Goal: Task Accomplishment & Management: Manage account settings

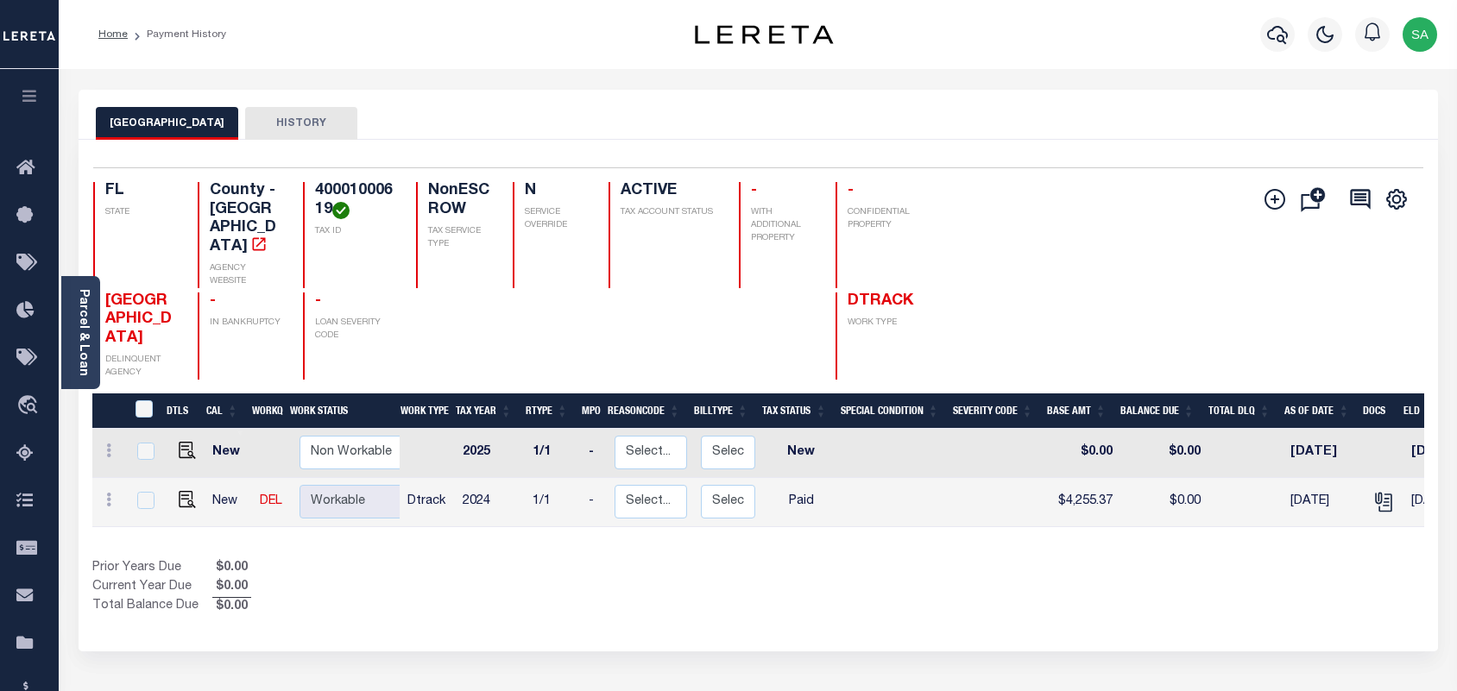
click at [1273, 32] on icon "button" at bounding box center [1277, 34] width 21 height 21
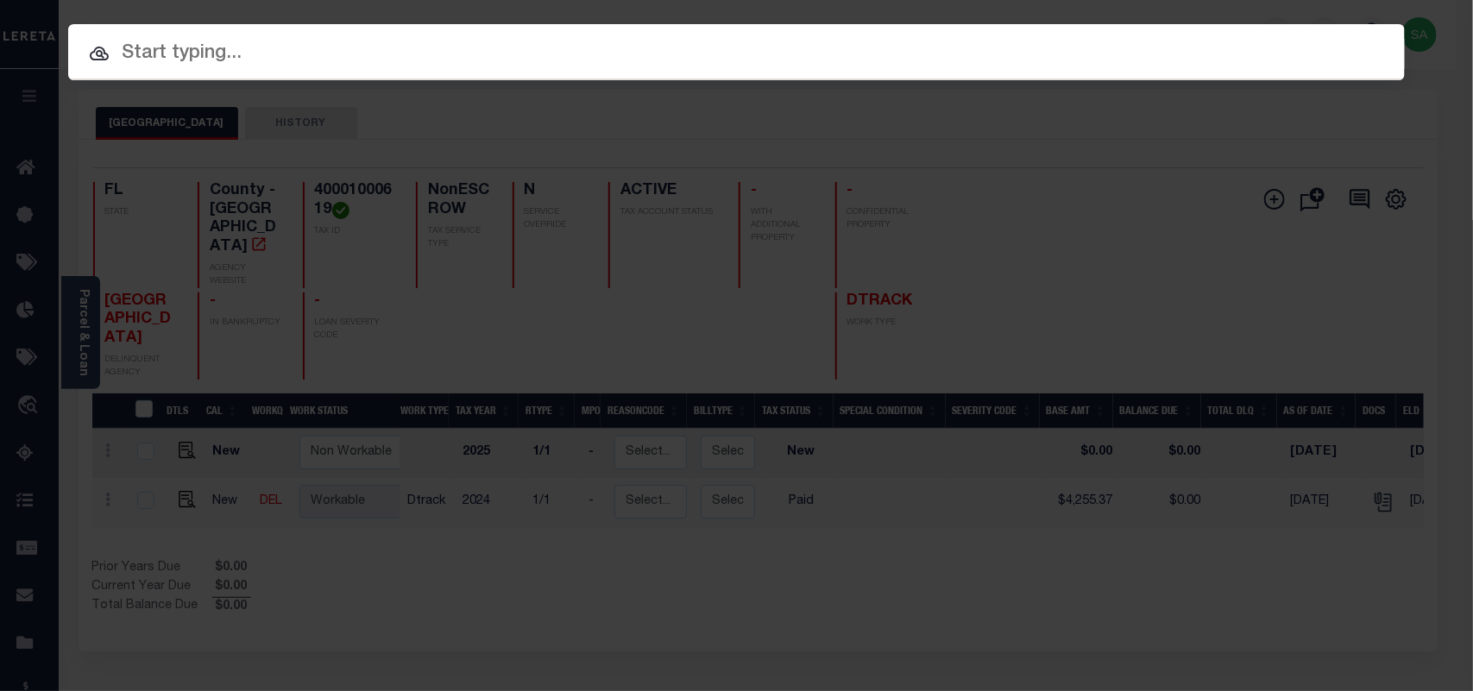
click at [1168, 39] on input "text" at bounding box center [736, 54] width 1337 height 30
paste input "4919926000"
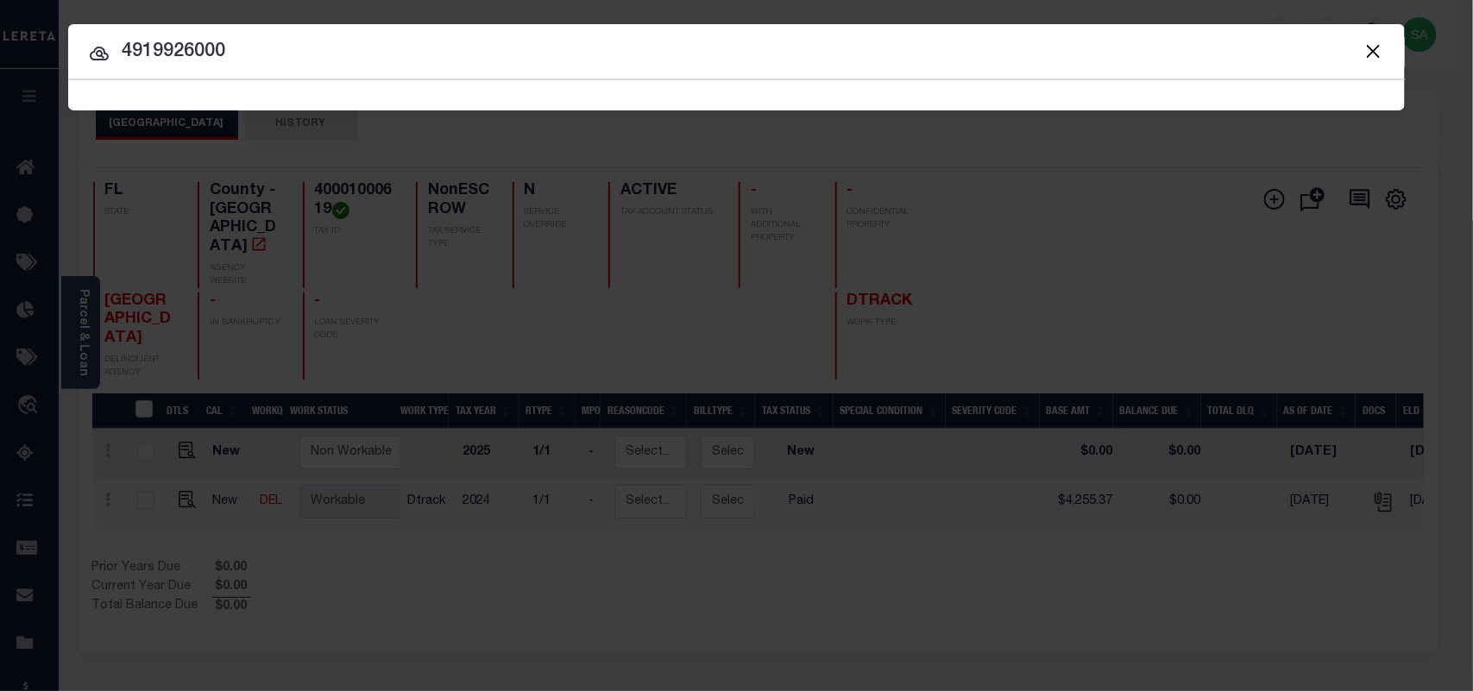
type input "4919926000"
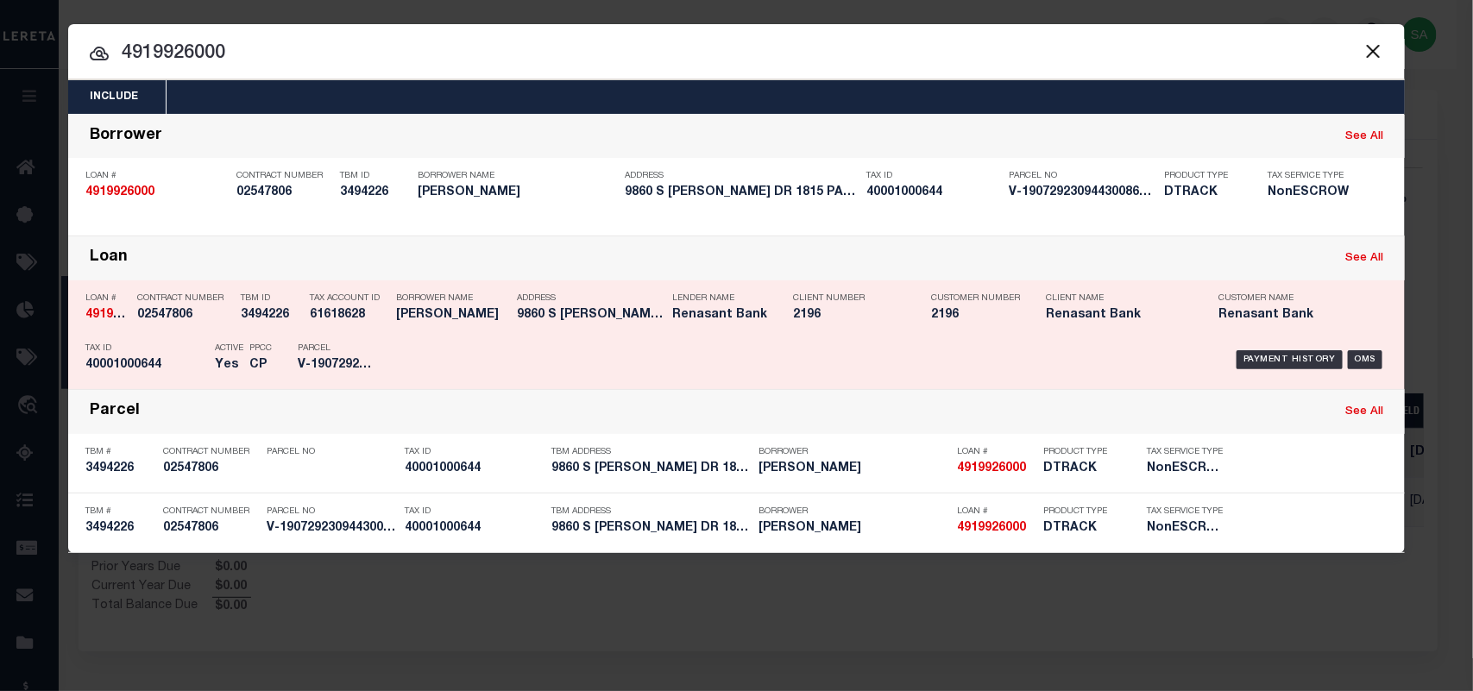
click at [401, 341] on div "Payment History OMS" at bounding box center [894, 360] width 1012 height 50
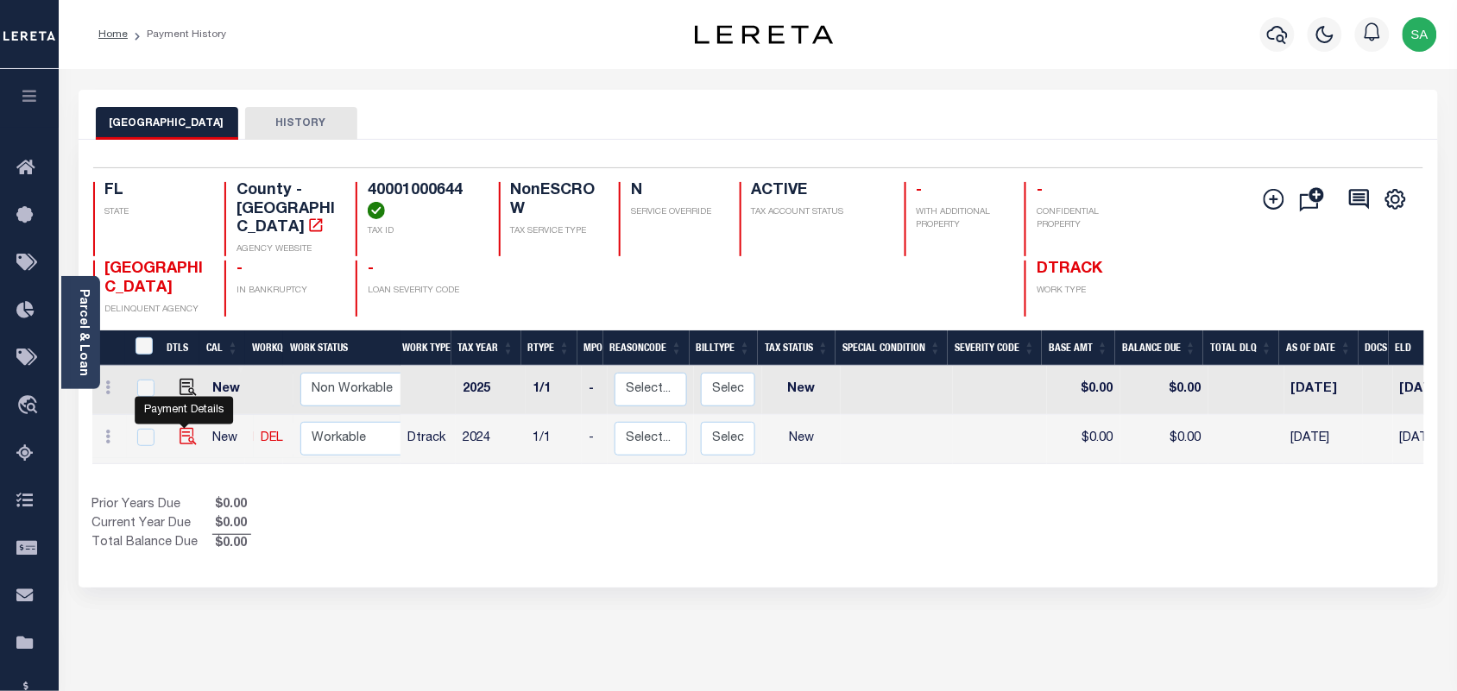
click at [180, 428] on img "" at bounding box center [188, 436] width 17 height 17
checkbox input "true"
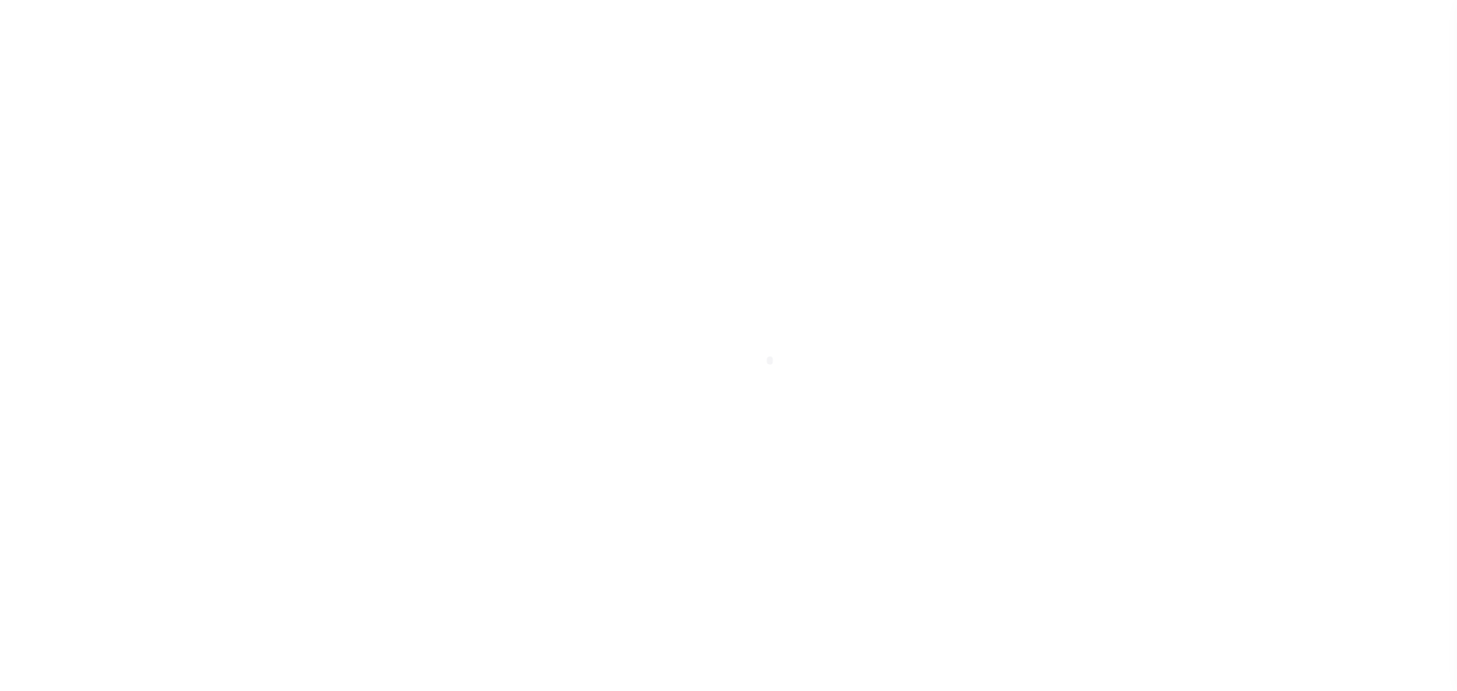
checkbox input "false"
type input "[DATE]"
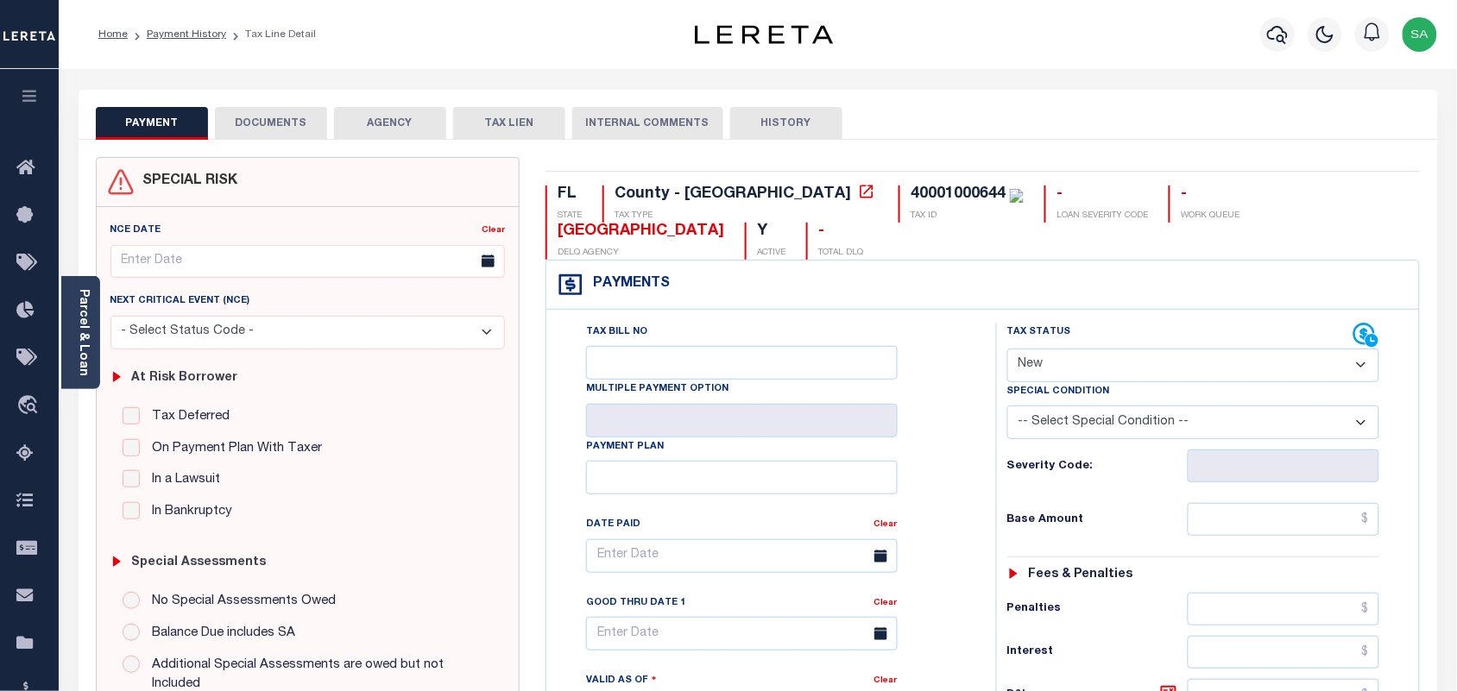
click at [1096, 349] on select "- Select Status Code - Open Due/Unpaid Paid Incomplete No Tax Due Internal Refu…" at bounding box center [1193, 366] width 373 height 34
select select "PYD"
click at [1007, 349] on select "- Select Status Code - Open Due/Unpaid Paid Incomplete No Tax Due Internal Refu…" at bounding box center [1193, 366] width 373 height 34
type input "[DATE]"
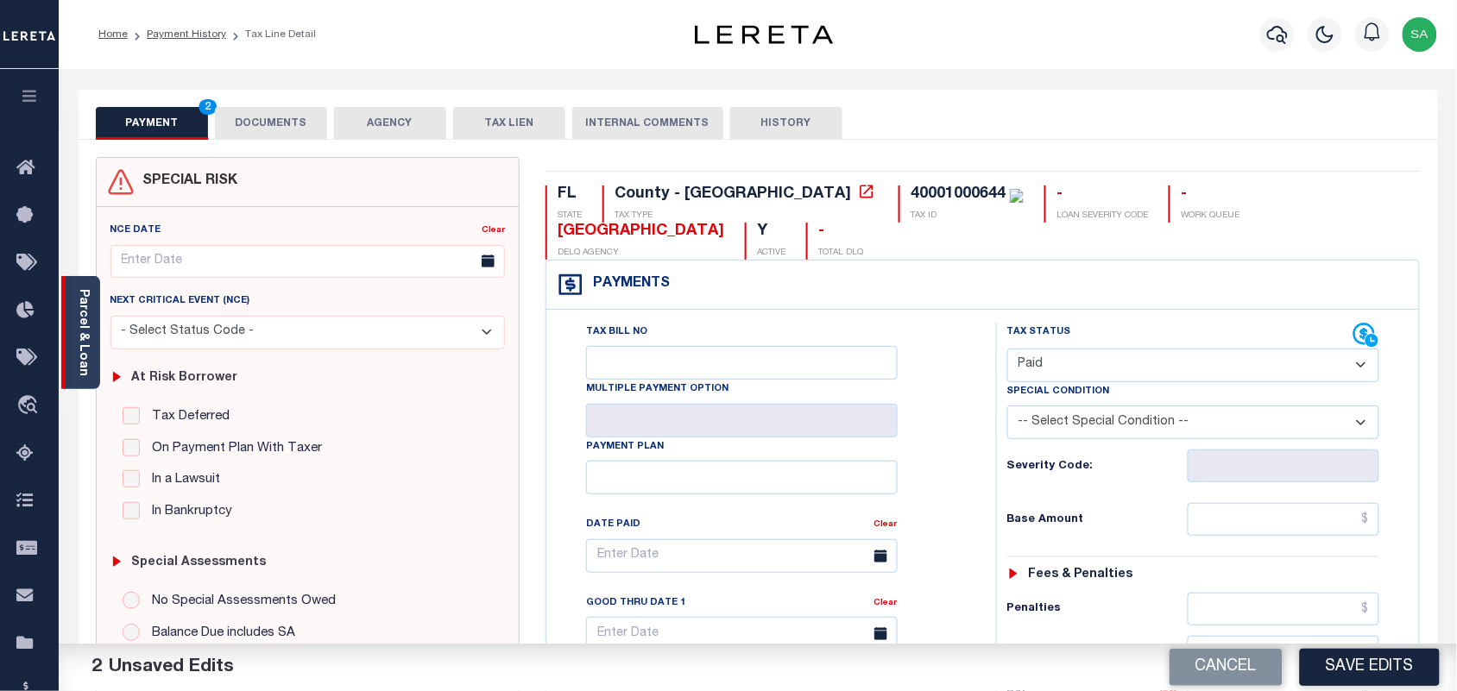
click at [86, 361] on link "Parcel & Loan" at bounding box center [83, 332] width 12 height 87
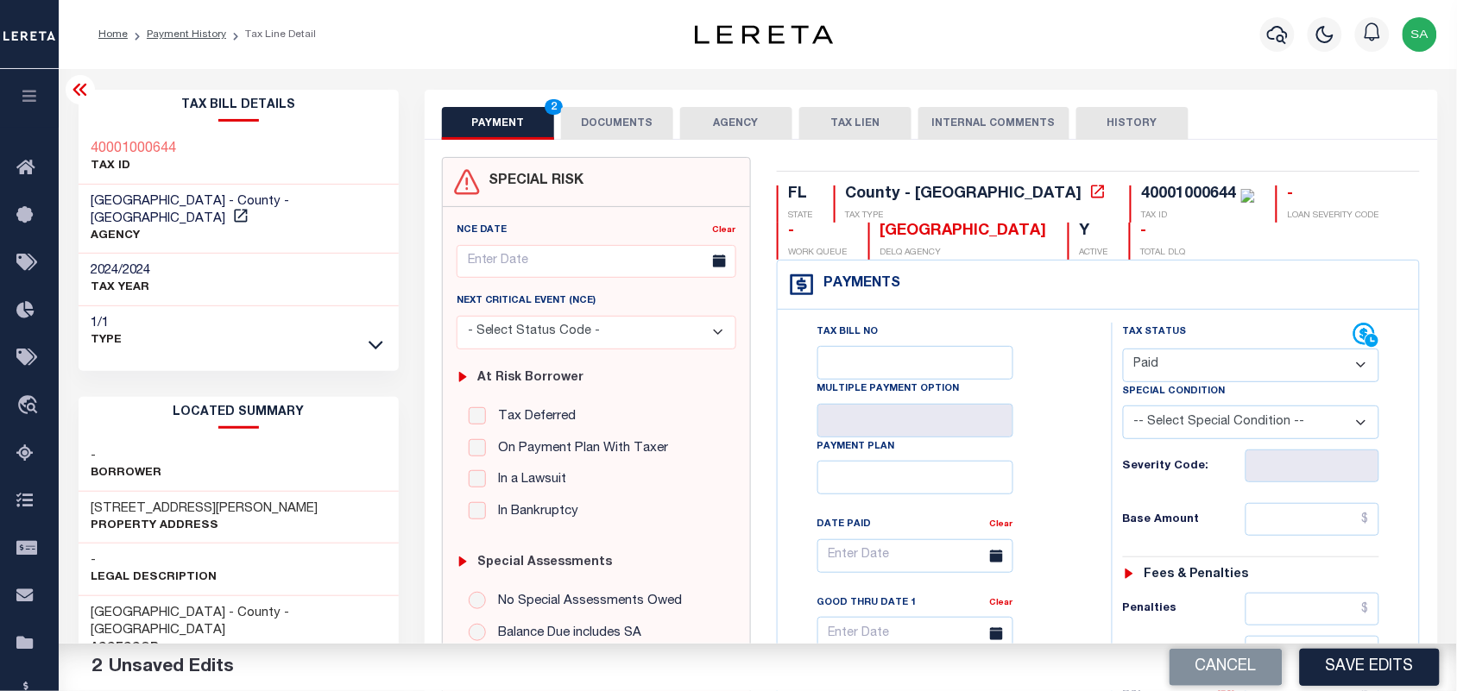
click at [636, 123] on button "DOCUMENTS" at bounding box center [617, 123] width 112 height 33
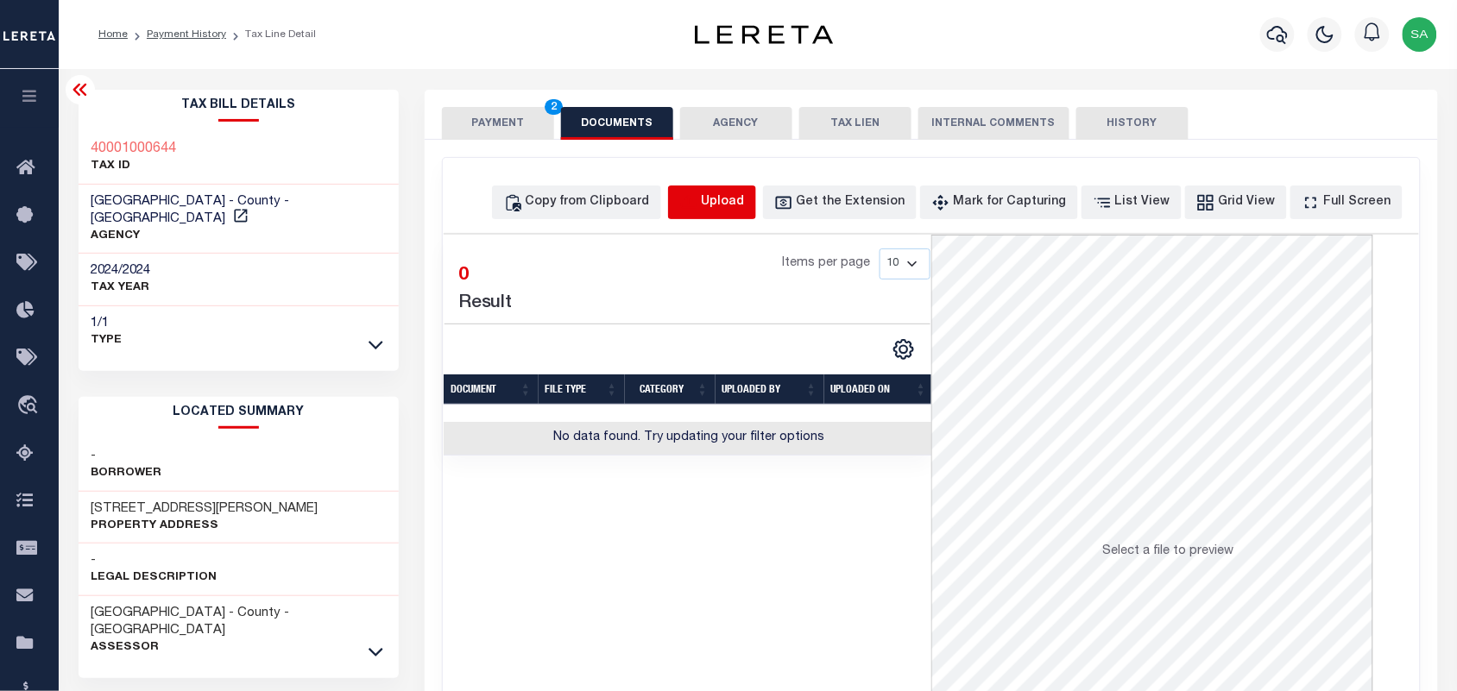
click at [698, 200] on icon "button" at bounding box center [688, 202] width 19 height 19
select select "POP"
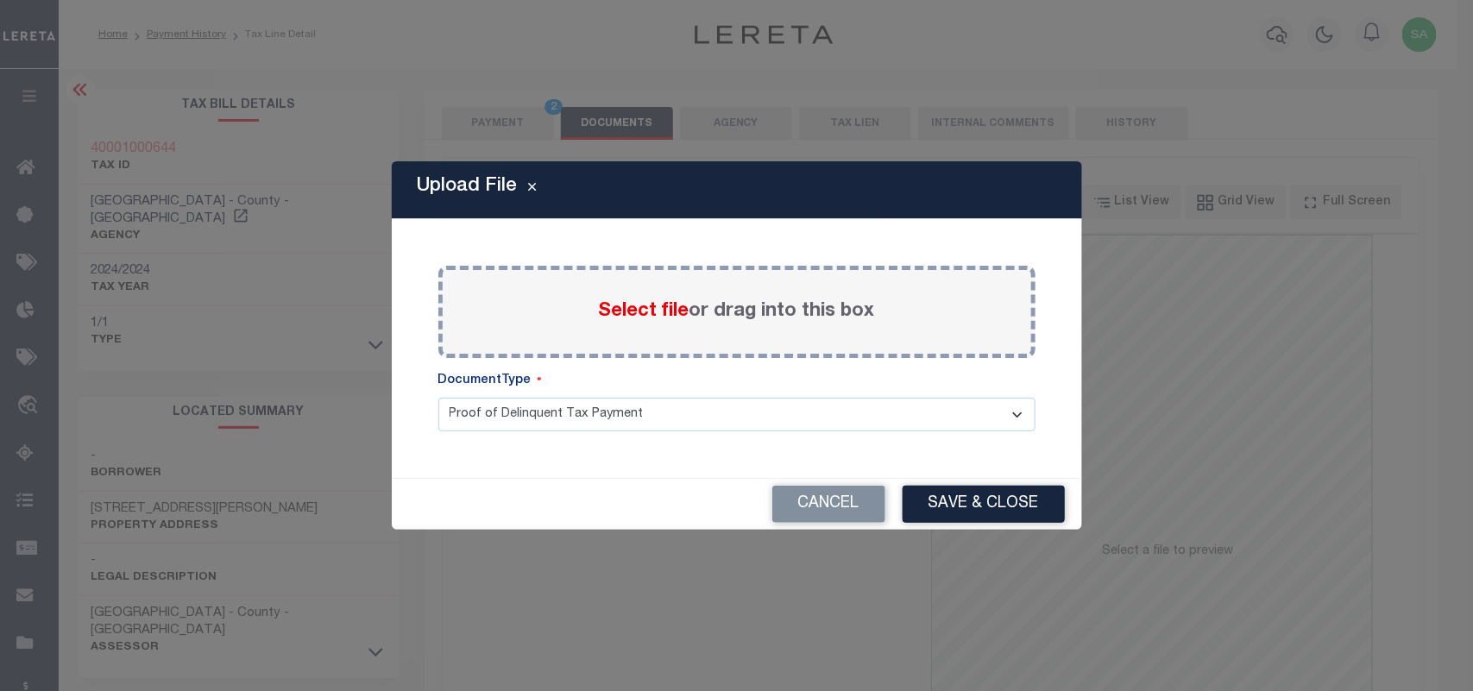
click at [659, 305] on span "Select file" at bounding box center [644, 311] width 91 height 19
click at [0, 0] on input "Select file or drag into this box" at bounding box center [0, 0] width 0 height 0
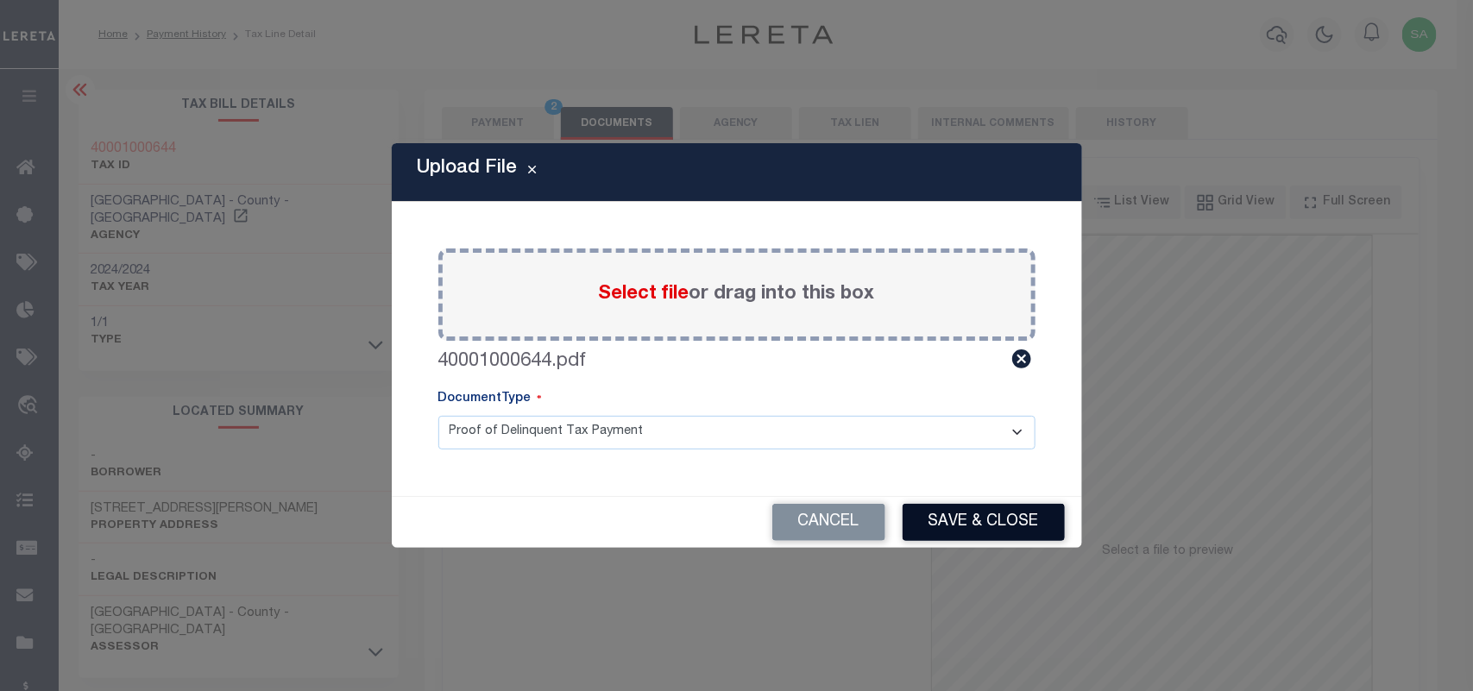
click at [980, 527] on button "Save & Close" at bounding box center [984, 522] width 162 height 37
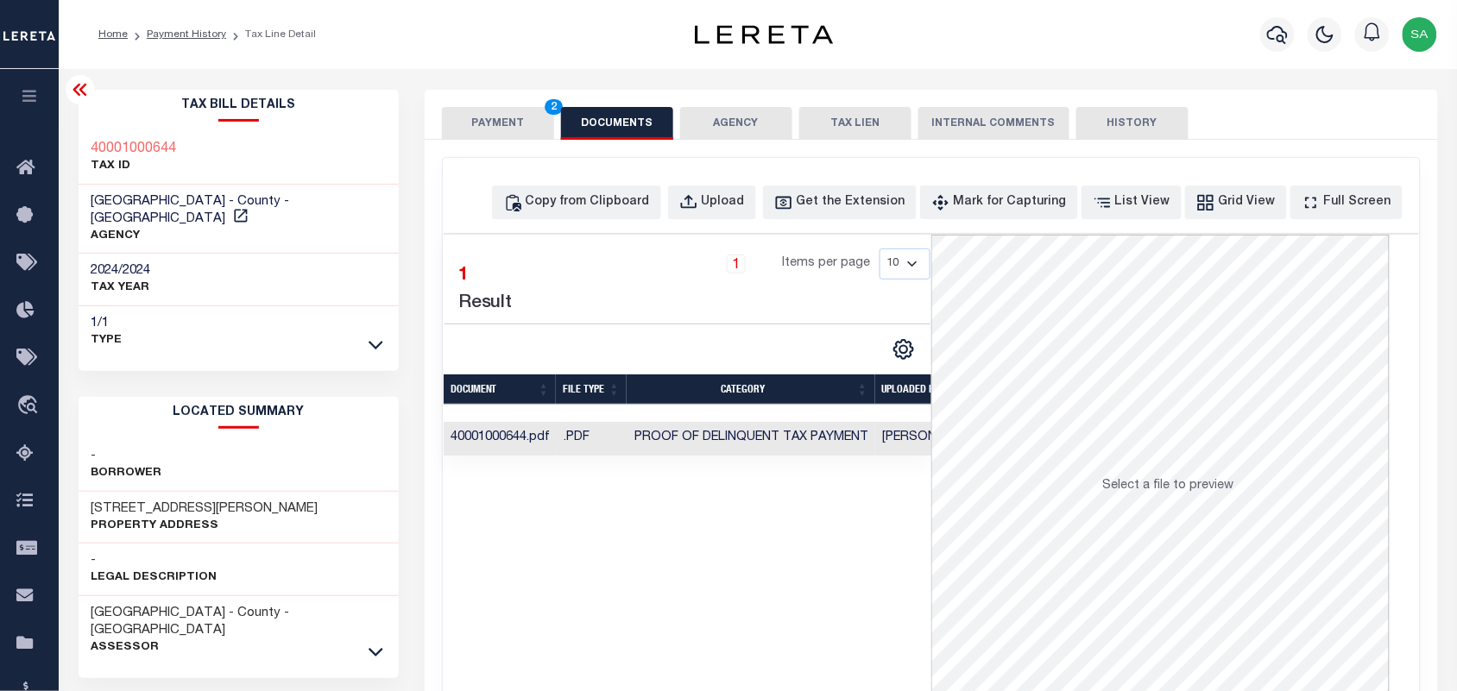
click at [507, 123] on button "PAYMENT 2" at bounding box center [498, 123] width 112 height 33
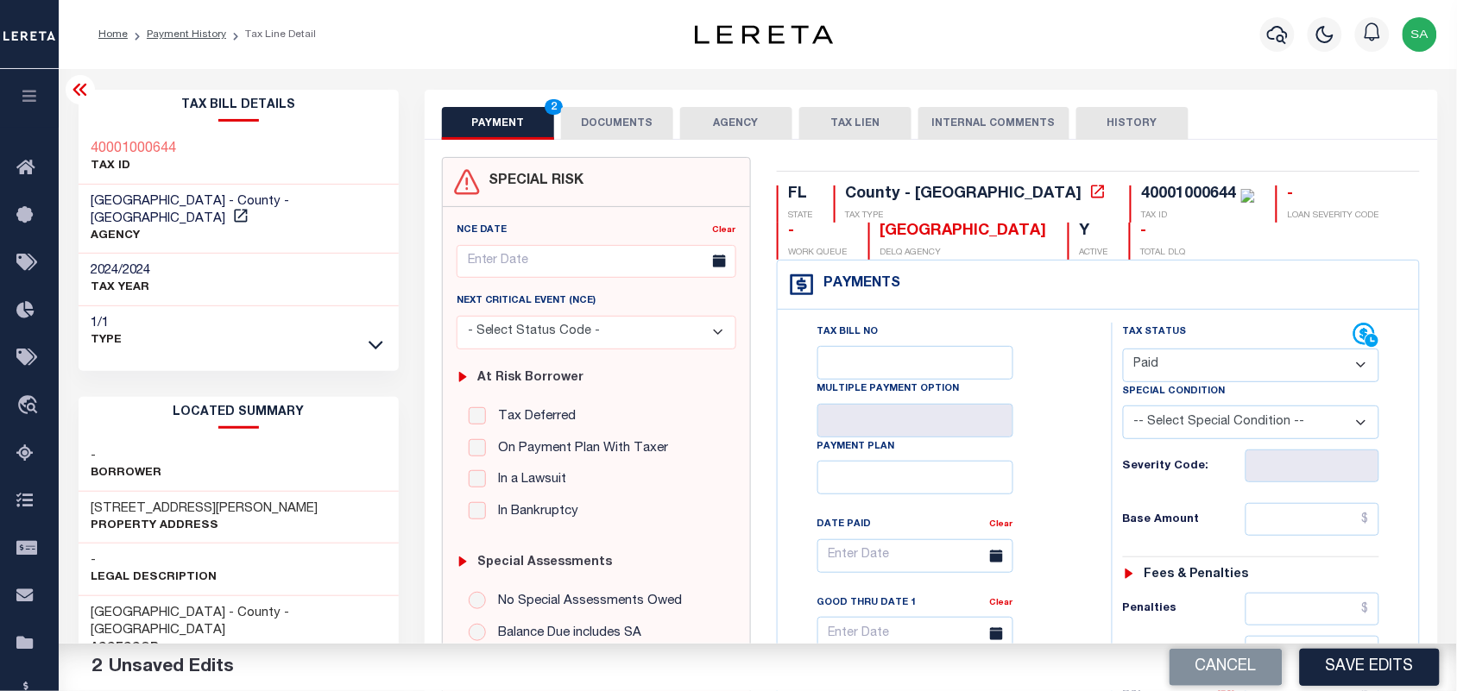
click at [1296, 544] on div "Tax Status Status - Select Status Code -" at bounding box center [1257, 704] width 291 height 762
drag, startPoint x: 1300, startPoint y: 533, endPoint x: 1224, endPoint y: 529, distance: 76.0
click at [1299, 533] on input "text" at bounding box center [1313, 519] width 135 height 33
paste input "3,621.20"
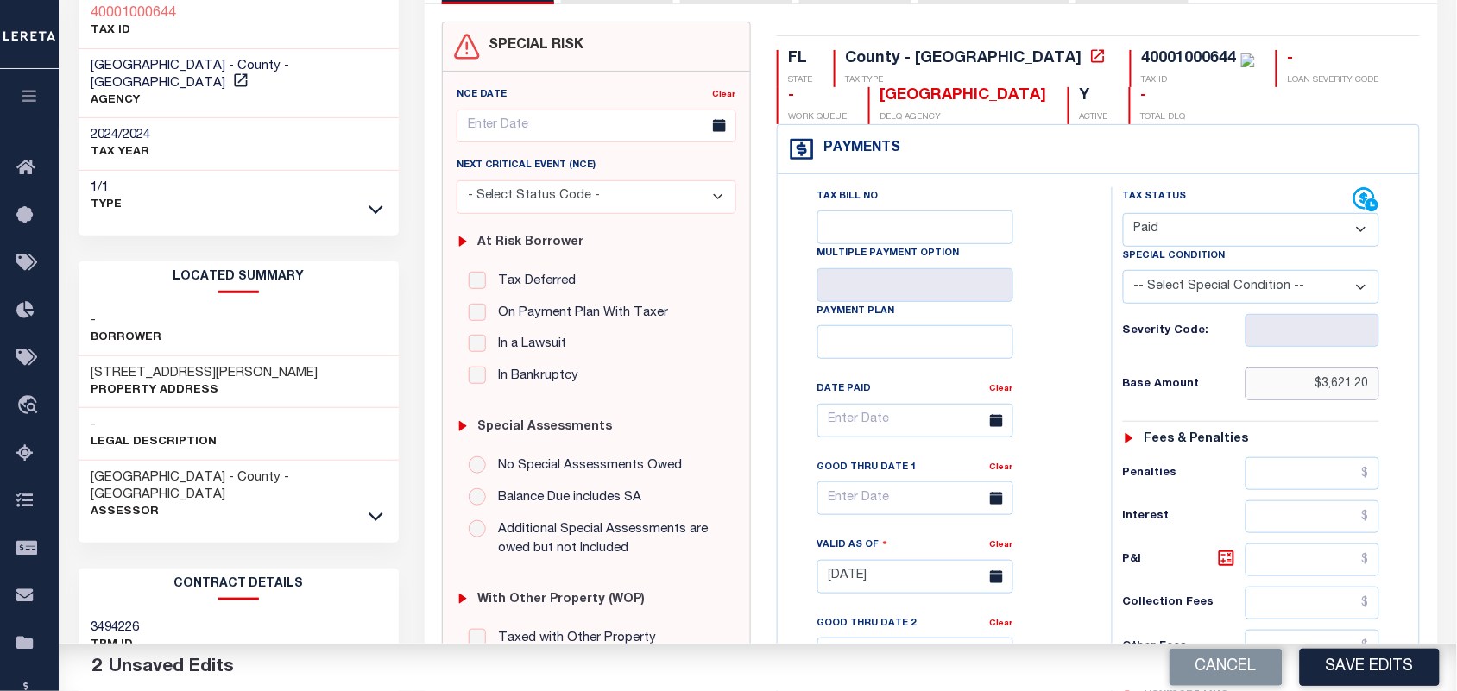
scroll to position [539, 0]
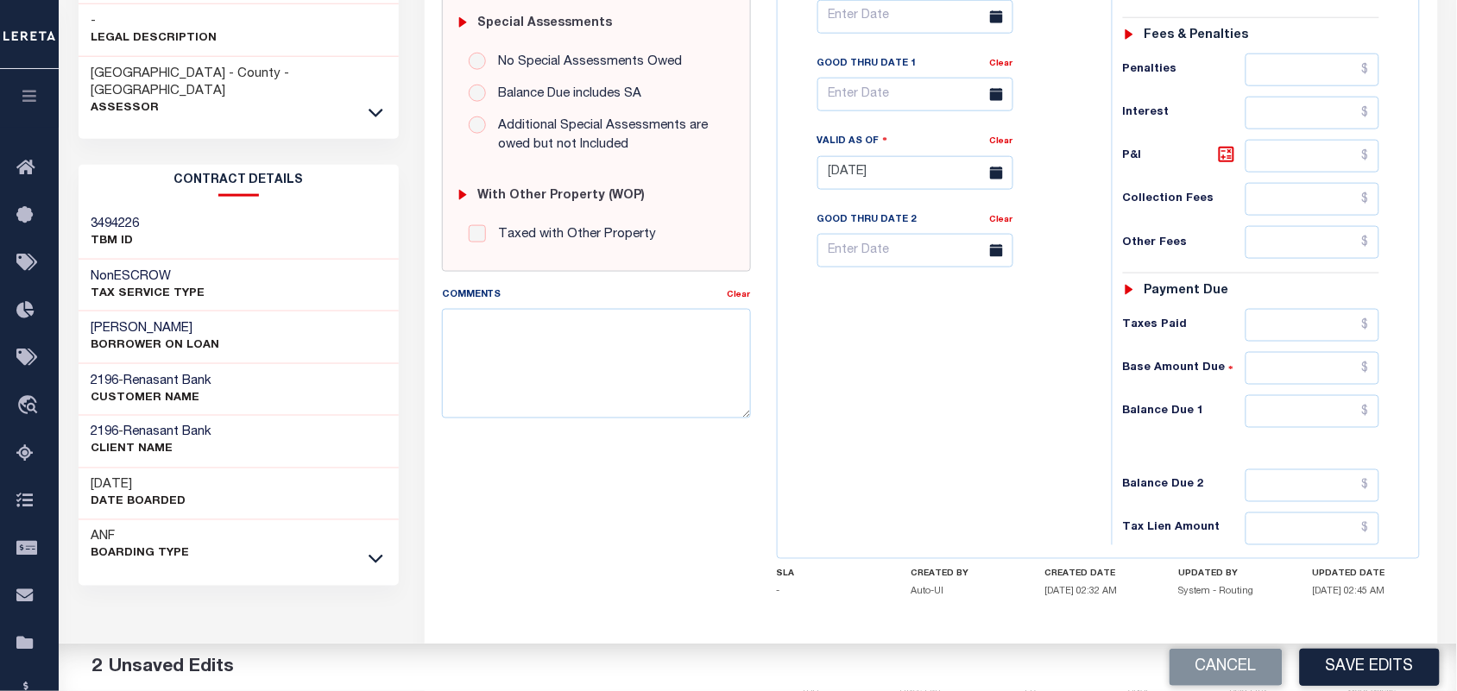
type input "$3,621.20"
click at [1334, 428] on input "text" at bounding box center [1313, 411] width 135 height 33
type input "$0.00"
click at [1050, 420] on div "Tax Bill No Multiple Payment Option Payment Plan Clear" at bounding box center [940, 164] width 317 height 762
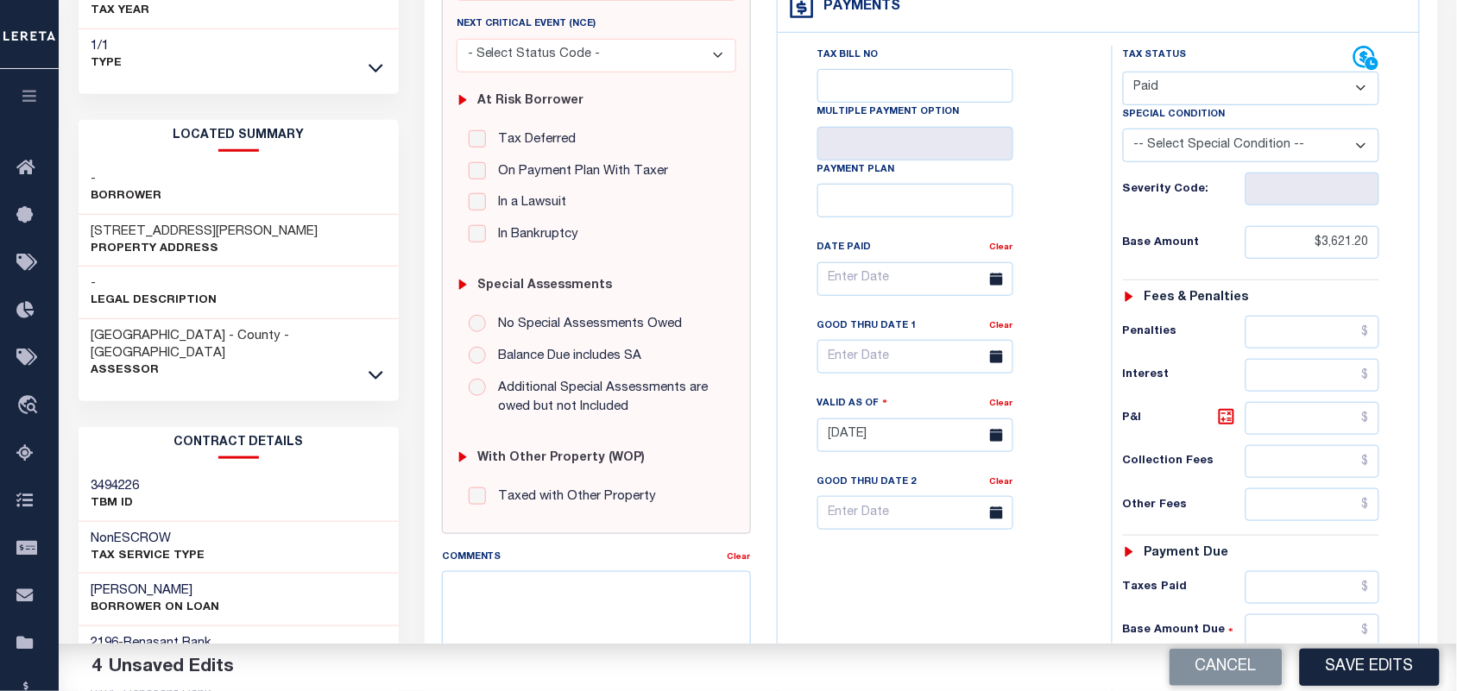
scroll to position [0, 0]
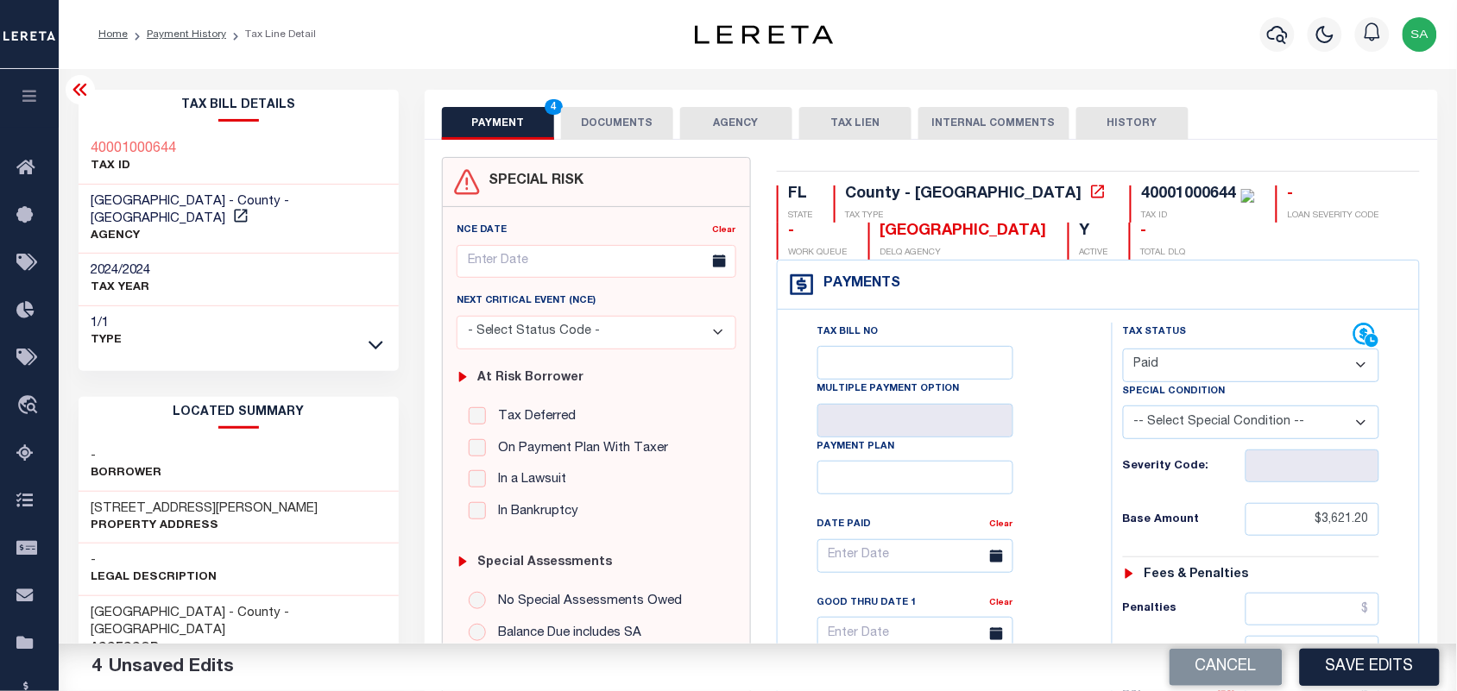
click at [614, 123] on button "DOCUMENTS" at bounding box center [617, 123] width 112 height 33
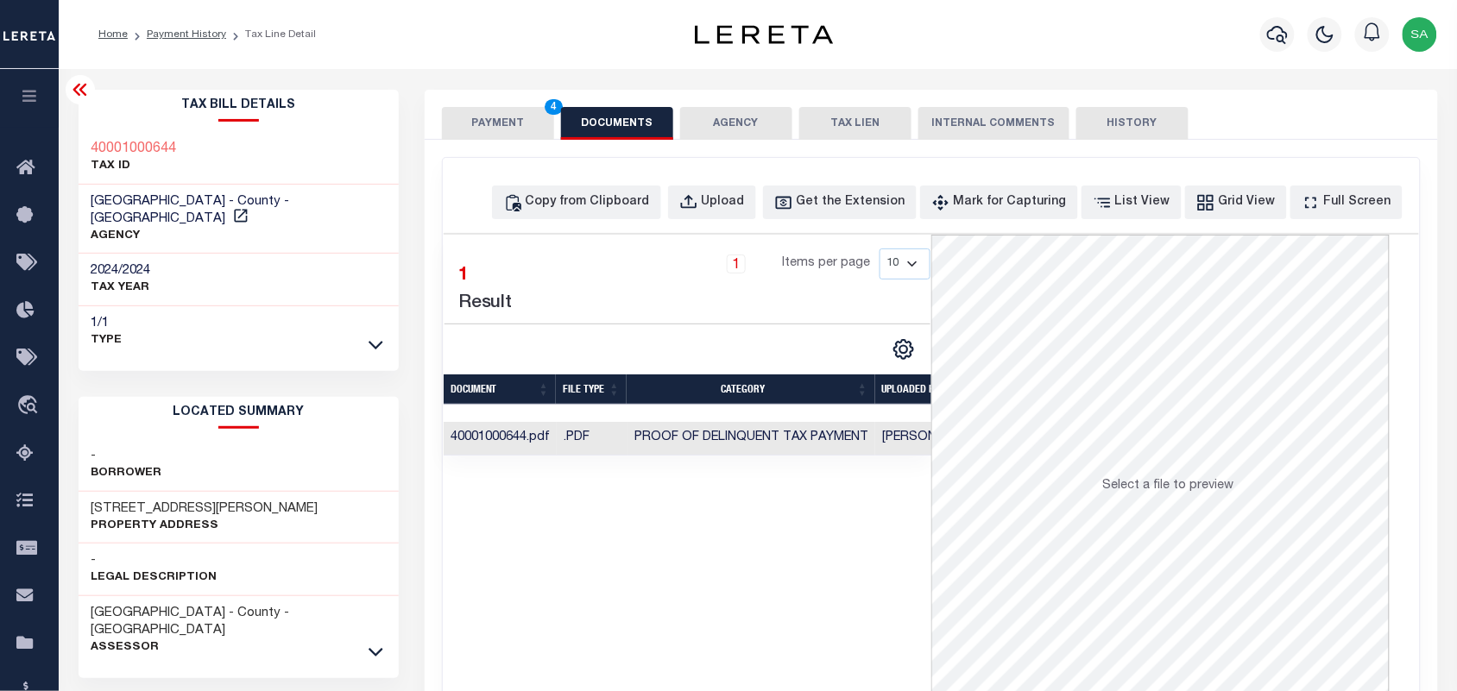
click at [512, 126] on button "PAYMENT 4" at bounding box center [498, 123] width 112 height 33
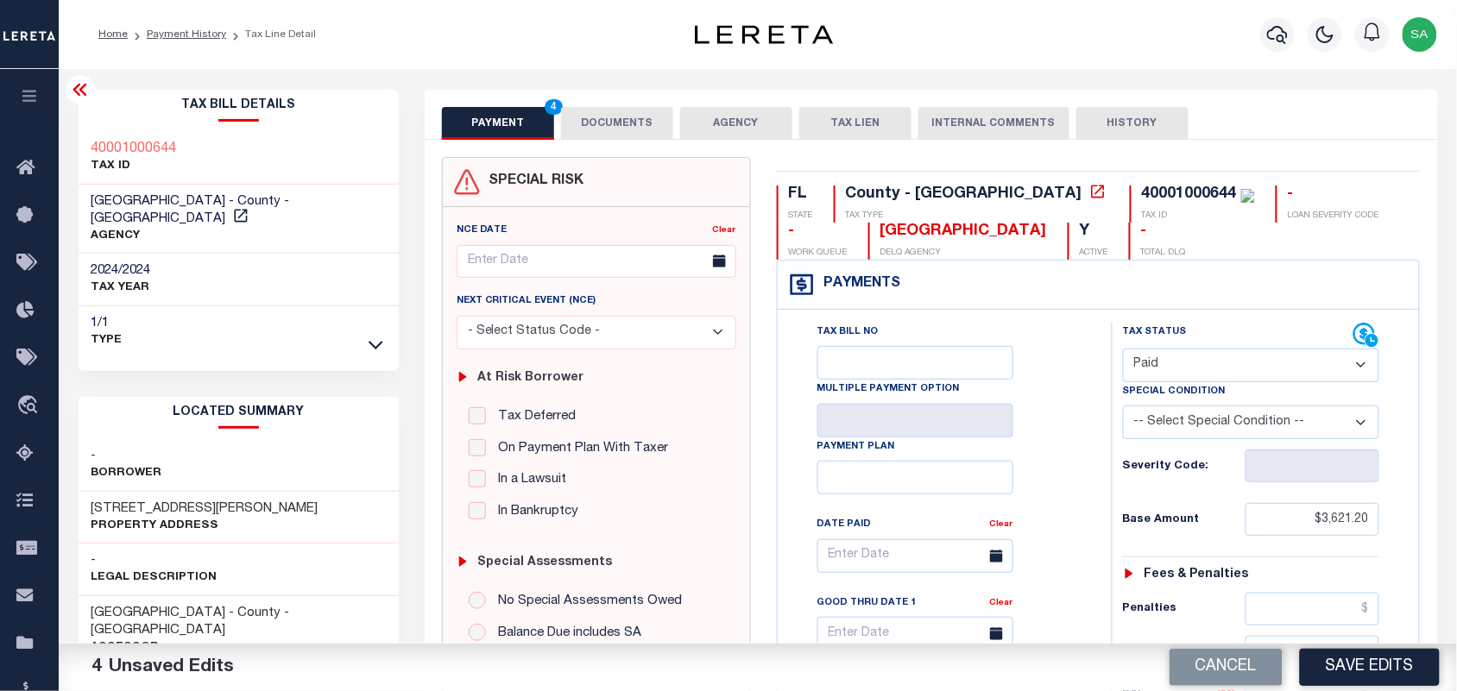
click at [624, 123] on button "DOCUMENTS" at bounding box center [617, 123] width 112 height 33
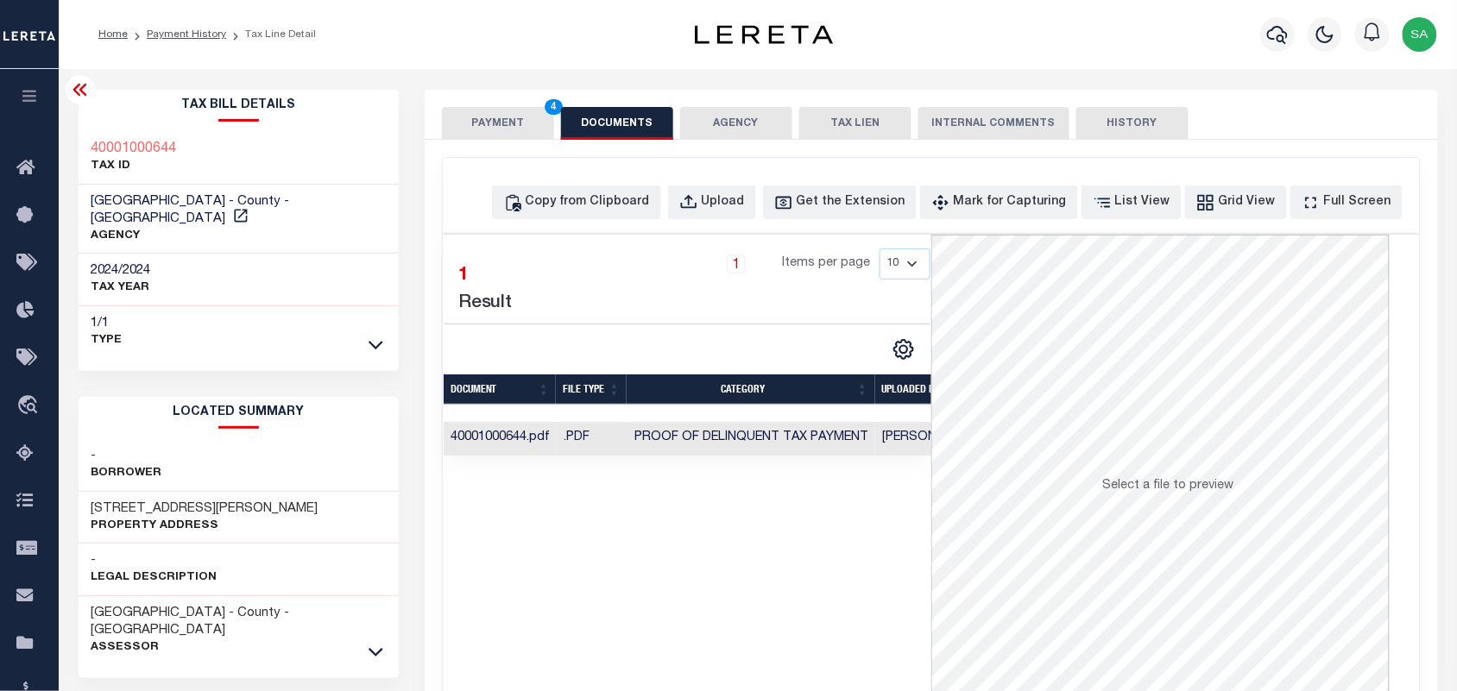
click at [511, 123] on button "PAYMENT 4" at bounding box center [498, 123] width 112 height 33
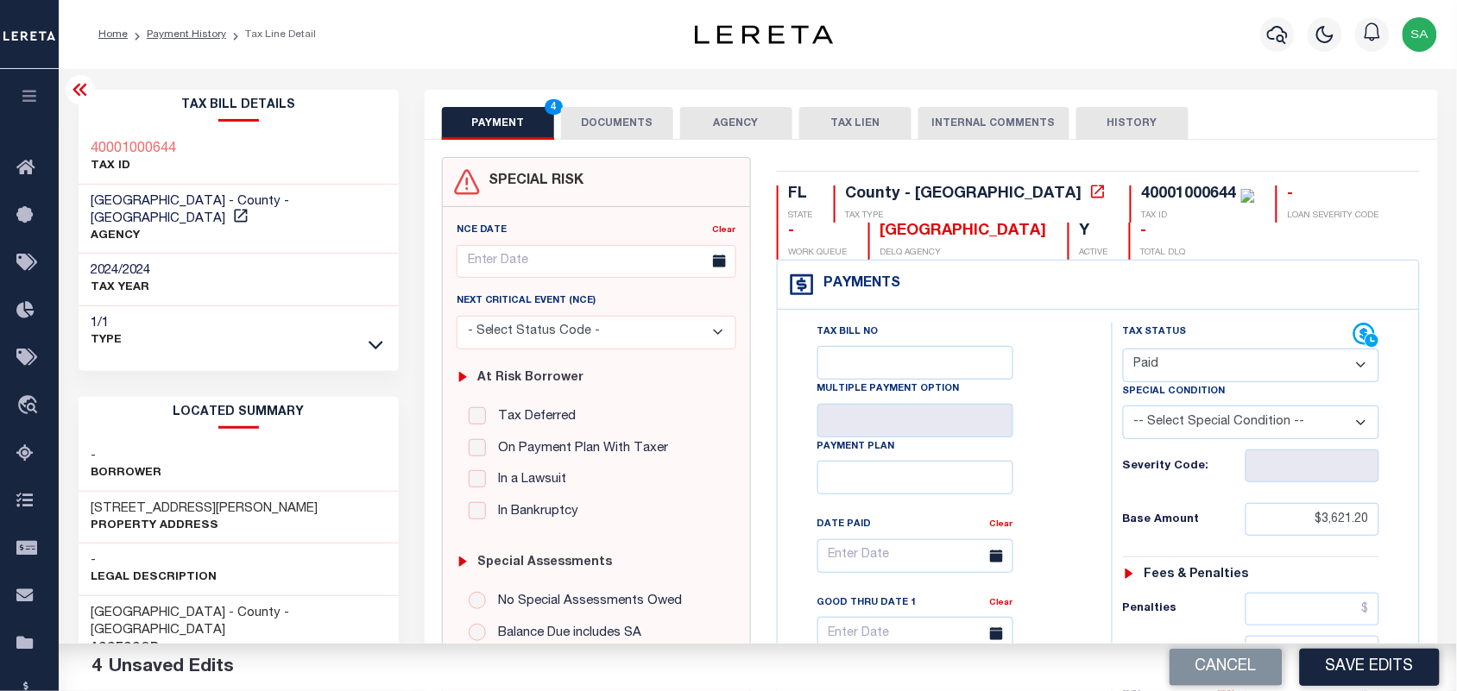
click at [602, 96] on div "PAYMENT 4 DOCUMENTS AGENCY DELINQUENT PAYEE TAX LIEN" at bounding box center [931, 115] width 1013 height 50
click at [604, 110] on button "DOCUMENTS" at bounding box center [617, 123] width 112 height 33
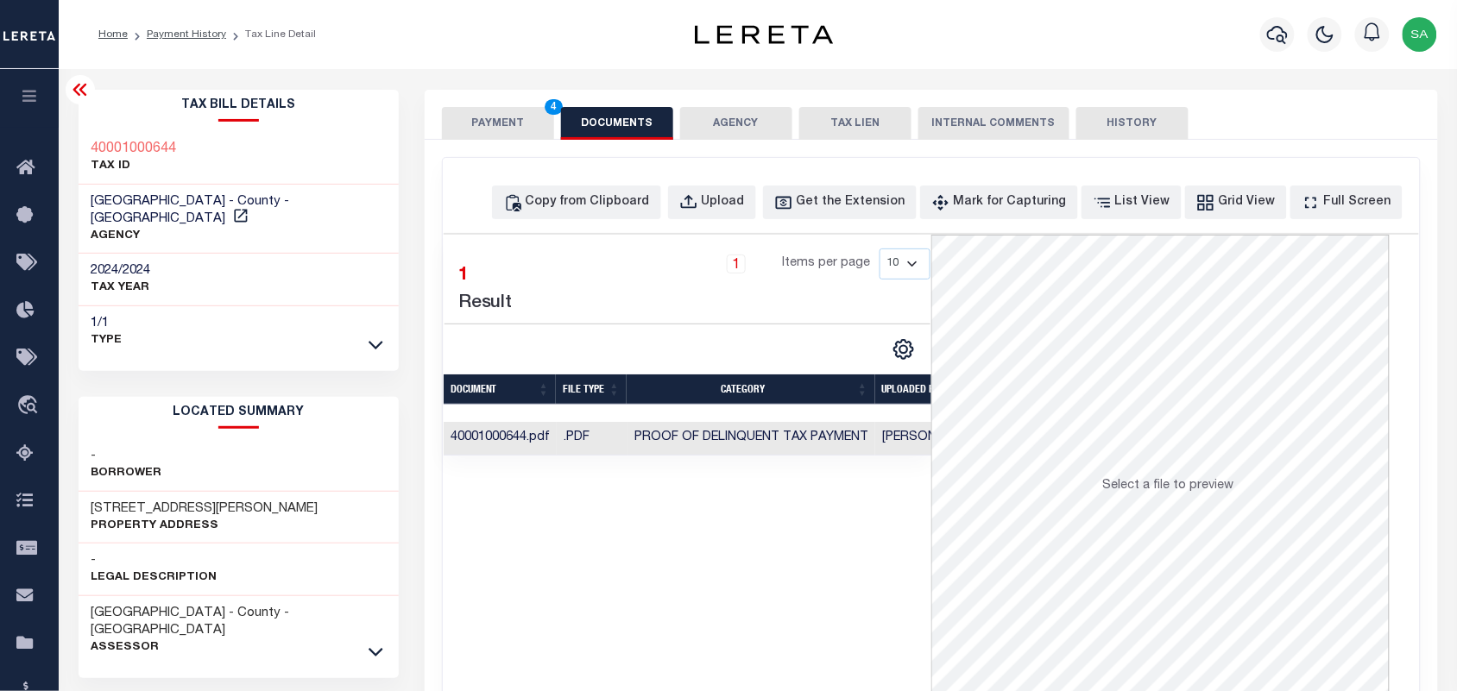
click at [523, 114] on button "PAYMENT 4" at bounding box center [498, 123] width 112 height 33
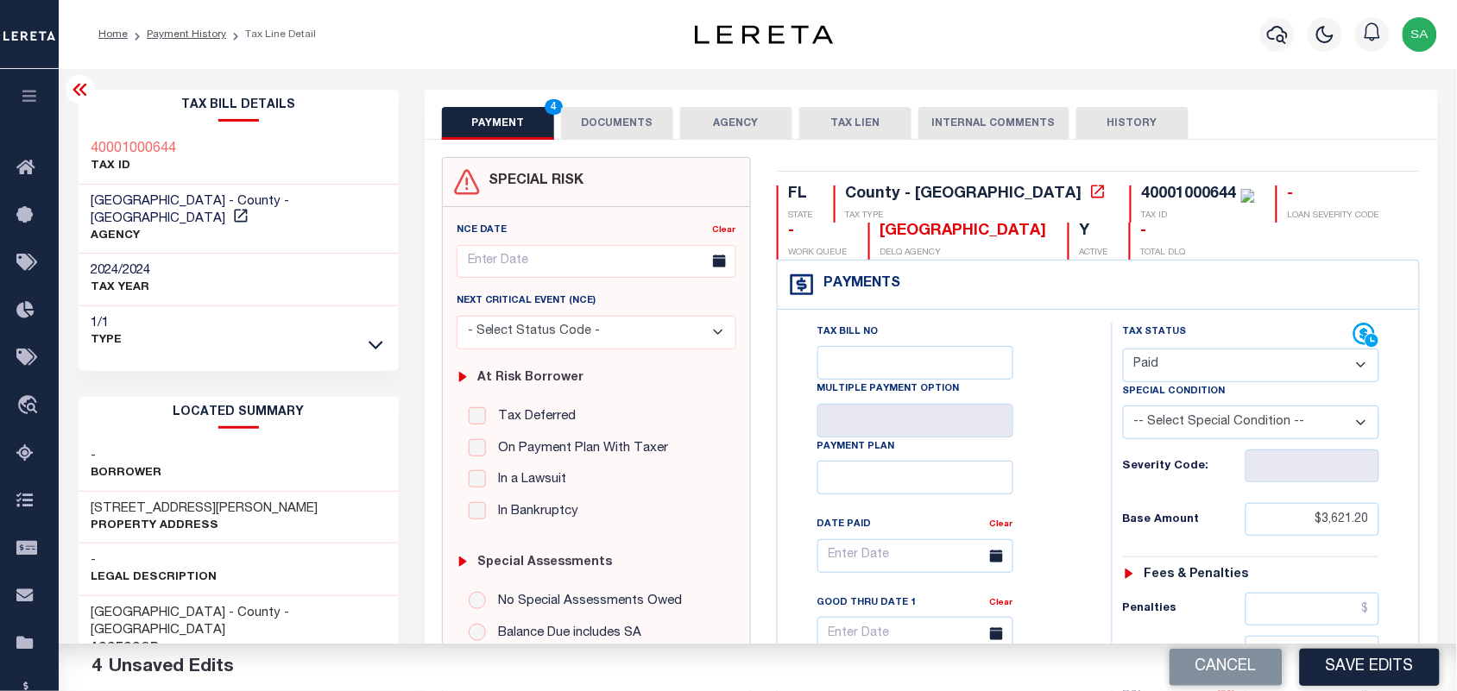
click at [1067, 401] on div "Tax Bill No Multiple Payment Option Payment Plan Clear" at bounding box center [940, 565] width 291 height 484
click at [630, 125] on button "DOCUMENTS" at bounding box center [617, 123] width 112 height 33
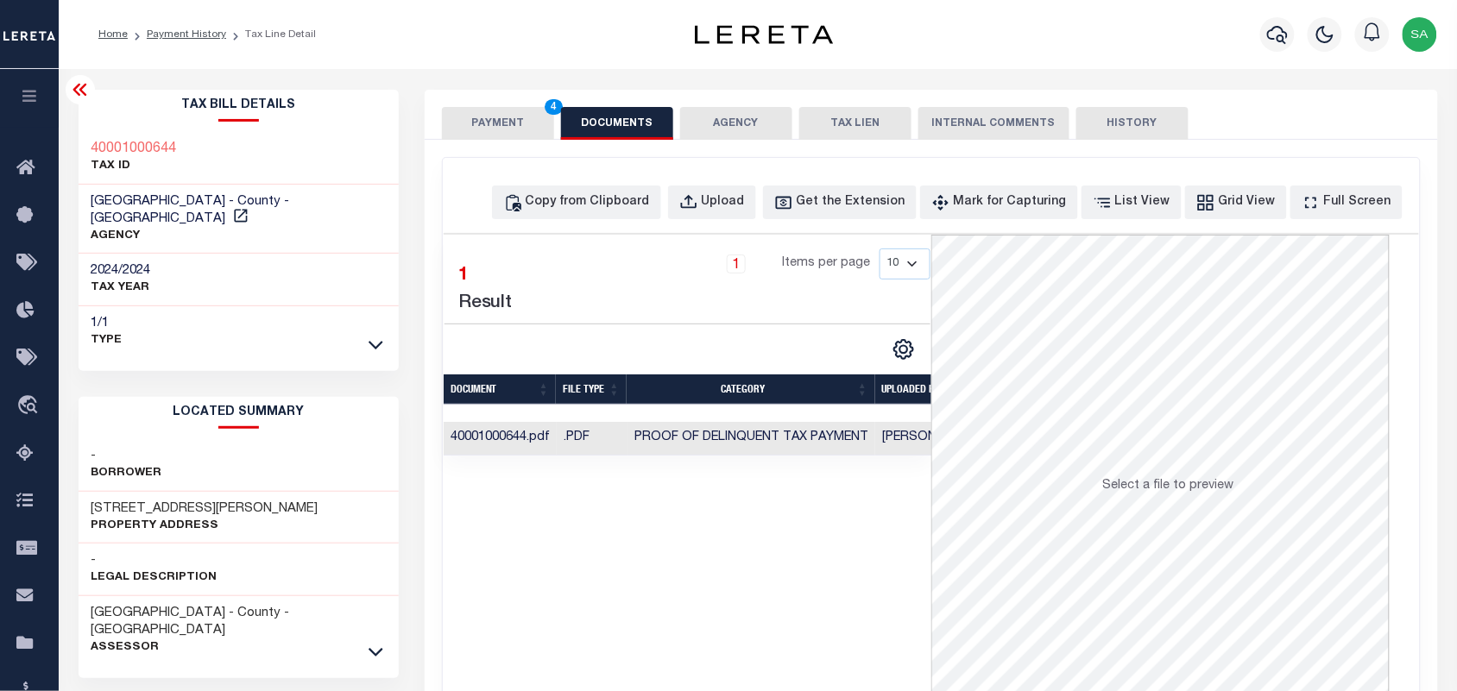
click at [539, 125] on button "PAYMENT 4" at bounding box center [498, 123] width 112 height 33
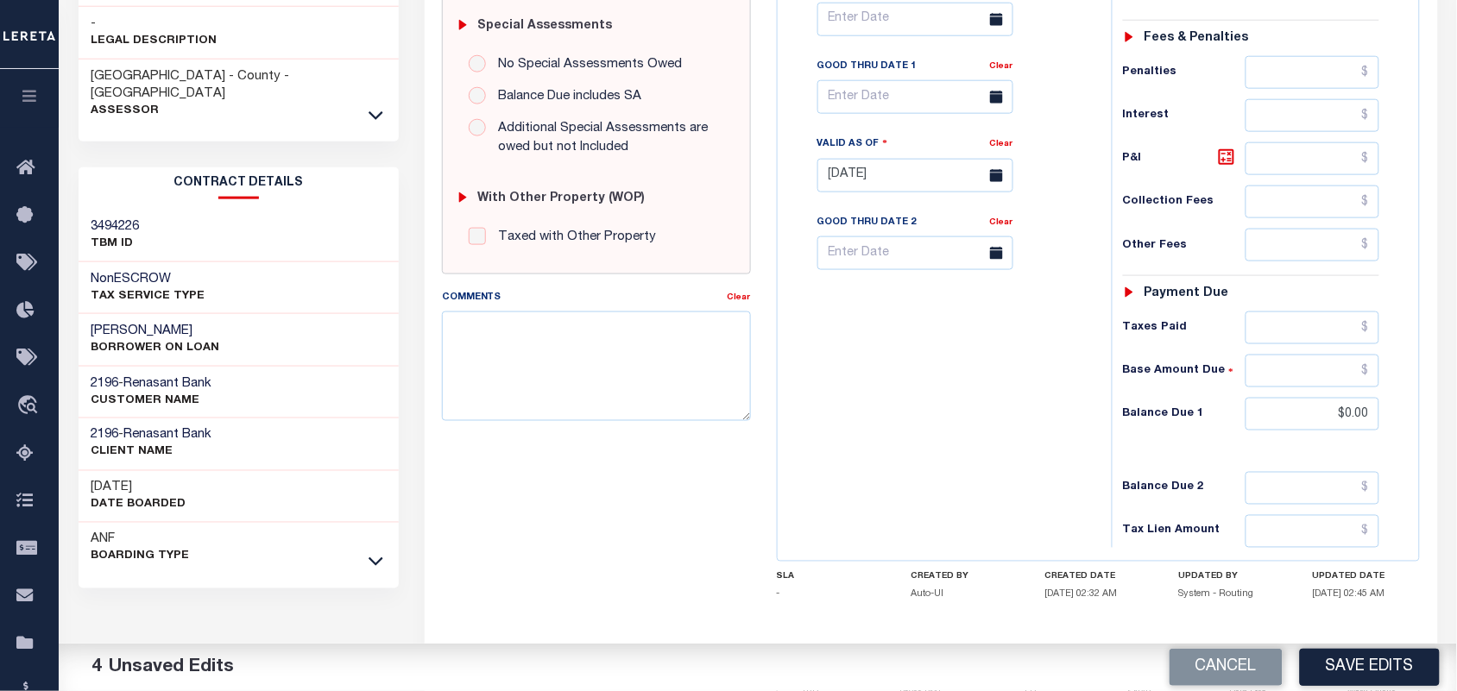
scroll to position [539, 0]
click at [1071, 400] on div "Tax Bill No Multiple Payment Option Payment Plan Clear" at bounding box center [940, 164] width 317 height 762
click at [1042, 412] on div "Tax Bill No Multiple Payment Option Payment Plan Clear" at bounding box center [940, 164] width 317 height 762
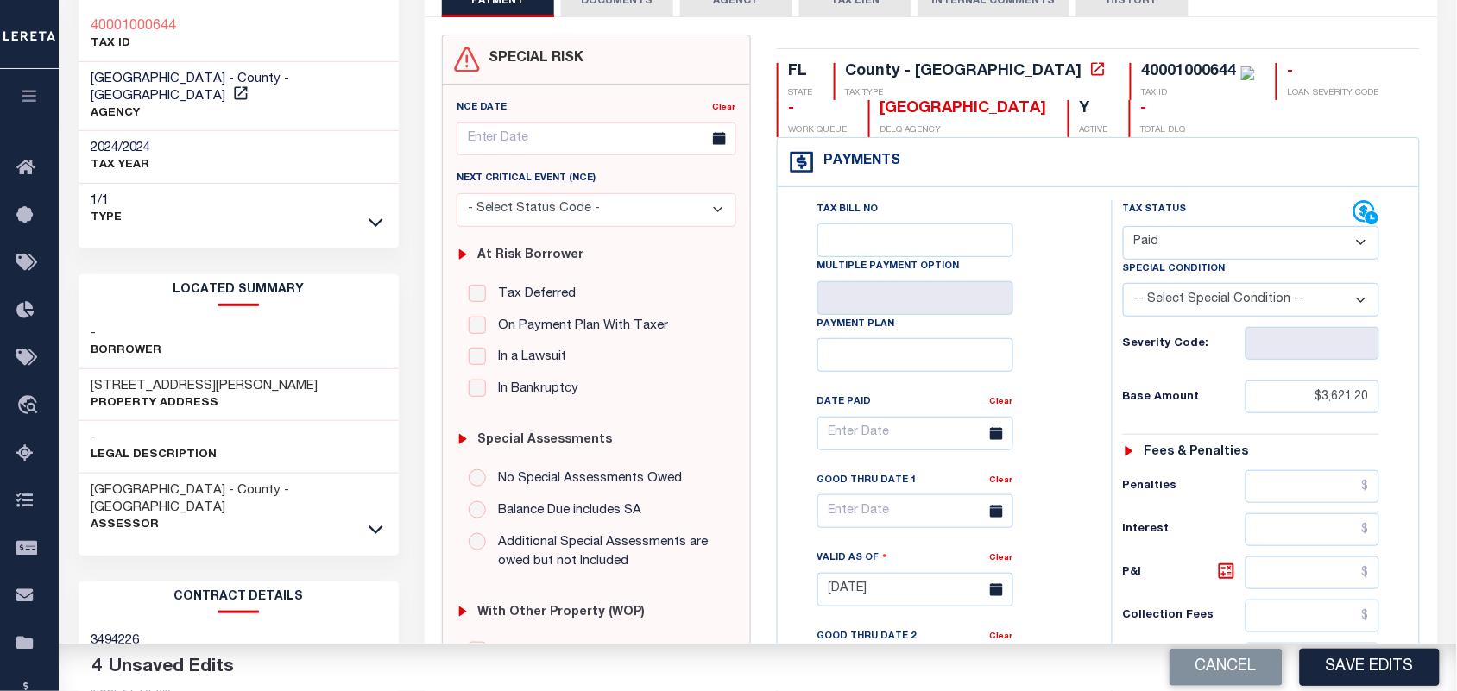
scroll to position [0, 0]
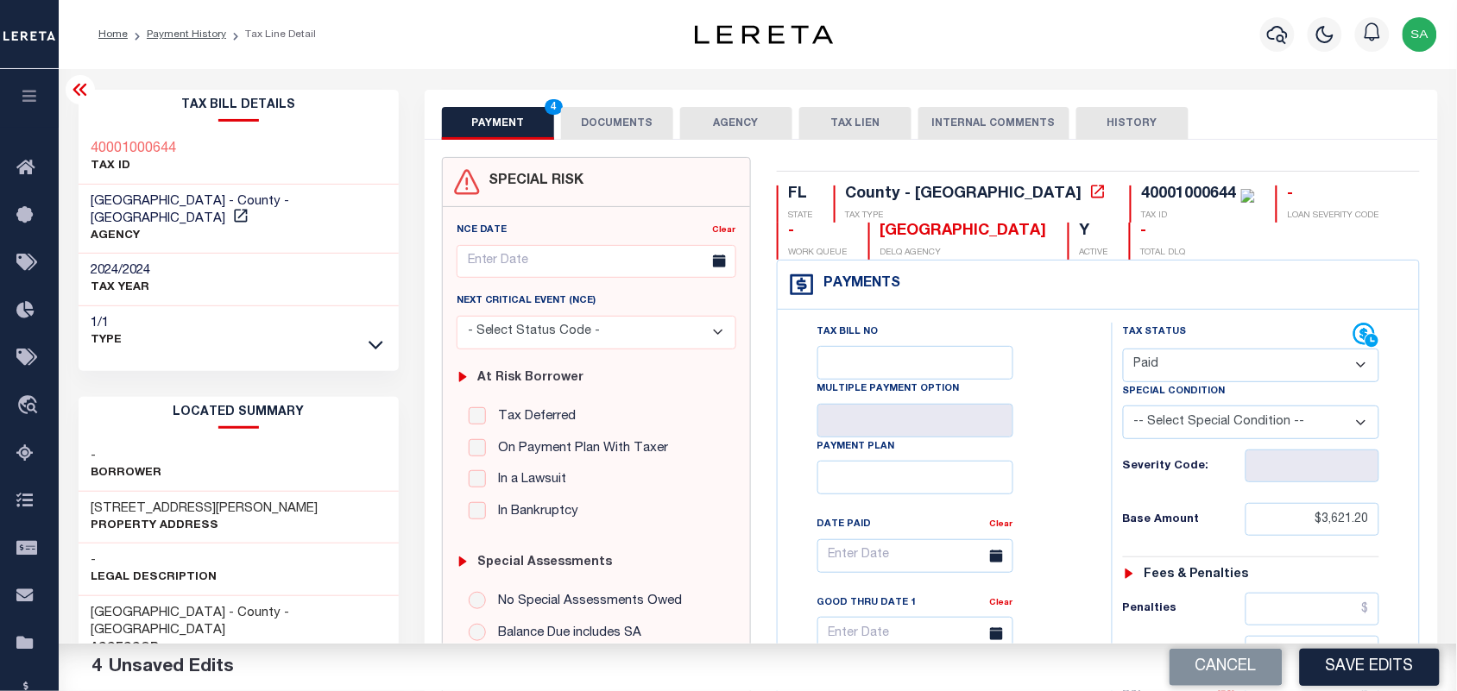
click at [1051, 407] on div "Tax Bill No Multiple Payment Option Payment Plan Clear" at bounding box center [940, 565] width 291 height 484
click at [622, 135] on button "DOCUMENTS" at bounding box center [617, 123] width 112 height 33
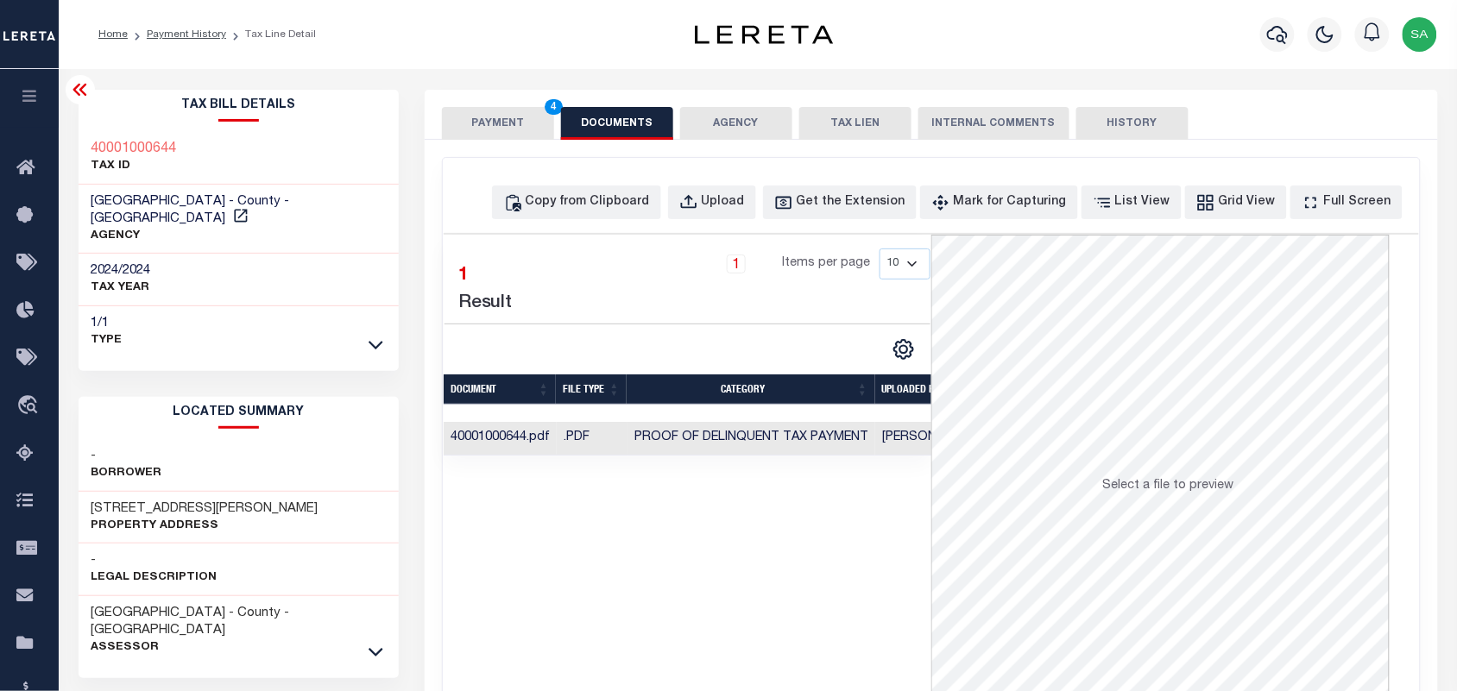
click at [505, 135] on button "PAYMENT 4" at bounding box center [498, 123] width 112 height 33
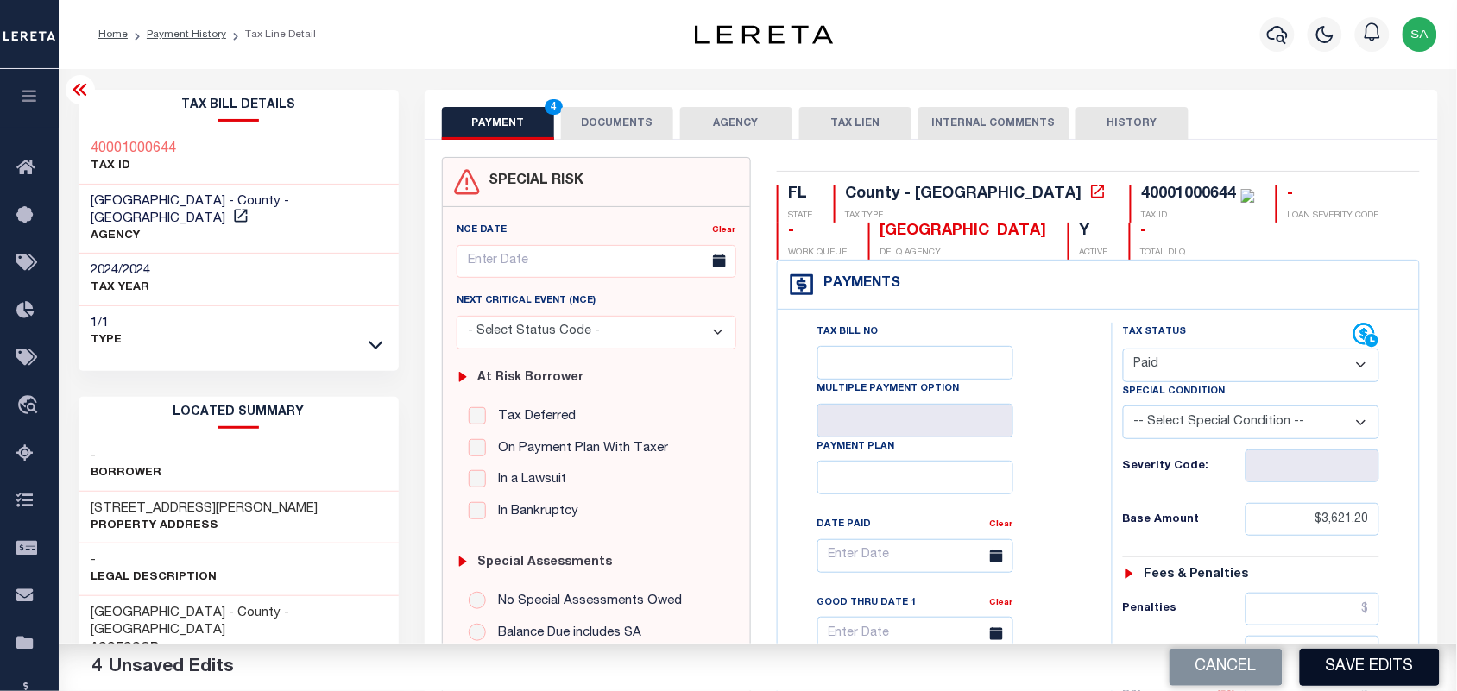
click at [1374, 672] on button "Save Edits" at bounding box center [1370, 667] width 140 height 37
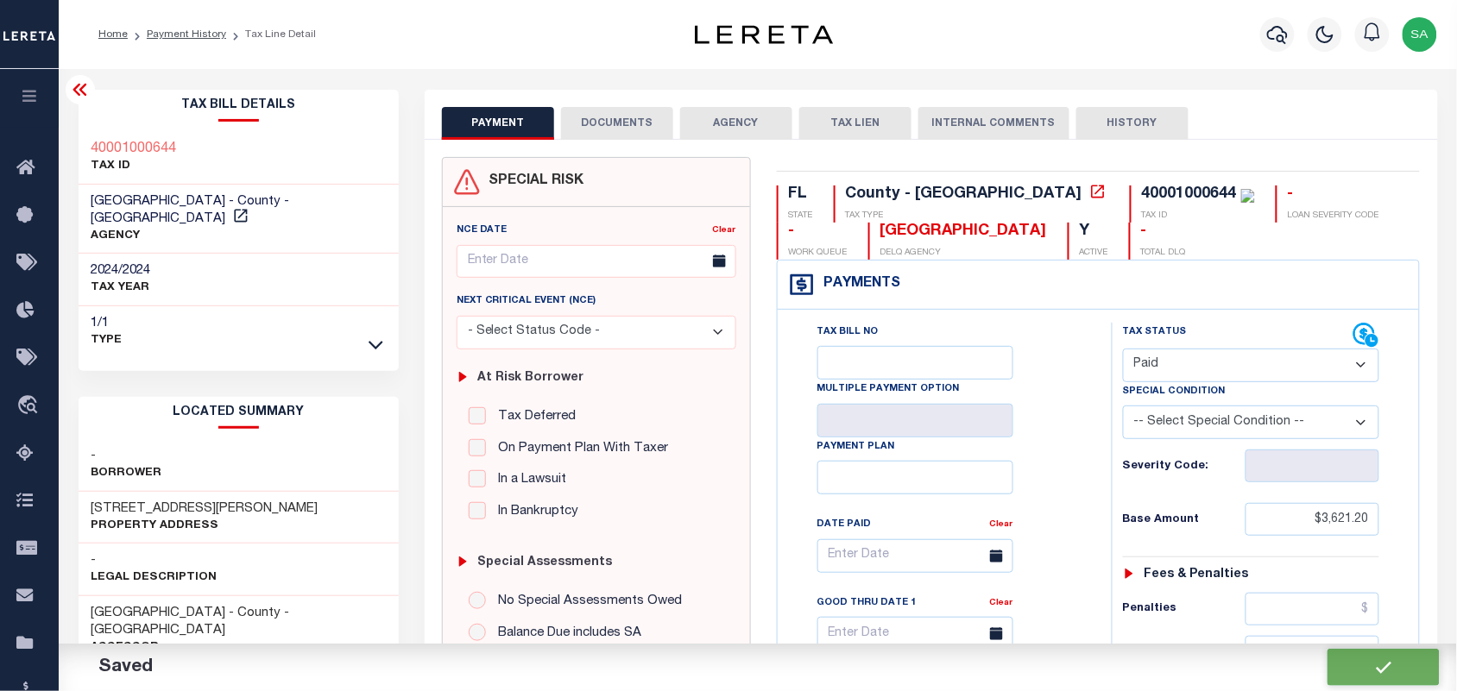
checkbox input "false"
type input "$3,621.2"
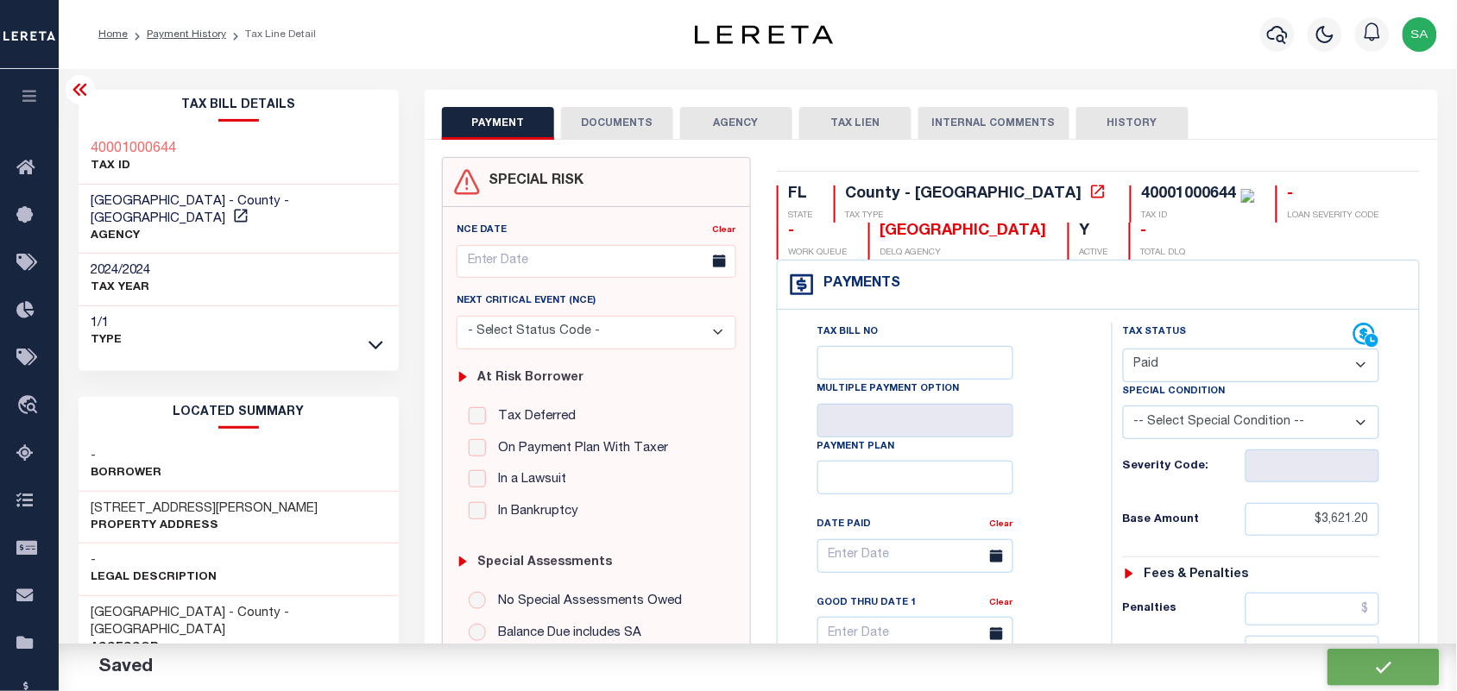
type input "$0"
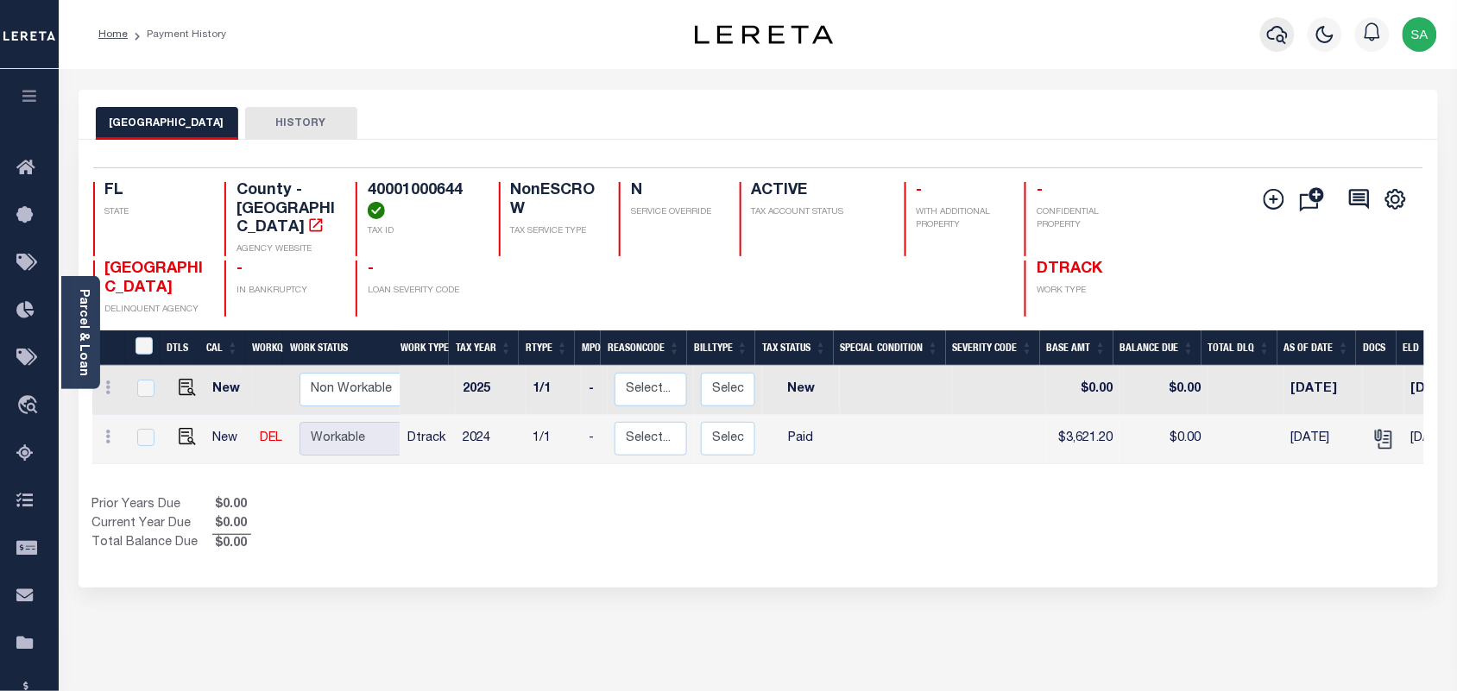
click at [1271, 41] on icon "button" at bounding box center [1277, 34] width 21 height 21
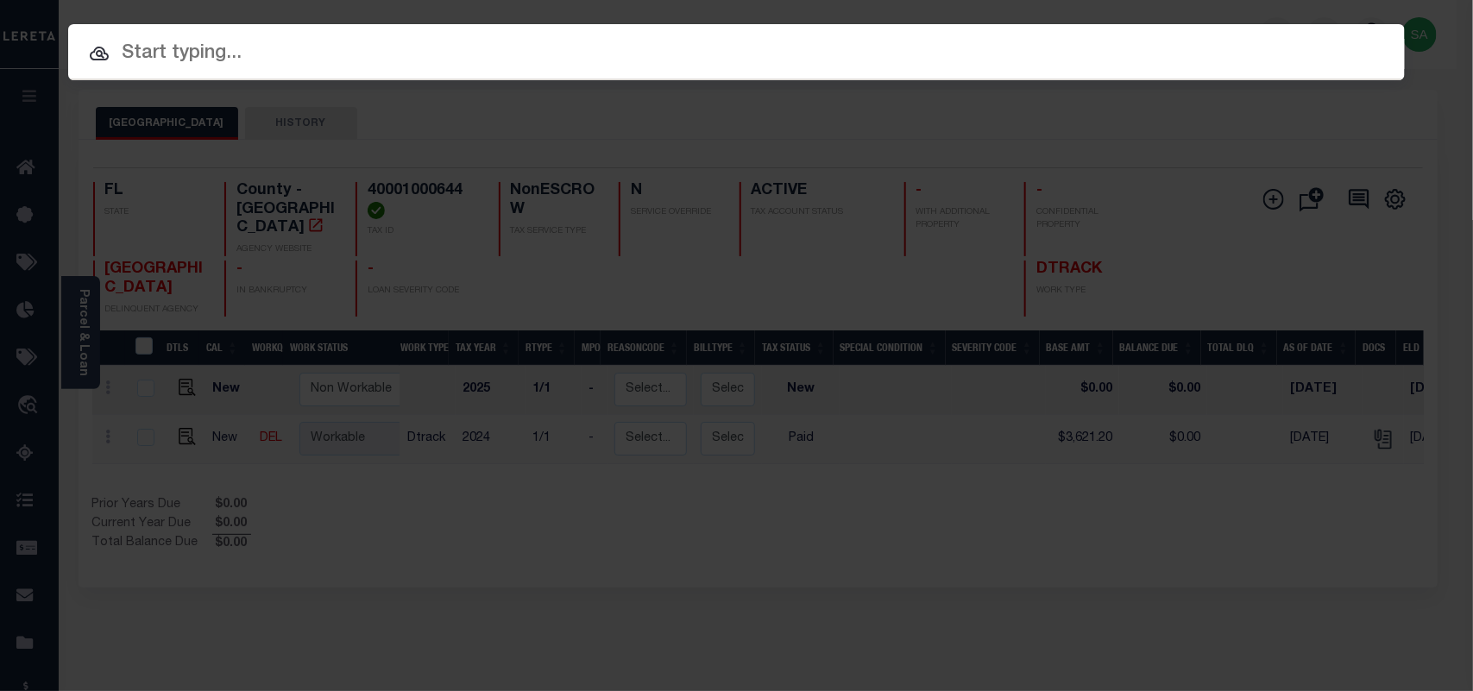
click at [1167, 41] on input "text" at bounding box center [736, 54] width 1337 height 30
paste input "4910408000"
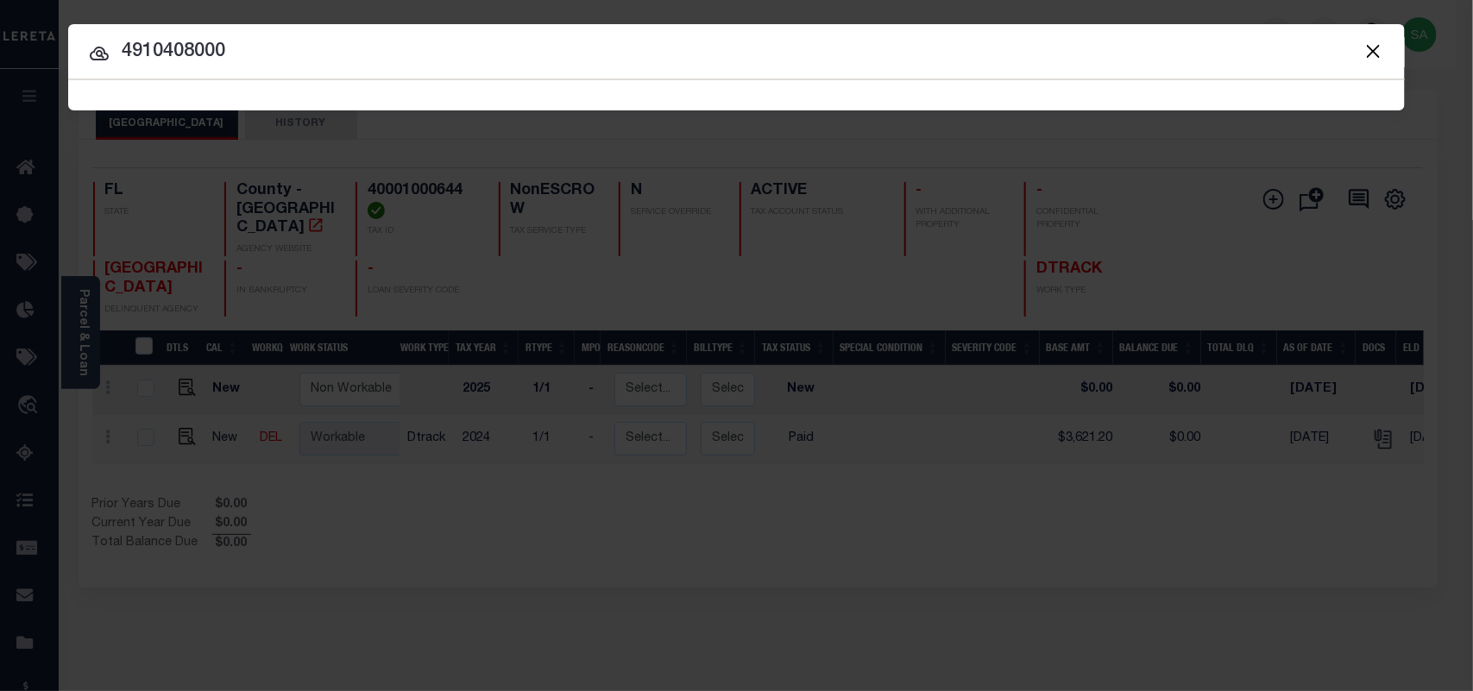
type input "4910408000"
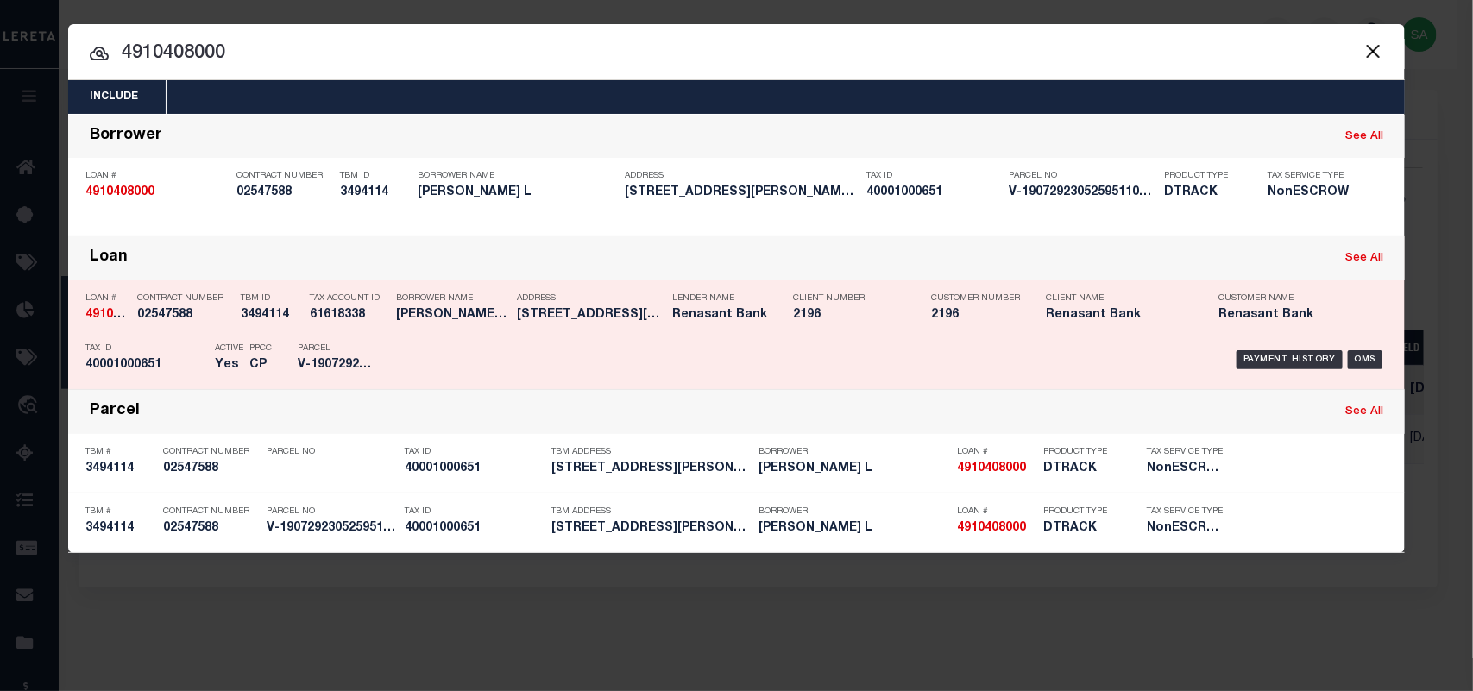
click at [407, 332] on div "Borrower Name PHAN , JOY L" at bounding box center [452, 310] width 112 height 50
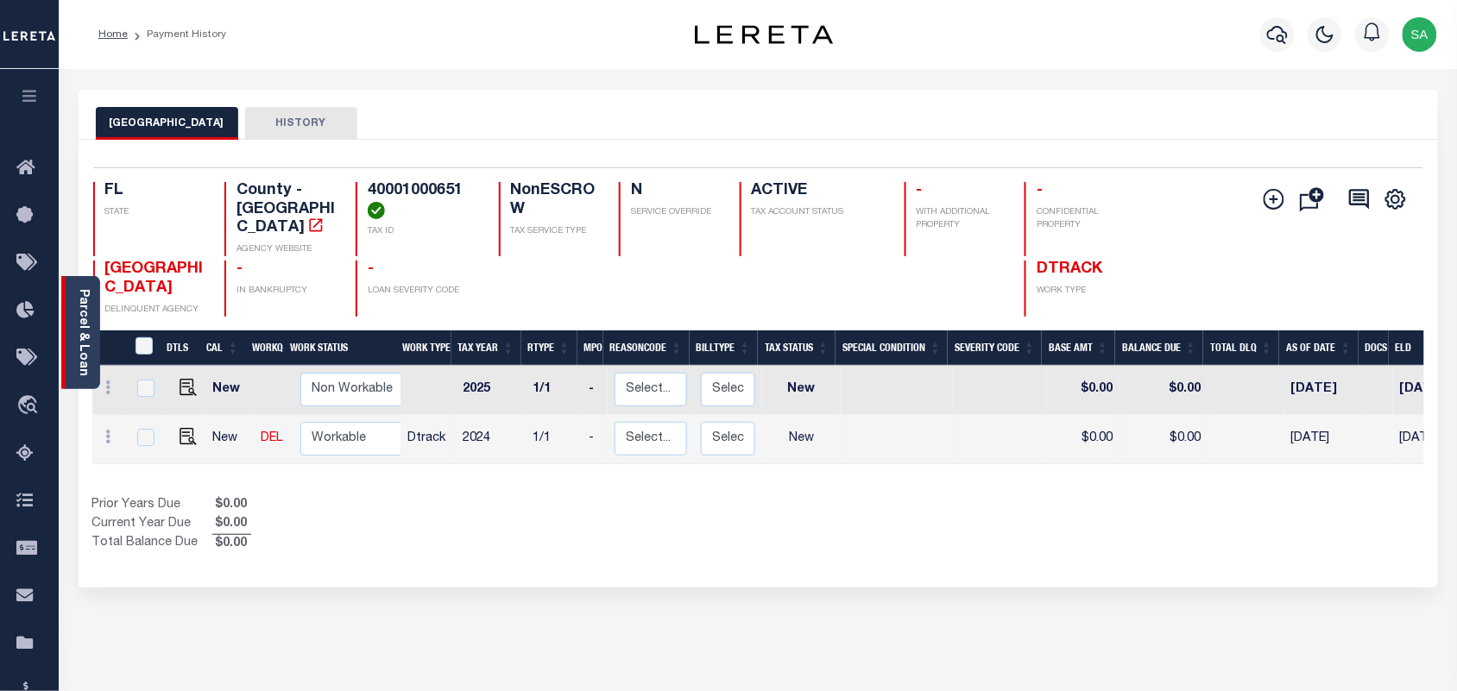
click at [87, 345] on link "Parcel & Loan" at bounding box center [83, 332] width 12 height 87
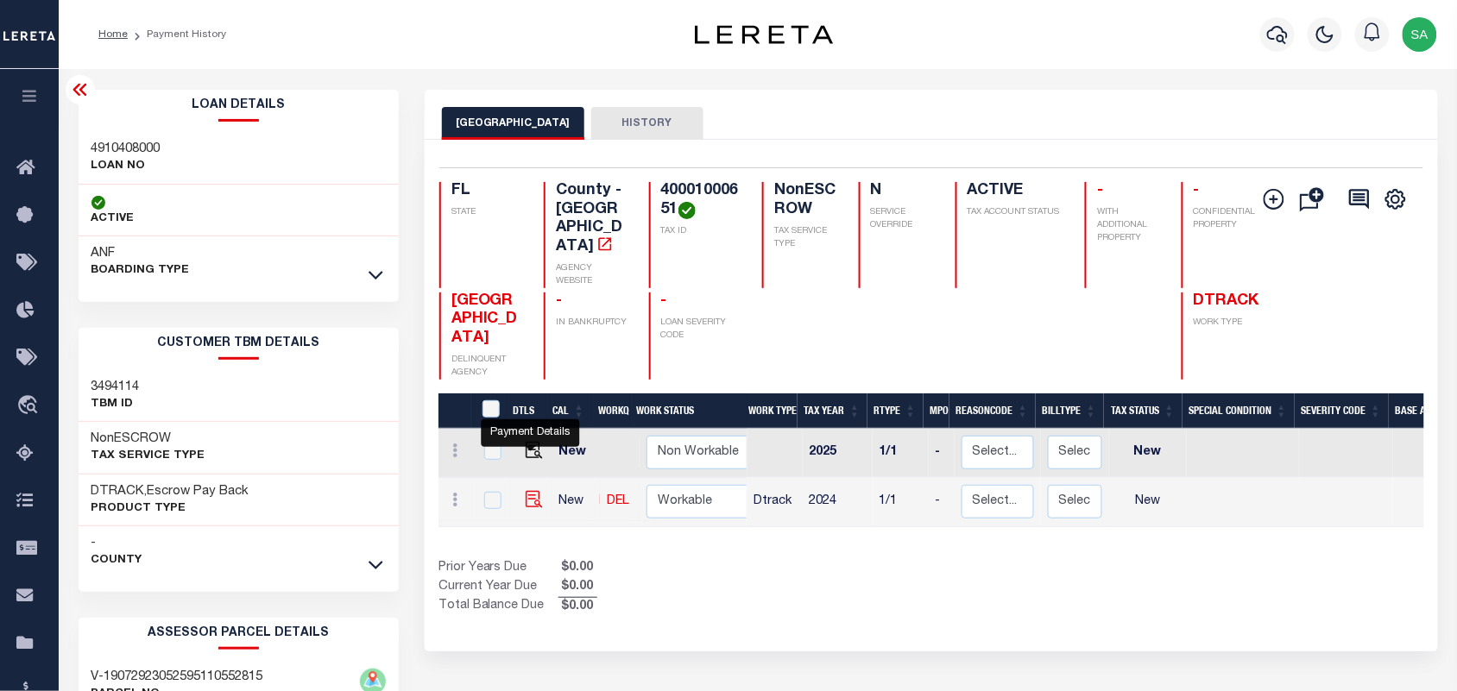
click at [531, 491] on img "" at bounding box center [534, 499] width 17 height 17
checkbox input "true"
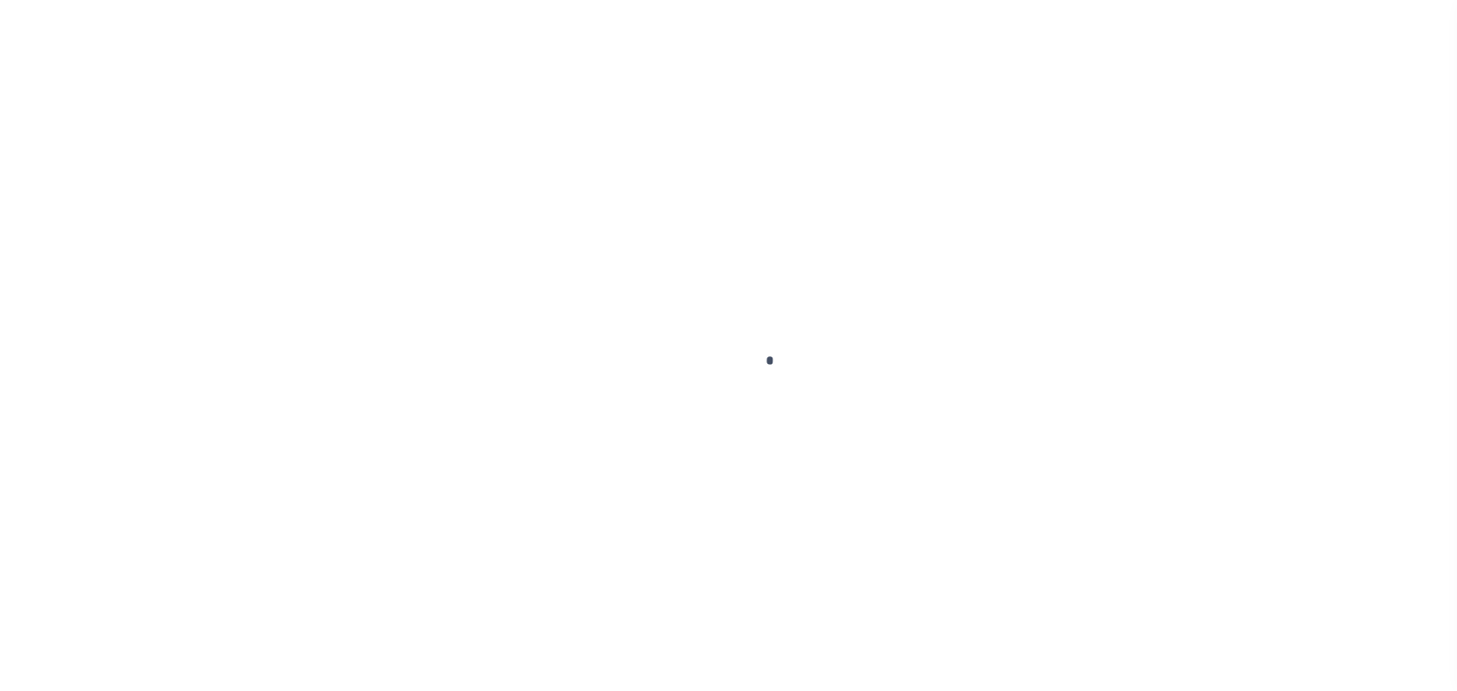
checkbox input "false"
type input "[DATE]"
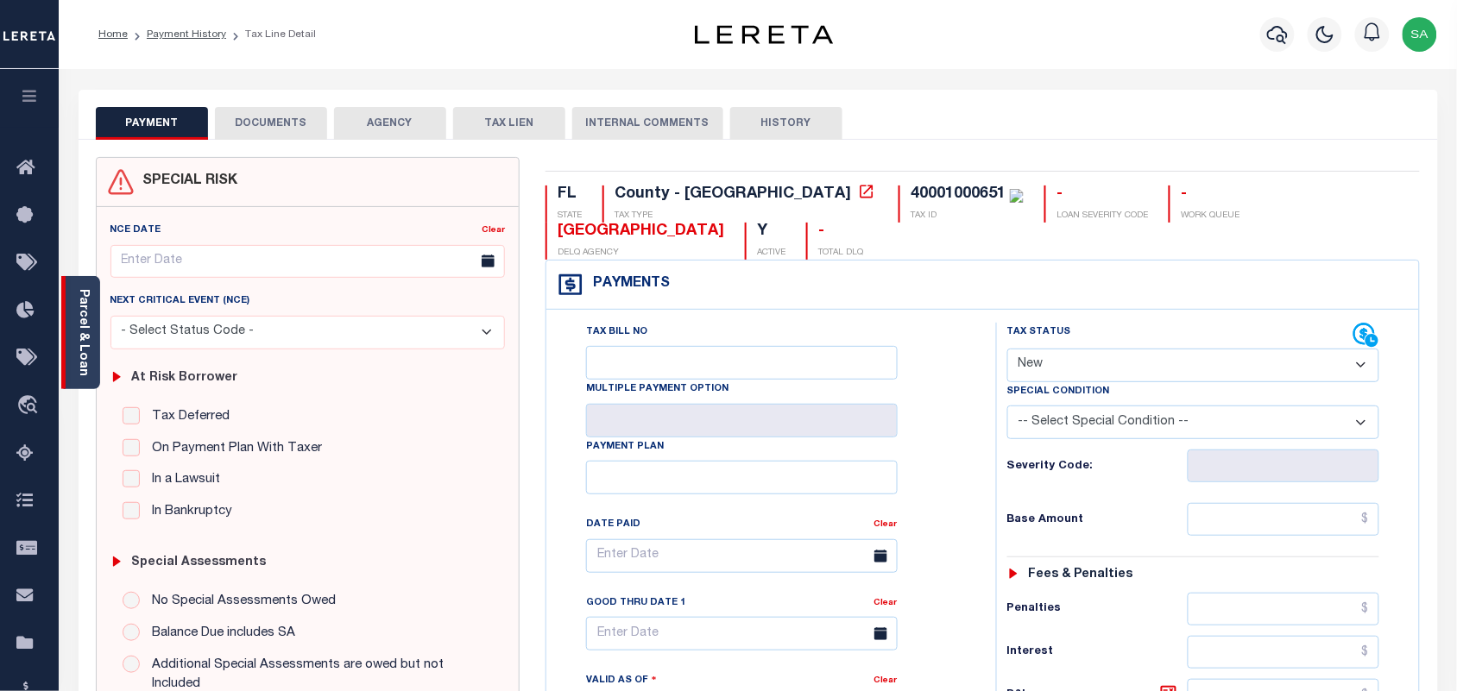
click at [87, 356] on link "Parcel & Loan" at bounding box center [83, 332] width 12 height 87
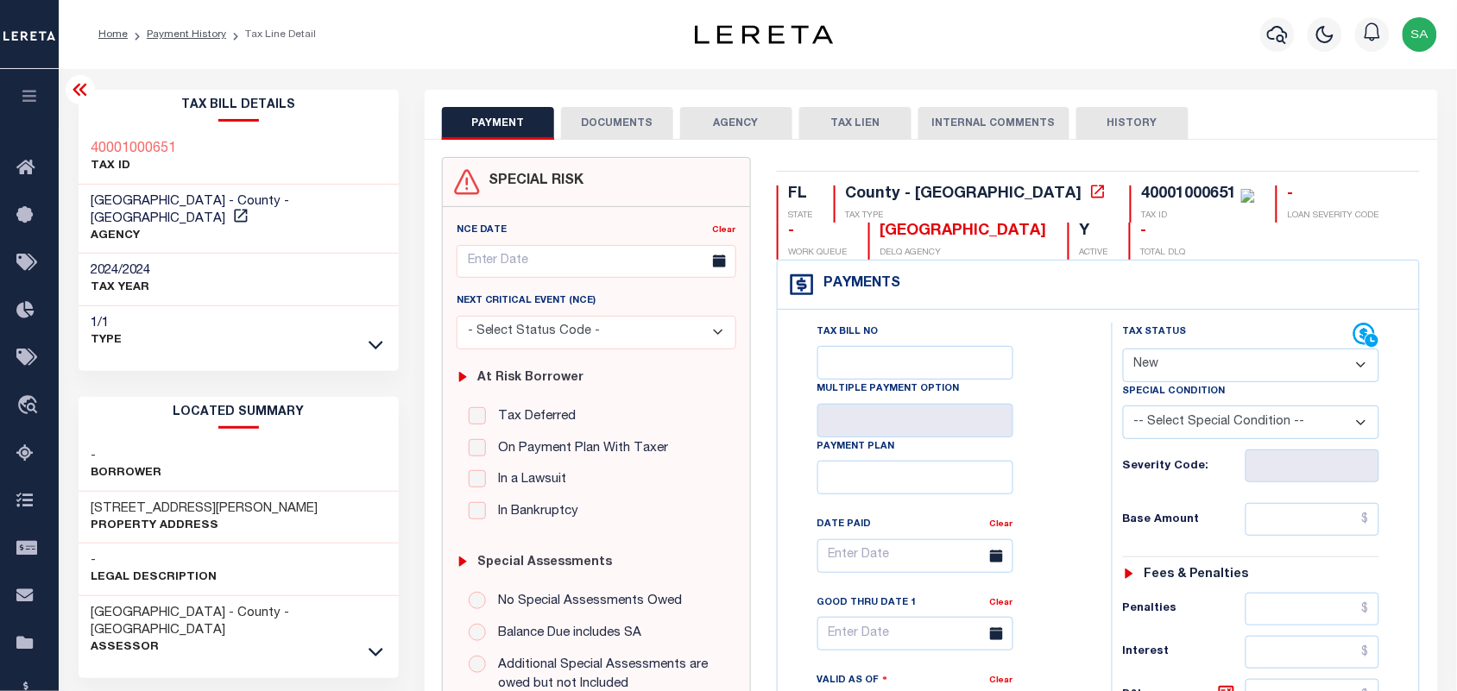
click at [1168, 363] on select "- Select Status Code - Open Due/Unpaid Paid Incomplete No Tax Due Internal Refu…" at bounding box center [1251, 366] width 257 height 34
select select "PYD"
click at [1123, 350] on select "- Select Status Code - Open Due/Unpaid Paid Incomplete No Tax Due Internal Refu…" at bounding box center [1251, 366] width 257 height 34
type input "09/02/2025"
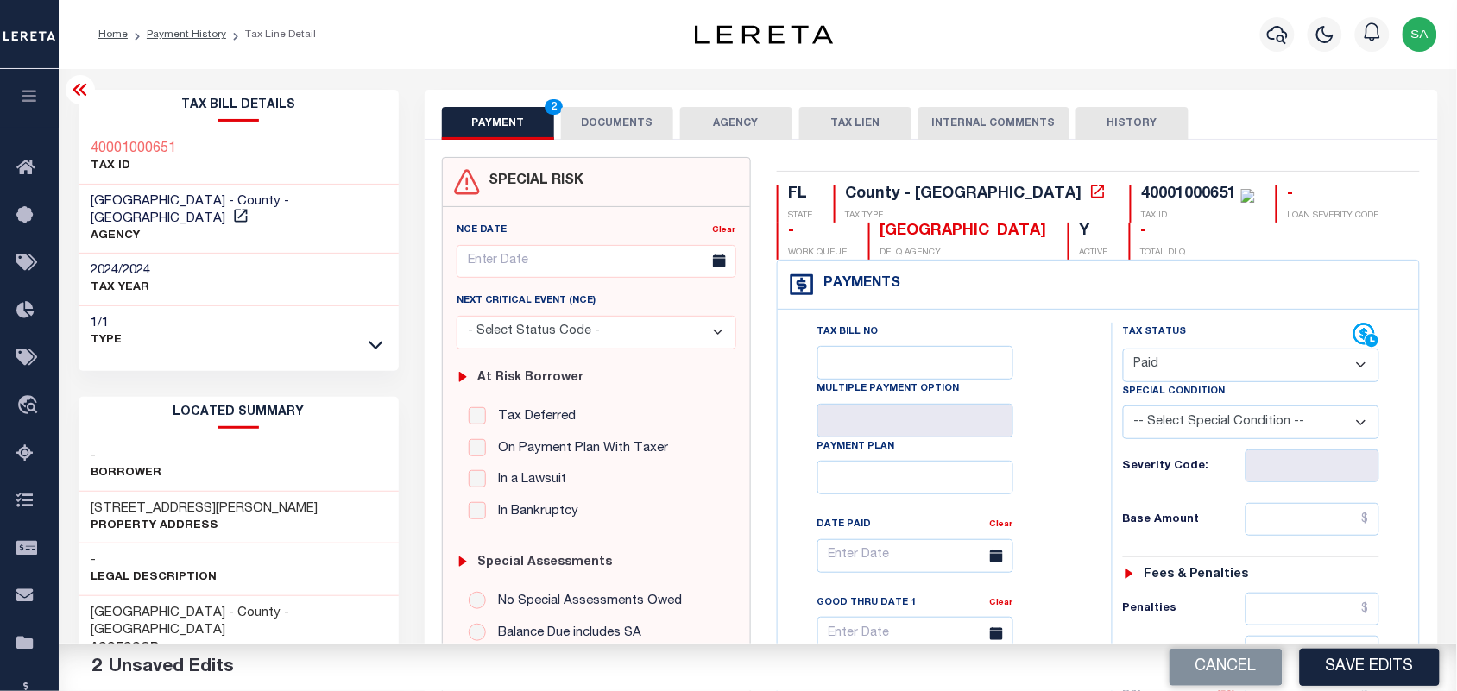
click at [609, 117] on button "DOCUMENTS" at bounding box center [617, 123] width 112 height 33
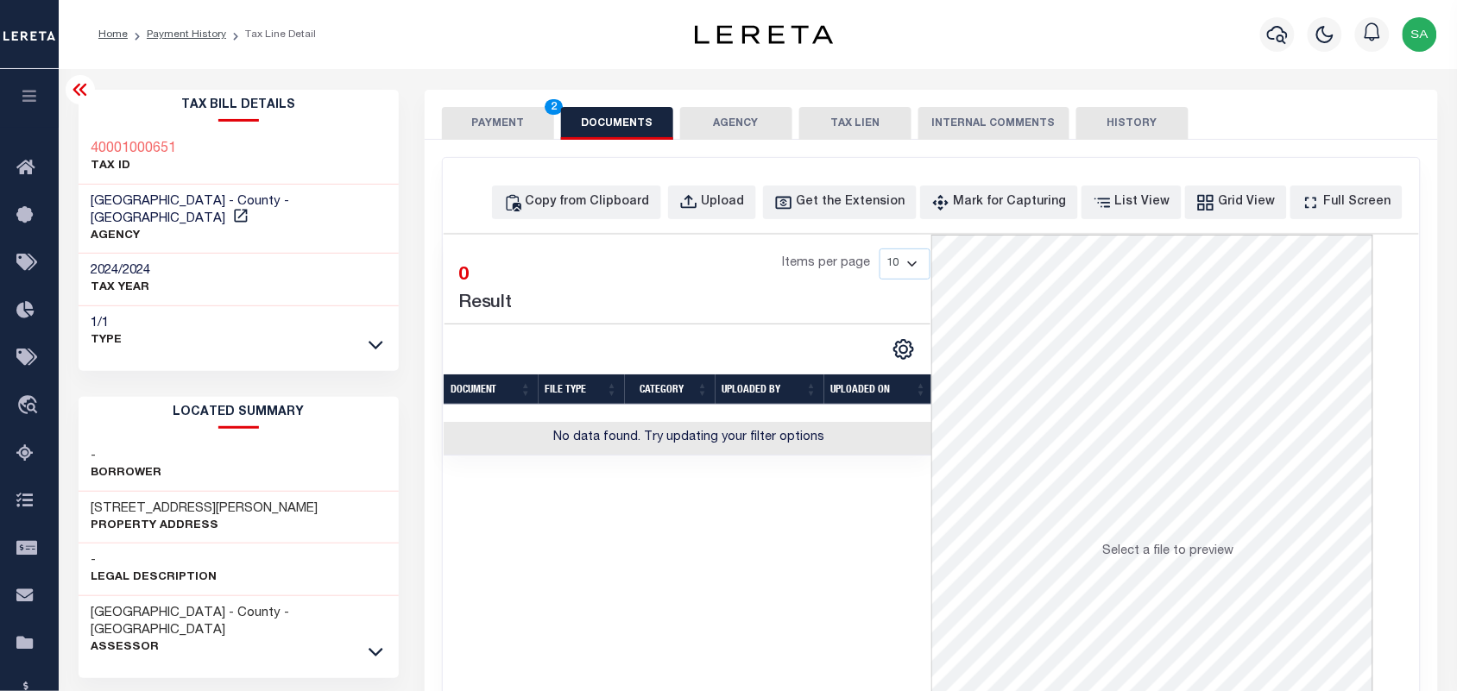
click at [509, 125] on button "PAYMENT 2" at bounding box center [498, 123] width 112 height 33
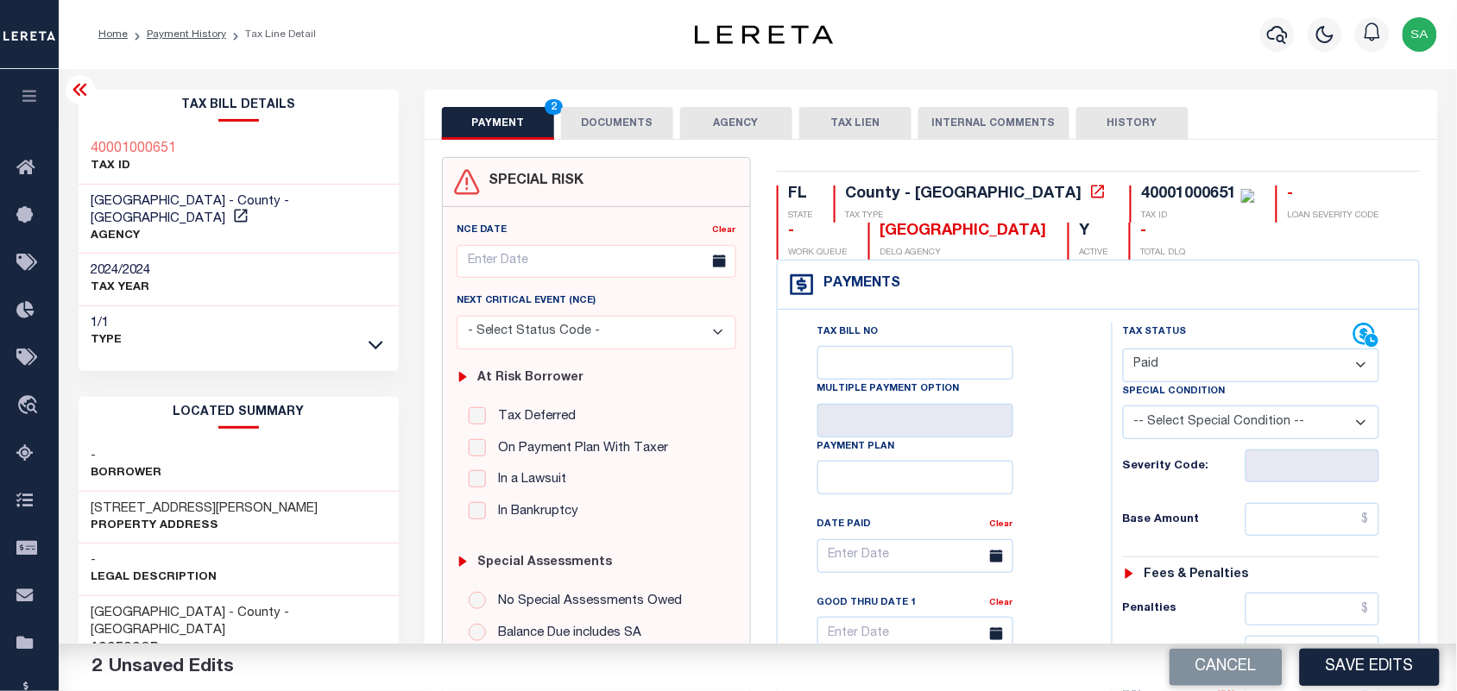
click at [609, 128] on button "DOCUMENTS" at bounding box center [617, 123] width 112 height 33
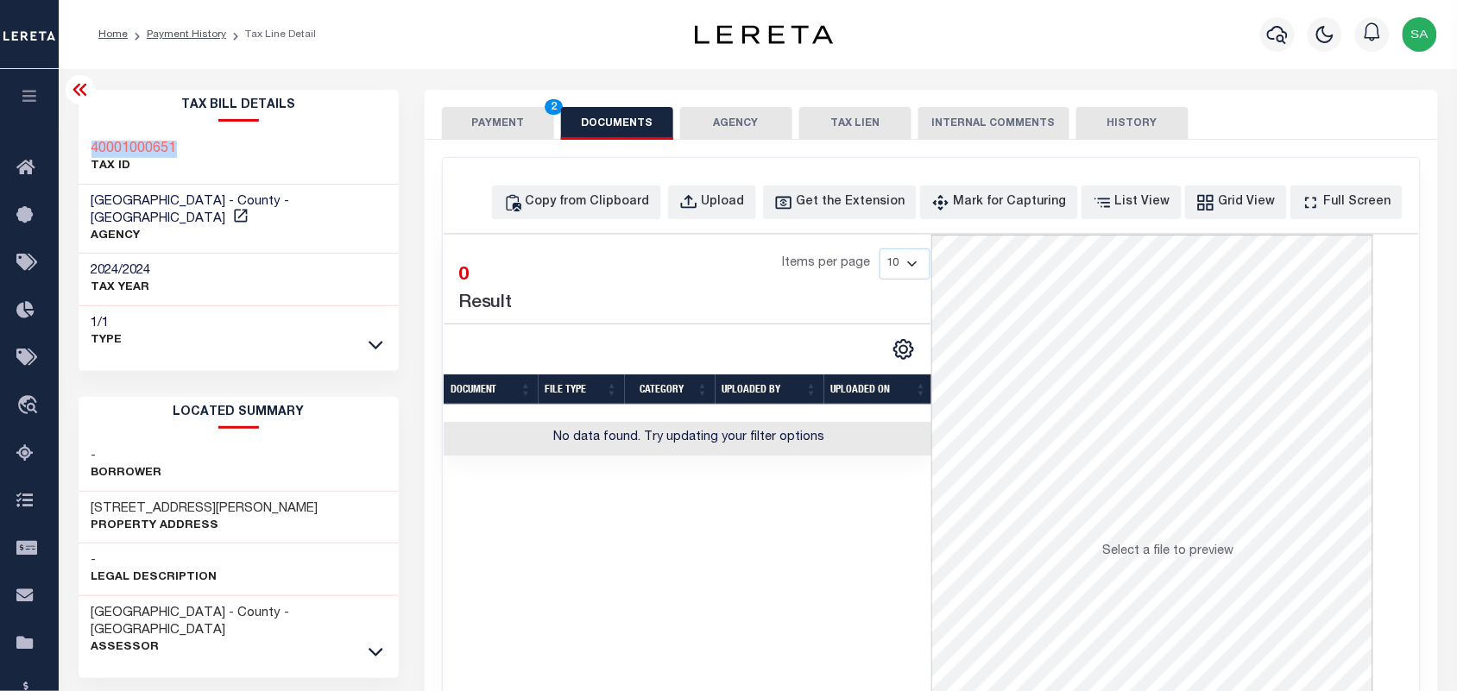
drag, startPoint x: 217, startPoint y: 138, endPoint x: 87, endPoint y: 138, distance: 129.5
click at [87, 138] on div "40001000651 TAX ID" at bounding box center [239, 158] width 320 height 53
click at [257, 144] on div "40001000651 TAX ID" at bounding box center [239, 158] width 320 height 53
drag, startPoint x: 210, startPoint y: 143, endPoint x: 88, endPoint y: 148, distance: 121.8
click at [88, 148] on div "40001000651 TAX ID" at bounding box center [239, 158] width 320 height 53
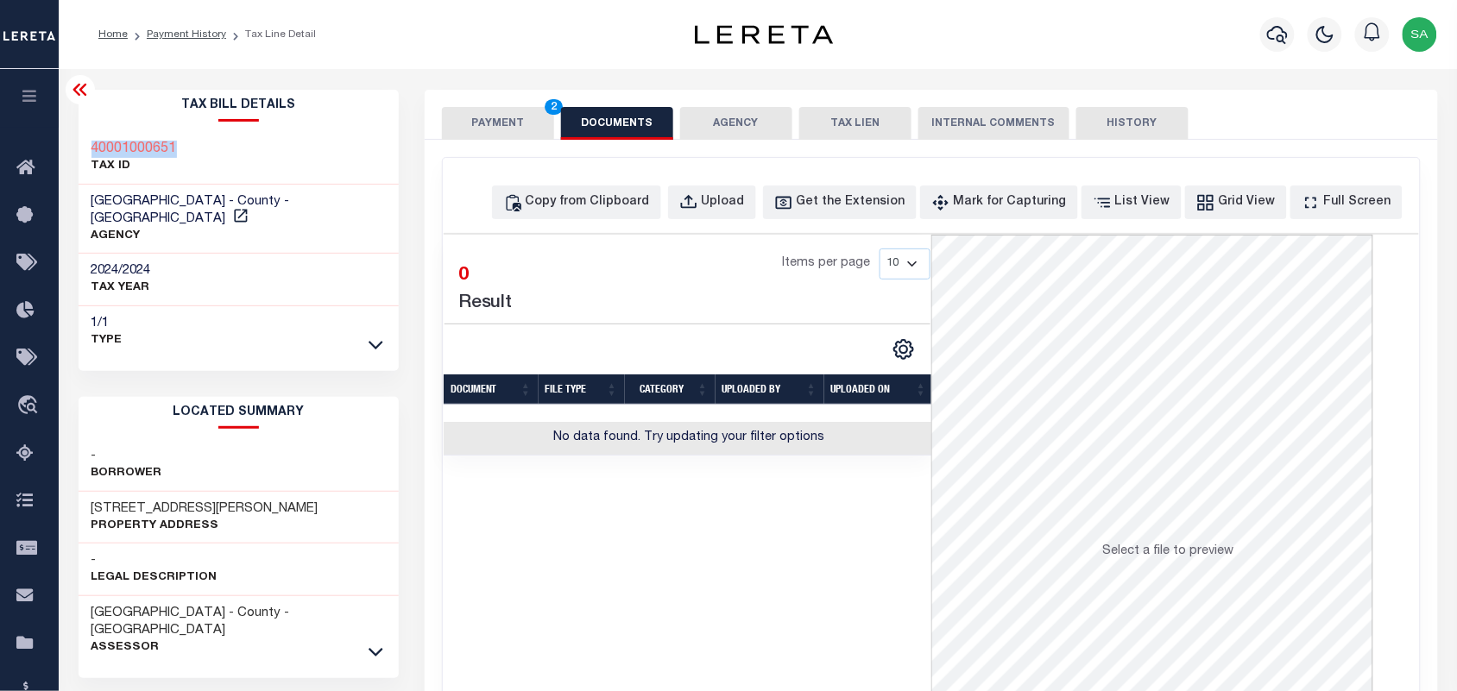
copy h3 "40001000651"
click at [745, 208] on div "Upload" at bounding box center [723, 202] width 43 height 19
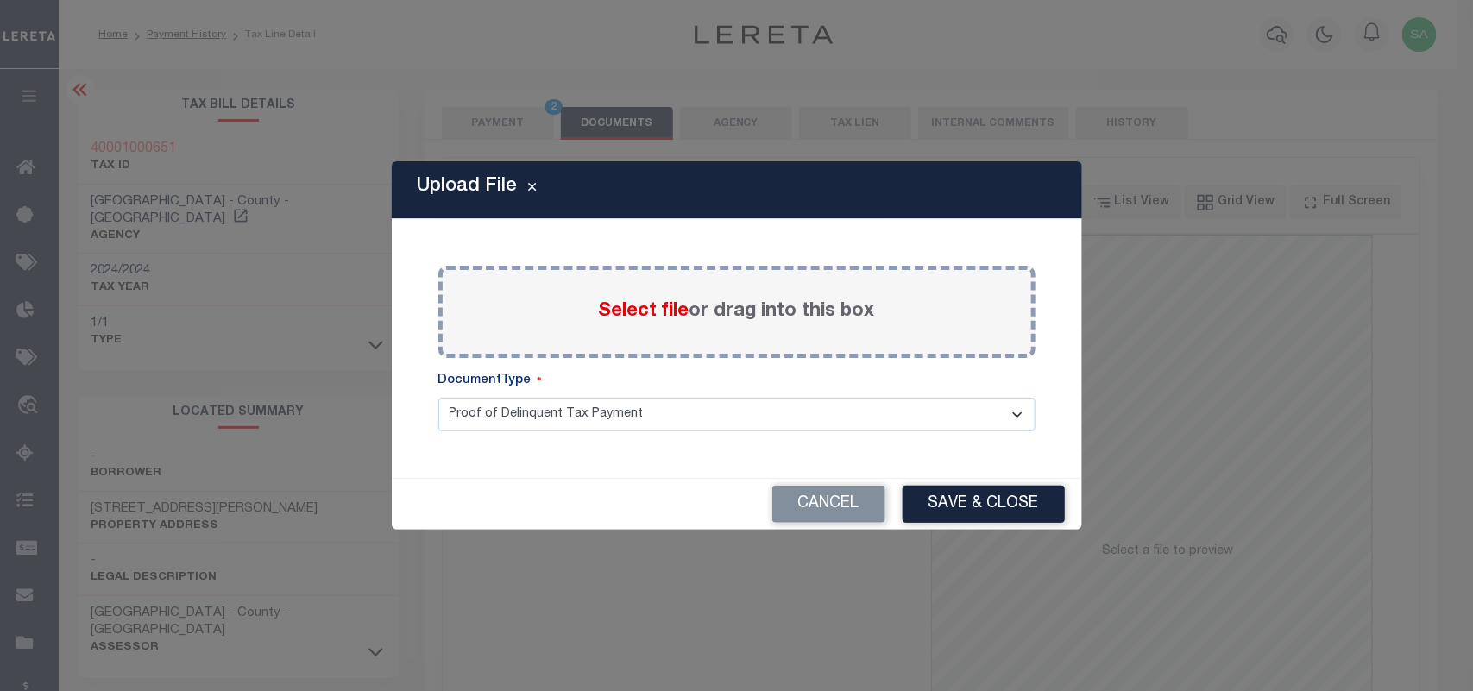
click at [644, 318] on span "Select file" at bounding box center [644, 311] width 91 height 19
click at [0, 0] on input "Select file or drag into this box" at bounding box center [0, 0] width 0 height 0
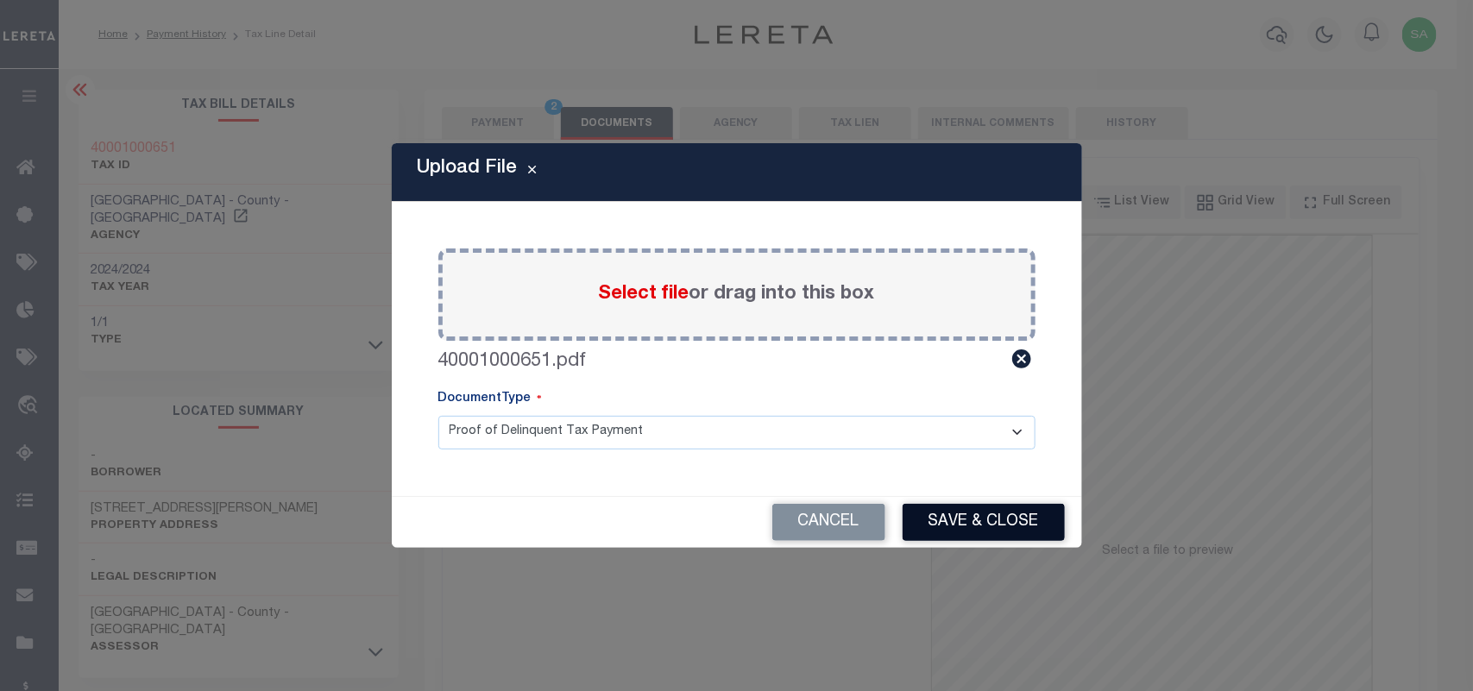
click at [967, 531] on button "Save & Close" at bounding box center [984, 522] width 162 height 37
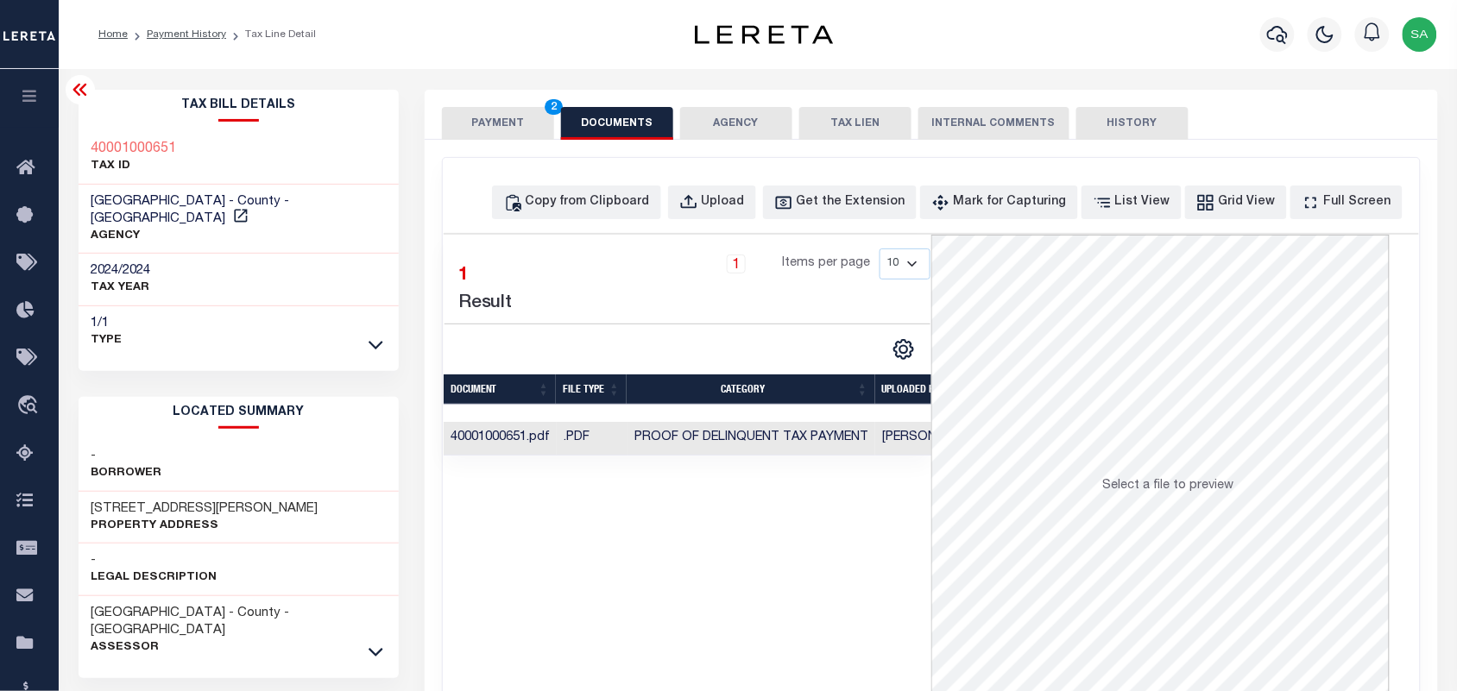
click at [502, 117] on button "PAYMENT 2" at bounding box center [498, 123] width 112 height 33
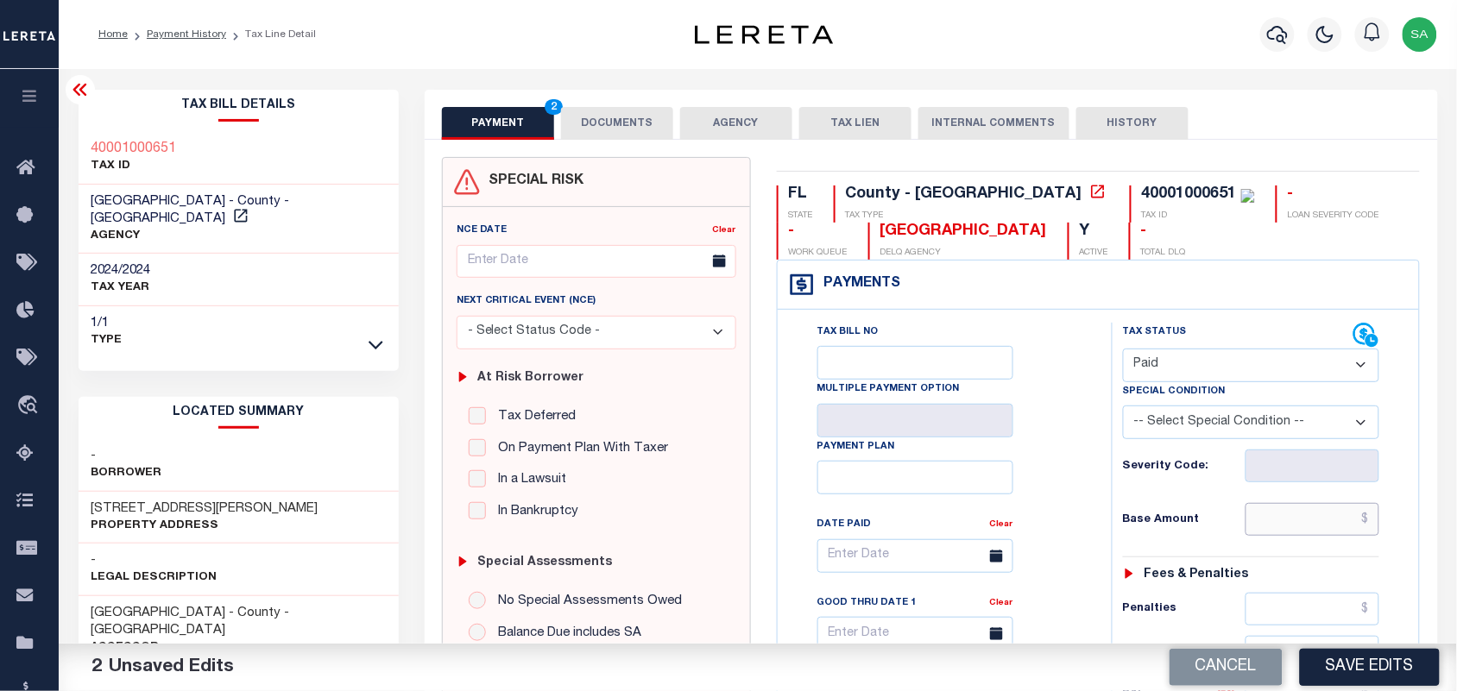
click at [1278, 525] on input "text" at bounding box center [1313, 519] width 135 height 33
paste input "4,767.34"
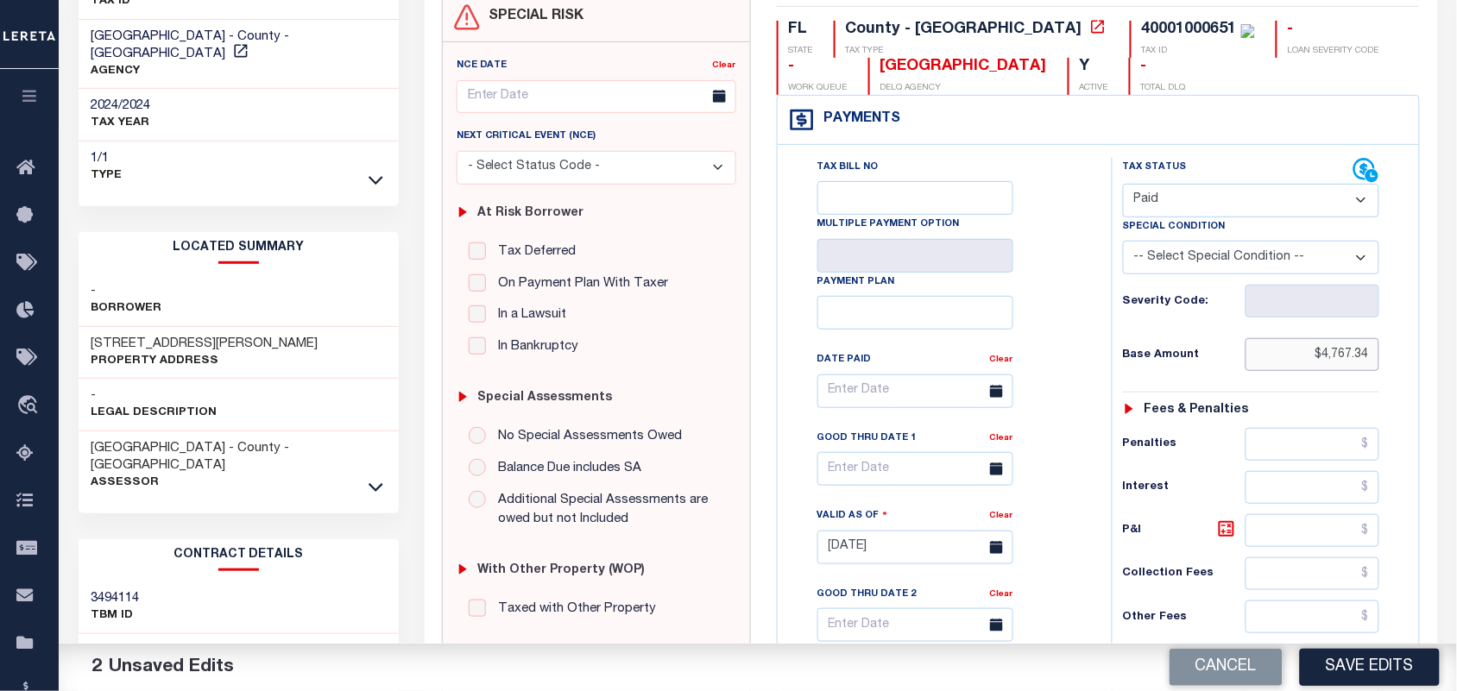
scroll to position [539, 0]
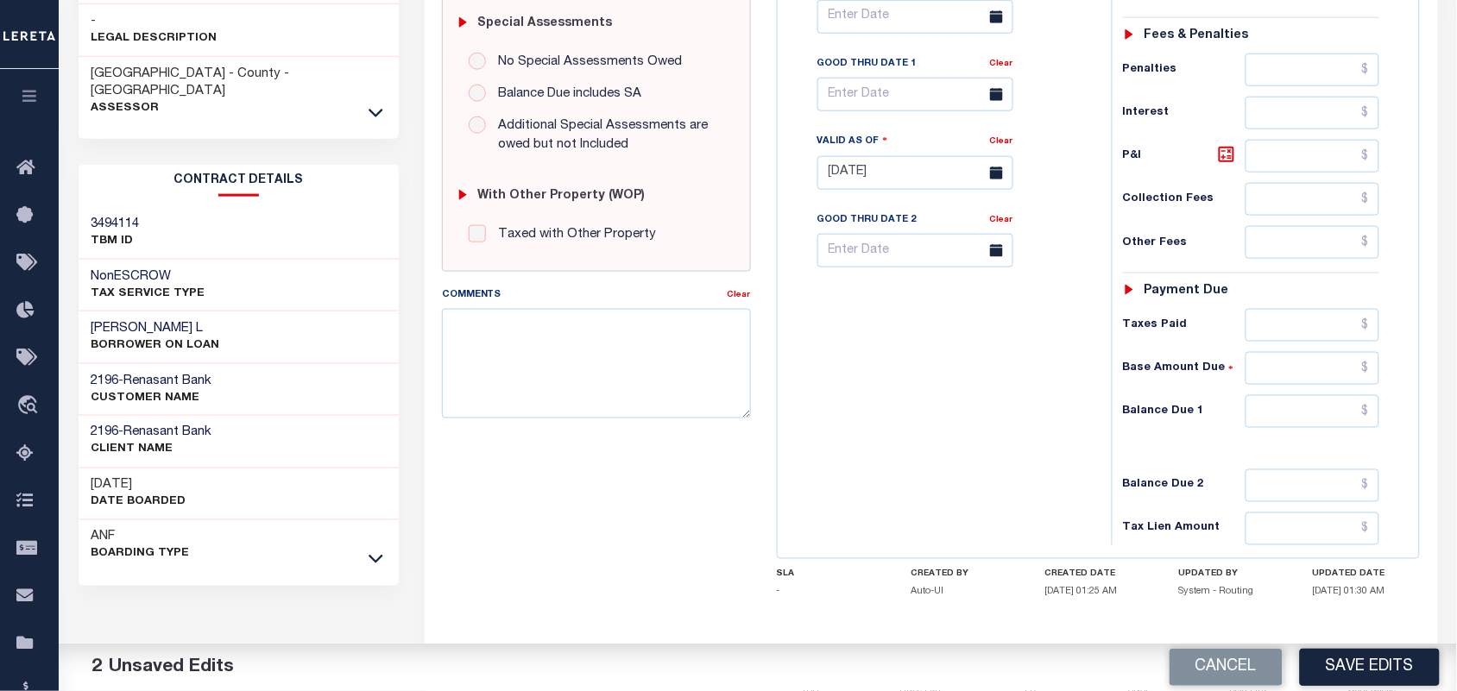
type input "$4,767.34"
click at [1326, 428] on input "text" at bounding box center [1313, 411] width 135 height 33
type input "$0.00"
click at [1019, 424] on div "Tax Bill No Multiple Payment Option Payment Plan Clear" at bounding box center [940, 164] width 317 height 762
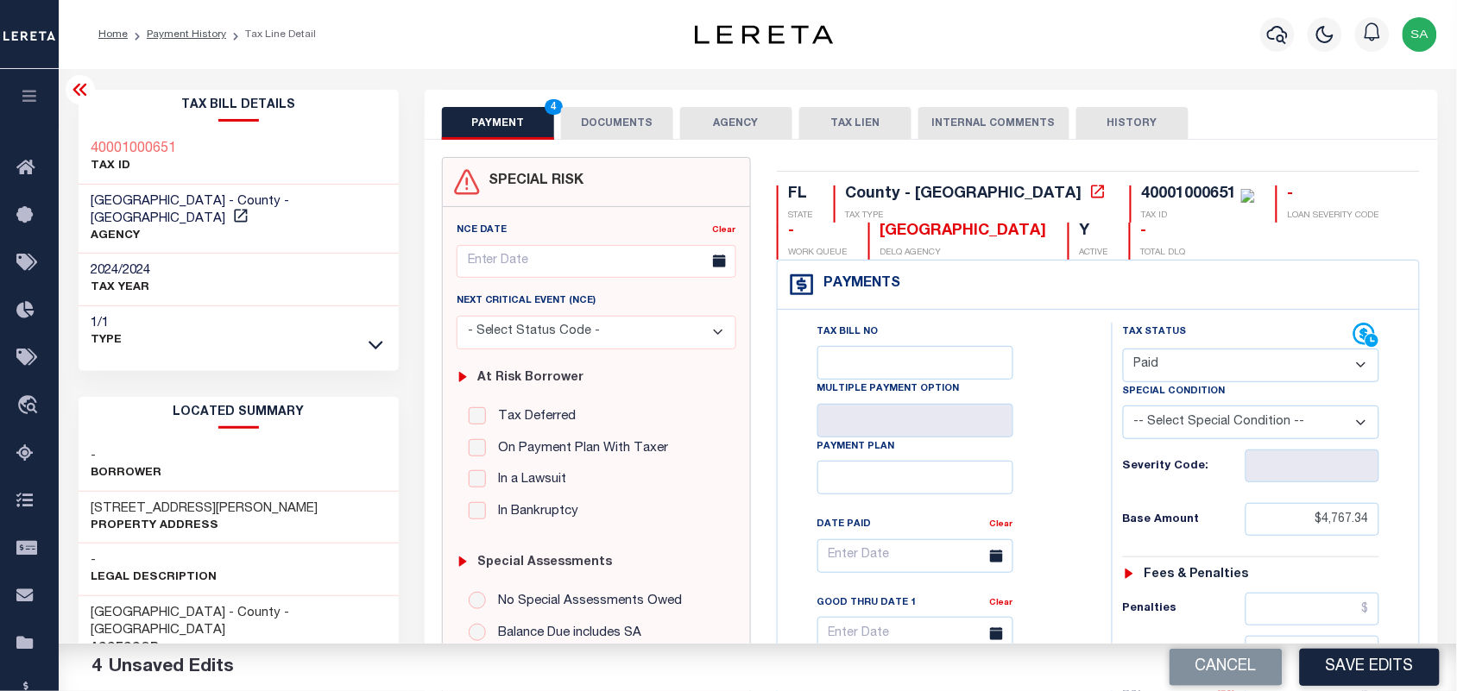
click at [602, 122] on button "DOCUMENTS" at bounding box center [617, 123] width 112 height 33
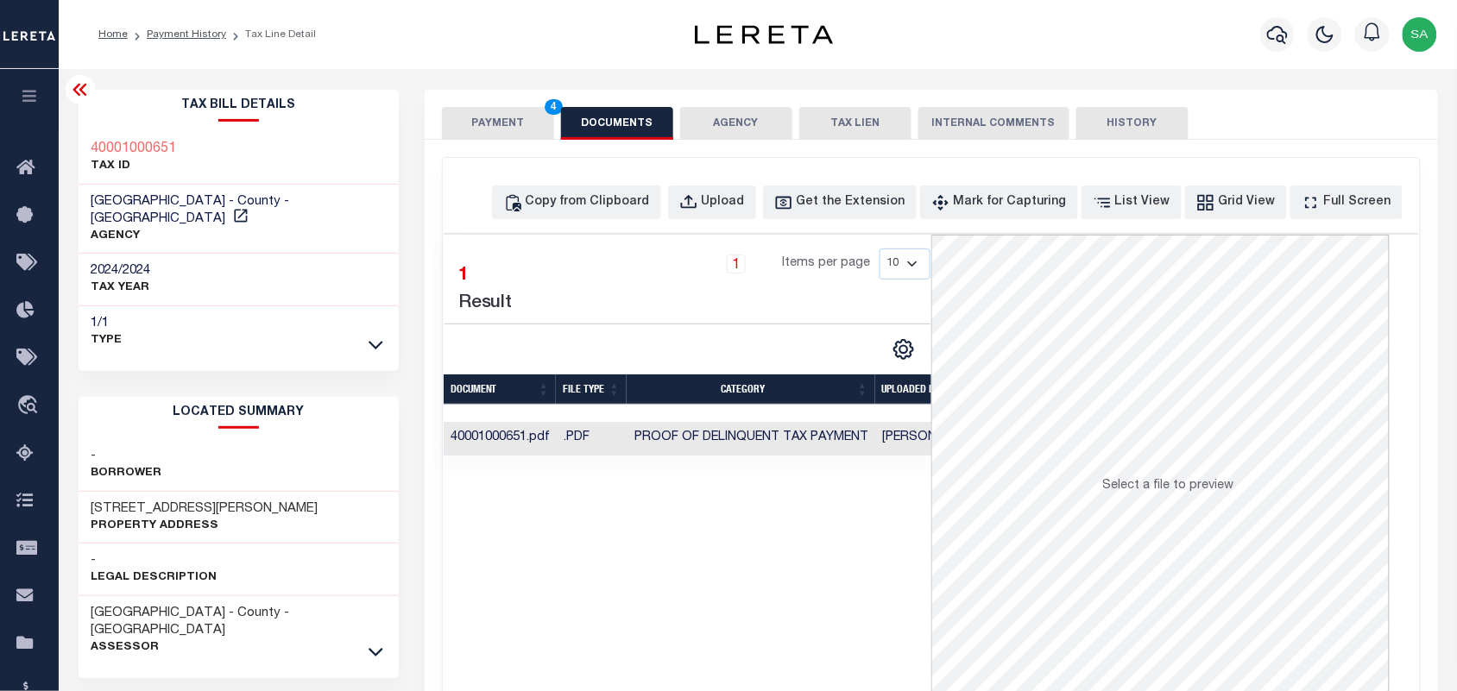
click at [496, 121] on button "PAYMENT 4" at bounding box center [498, 123] width 112 height 33
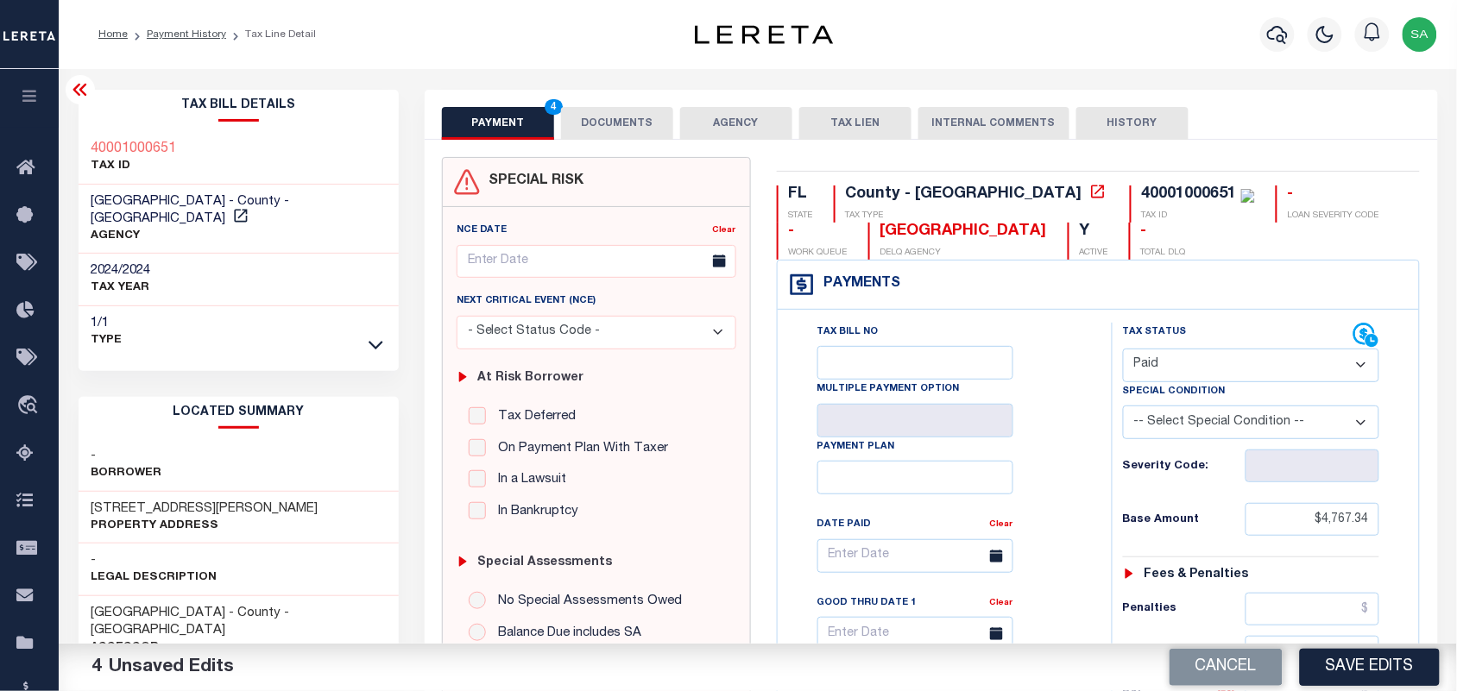
scroll to position [324, 0]
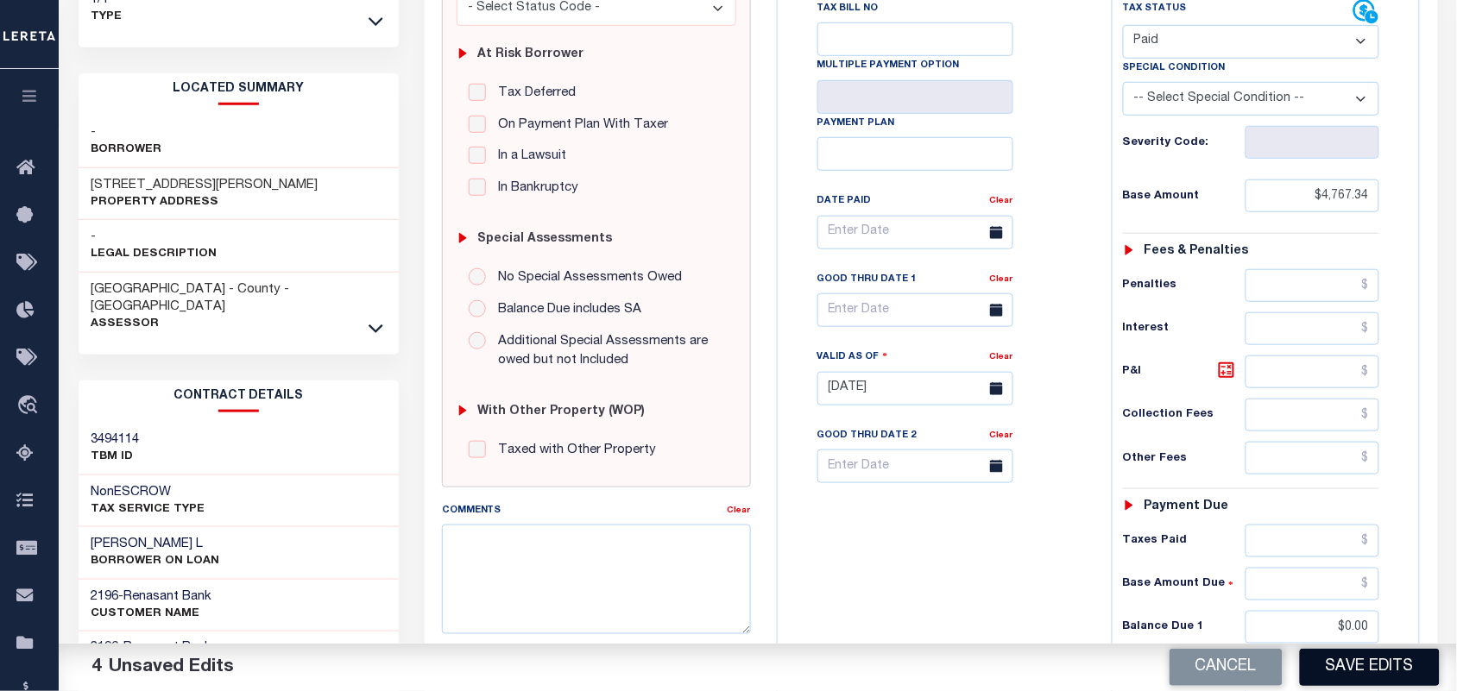
click at [1365, 674] on button "Save Edits" at bounding box center [1370, 667] width 140 height 37
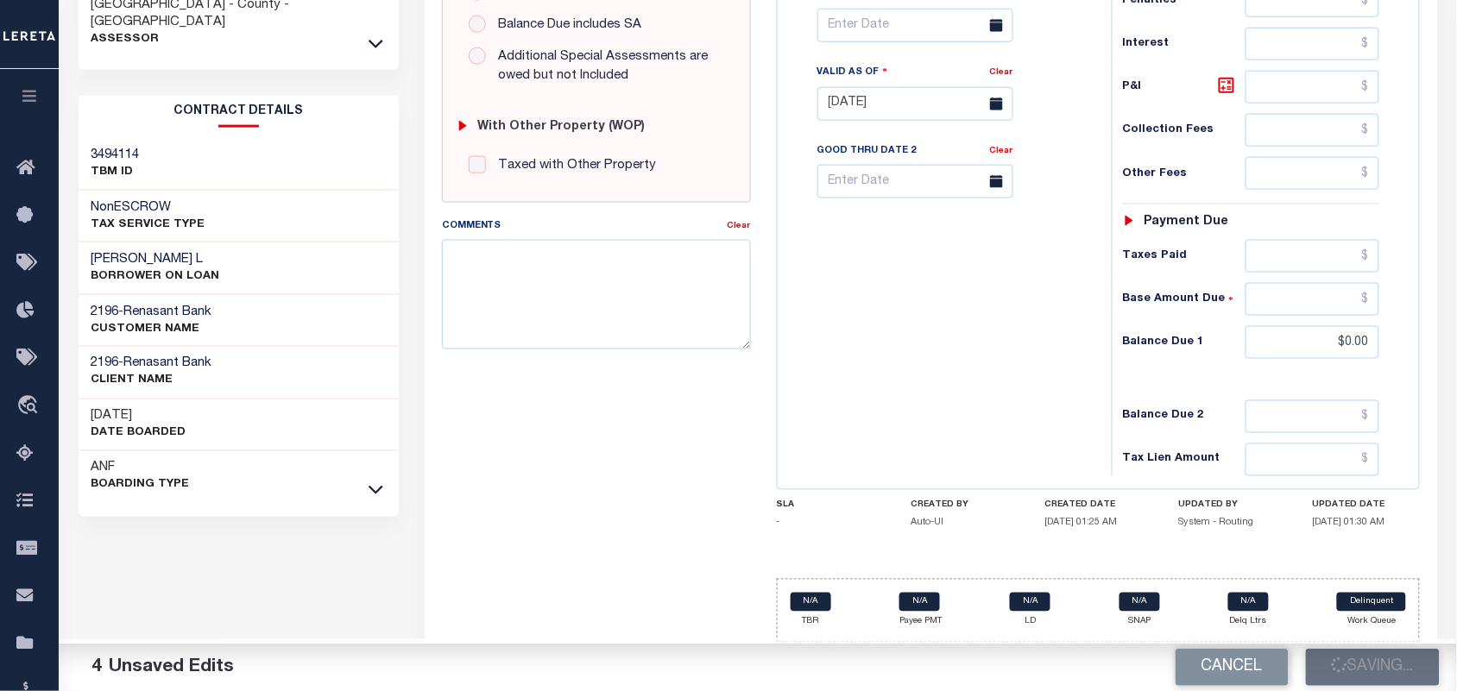
scroll to position [619, 0]
checkbox input "false"
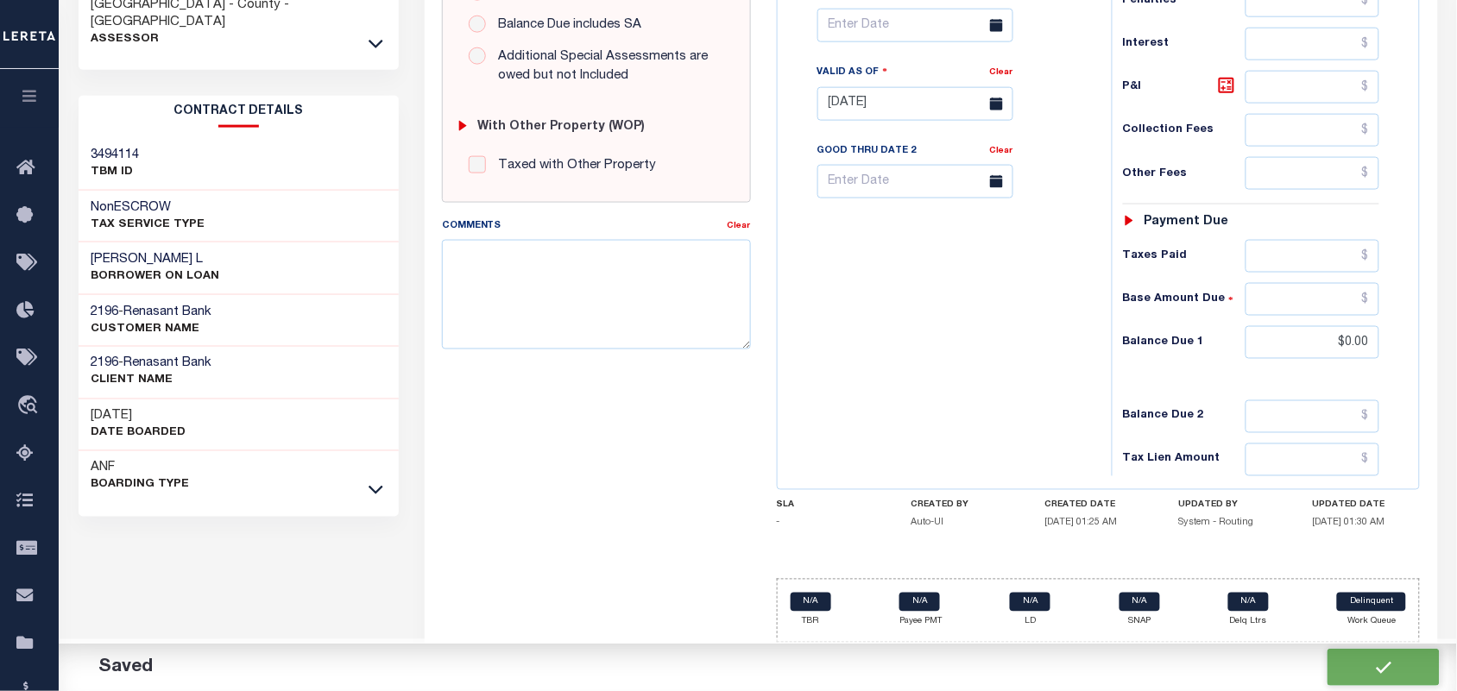
type input "$4,767.34"
type input "$0"
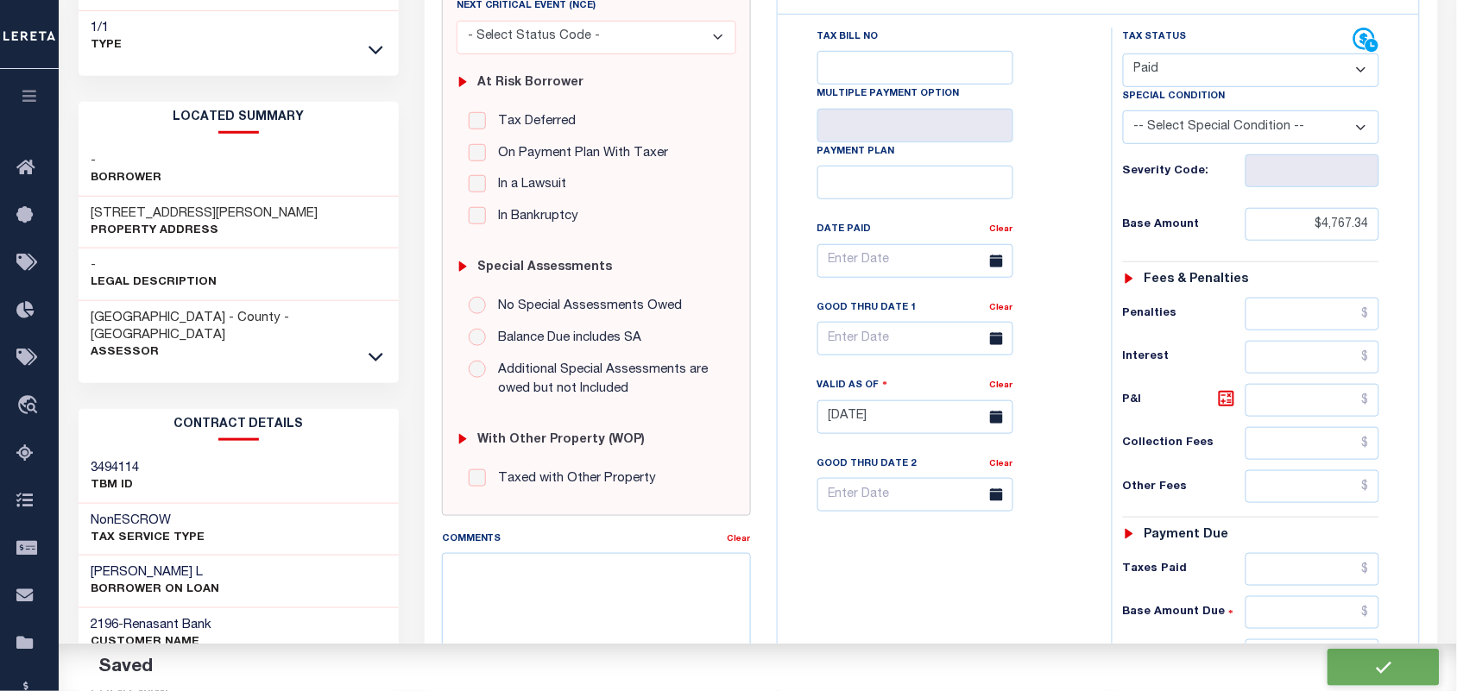
scroll to position [235, 0]
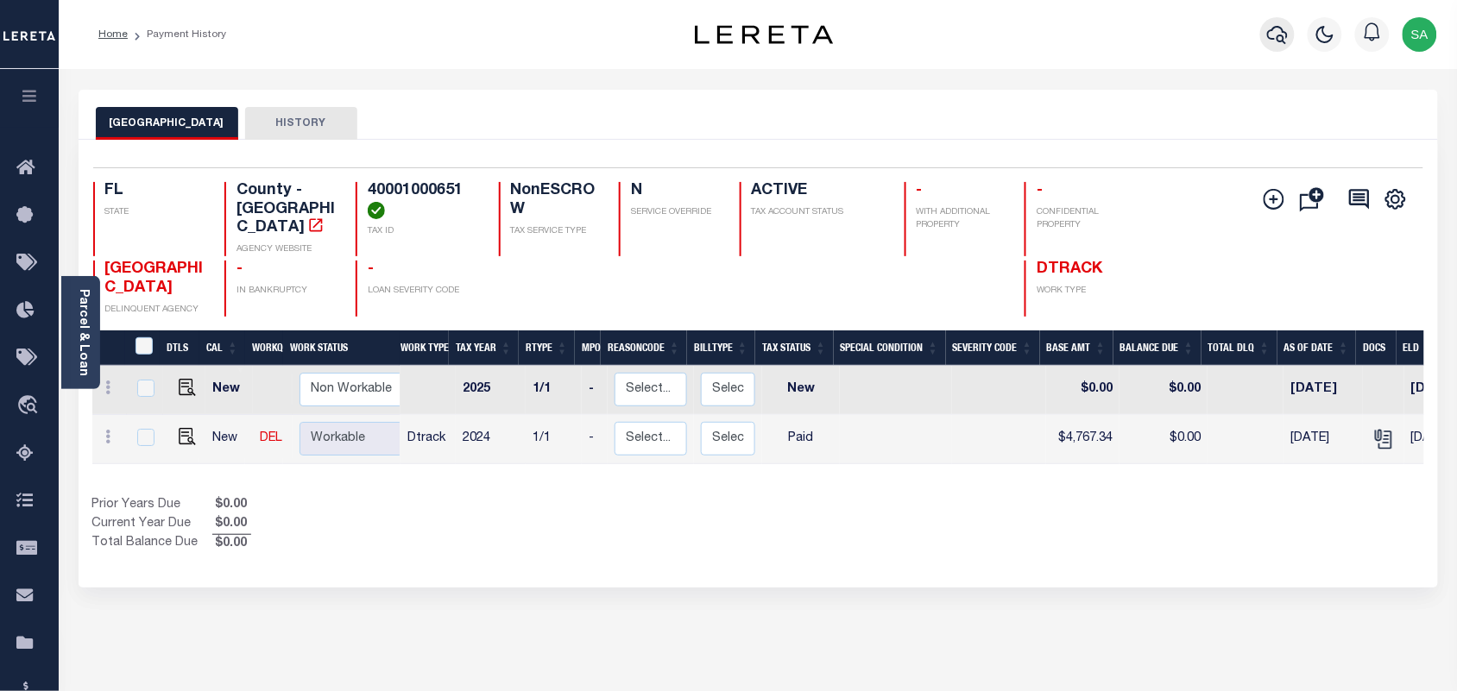
click at [1283, 43] on icon "button" at bounding box center [1277, 34] width 21 height 21
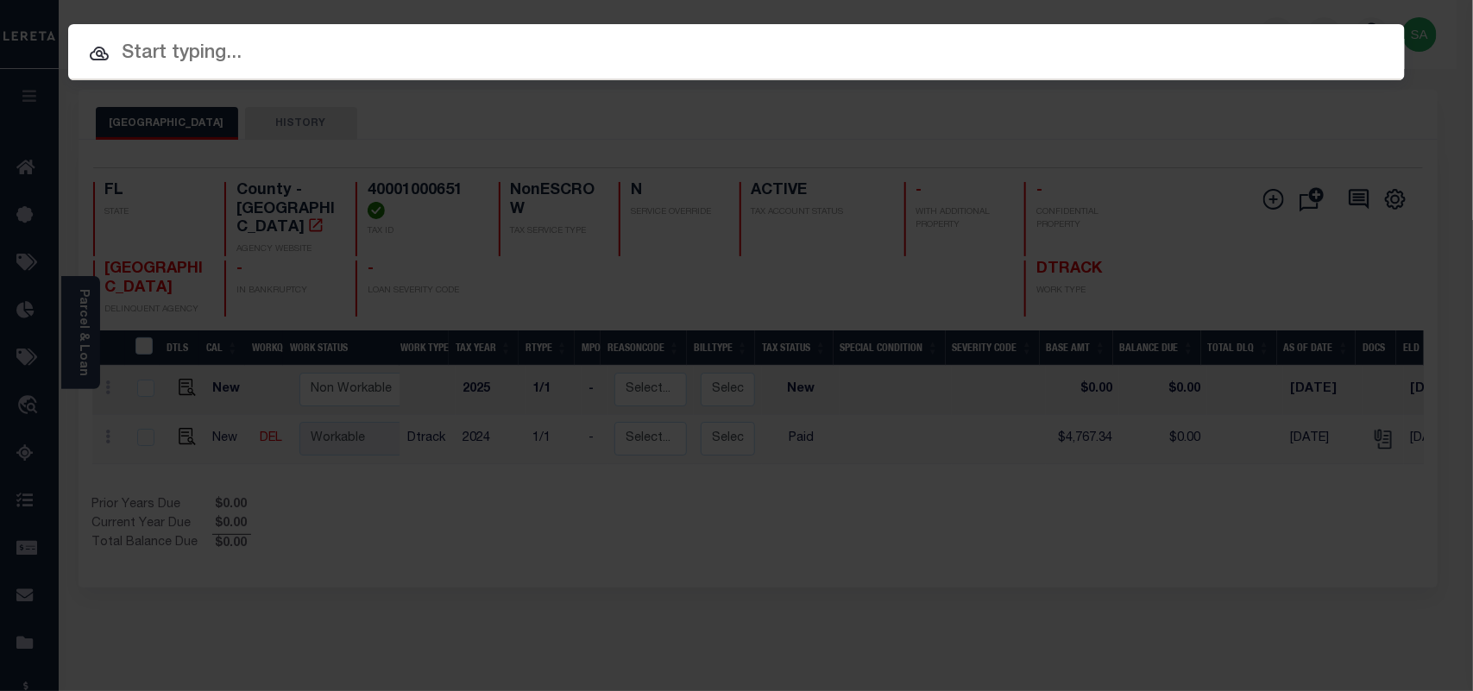
click at [1082, 43] on input "text" at bounding box center [736, 54] width 1337 height 30
paste input "4910253000"
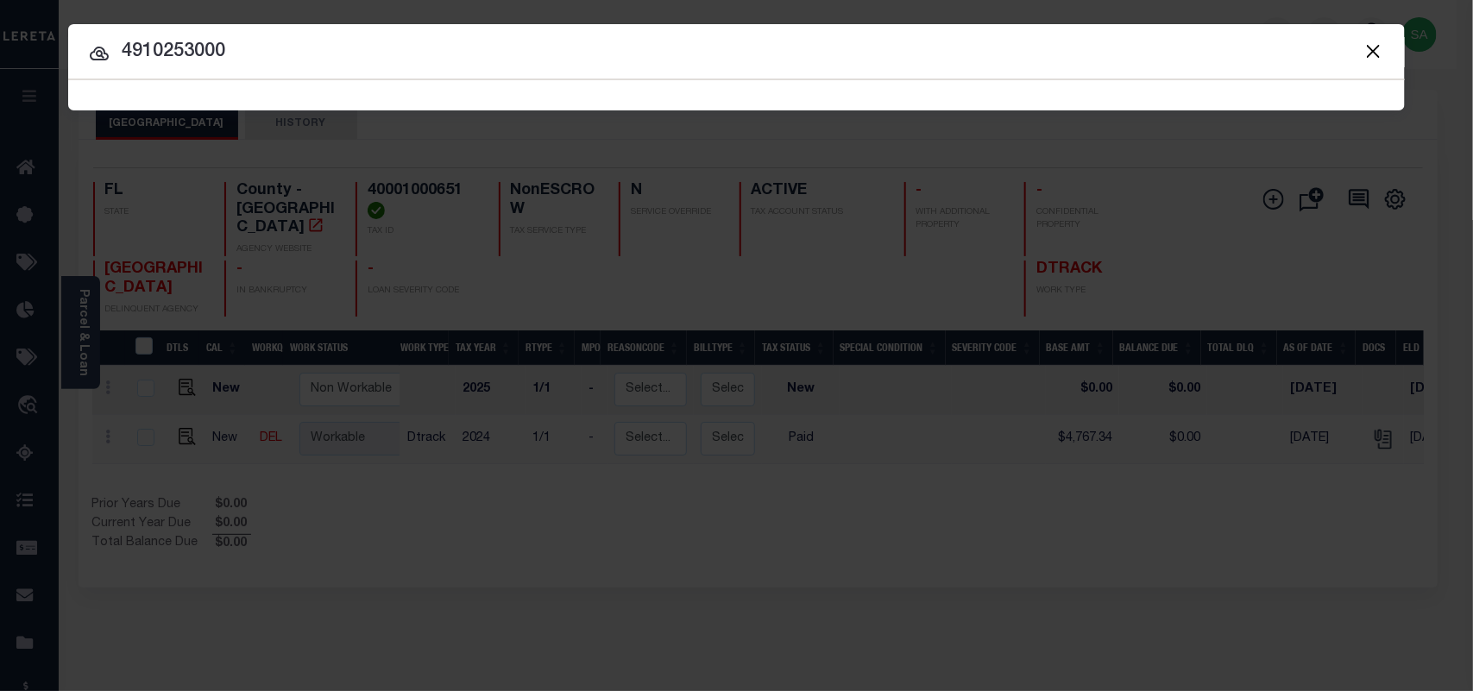
type input "4910253000"
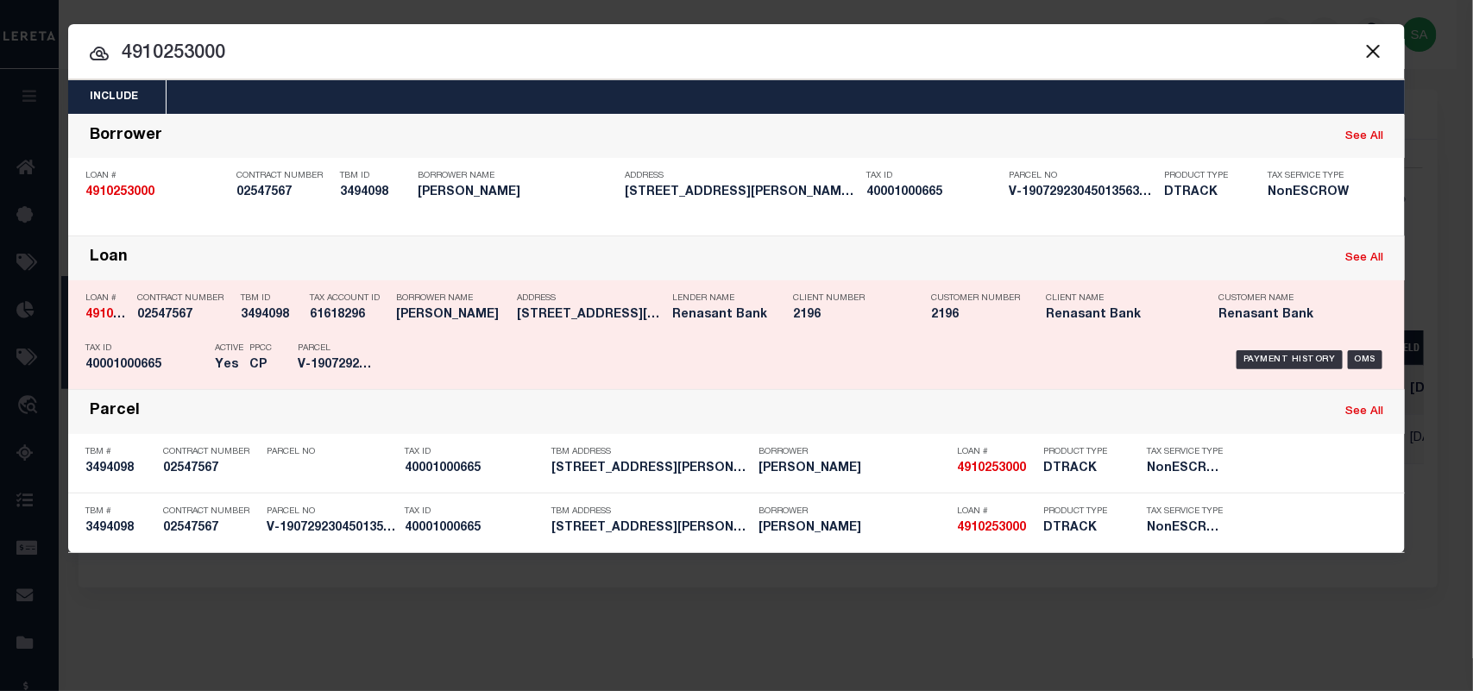
click at [415, 339] on div "Payment History OMS" at bounding box center [894, 360] width 987 height 50
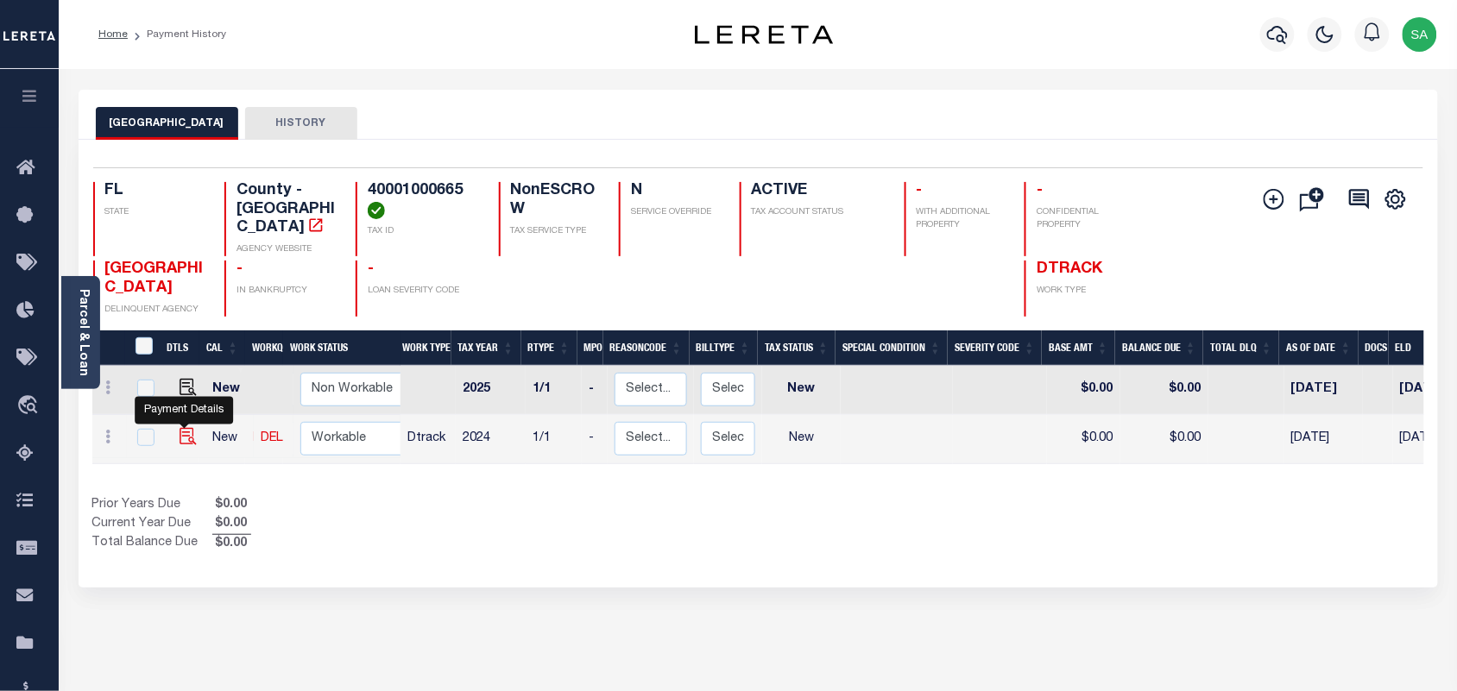
click at [183, 428] on img "" at bounding box center [188, 436] width 17 height 17
checkbox input "true"
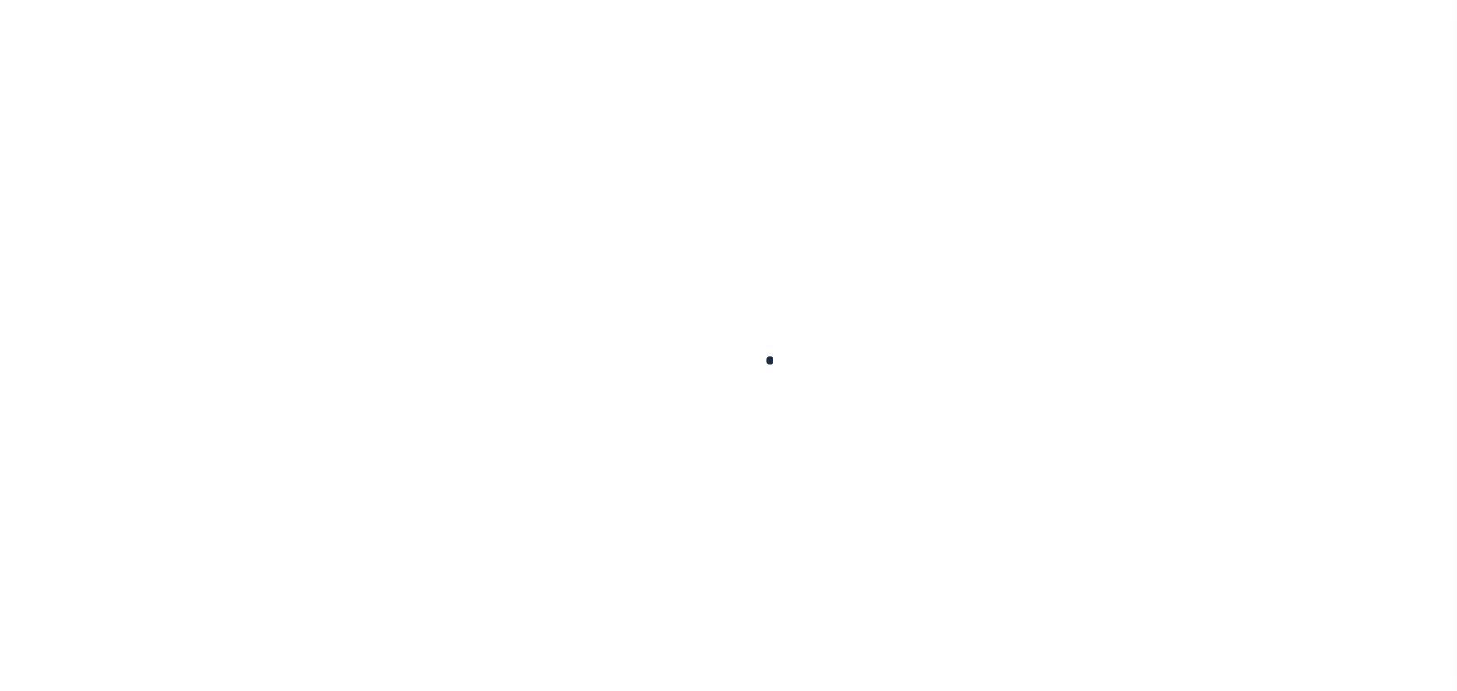
checkbox input "false"
type input "[DATE]"
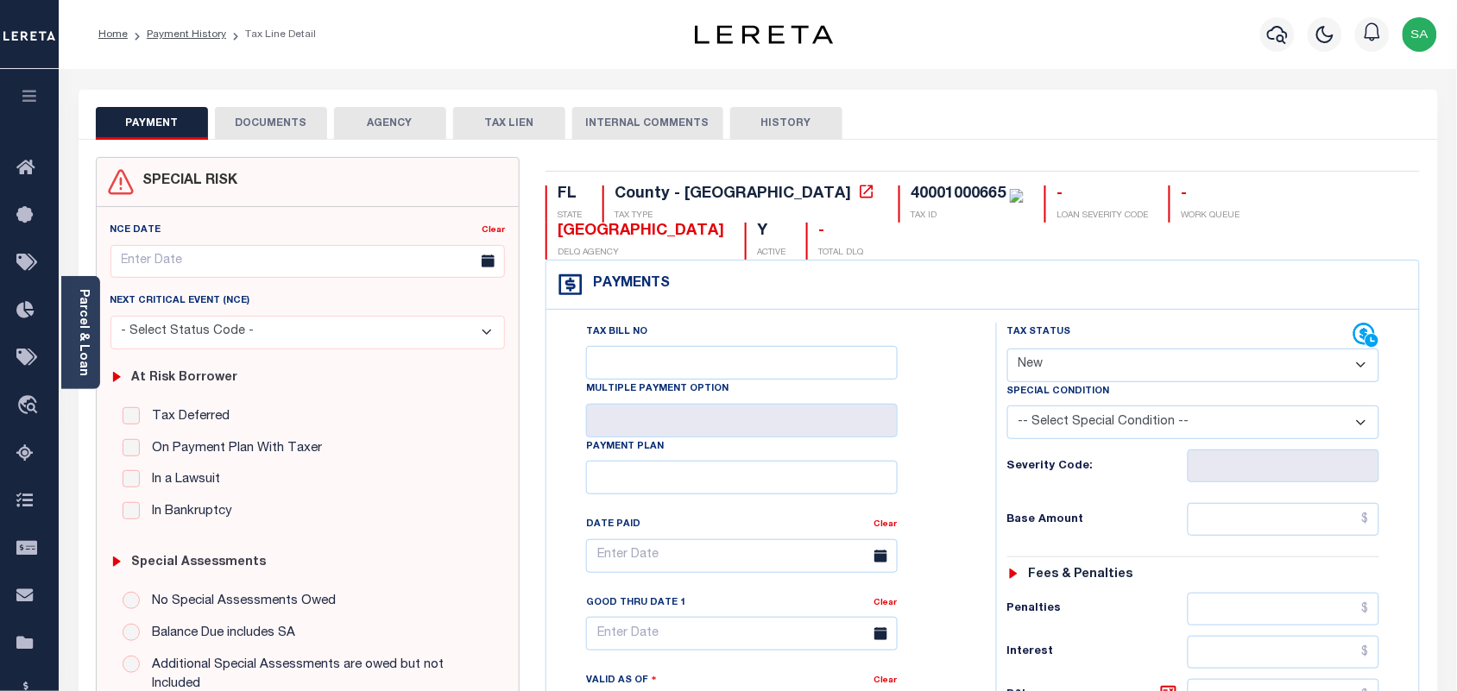
drag, startPoint x: 1073, startPoint y: 329, endPoint x: 1075, endPoint y: 346, distance: 17.5
click at [1073, 349] on select "- Select Status Code - Open Due/Unpaid Paid Incomplete No Tax Due Internal Refu…" at bounding box center [1193, 366] width 373 height 34
select select "PYD"
click at [1007, 349] on select "- Select Status Code - Open Due/Unpaid Paid Incomplete No Tax Due Internal Refu…" at bounding box center [1193, 366] width 373 height 34
type input "[DATE]"
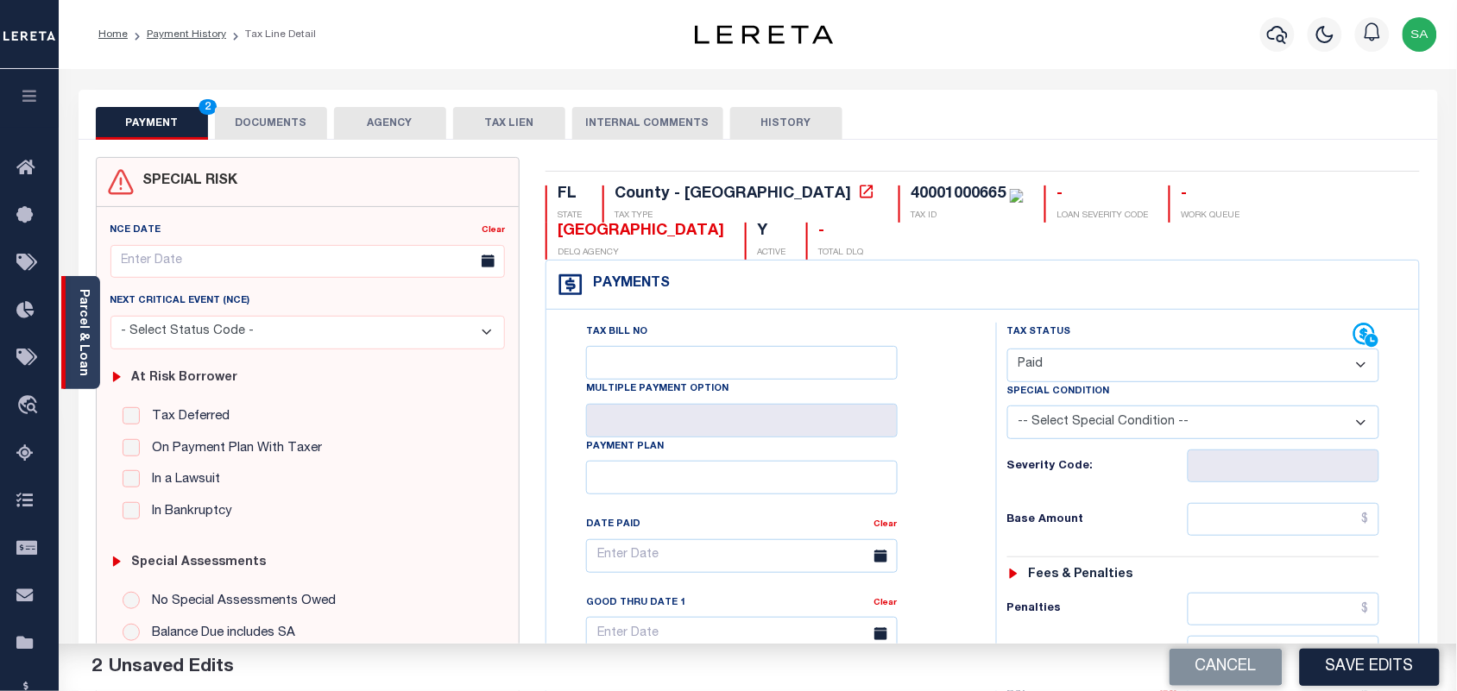
click at [82, 352] on link "Parcel & Loan" at bounding box center [83, 332] width 12 height 87
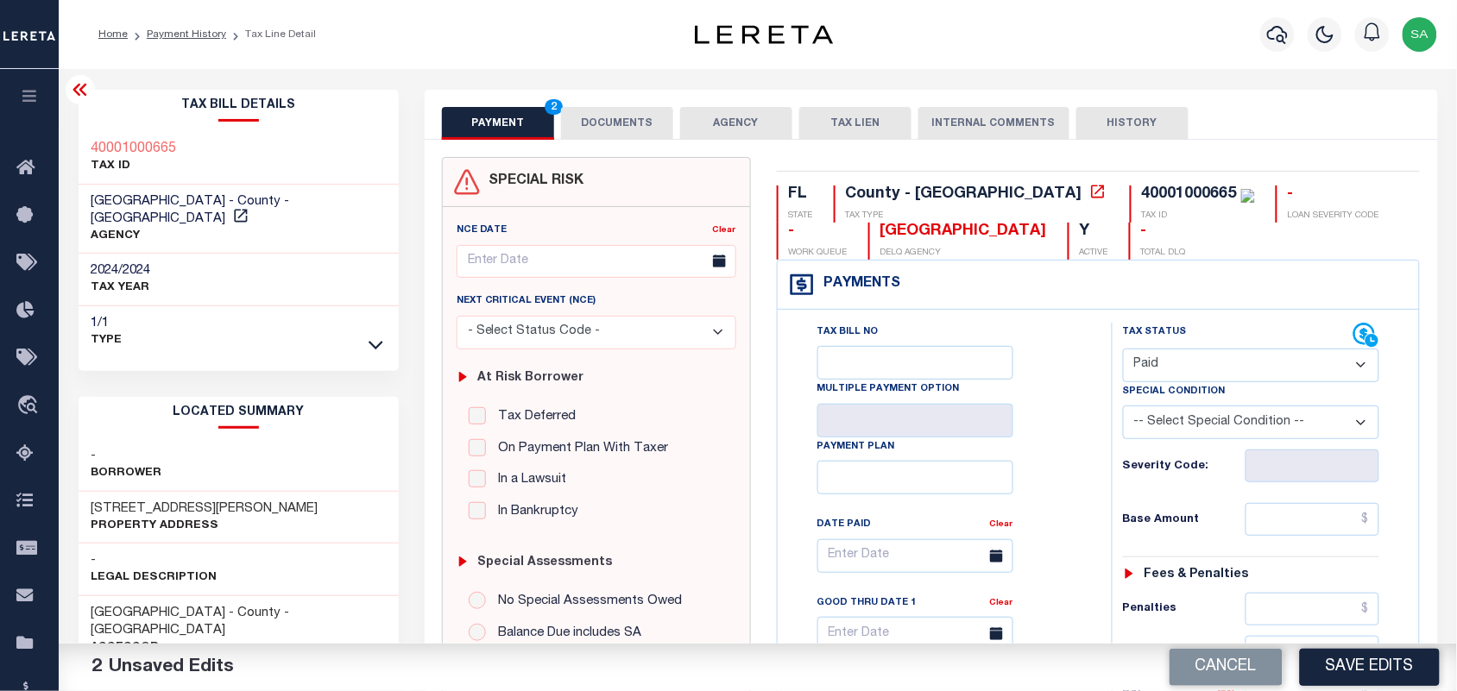
click at [635, 117] on button "DOCUMENTS" at bounding box center [617, 123] width 112 height 33
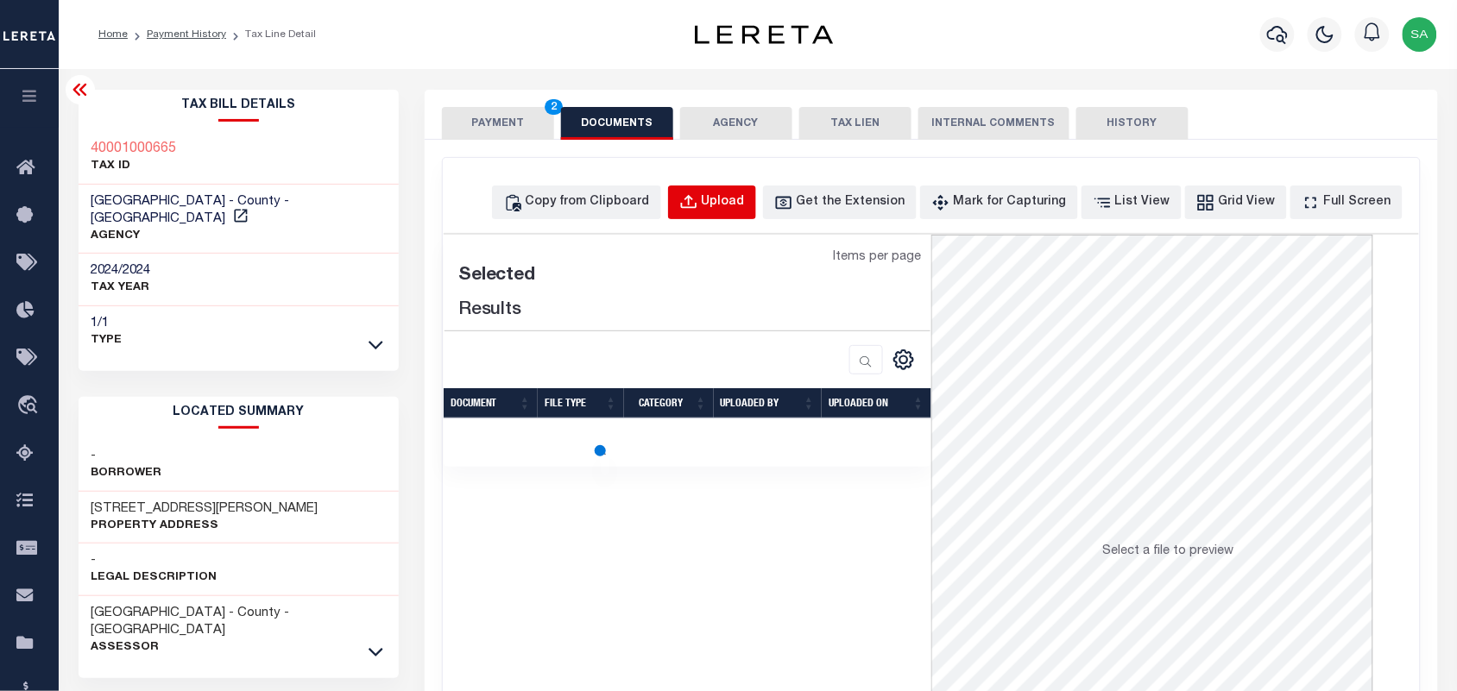
click at [745, 197] on div "Upload" at bounding box center [723, 202] width 43 height 19
select select "POP"
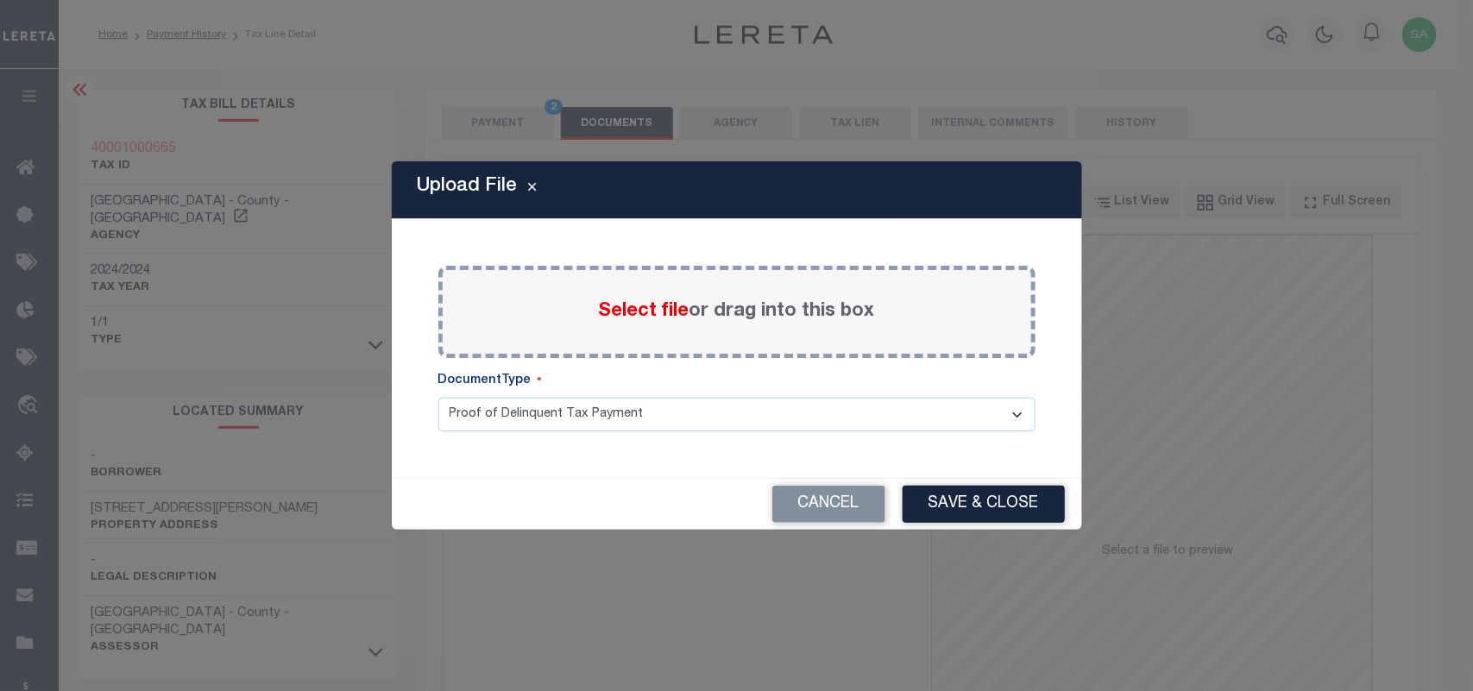
click at [667, 316] on span "Select file" at bounding box center [644, 311] width 91 height 19
click at [0, 0] on input "Select file or drag into this box" at bounding box center [0, 0] width 0 height 0
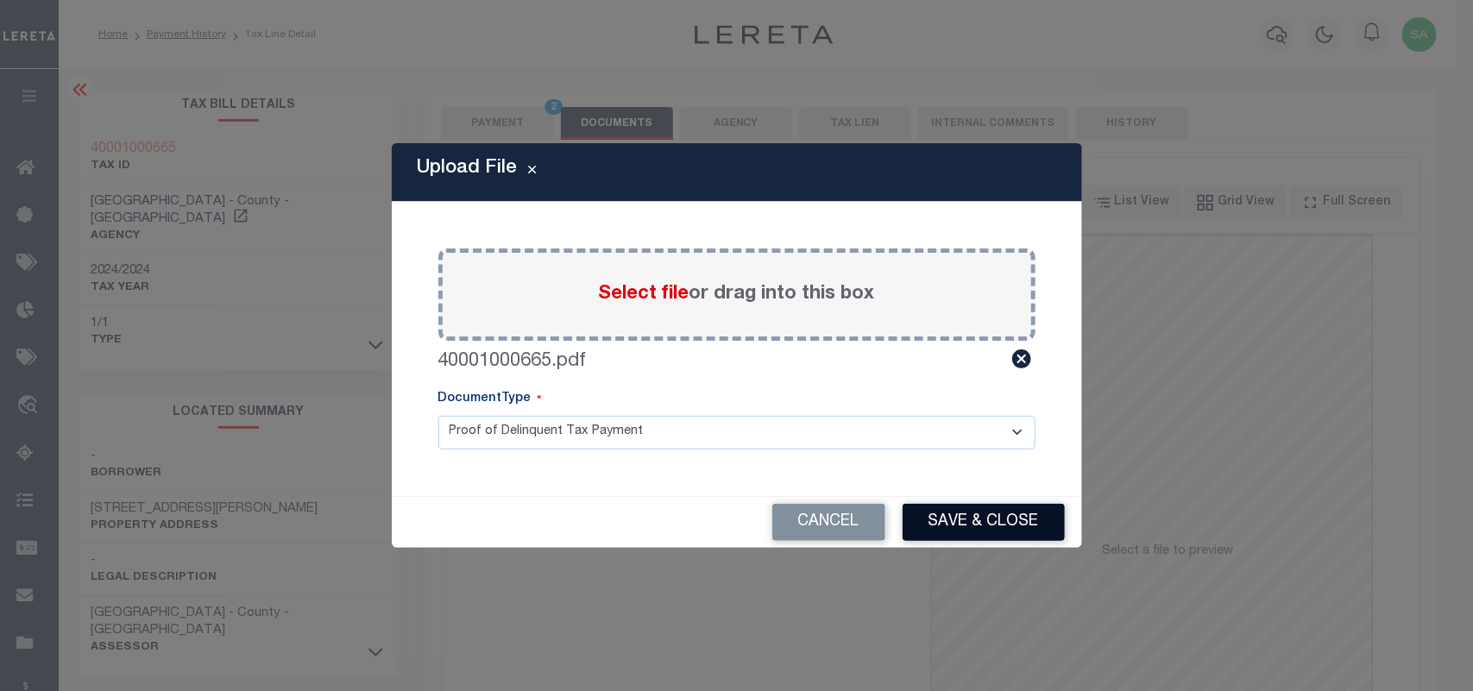
click at [999, 514] on button "Save & Close" at bounding box center [984, 522] width 162 height 37
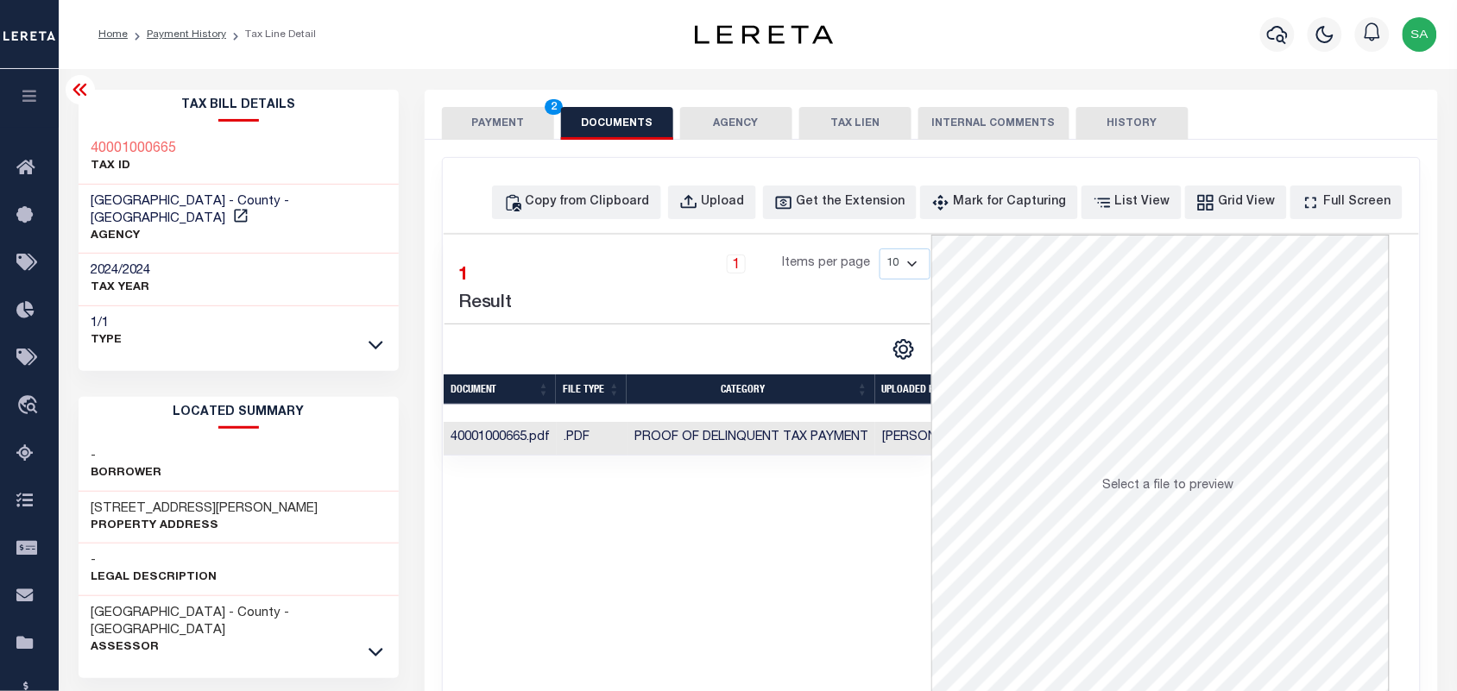
click at [502, 128] on button "PAYMENT 2" at bounding box center [498, 123] width 112 height 33
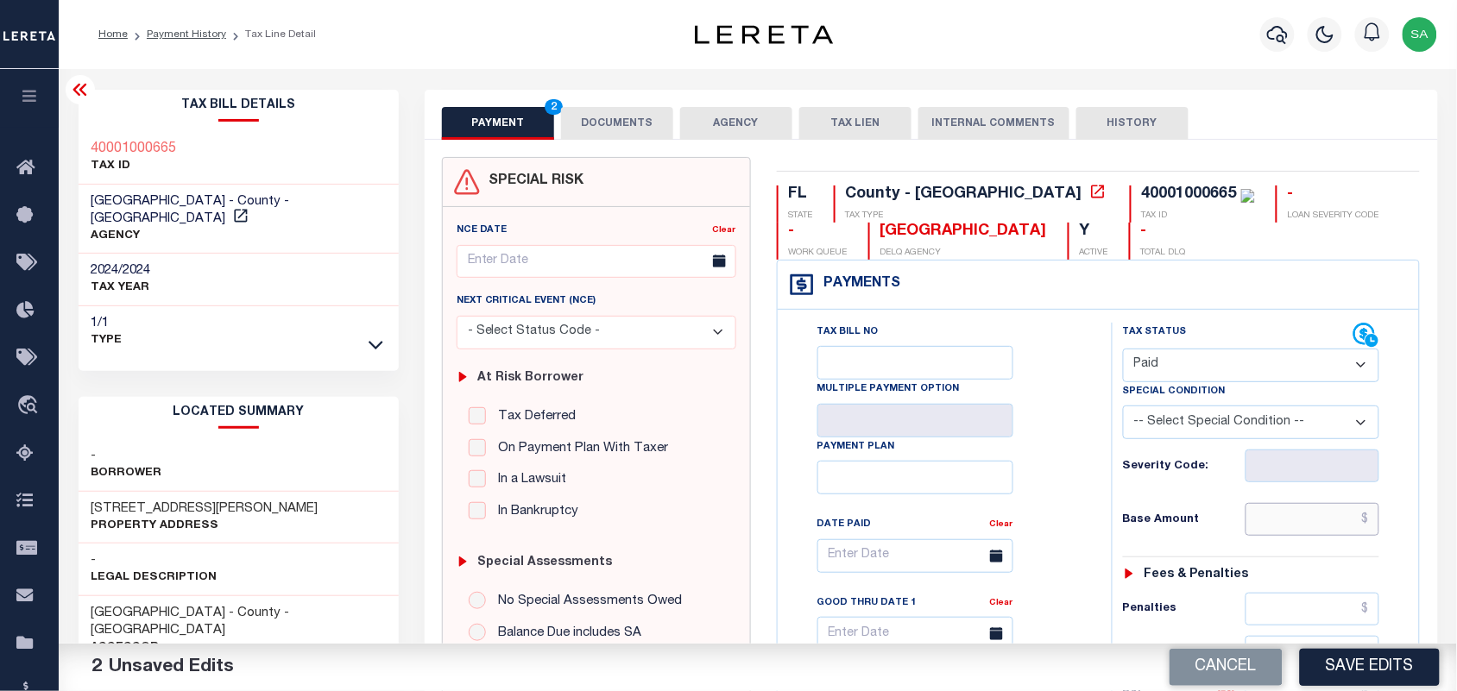
click at [1265, 518] on input "text" at bounding box center [1313, 519] width 135 height 33
paste input "3,384.87"
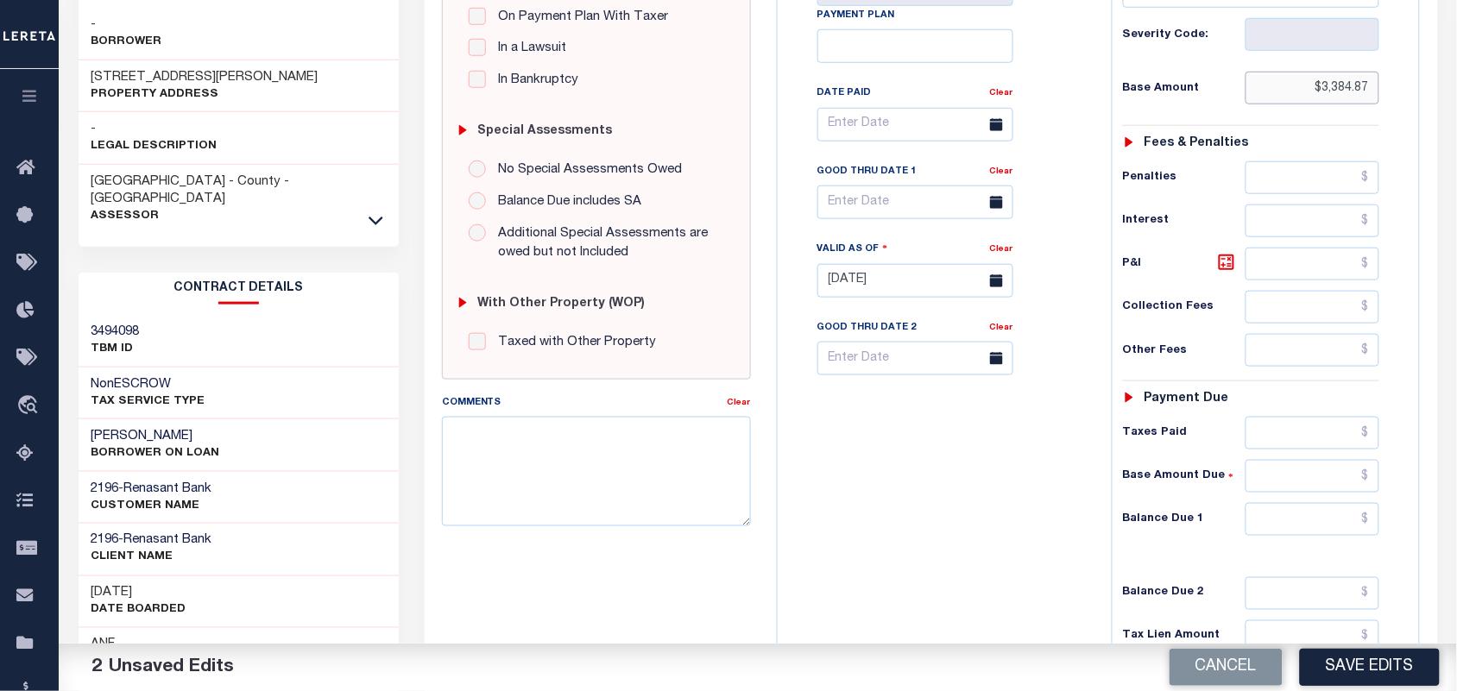
type input "$3,384.87"
drag, startPoint x: 1303, startPoint y: 533, endPoint x: 1248, endPoint y: 535, distance: 55.3
click at [1303, 533] on input "text" at bounding box center [1313, 519] width 135 height 33
type input "$0.00"
click at [1084, 535] on div "Tax Bill No Multiple Payment Option Payment Plan Clear" at bounding box center [940, 272] width 317 height 762
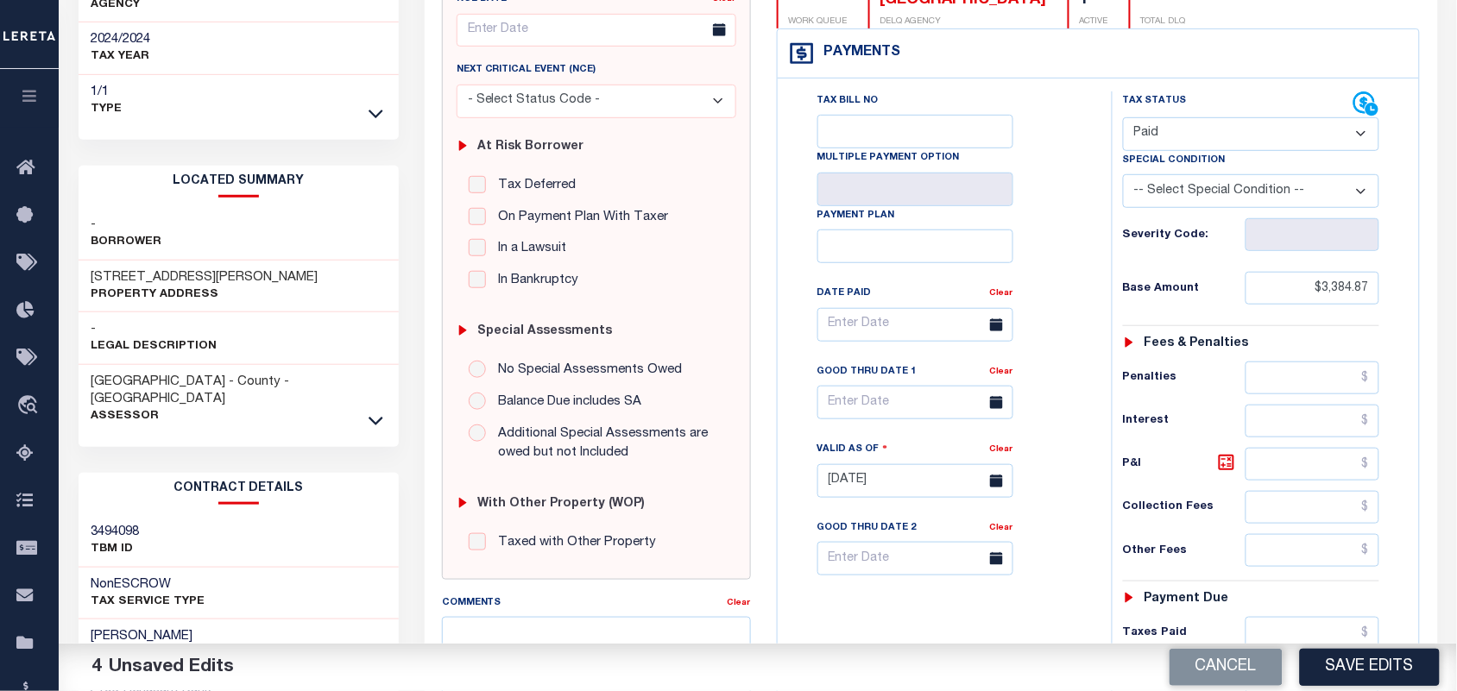
scroll to position [0, 0]
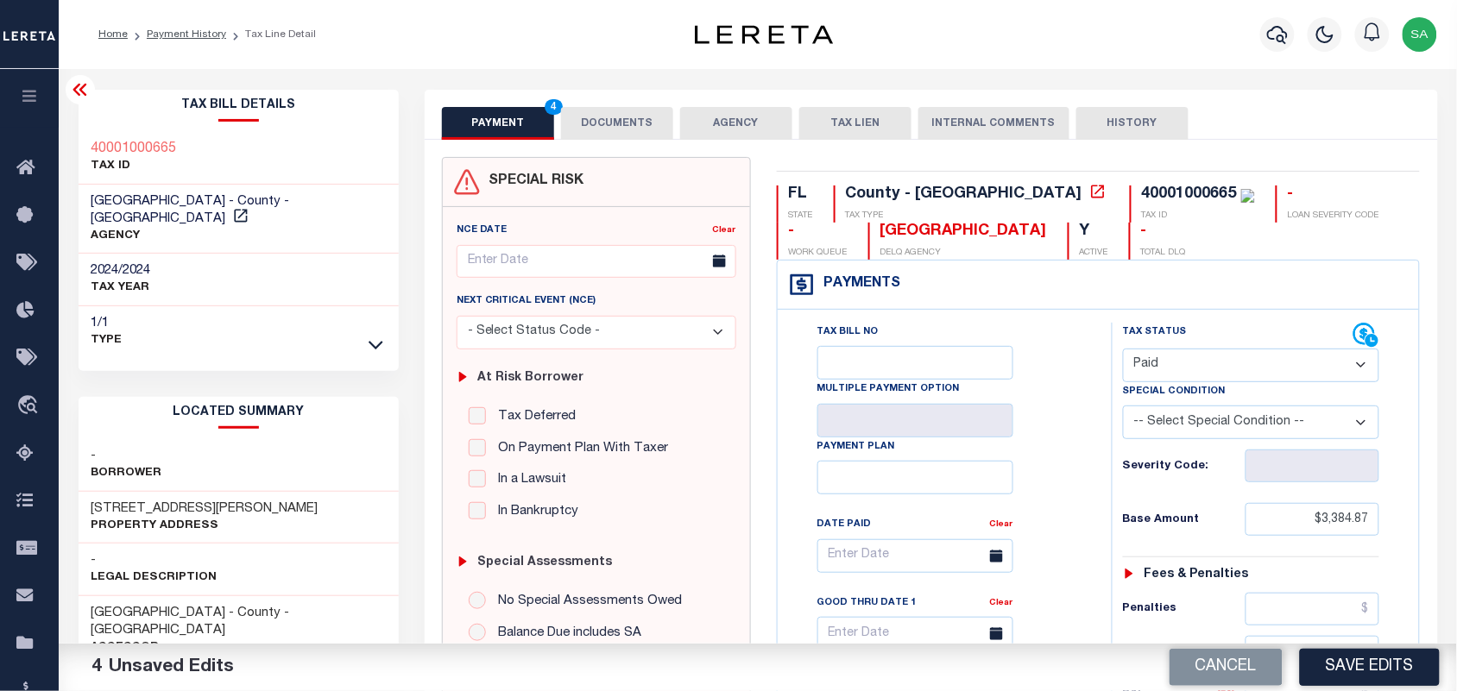
click at [611, 98] on div "PAYMENT 4 DOCUMENTS AGENCY DELINQUENT PAYEE TAX LIEN" at bounding box center [931, 115] width 1013 height 50
click at [615, 117] on button "DOCUMENTS" at bounding box center [617, 123] width 112 height 33
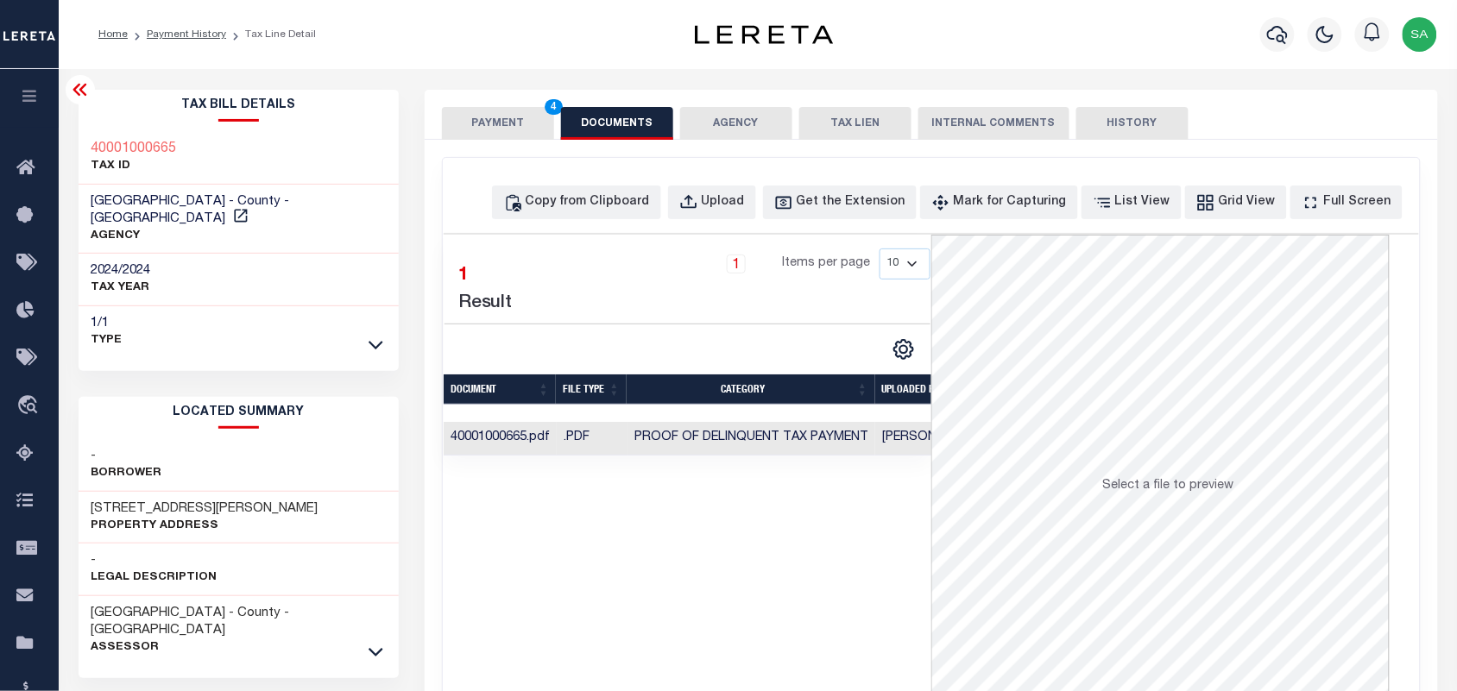
click at [514, 129] on button "PAYMENT 4" at bounding box center [498, 123] width 112 height 33
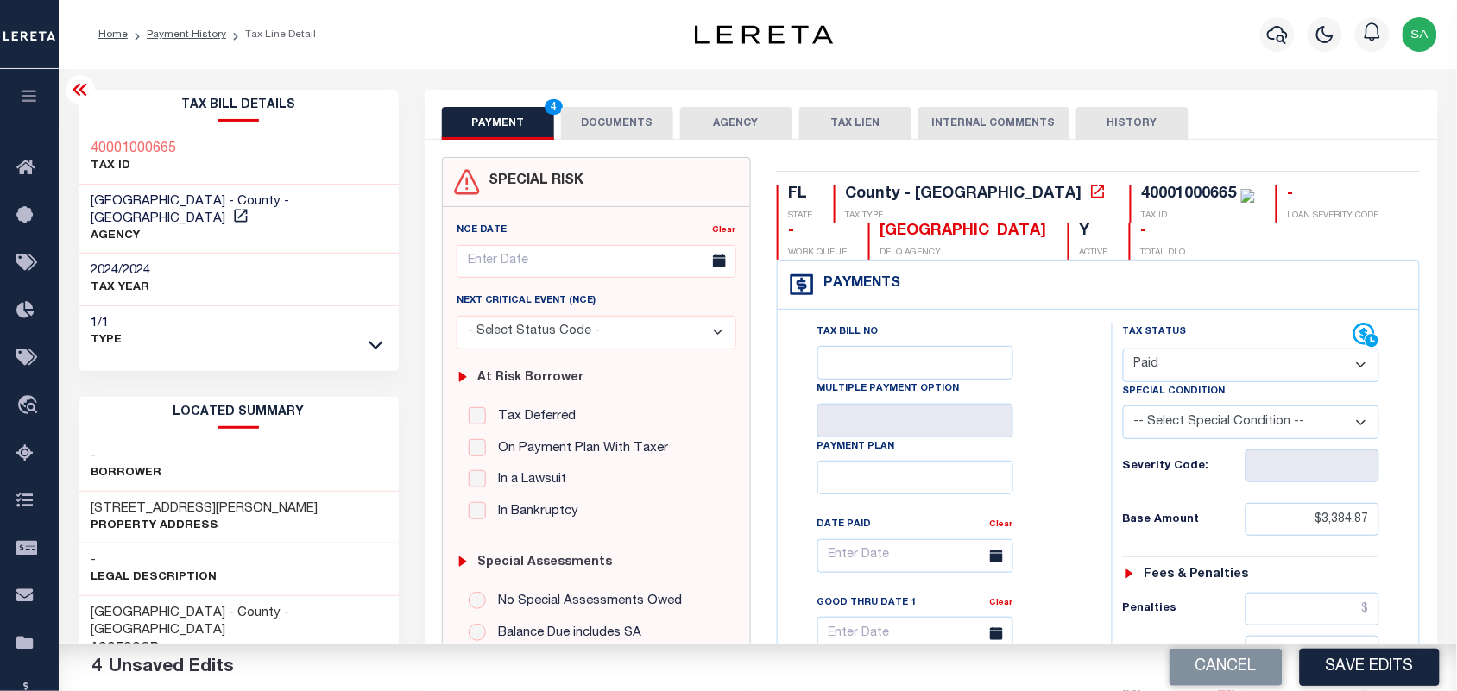
click at [1055, 407] on div "Tax Bill No Multiple Payment Option Payment Plan Clear" at bounding box center [940, 565] width 291 height 484
click at [653, 126] on button "DOCUMENTS" at bounding box center [617, 123] width 112 height 33
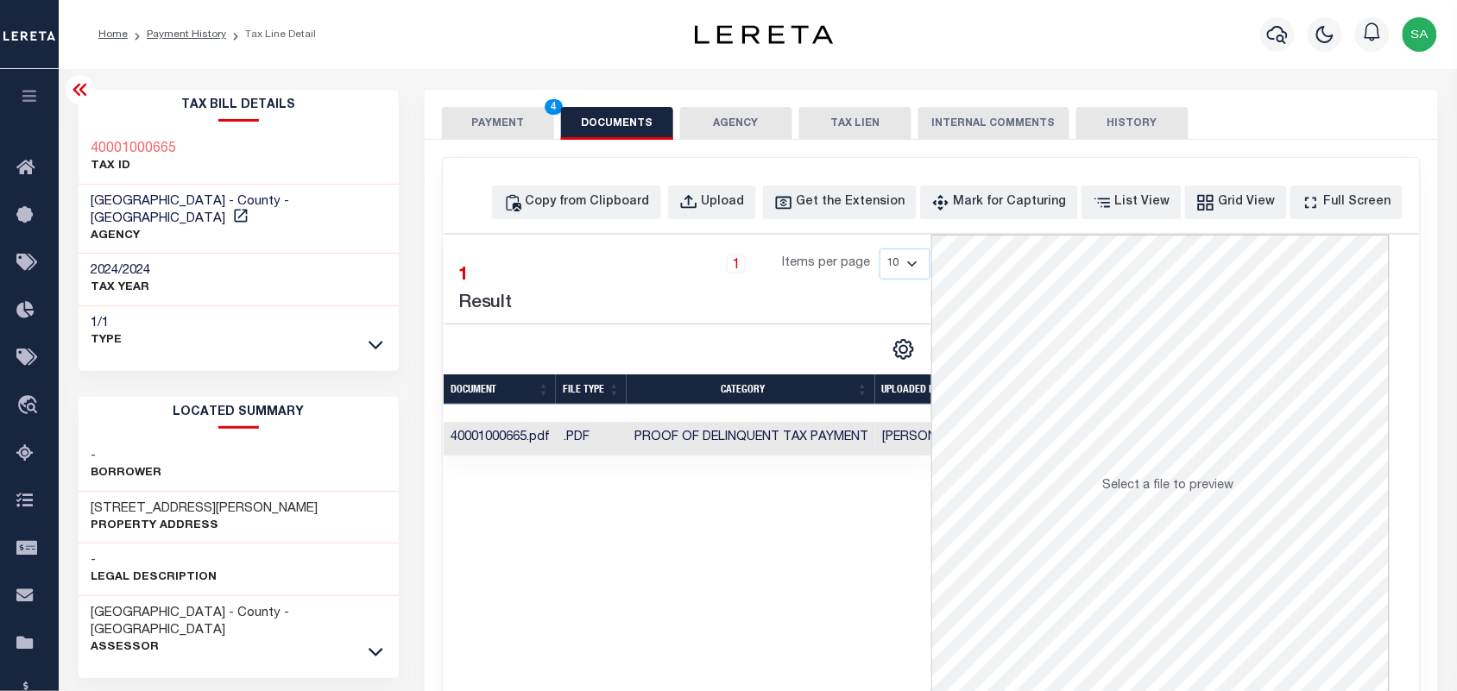
click at [527, 126] on button "PAYMENT 4" at bounding box center [498, 123] width 112 height 33
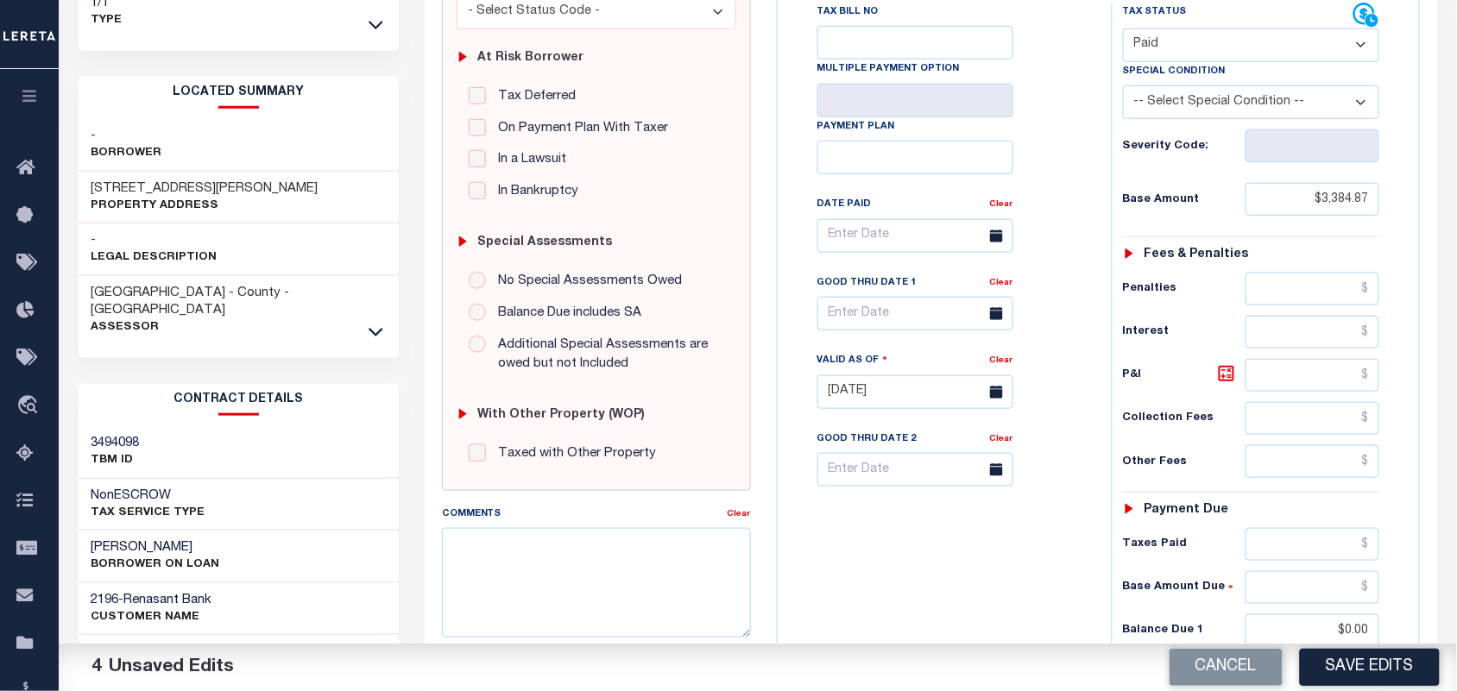
scroll to position [324, 0]
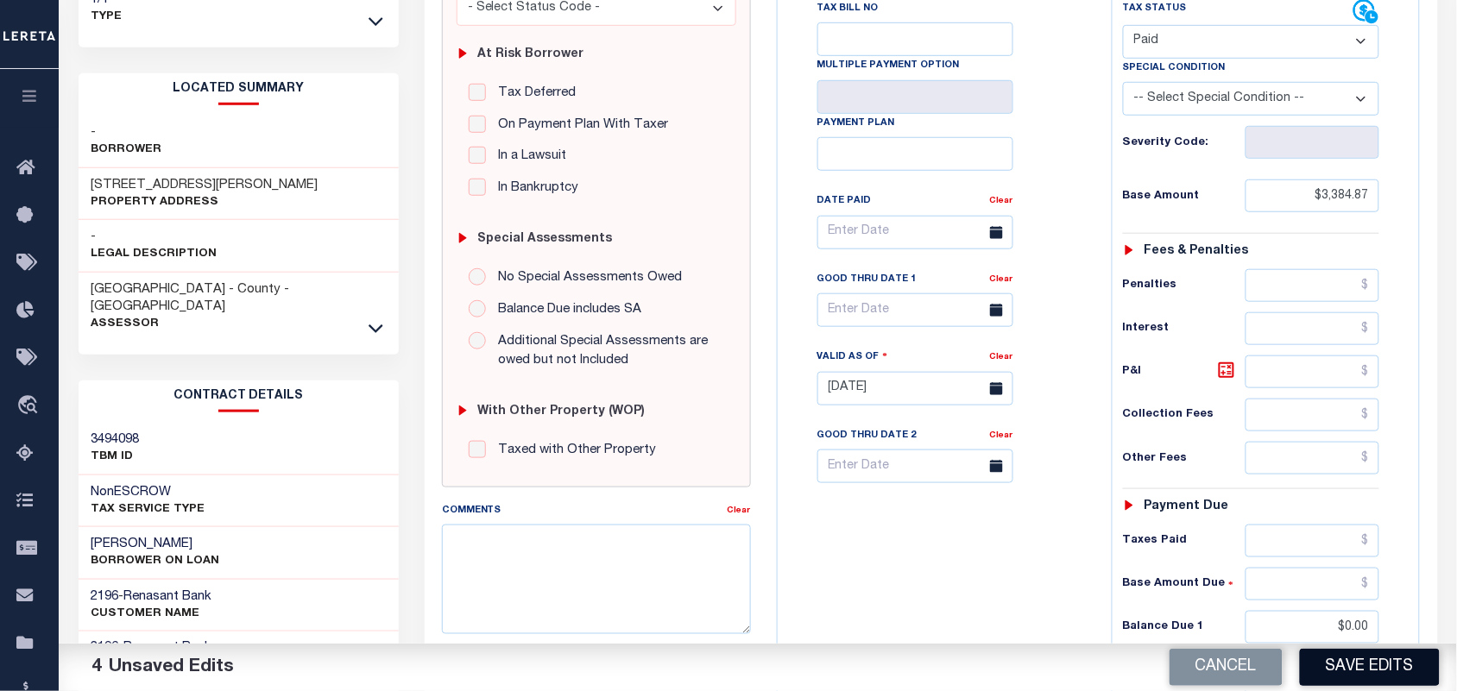
click at [1364, 678] on button "Save Edits" at bounding box center [1370, 667] width 140 height 37
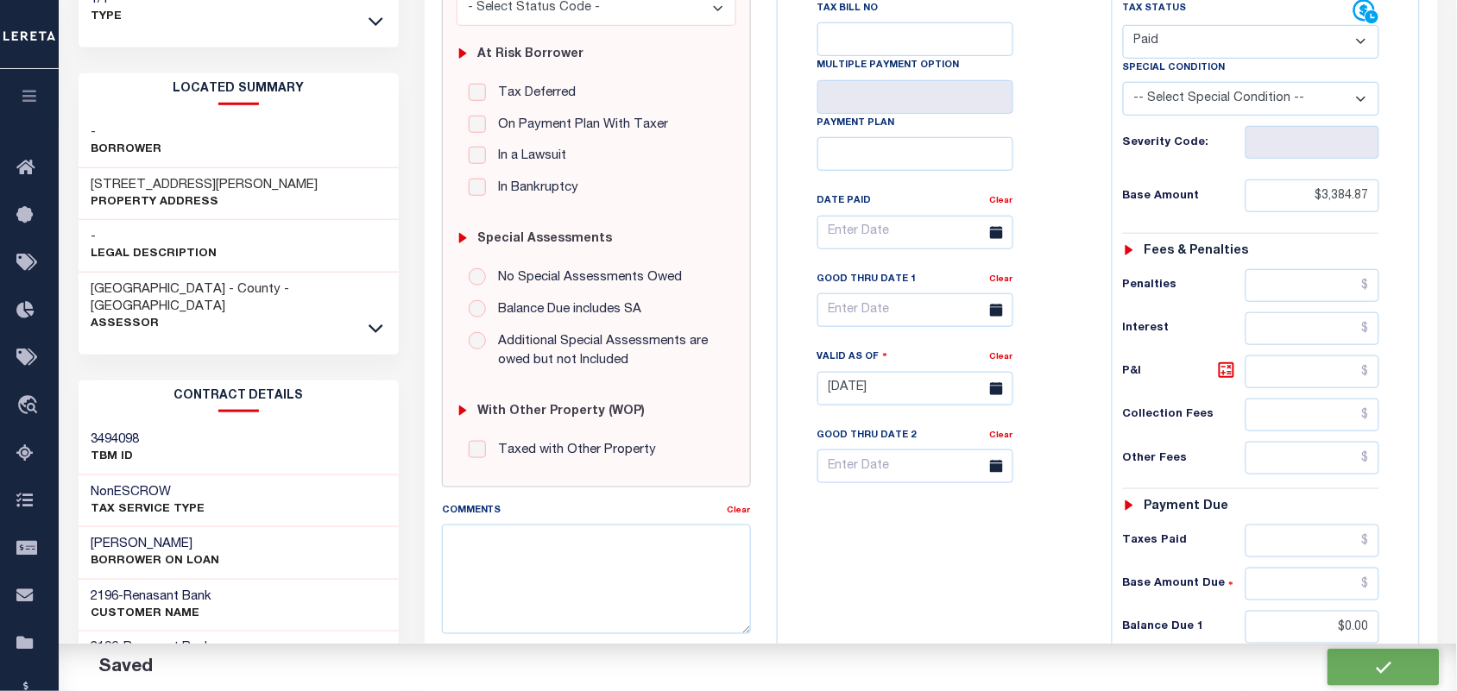
checkbox input "false"
type input "$3,384.87"
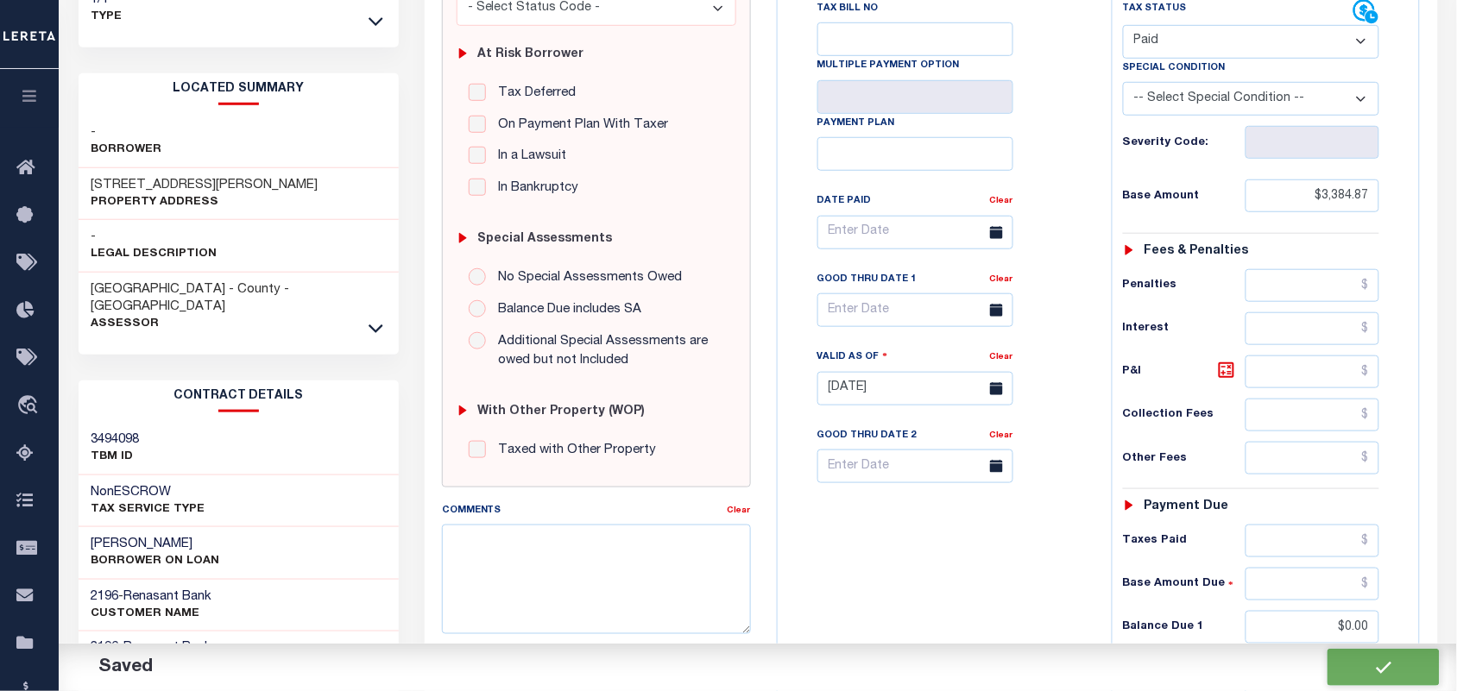
type input "$0"
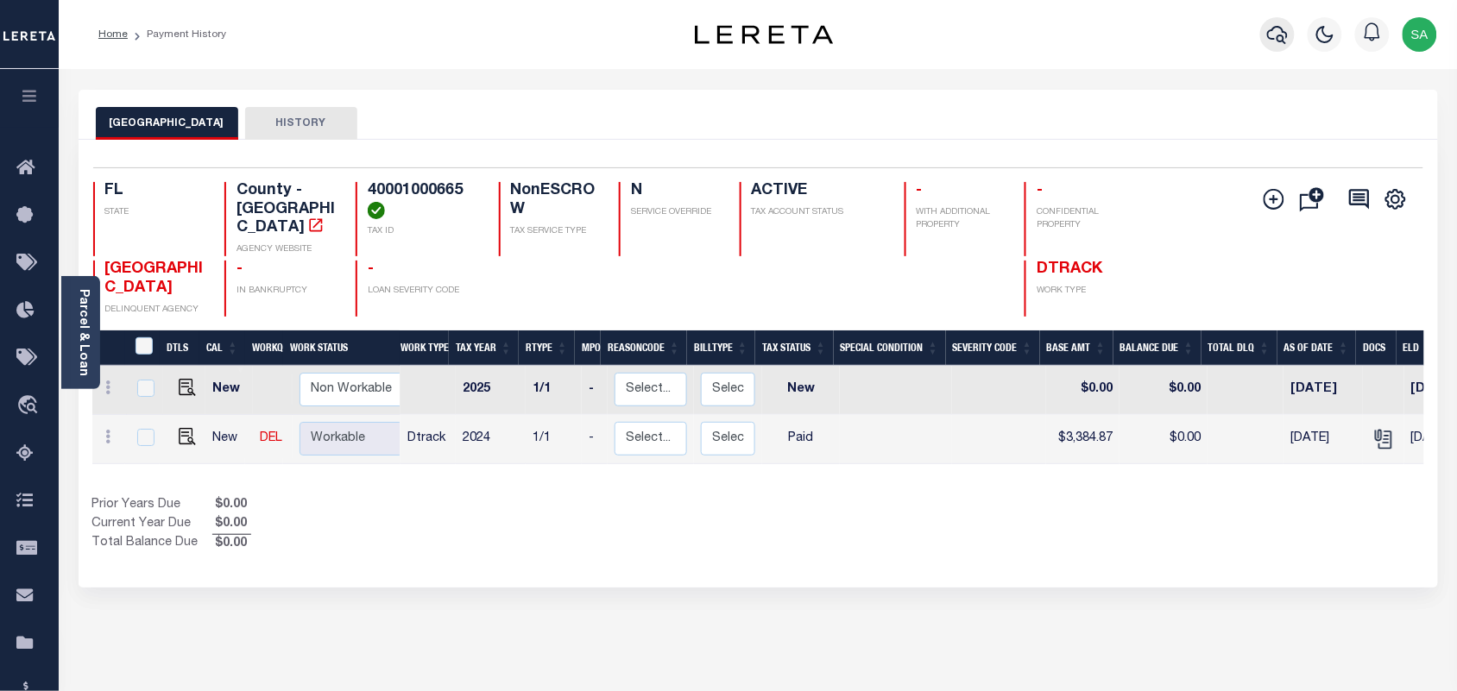
click at [1282, 40] on icon "button" at bounding box center [1277, 34] width 21 height 21
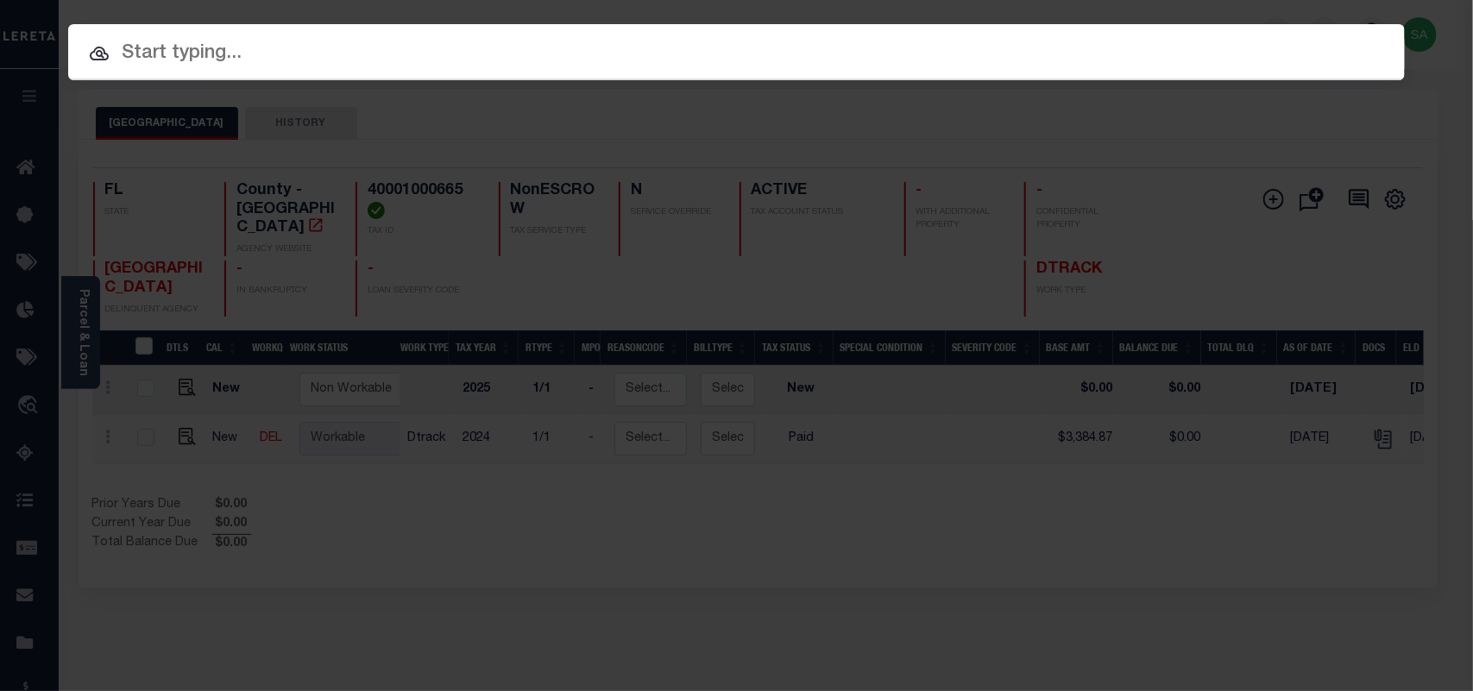
click at [1243, 41] on input "text" at bounding box center [736, 54] width 1337 height 30
paste input "4918891000"
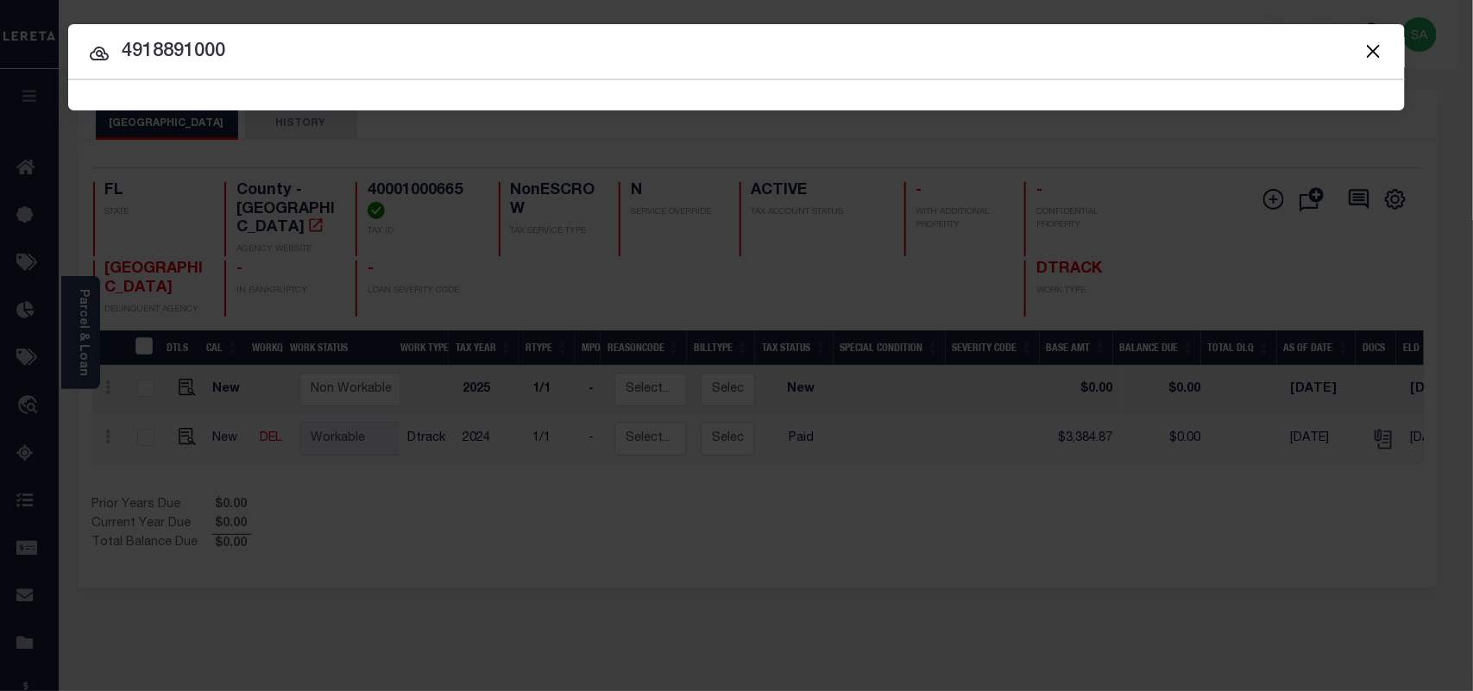
type input "4918891000"
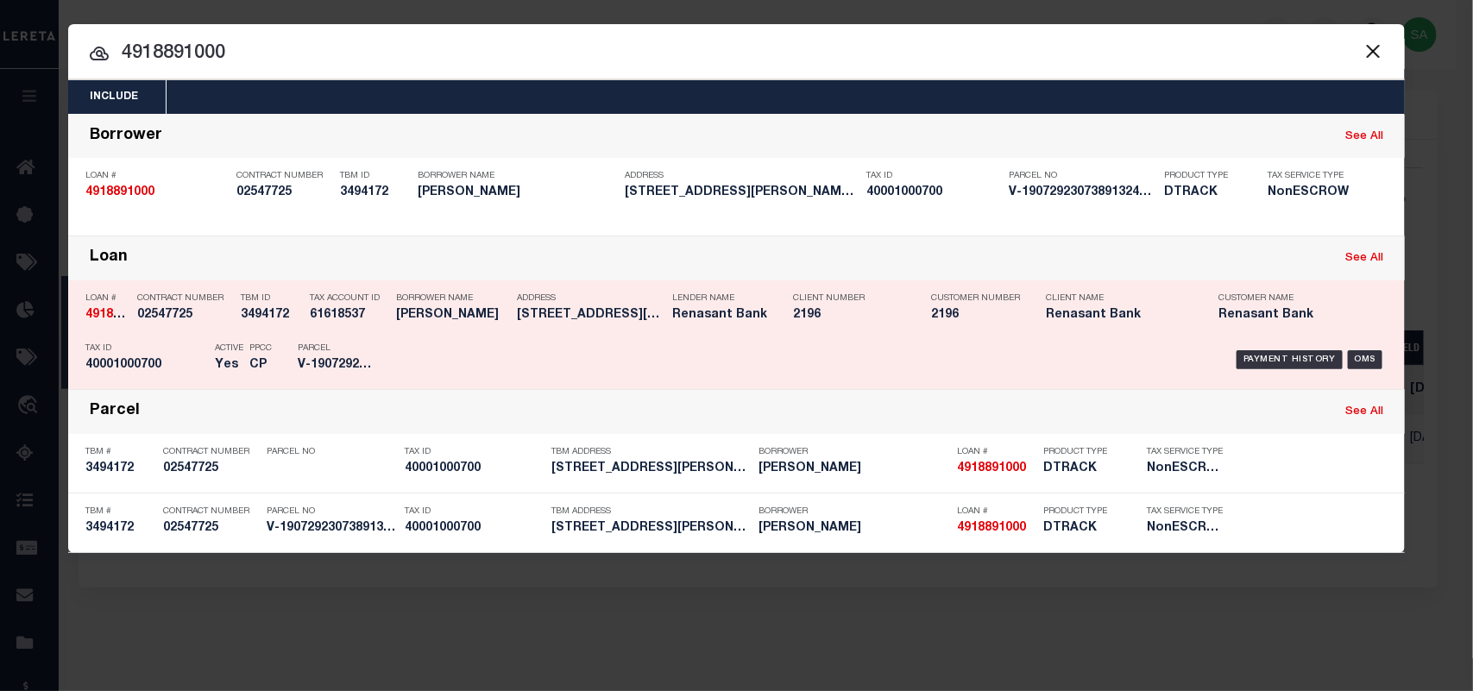
click at [428, 339] on div "Payment History OMS" at bounding box center [894, 360] width 987 height 50
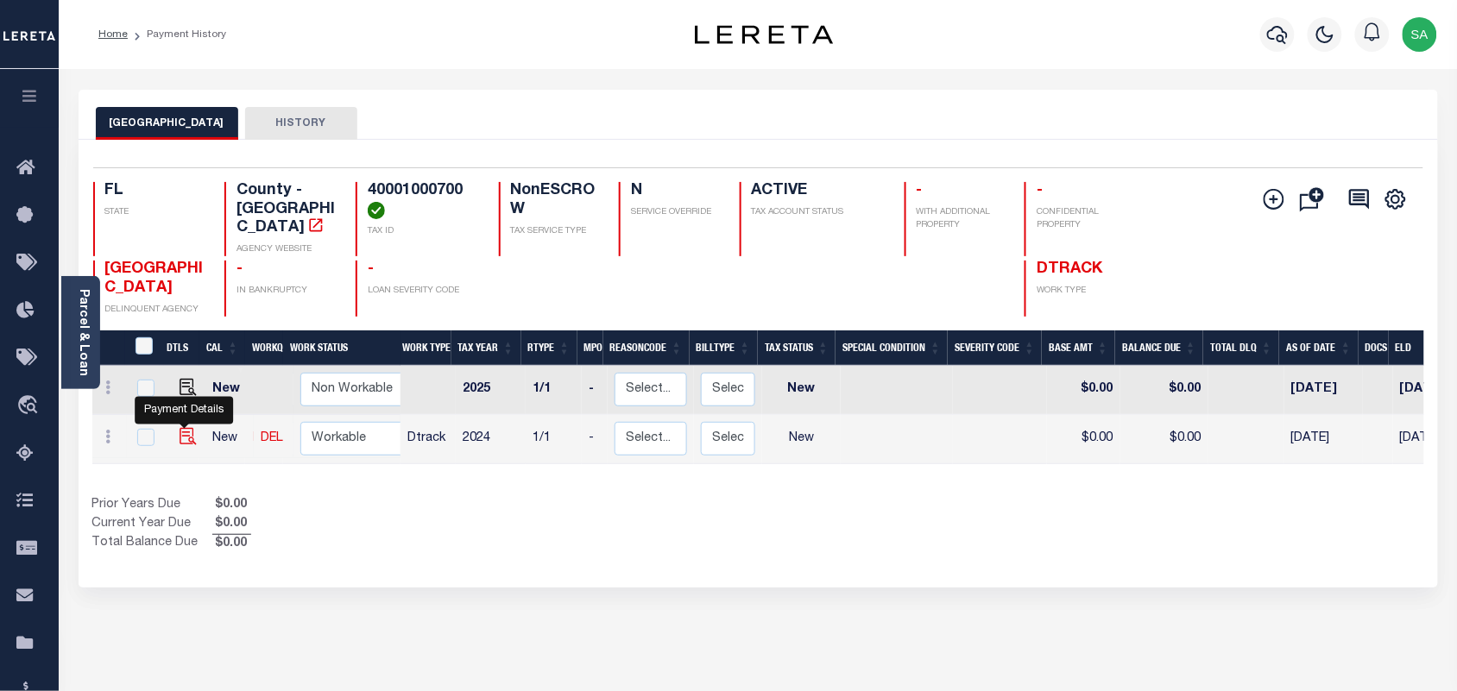
click at [184, 428] on img "" at bounding box center [188, 436] width 17 height 17
checkbox input "true"
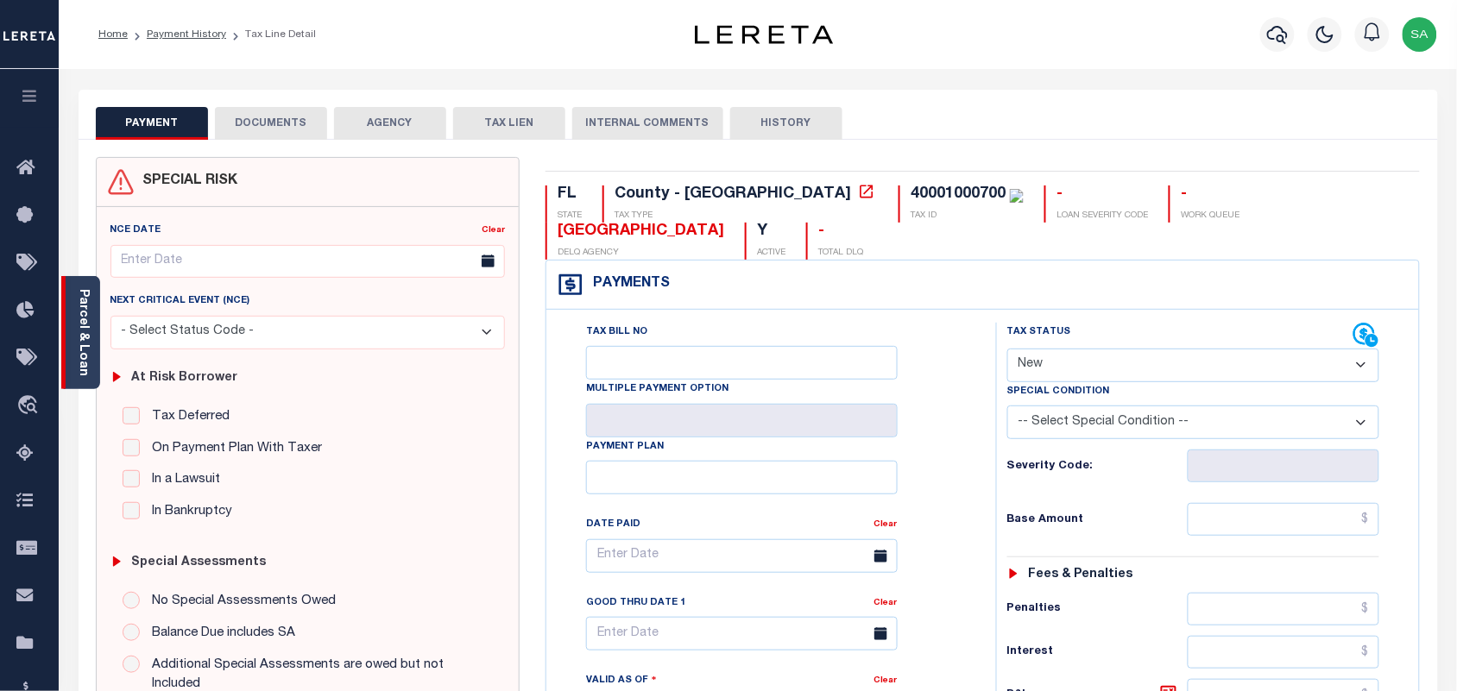
click at [86, 358] on link "Parcel & Loan" at bounding box center [83, 332] width 12 height 87
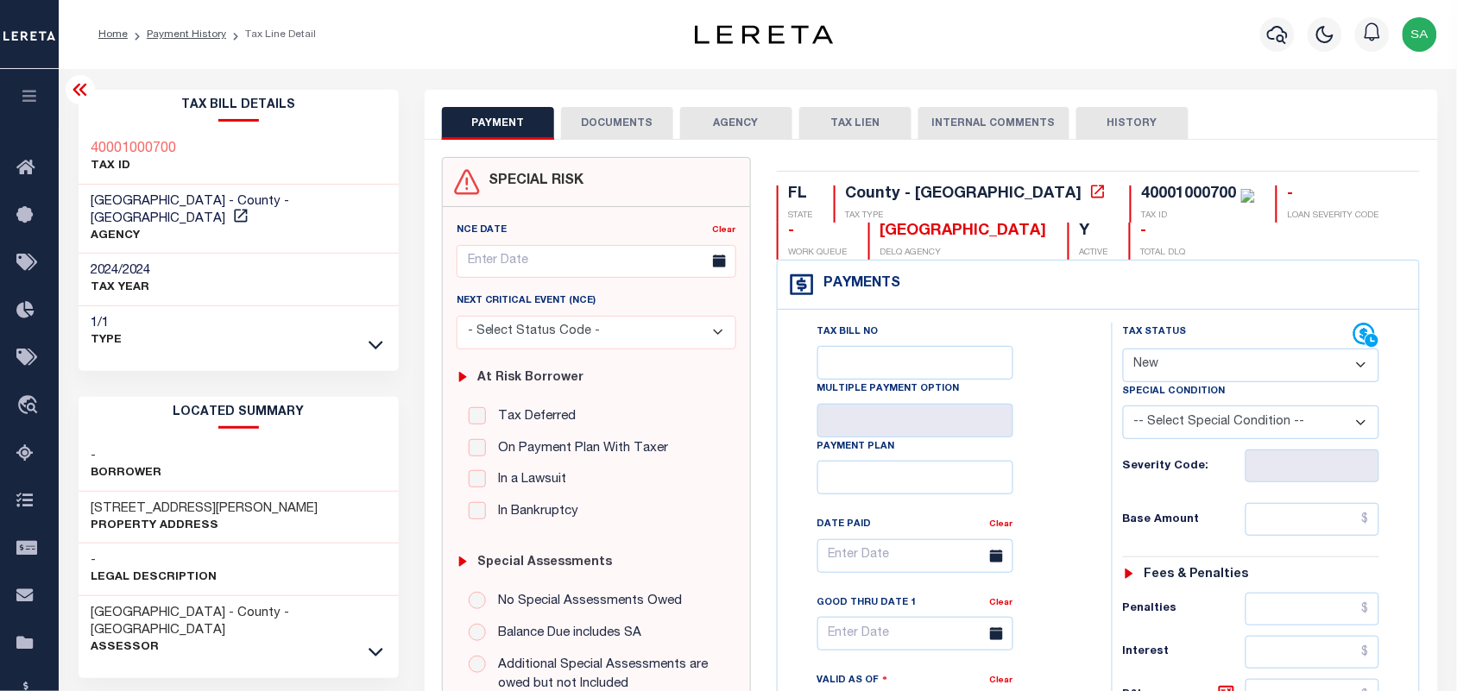
drag, startPoint x: 1178, startPoint y: 365, endPoint x: 1176, endPoint y: 381, distance: 15.6
click at [1178, 365] on select "- Select Status Code - Open Due/Unpaid Paid Incomplete No Tax Due Internal Refu…" at bounding box center [1251, 366] width 257 height 34
select select "PYD"
click at [1123, 350] on select "- Select Status Code - Open Due/Unpaid Paid Incomplete No Tax Due Internal Refu…" at bounding box center [1251, 366] width 257 height 34
type input "[DATE]"
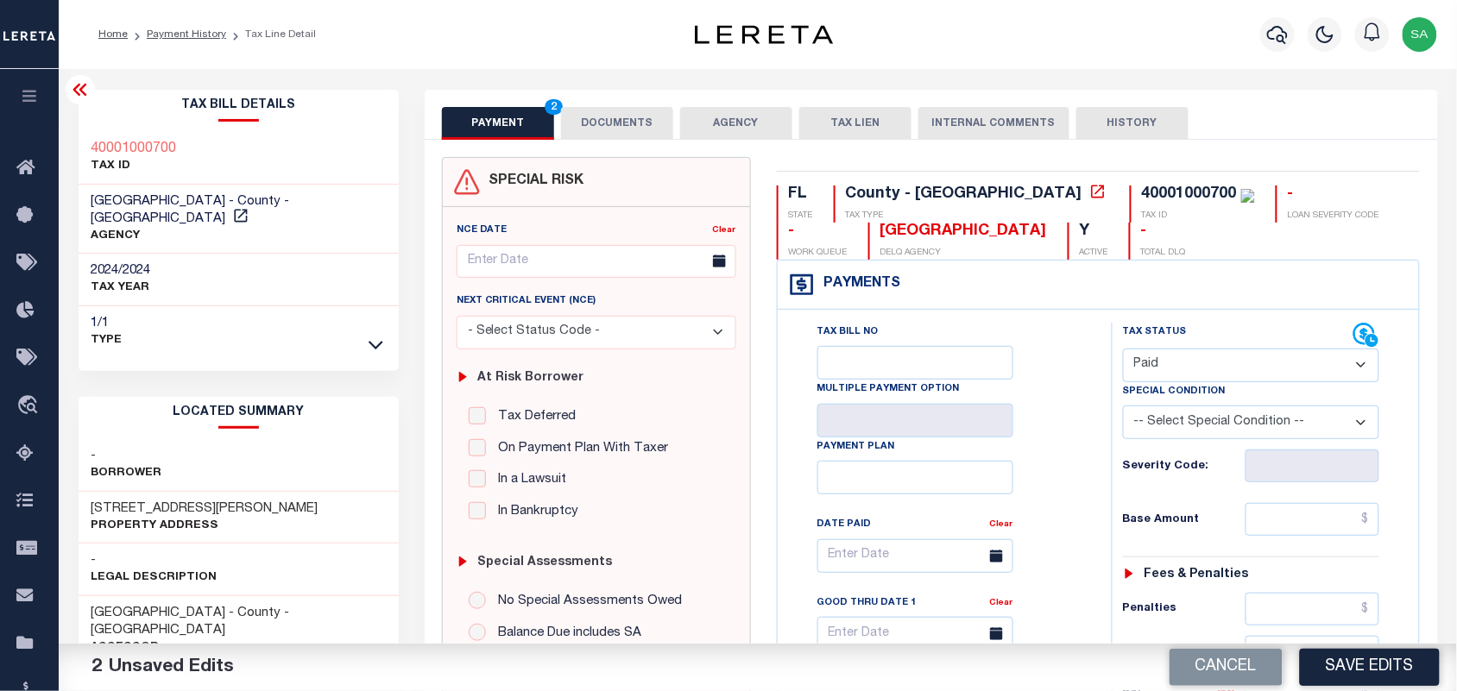
click at [588, 128] on button "DOCUMENTS" at bounding box center [617, 123] width 112 height 33
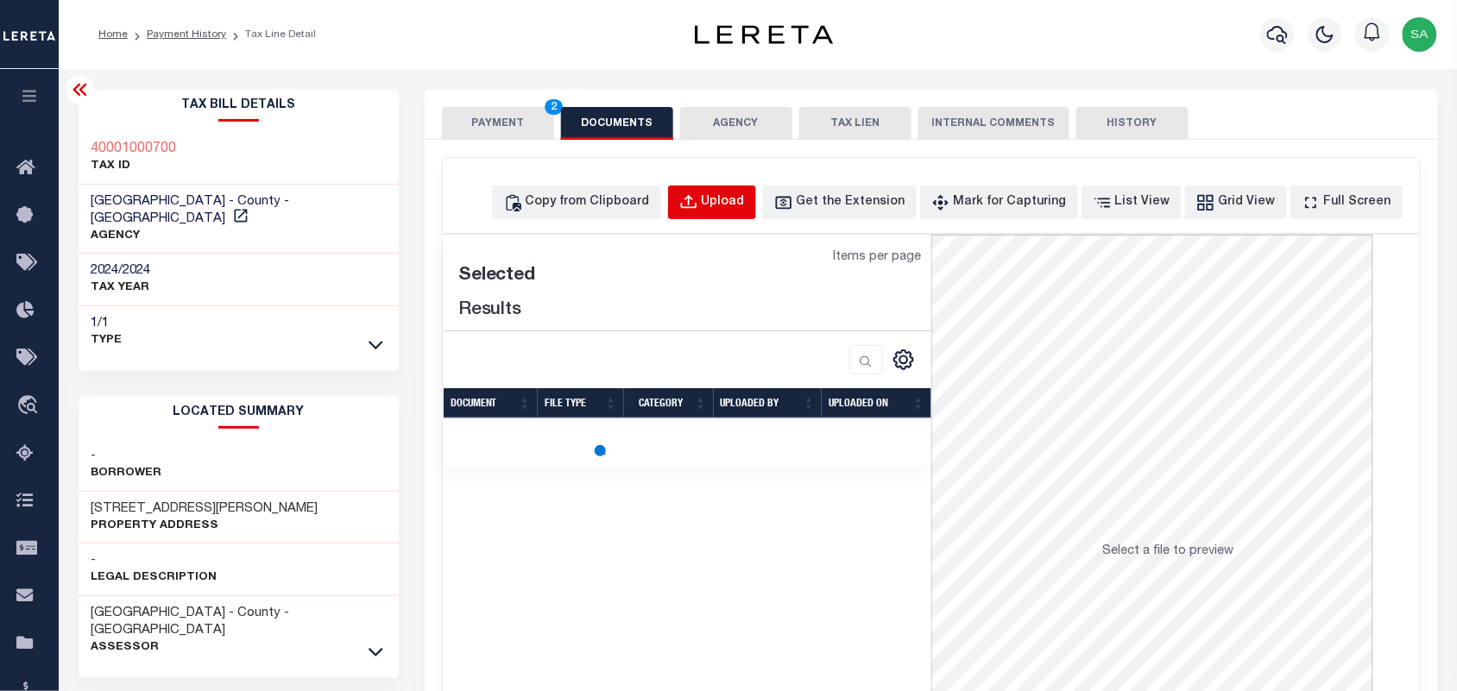
click at [745, 204] on div "Upload" at bounding box center [723, 202] width 43 height 19
select select "POP"
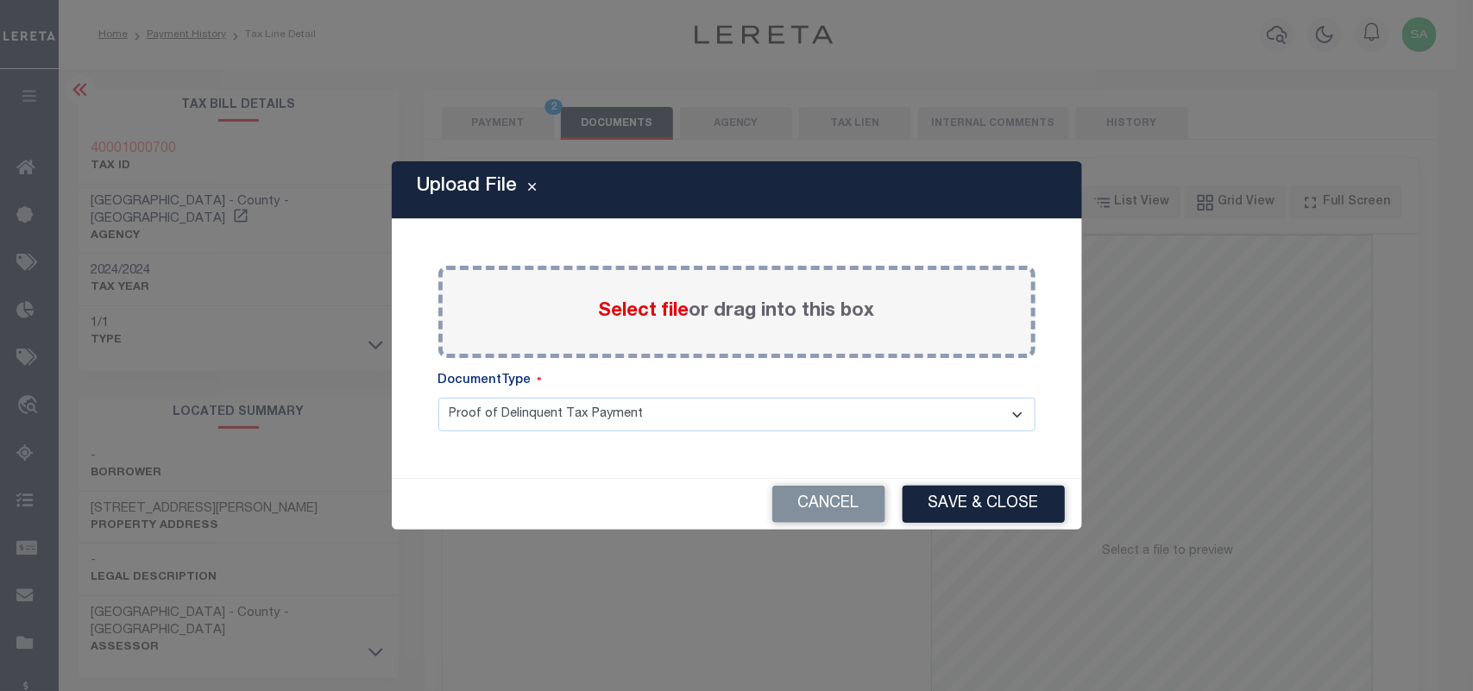
click at [689, 313] on label "Select file or drag into this box" at bounding box center [737, 312] width 276 height 28
click at [0, 0] on input "Select file or drag into this box" at bounding box center [0, 0] width 0 height 0
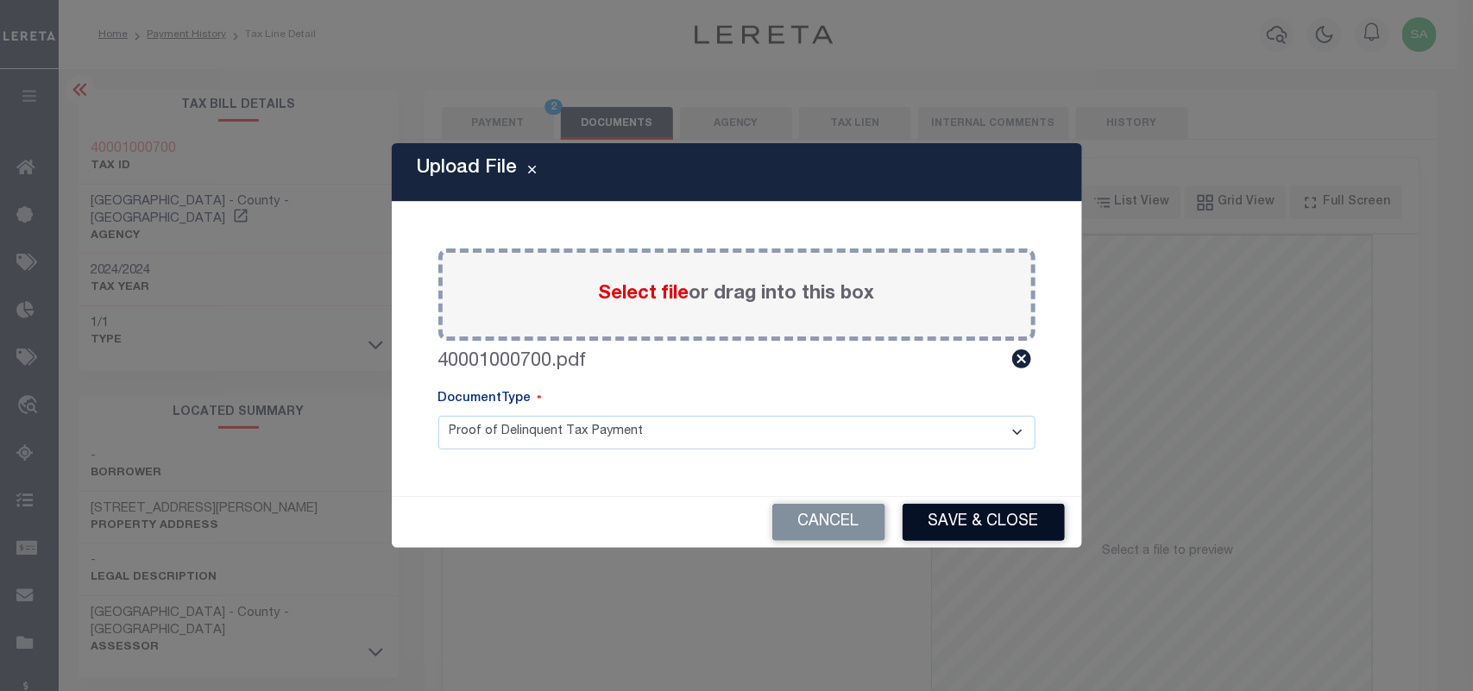
click at [993, 528] on button "Save & Close" at bounding box center [984, 522] width 162 height 37
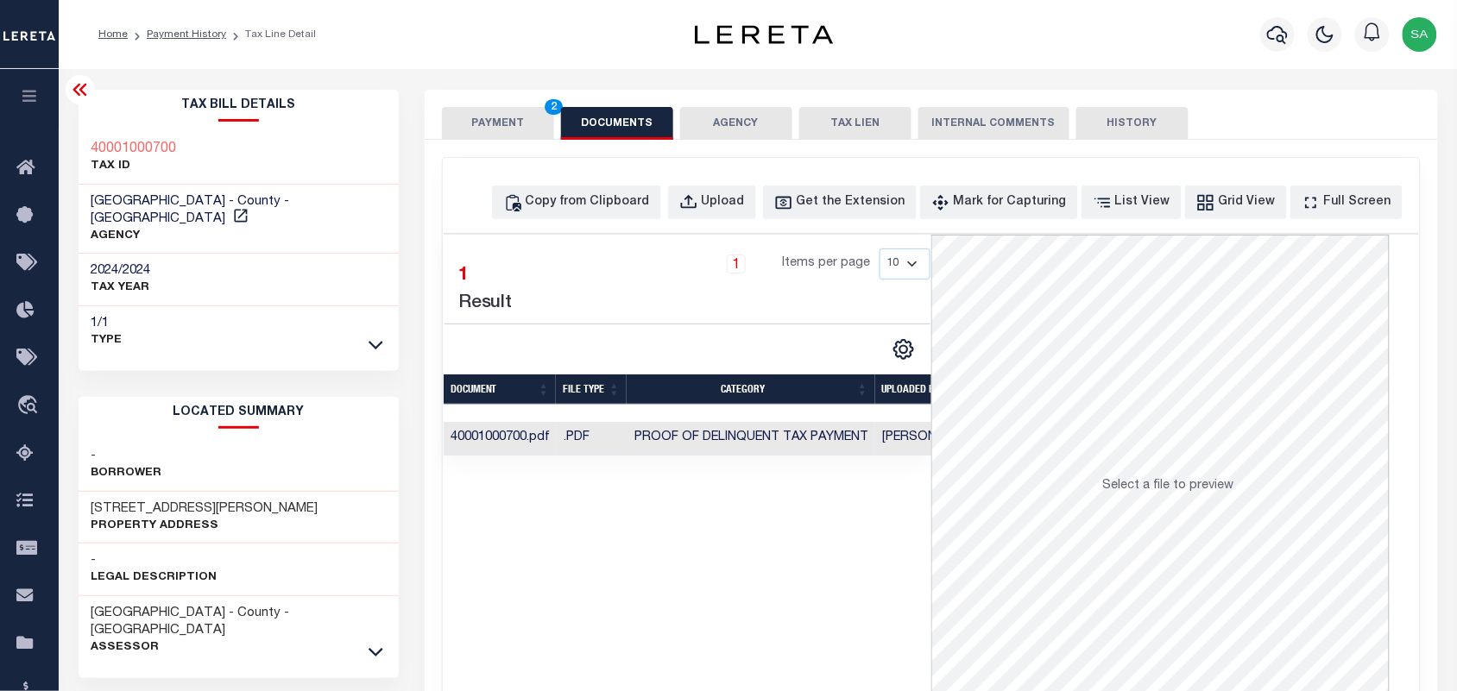
click at [479, 128] on button "PAYMENT 2" at bounding box center [498, 123] width 112 height 33
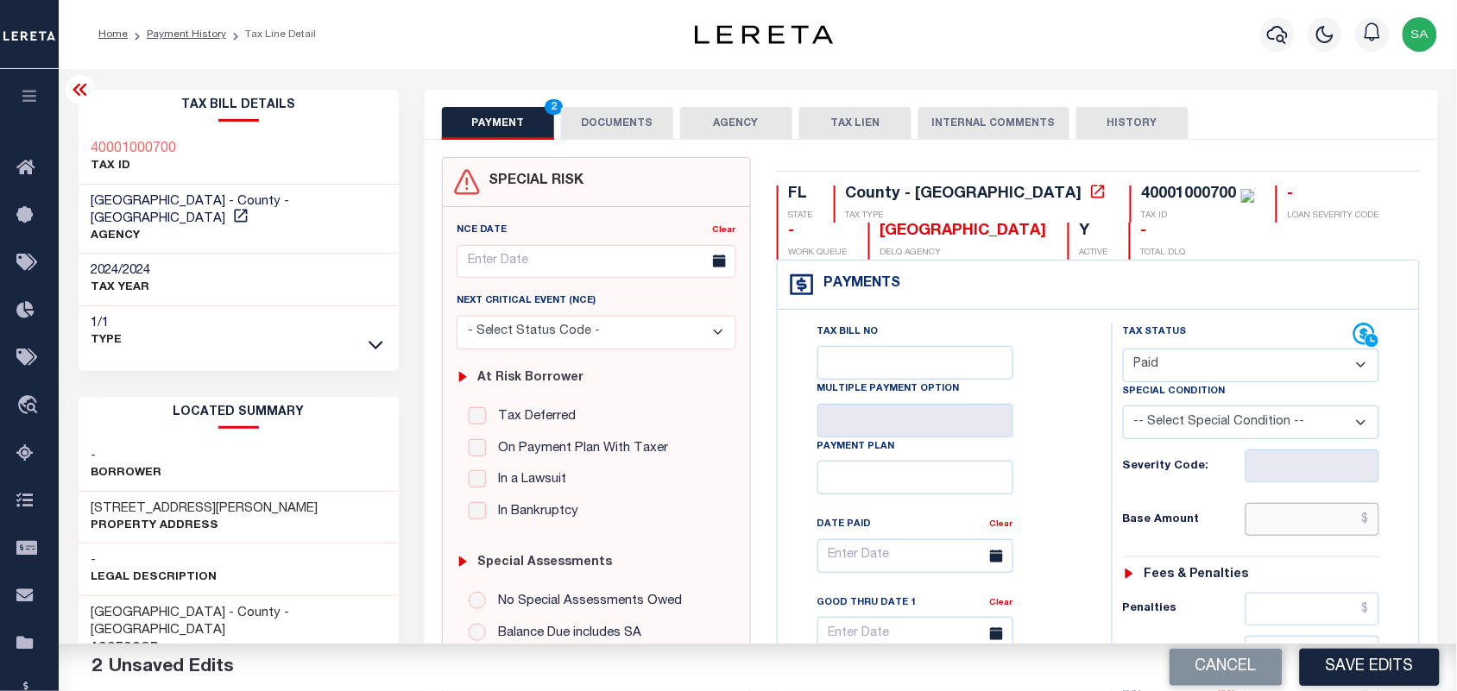
click at [1295, 536] on input "text" at bounding box center [1313, 519] width 135 height 33
paste input "5,111.95"
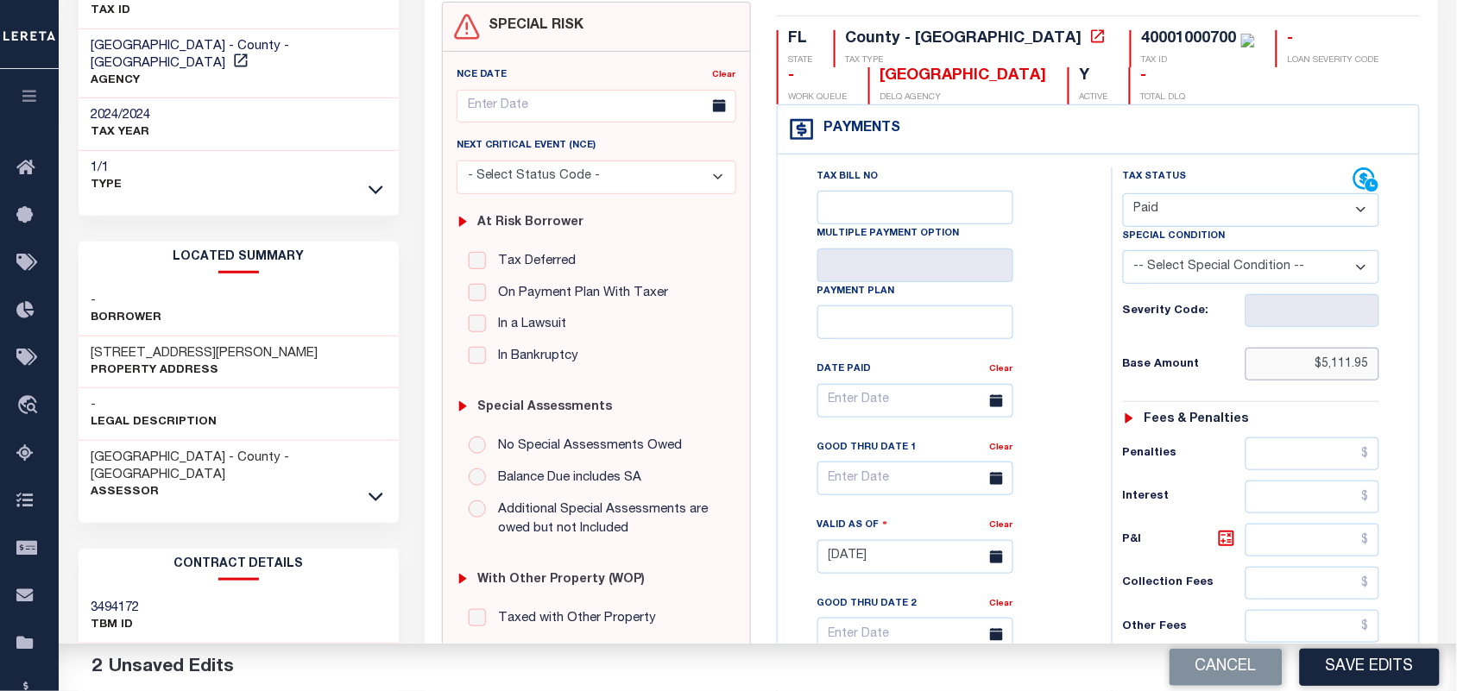
scroll to position [432, 0]
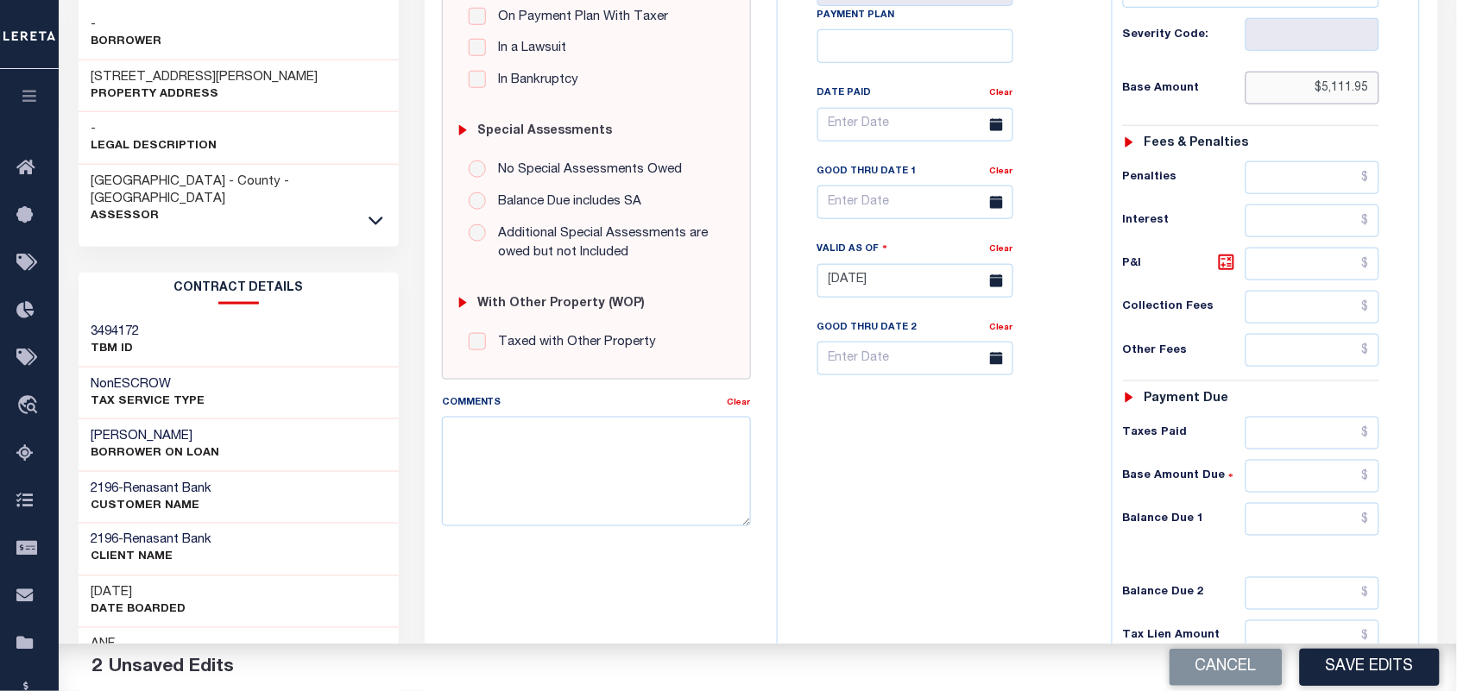
type input "$5,111.95"
click at [1308, 493] on input "text" at bounding box center [1313, 476] width 135 height 33
click at [987, 524] on div "Tax Bill No Multiple Payment Option Payment Plan Clear" at bounding box center [940, 272] width 317 height 762
click at [1296, 524] on input "text" at bounding box center [1313, 519] width 135 height 33
type input "$0.00"
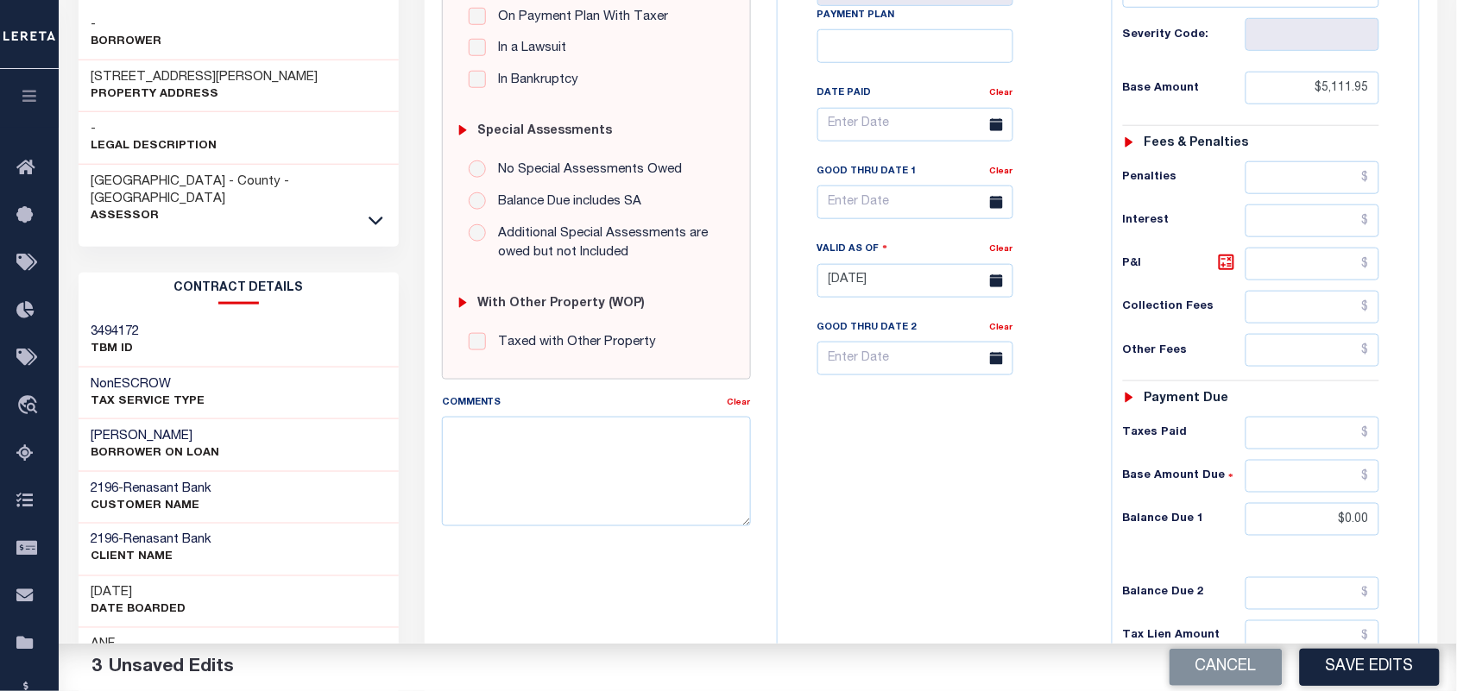
click at [976, 506] on div "Tax Bill No Multiple Payment Option Payment Plan Clear" at bounding box center [940, 272] width 317 height 762
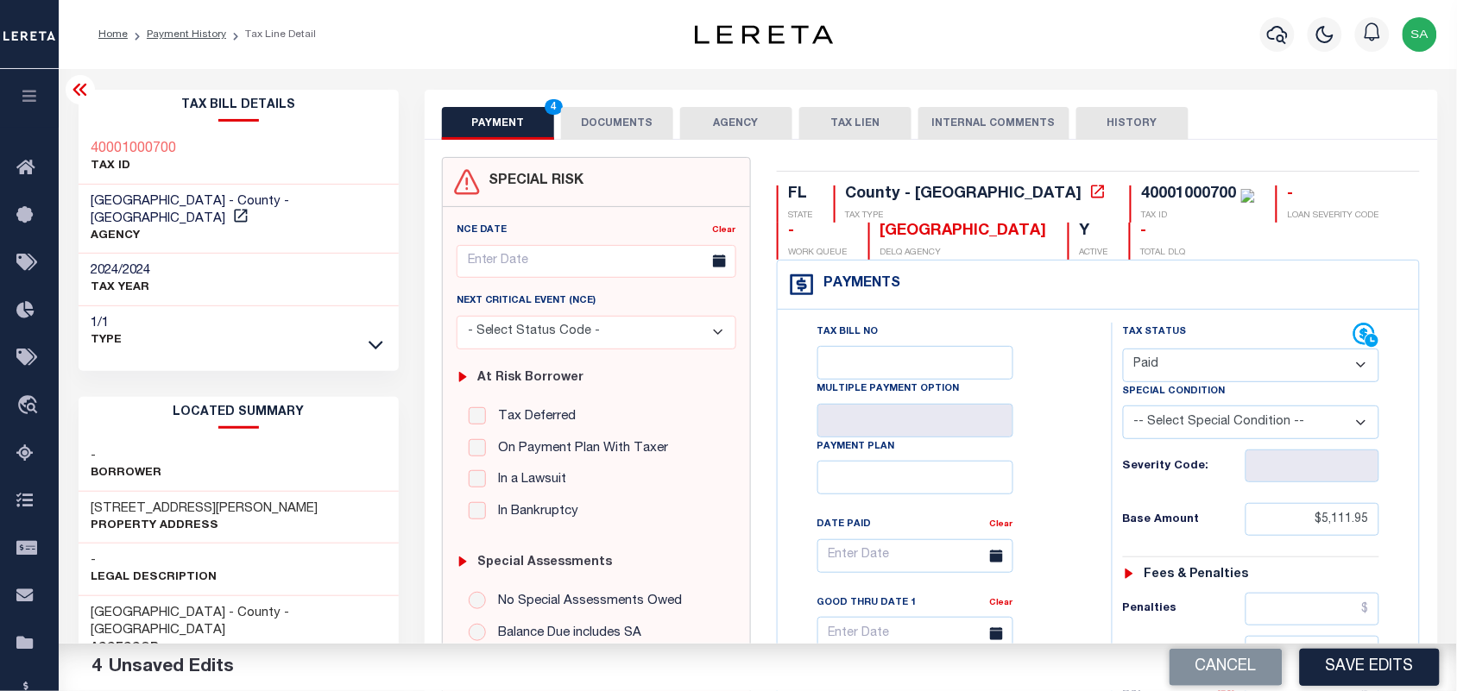
click at [631, 134] on button "DOCUMENTS" at bounding box center [617, 123] width 112 height 33
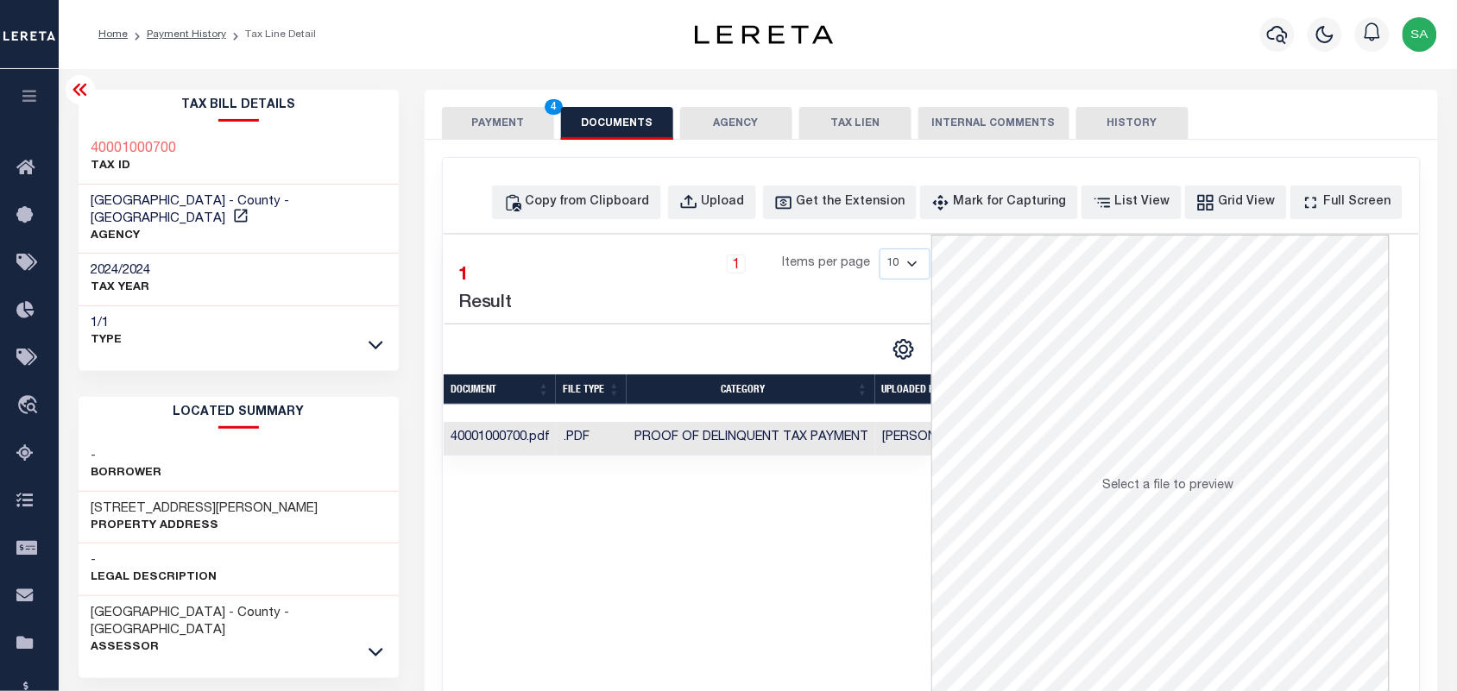
click at [509, 122] on button "PAYMENT 4" at bounding box center [498, 123] width 112 height 33
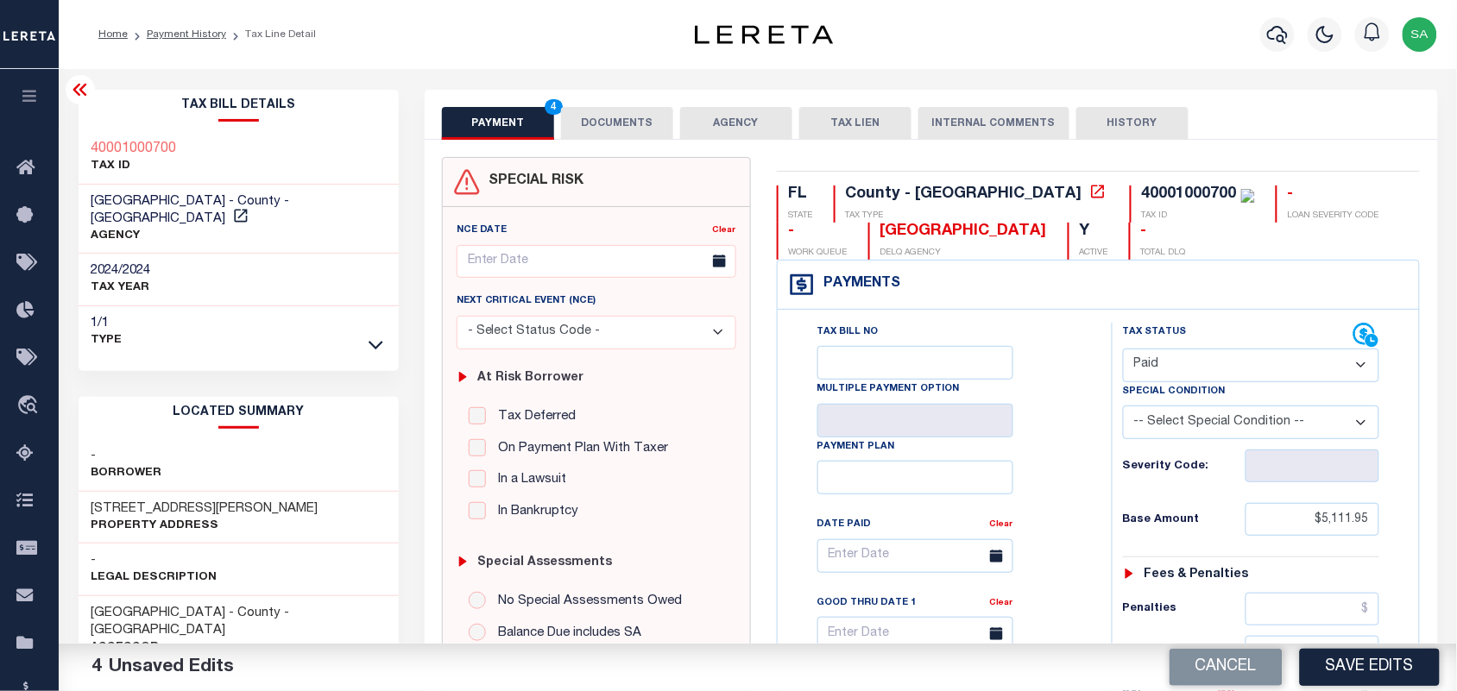
click at [624, 129] on button "DOCUMENTS" at bounding box center [617, 123] width 112 height 33
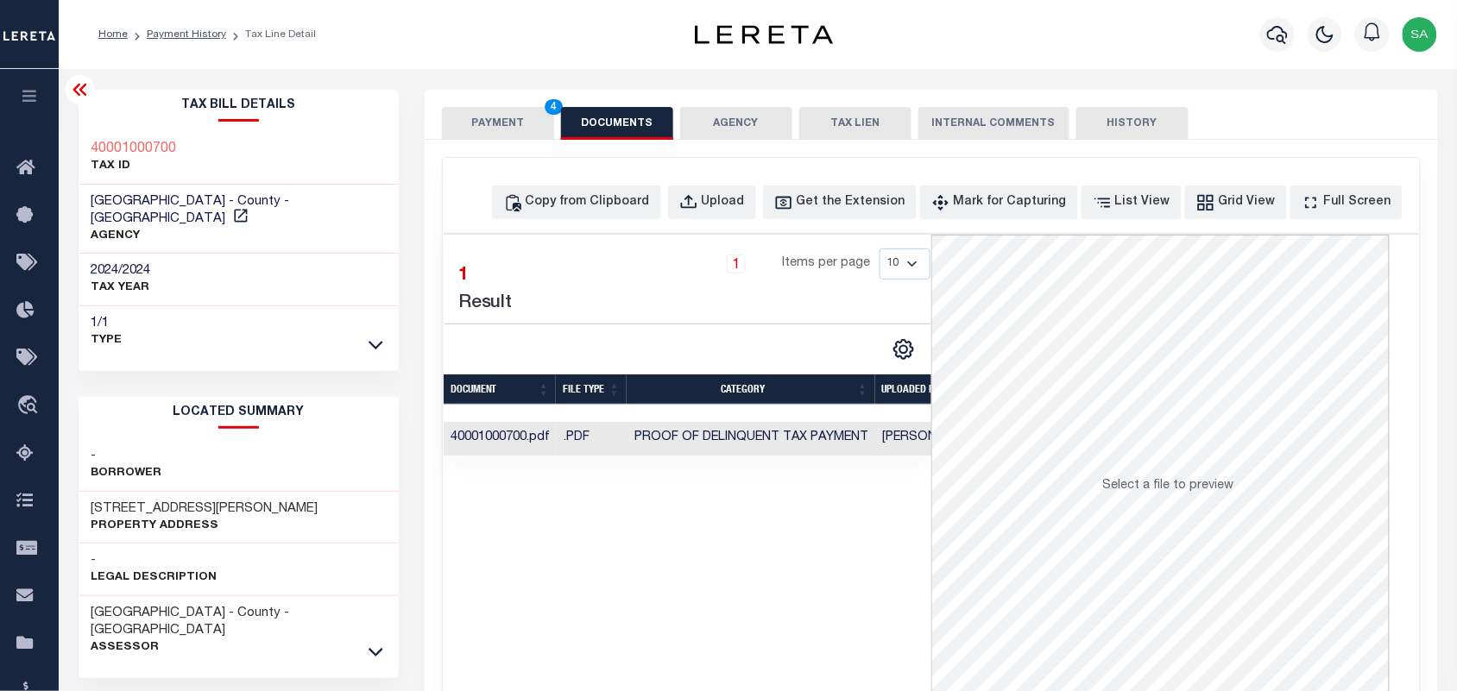
click at [502, 128] on button "PAYMENT 4" at bounding box center [498, 123] width 112 height 33
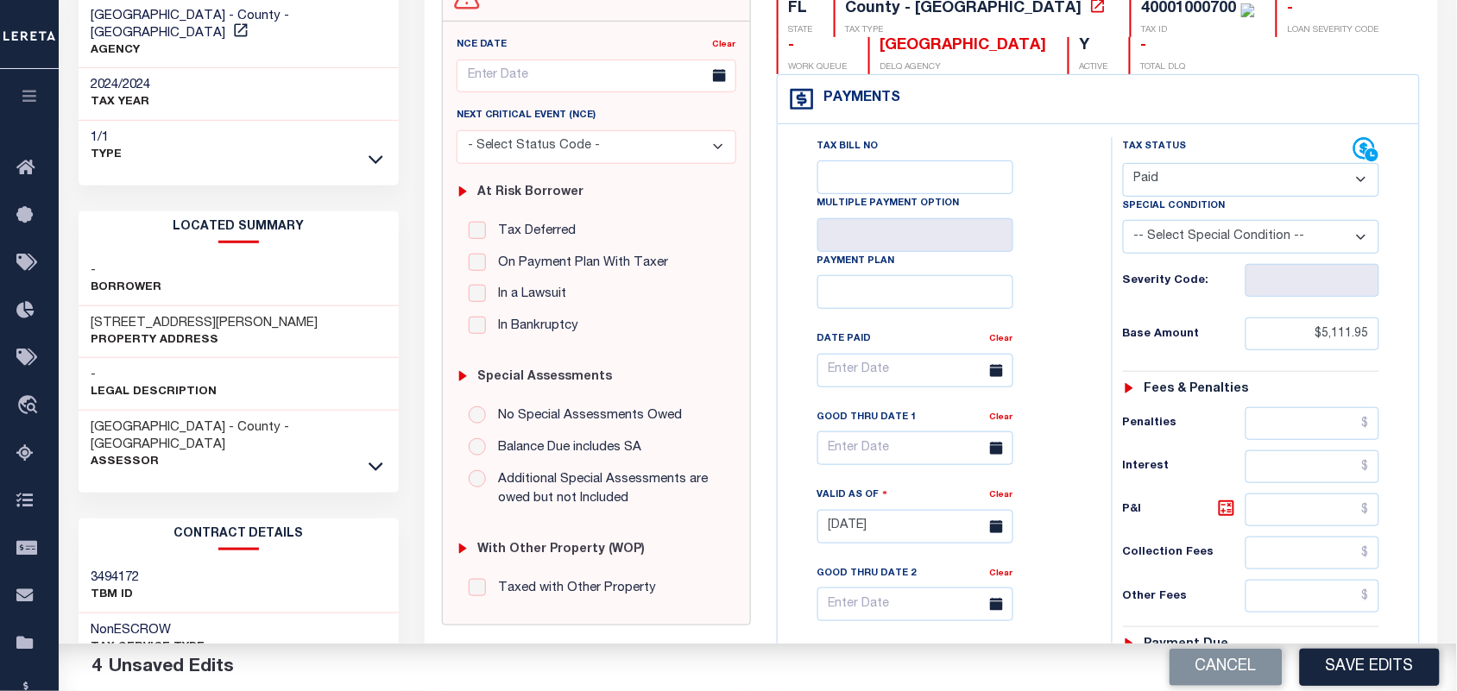
scroll to position [432, 0]
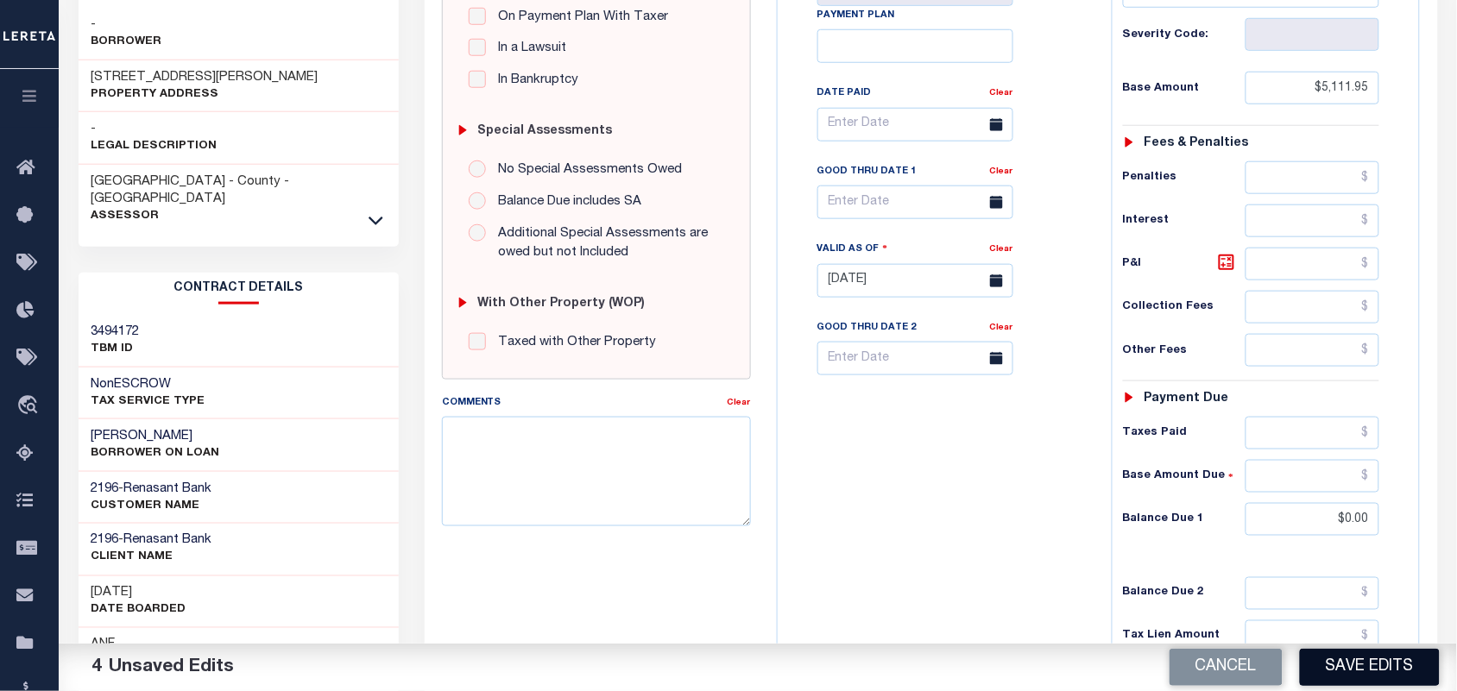
click at [1330, 660] on button "Save Edits" at bounding box center [1370, 667] width 140 height 37
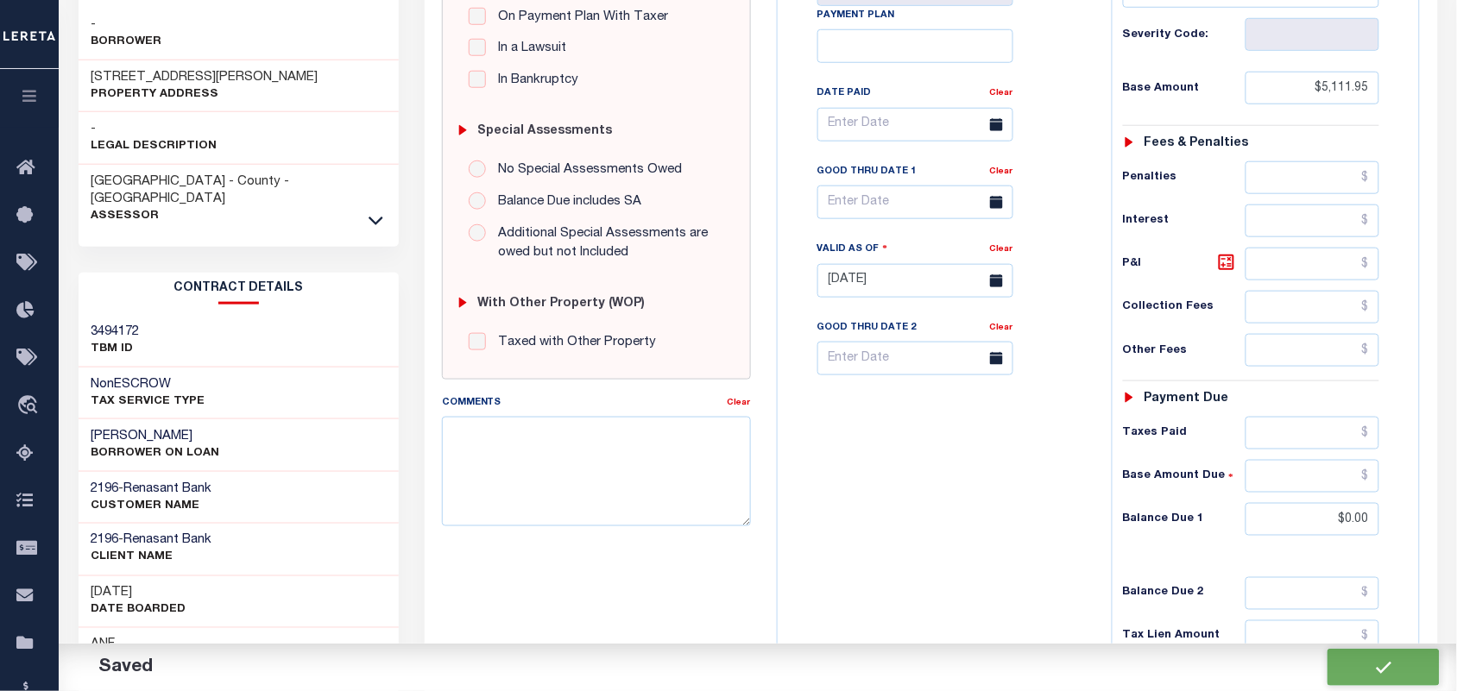
checkbox input "false"
type input "$5,111.95"
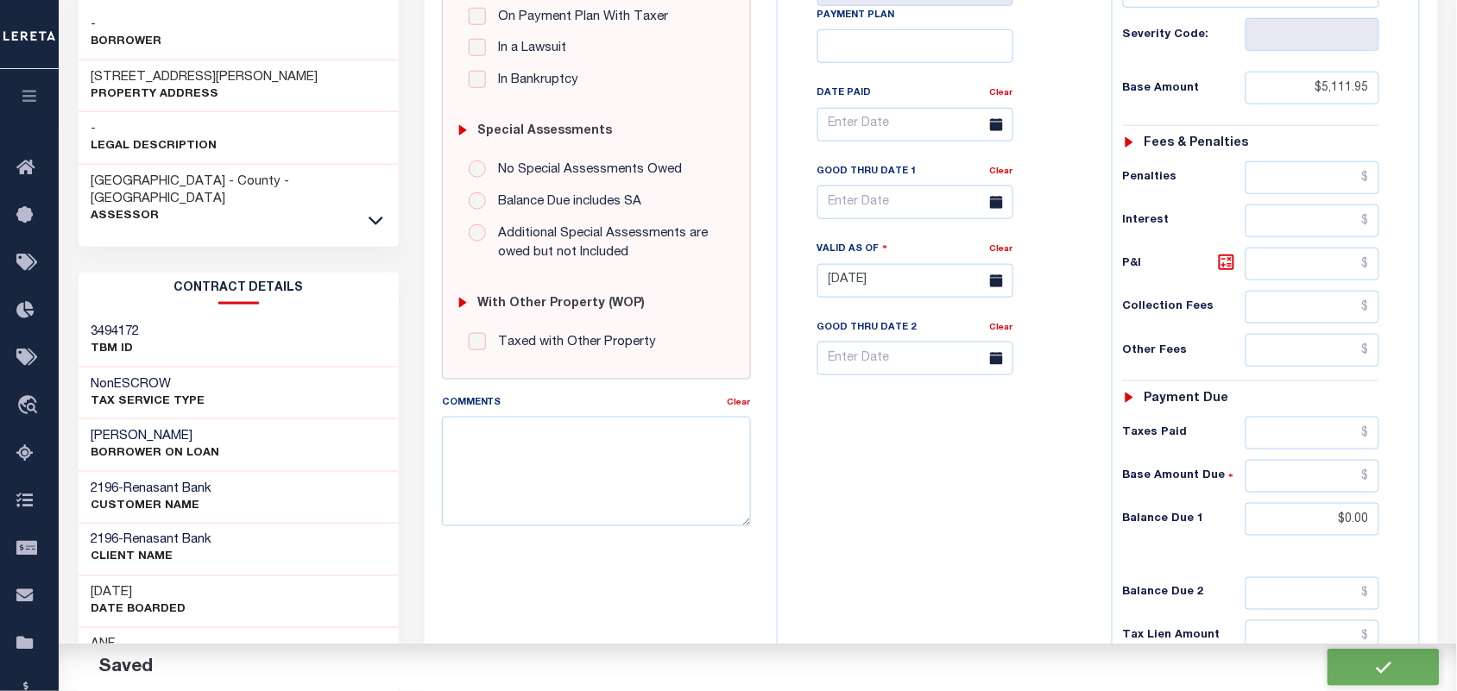
type input "$0"
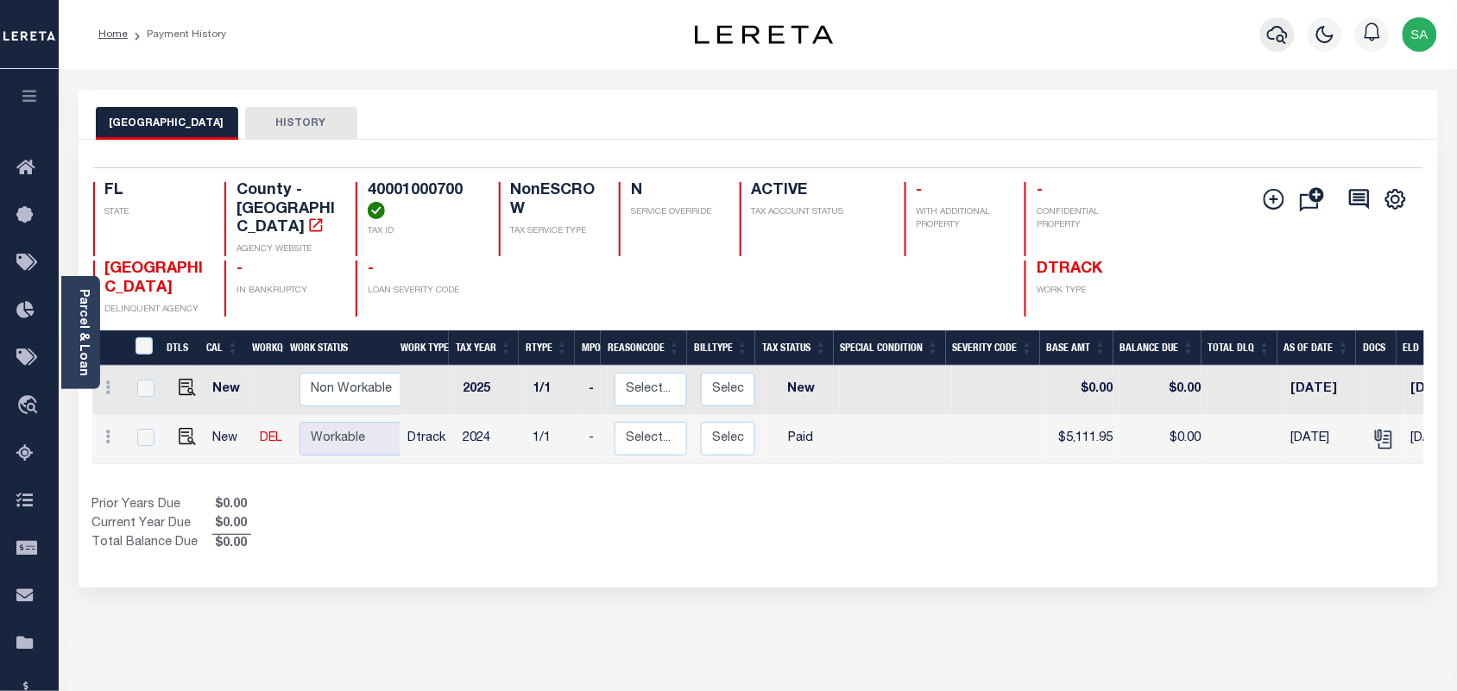
click at [1273, 33] on icon "button" at bounding box center [1277, 34] width 21 height 21
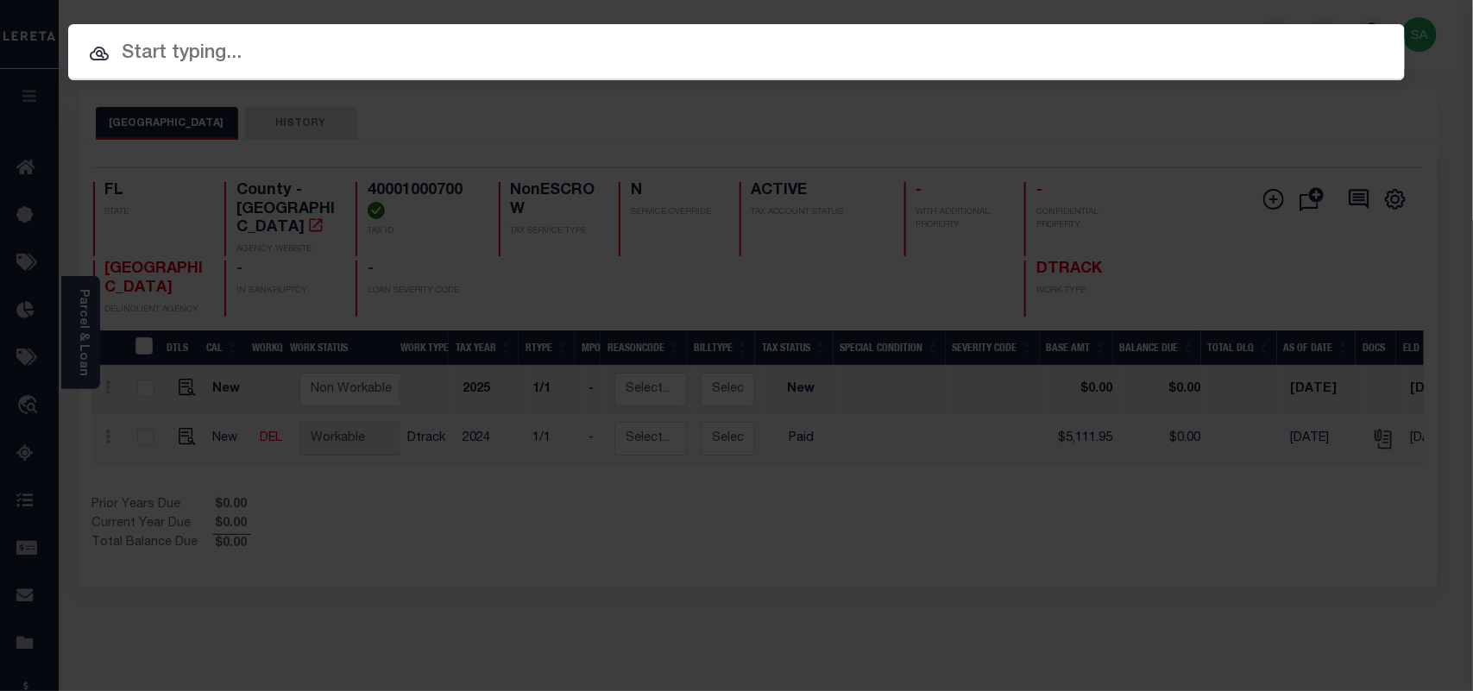
click at [1189, 43] on input "text" at bounding box center [736, 54] width 1337 height 30
paste input "9184422"
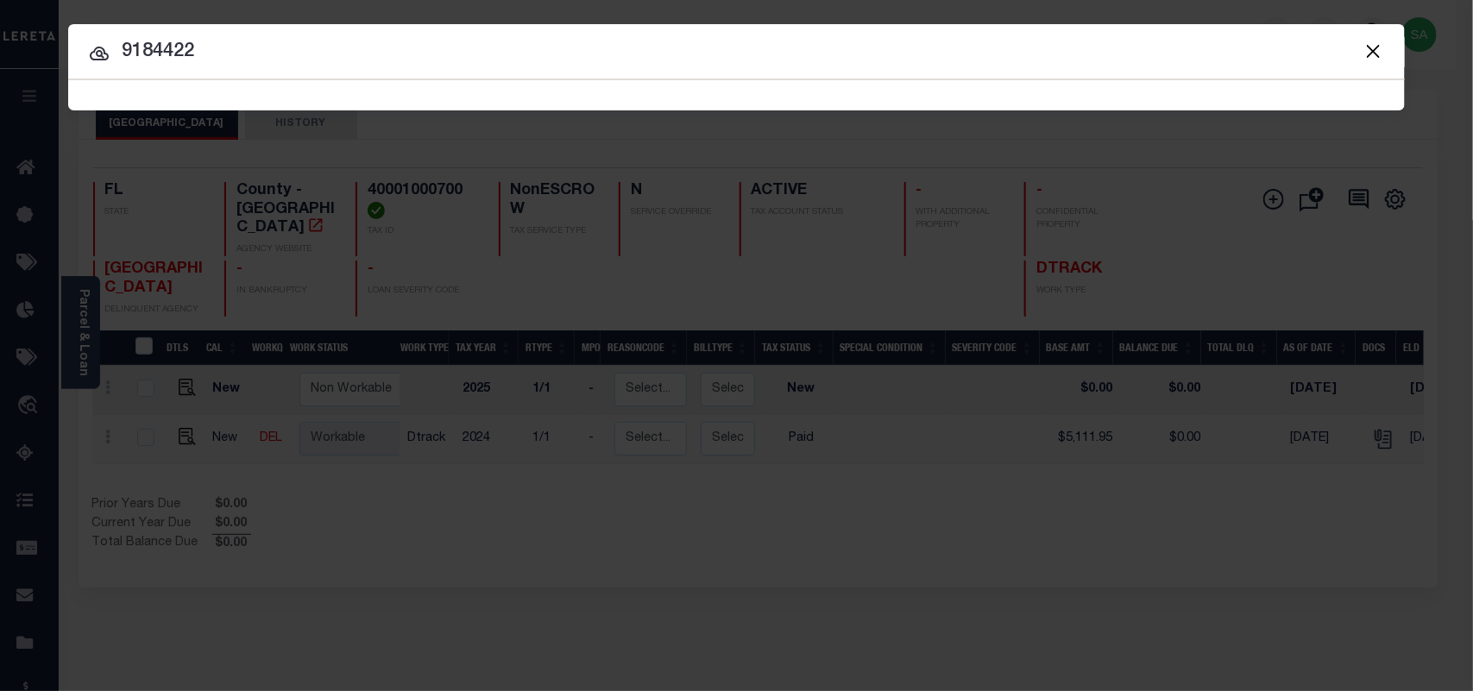
type input "9184422"
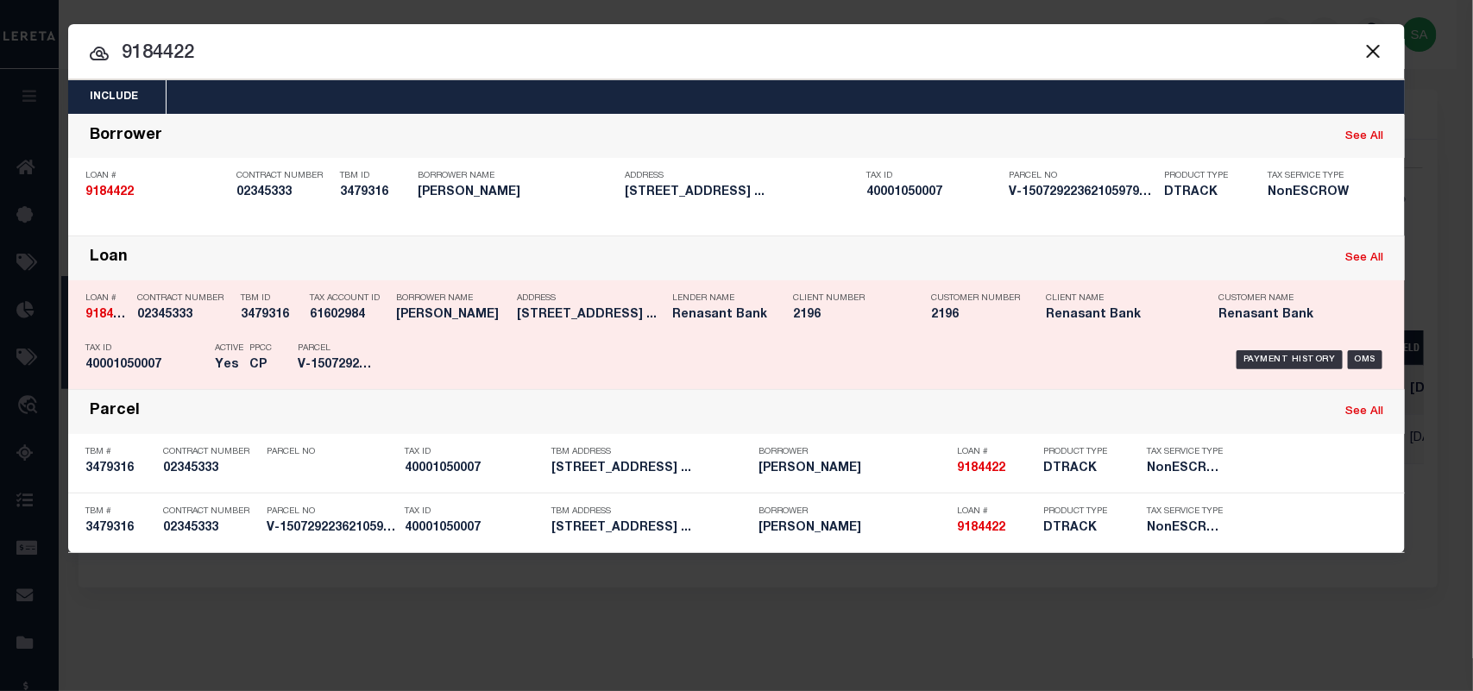
click at [427, 350] on div "Payment History OMS" at bounding box center [894, 360] width 987 height 50
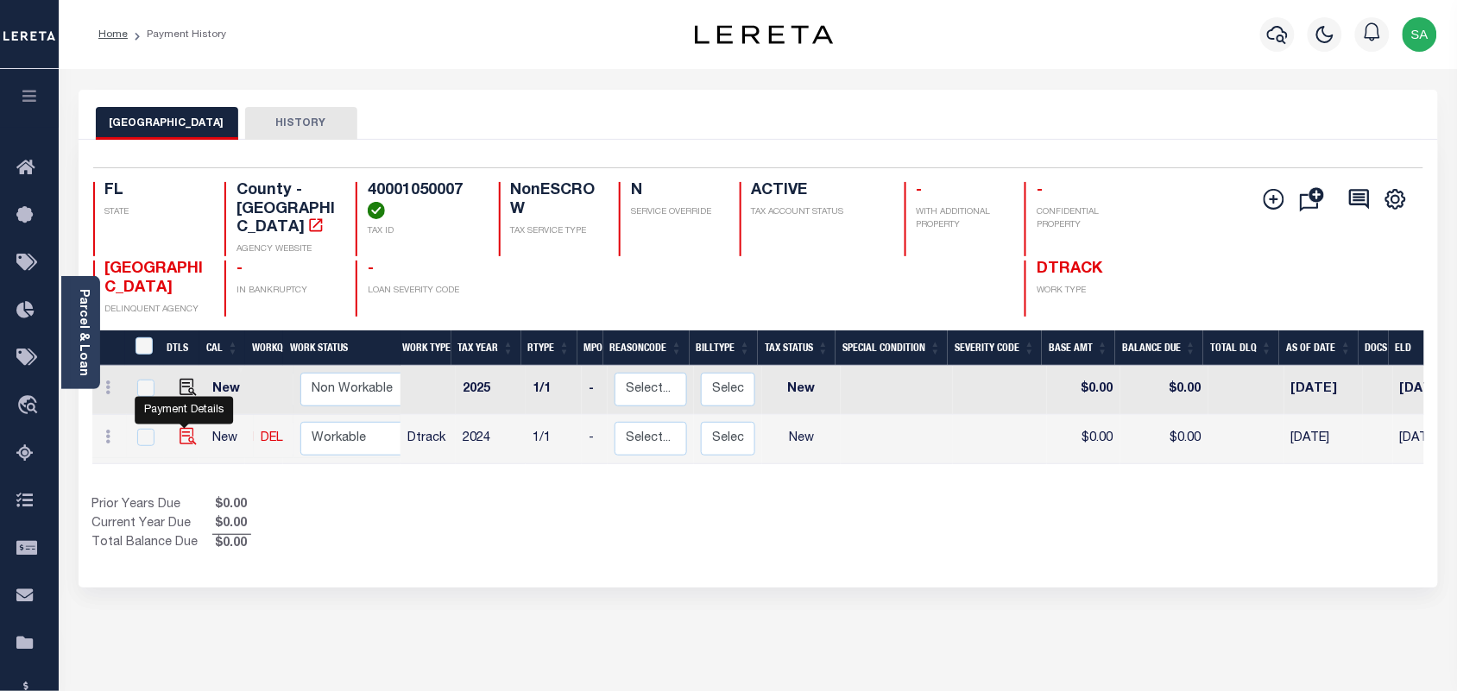
click at [182, 428] on img "" at bounding box center [188, 436] width 17 height 17
checkbox input "true"
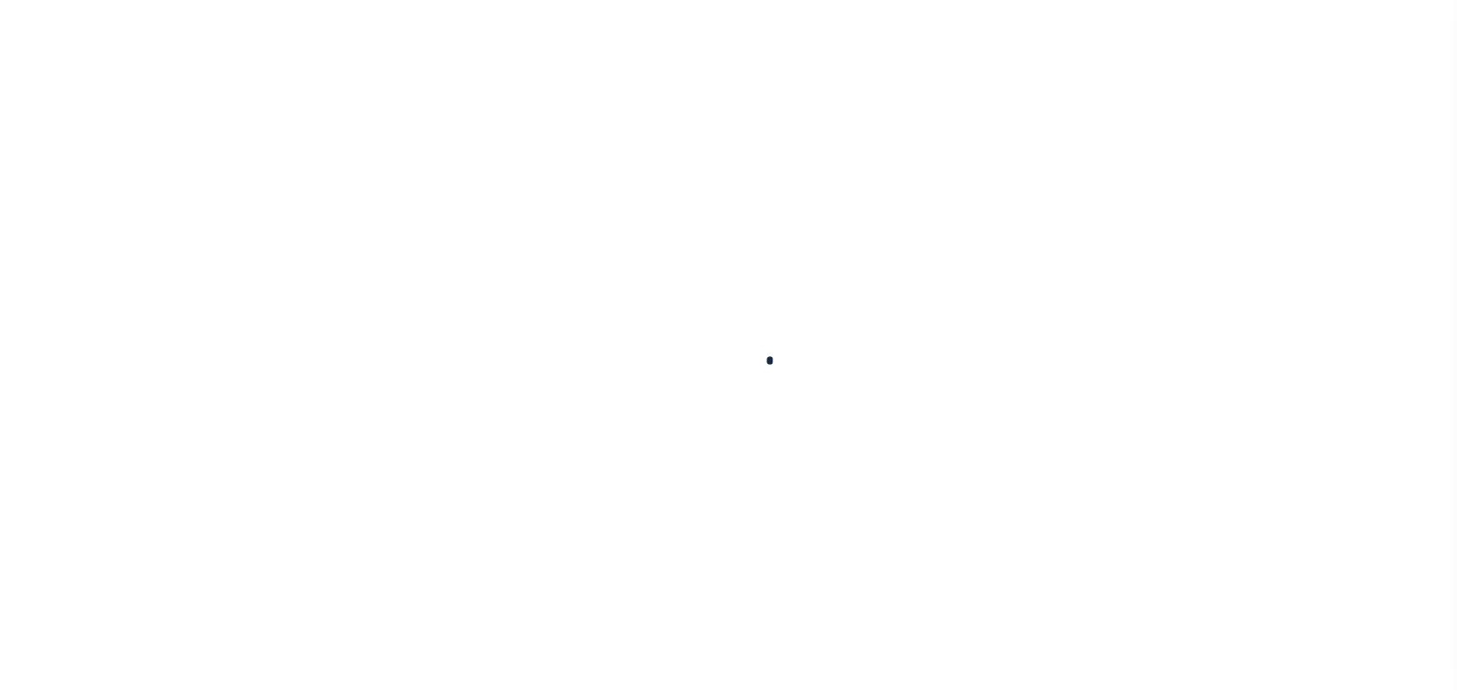
checkbox input "false"
type input "[DATE]"
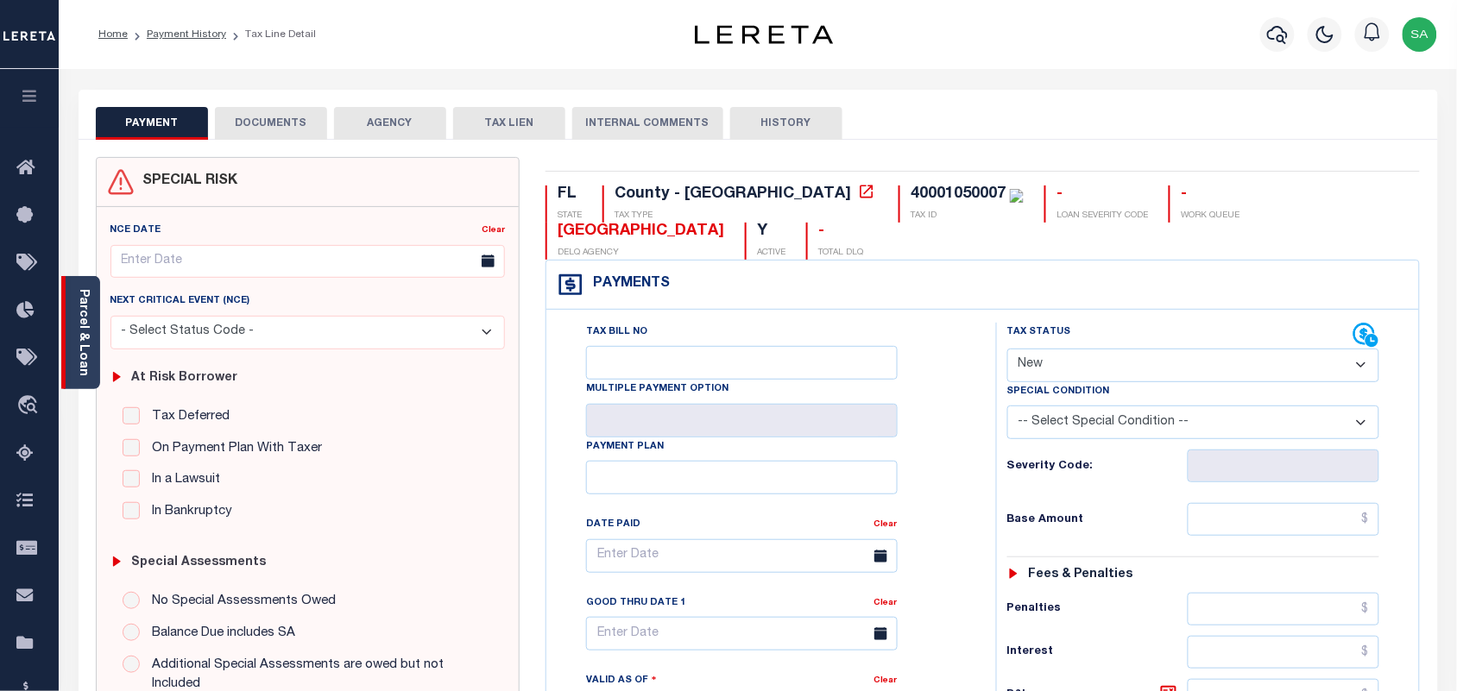
click at [79, 338] on link "Parcel & Loan" at bounding box center [83, 332] width 12 height 87
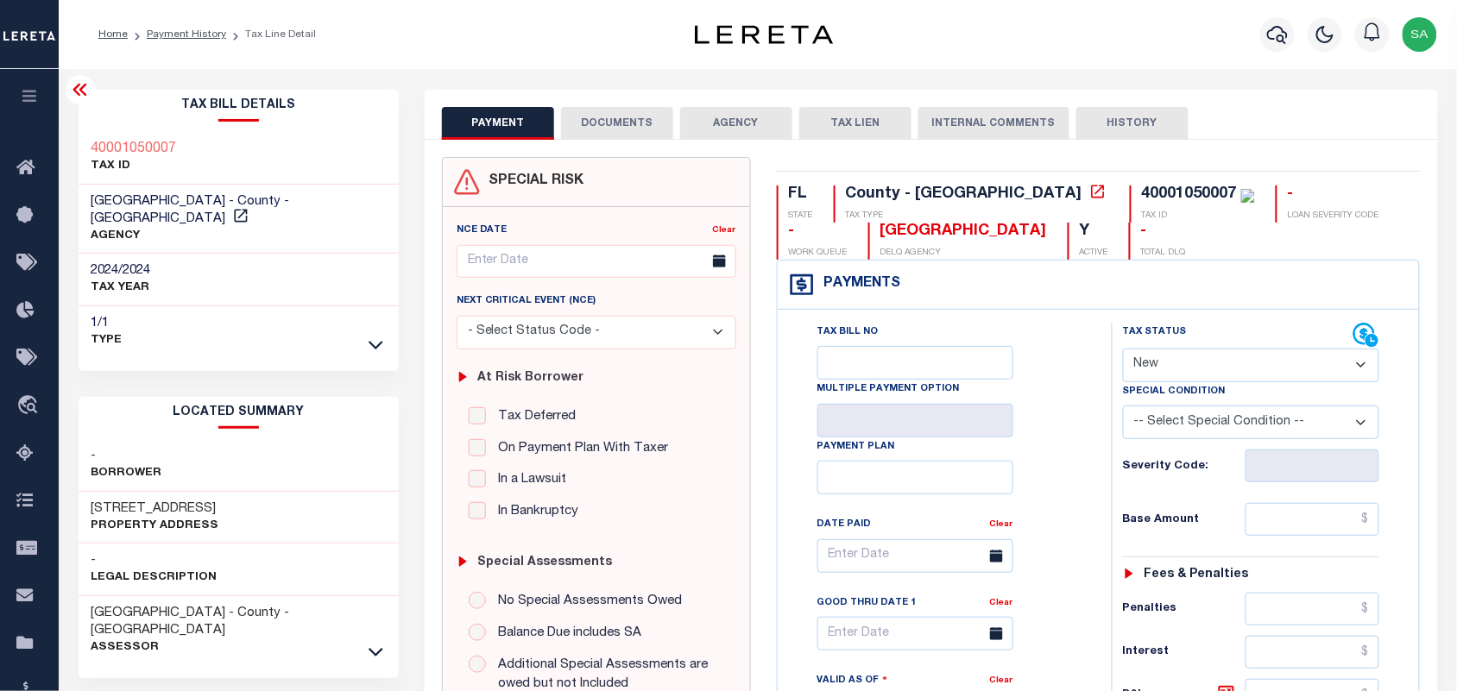
click at [1166, 377] on select "- Select Status Code - Open Due/Unpaid Paid Incomplete No Tax Due Internal Refu…" at bounding box center [1251, 366] width 257 height 34
select select "PYD"
click at [1123, 350] on select "- Select Status Code - Open Due/Unpaid Paid Incomplete No Tax Due Internal Refu…" at bounding box center [1251, 366] width 257 height 34
type input "[DATE]"
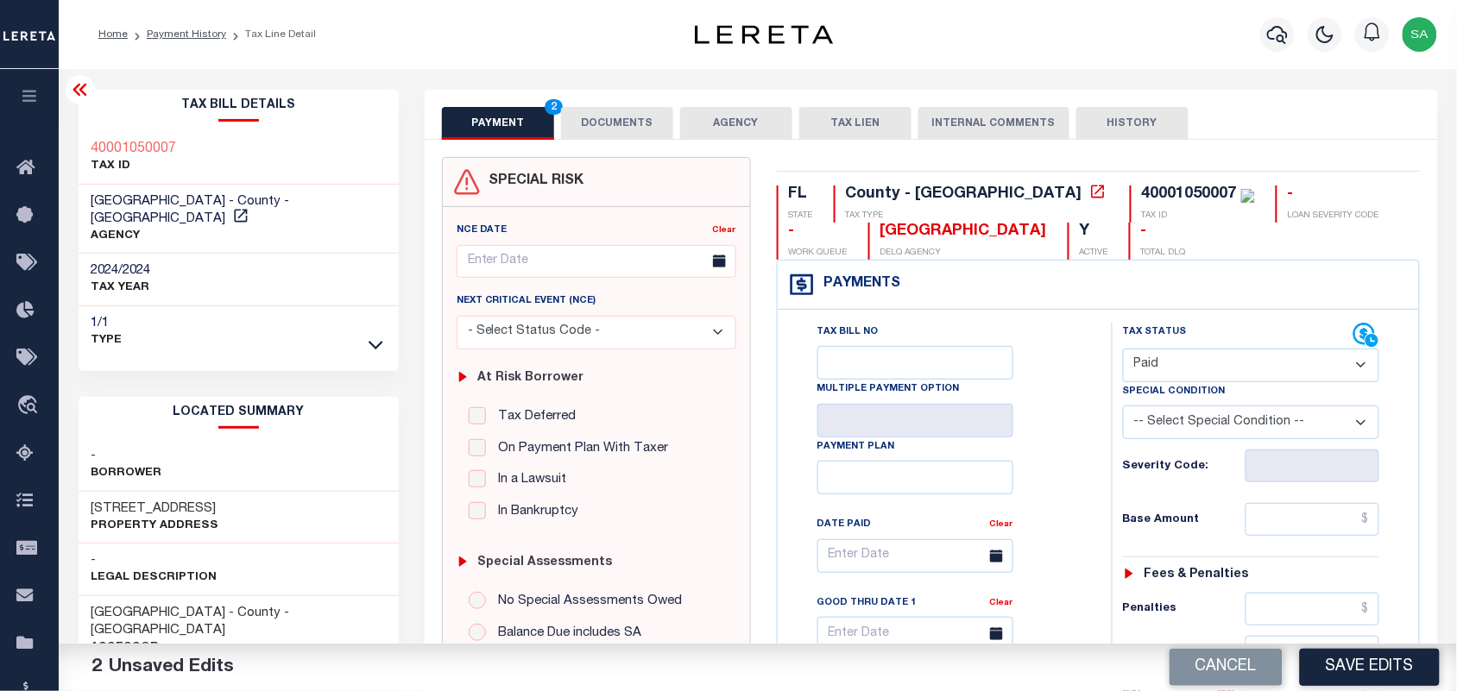
drag, startPoint x: 1187, startPoint y: 363, endPoint x: 1185, endPoint y: 382, distance: 19.1
click at [1187, 363] on select "- Select Status Code - Open Due/Unpaid Paid Incomplete No Tax Due Internal Refu…" at bounding box center [1251, 366] width 257 height 34
click at [1123, 350] on select "- Select Status Code - Open Due/Unpaid Paid Incomplete No Tax Due Internal Refu…" at bounding box center [1251, 366] width 257 height 34
click at [615, 122] on button "DOCUMENTS" at bounding box center [617, 123] width 112 height 33
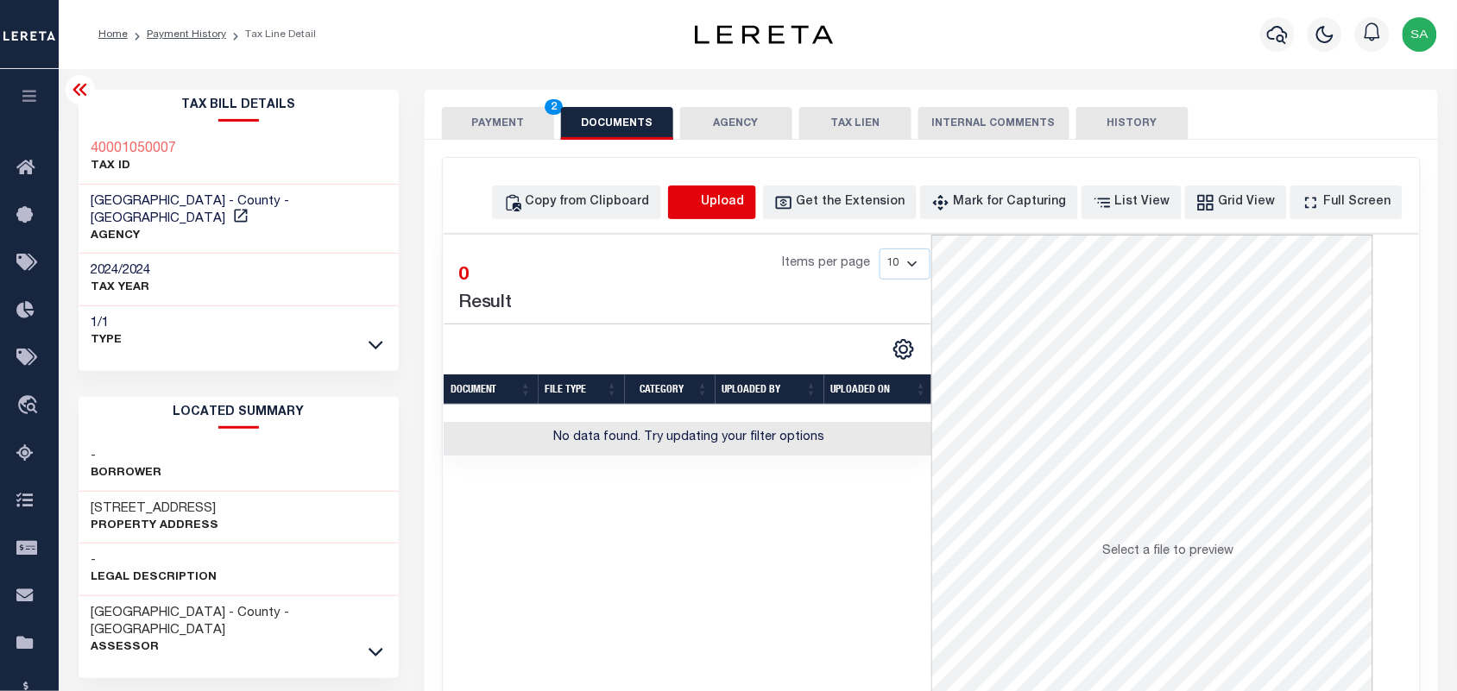
click at [696, 208] on icon "button" at bounding box center [688, 201] width 16 height 14
select select "POP"
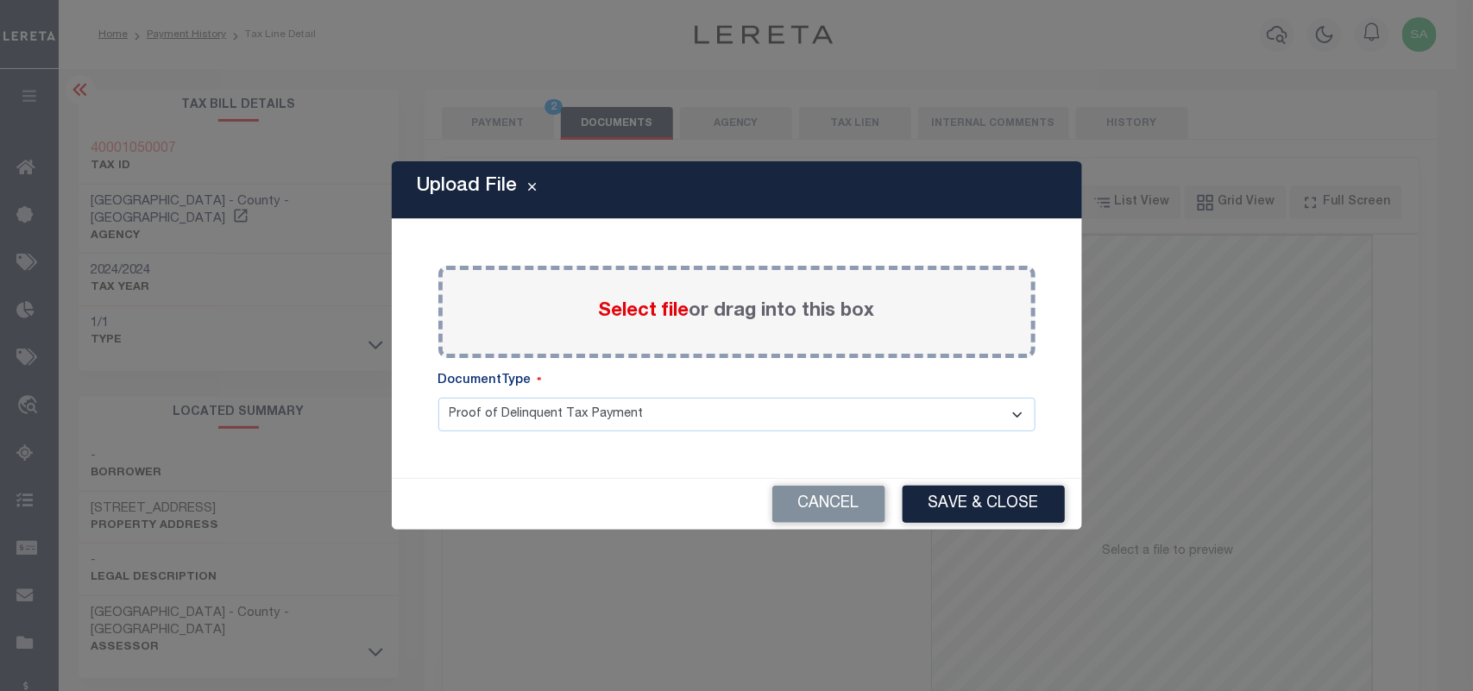
click at [660, 312] on span "Select file" at bounding box center [644, 311] width 91 height 19
click at [0, 0] on input "Select file or drag into this box" at bounding box center [0, 0] width 0 height 0
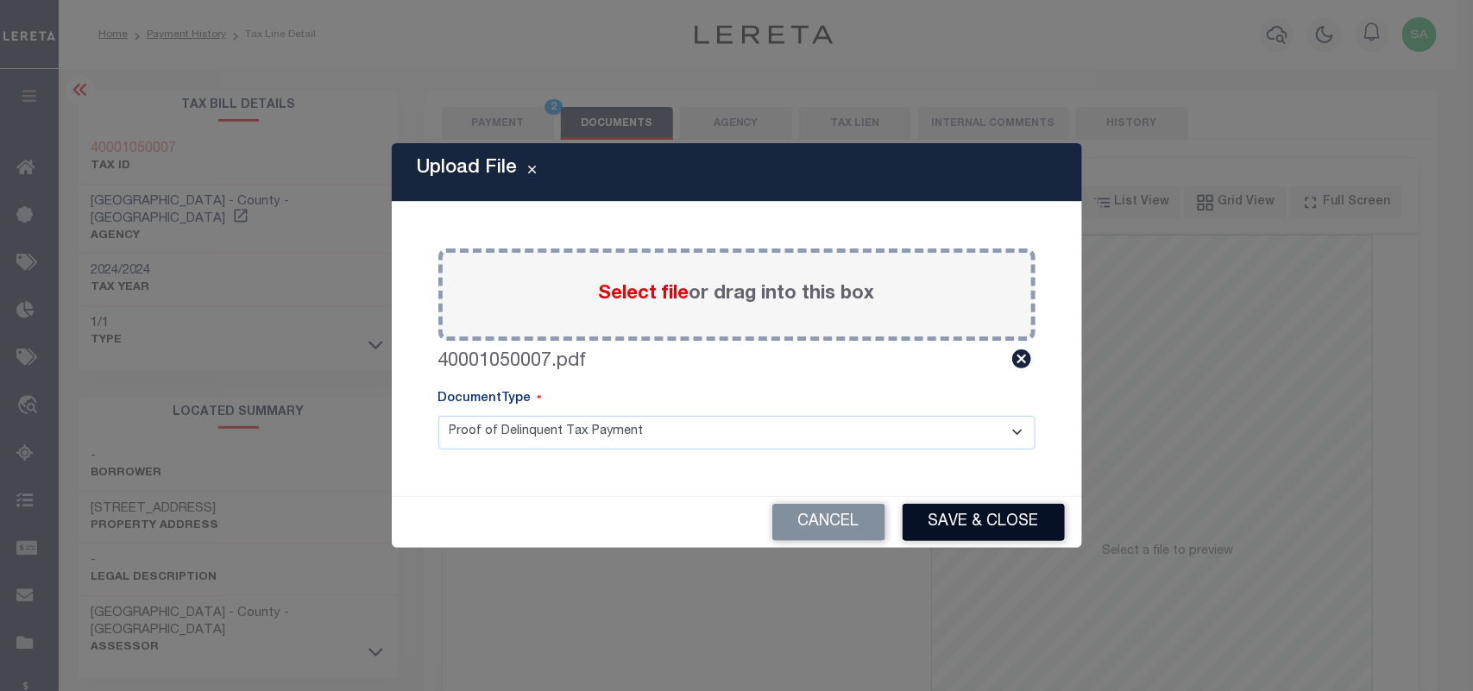
click at [911, 514] on button "Save & Close" at bounding box center [984, 522] width 162 height 37
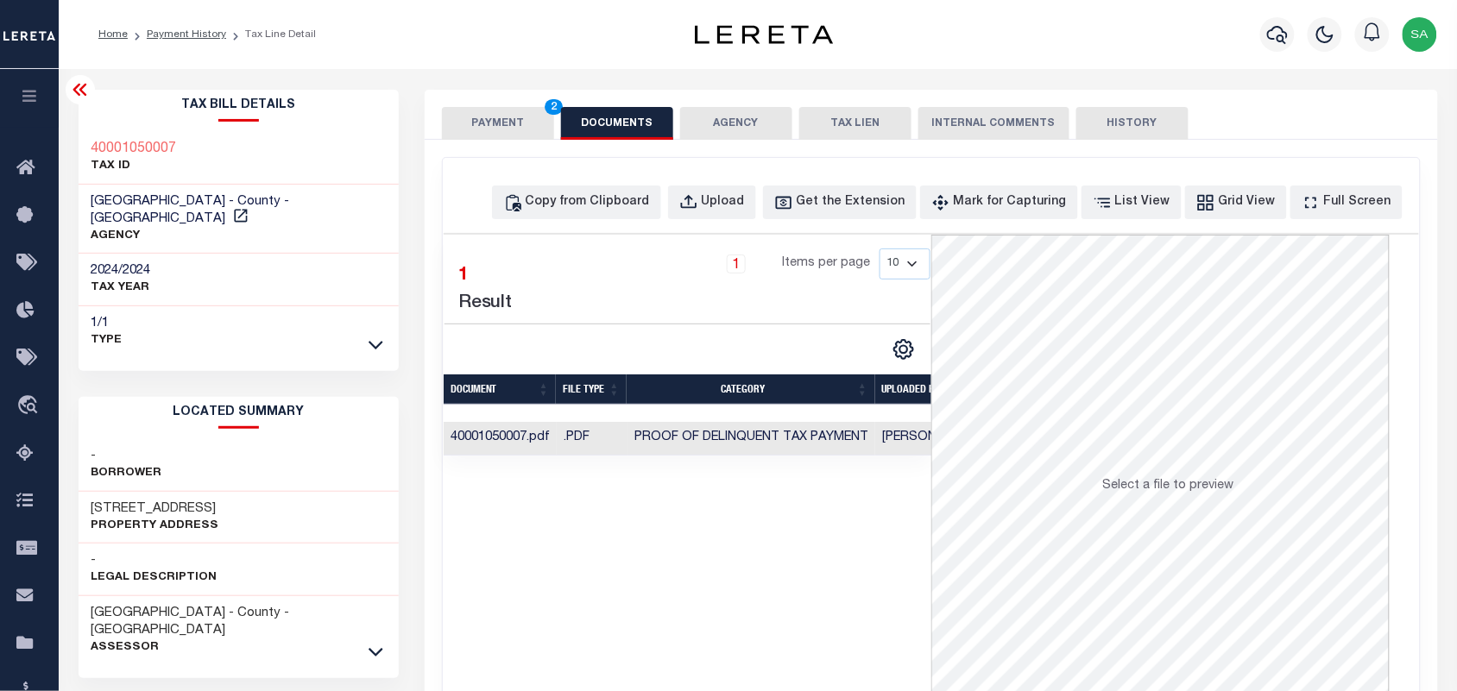
click at [464, 118] on button "PAYMENT 2" at bounding box center [498, 123] width 112 height 33
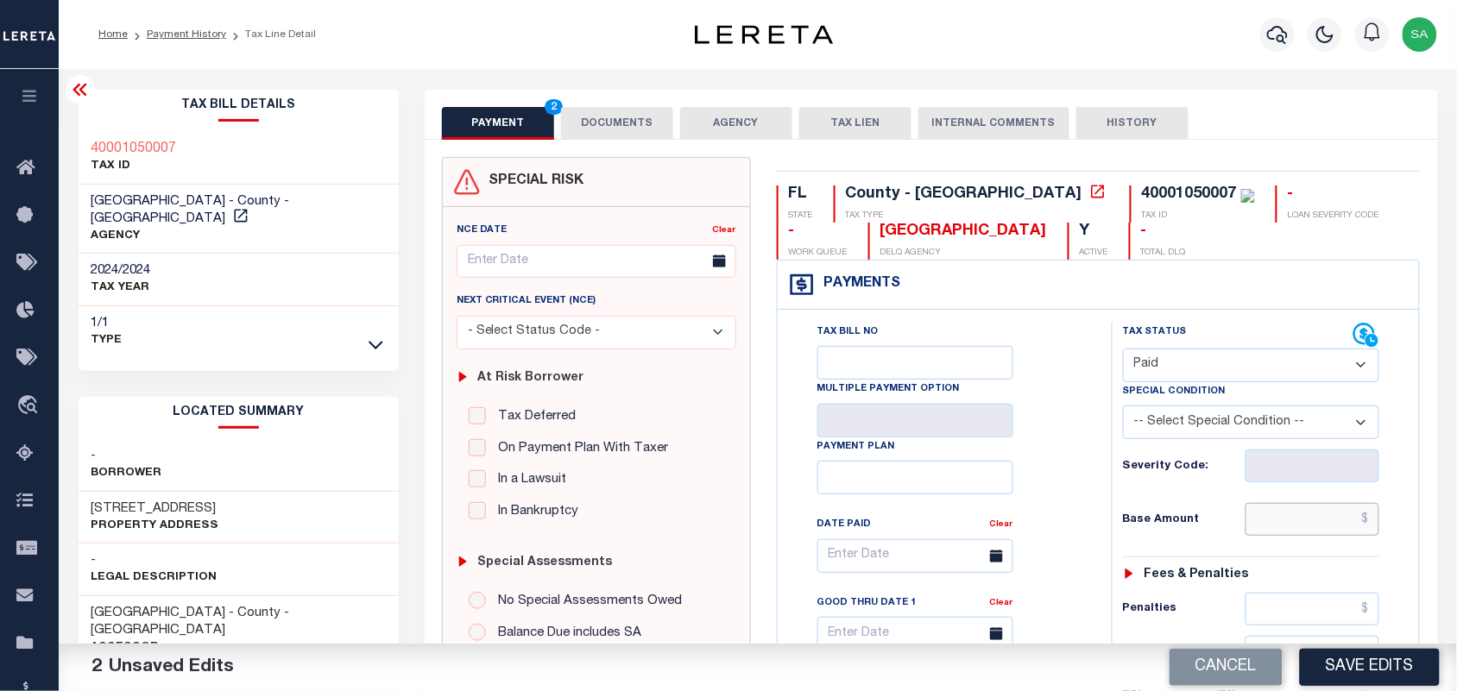
drag, startPoint x: 1302, startPoint y: 538, endPoint x: 1263, endPoint y: 524, distance: 41.2
click at [1302, 536] on input "text" at bounding box center [1313, 519] width 135 height 33
paste input "2,087.96"
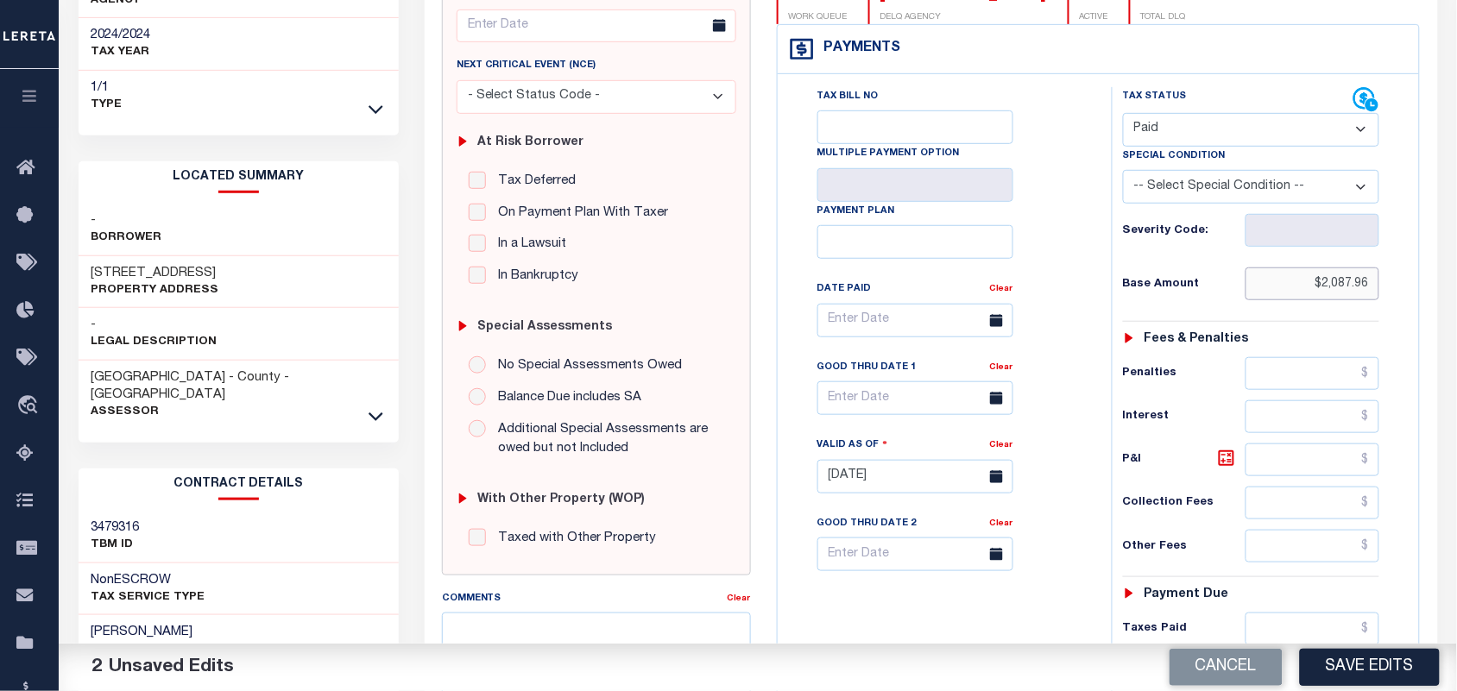
scroll to position [539, 0]
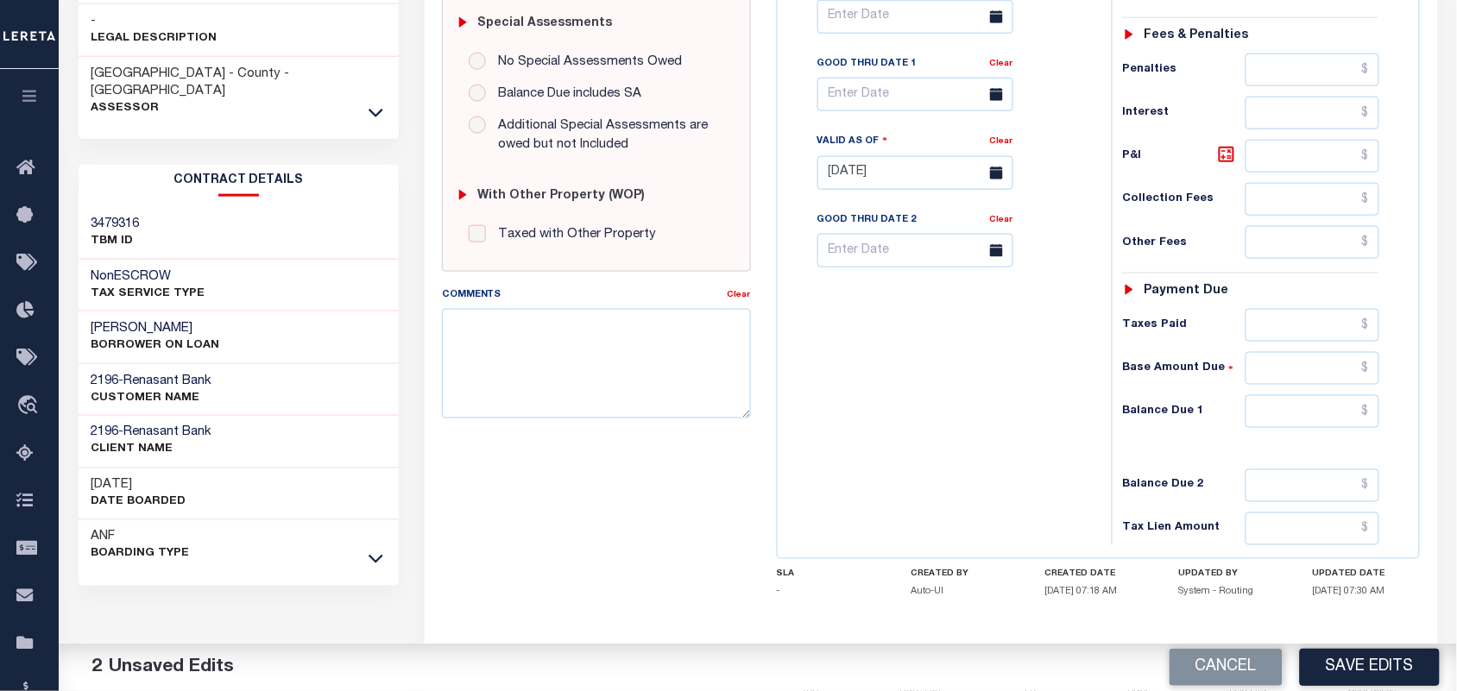
type input "$2,087.96"
click at [1277, 419] on input "text" at bounding box center [1313, 411] width 135 height 33
type input "$0.00"
click at [1059, 412] on div "Tax Bill No Multiple Payment Option Payment Plan Clear" at bounding box center [940, 164] width 317 height 762
click at [1372, 653] on button "Save Edits" at bounding box center [1370, 667] width 140 height 37
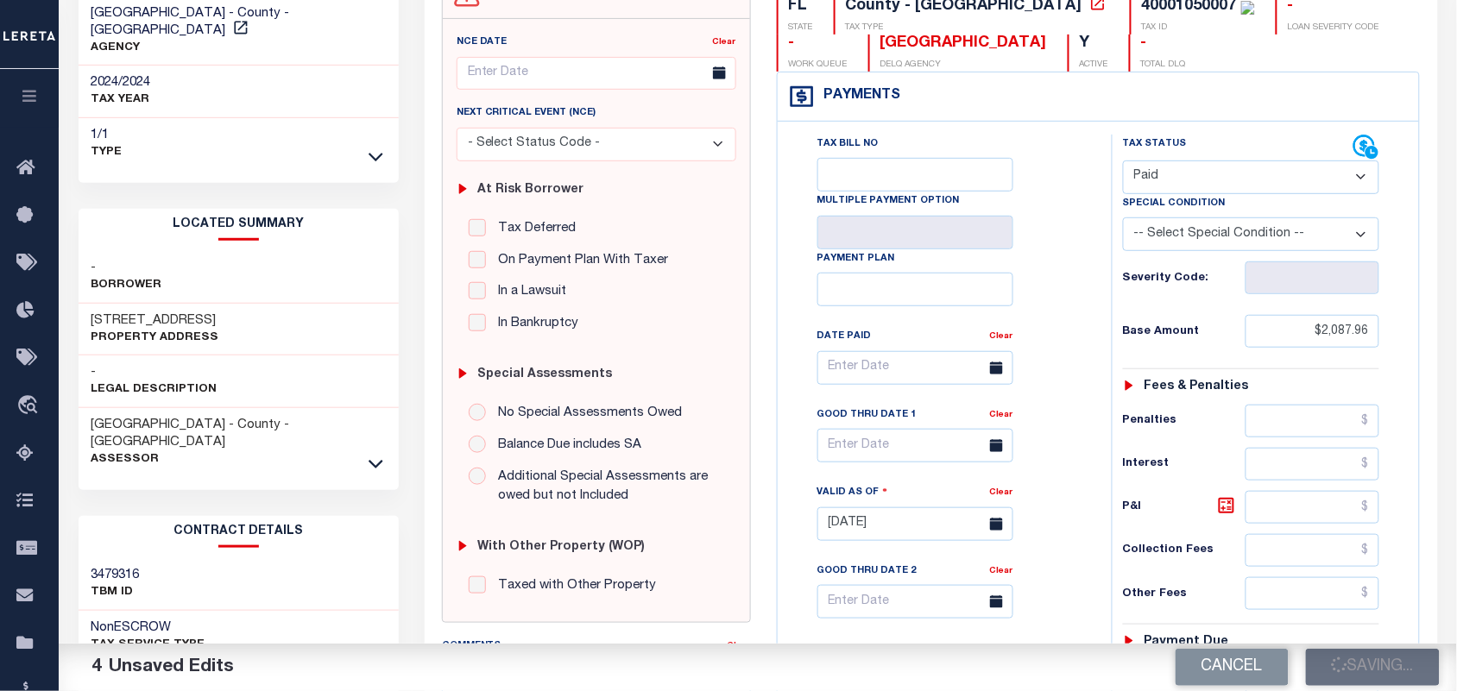
scroll to position [0, 0]
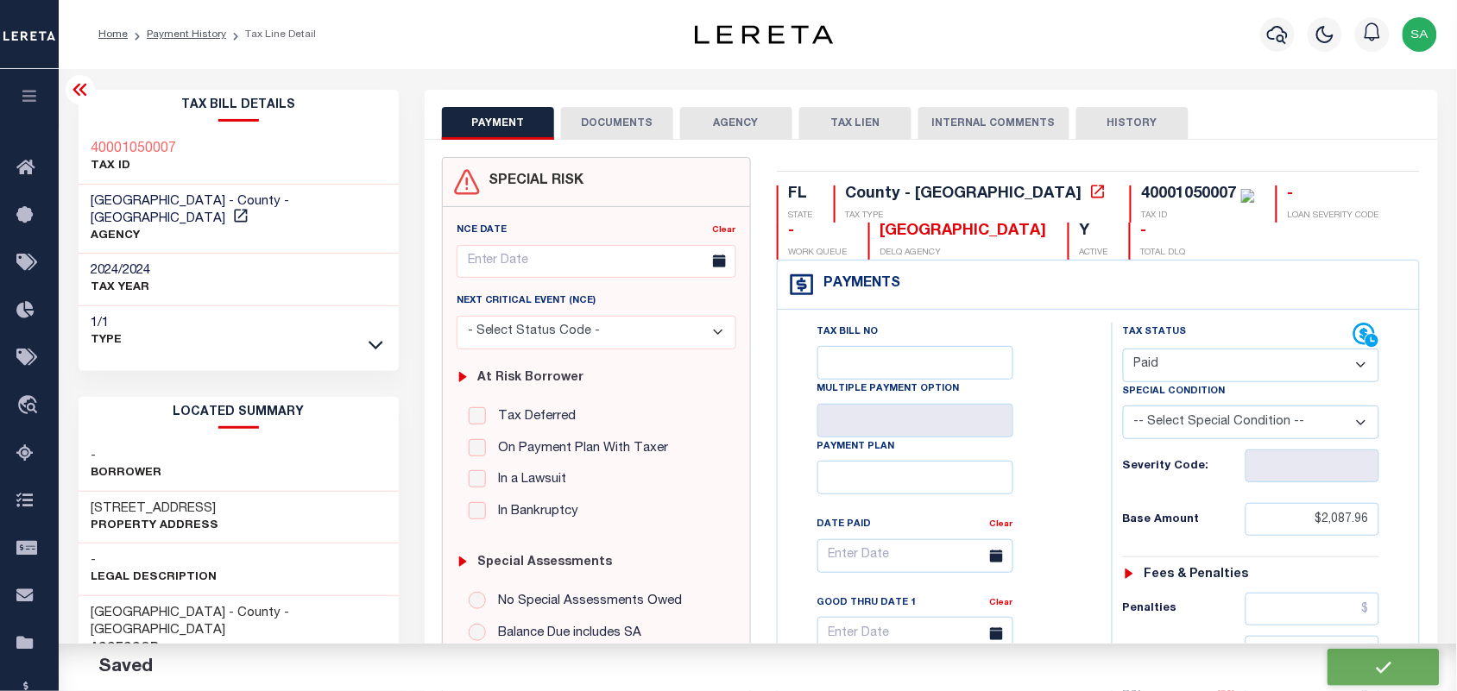
checkbox input "false"
type input "$2,087.96"
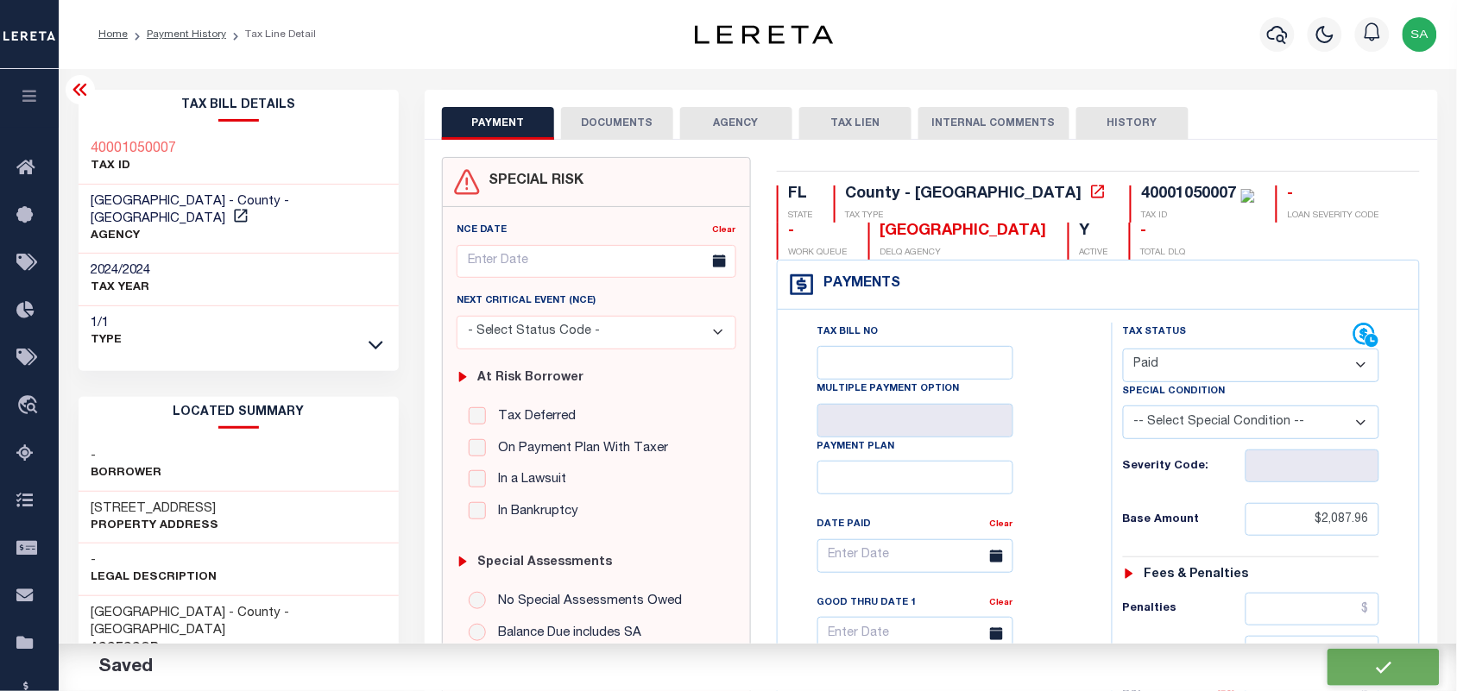
type input "$0"
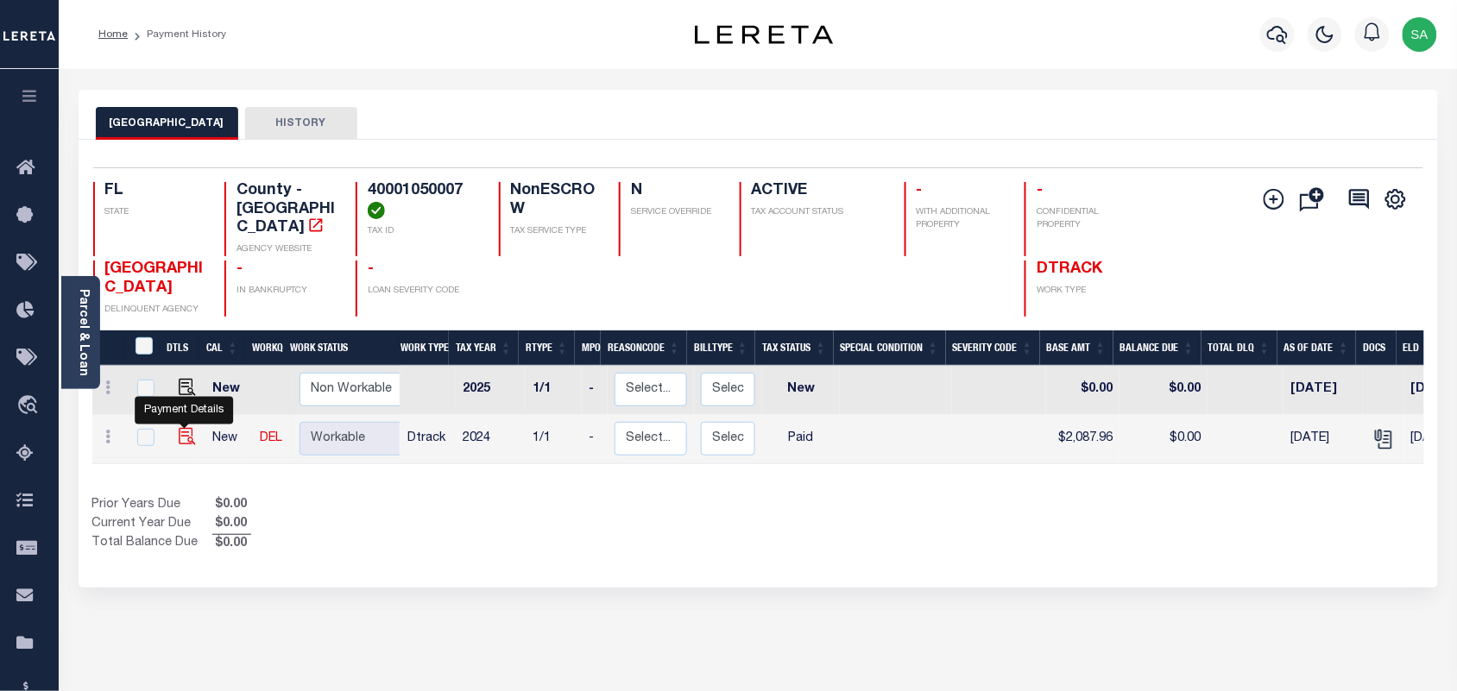
click at [186, 428] on img "" at bounding box center [187, 436] width 17 height 17
checkbox input "true"
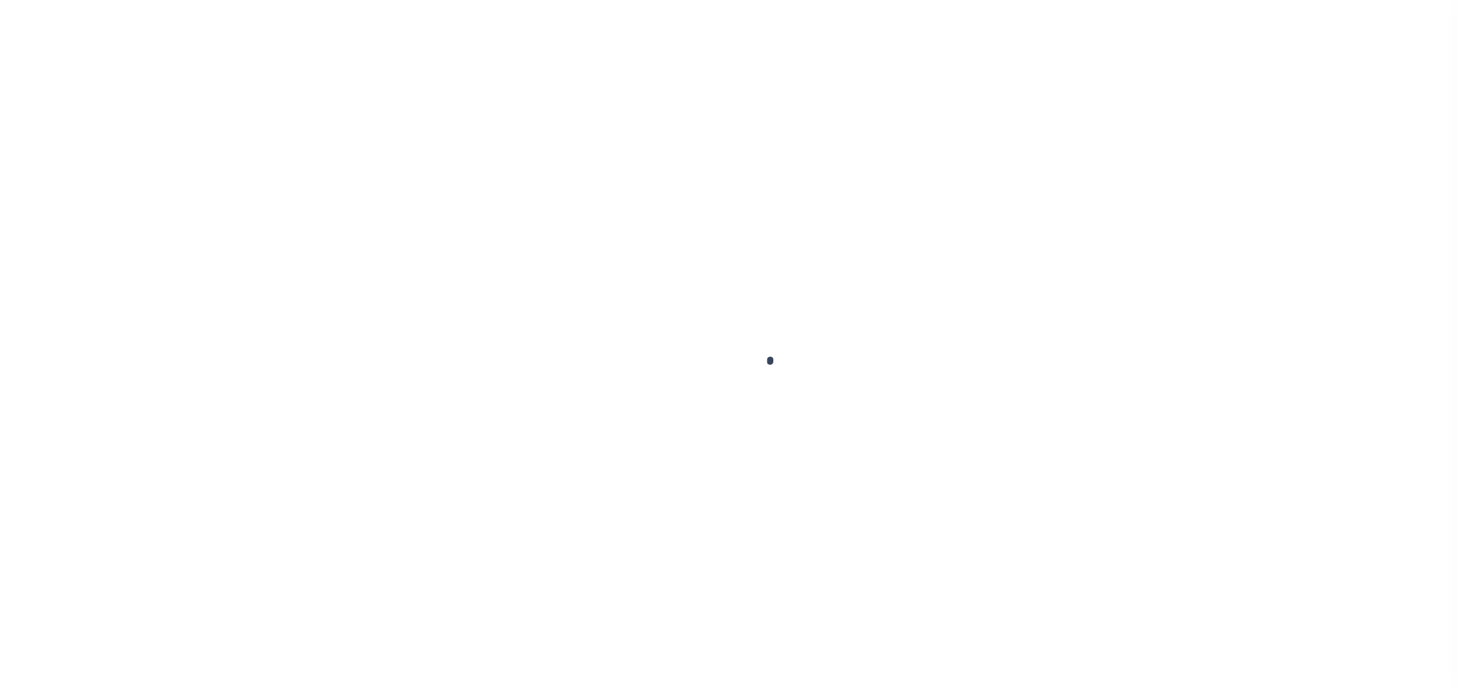
checkbox input "false"
type input "[DATE]"
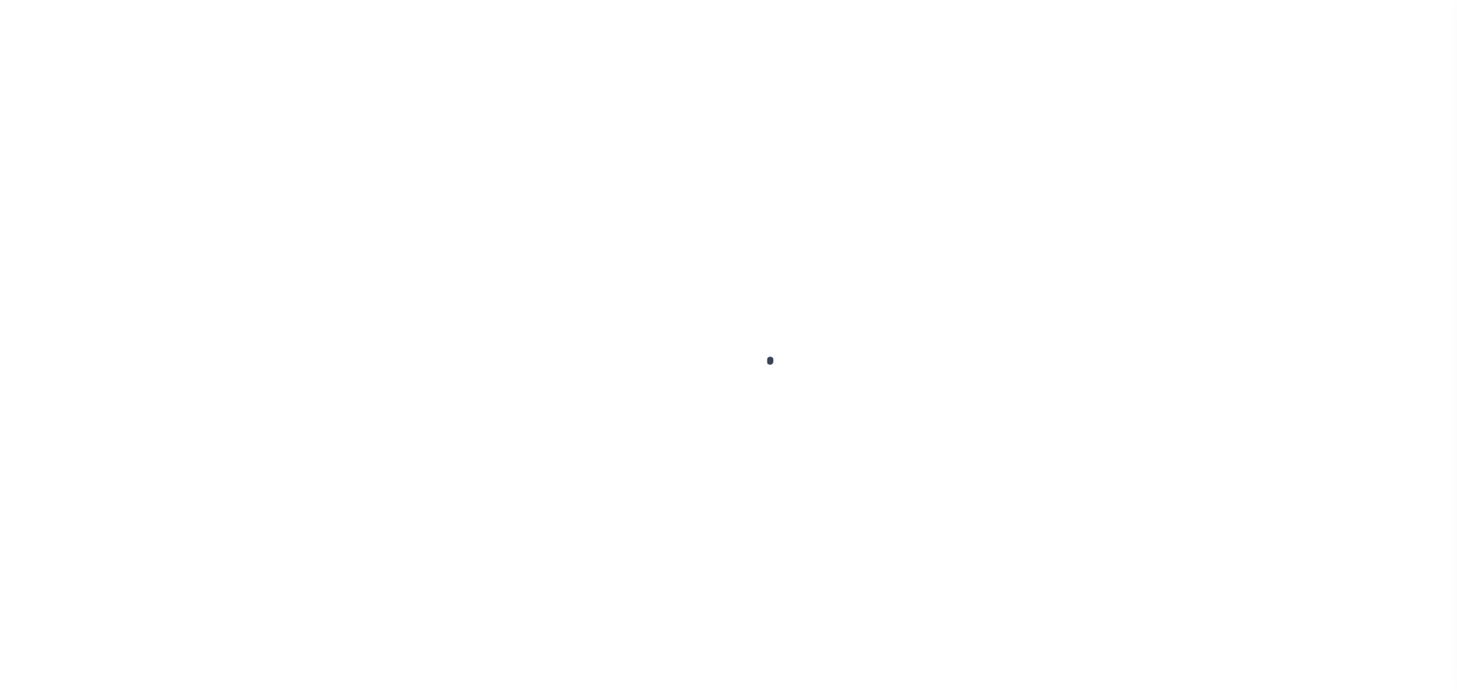
select select "PYD"
type input "$2,087.96"
type input "$0"
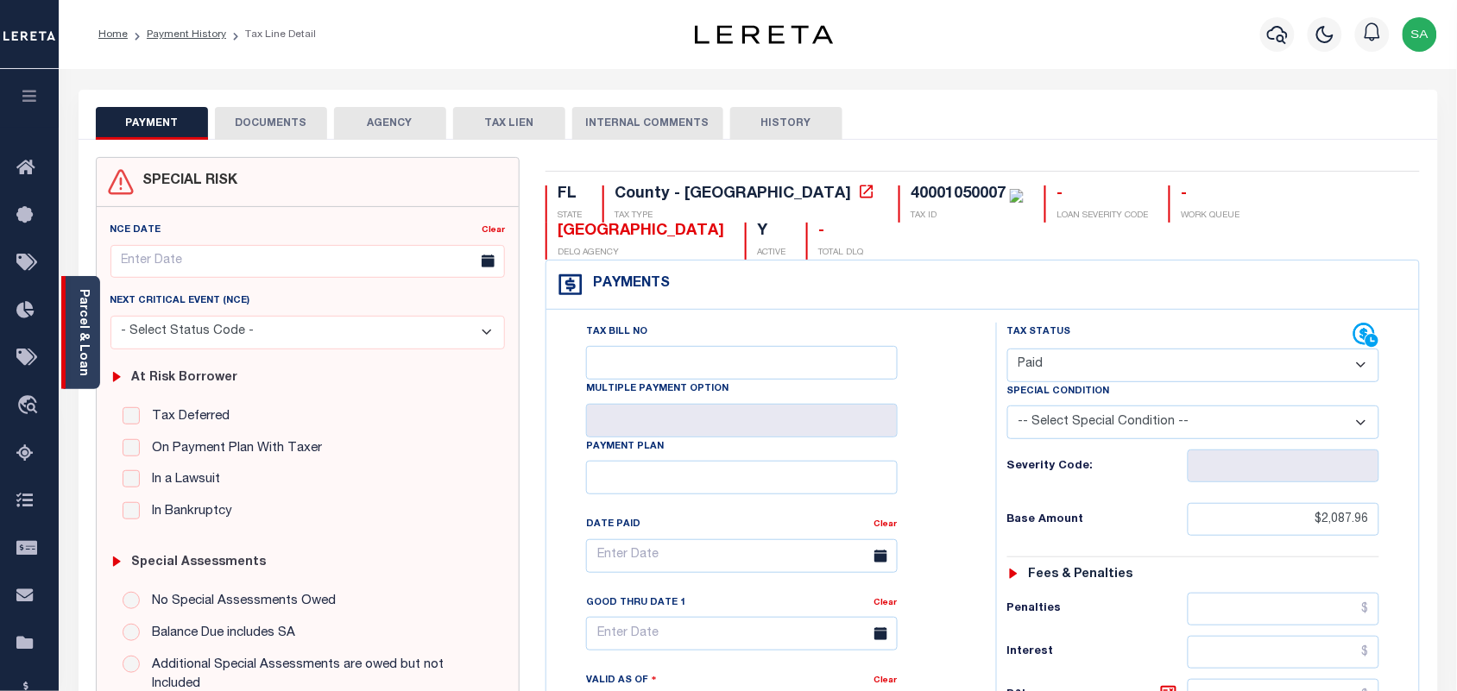
click at [82, 359] on link "Parcel & Loan" at bounding box center [83, 332] width 12 height 87
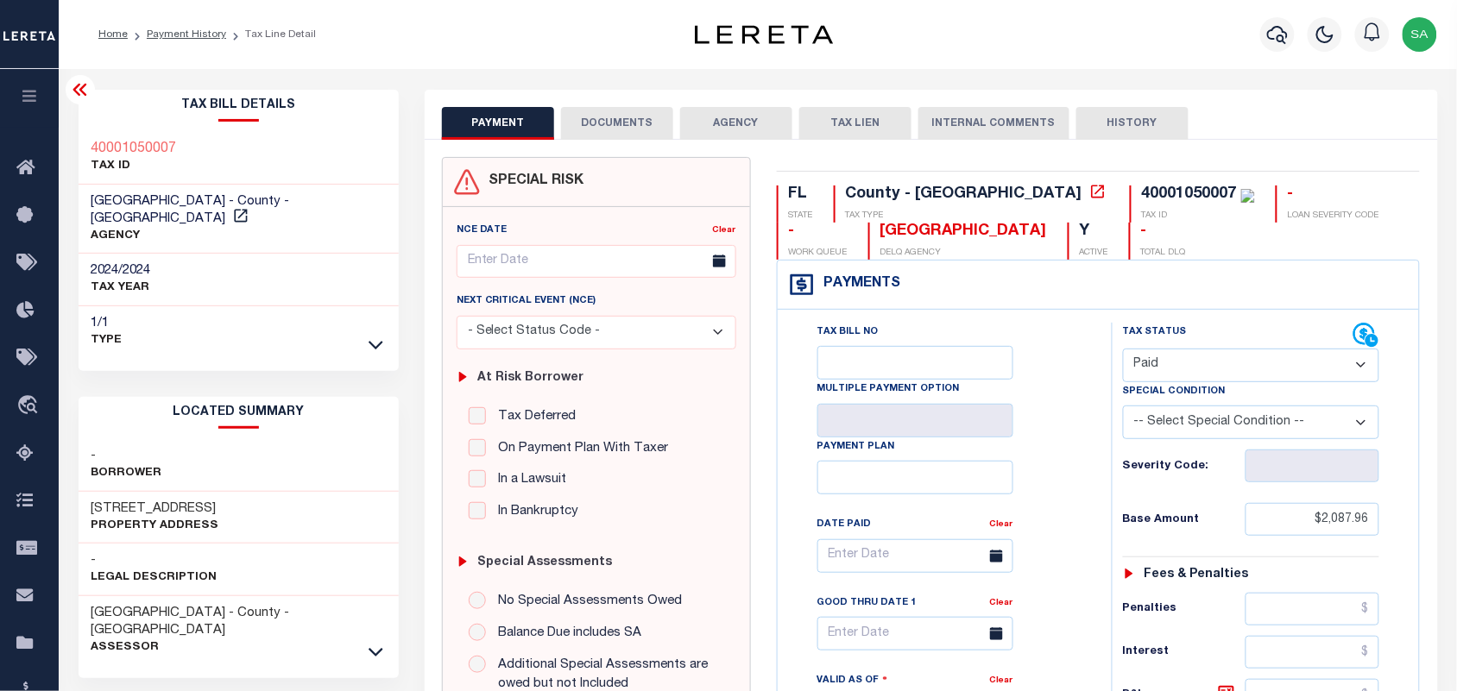
click at [632, 123] on button "DOCUMENTS" at bounding box center [617, 123] width 112 height 33
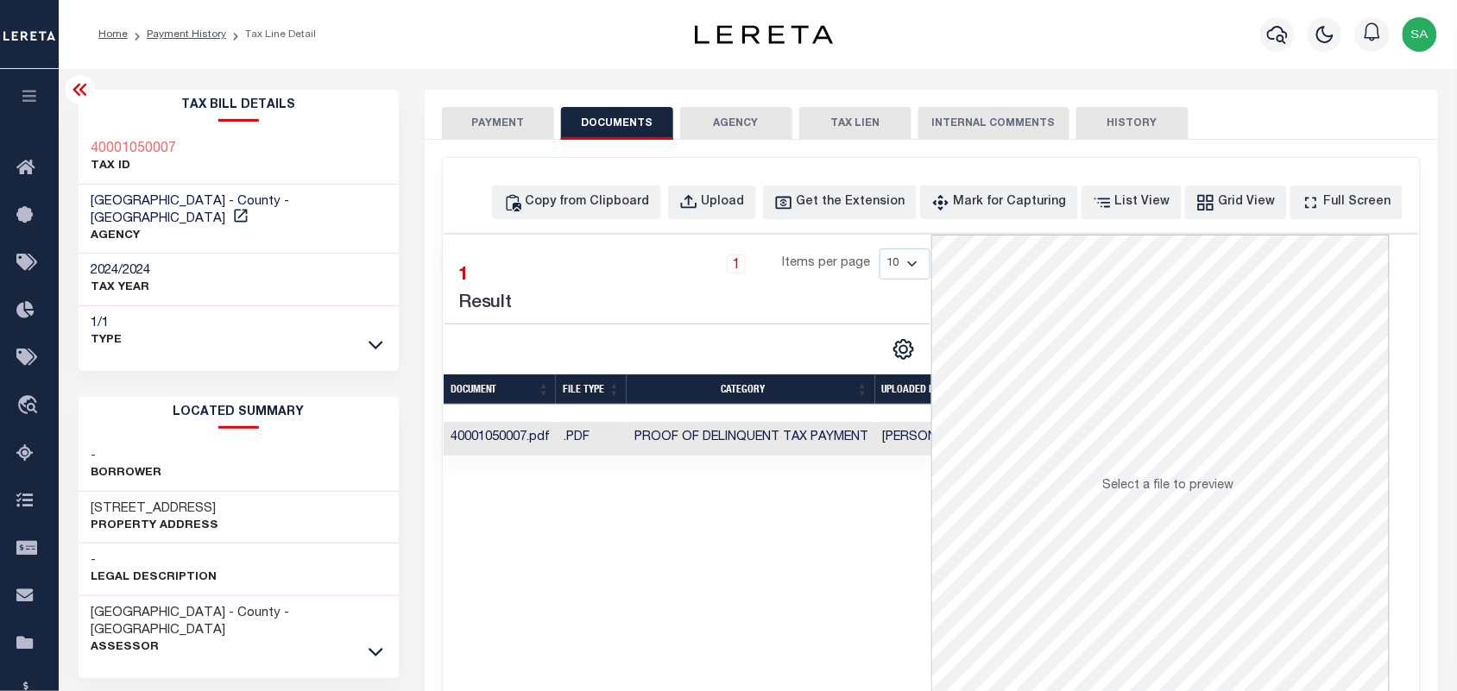
click at [502, 115] on button "PAYMENT" at bounding box center [498, 123] width 112 height 33
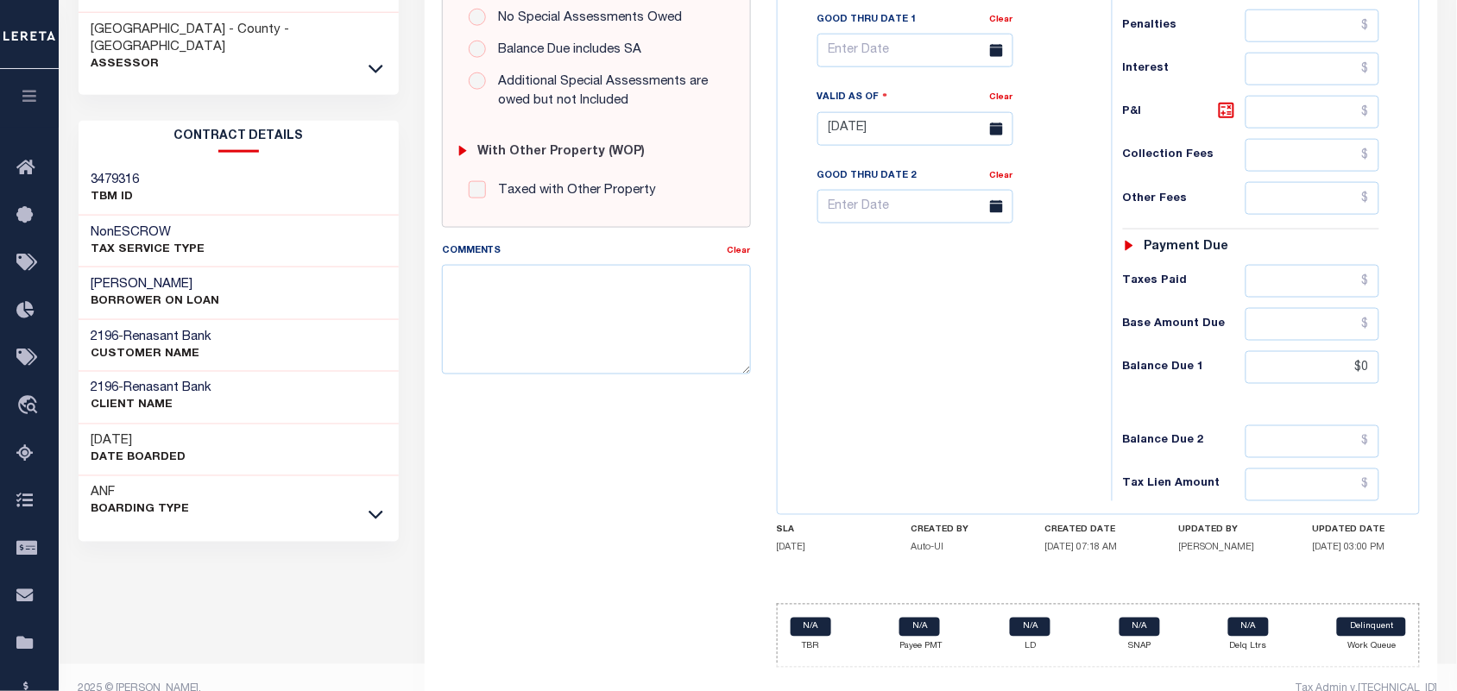
scroll to position [619, 0]
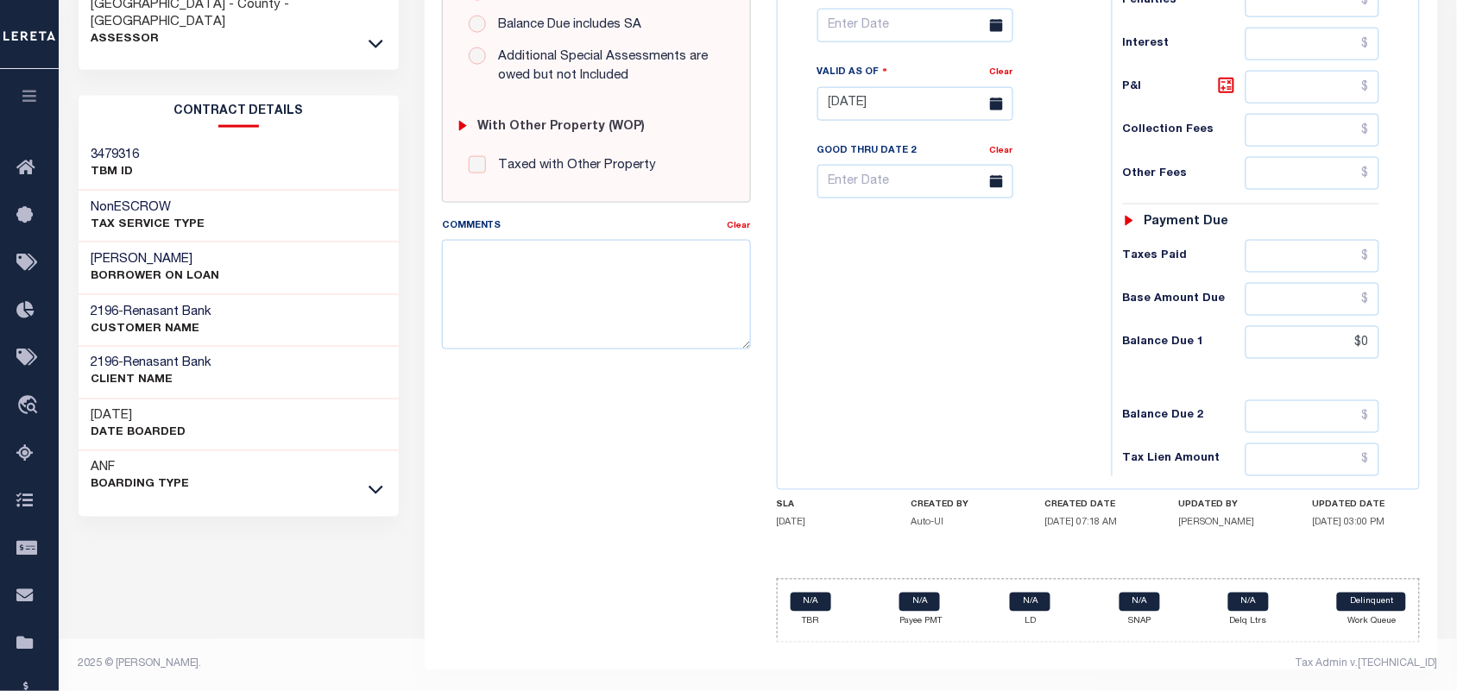
click at [968, 404] on div "Tax Bill No Multiple Payment Option Payment Plan Clear" at bounding box center [940, 95] width 317 height 762
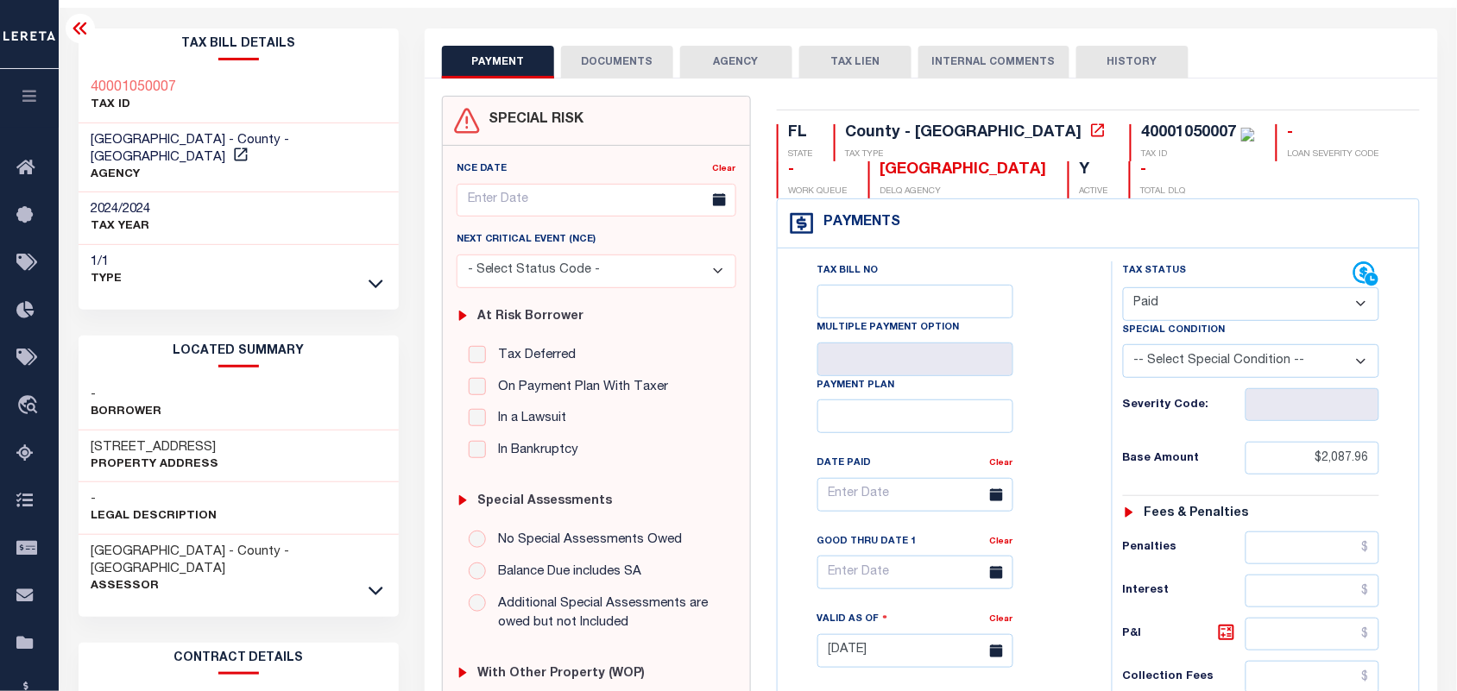
scroll to position [0, 0]
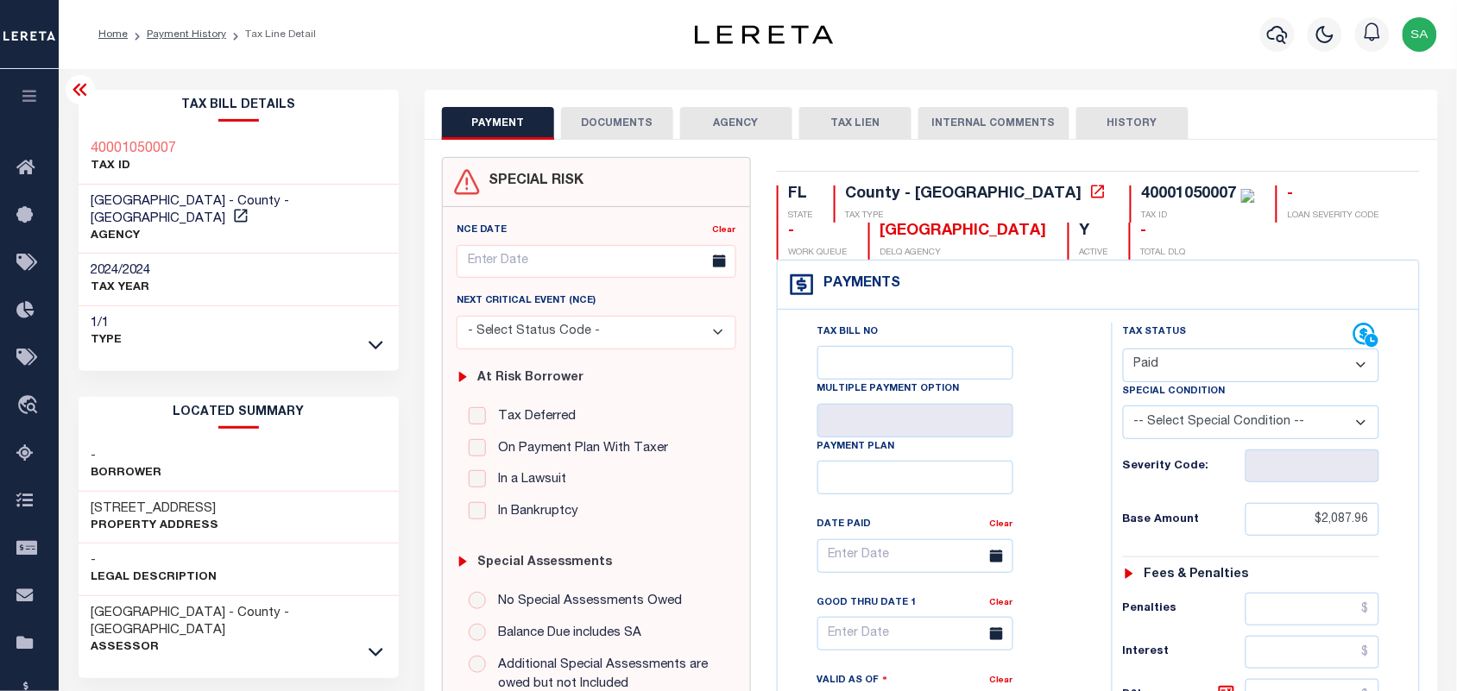
click at [610, 125] on button "DOCUMENTS" at bounding box center [617, 123] width 112 height 33
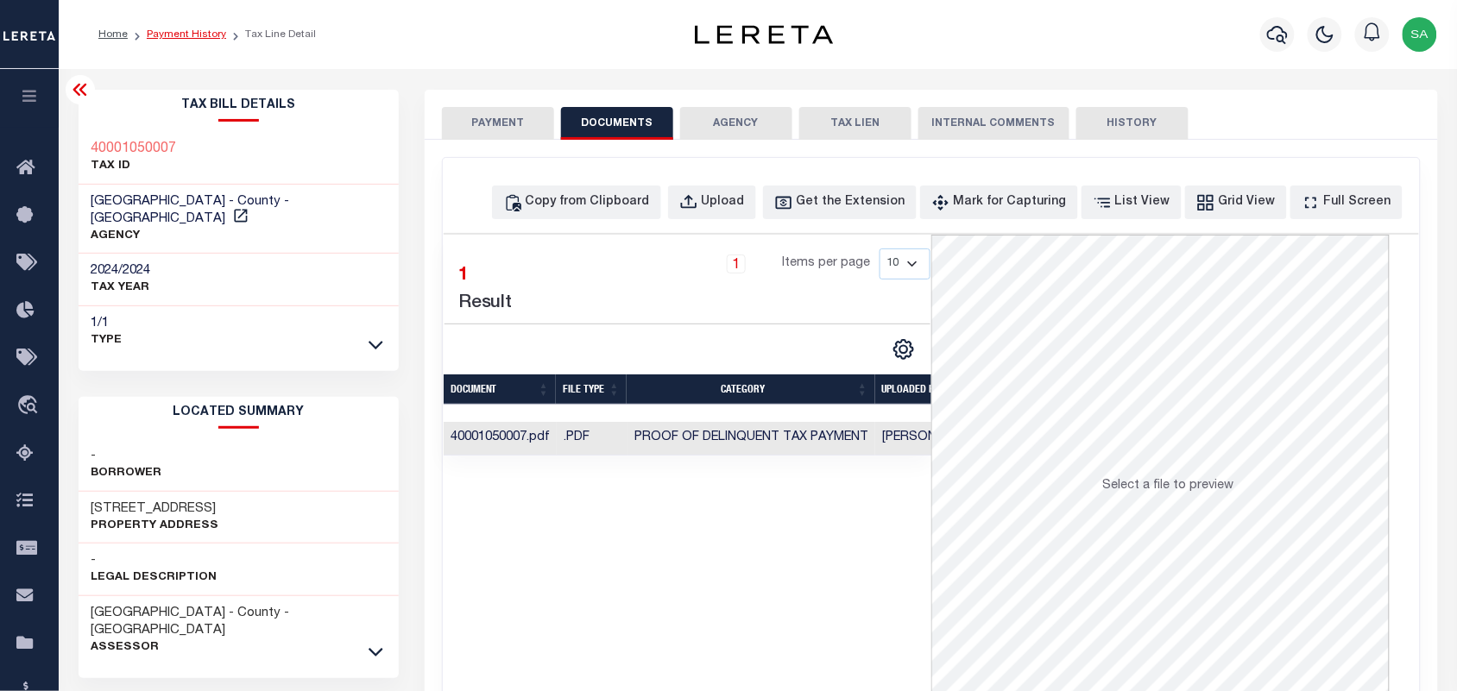
click at [166, 36] on link "Payment History" at bounding box center [186, 34] width 79 height 10
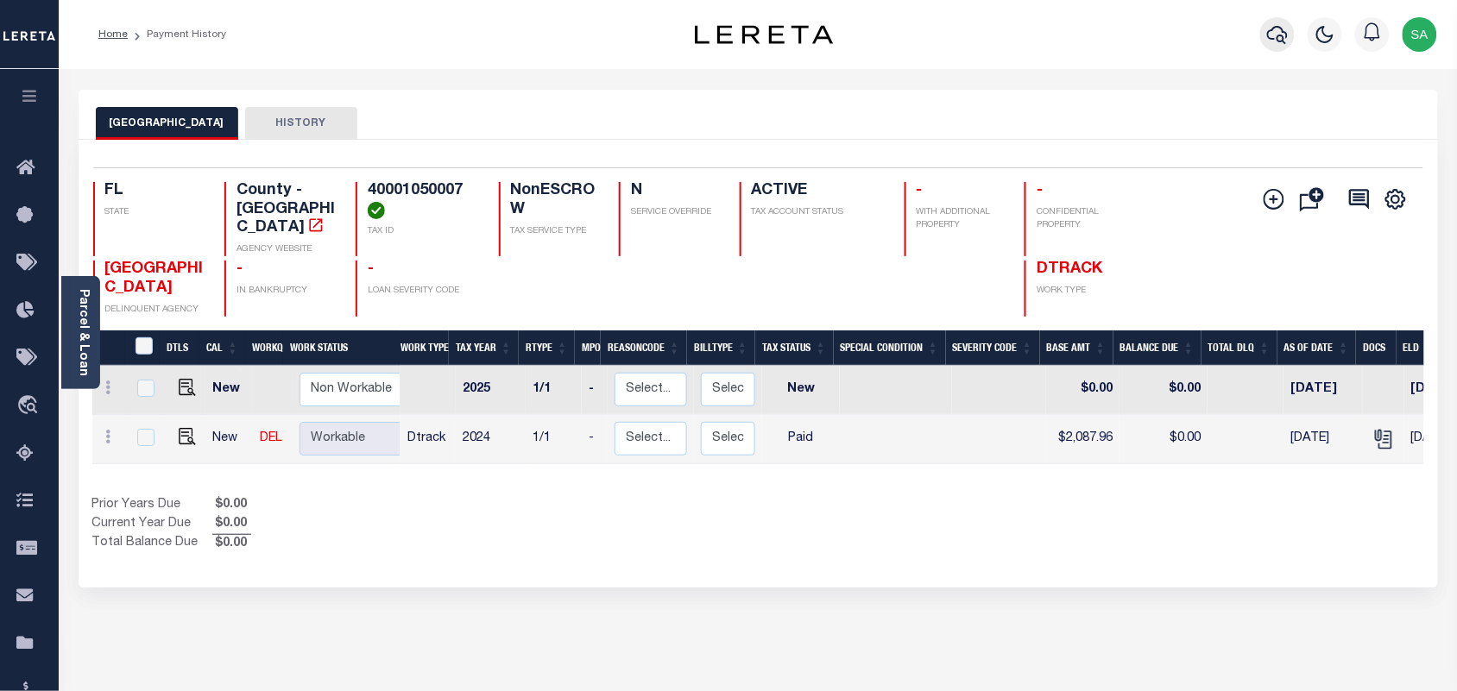
click at [1282, 35] on icon "button" at bounding box center [1277, 35] width 21 height 18
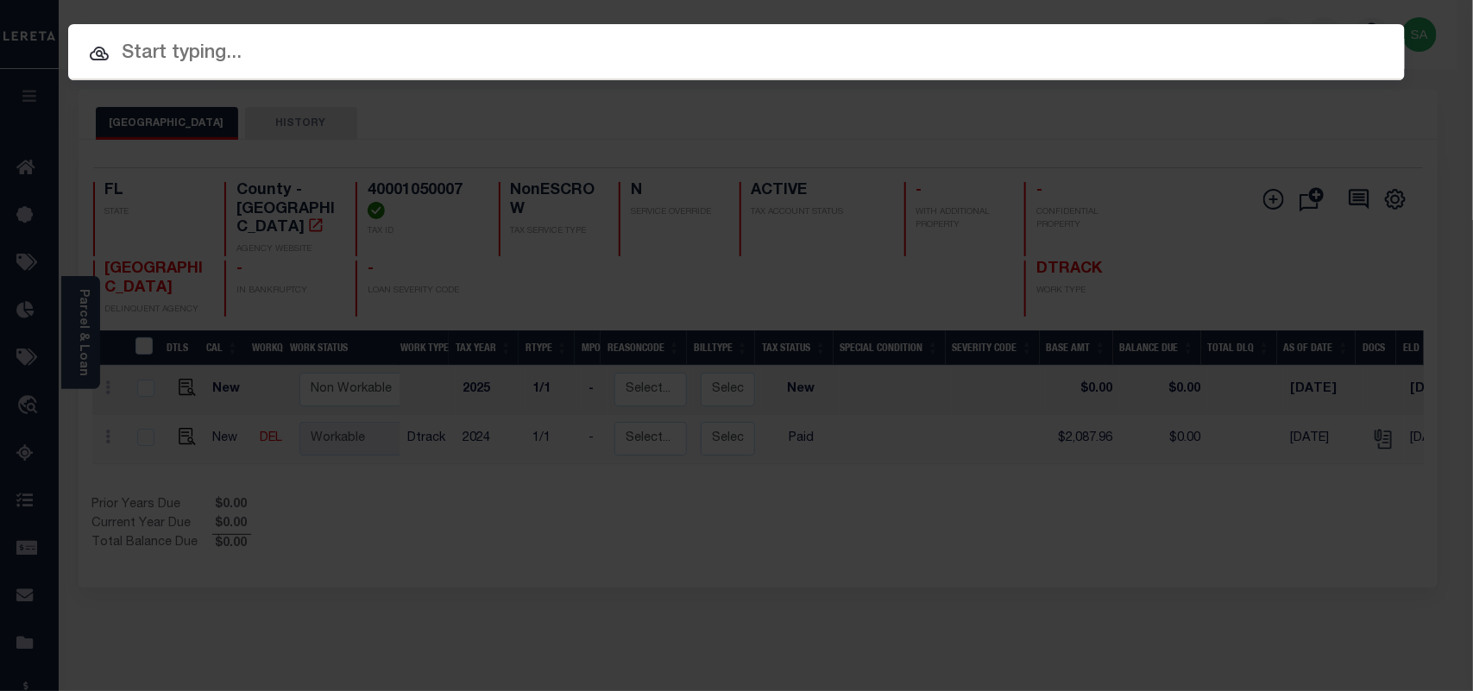
click at [1142, 52] on div "Include Loans TBM Customers Borrowers Payments (Lender Non-Disb) Payments (Lend…" at bounding box center [736, 52] width 1337 height 56
paste input "1751701648"
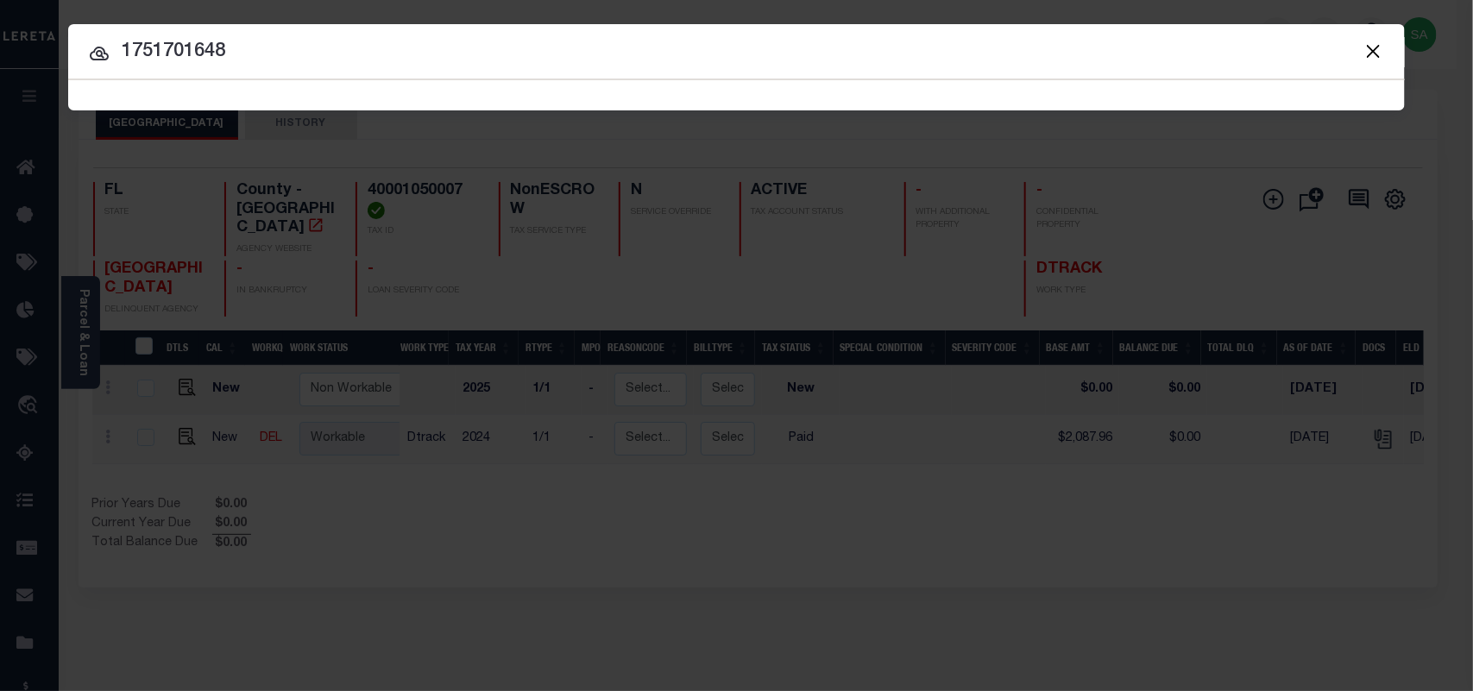
type input "1751701648"
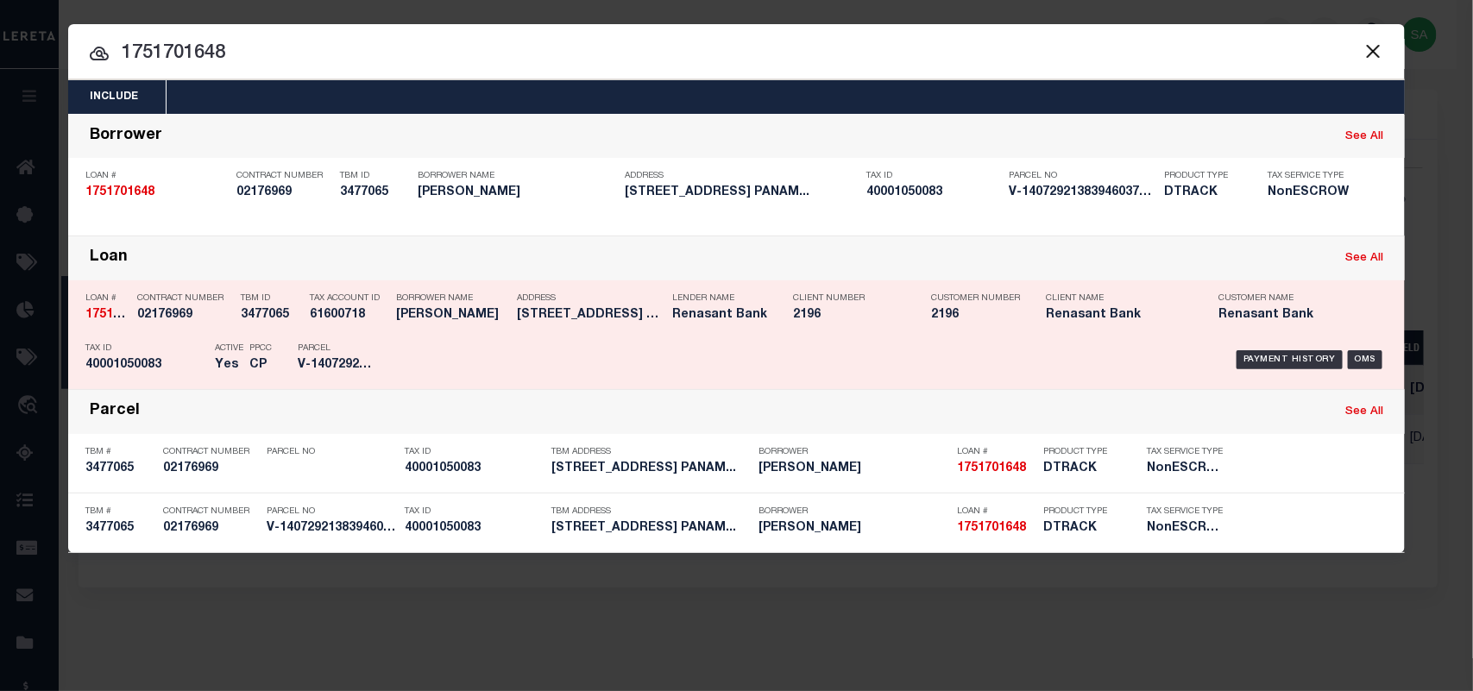
click at [438, 335] on div "Payment History OMS" at bounding box center [894, 360] width 987 height 50
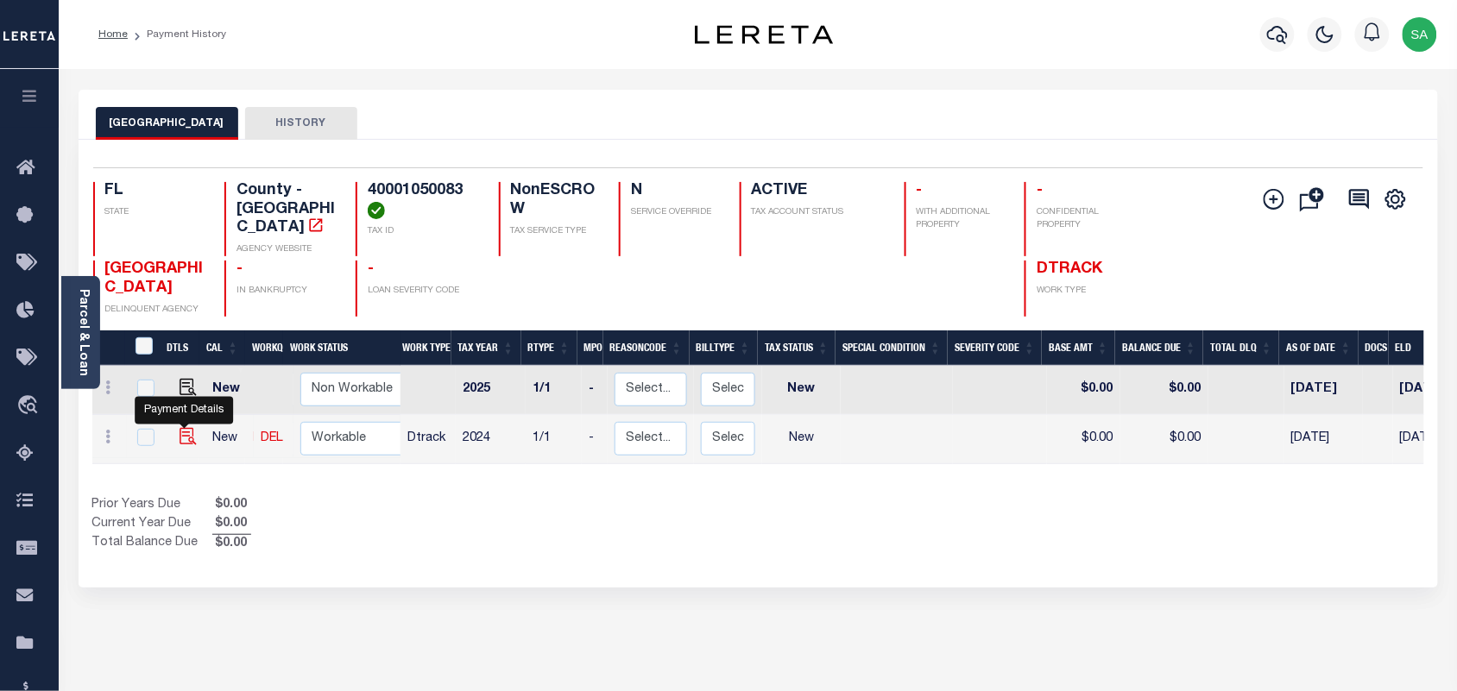
click at [186, 428] on img "" at bounding box center [188, 436] width 17 height 17
checkbox input "true"
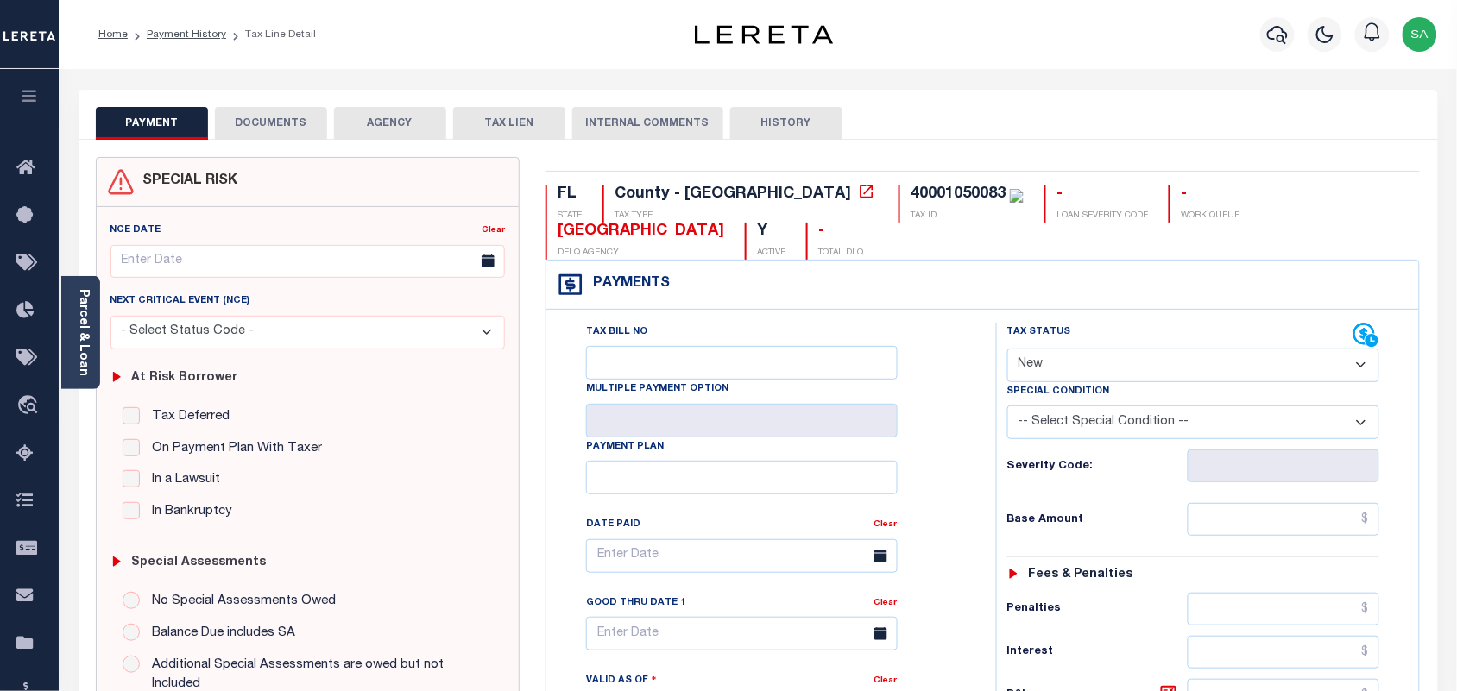
drag, startPoint x: 82, startPoint y: 339, endPoint x: 104, endPoint y: 348, distance: 24.0
click at [82, 339] on link "Parcel & Loan" at bounding box center [83, 332] width 12 height 87
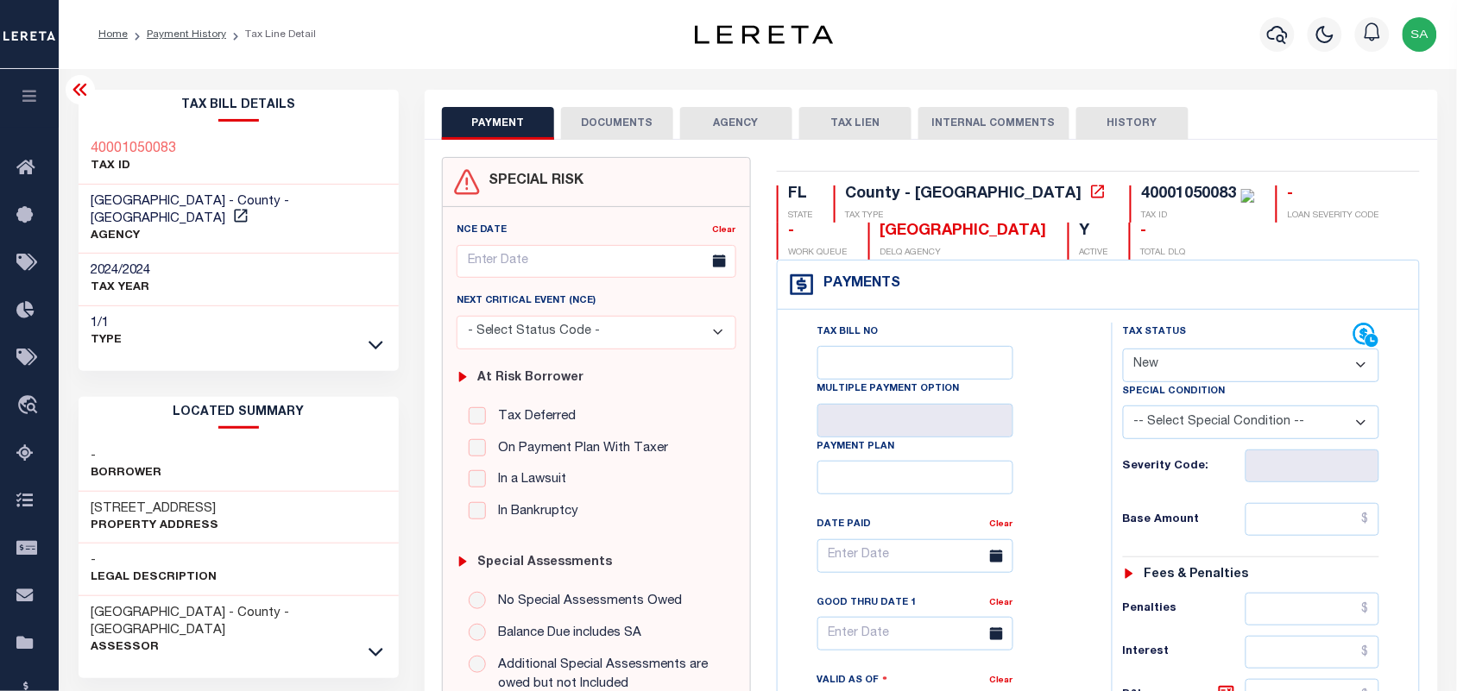
drag, startPoint x: 1157, startPoint y: 360, endPoint x: 1159, endPoint y: 382, distance: 22.5
click at [1157, 360] on select "- Select Status Code - Open Due/Unpaid Paid Incomplete No Tax Due Internal Refu…" at bounding box center [1251, 366] width 257 height 34
select select "PYD"
click at [1123, 350] on select "- Select Status Code - Open Due/Unpaid Paid Incomplete No Tax Due Internal Refu…" at bounding box center [1251, 366] width 257 height 34
type input "[DATE]"
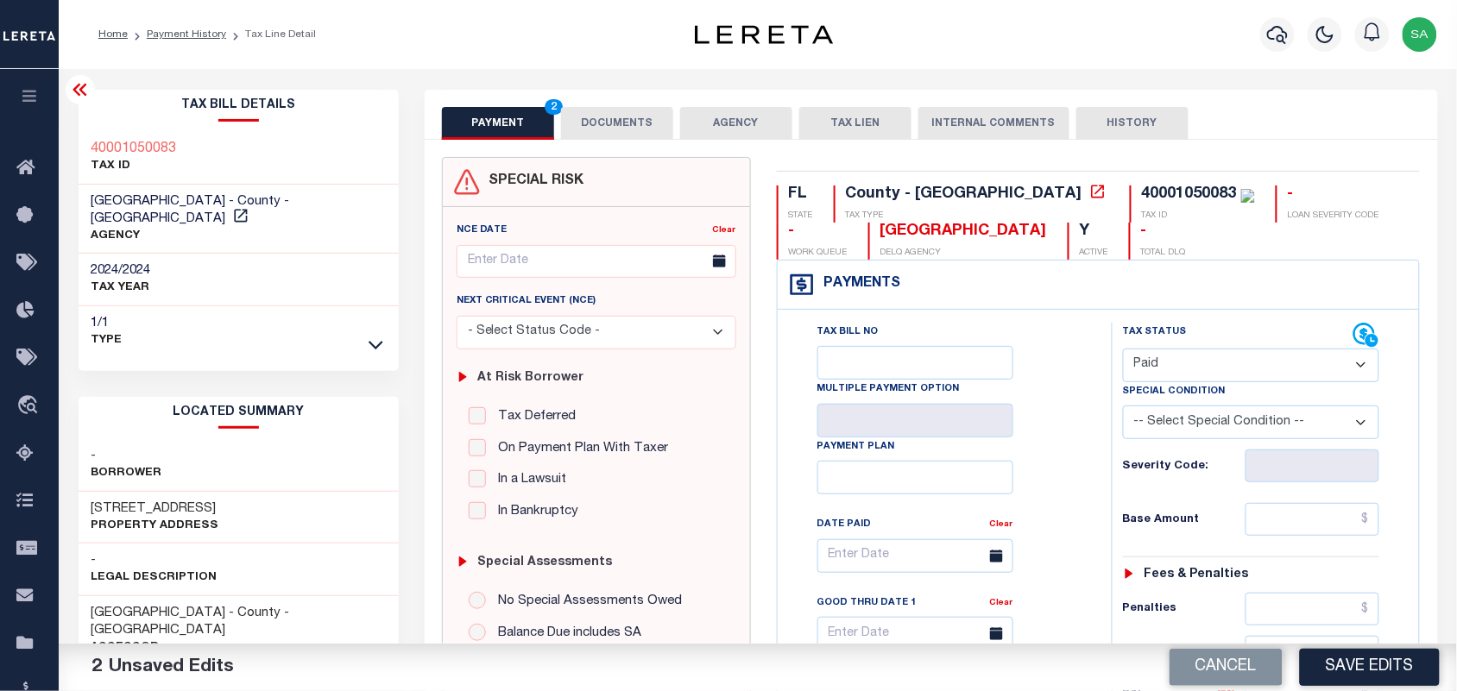
click at [633, 136] on button "DOCUMENTS" at bounding box center [617, 123] width 112 height 33
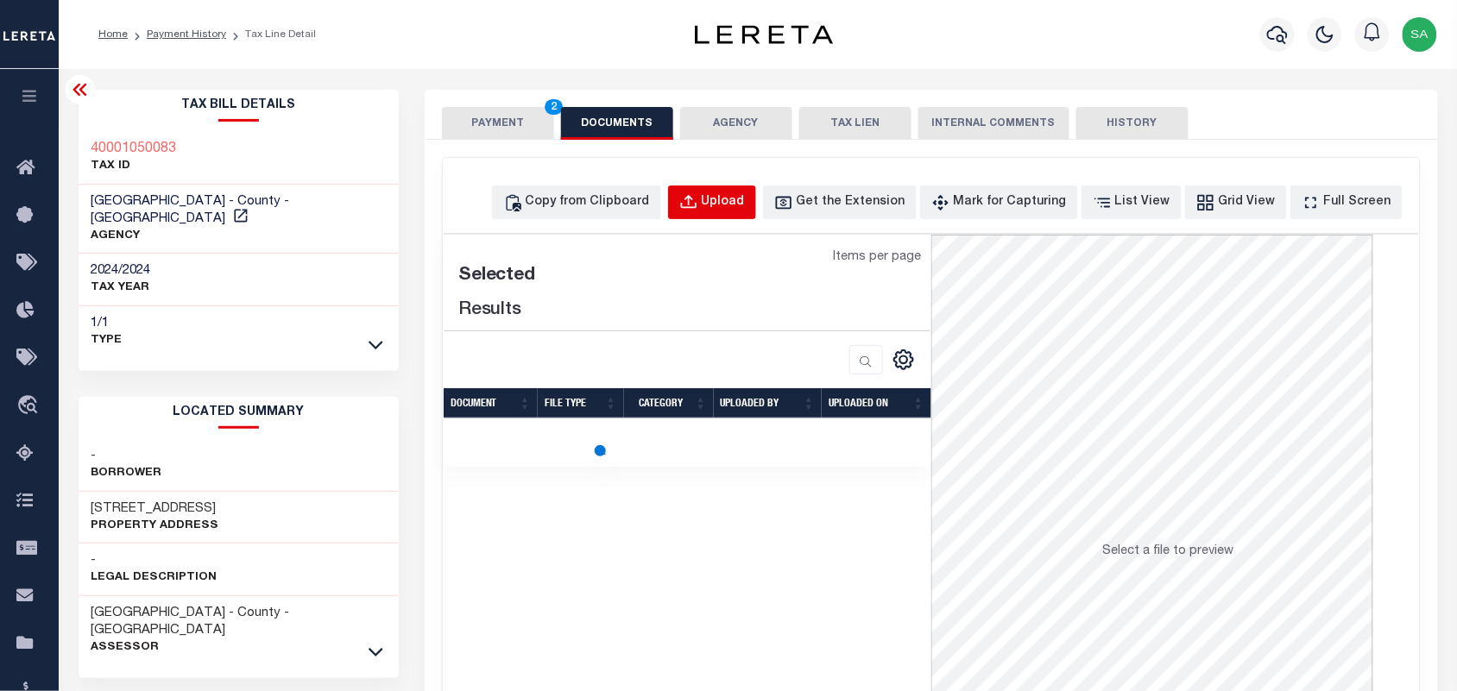
click at [740, 203] on div "Upload" at bounding box center [723, 202] width 43 height 19
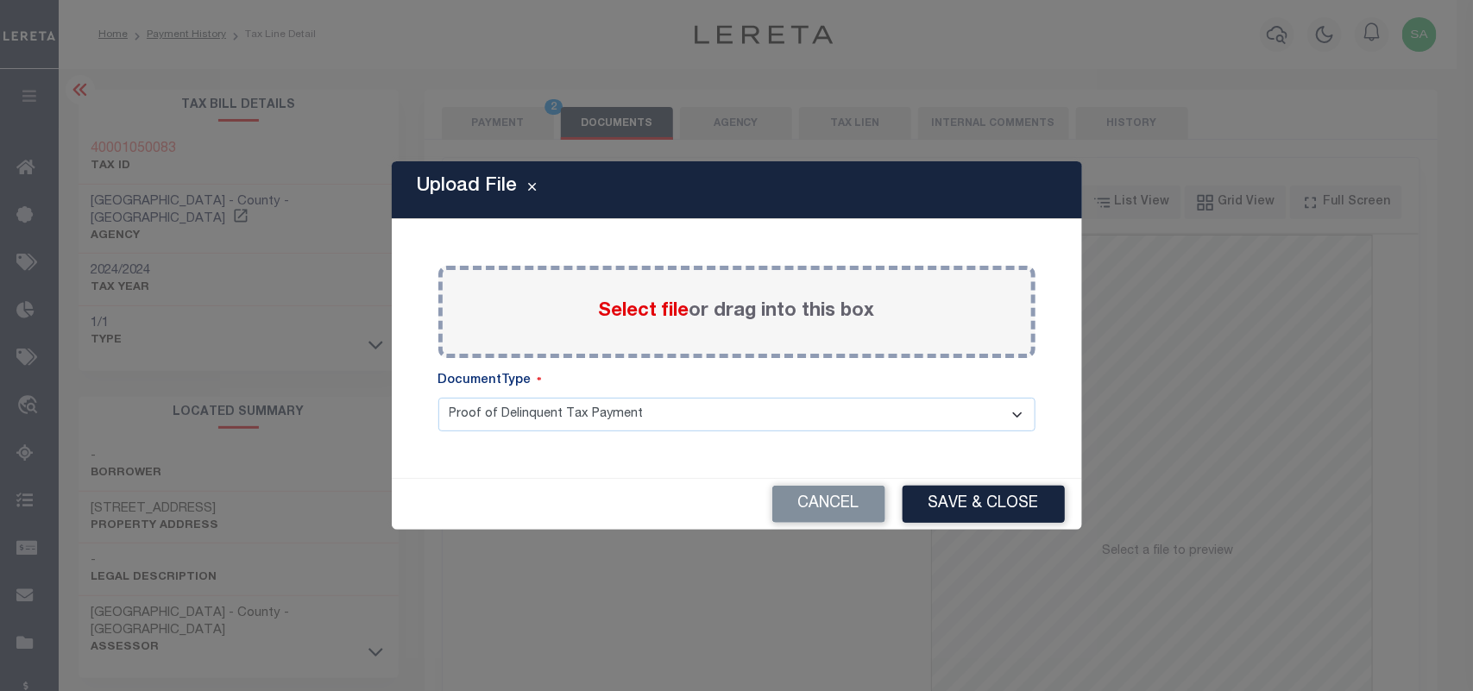
click at [674, 317] on span "Select file" at bounding box center [644, 311] width 91 height 19
click at [0, 0] on input "Select file or drag into this box" at bounding box center [0, 0] width 0 height 0
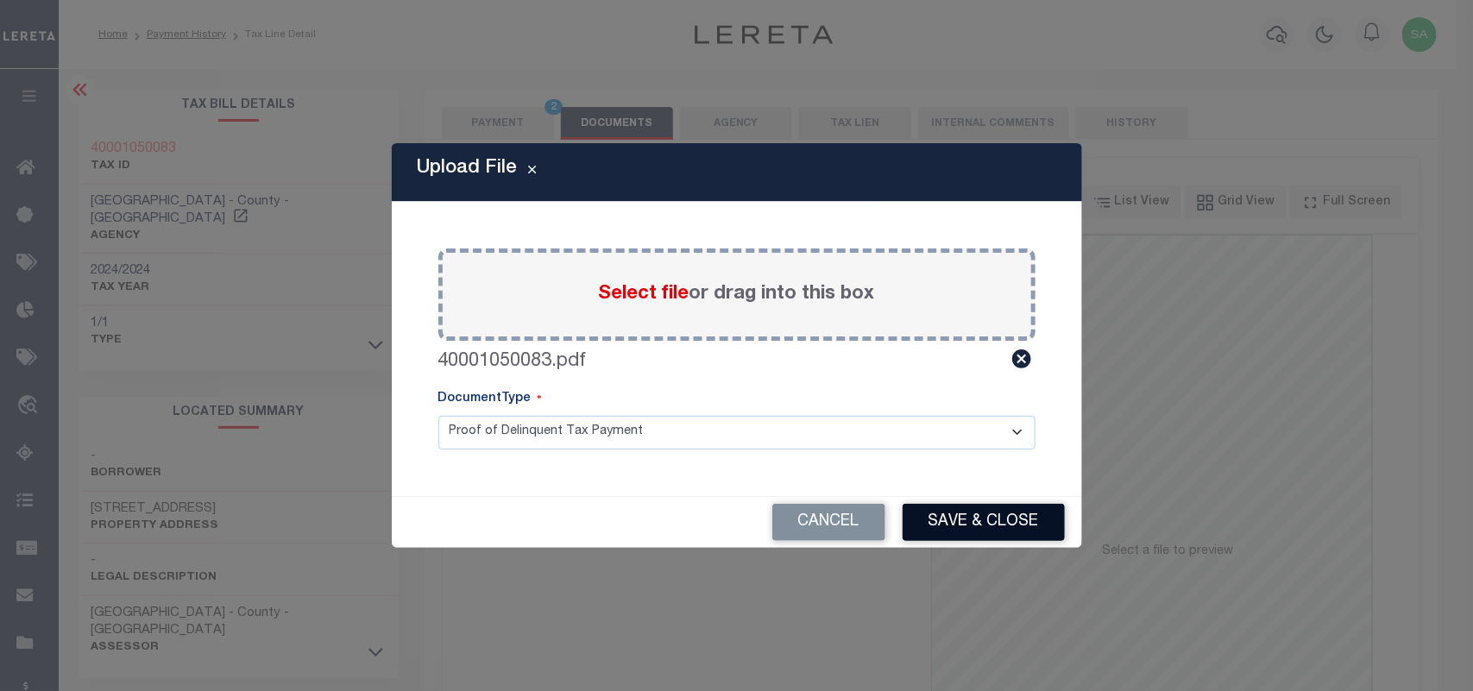
click at [955, 524] on button "Save & Close" at bounding box center [984, 522] width 162 height 37
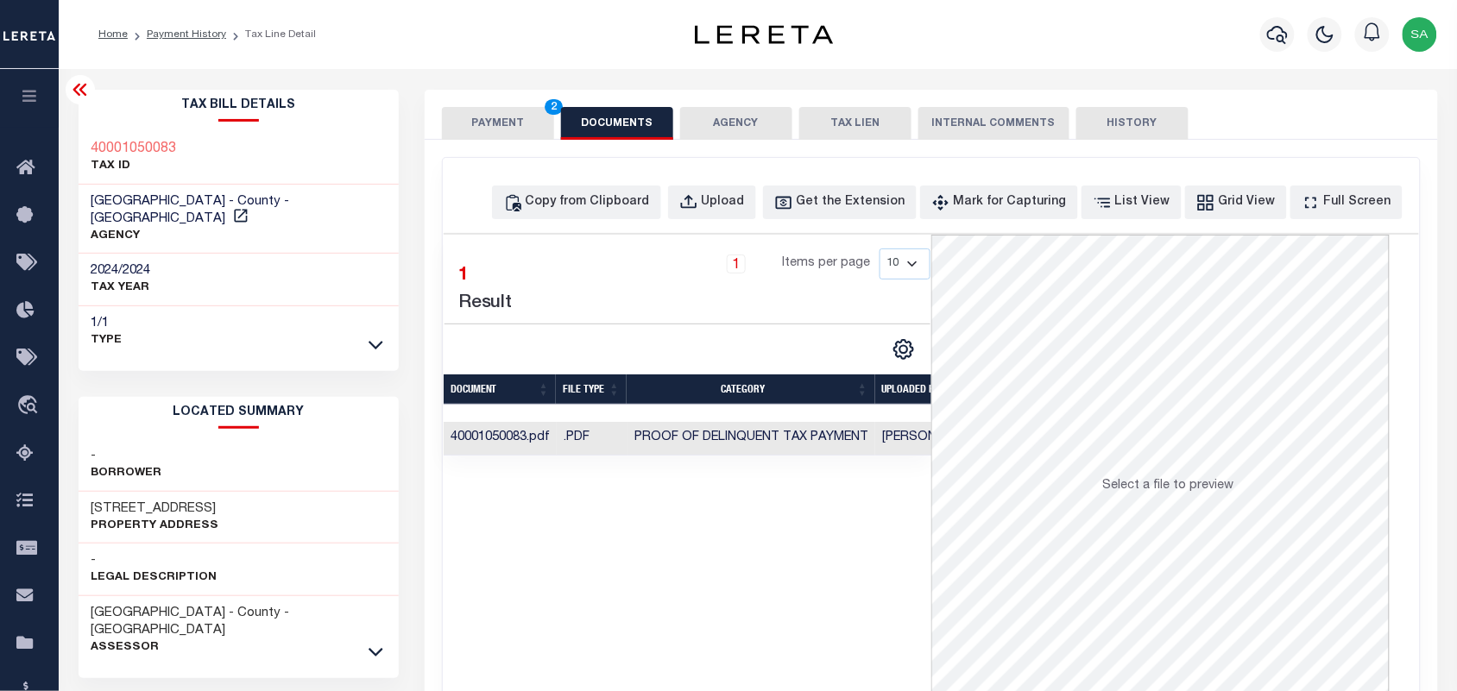
click at [496, 127] on button "PAYMENT 2" at bounding box center [498, 123] width 112 height 33
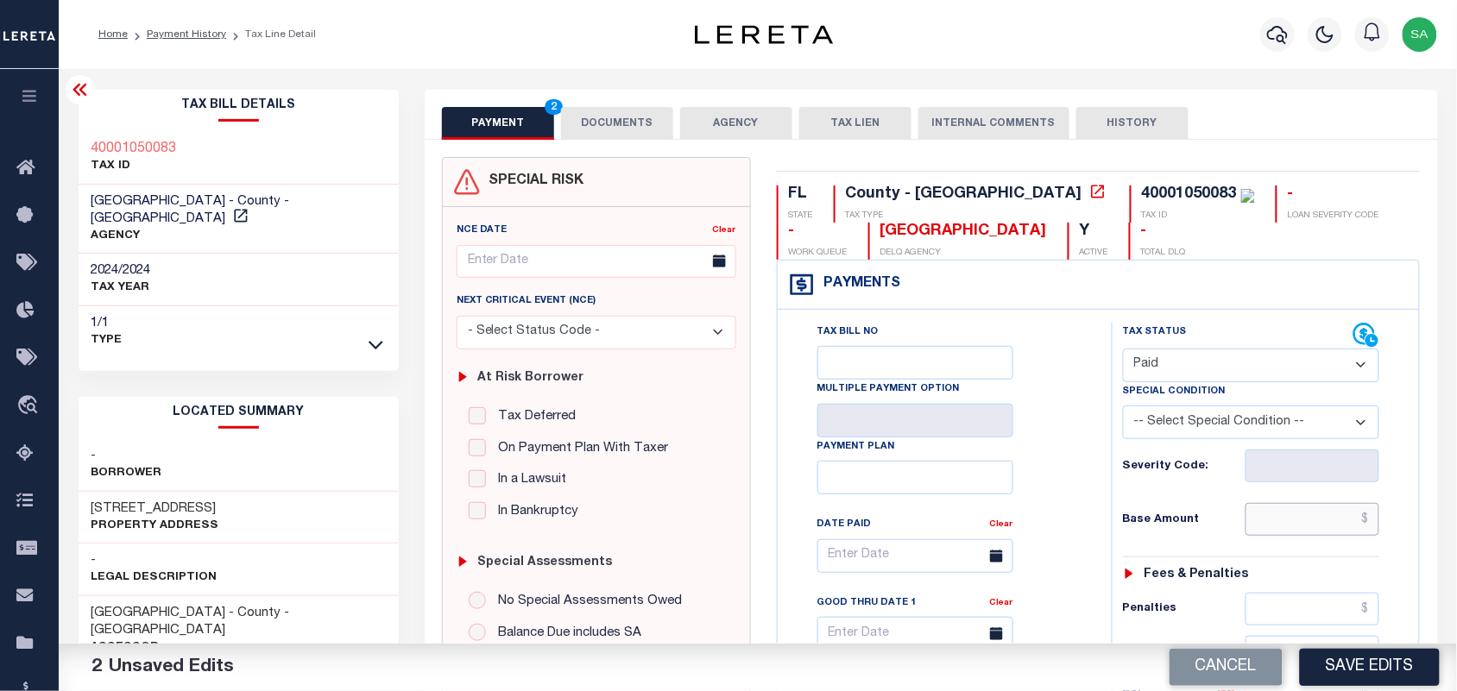
click at [1340, 523] on input "text" at bounding box center [1313, 519] width 135 height 33
paste input "3,519.99"
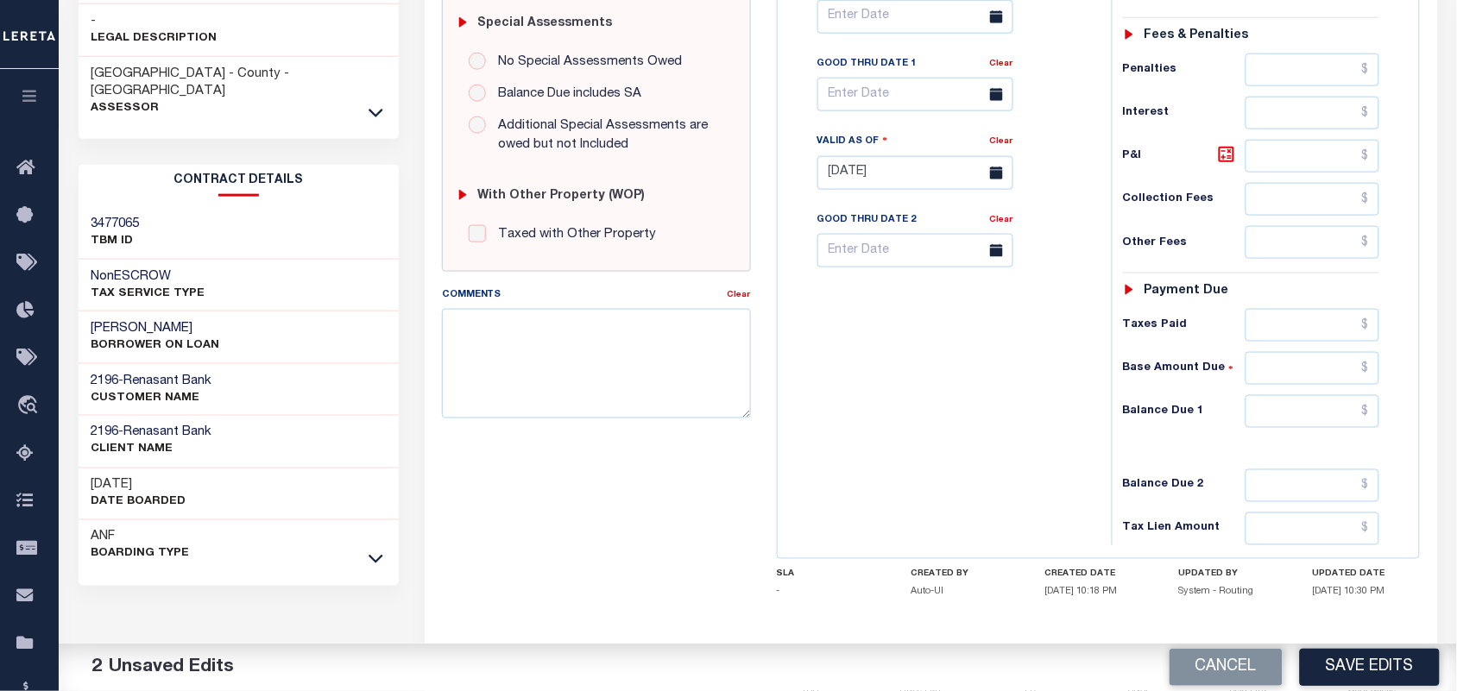
type input "$3,519.99"
click at [1313, 428] on input "text" at bounding box center [1313, 411] width 135 height 33
type input "$0.00"
click at [994, 419] on div "Tax Bill No Multiple Payment Option Payment Plan Clear" at bounding box center [940, 164] width 317 height 762
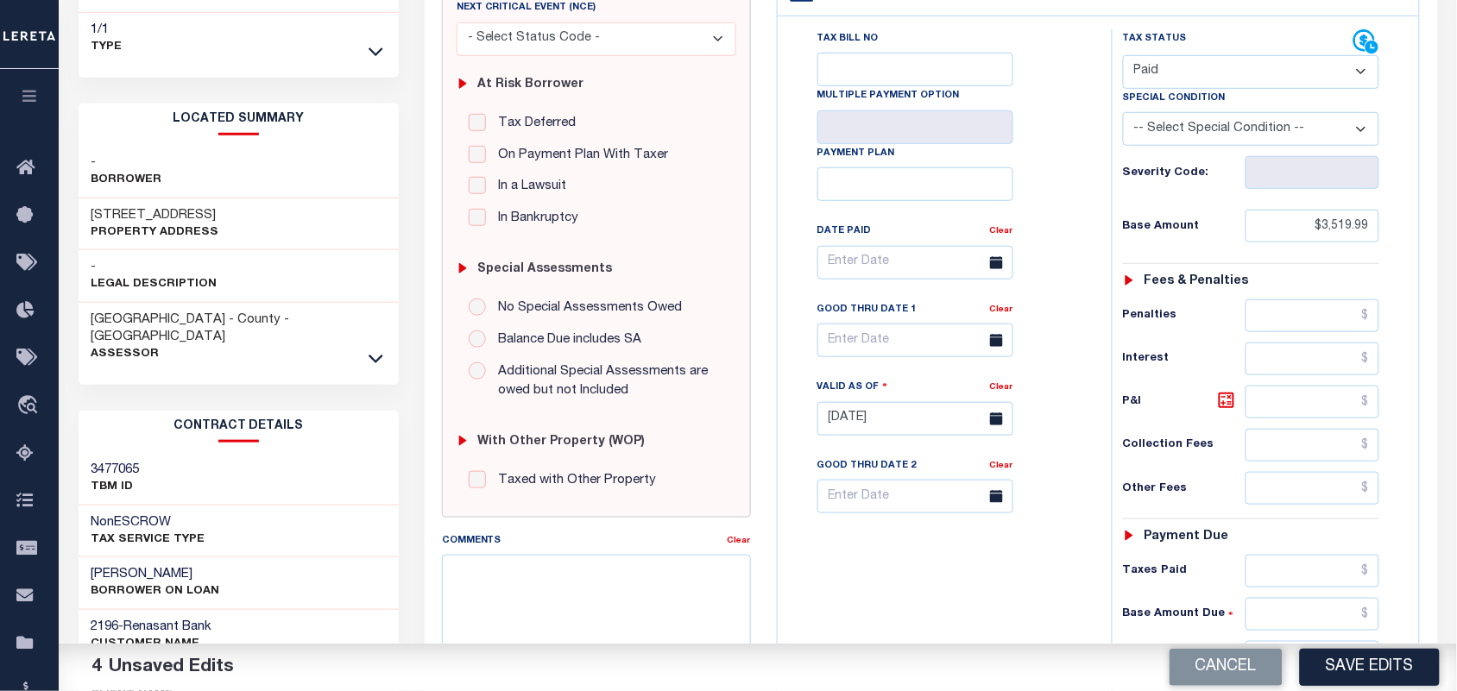
scroll to position [0, 0]
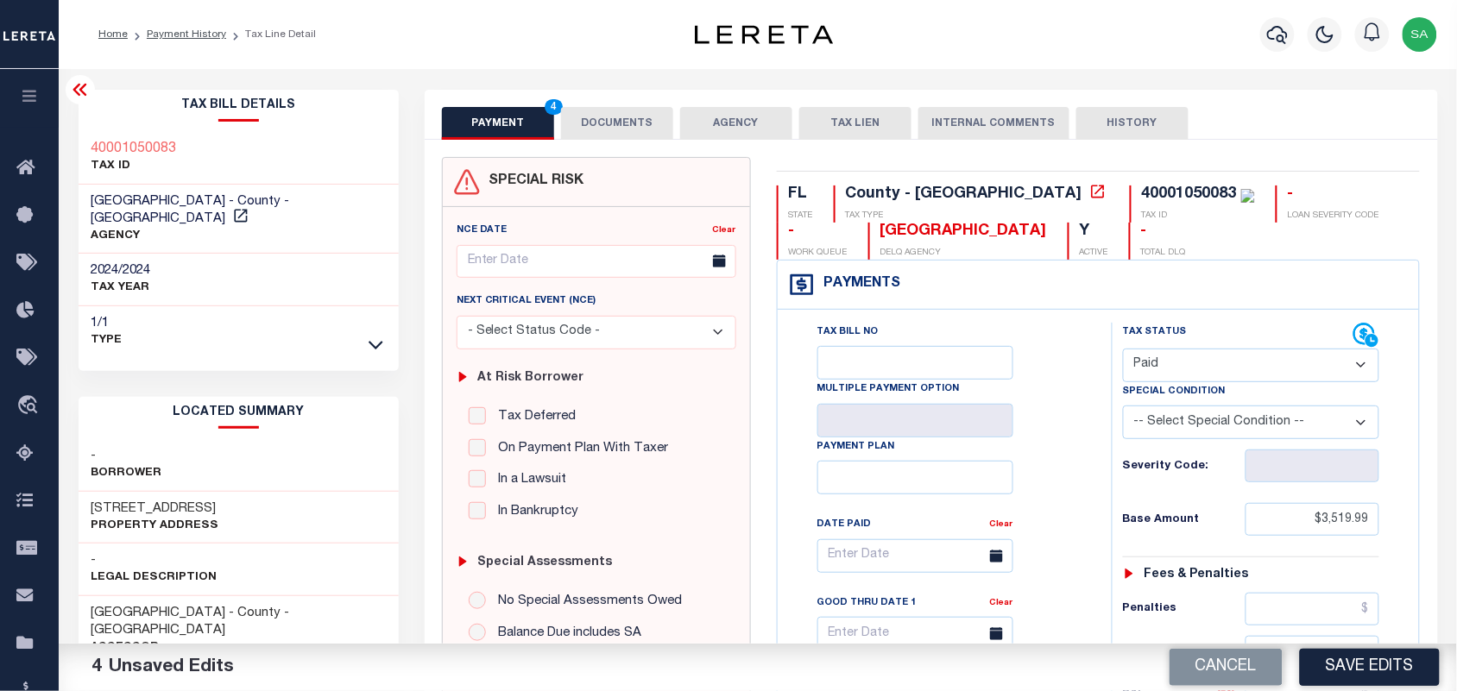
click at [640, 130] on button "DOCUMENTS" at bounding box center [617, 123] width 112 height 33
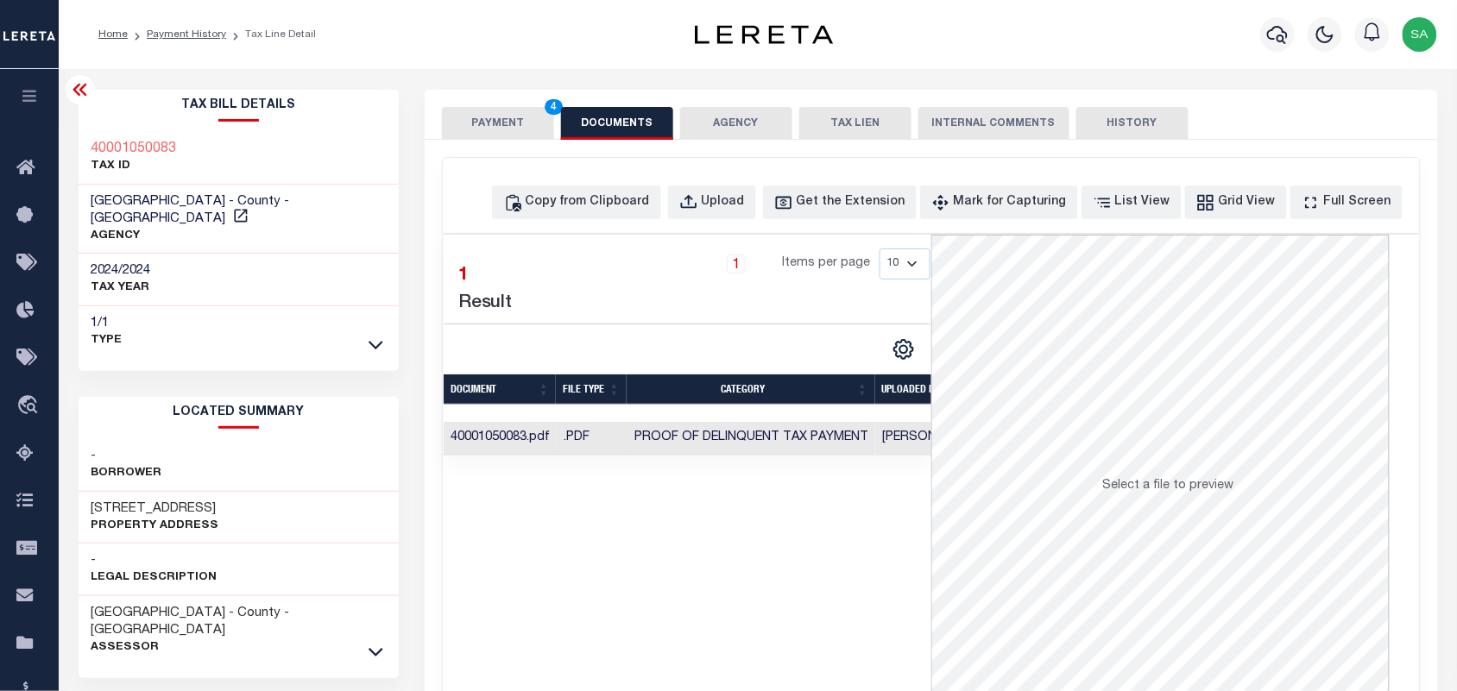
click at [529, 122] on button "PAYMENT 4" at bounding box center [498, 123] width 112 height 33
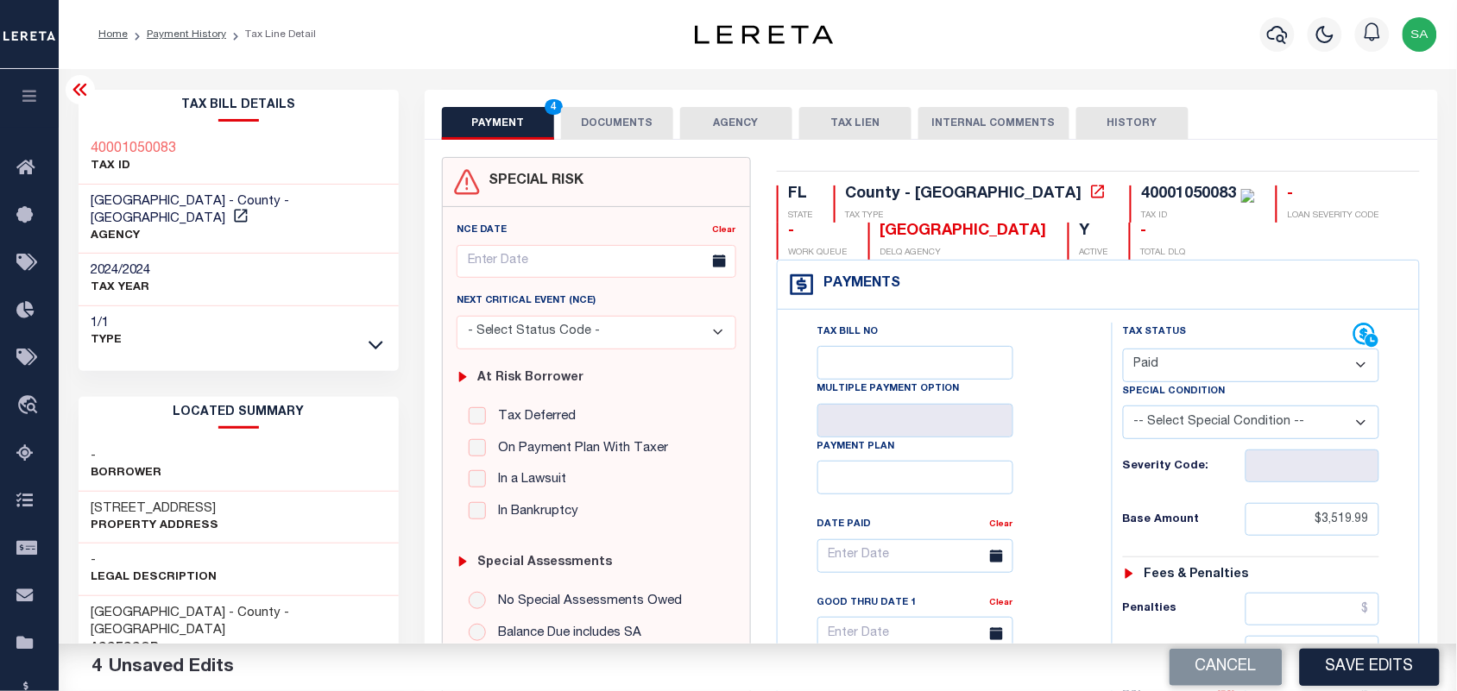
click at [604, 117] on button "DOCUMENTS" at bounding box center [617, 123] width 112 height 33
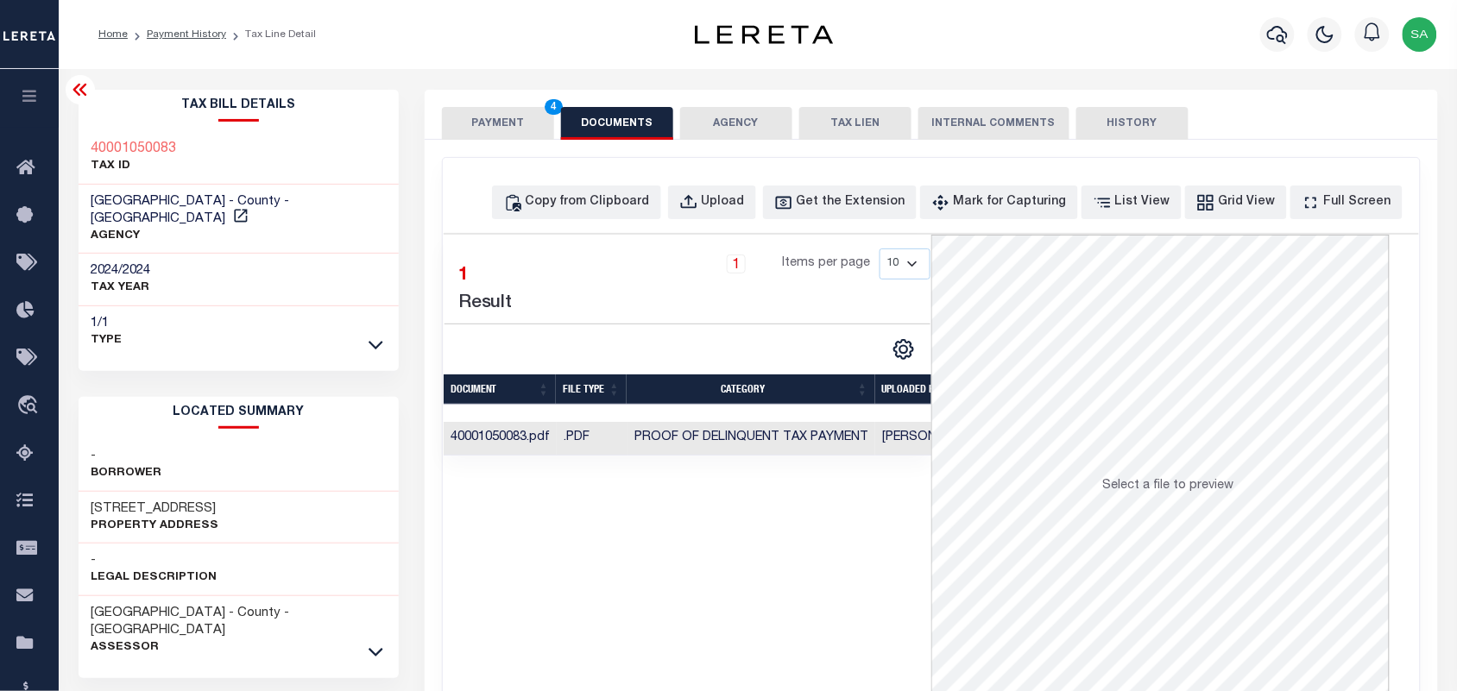
click at [481, 127] on button "PAYMENT 4" at bounding box center [498, 123] width 112 height 33
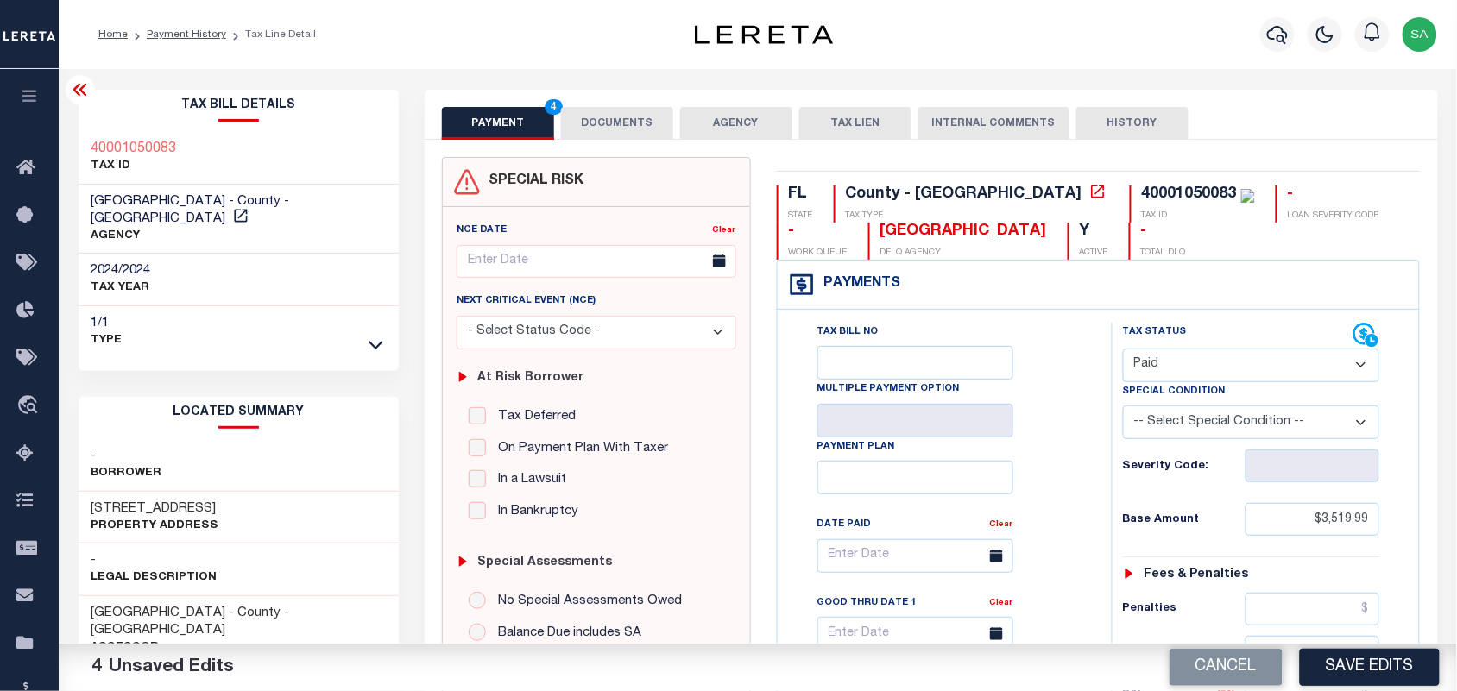
click at [1060, 438] on div "Tax Bill No Multiple Payment Option Payment Plan Clear" at bounding box center [940, 565] width 291 height 484
click at [631, 110] on button "DOCUMENTS" at bounding box center [617, 123] width 112 height 33
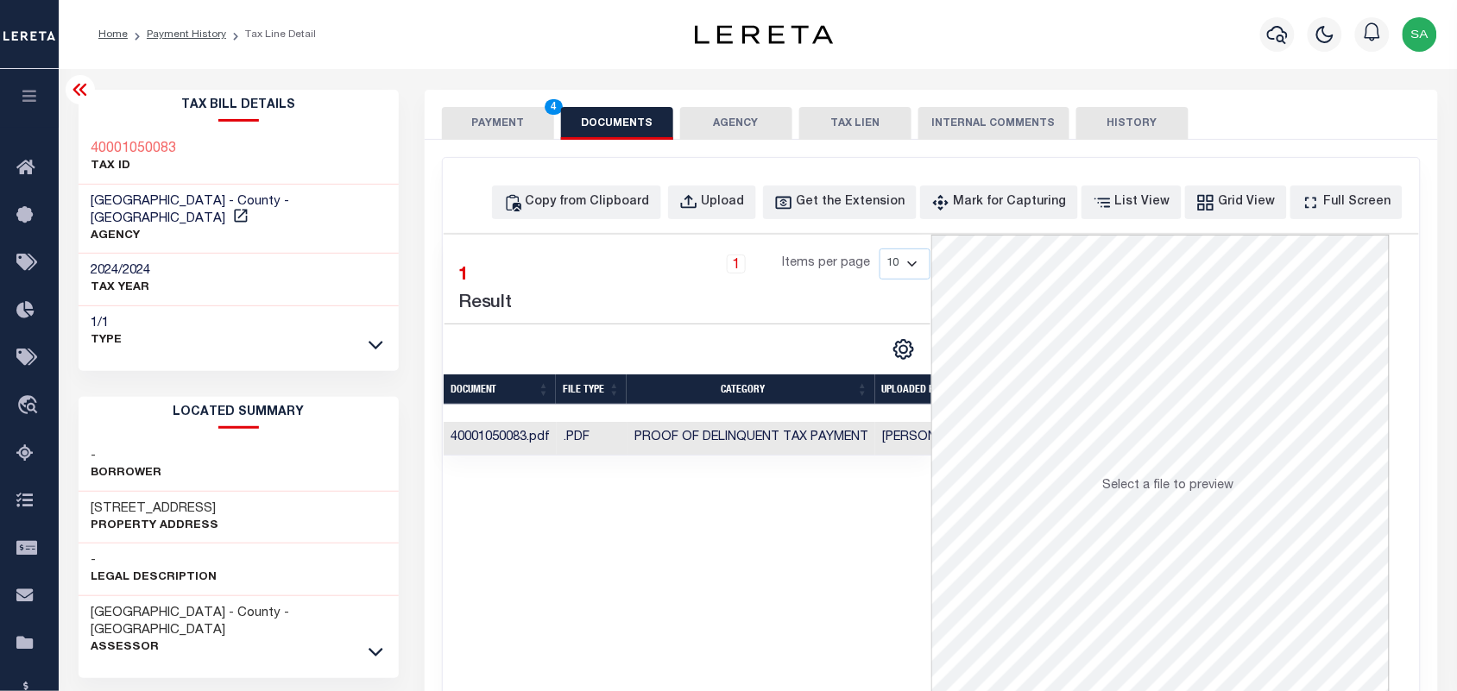
click at [499, 135] on button "PAYMENT 4" at bounding box center [498, 123] width 112 height 33
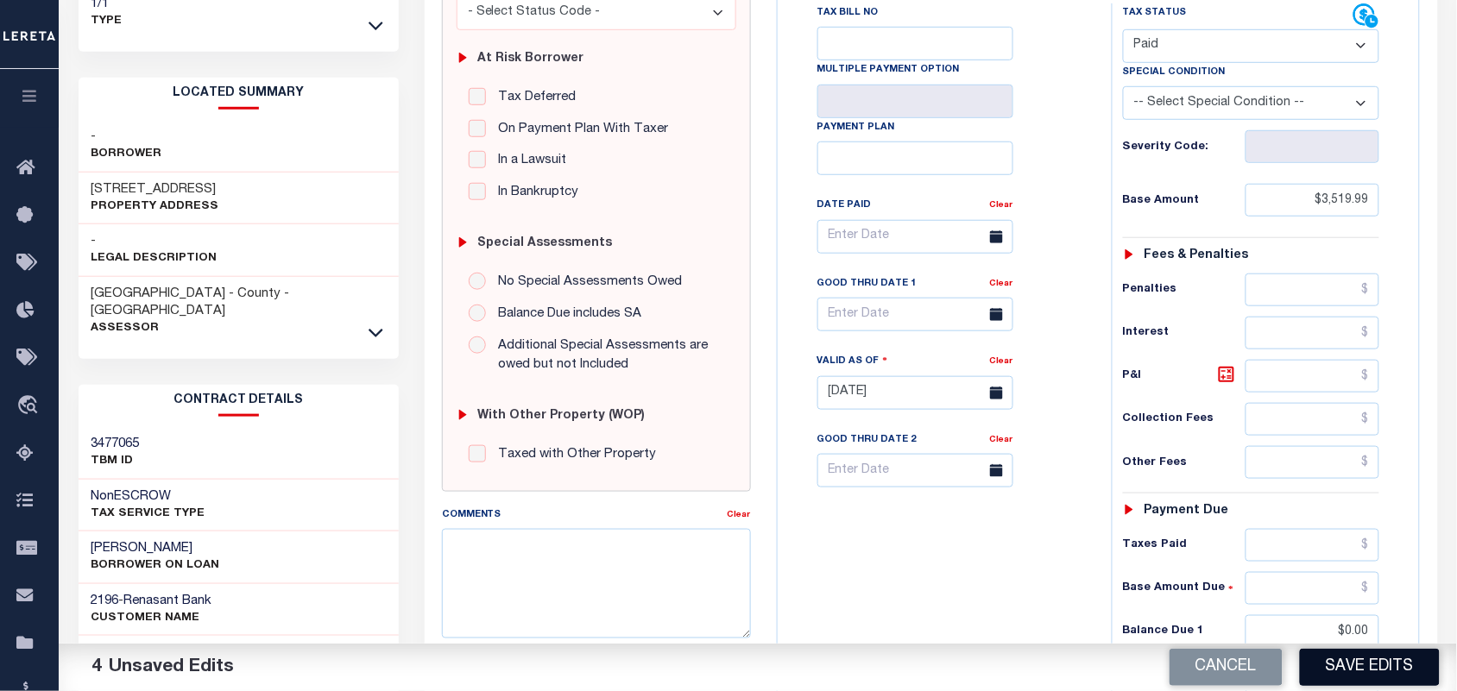
scroll to position [324, 0]
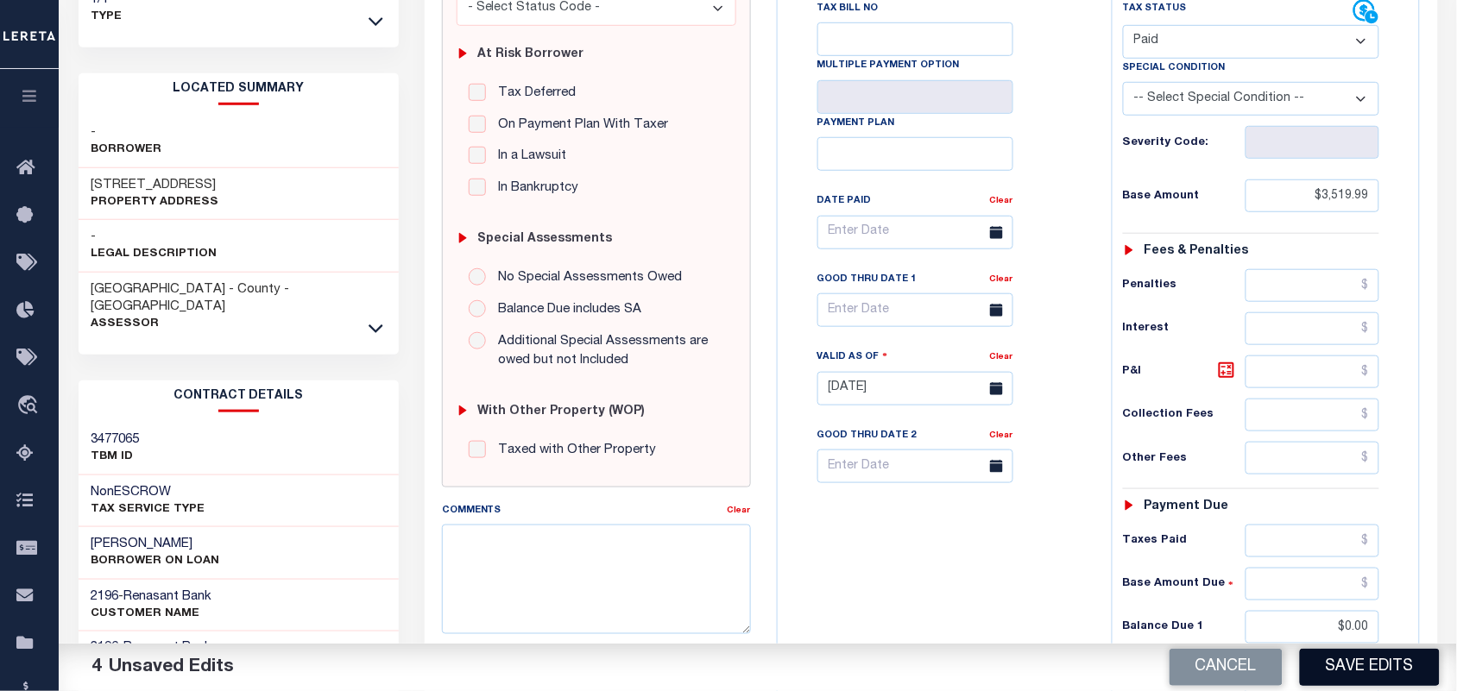
click at [1351, 673] on button "Save Edits" at bounding box center [1370, 667] width 140 height 37
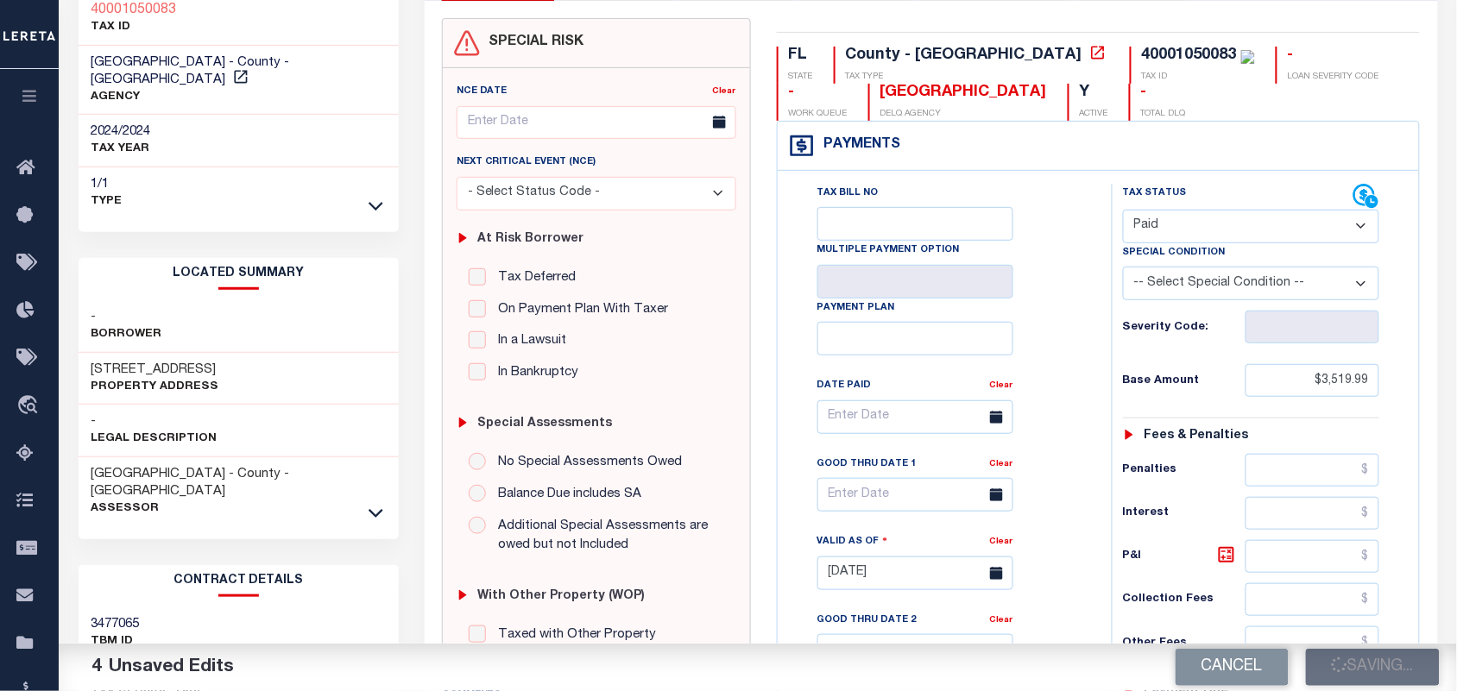
scroll to position [0, 0]
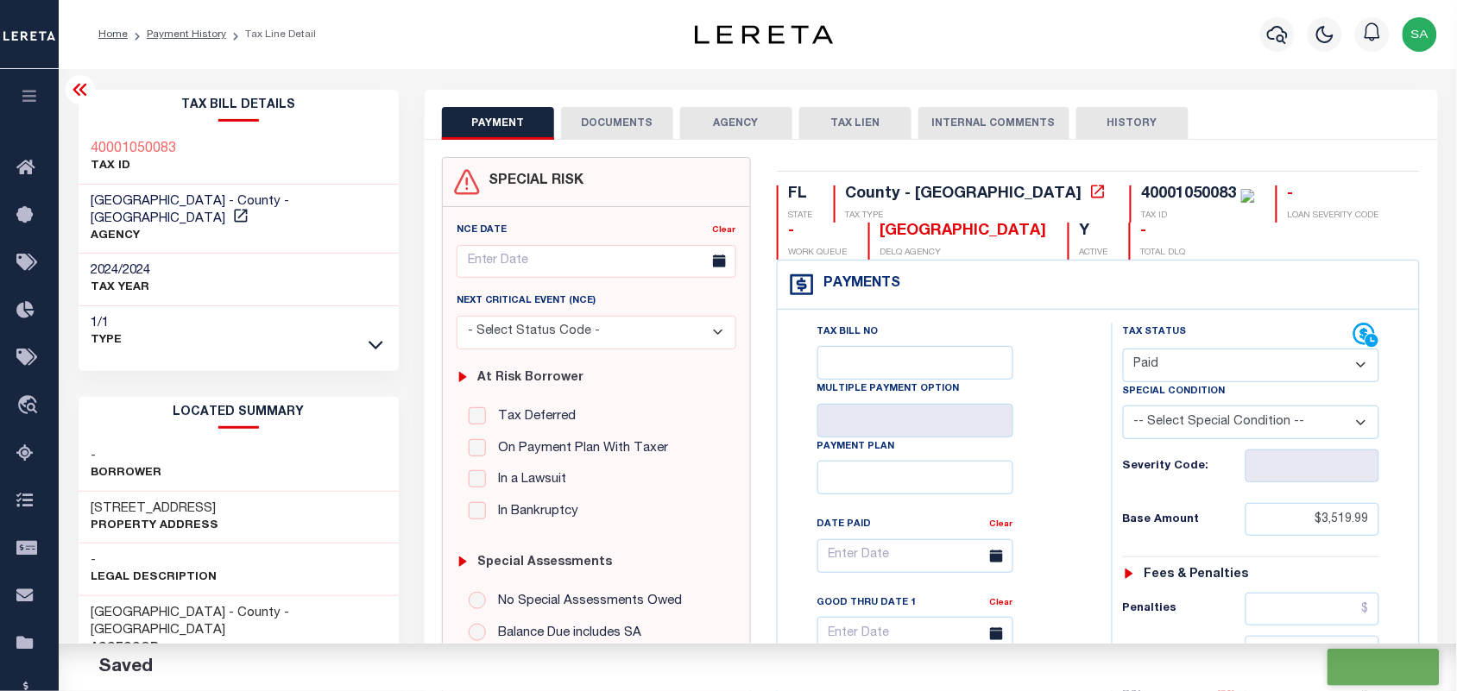
checkbox input "false"
type input "$3,519.99"
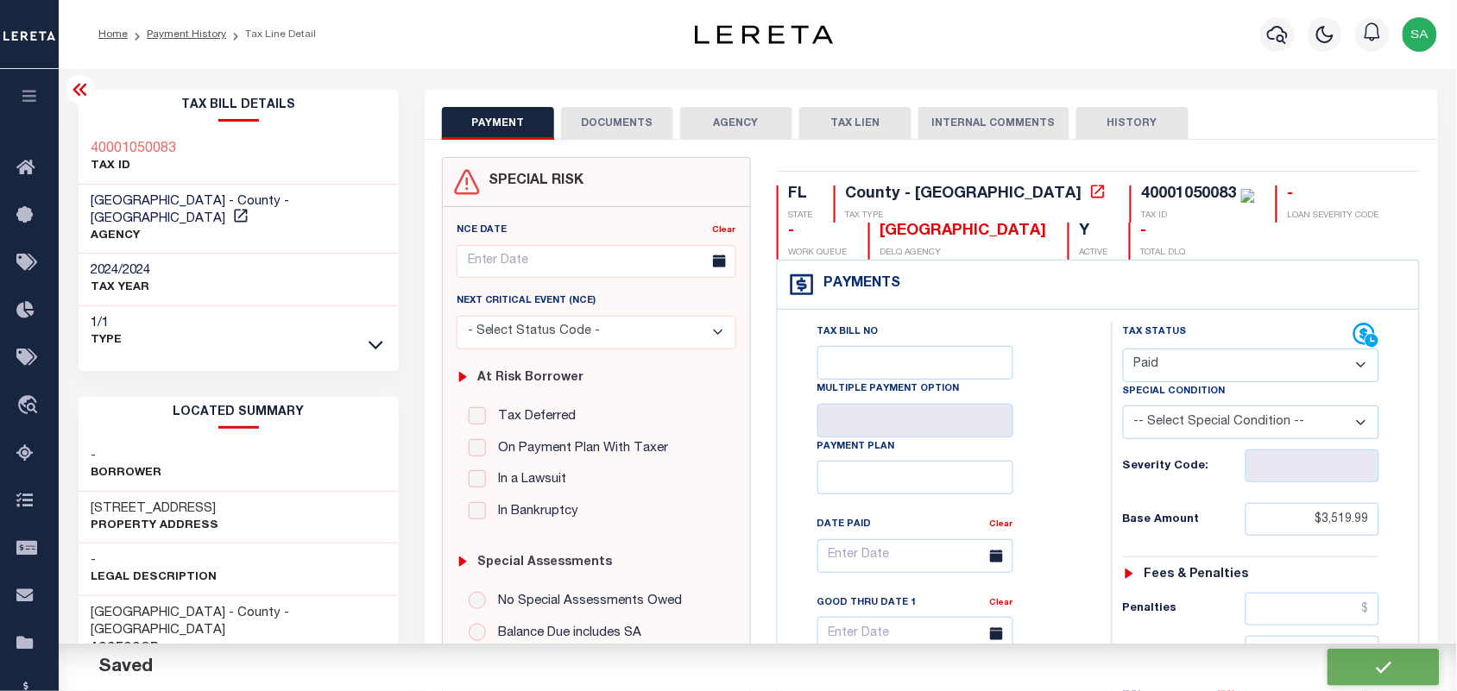
type input "$0"
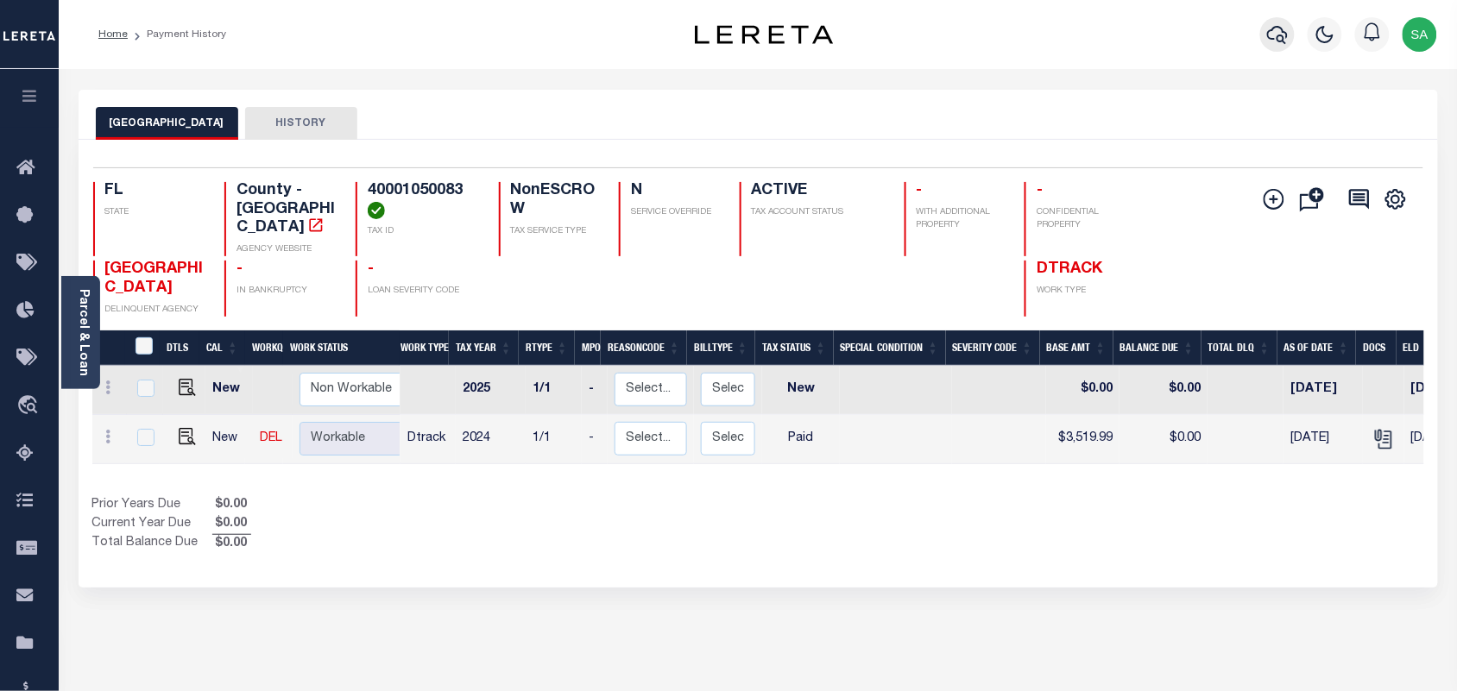
click at [1288, 31] on icon "button" at bounding box center [1277, 34] width 21 height 21
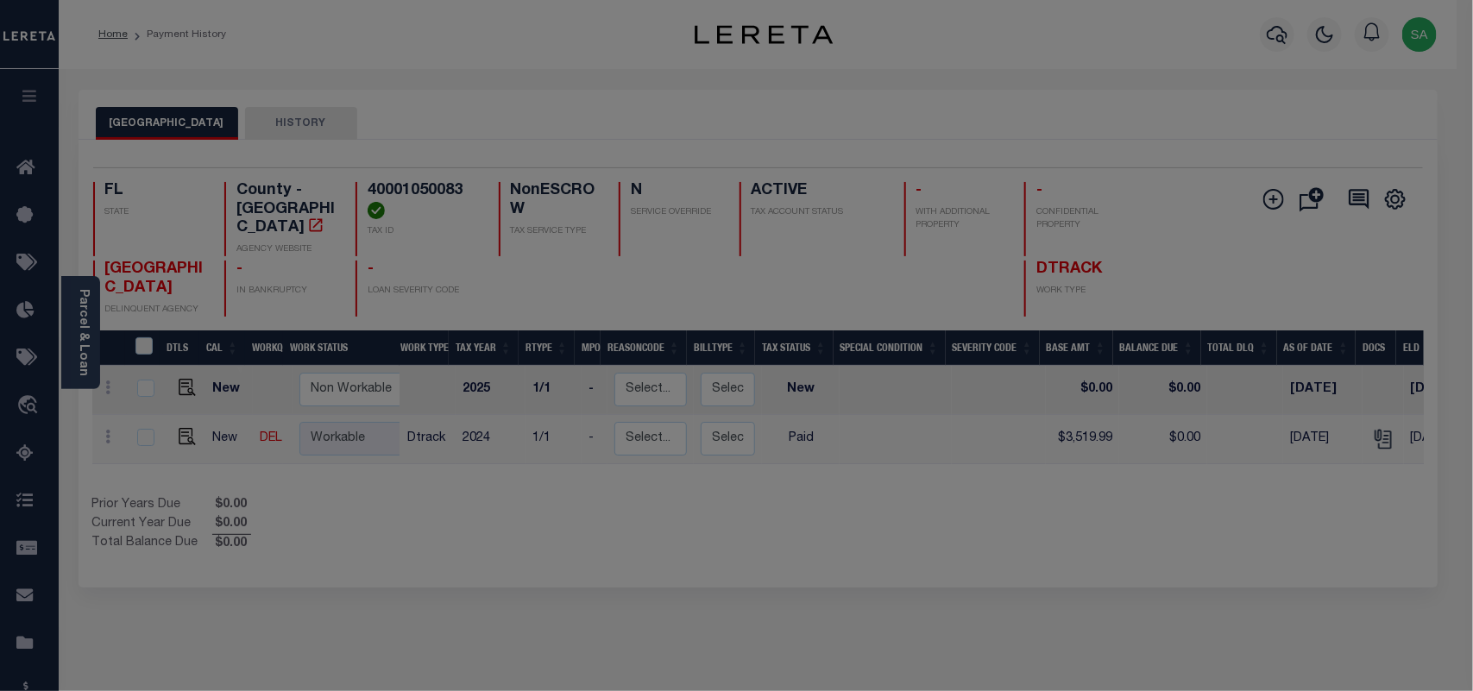
click at [0, 0] on input "text" at bounding box center [0, 0] width 0 height 0
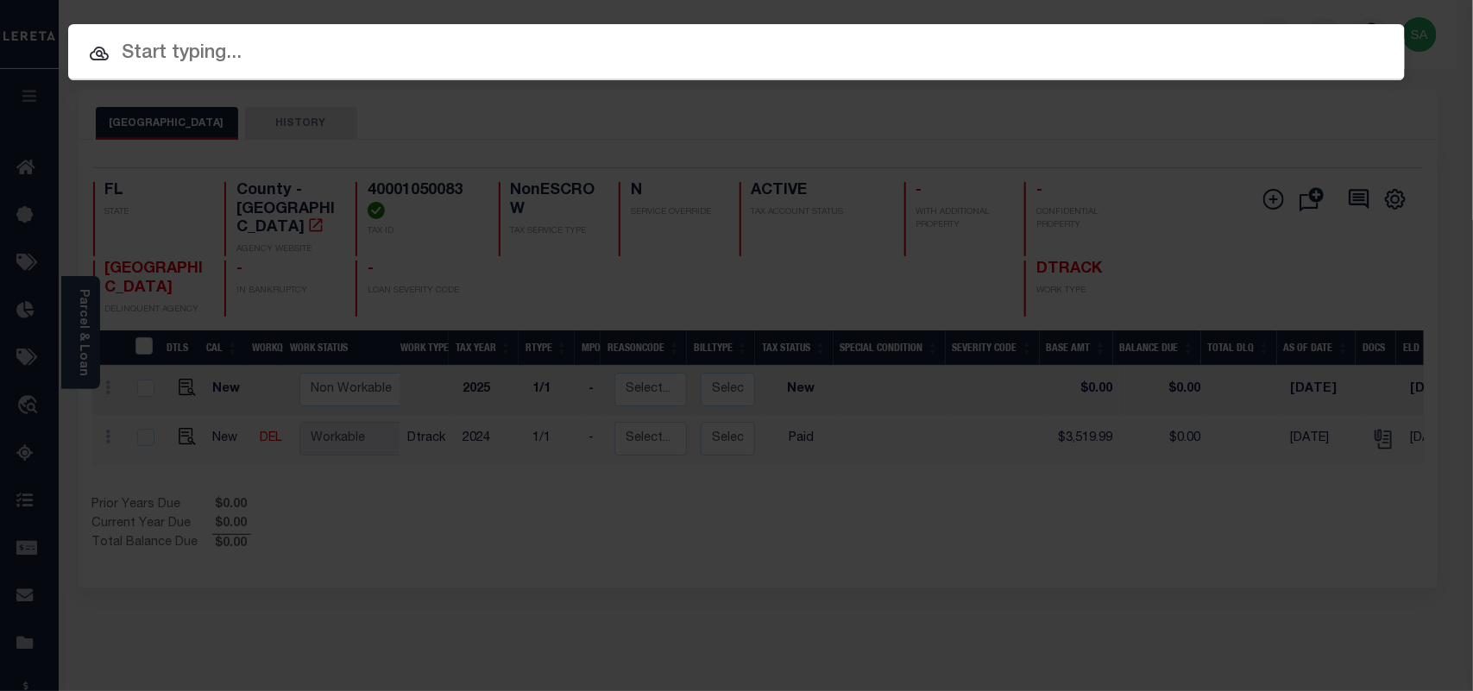
paste input "4160005284"
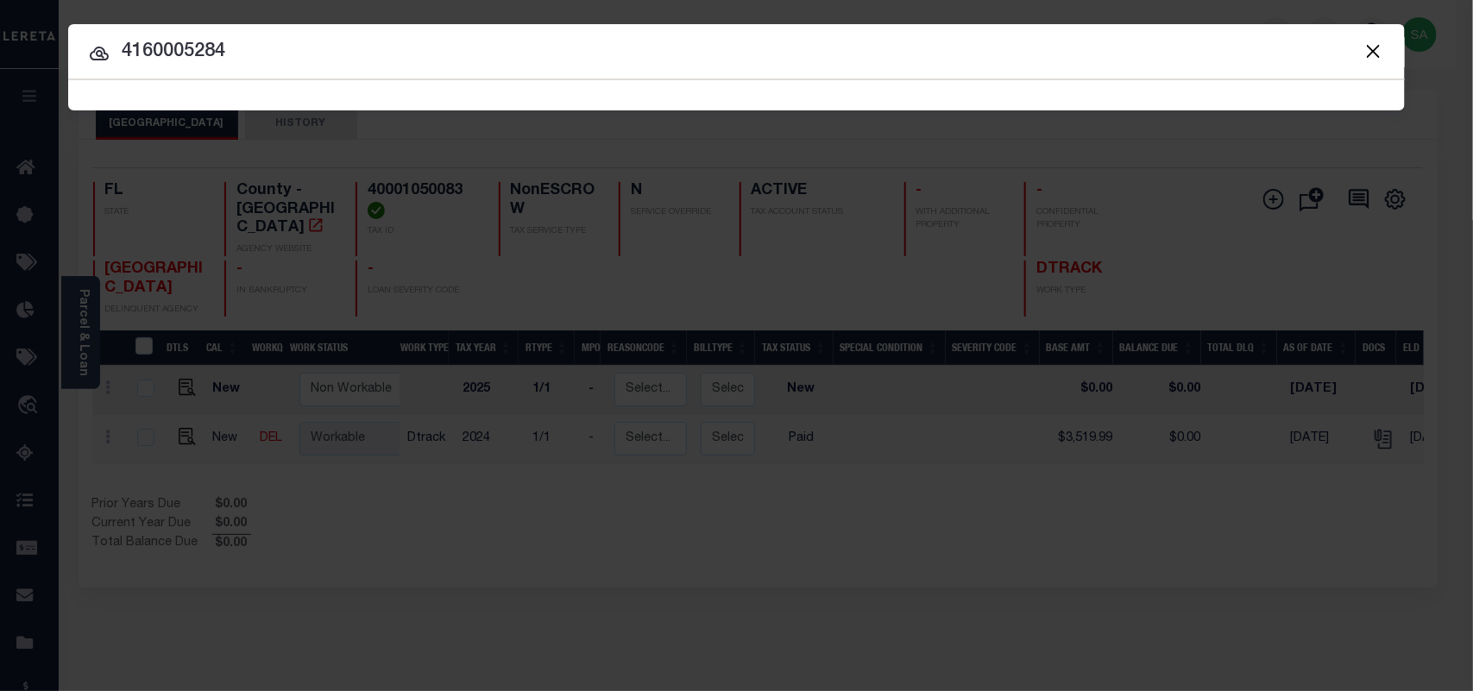
type input "4160005284"
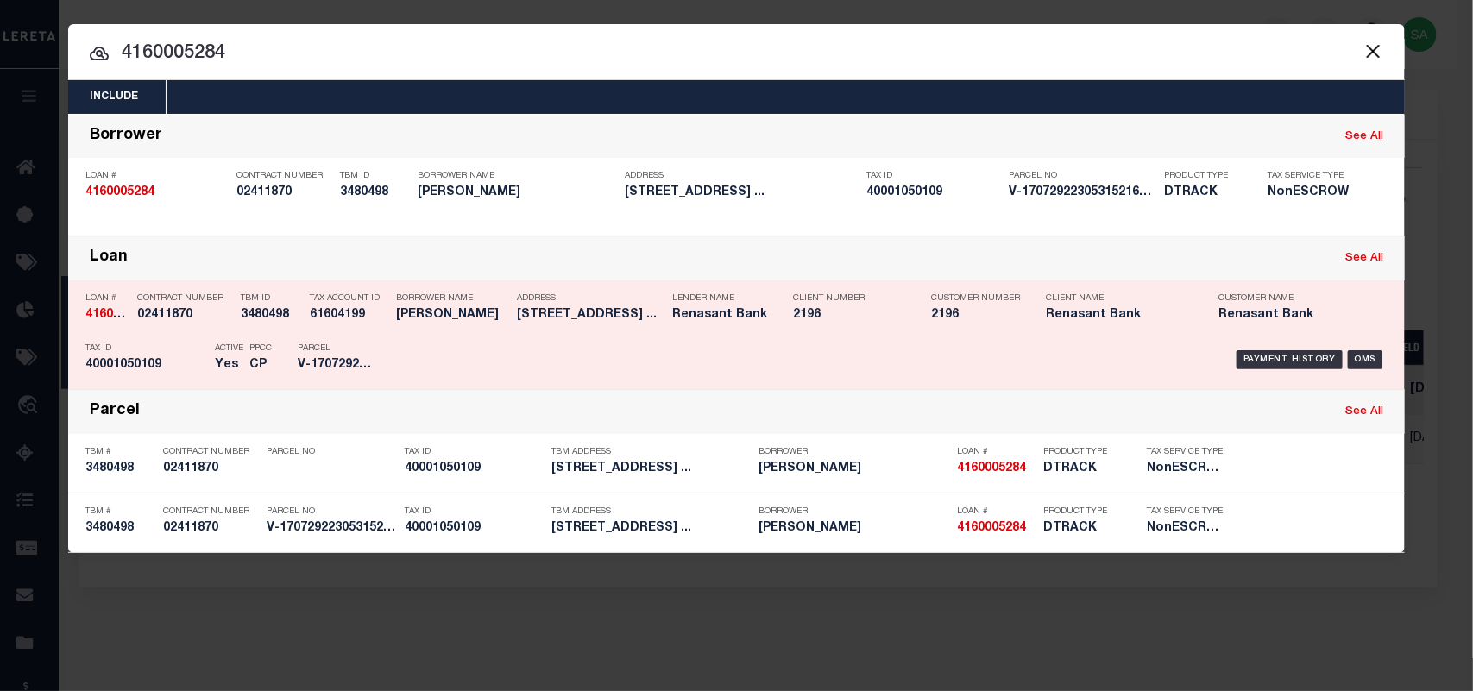
click at [354, 330] on div "Tax Account ID 61604199" at bounding box center [349, 310] width 78 height 50
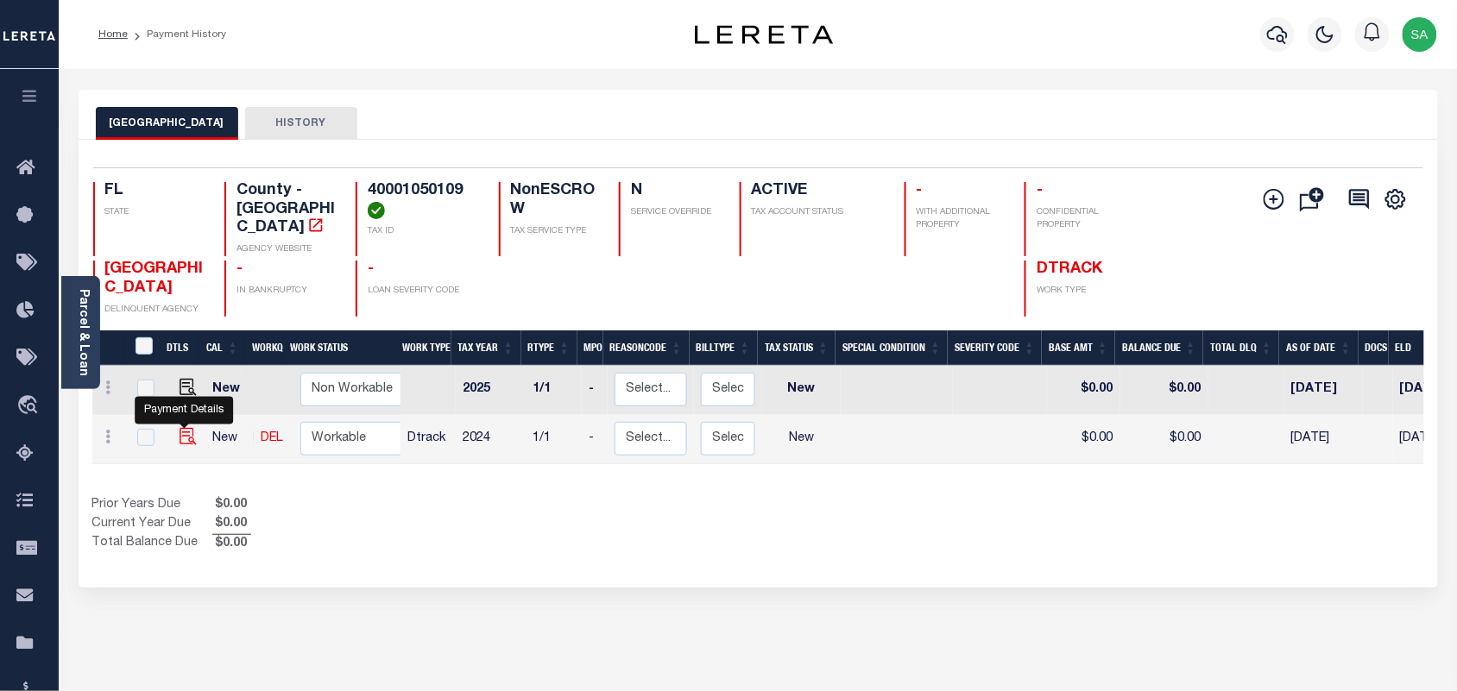
click at [186, 428] on img "" at bounding box center [188, 436] width 17 height 17
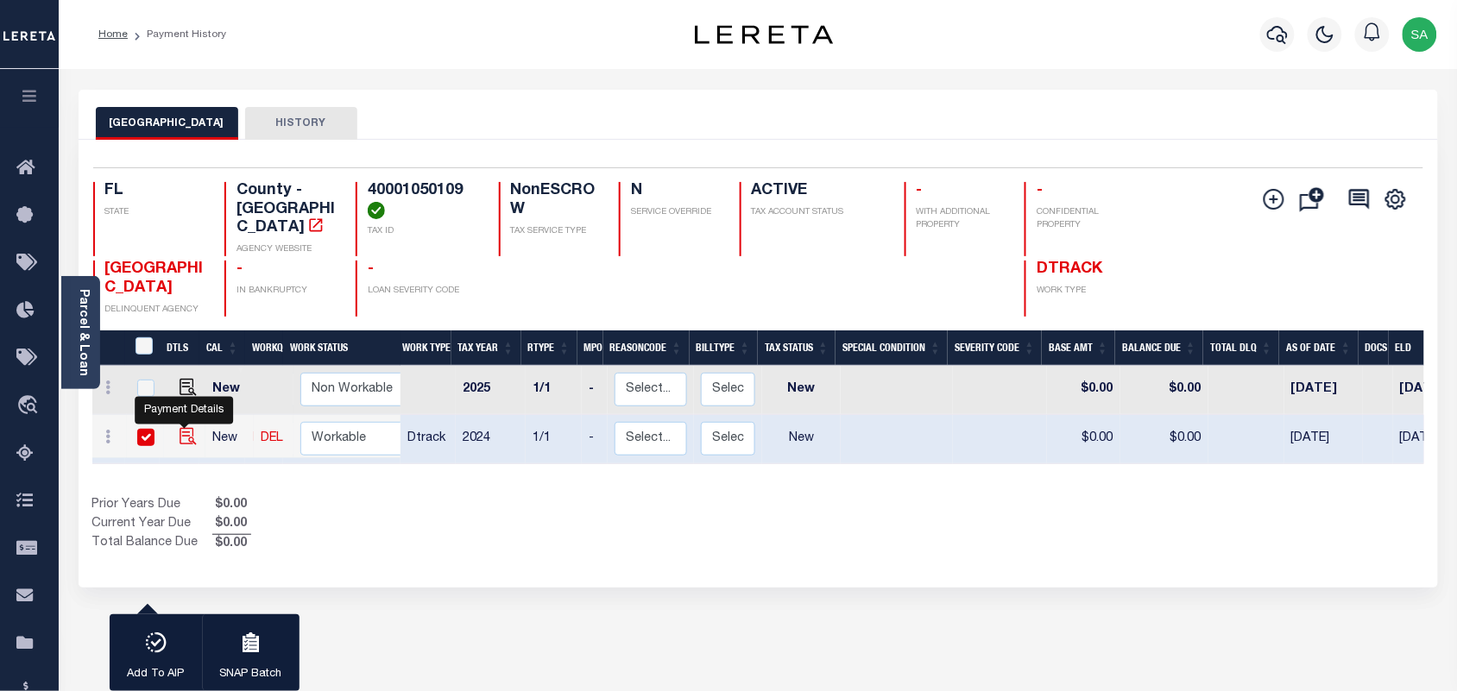
checkbox input "true"
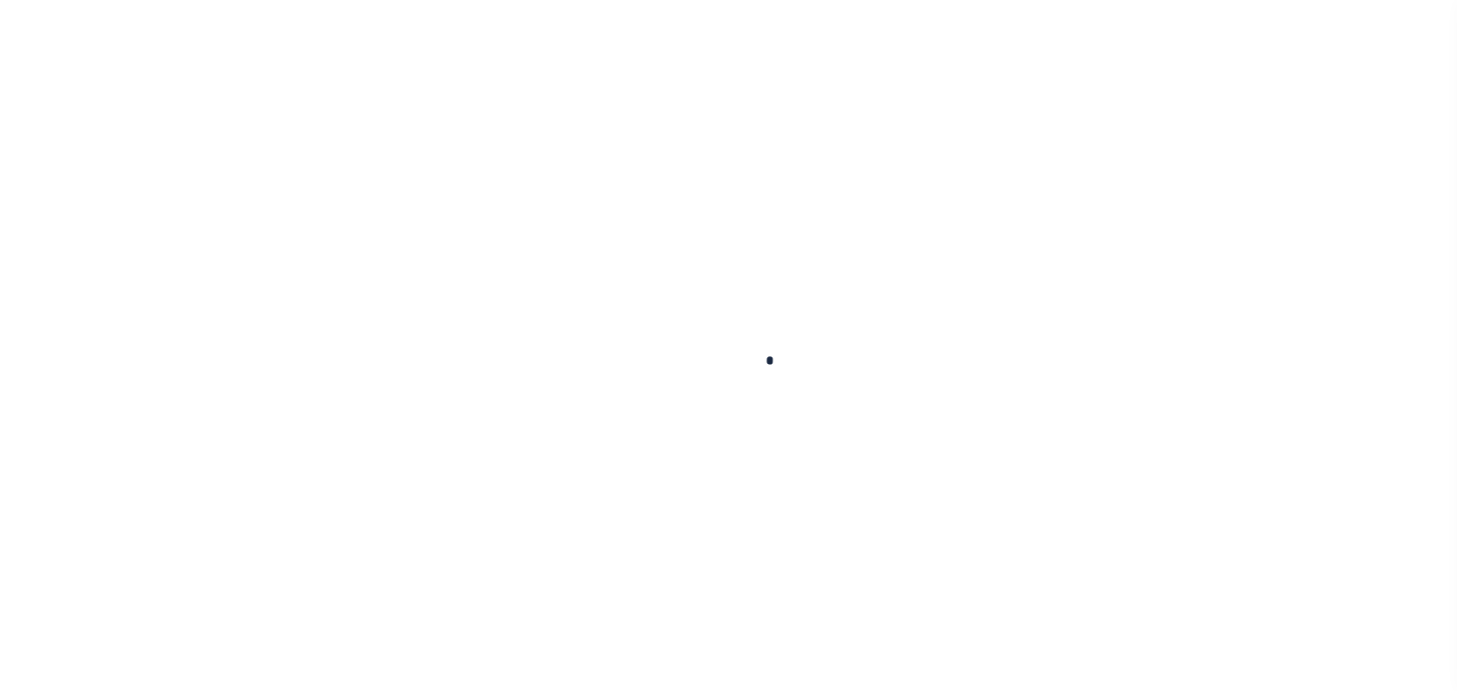
checkbox input "false"
type input "[DATE]"
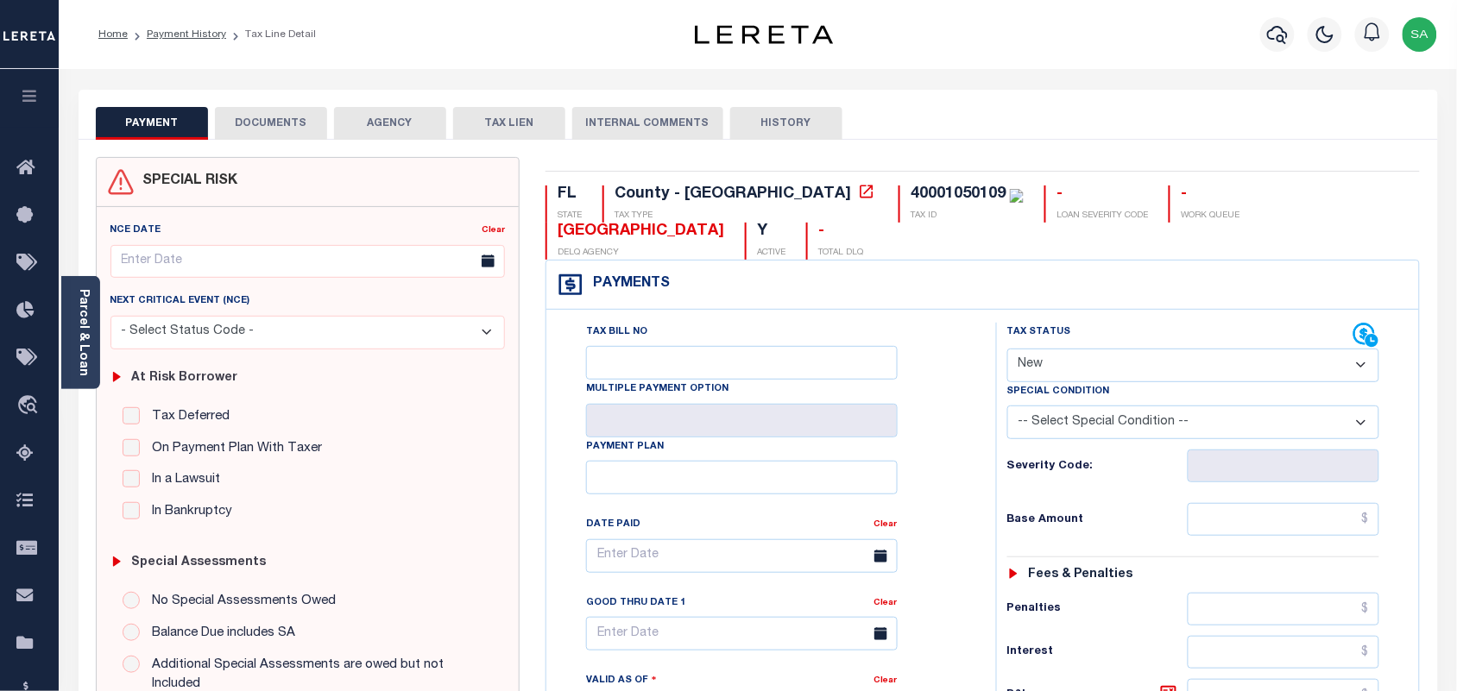
drag, startPoint x: 82, startPoint y: 352, endPoint x: 115, endPoint y: 356, distance: 33.0
click at [82, 352] on link "Parcel & Loan" at bounding box center [83, 332] width 12 height 87
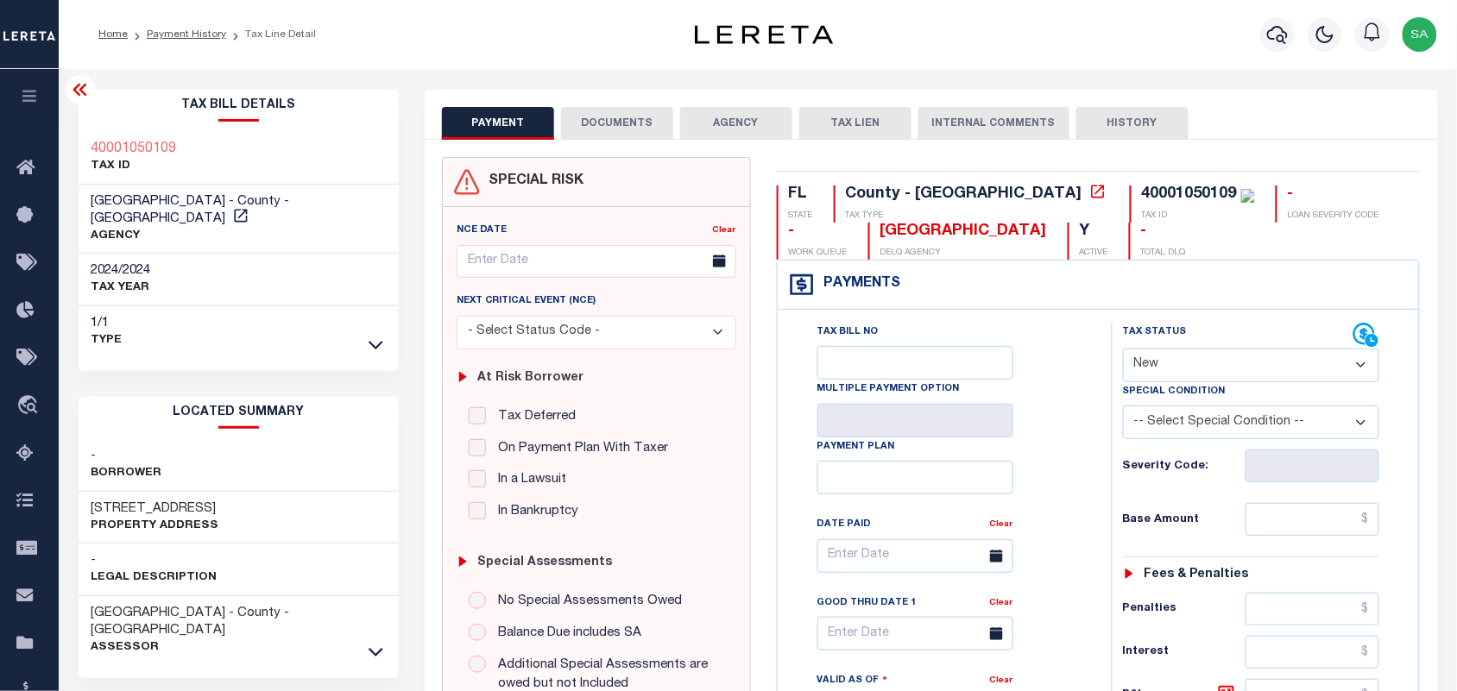
drag, startPoint x: 1187, startPoint y: 367, endPoint x: 1181, endPoint y: 376, distance: 11.3
click at [1187, 367] on select "- Select Status Code - Open Due/Unpaid Paid Incomplete No Tax Due Internal Refu…" at bounding box center [1251, 366] width 257 height 34
select select "PYD"
click at [1123, 350] on select "- Select Status Code - Open Due/Unpaid Paid Incomplete No Tax Due Internal Refu…" at bounding box center [1251, 366] width 257 height 34
type input "[DATE]"
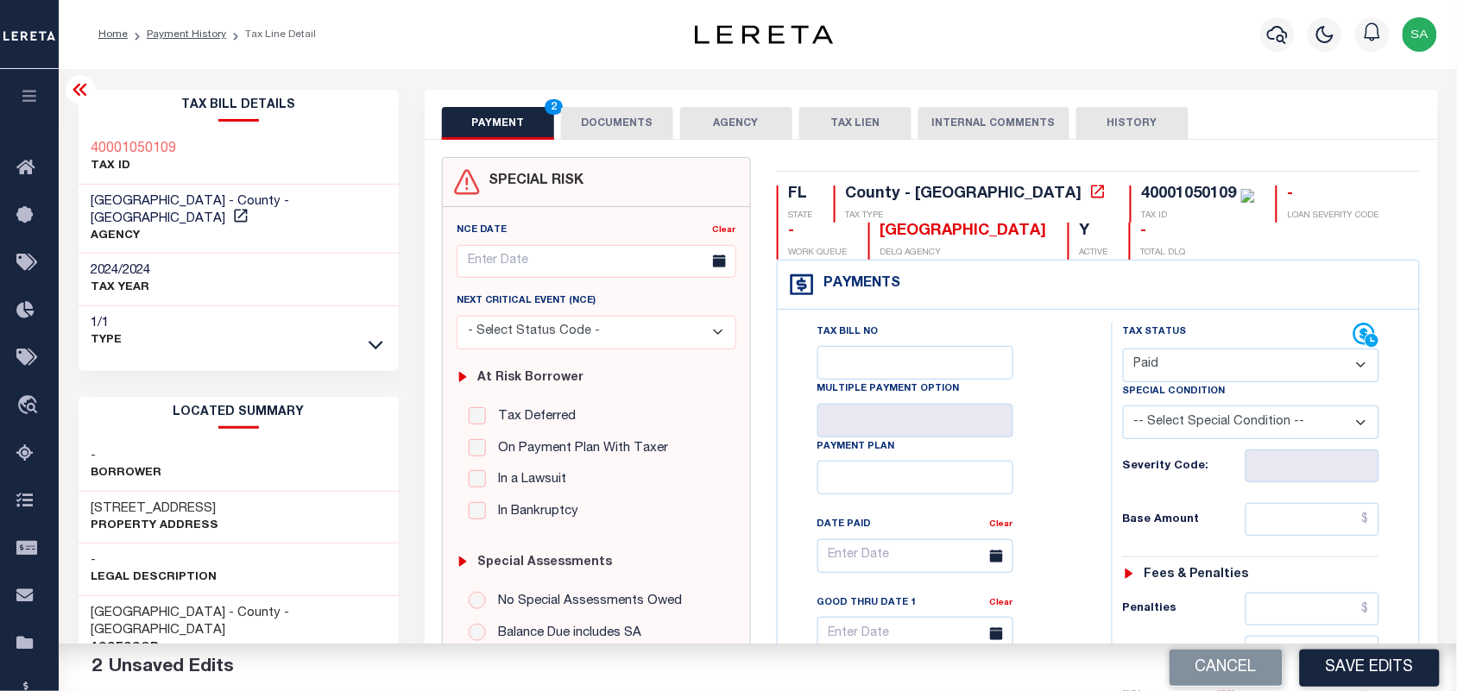
click at [583, 109] on button "DOCUMENTS" at bounding box center [617, 123] width 112 height 33
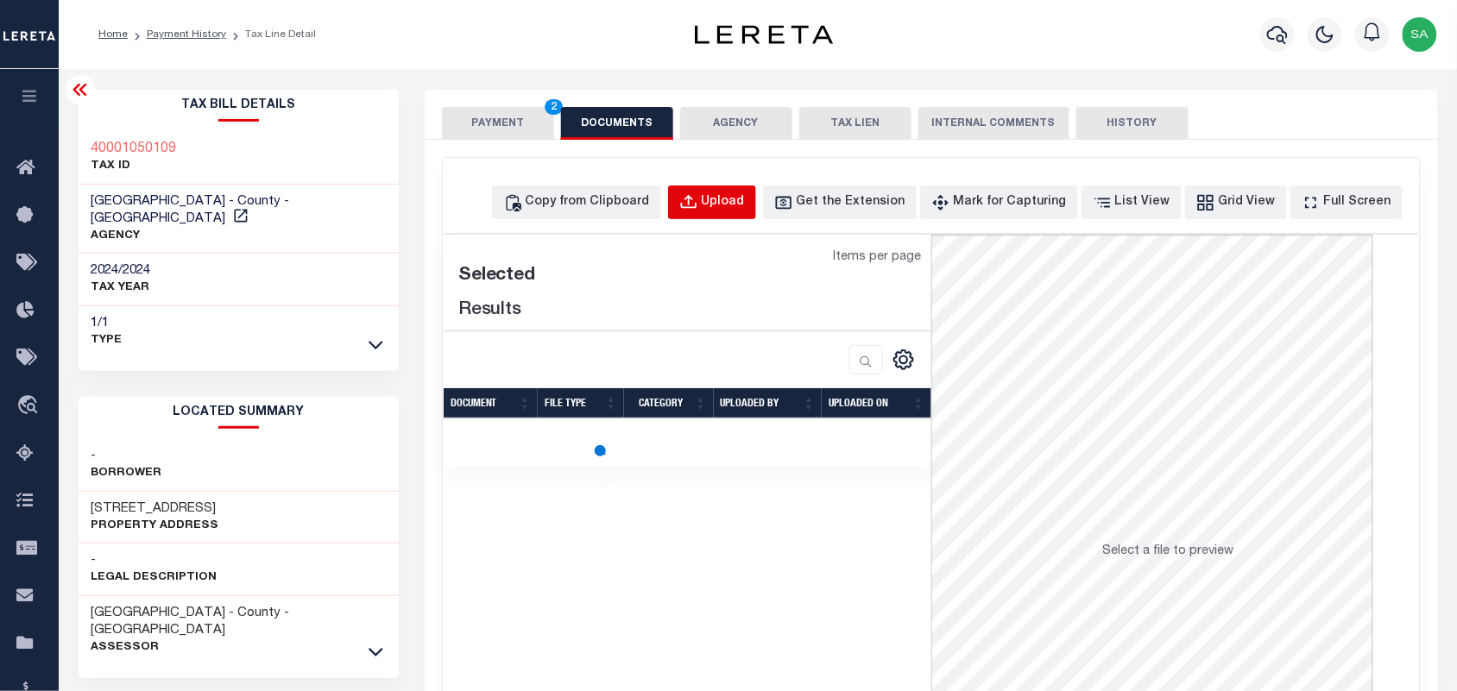
click at [756, 216] on button "Upload" at bounding box center [712, 203] width 88 height 34
select select "POP"
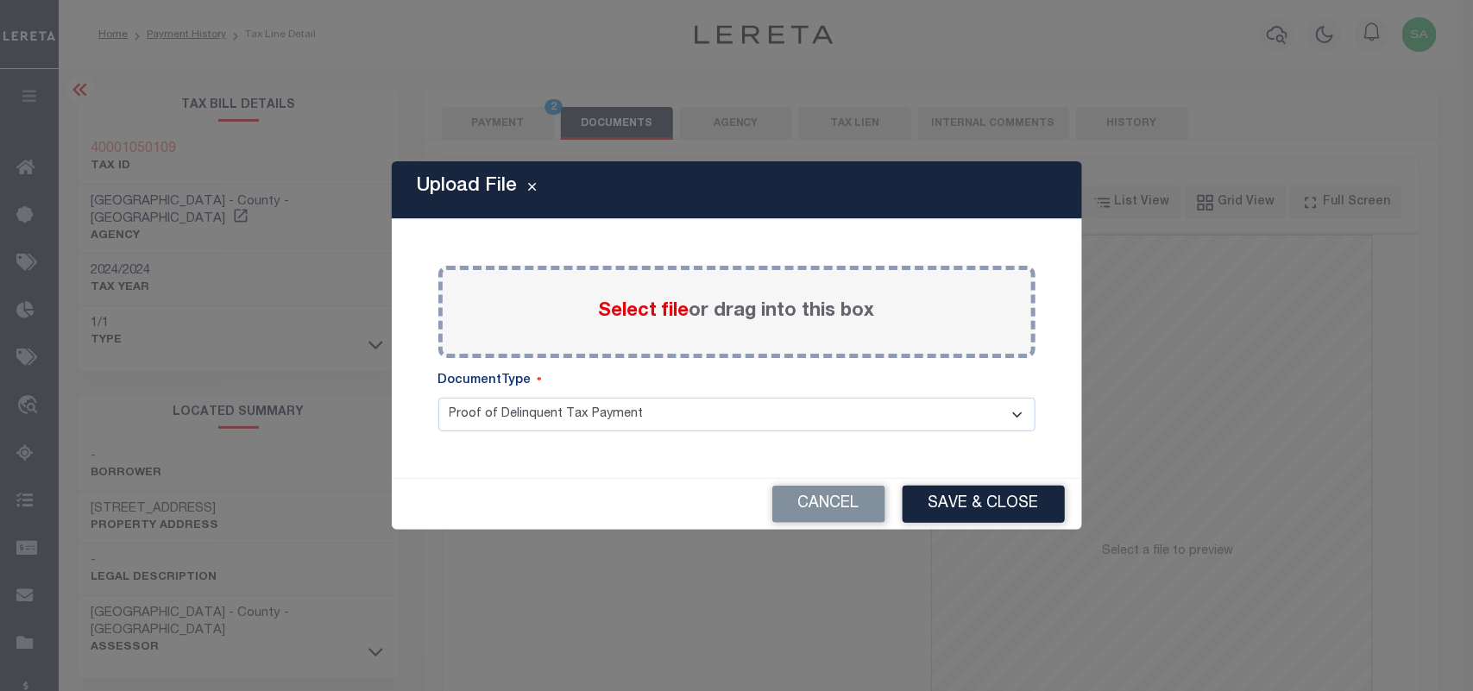
click at [699, 309] on label "Select file or drag into this box" at bounding box center [737, 312] width 276 height 28
click at [0, 0] on input "Select file or drag into this box" at bounding box center [0, 0] width 0 height 0
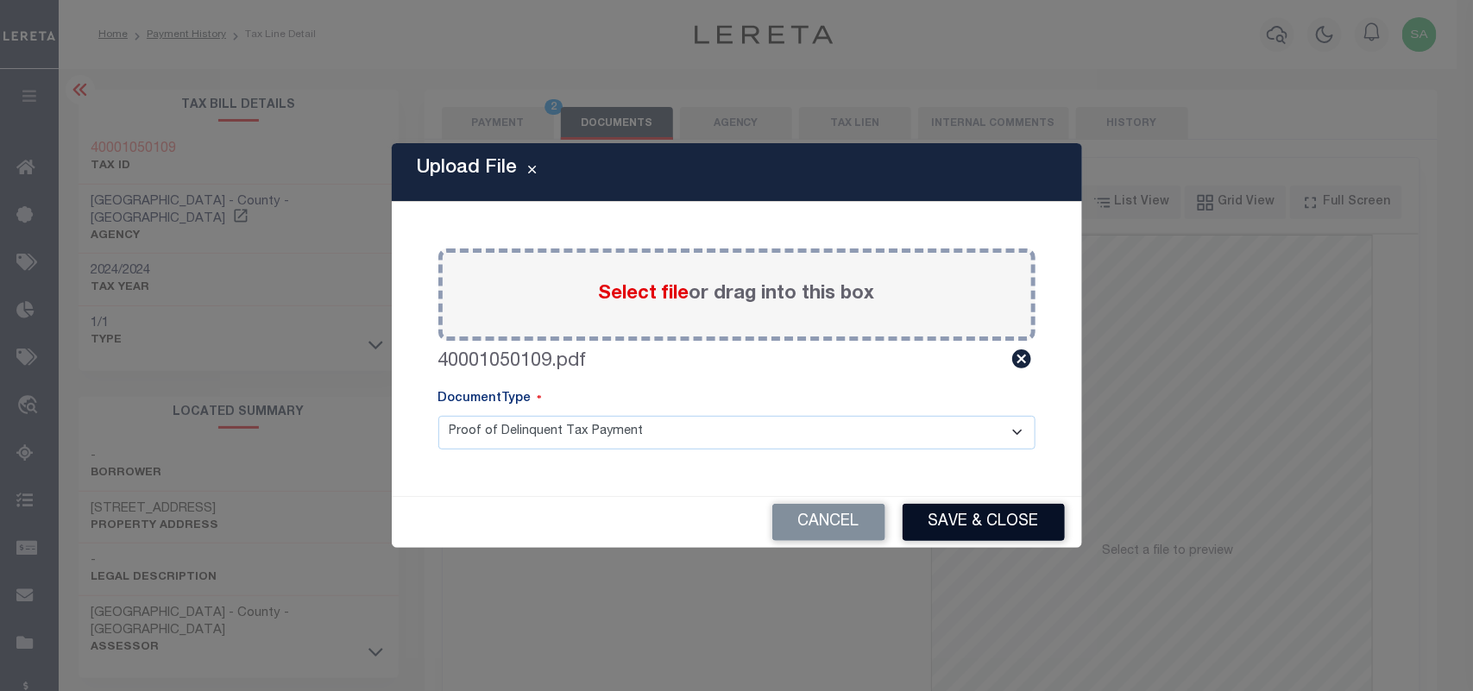
click at [1006, 539] on button "Save & Close" at bounding box center [984, 522] width 162 height 37
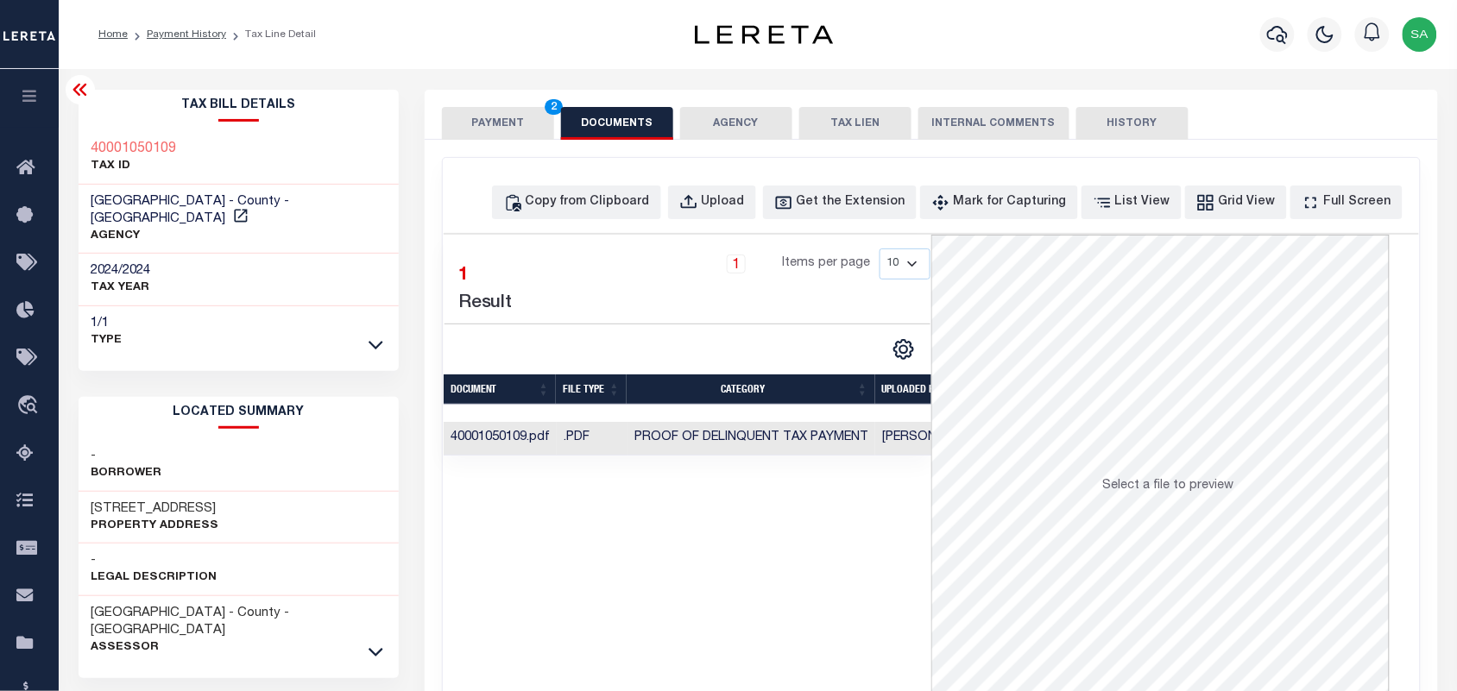
click at [507, 123] on button "PAYMENT 2" at bounding box center [498, 123] width 112 height 33
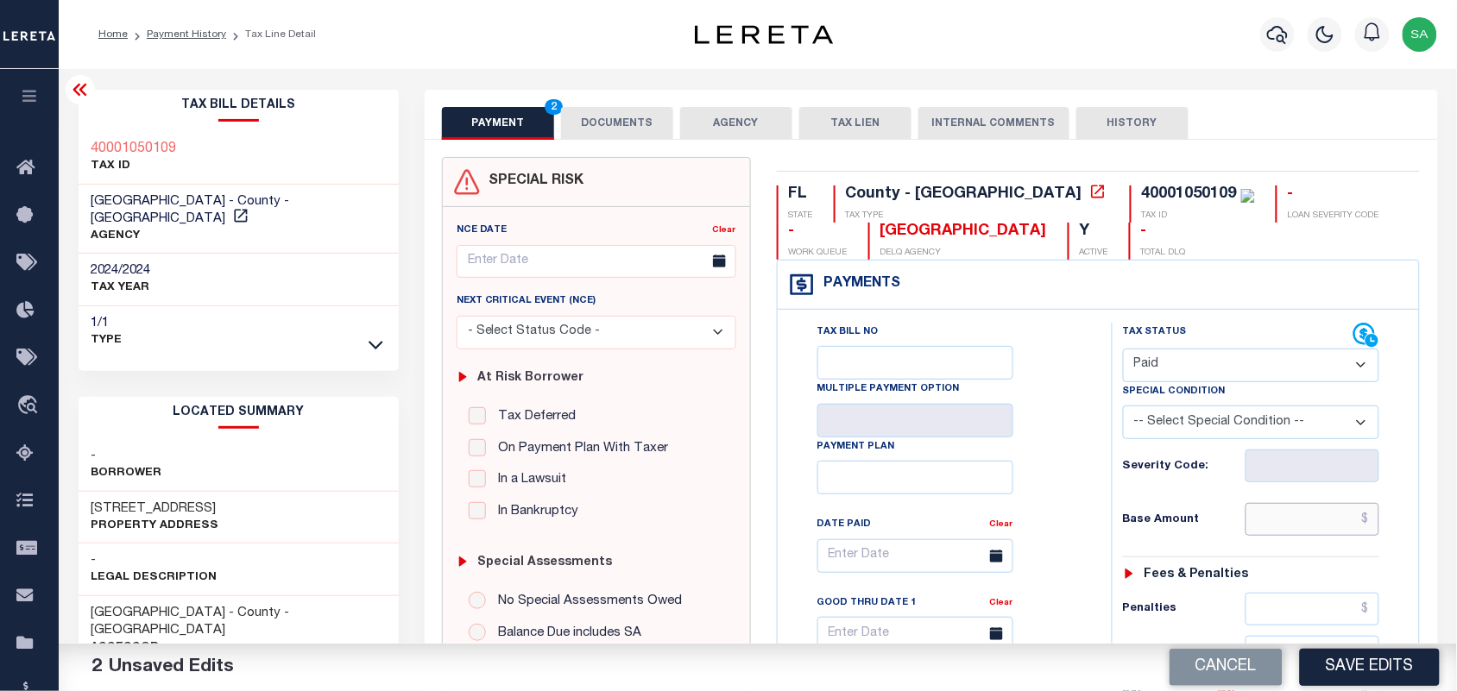
click at [1303, 525] on input "text" at bounding box center [1313, 519] width 135 height 33
paste input "3,601.84"
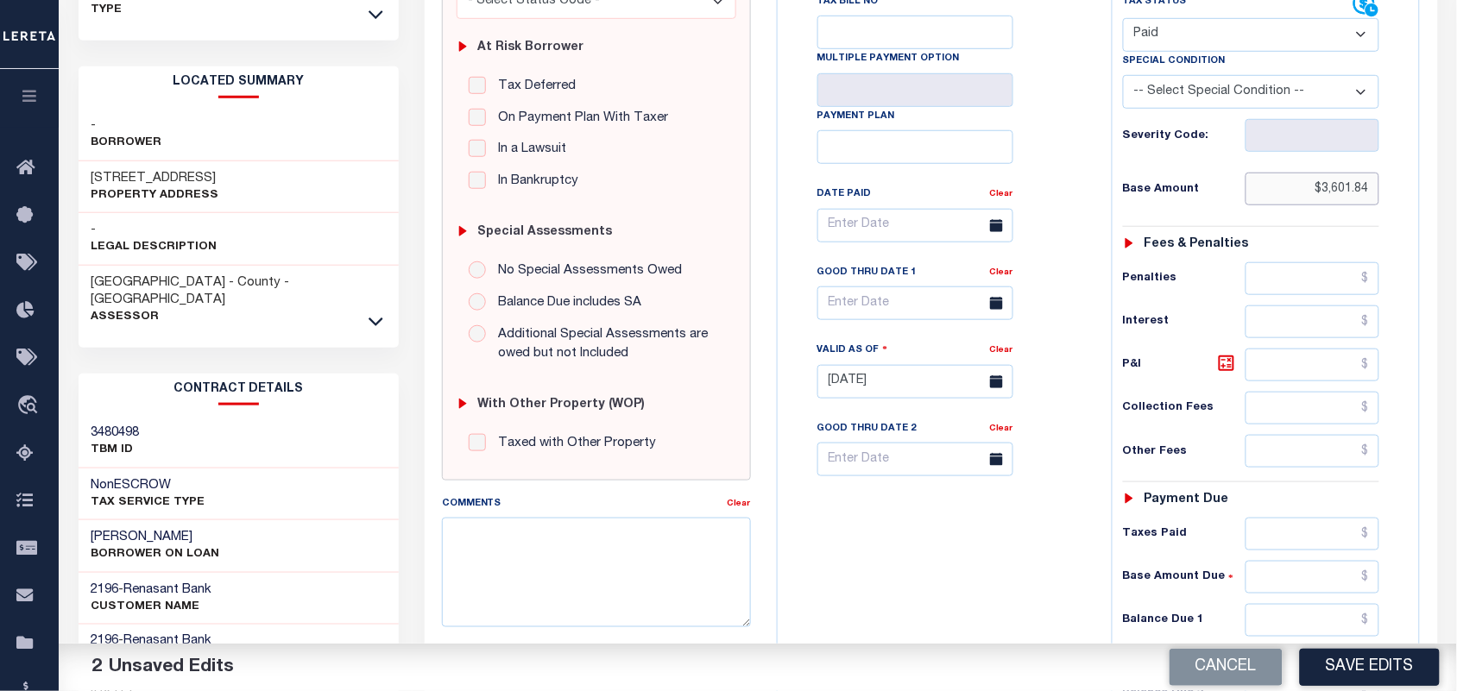
scroll to position [539, 0]
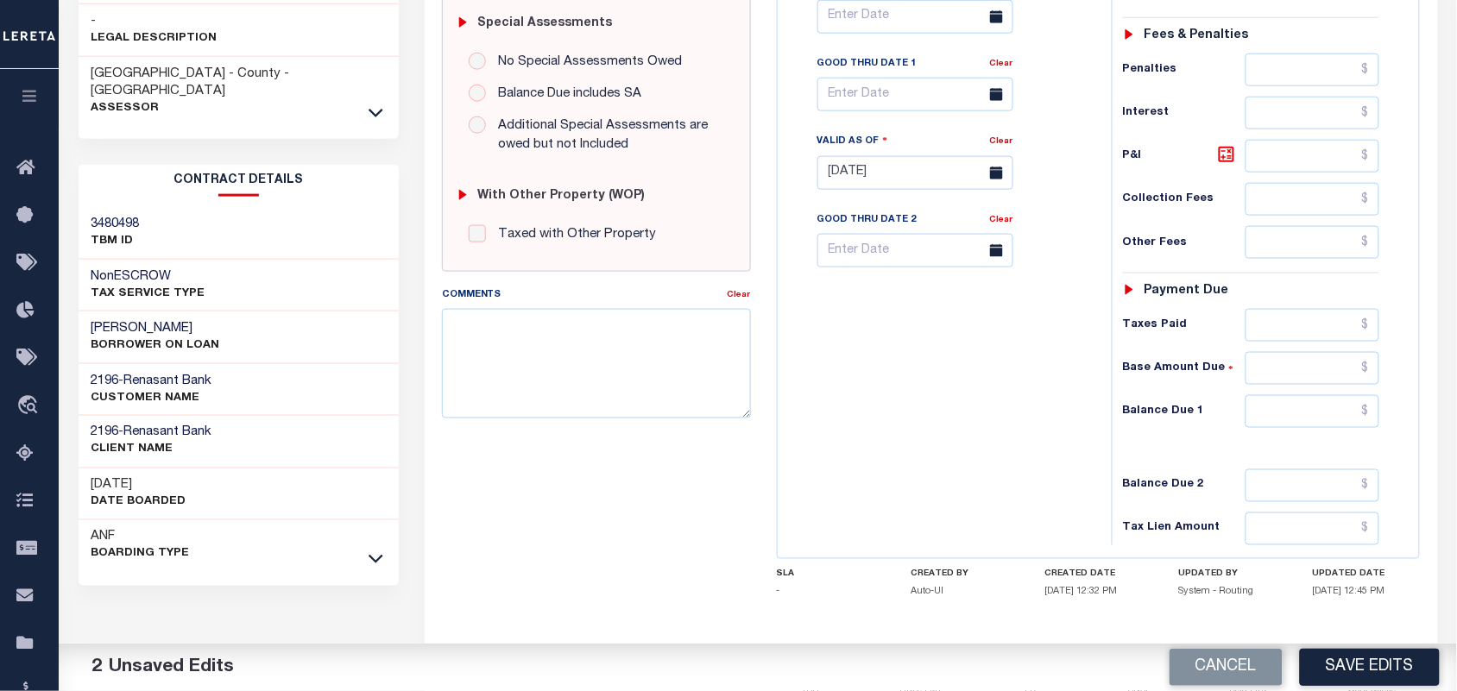
type input "$3,601.84"
click at [1321, 427] on input "text" at bounding box center [1313, 411] width 135 height 33
type input "$0.00"
click at [921, 426] on div "Tax Bill No Multiple Payment Option Payment Plan Clear" at bounding box center [940, 164] width 317 height 762
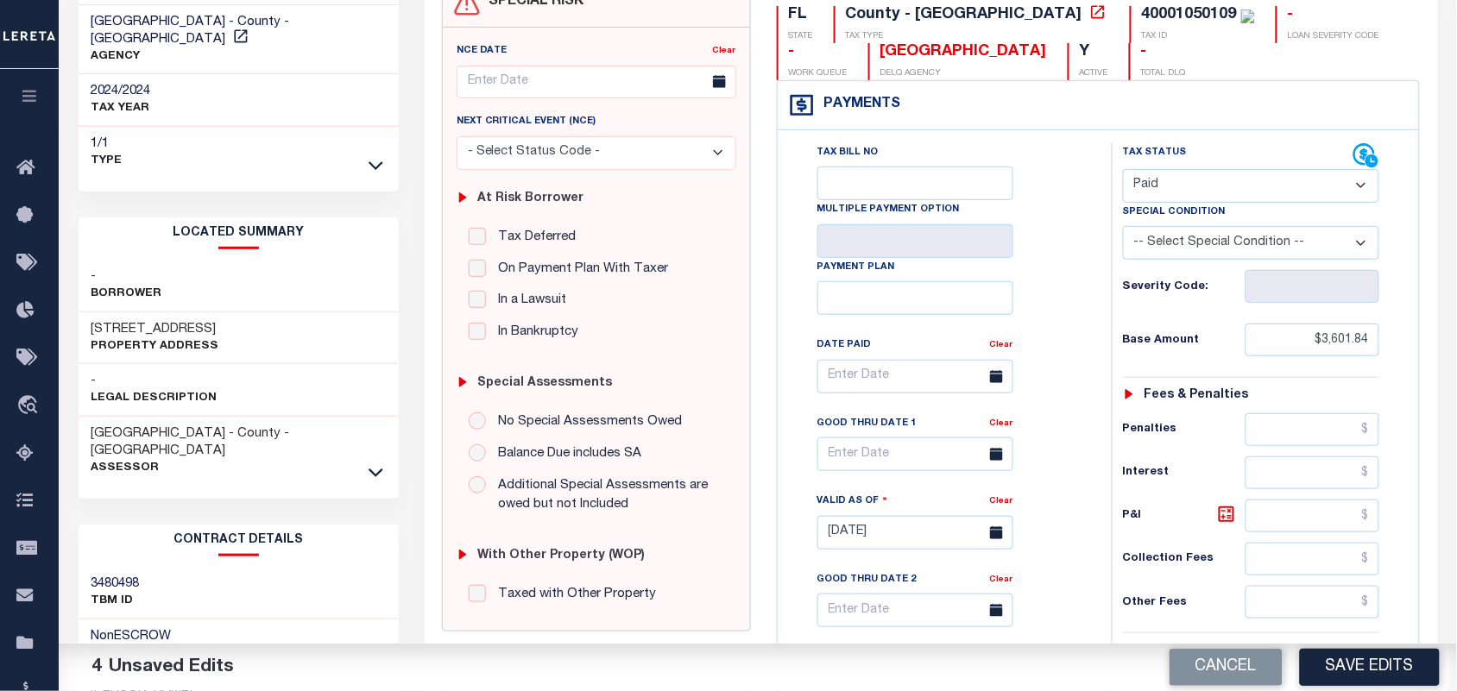
scroll to position [0, 0]
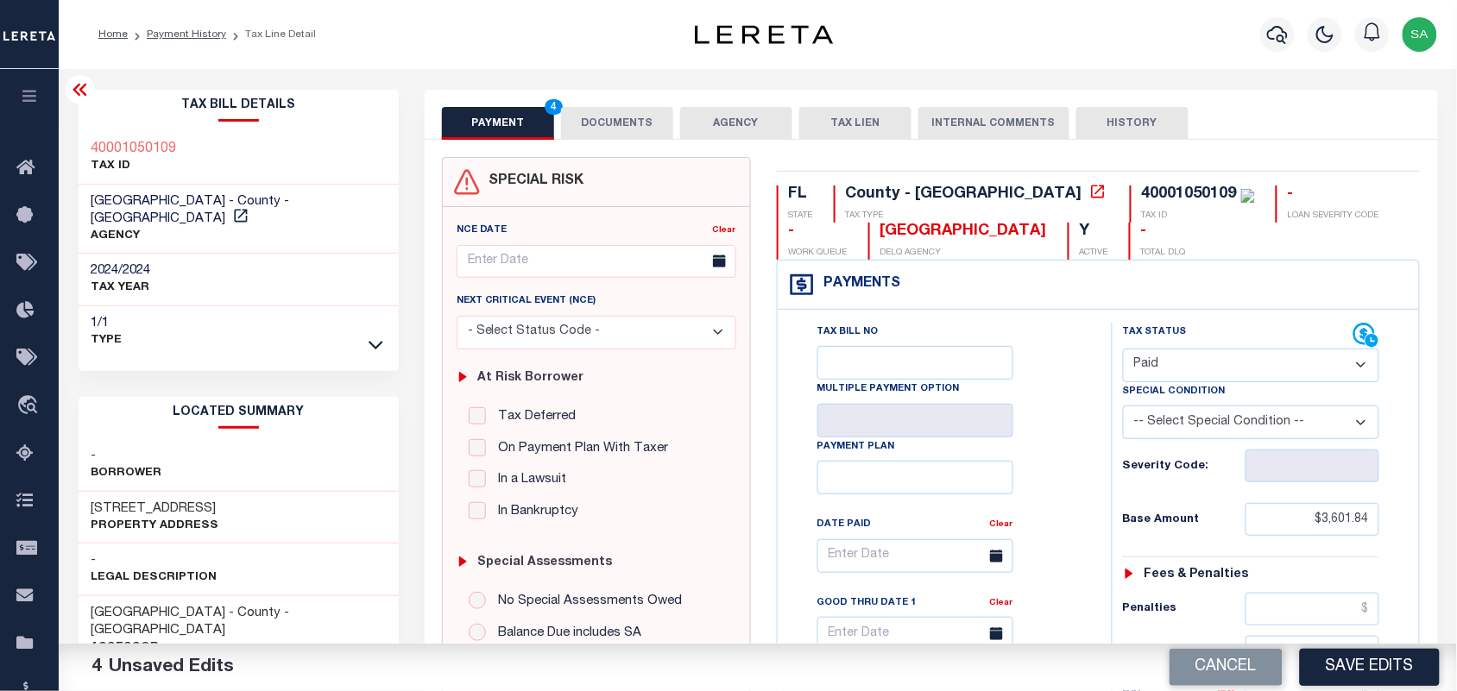
click at [627, 127] on button "DOCUMENTS" at bounding box center [617, 123] width 112 height 33
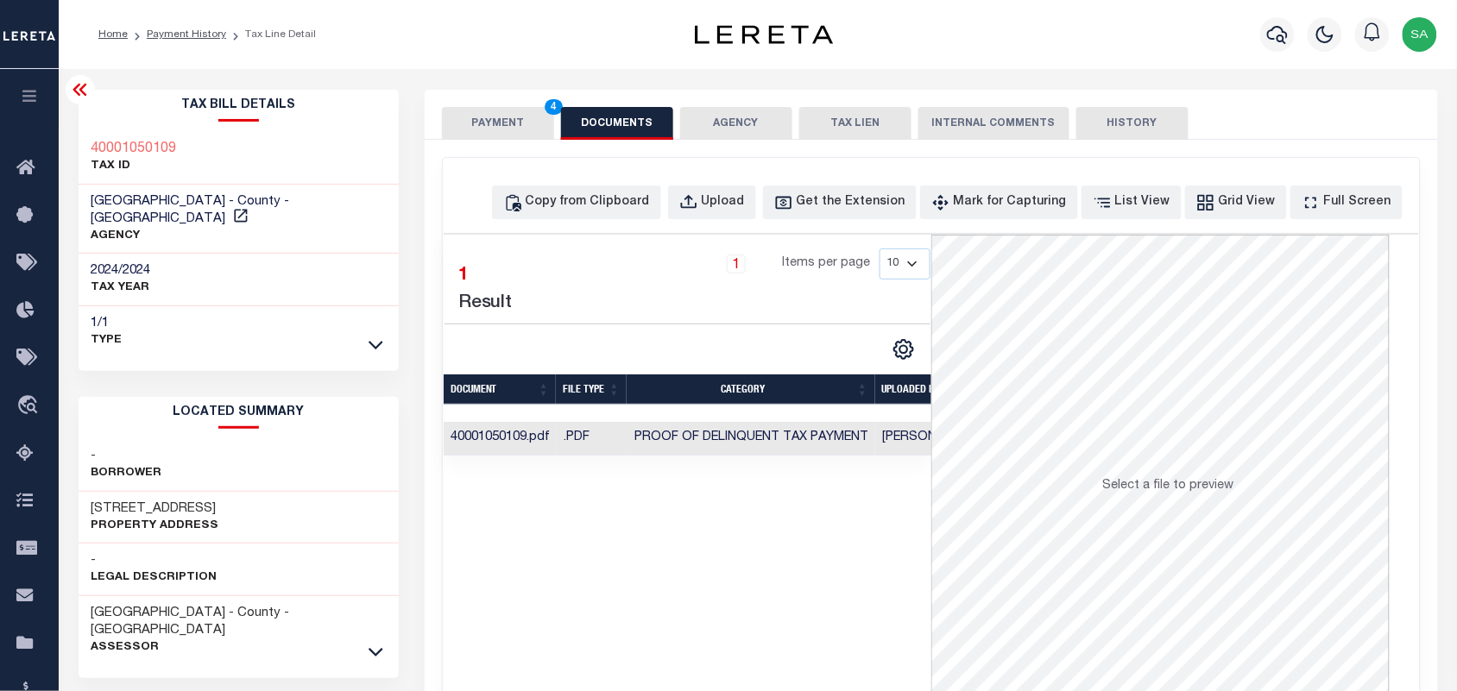
click at [502, 122] on button "PAYMENT 4" at bounding box center [498, 123] width 112 height 33
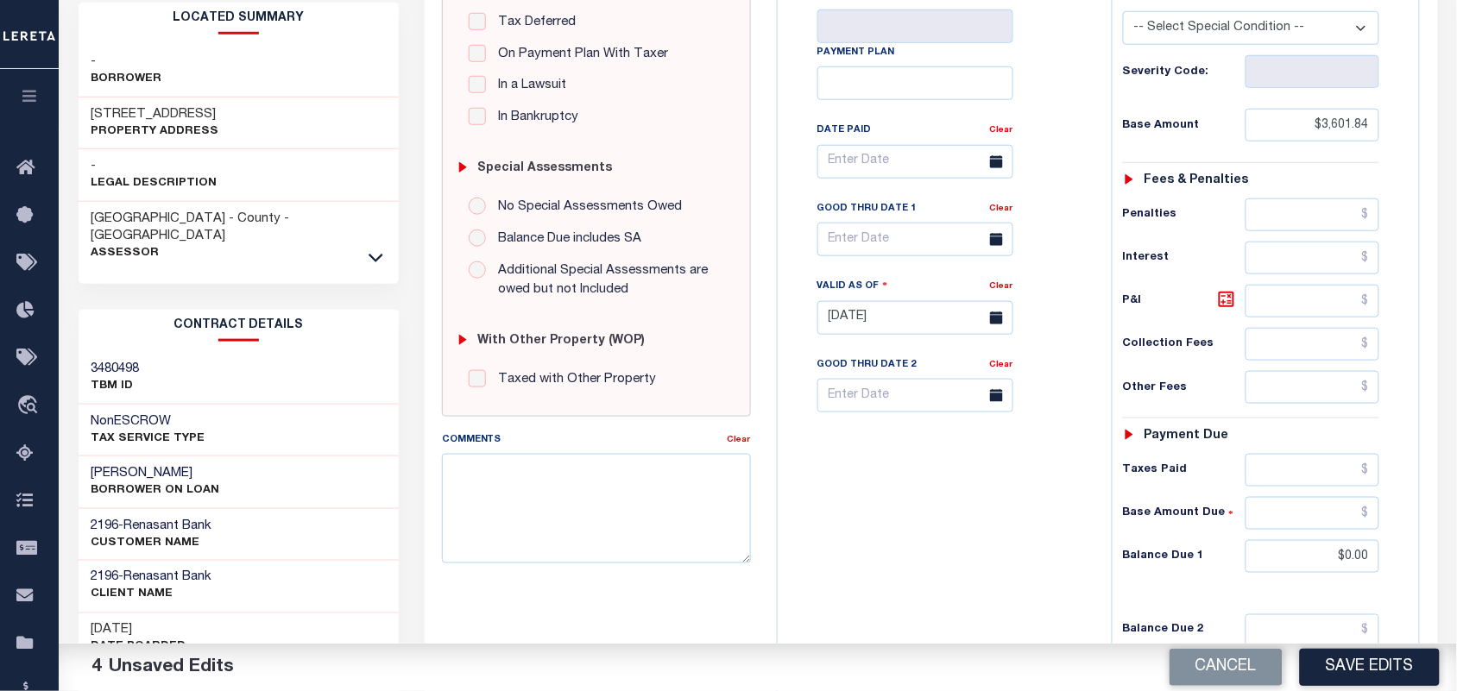
scroll to position [432, 0]
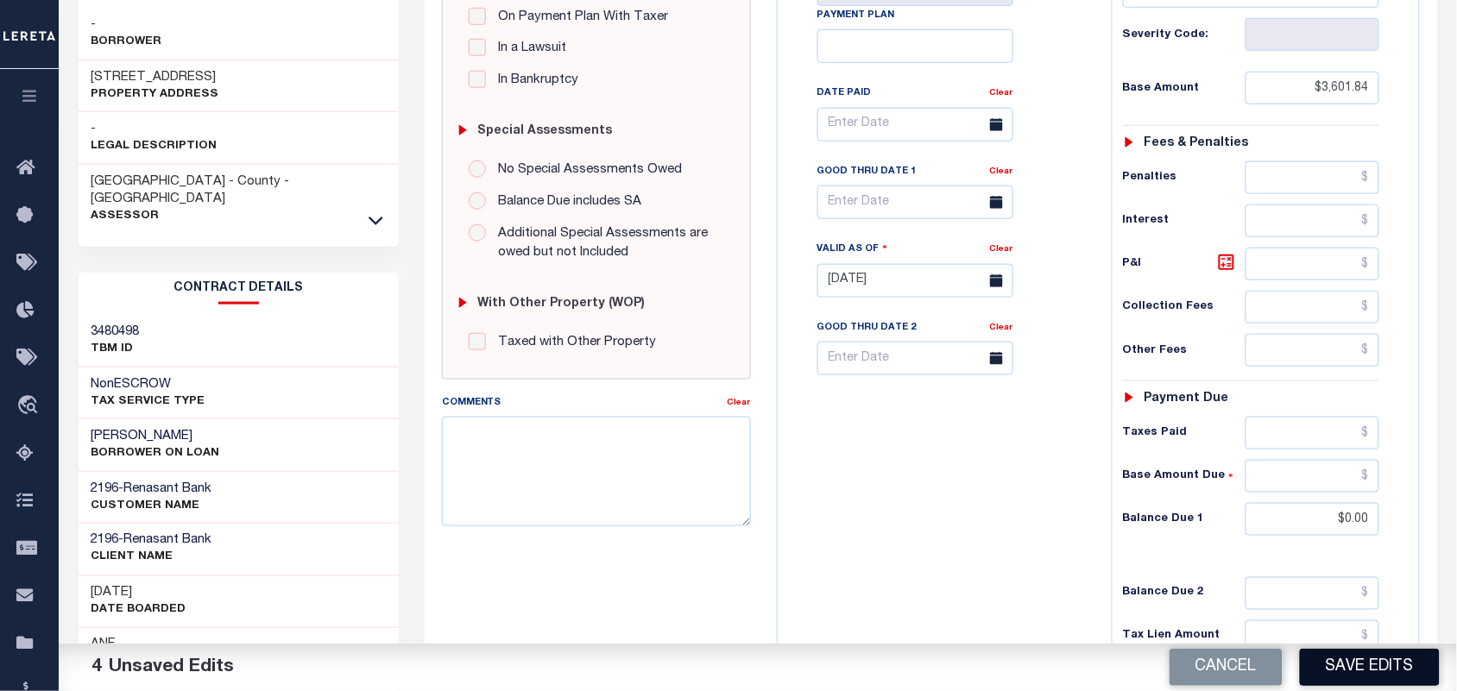
click at [1378, 672] on button "Save Edits" at bounding box center [1370, 667] width 140 height 37
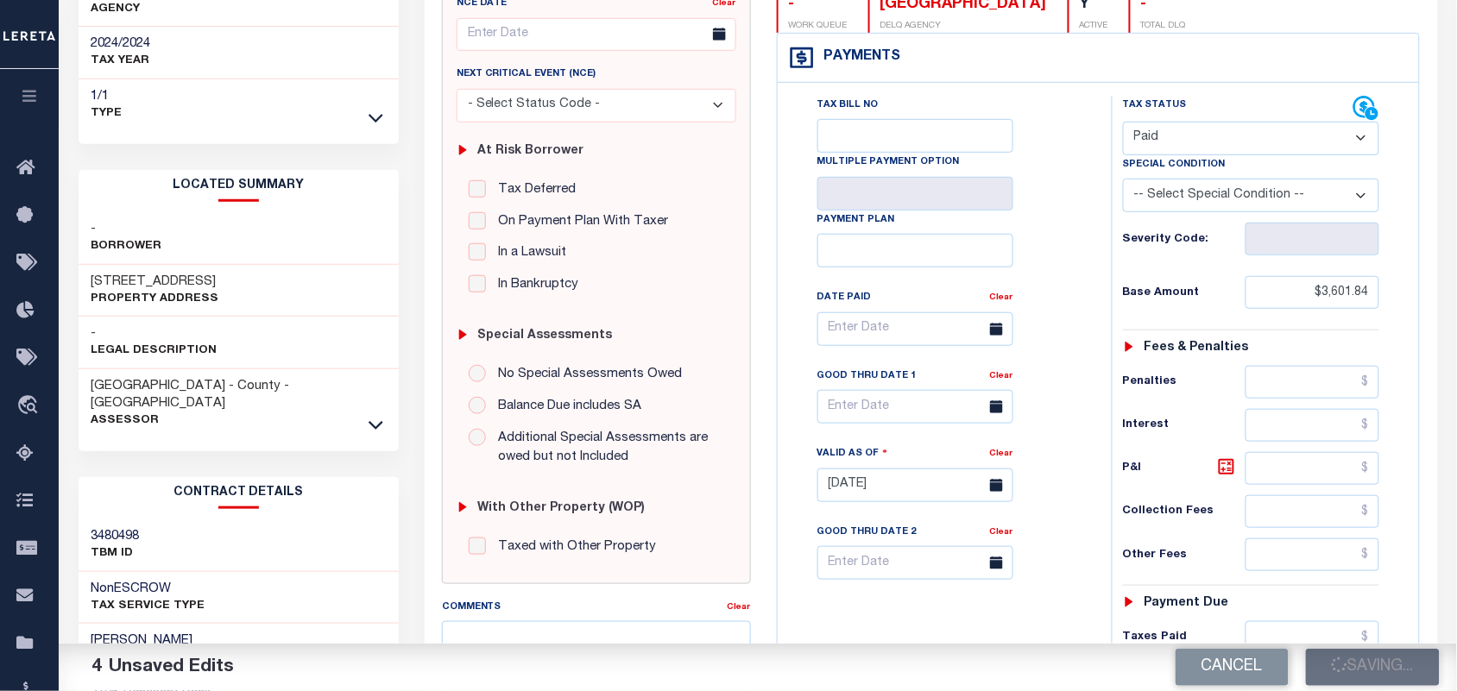
scroll to position [0, 0]
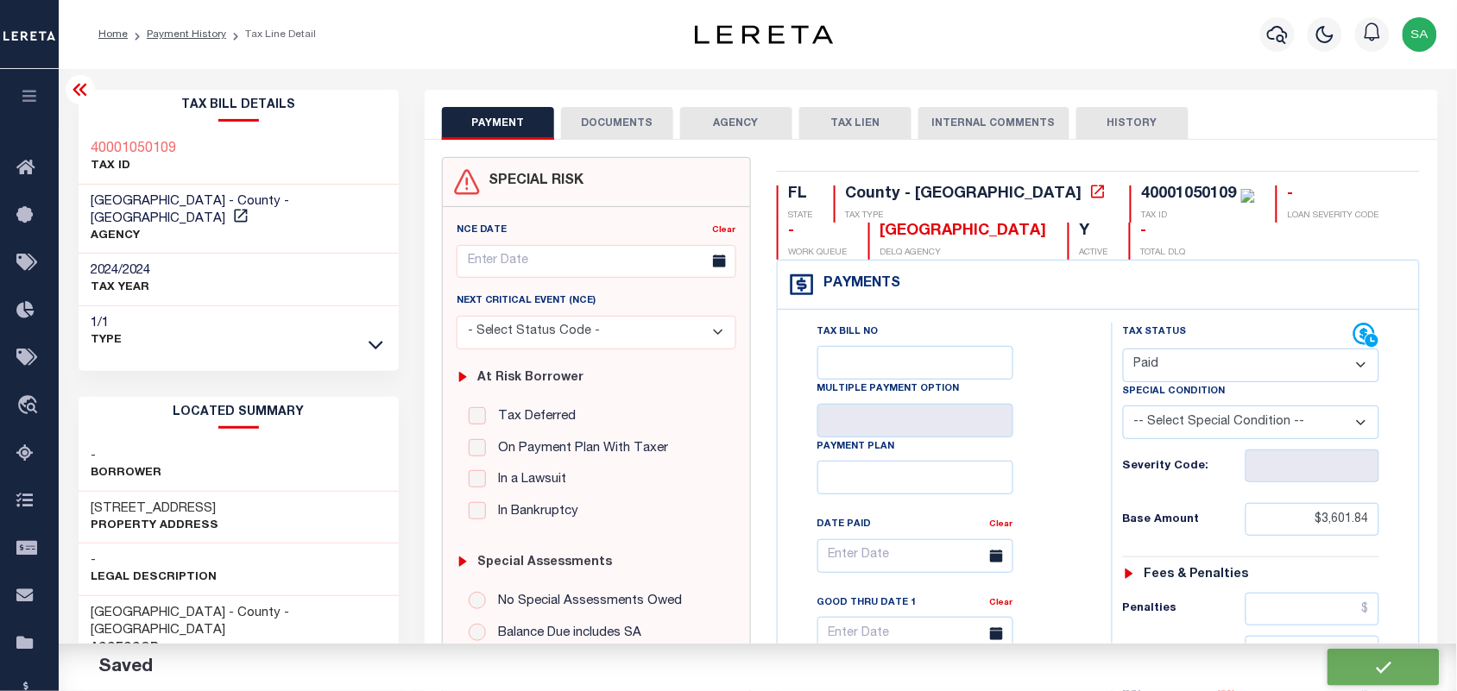
checkbox input "false"
type input "$3,601.84"
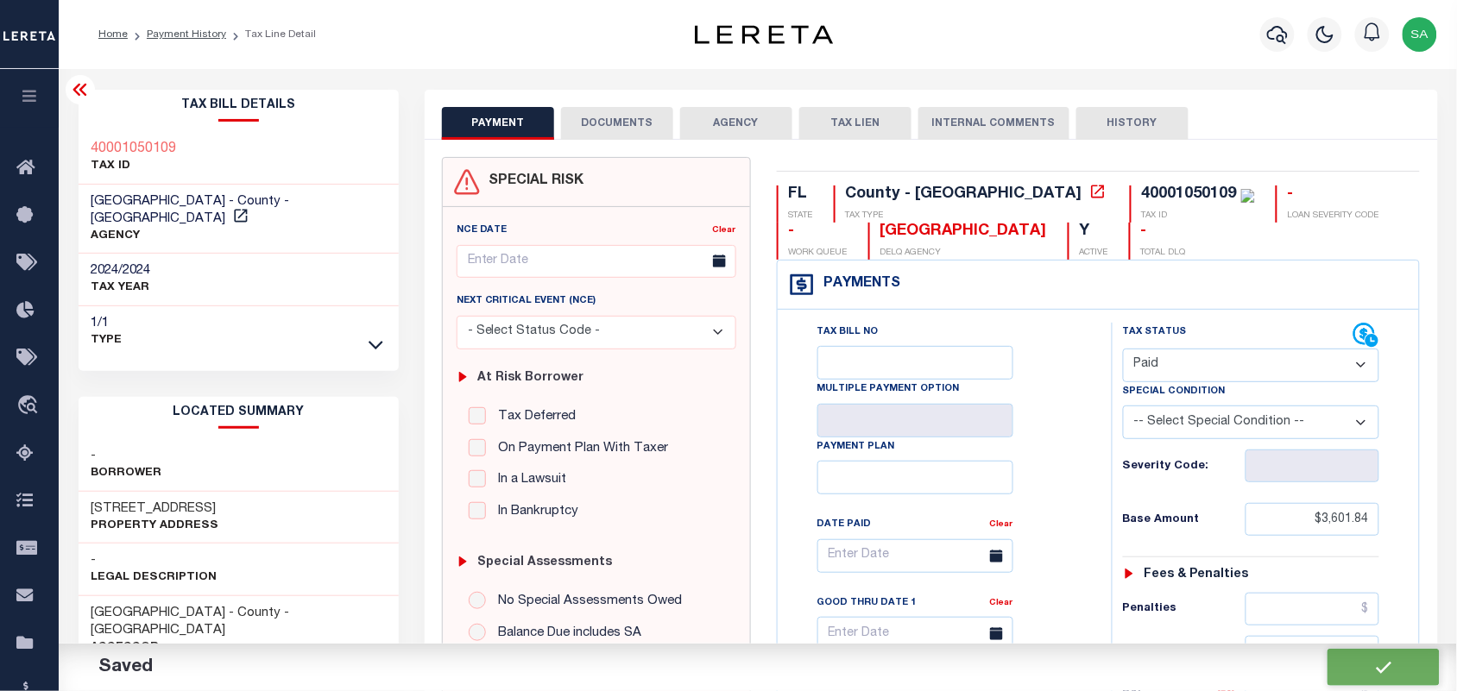
type input "$0"
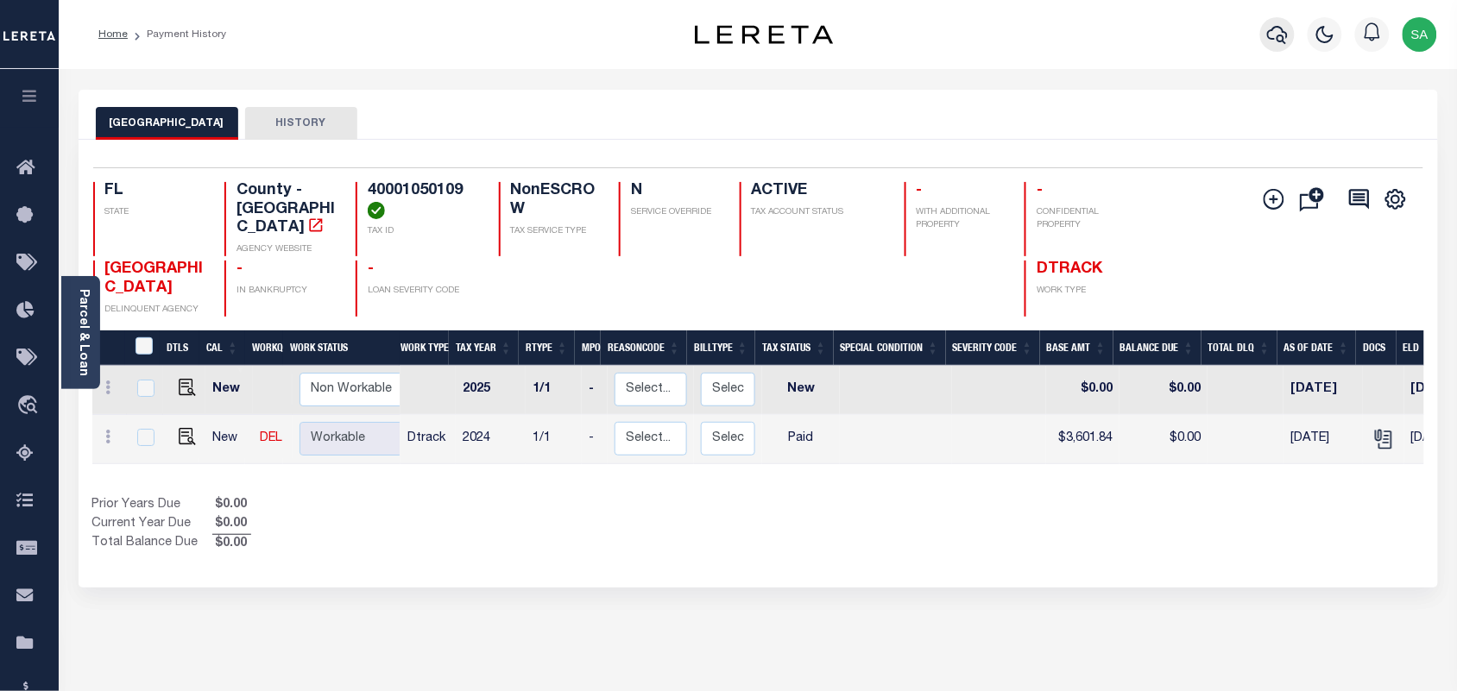
click at [1266, 41] on button "button" at bounding box center [1277, 34] width 35 height 35
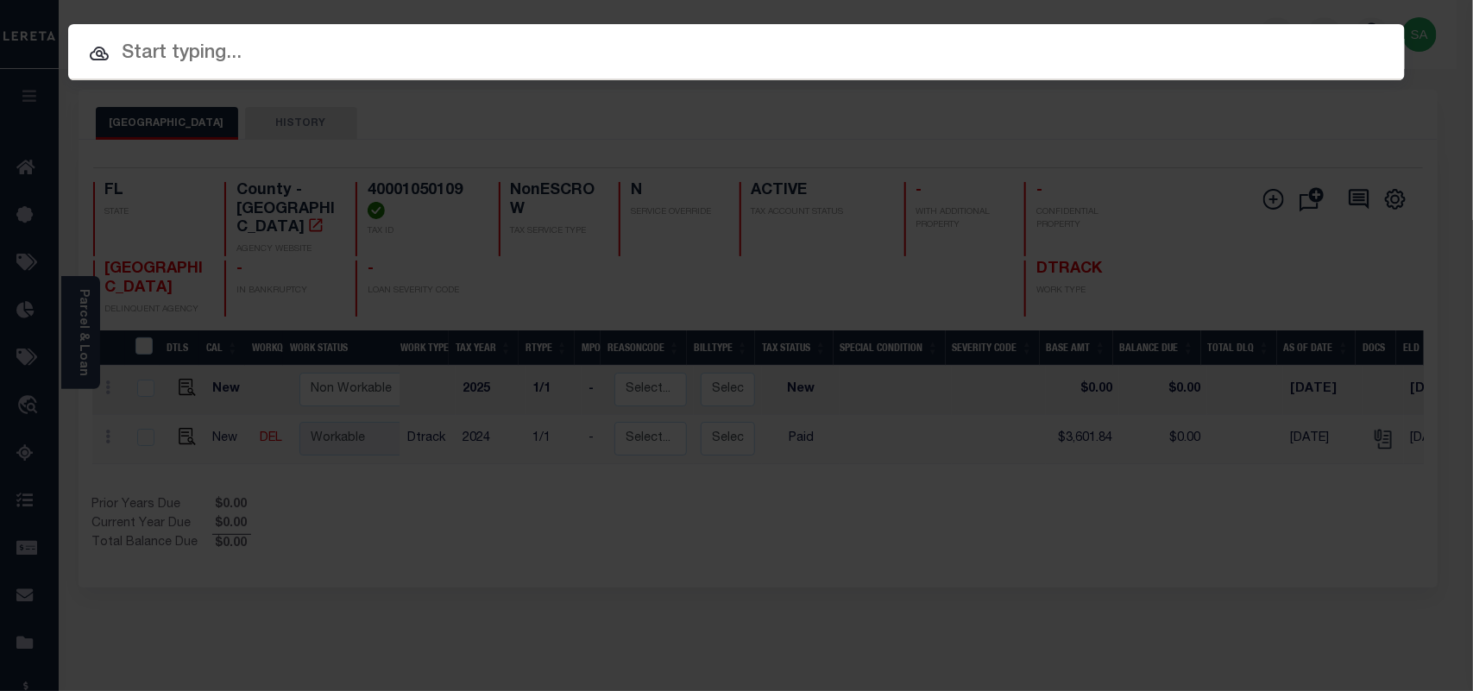
click at [1149, 43] on input "text" at bounding box center [736, 54] width 1337 height 30
paste input "4910051000"
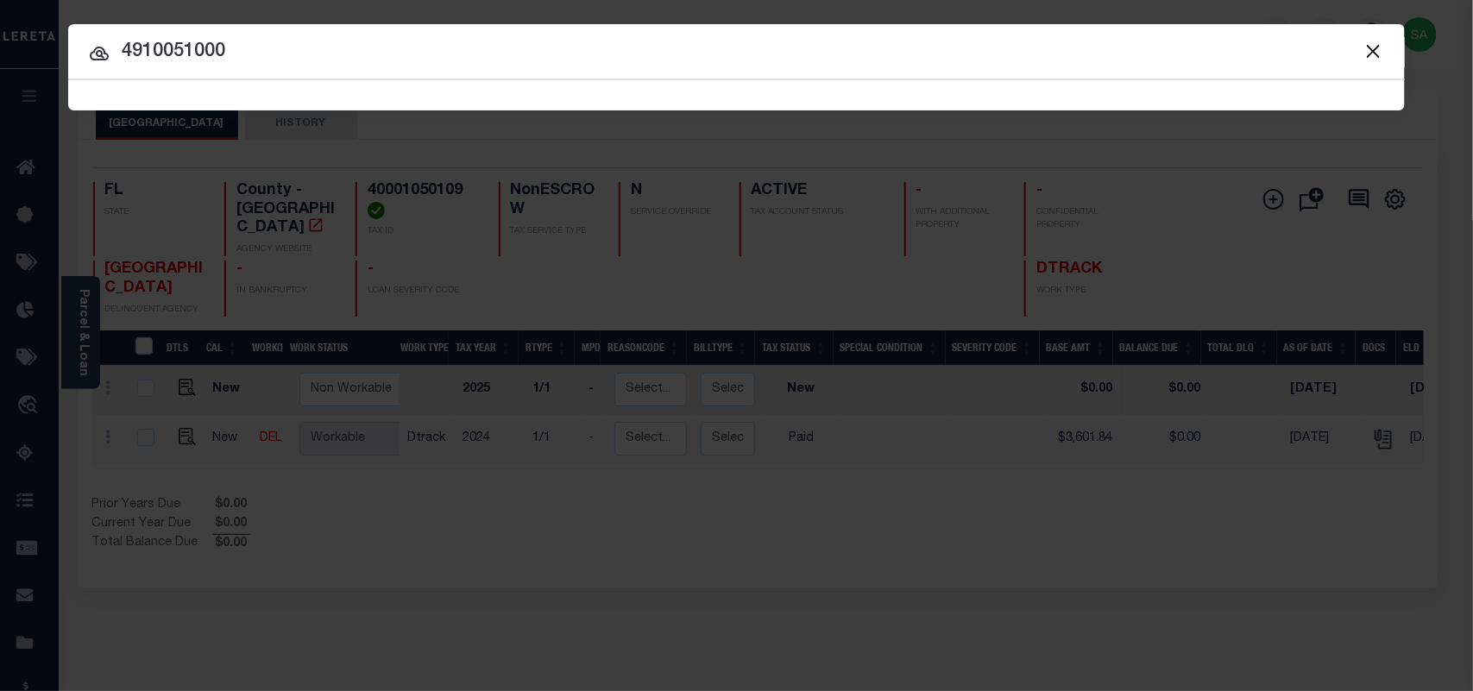
type input "4910051000"
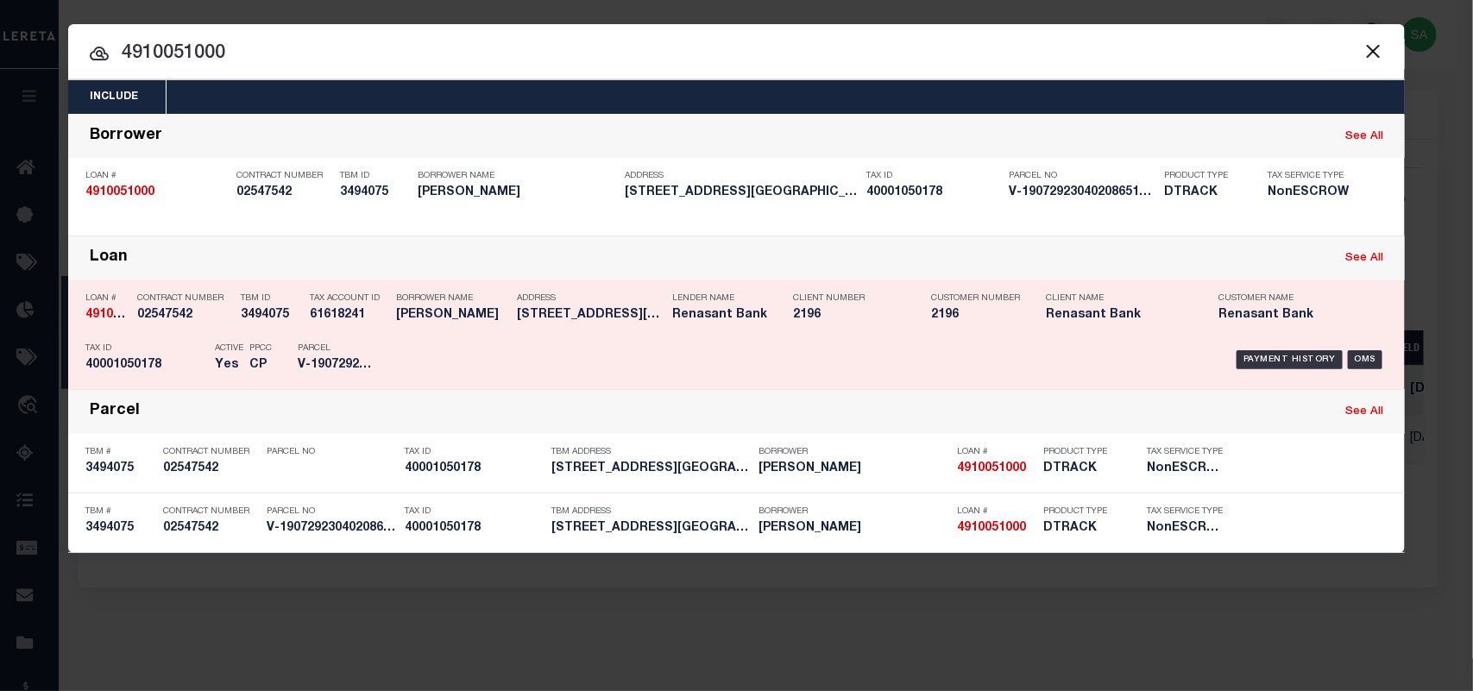
click at [429, 325] on div "Borrower Name [PERSON_NAME]" at bounding box center [452, 310] width 112 height 50
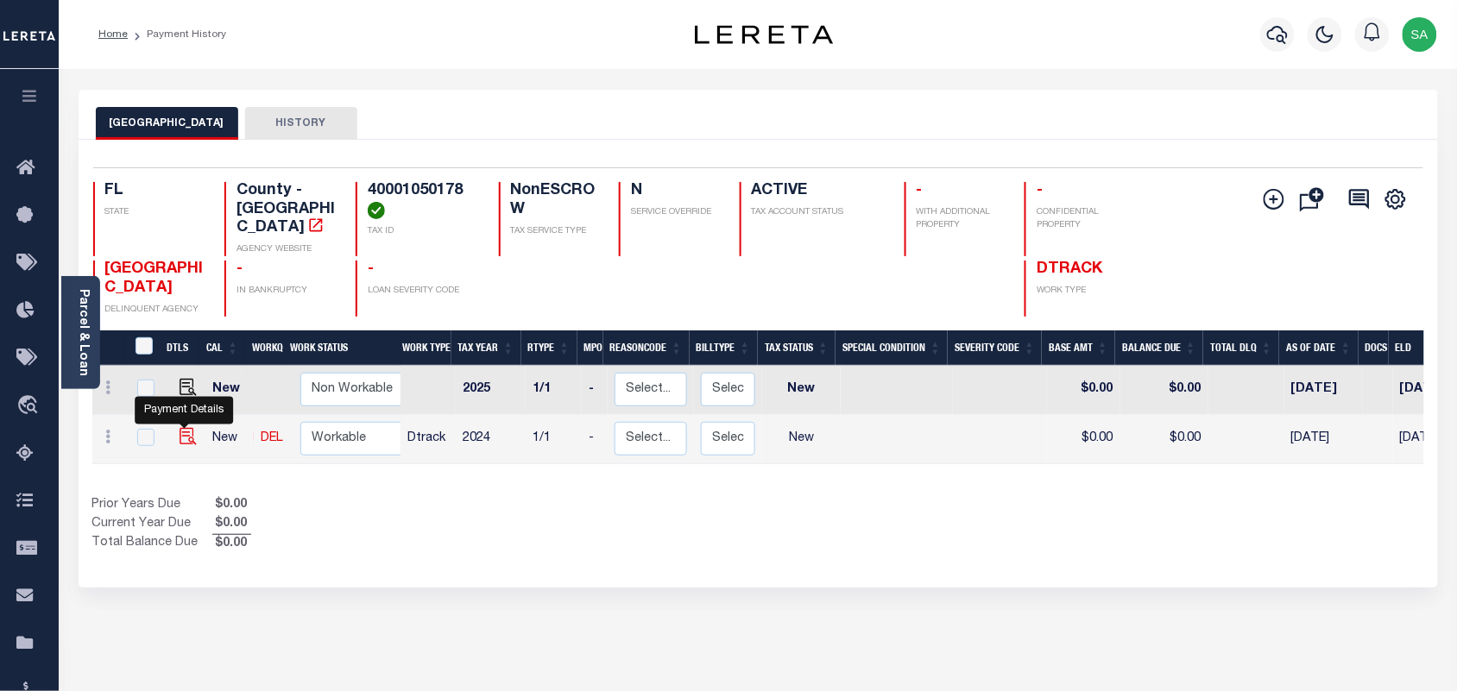
click at [186, 428] on img "" at bounding box center [188, 436] width 17 height 17
checkbox input "true"
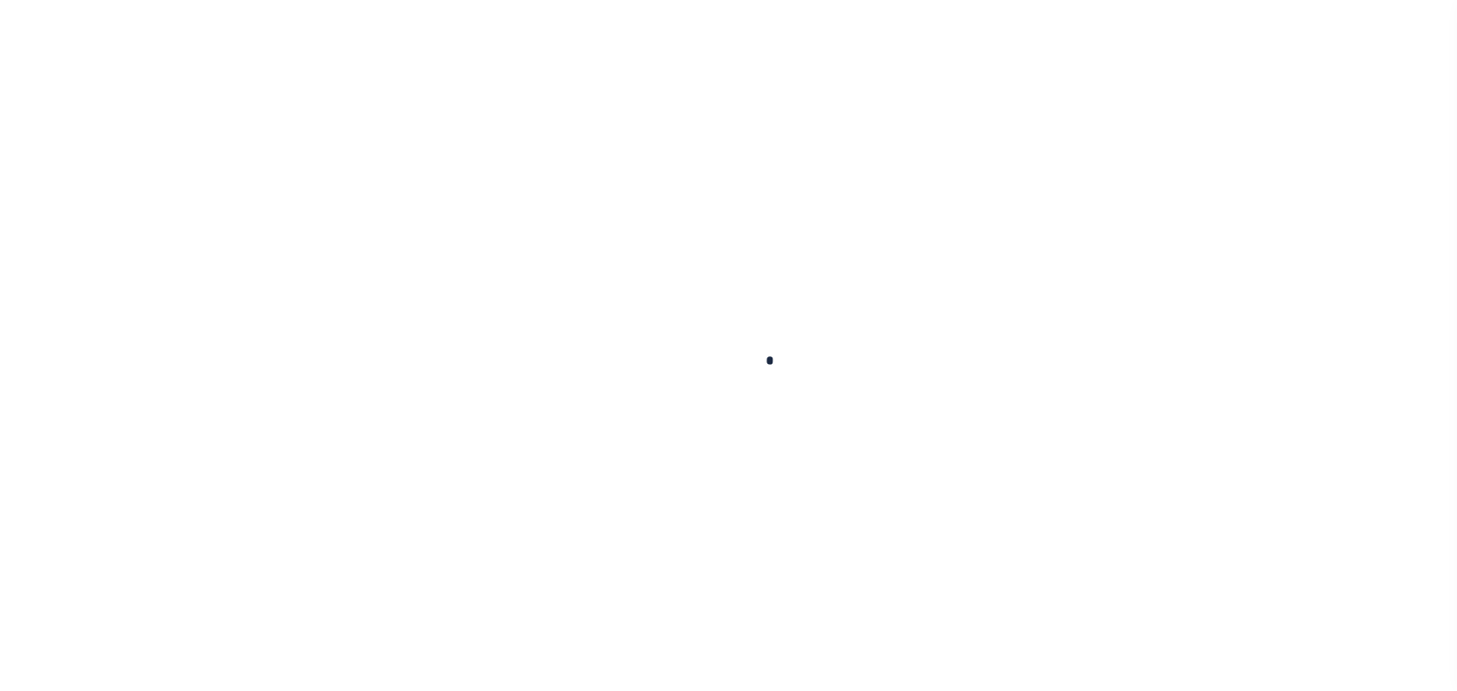
checkbox input "false"
type input "[DATE]"
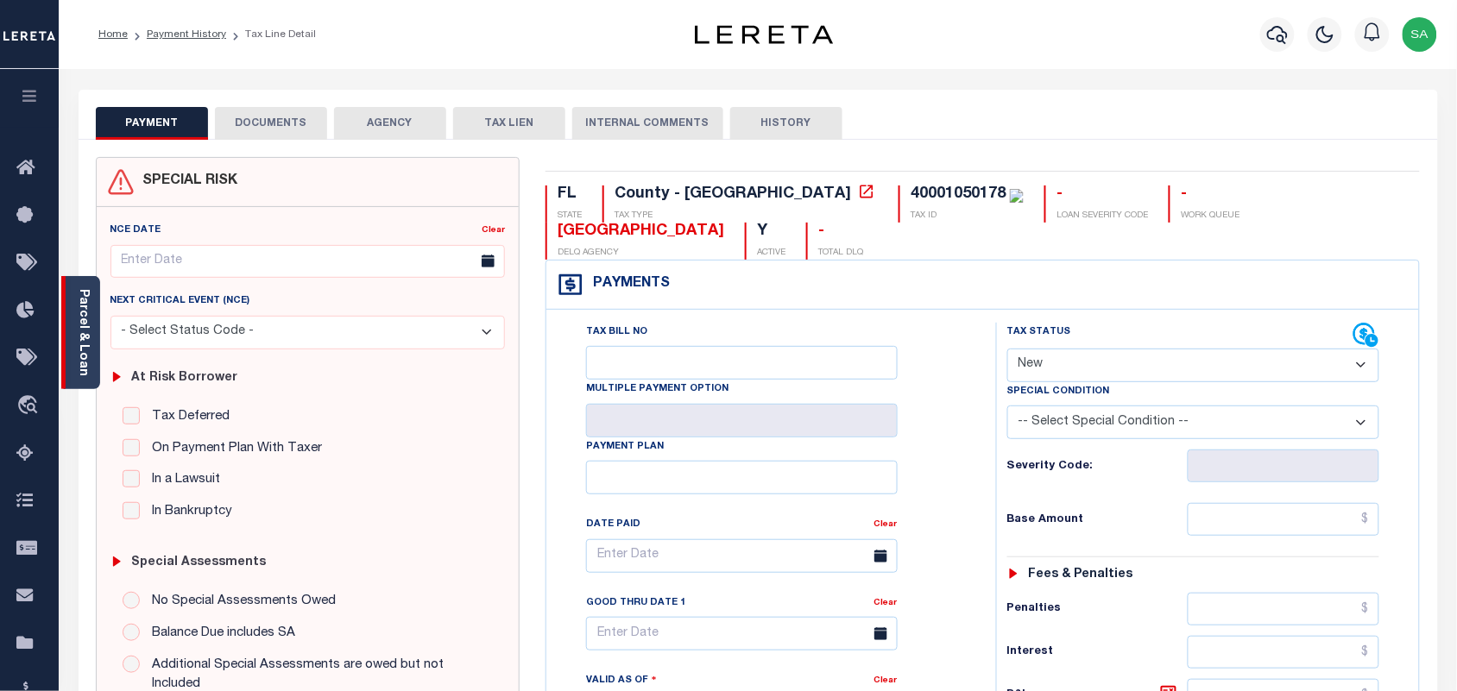
click at [77, 337] on link "Parcel & Loan" at bounding box center [83, 332] width 12 height 87
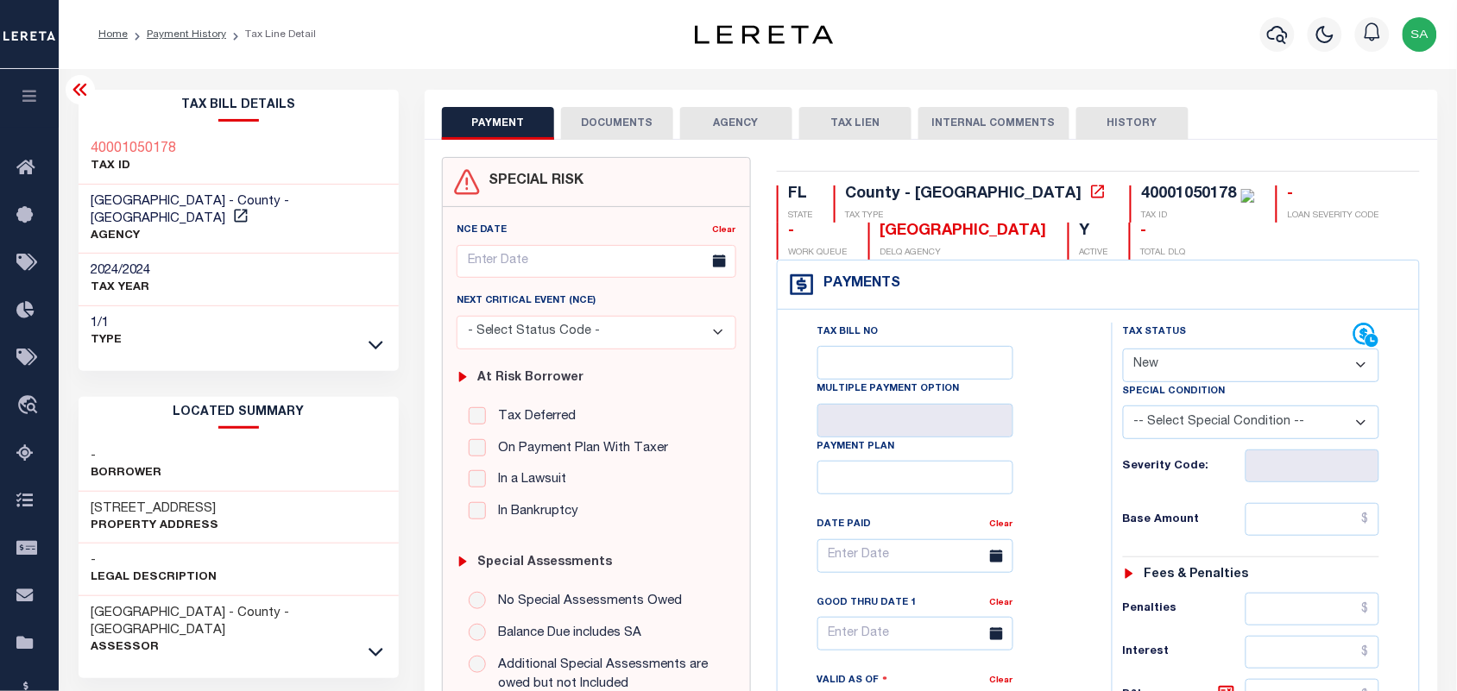
click at [1135, 373] on select "- Select Status Code - Open Due/Unpaid Paid Incomplete No Tax Due Internal Refu…" at bounding box center [1251, 366] width 257 height 34
select select "PYD"
click at [1123, 350] on select "- Select Status Code - Open Due/Unpaid Paid Incomplete No Tax Due Internal Refu…" at bounding box center [1251, 366] width 257 height 34
type input "[DATE]"
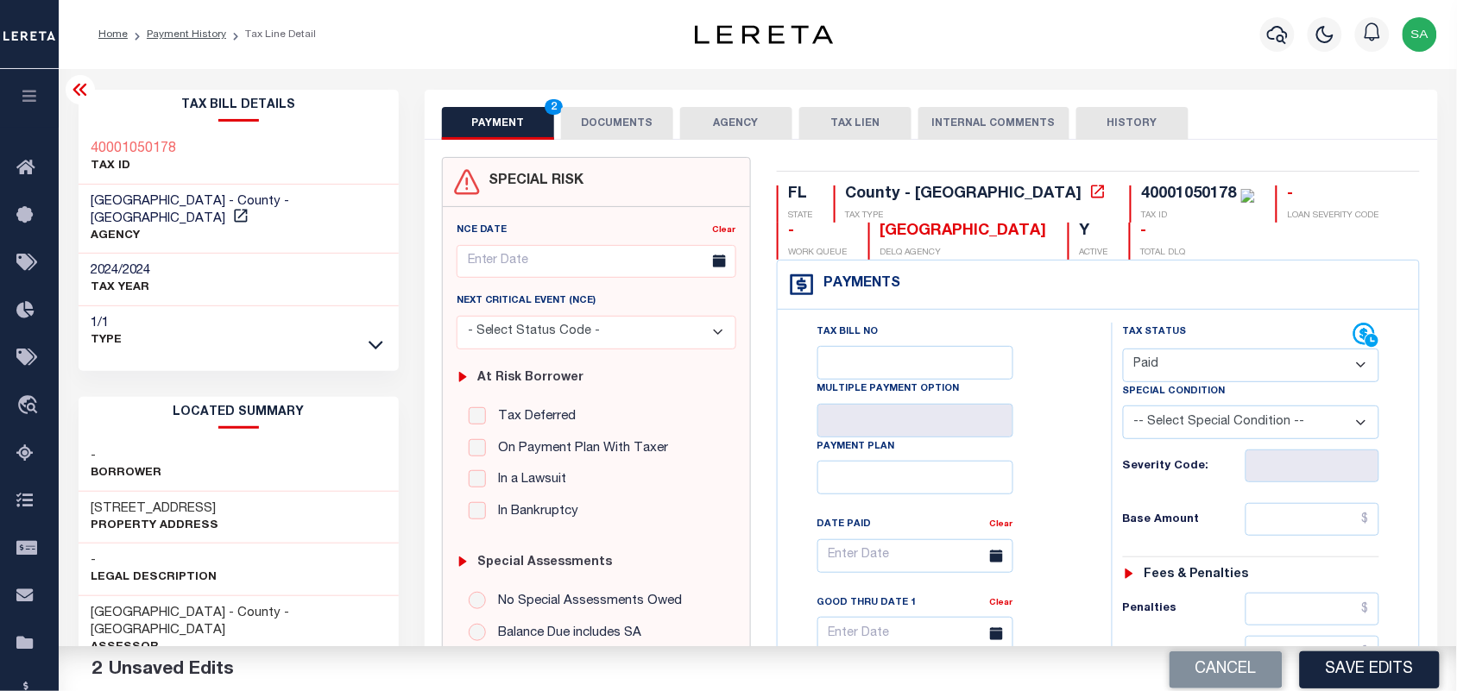
click at [602, 123] on button "DOCUMENTS" at bounding box center [617, 123] width 112 height 33
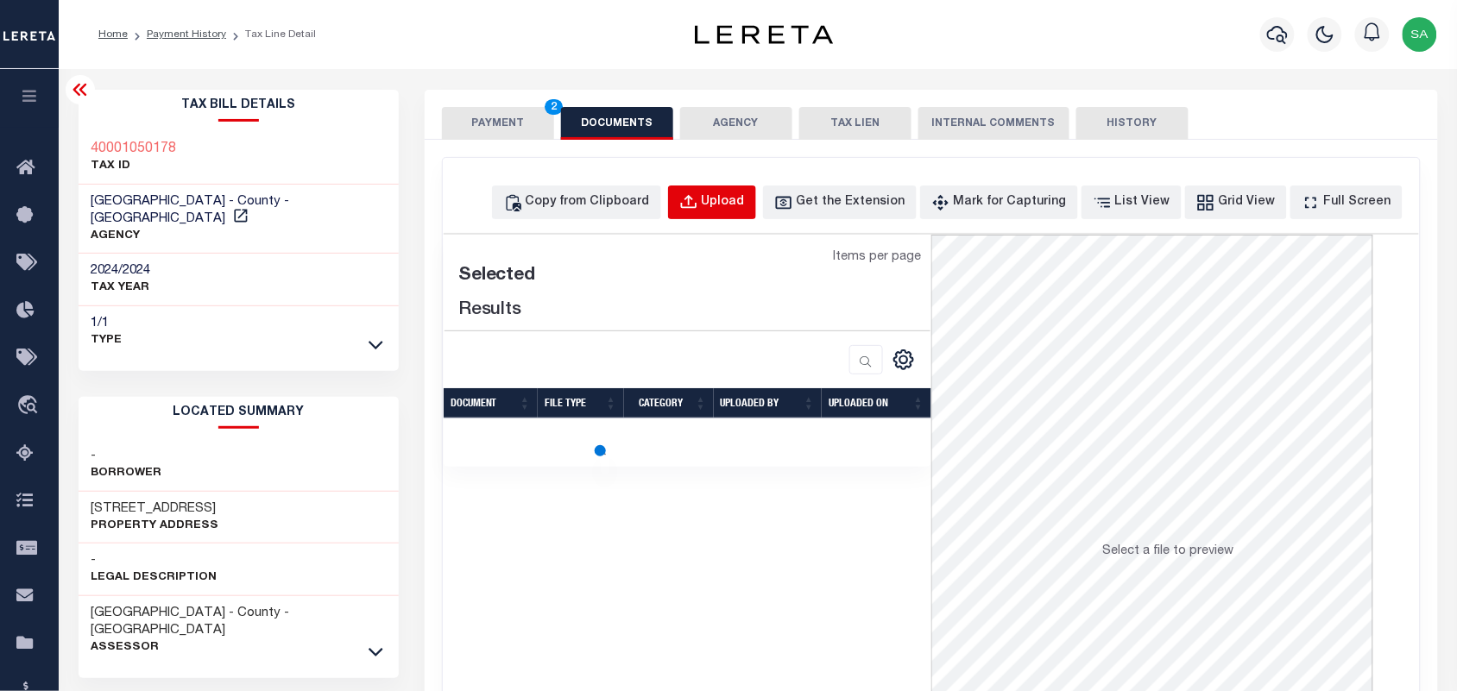
click at [736, 207] on div "Upload" at bounding box center [723, 202] width 43 height 19
select select "POP"
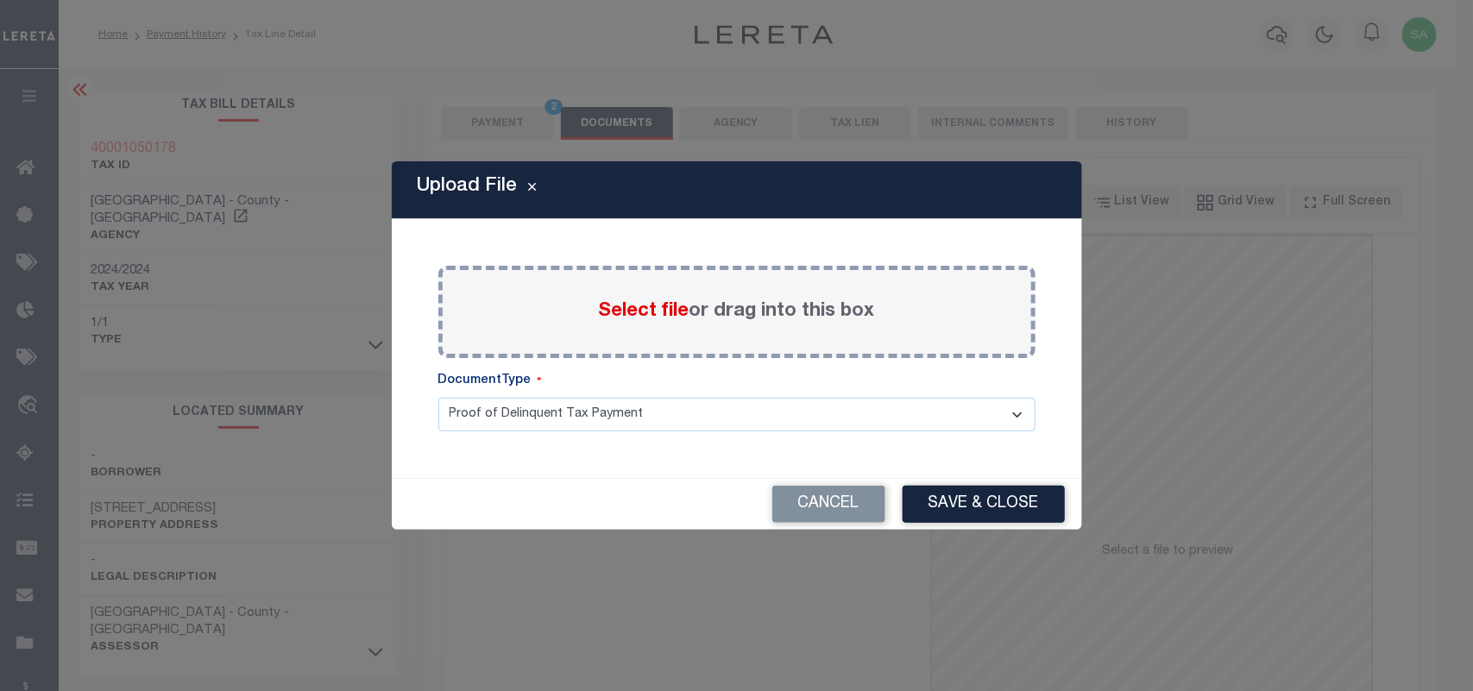
click at [648, 312] on span "Select file" at bounding box center [644, 311] width 91 height 19
click at [0, 0] on input "Select file or drag into this box" at bounding box center [0, 0] width 0 height 0
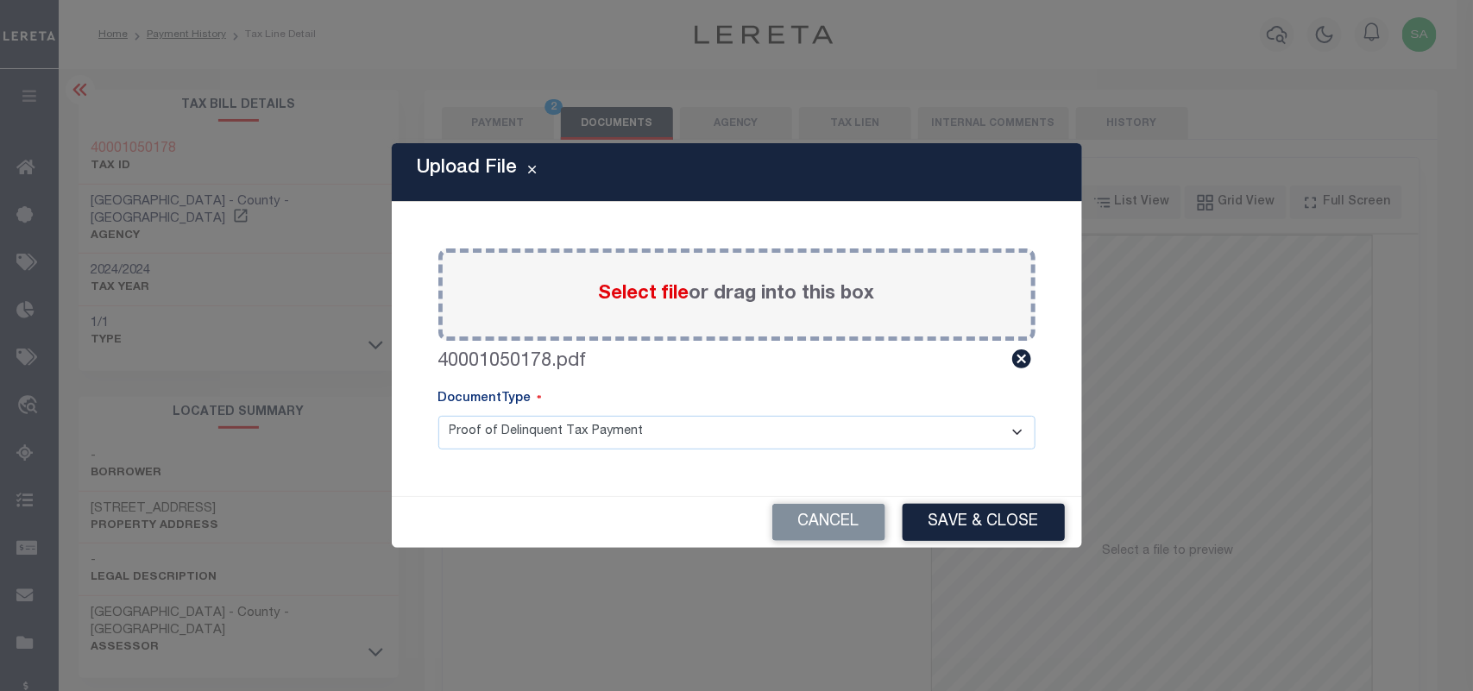
click at [1064, 527] on div "Cancel Save & Close" at bounding box center [737, 522] width 691 height 51
click at [1012, 528] on button "Save & Close" at bounding box center [984, 522] width 162 height 37
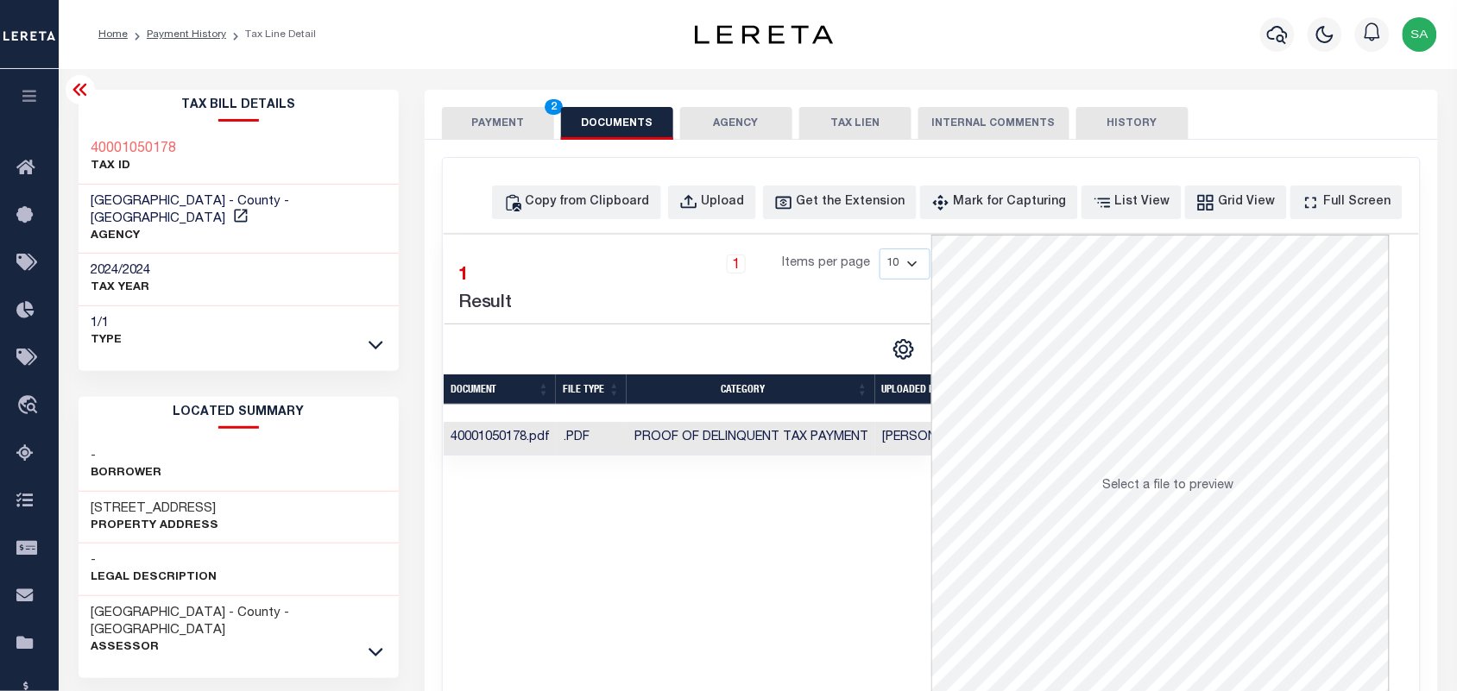
click at [486, 117] on button "PAYMENT 2" at bounding box center [498, 123] width 112 height 33
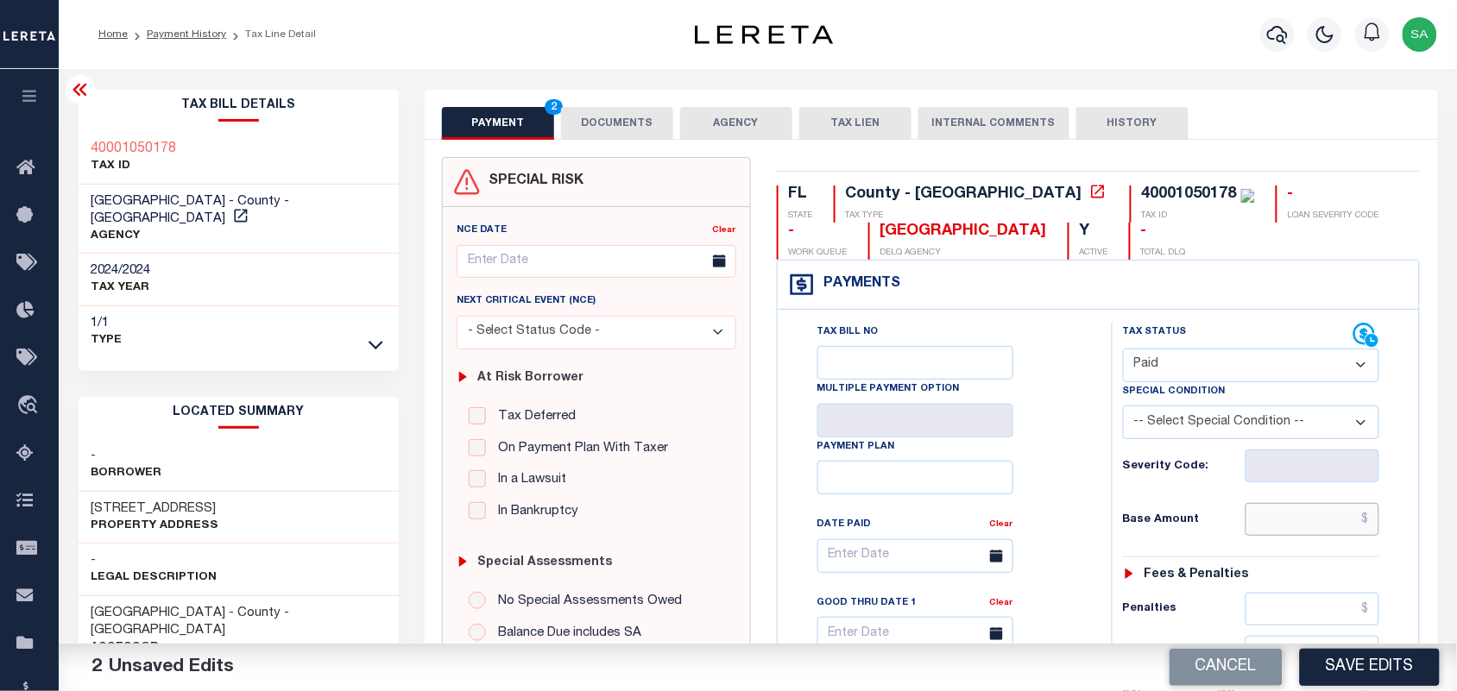
click at [1297, 533] on input "text" at bounding box center [1313, 519] width 135 height 33
paste input "3,479.77"
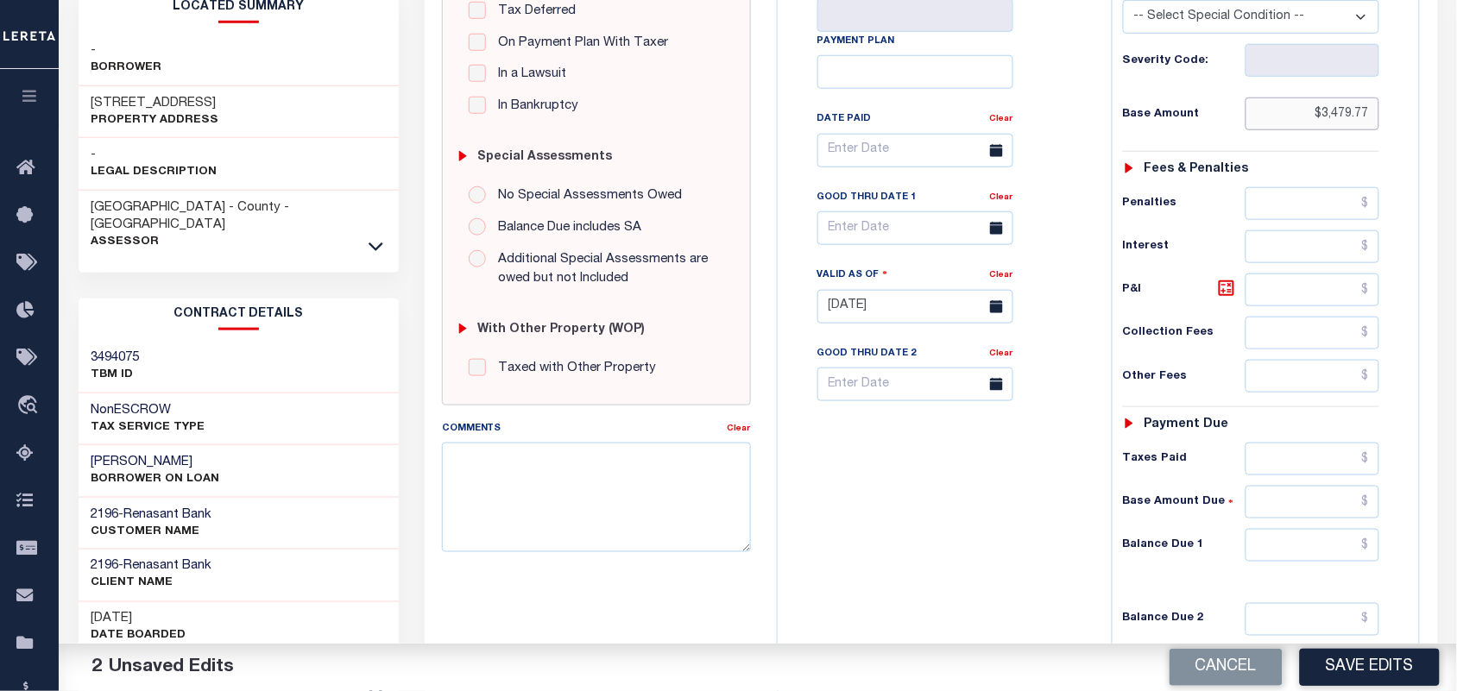
scroll to position [619, 0]
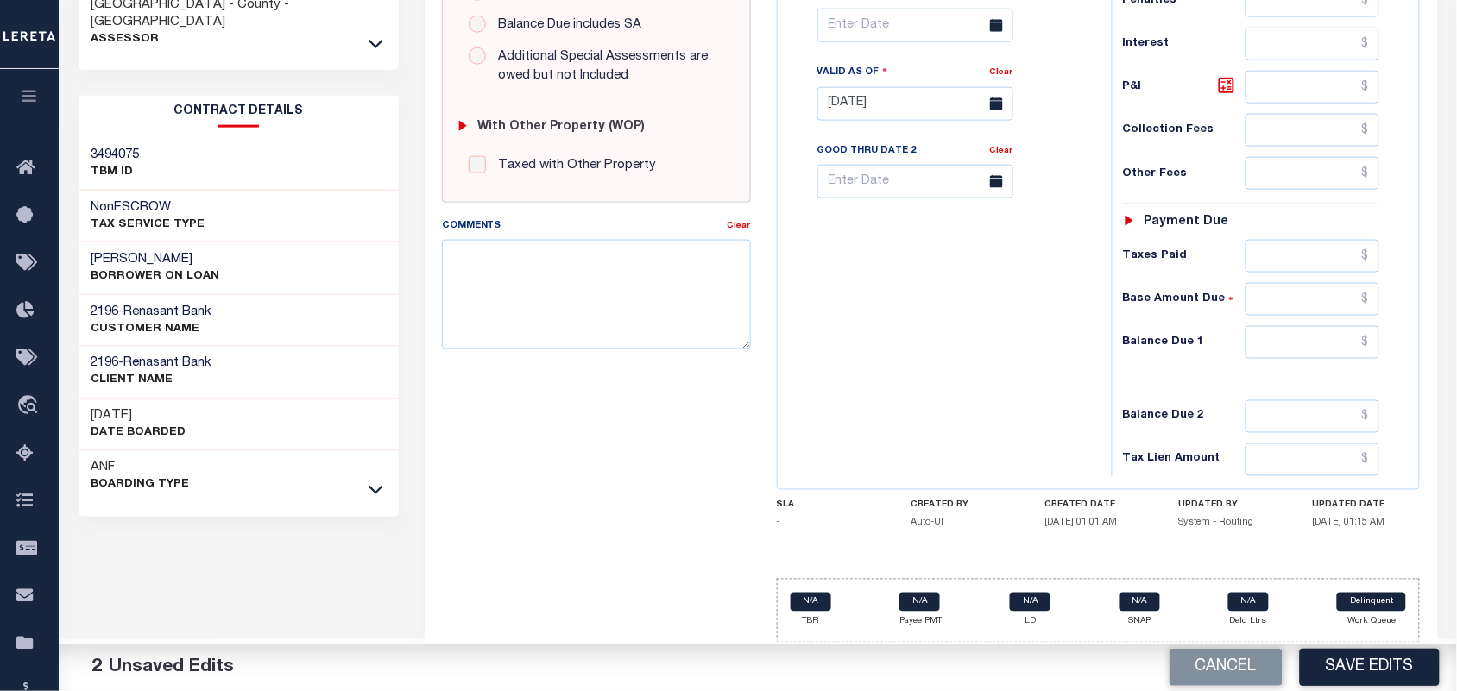
type input "$3,479.77"
click at [1316, 342] on input "text" at bounding box center [1313, 342] width 135 height 33
type input "$0.00"
click at [1004, 352] on div "Tax Bill No Multiple Payment Option Payment Plan Clear" at bounding box center [940, 95] width 317 height 762
click at [1353, 667] on button "Save Edits" at bounding box center [1370, 667] width 140 height 37
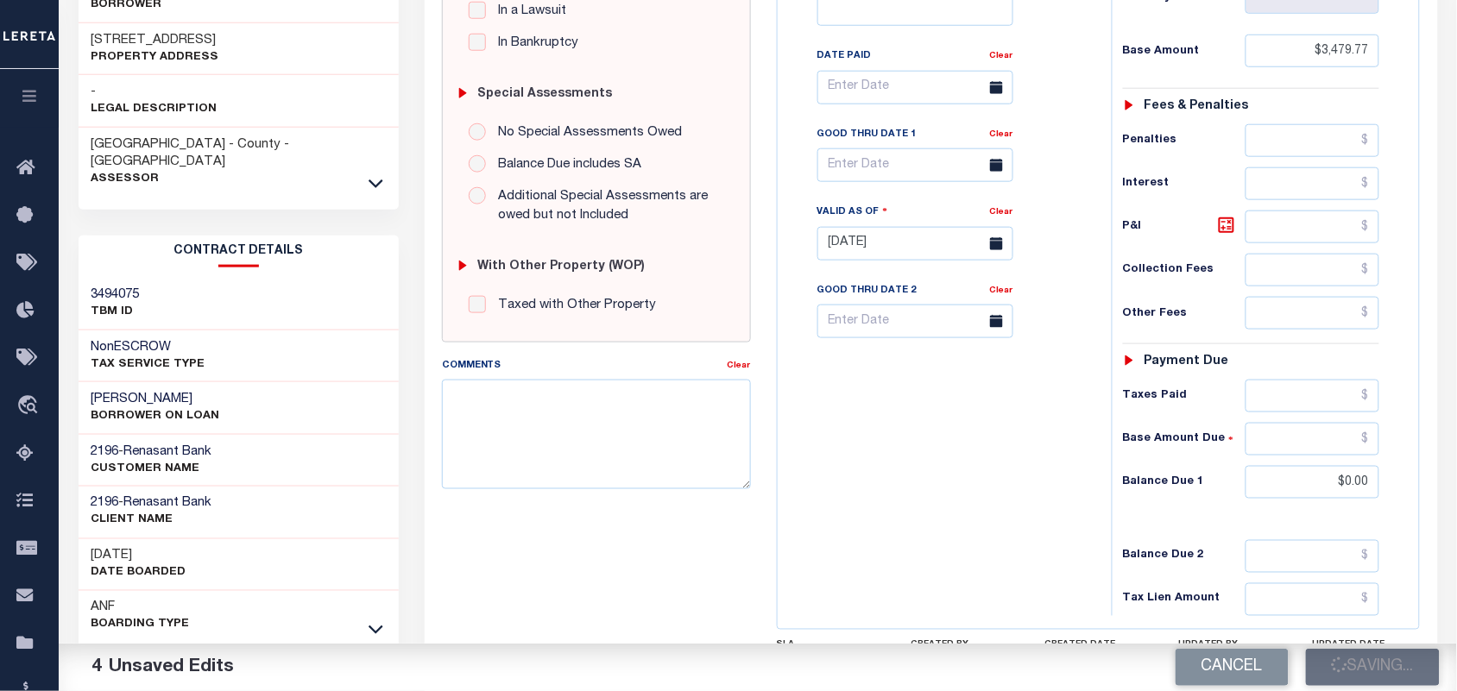
scroll to position [187, 0]
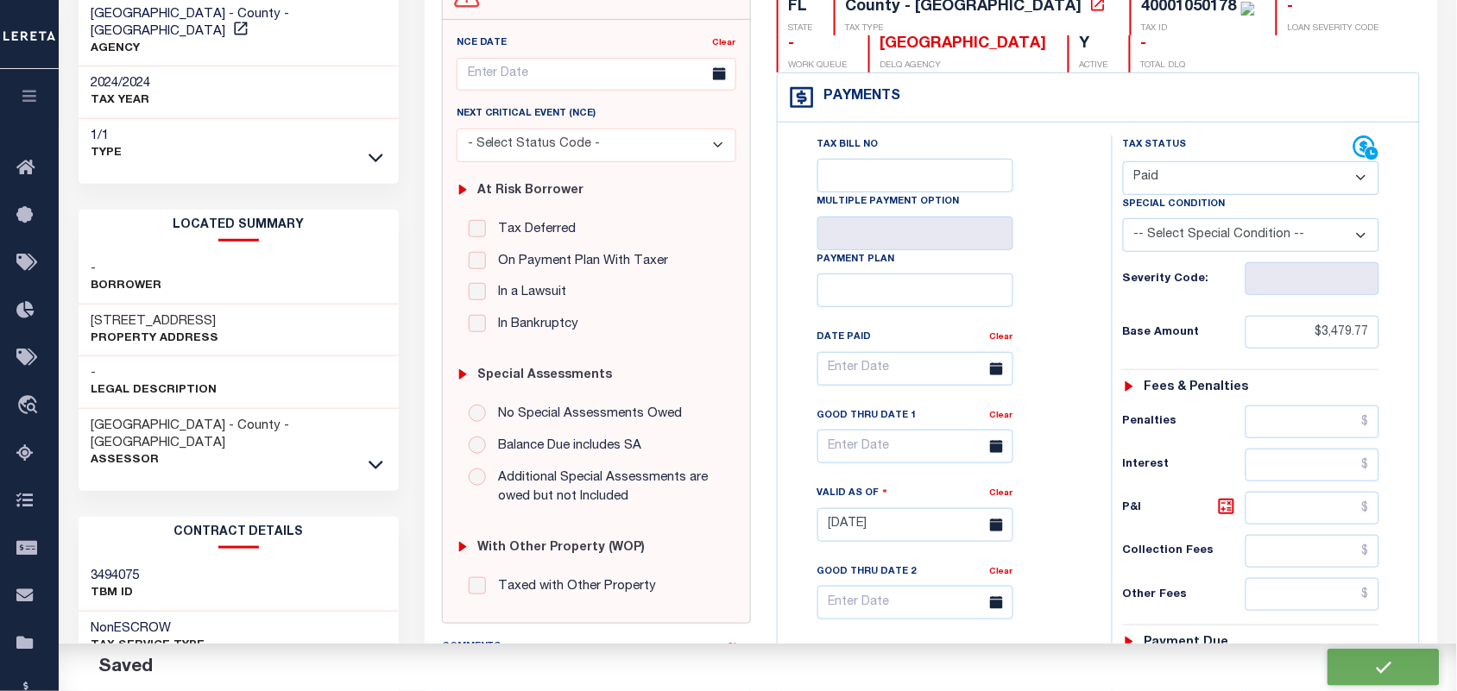
checkbox input "false"
type input "$3,479.77"
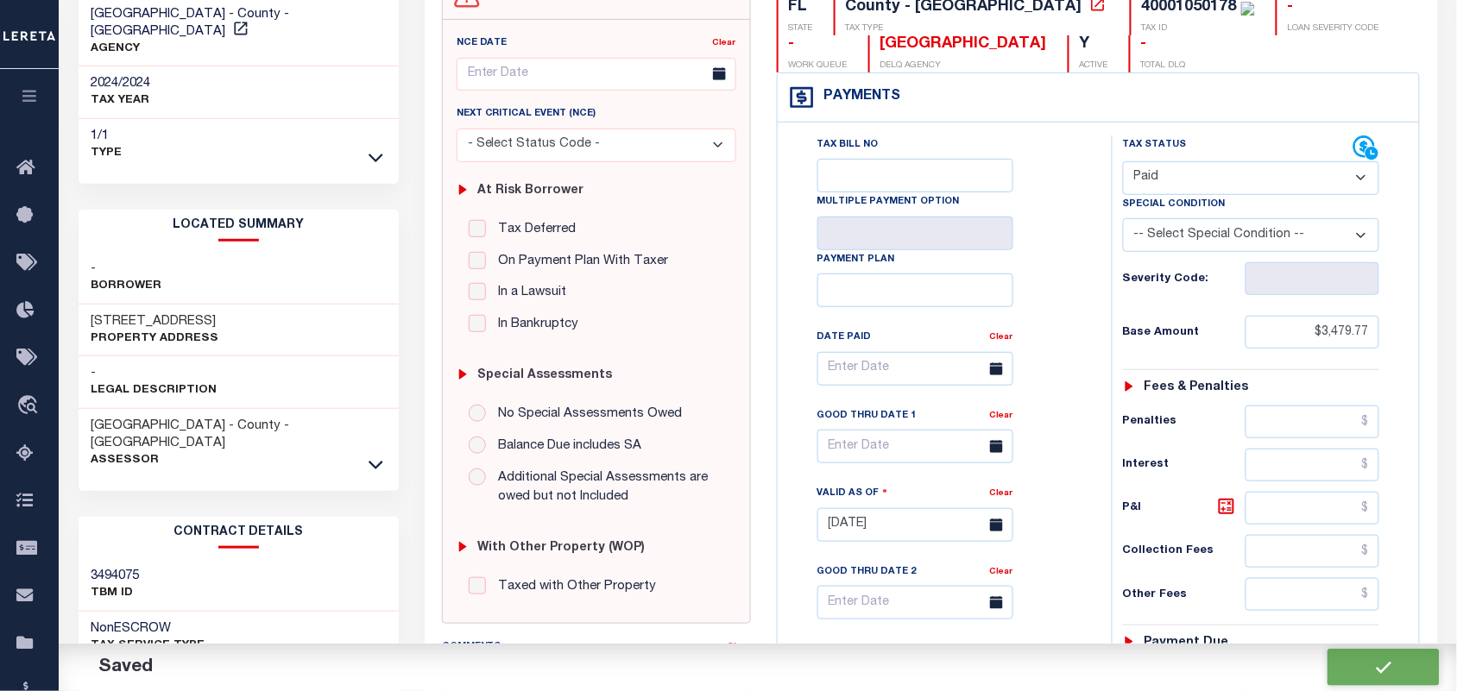
type input "$0"
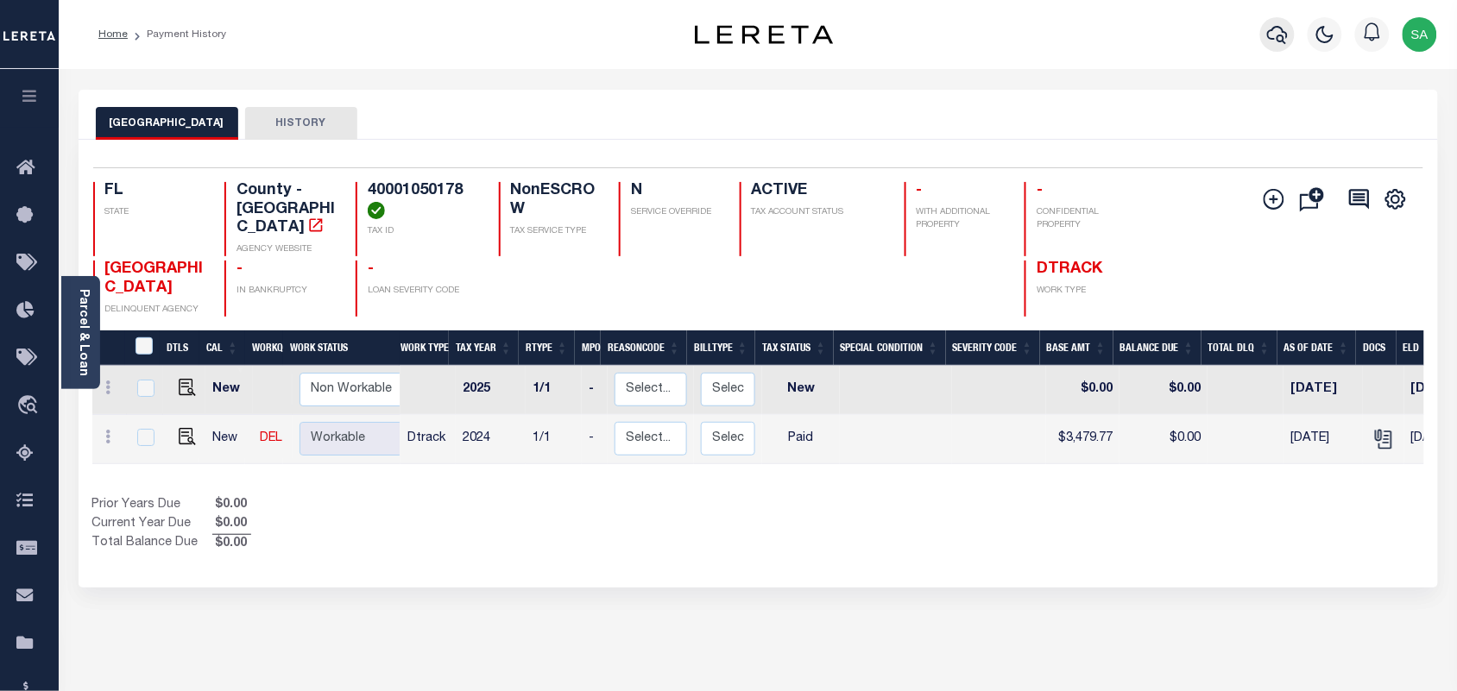
click at [1271, 43] on icon "button" at bounding box center [1277, 34] width 21 height 21
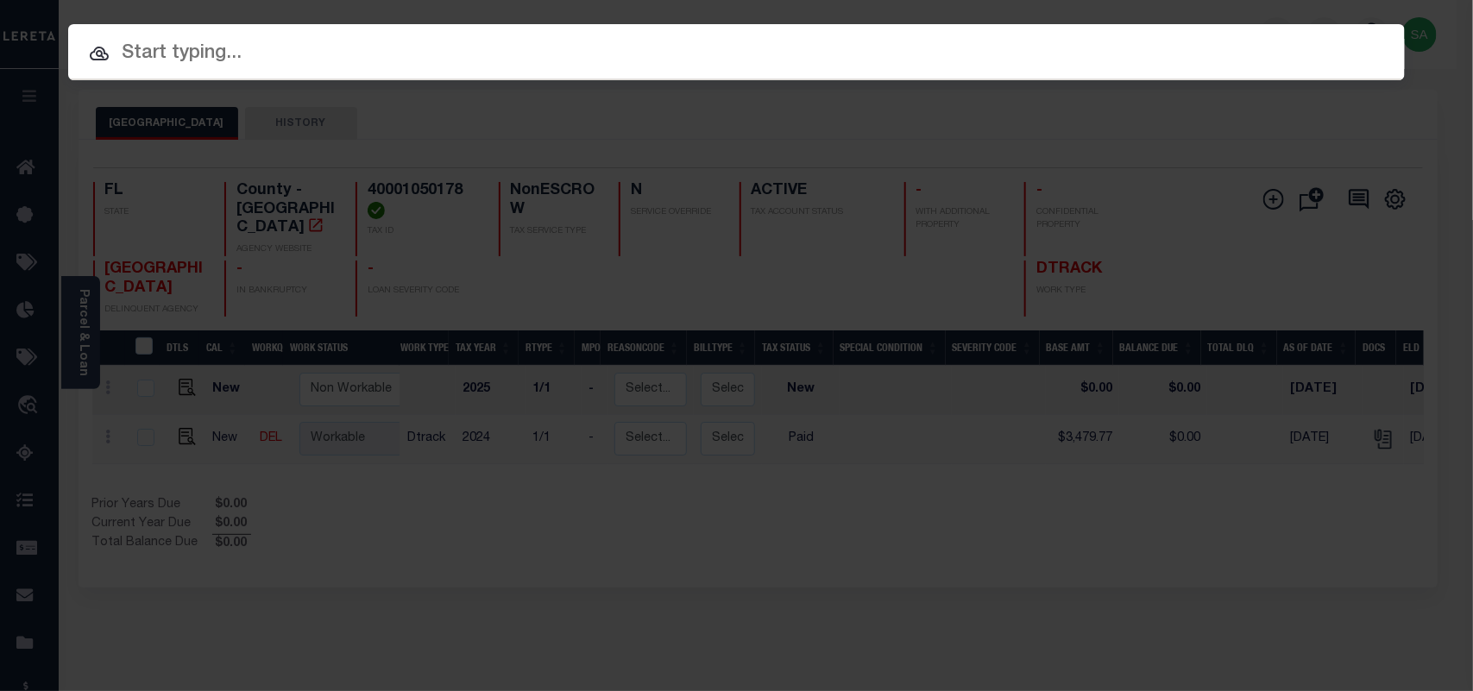
click at [1139, 57] on div "Include Loans TBM Customers Borrowers Payments (Lender Non-Disb) Payments (Lend…" at bounding box center [736, 345] width 1473 height 691
paste input "9751807257"
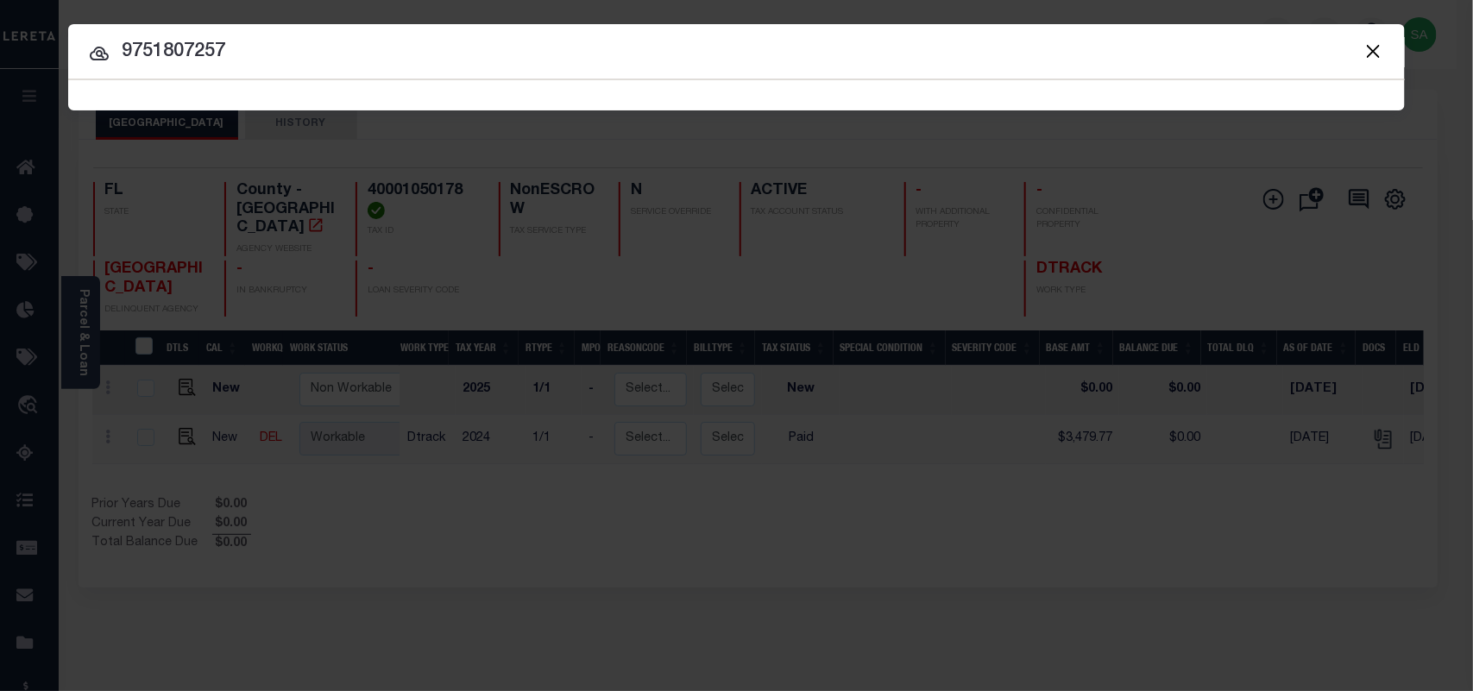
type input "9751807257"
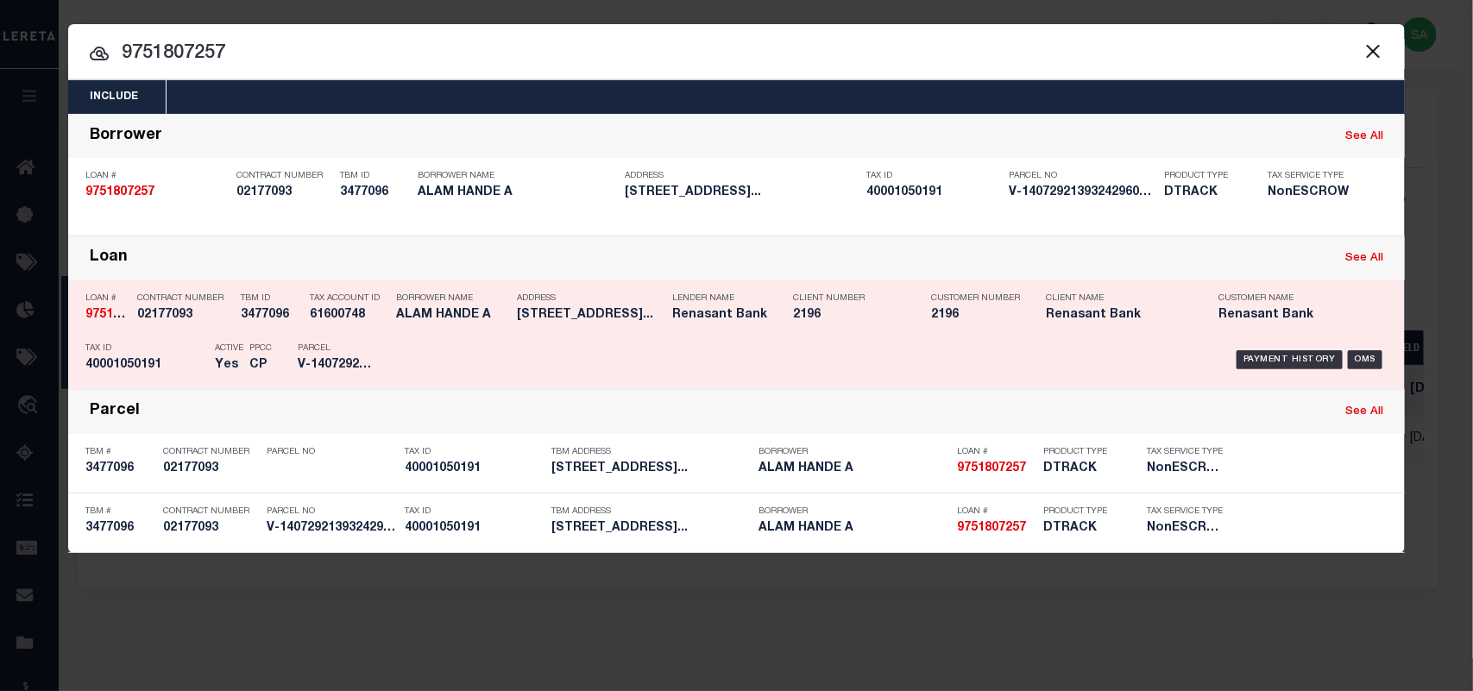
click at [436, 312] on h5 "ALAM HANDE A" at bounding box center [452, 315] width 112 height 15
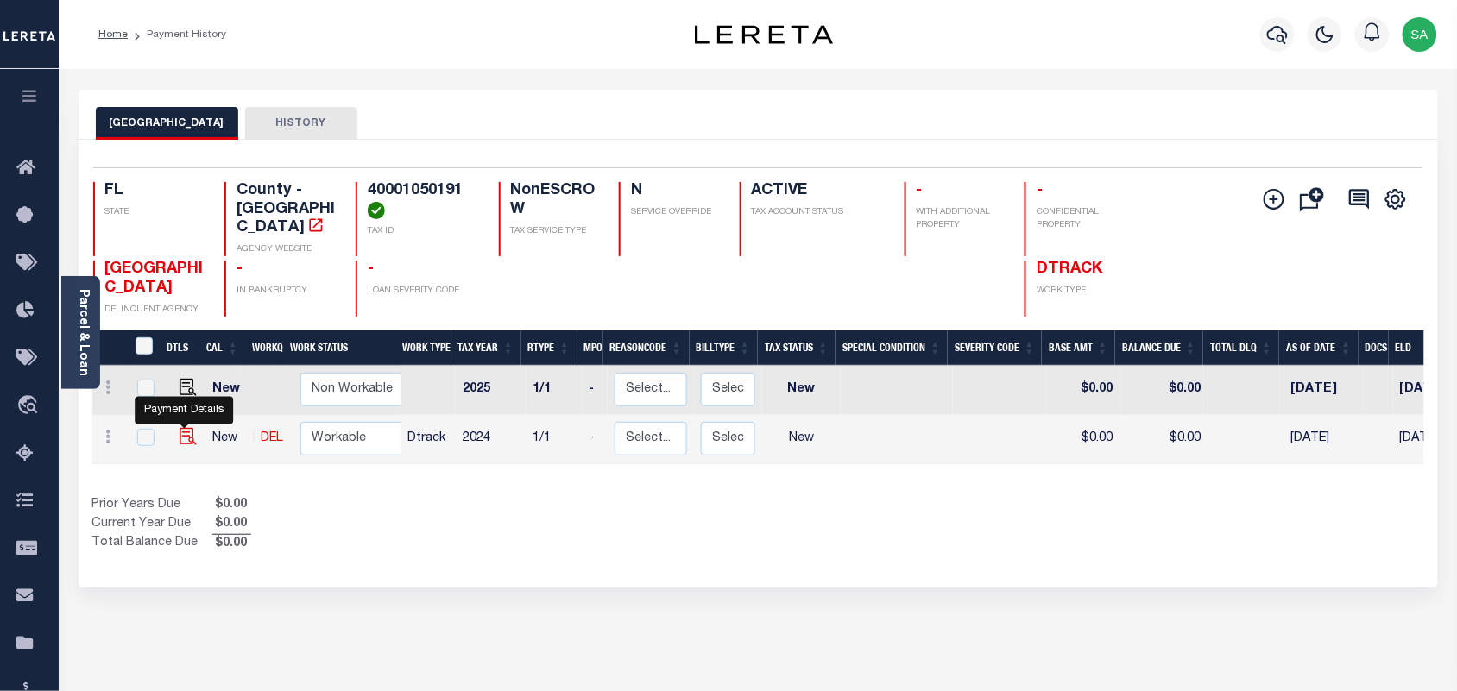
click at [186, 428] on img "" at bounding box center [188, 436] width 17 height 17
checkbox input "true"
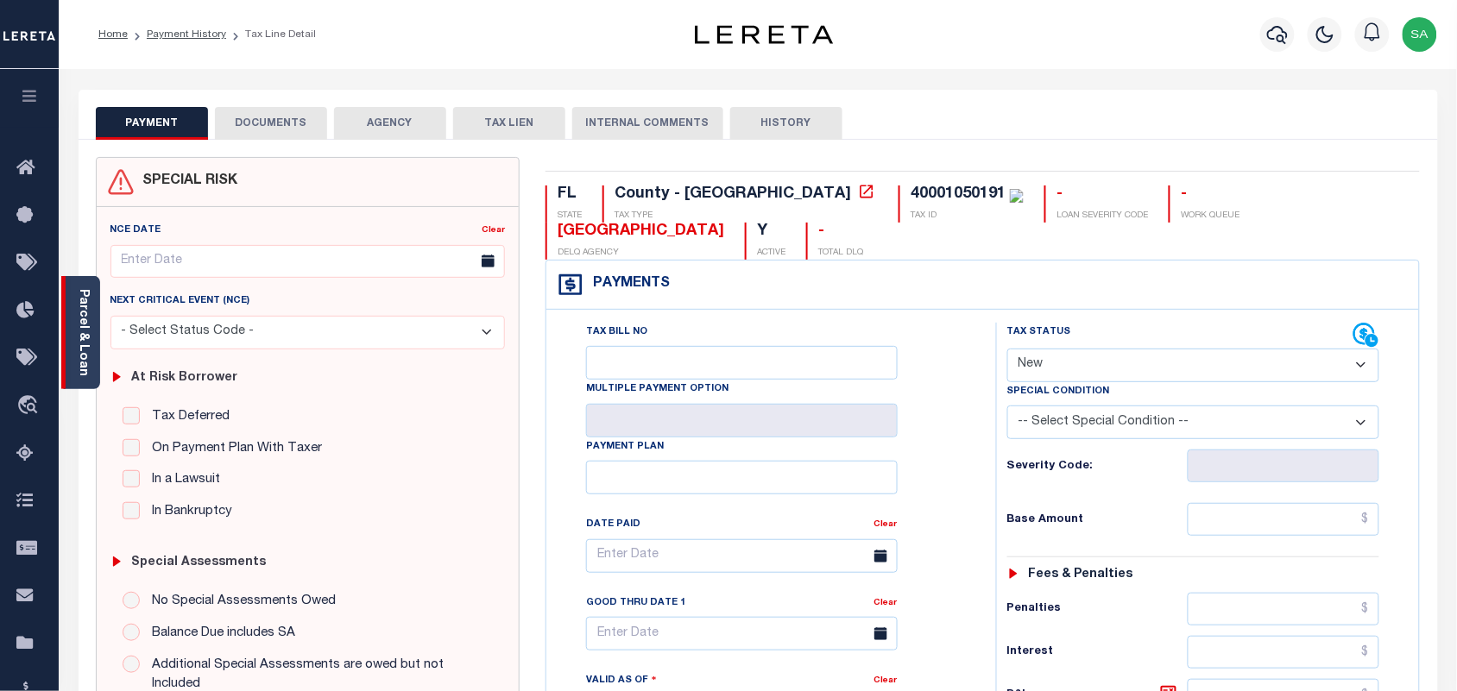
click at [87, 300] on link "Parcel & Loan" at bounding box center [83, 332] width 12 height 87
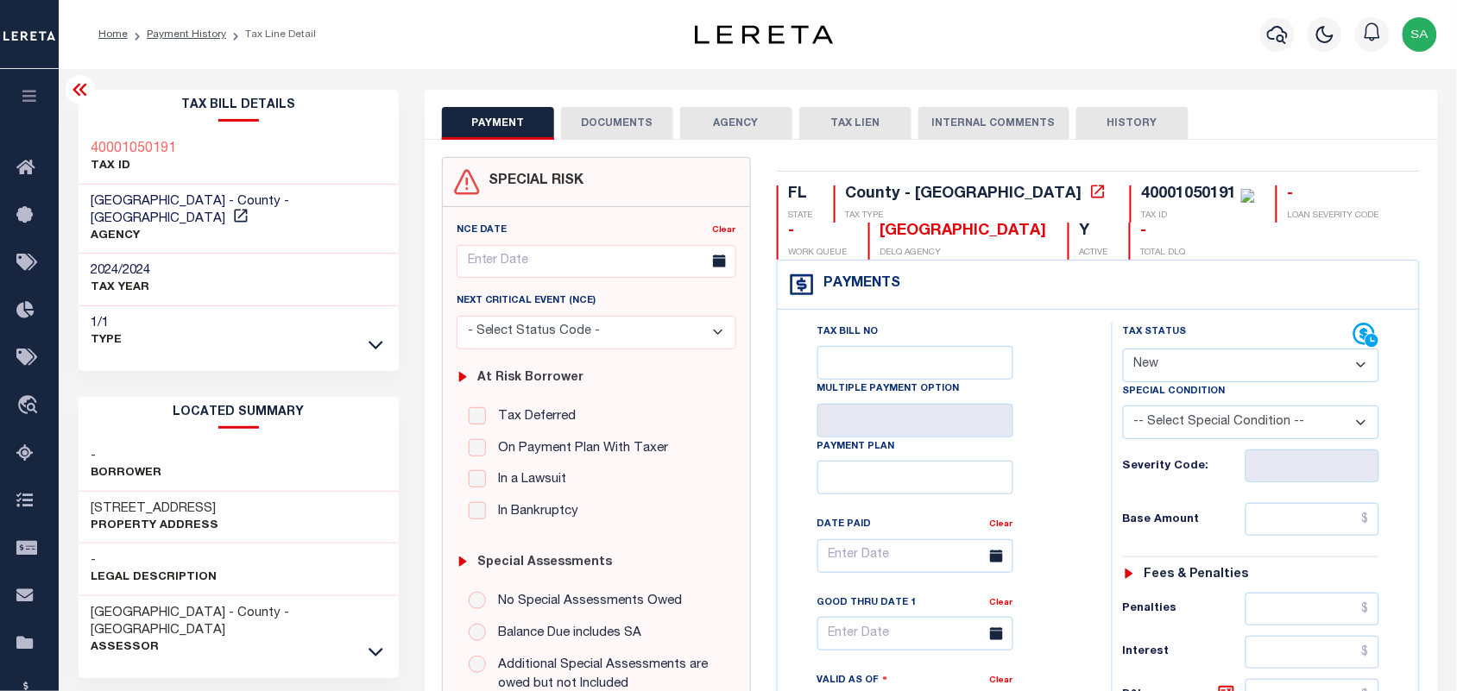
drag, startPoint x: 1188, startPoint y: 356, endPoint x: 1189, endPoint y: 382, distance: 25.9
click at [1188, 356] on select "- Select Status Code - Open Due/Unpaid Paid Incomplete No Tax Due Internal Refu…" at bounding box center [1251, 366] width 257 height 34
select select "PYD"
click at [1123, 350] on select "- Select Status Code - Open Due/Unpaid Paid Incomplete No Tax Due Internal Refu…" at bounding box center [1251, 366] width 257 height 34
type input "[DATE]"
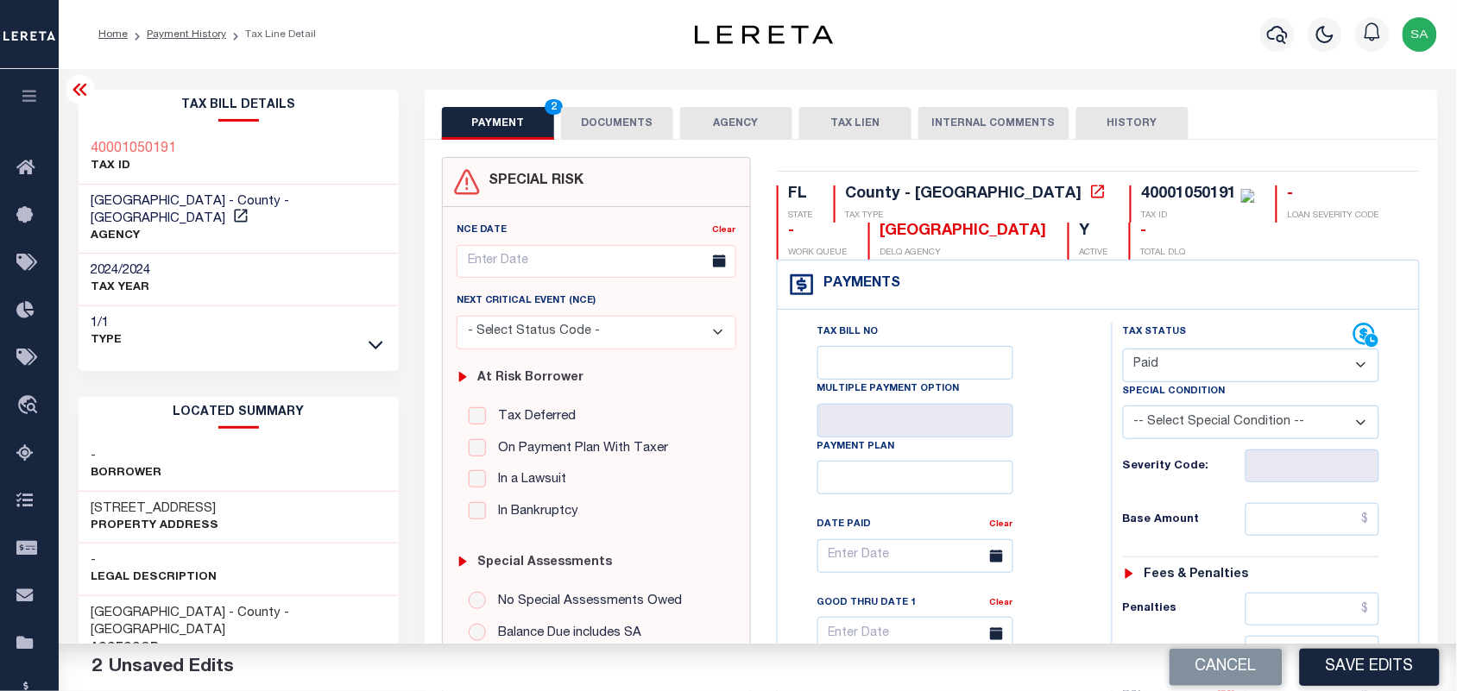
click at [647, 129] on button "DOCUMENTS" at bounding box center [617, 123] width 112 height 33
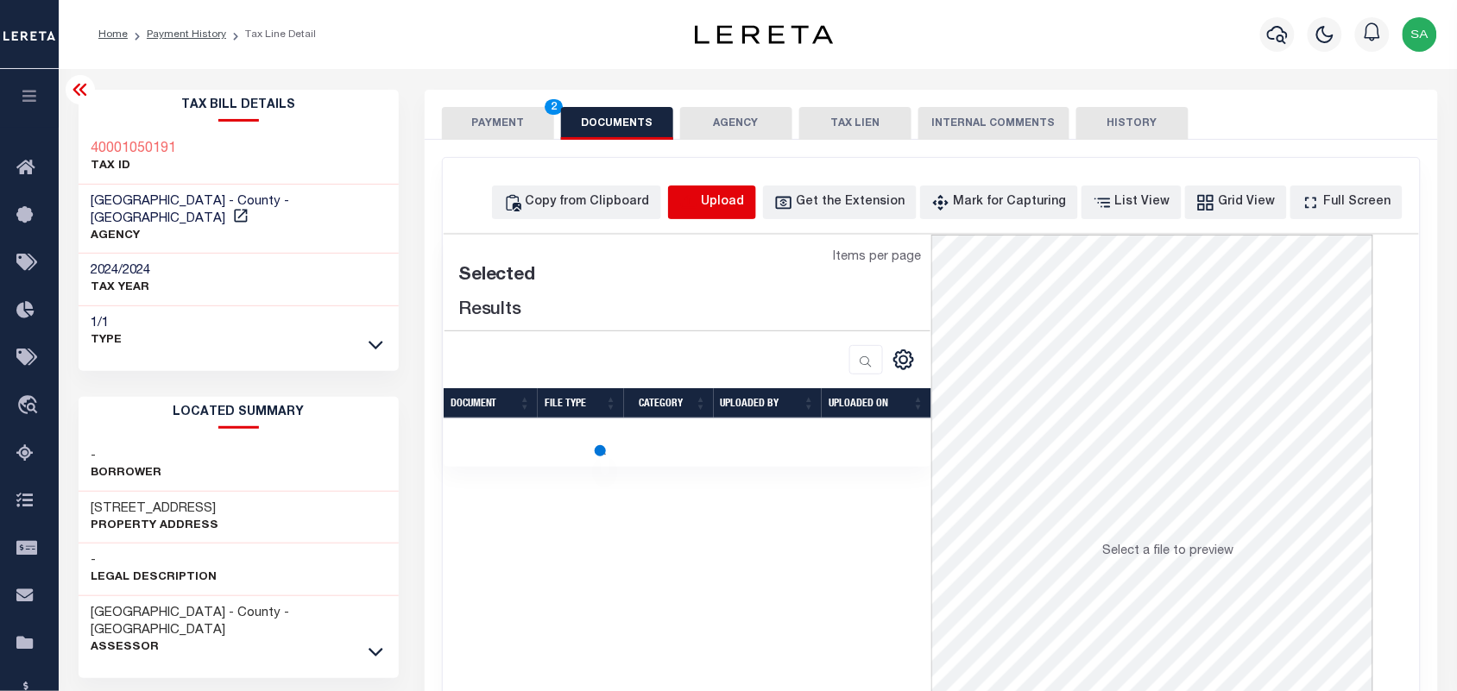
click at [696, 204] on icon "button" at bounding box center [688, 201] width 16 height 14
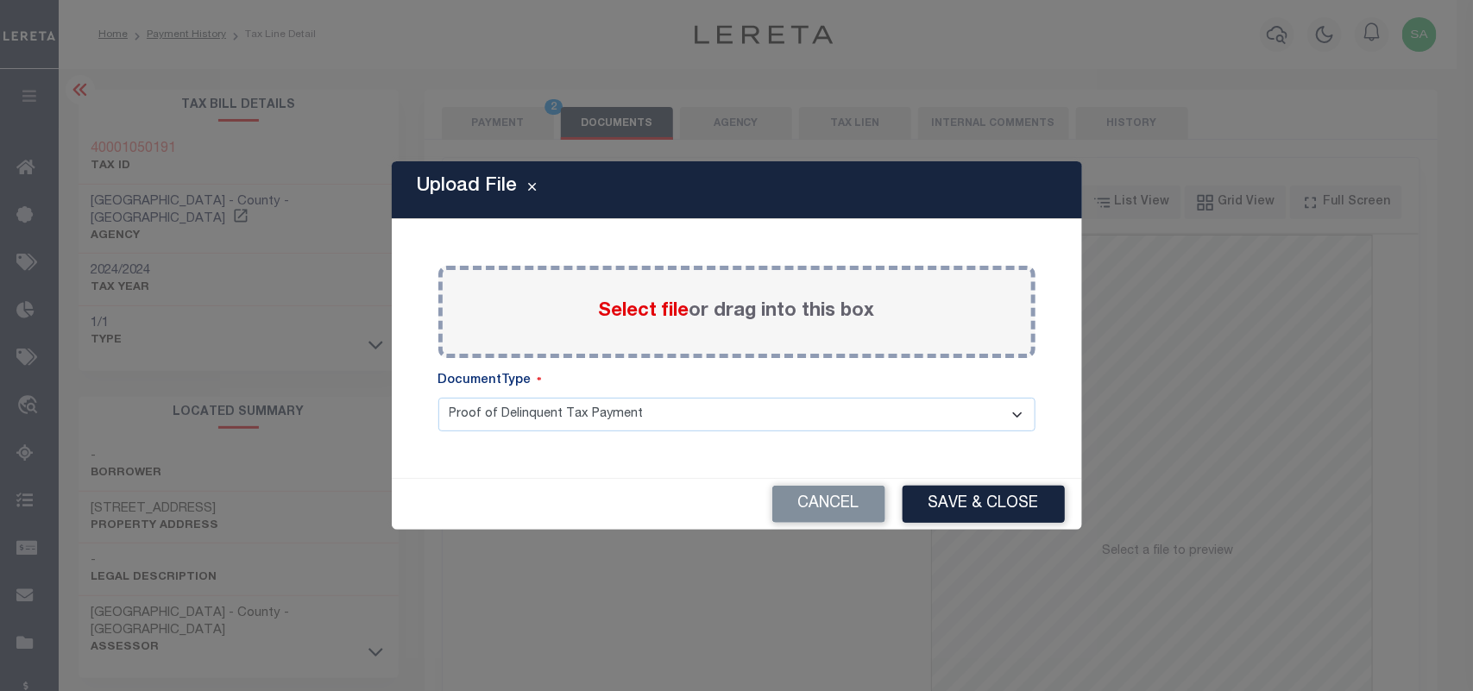
click at [661, 309] on span "Select file" at bounding box center [644, 311] width 91 height 19
click at [0, 0] on input "Select file or drag into this box" at bounding box center [0, 0] width 0 height 0
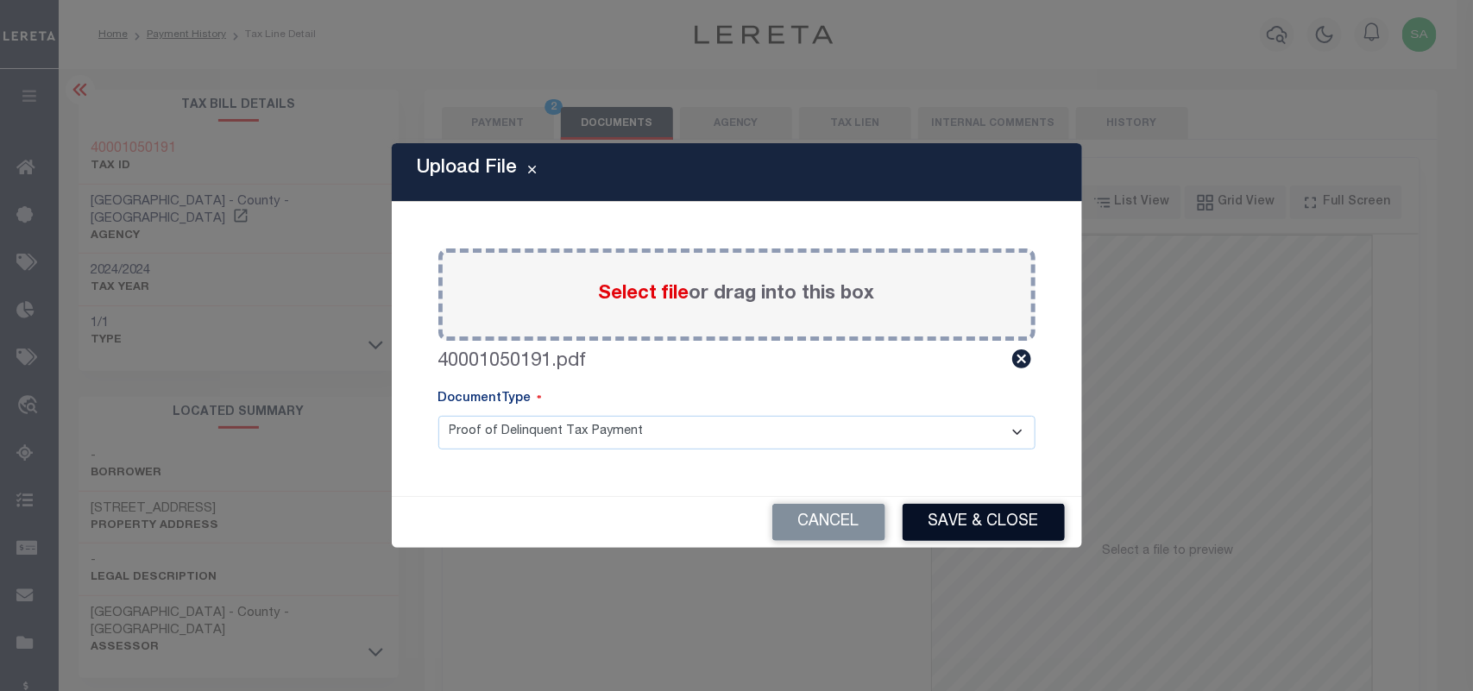
click at [985, 538] on button "Save & Close" at bounding box center [984, 522] width 162 height 37
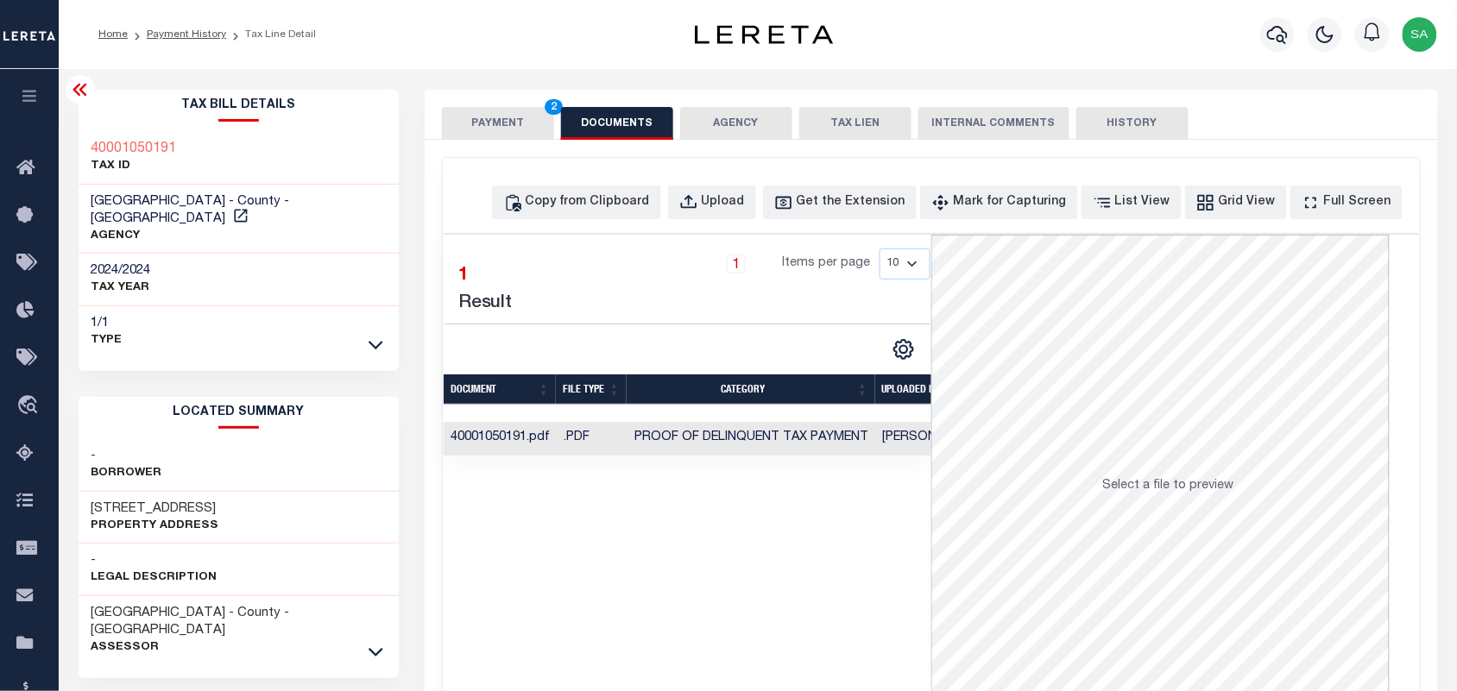
click at [463, 126] on button "PAYMENT 2" at bounding box center [498, 123] width 112 height 33
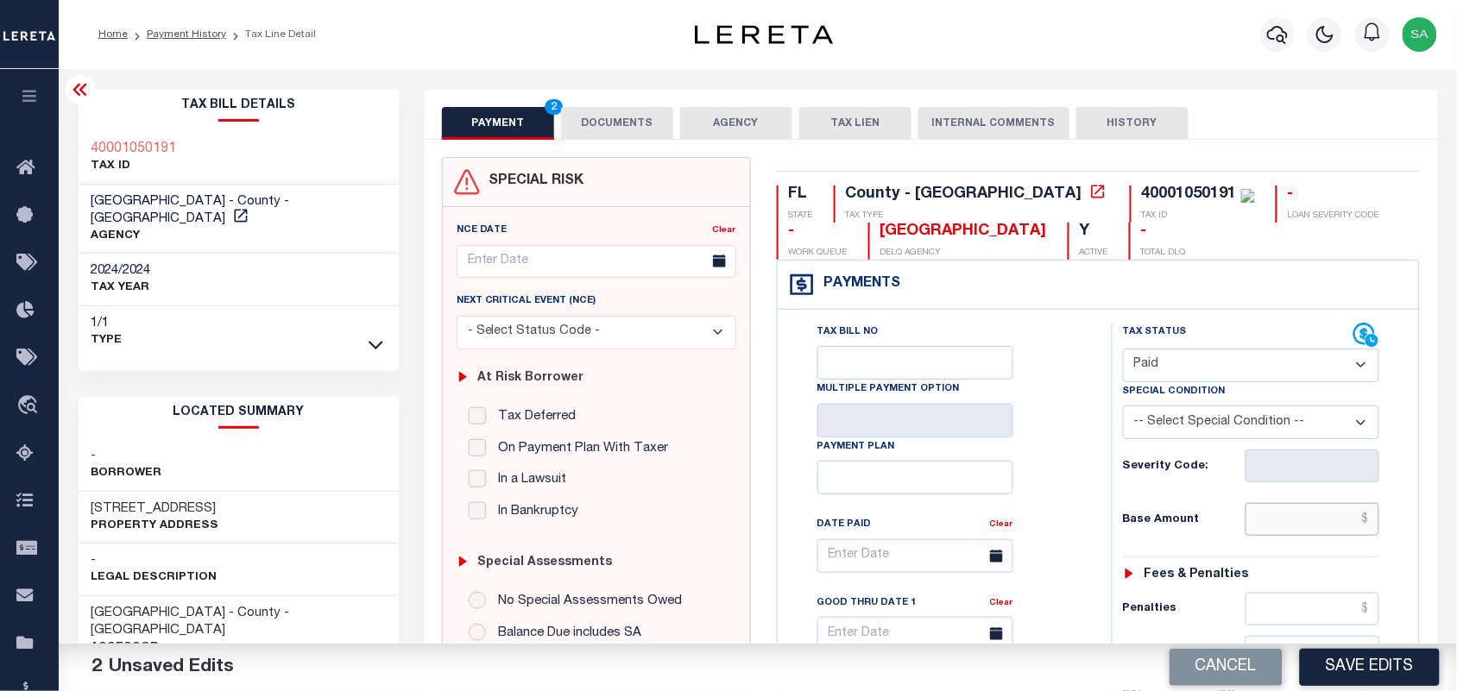
click at [1278, 528] on input "text" at bounding box center [1313, 519] width 135 height 33
paste input "3,235.55"
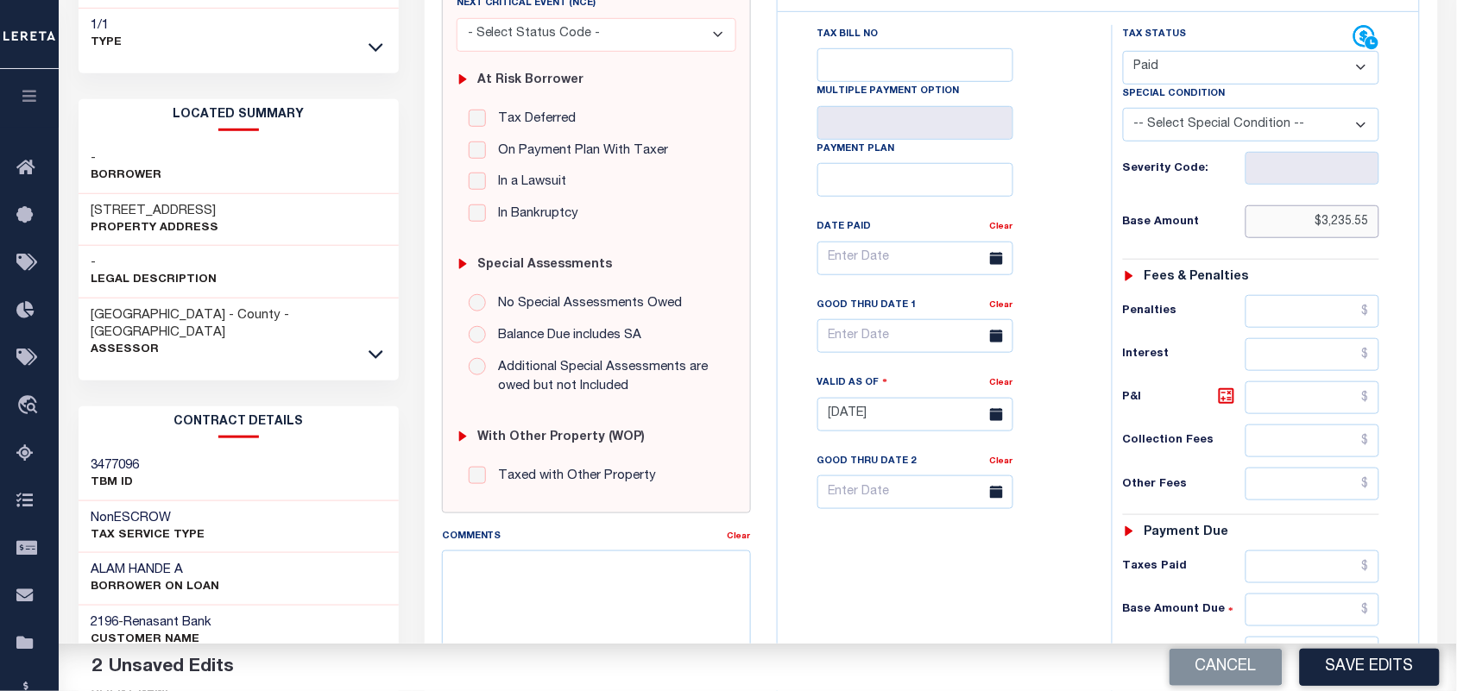
scroll to position [539, 0]
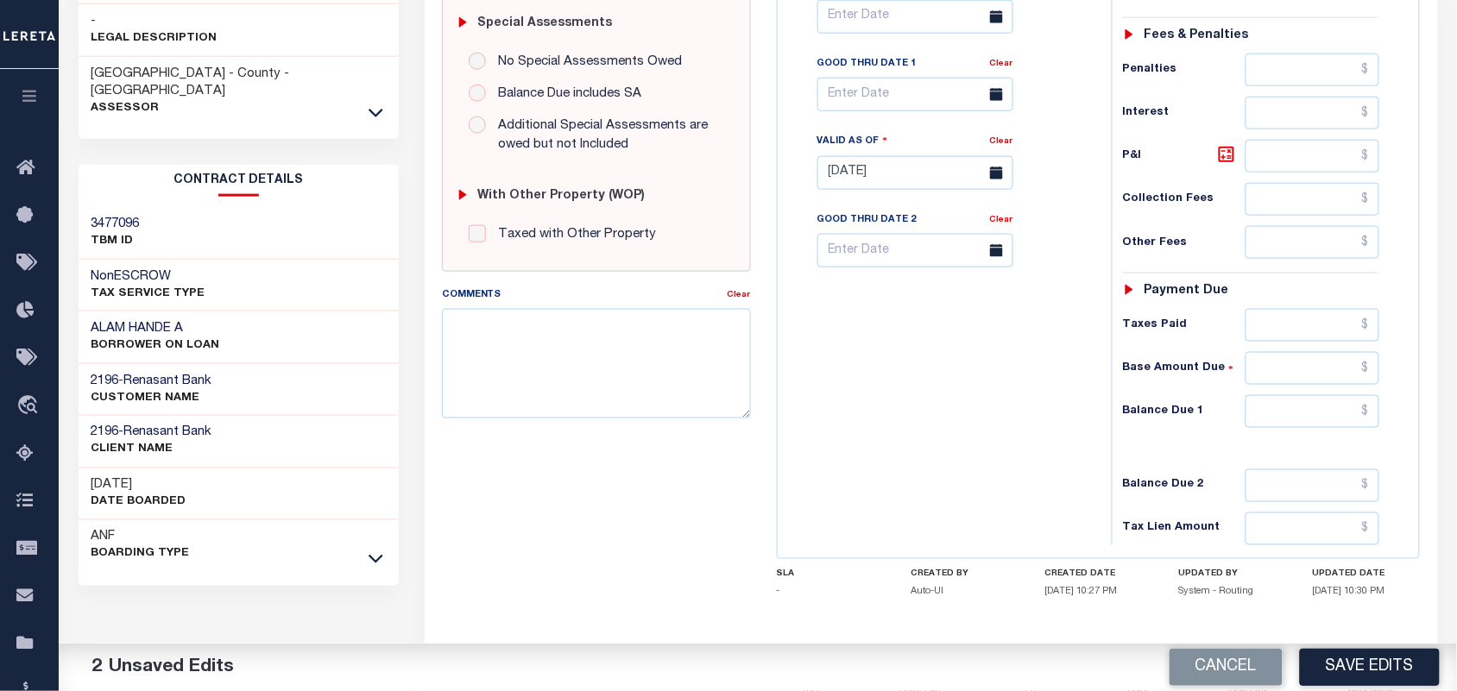
type input "$3,235.55"
click at [1319, 424] on input "text" at bounding box center [1313, 411] width 135 height 33
type input "$0.00"
click at [984, 424] on div "Tax Bill No Multiple Payment Option Payment Plan Clear" at bounding box center [940, 164] width 317 height 762
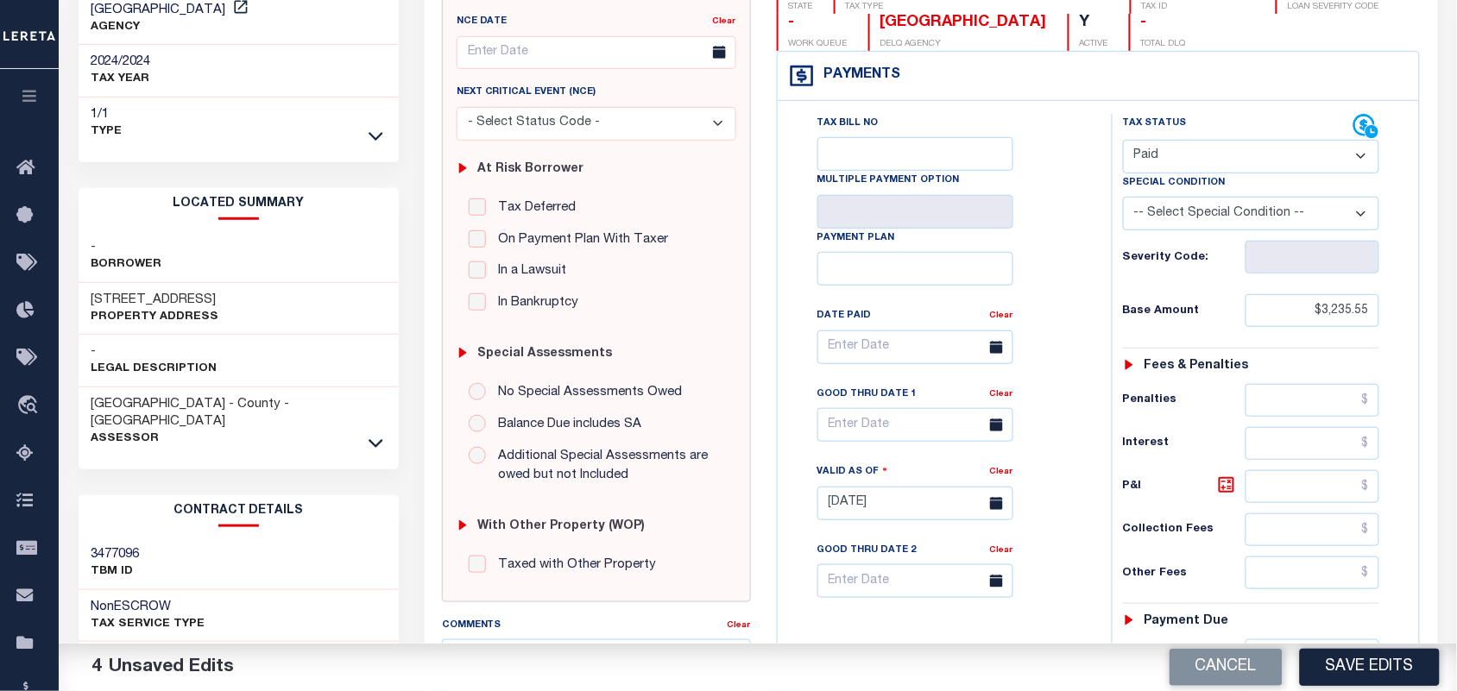
scroll to position [0, 0]
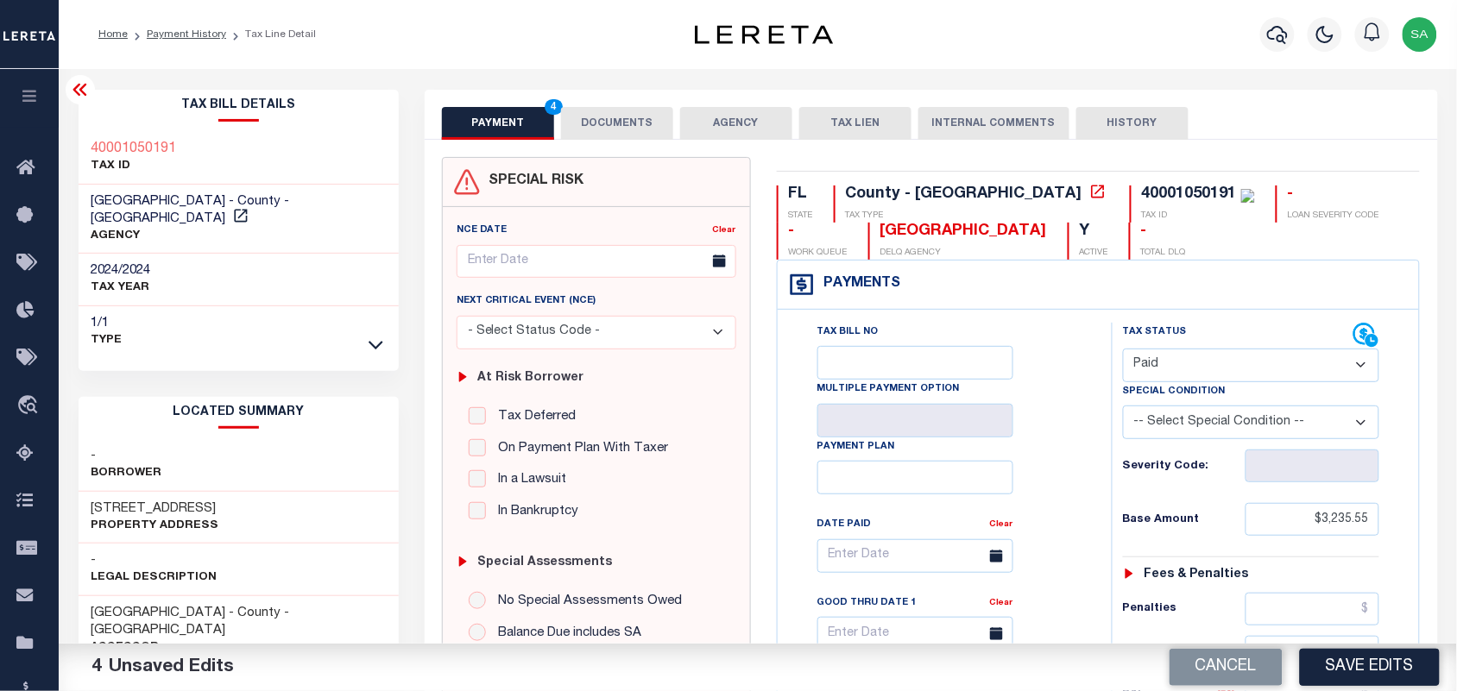
click at [640, 122] on button "DOCUMENTS" at bounding box center [617, 123] width 112 height 33
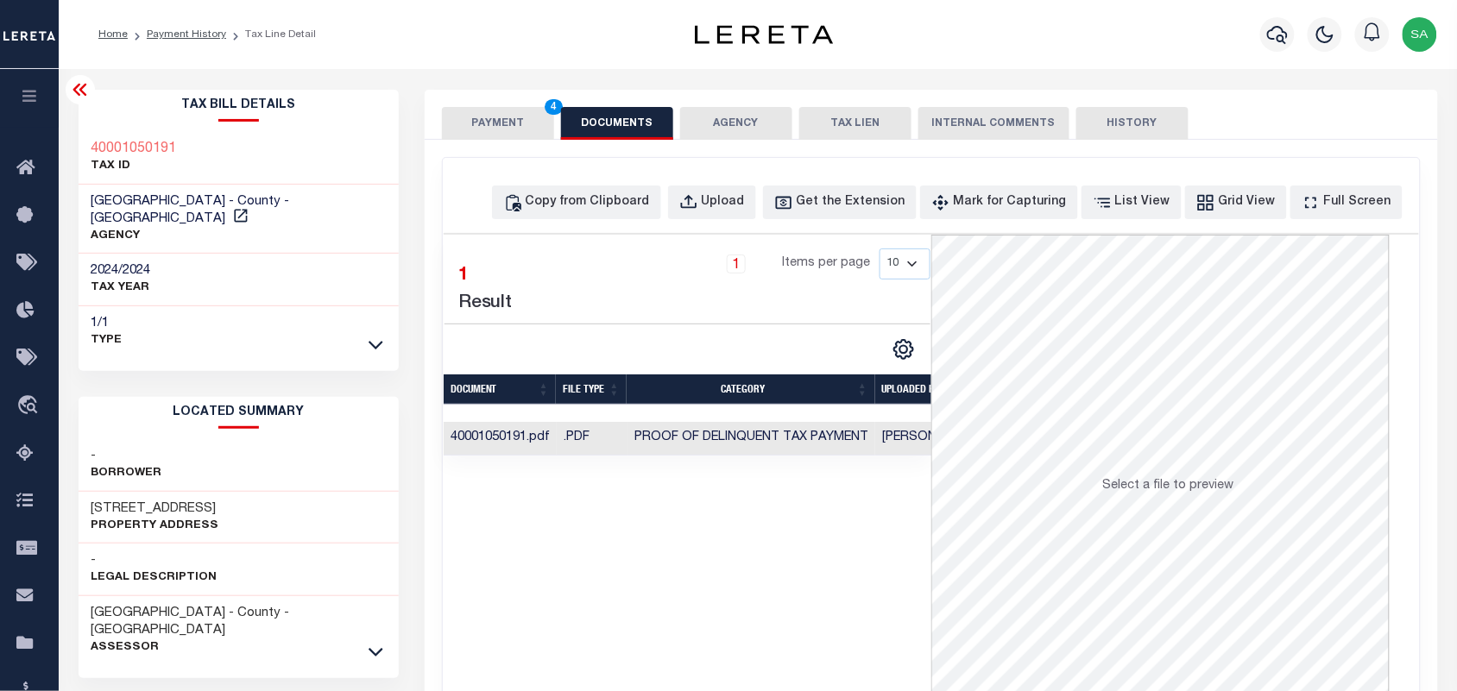
click at [514, 117] on button "PAYMENT 4" at bounding box center [498, 123] width 112 height 33
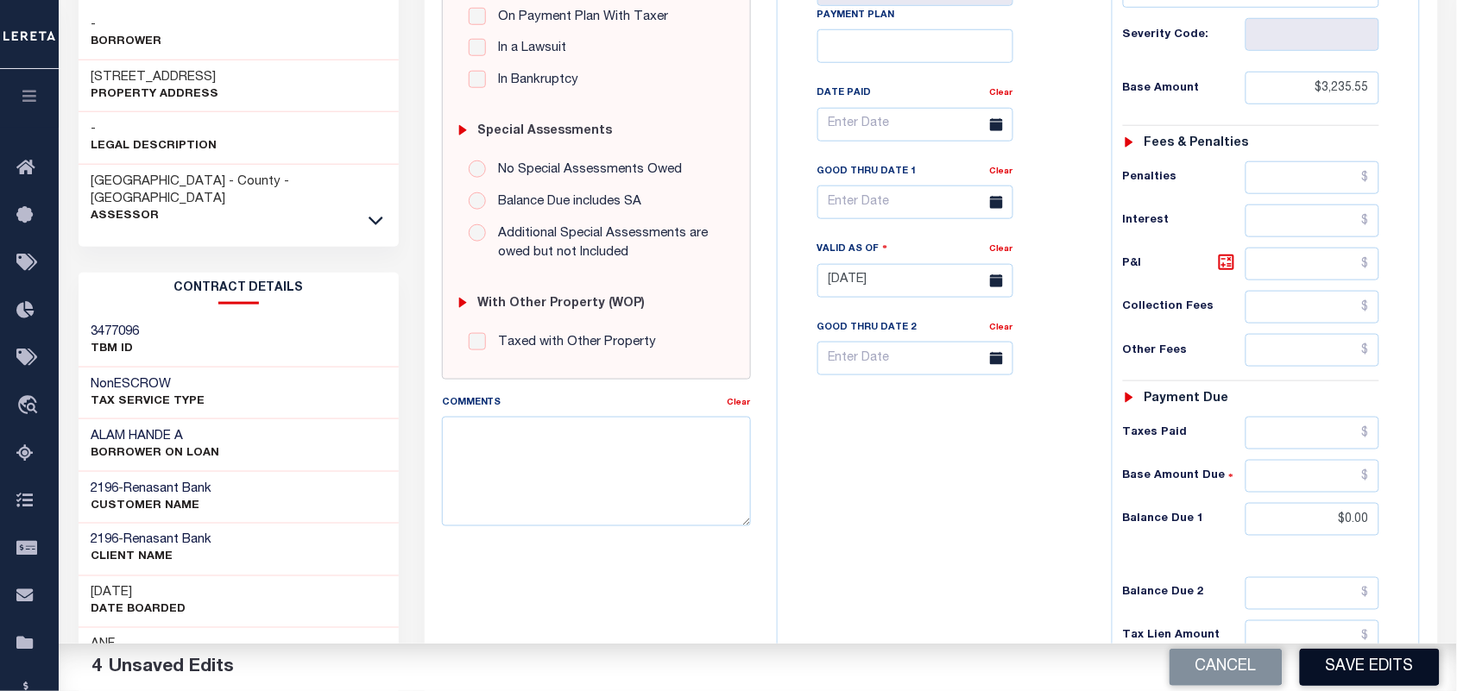
click at [1394, 656] on button "Save Edits" at bounding box center [1370, 667] width 140 height 37
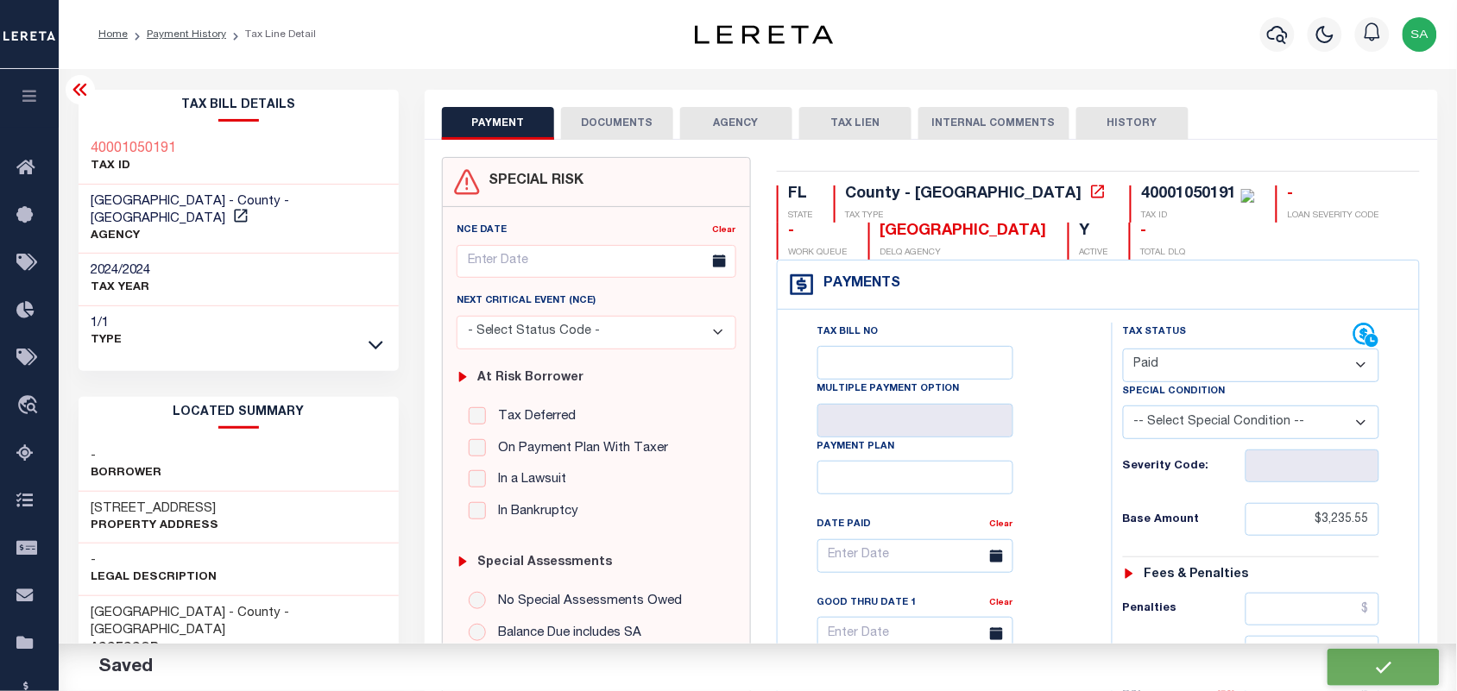
checkbox input "false"
type input "$3,235.55"
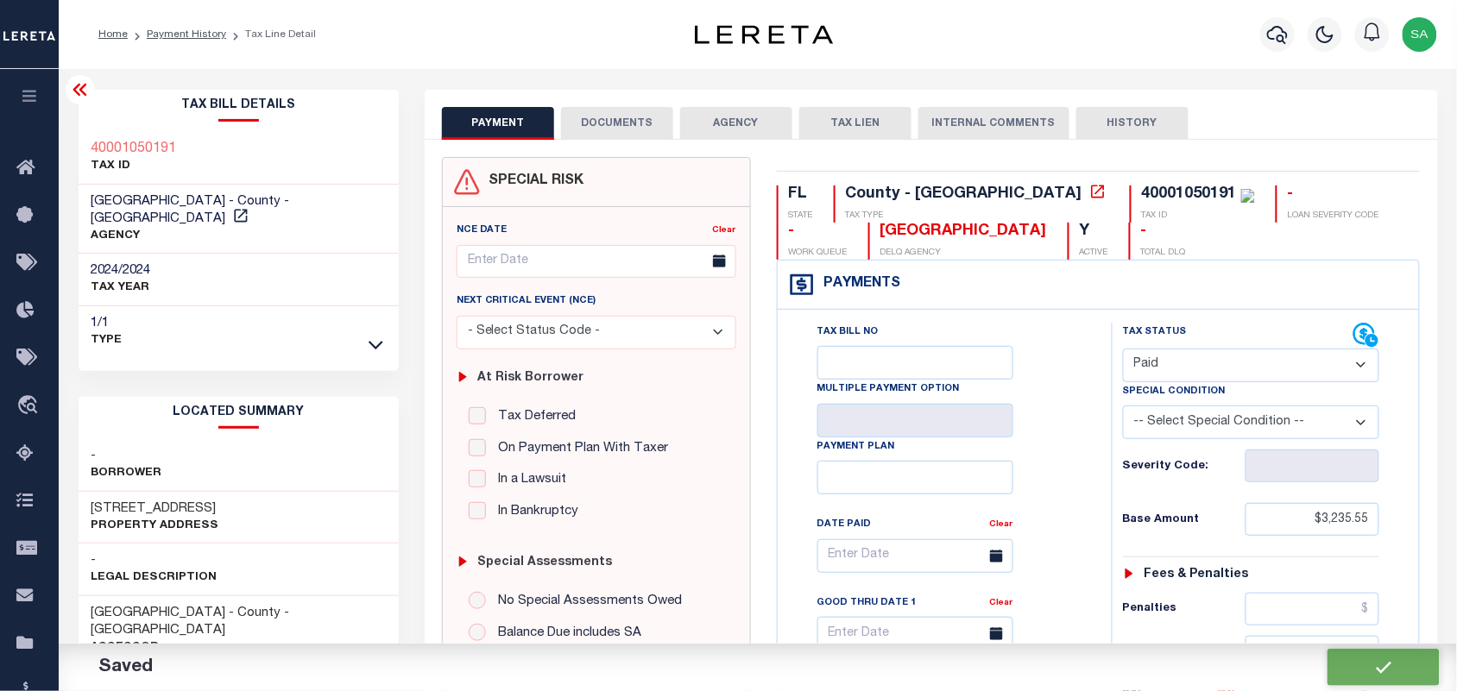
type input "$0"
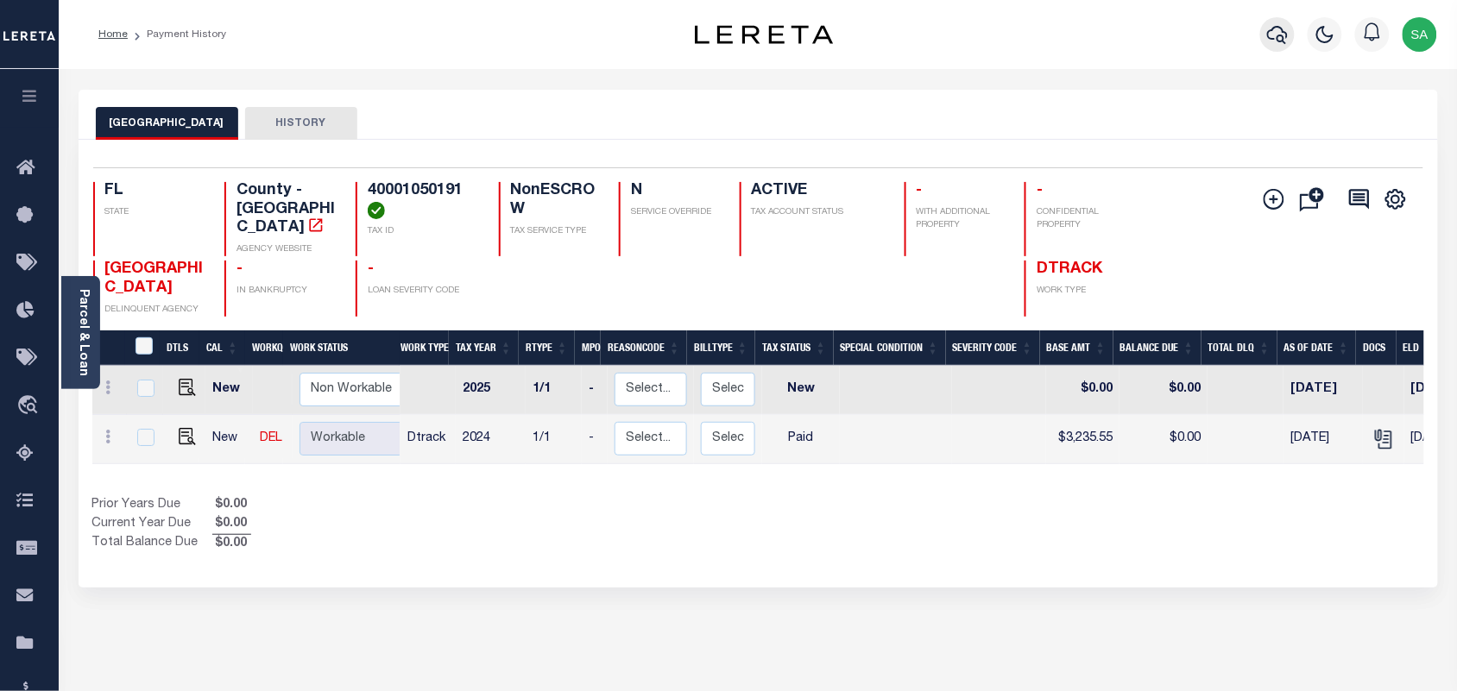
click at [1282, 41] on icon "button" at bounding box center [1277, 35] width 21 height 18
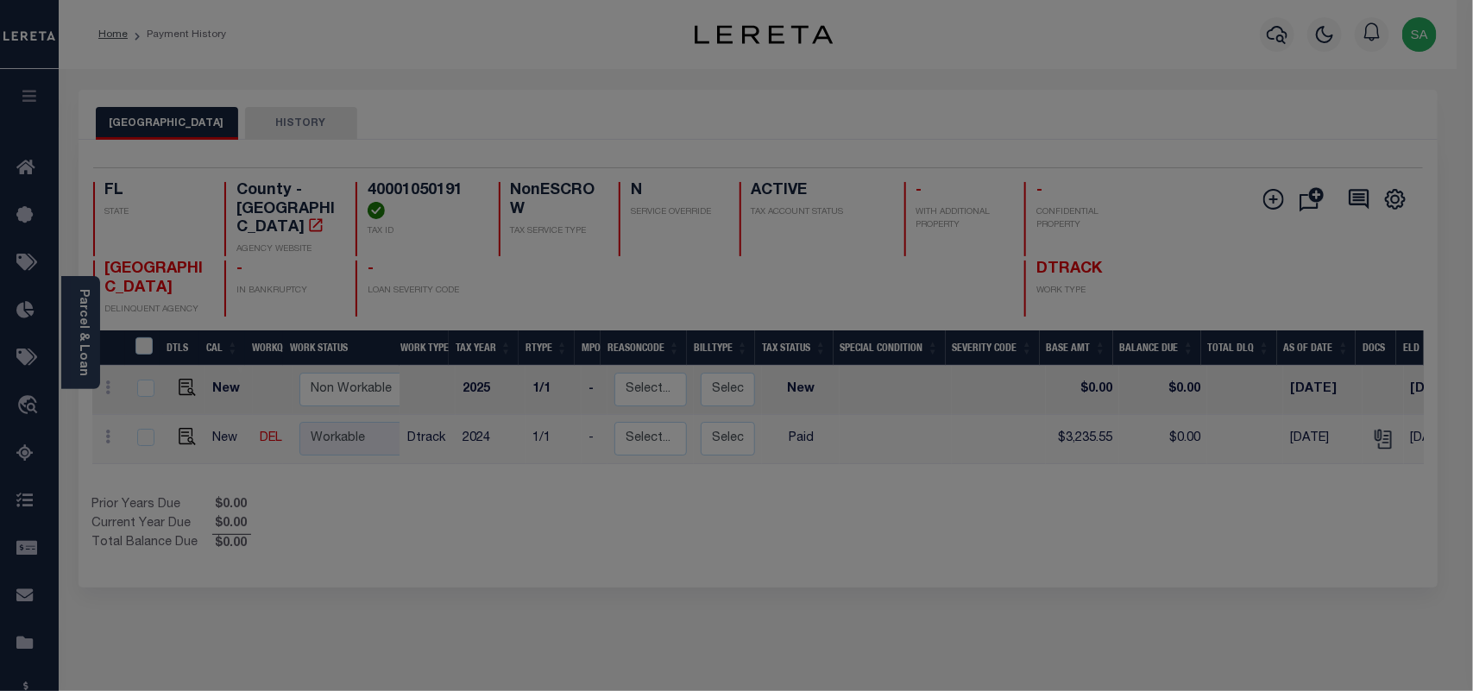
click at [0, 0] on span at bounding box center [0, 0] width 0 height 0
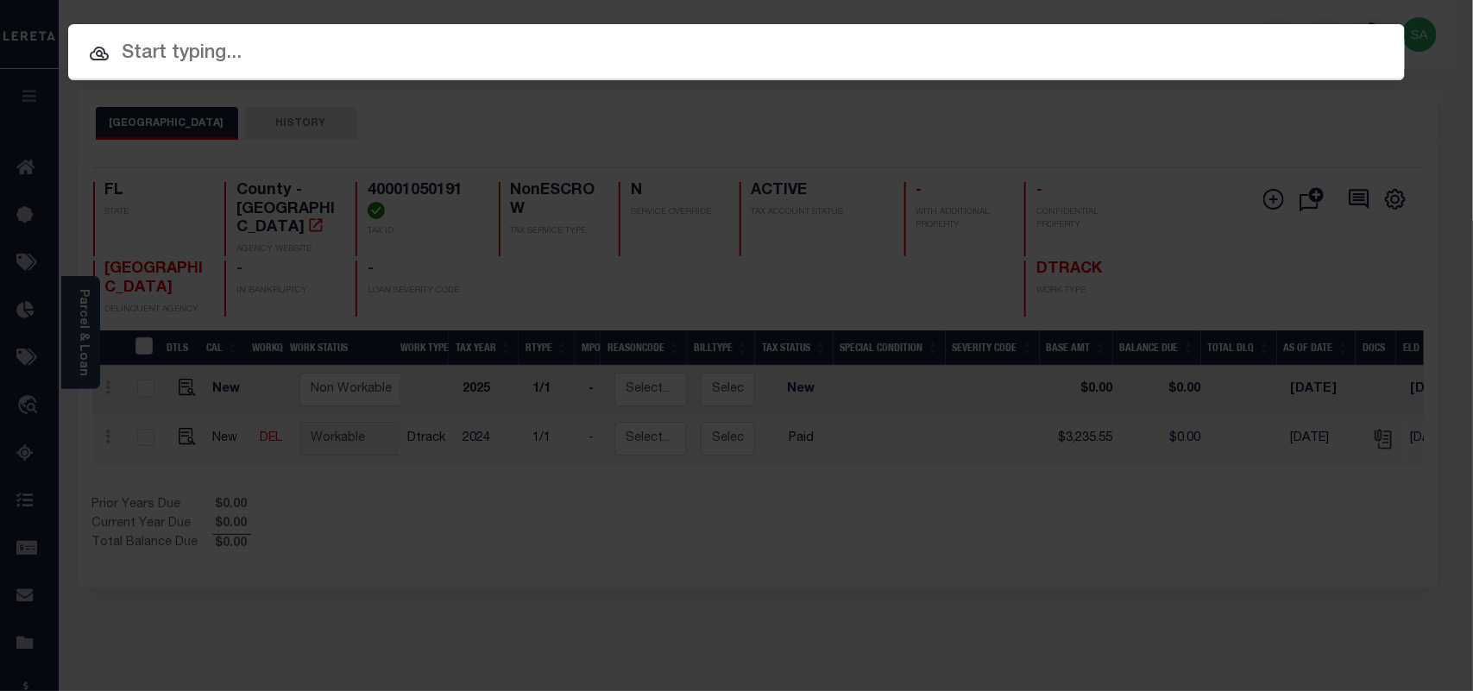
paste input "4919052000"
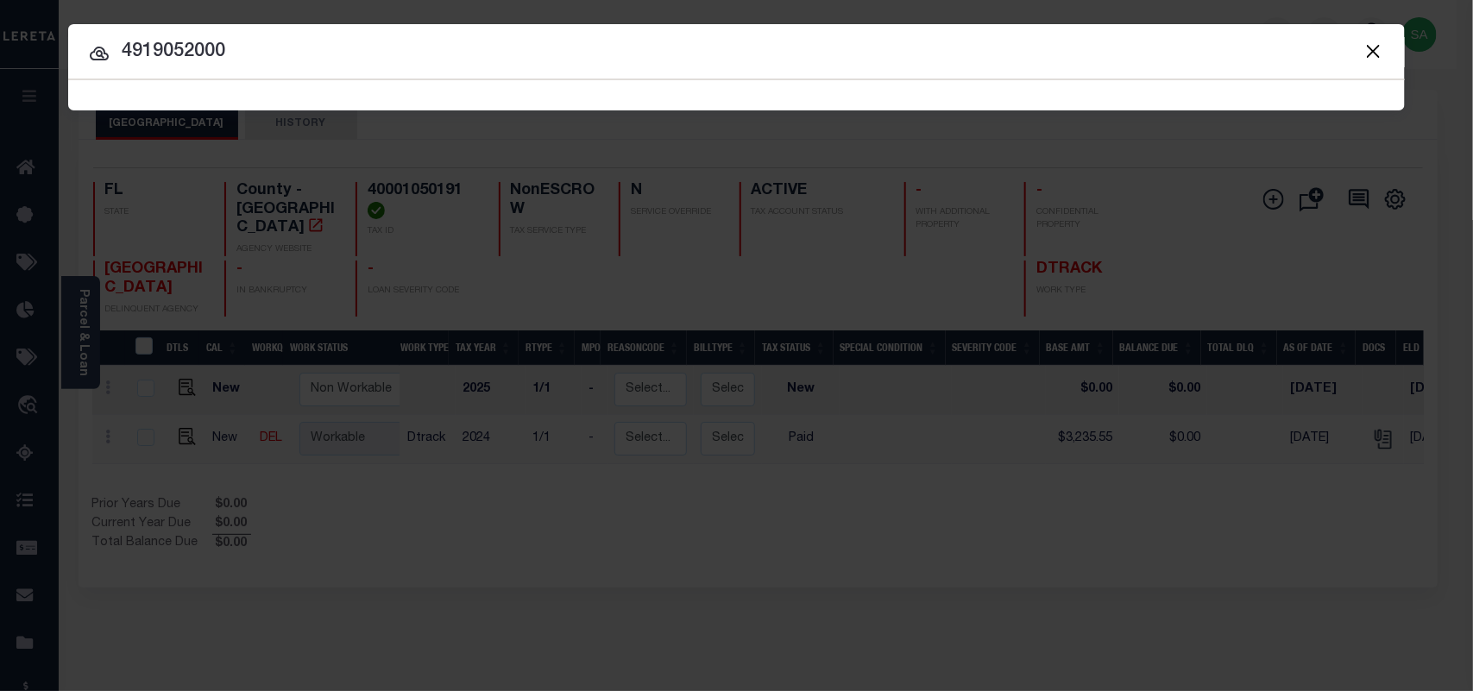
type input "4919052000"
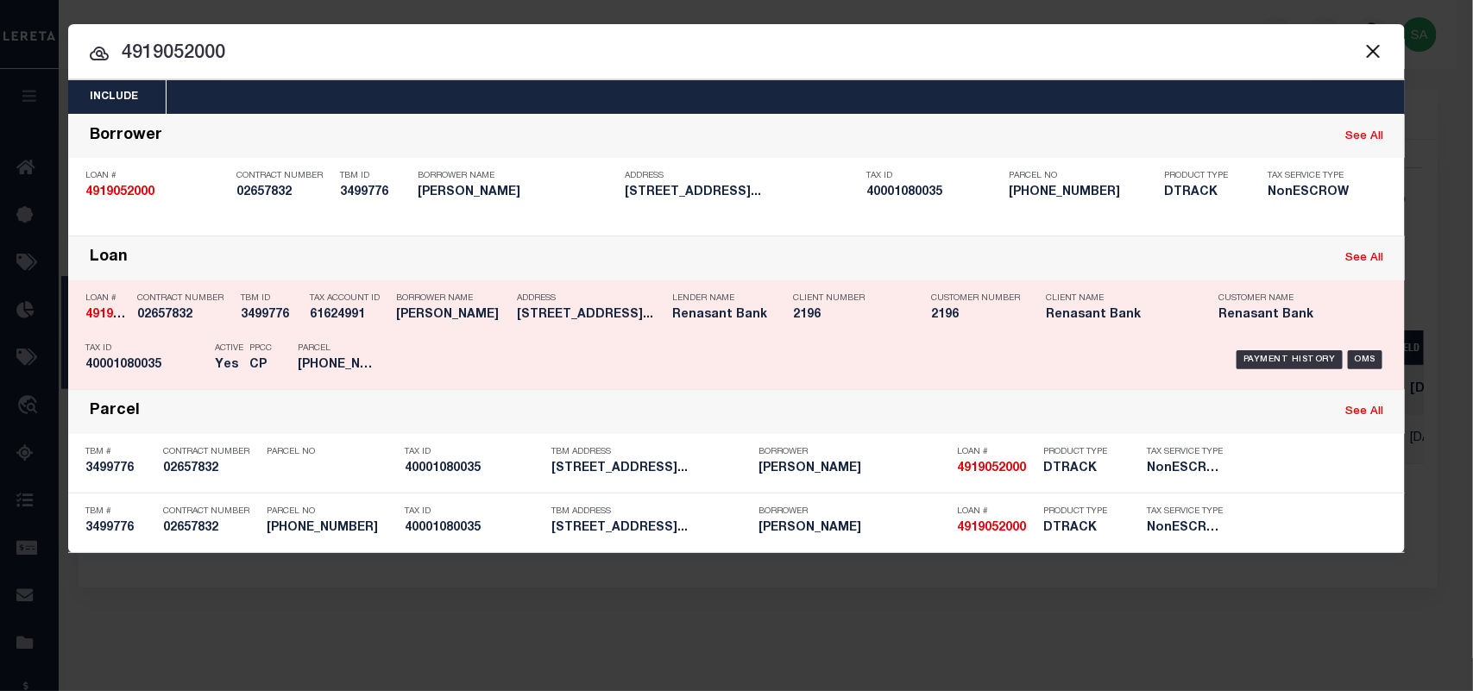
click at [397, 318] on h5 "[PERSON_NAME]" at bounding box center [452, 315] width 112 height 15
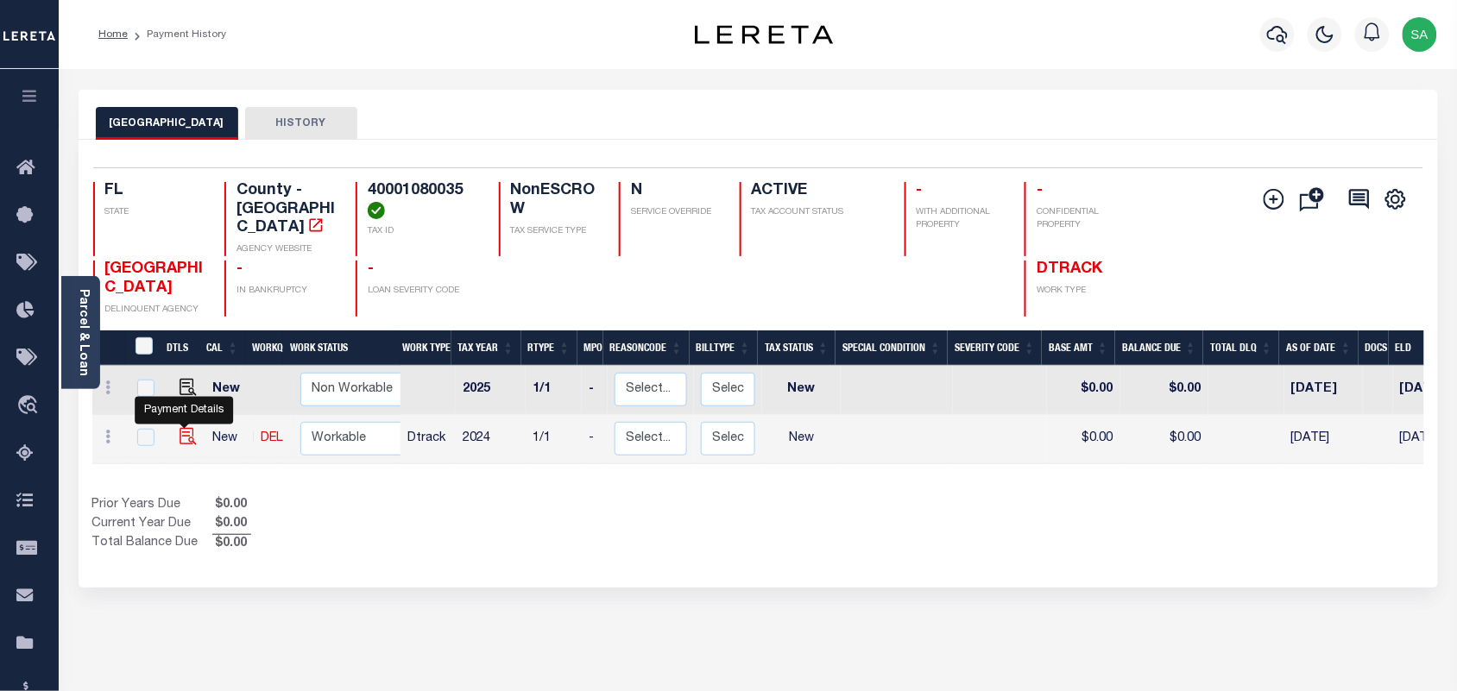
click at [180, 428] on img "" at bounding box center [188, 436] width 17 height 17
checkbox input "true"
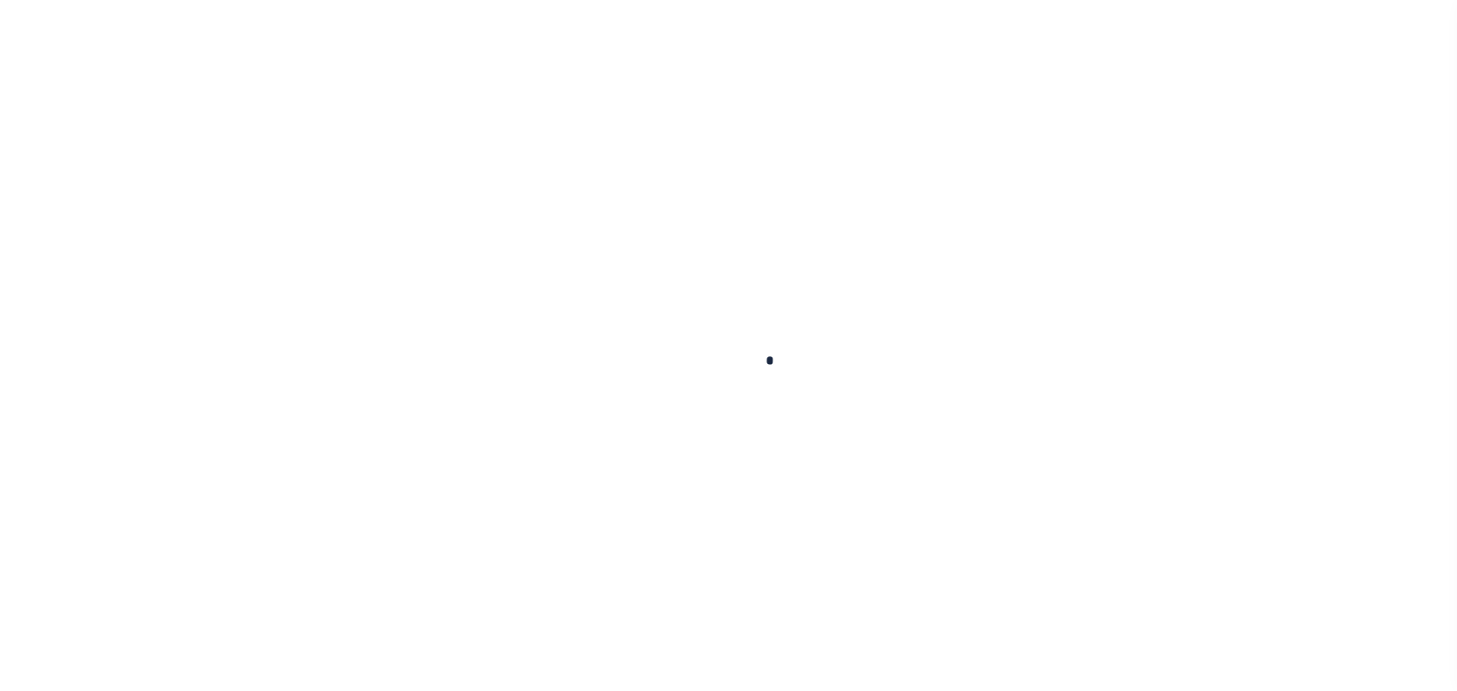
checkbox input "false"
type input "[DATE]"
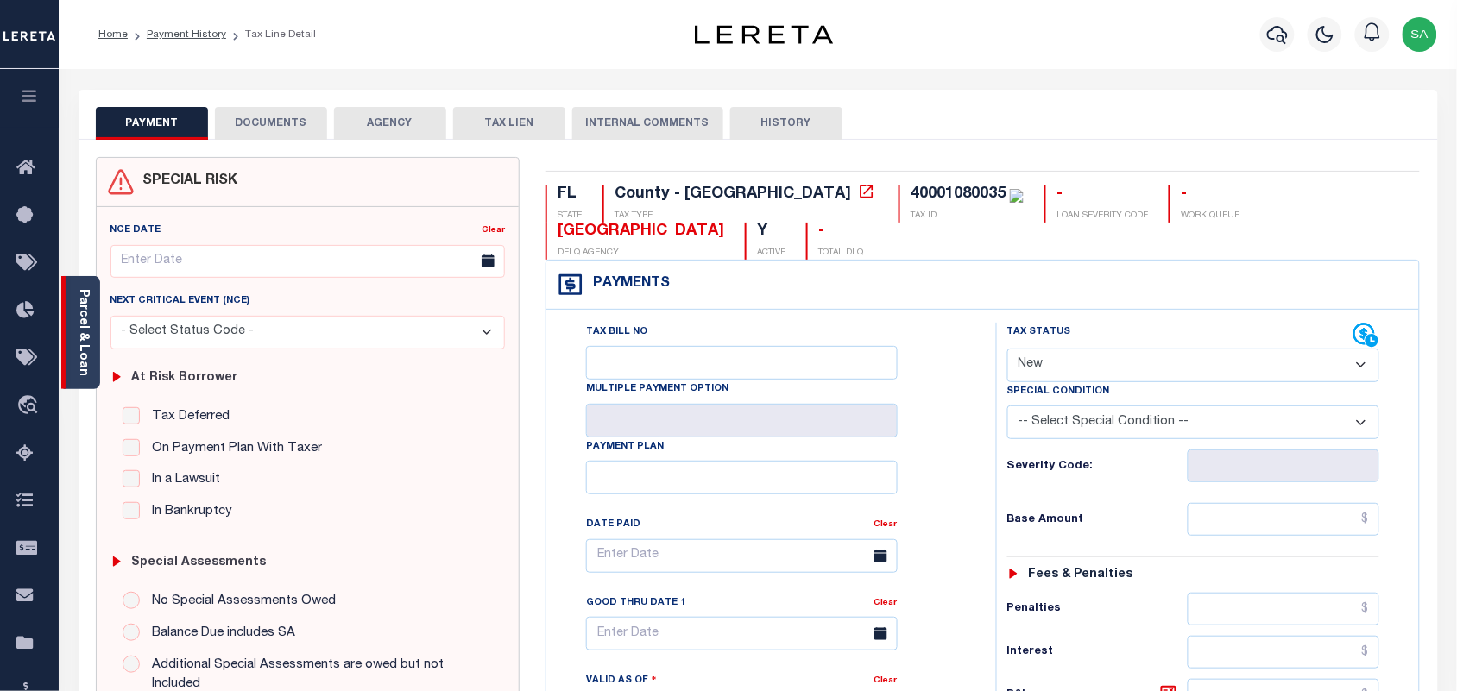
click at [95, 369] on div "Parcel & Loan" at bounding box center [80, 332] width 39 height 113
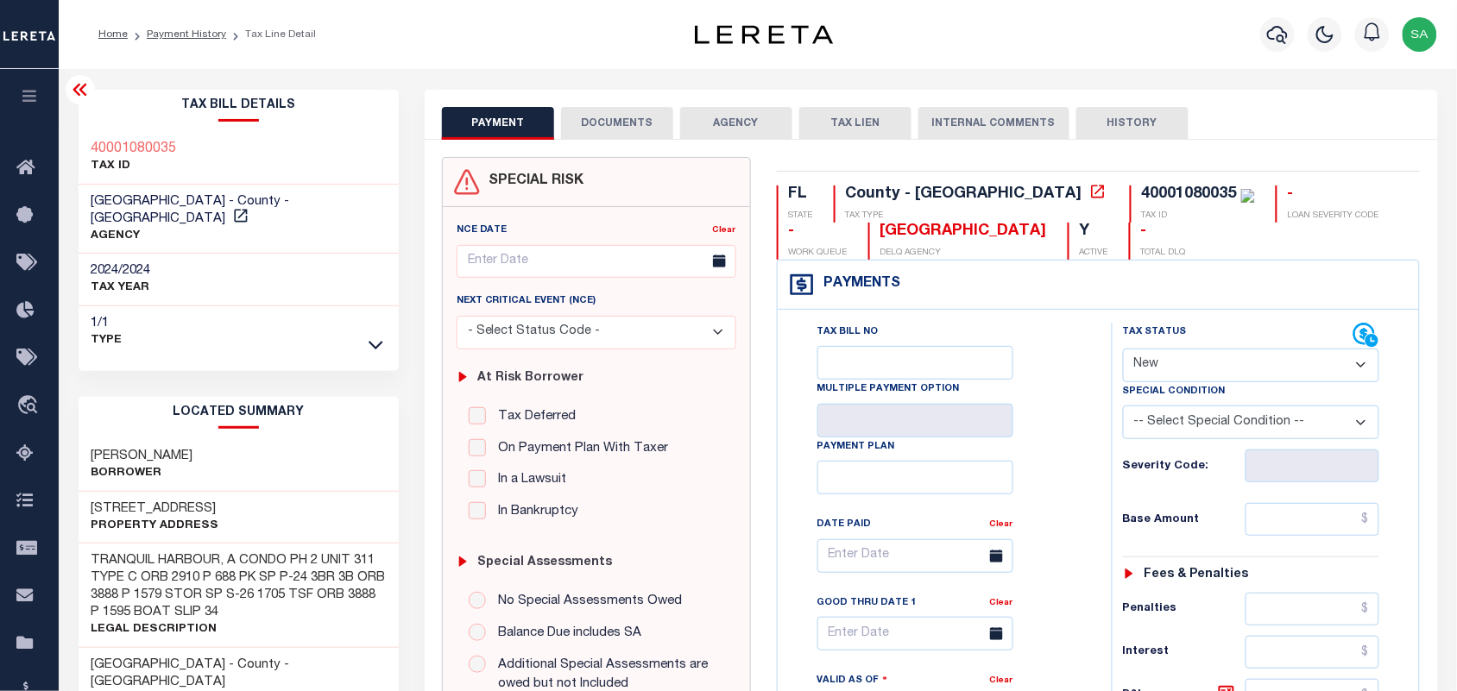
drag, startPoint x: 1185, startPoint y: 369, endPoint x: 1187, endPoint y: 382, distance: 13.1
click at [1185, 369] on select "- Select Status Code - Open Due/Unpaid Paid Incomplete No Tax Due Internal Refu…" at bounding box center [1251, 366] width 257 height 34
select select "PYD"
click at [1123, 350] on select "- Select Status Code - Open Due/Unpaid Paid Incomplete No Tax Due Internal Refu…" at bounding box center [1251, 366] width 257 height 34
type input "09/02/2025"
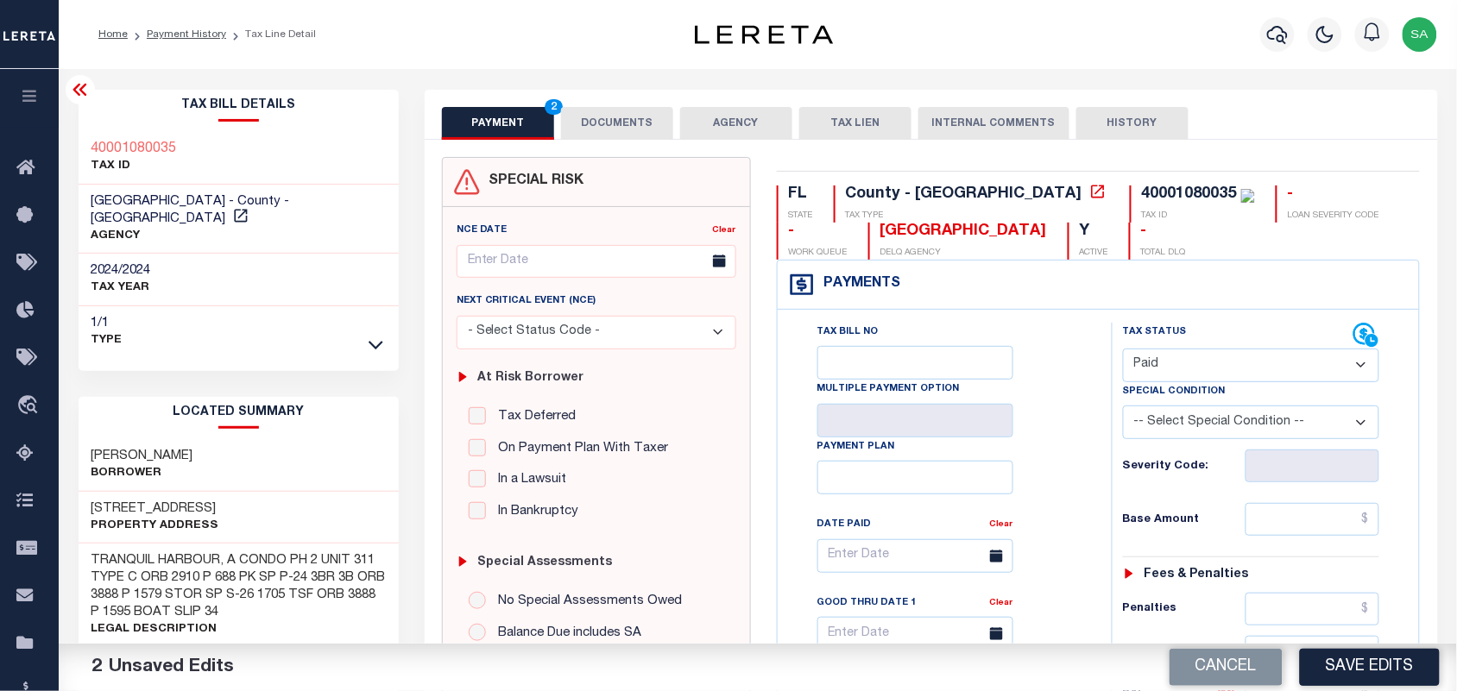
click at [650, 139] on button "DOCUMENTS" at bounding box center [617, 123] width 112 height 33
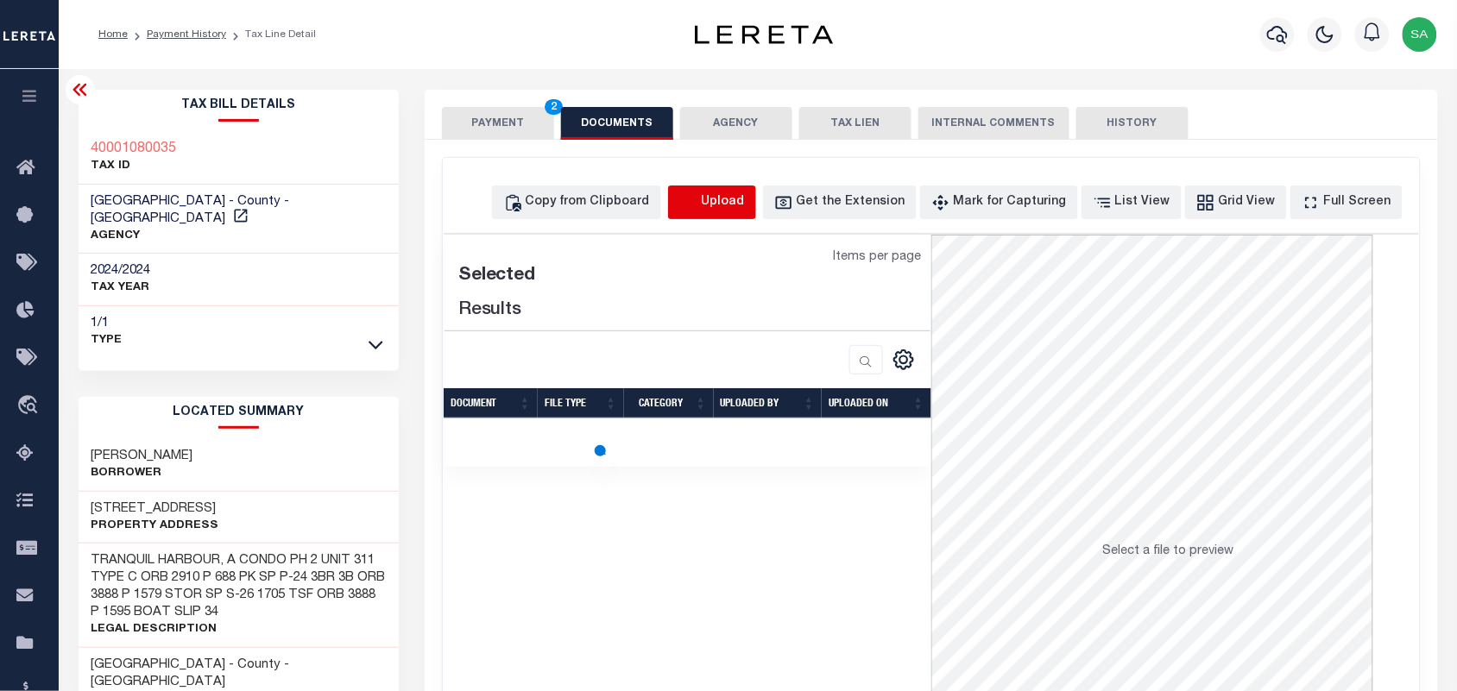
click at [698, 199] on icon "button" at bounding box center [688, 202] width 19 height 19
select select "POP"
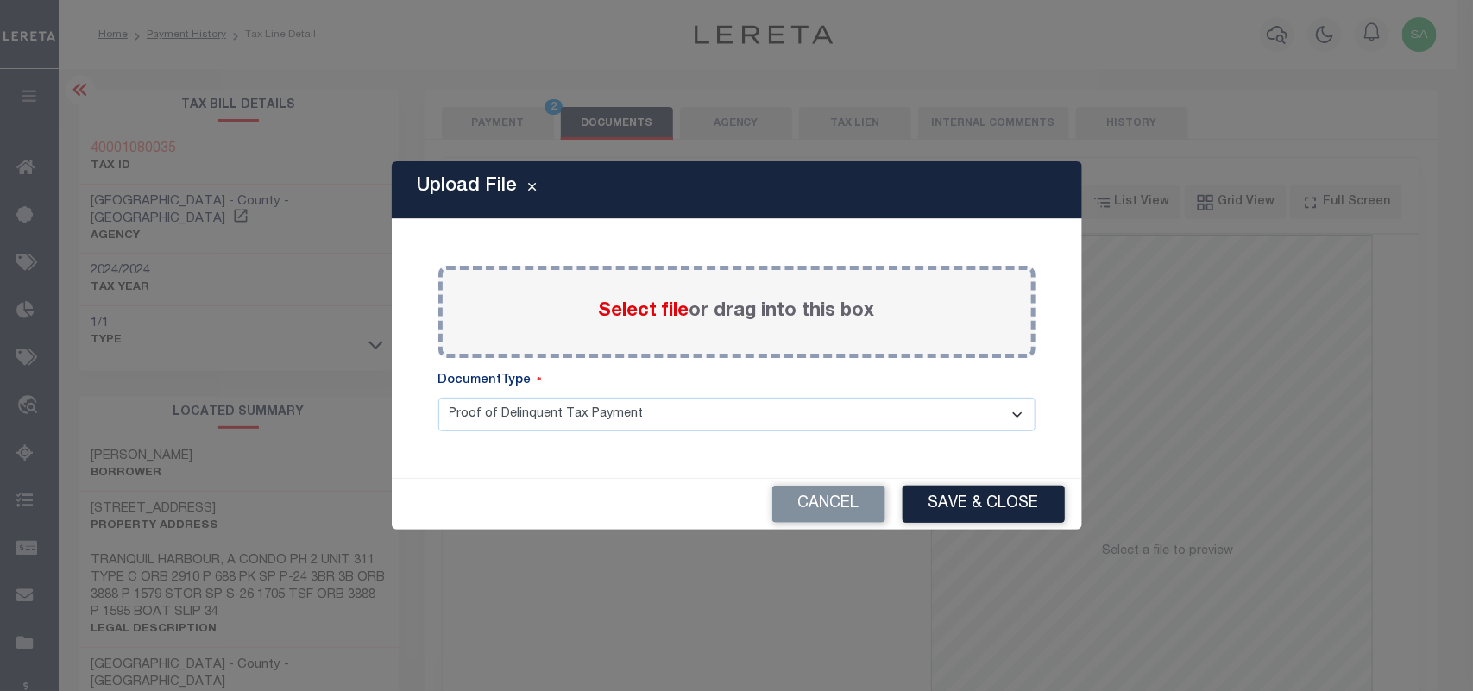
click at [656, 317] on span "Select file" at bounding box center [644, 311] width 91 height 19
click at [0, 0] on input "Select file or drag into this box" at bounding box center [0, 0] width 0 height 0
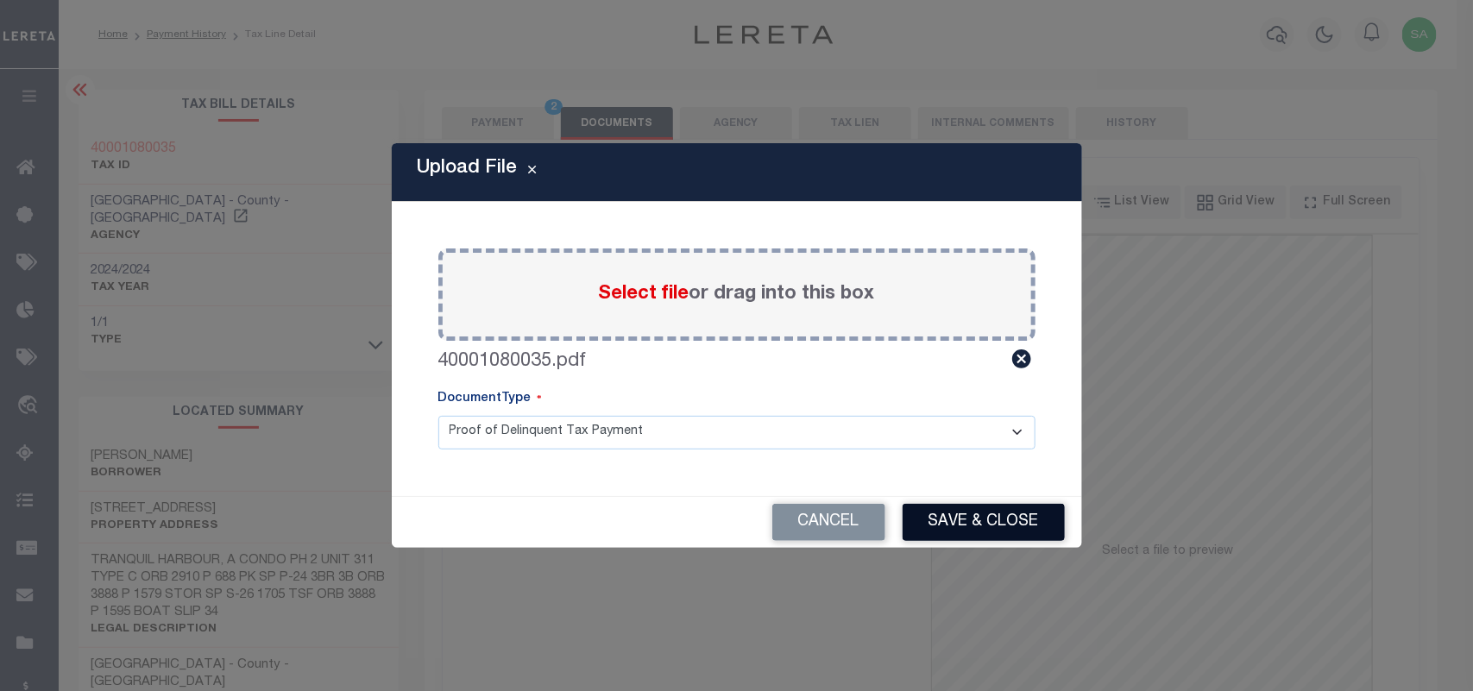
click at [972, 527] on button "Save & Close" at bounding box center [984, 522] width 162 height 37
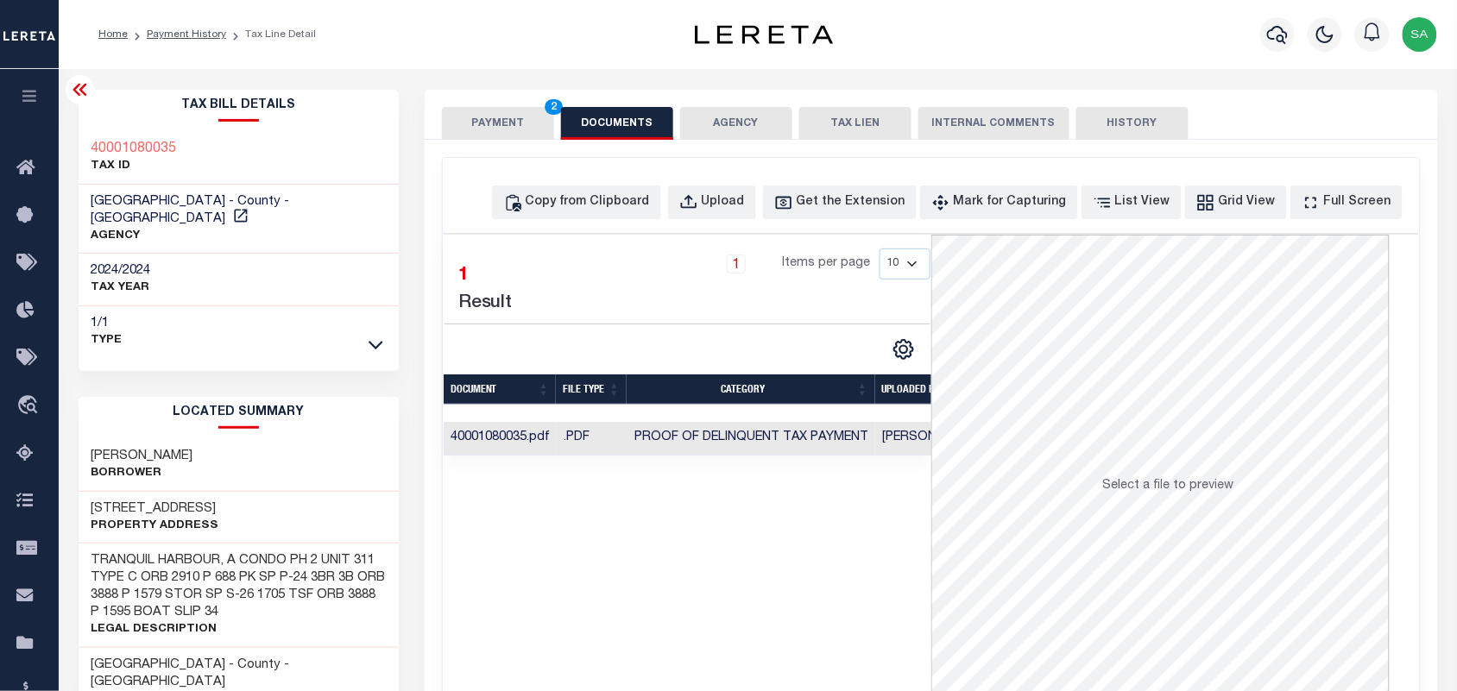
click at [485, 113] on button "PAYMENT 2" at bounding box center [498, 123] width 112 height 33
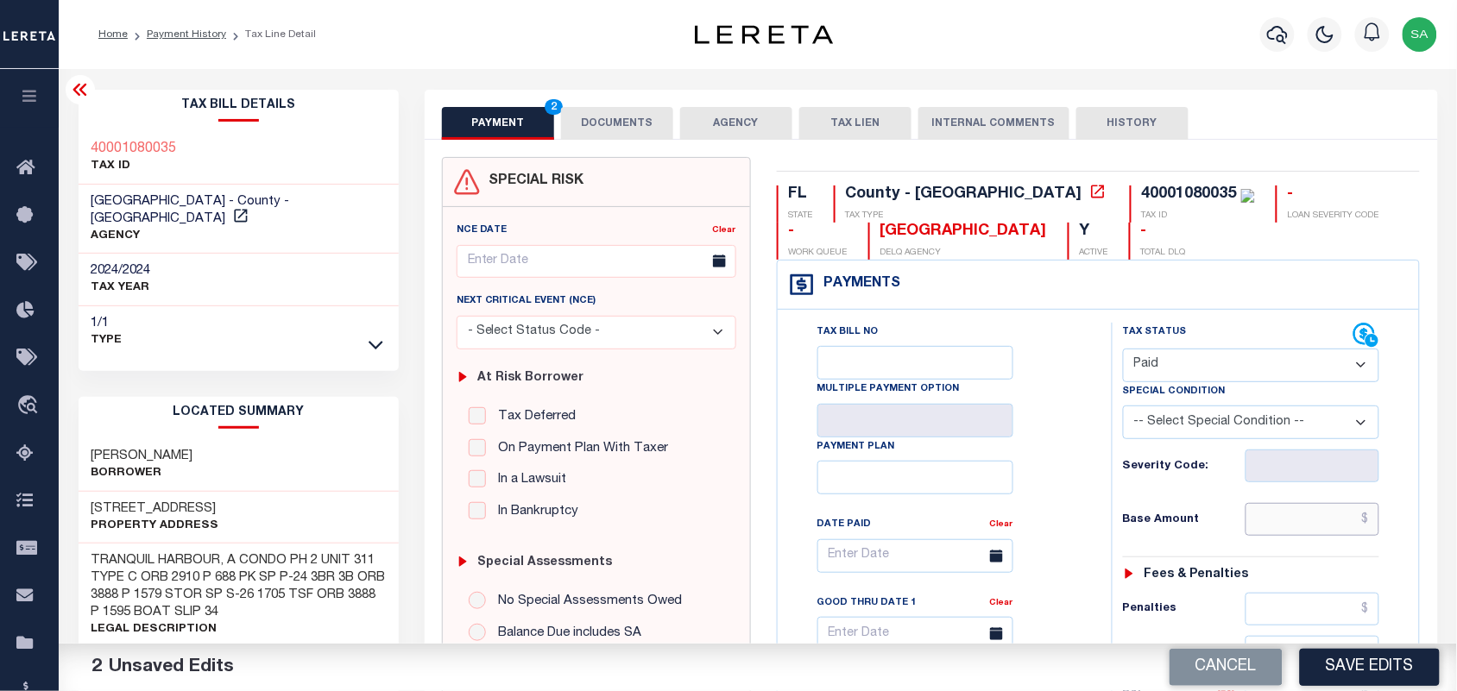
drag, startPoint x: 1302, startPoint y: 533, endPoint x: 1119, endPoint y: 515, distance: 183.8
click at [1302, 533] on input "text" at bounding box center [1313, 519] width 135 height 33
paste input "6,122.20"
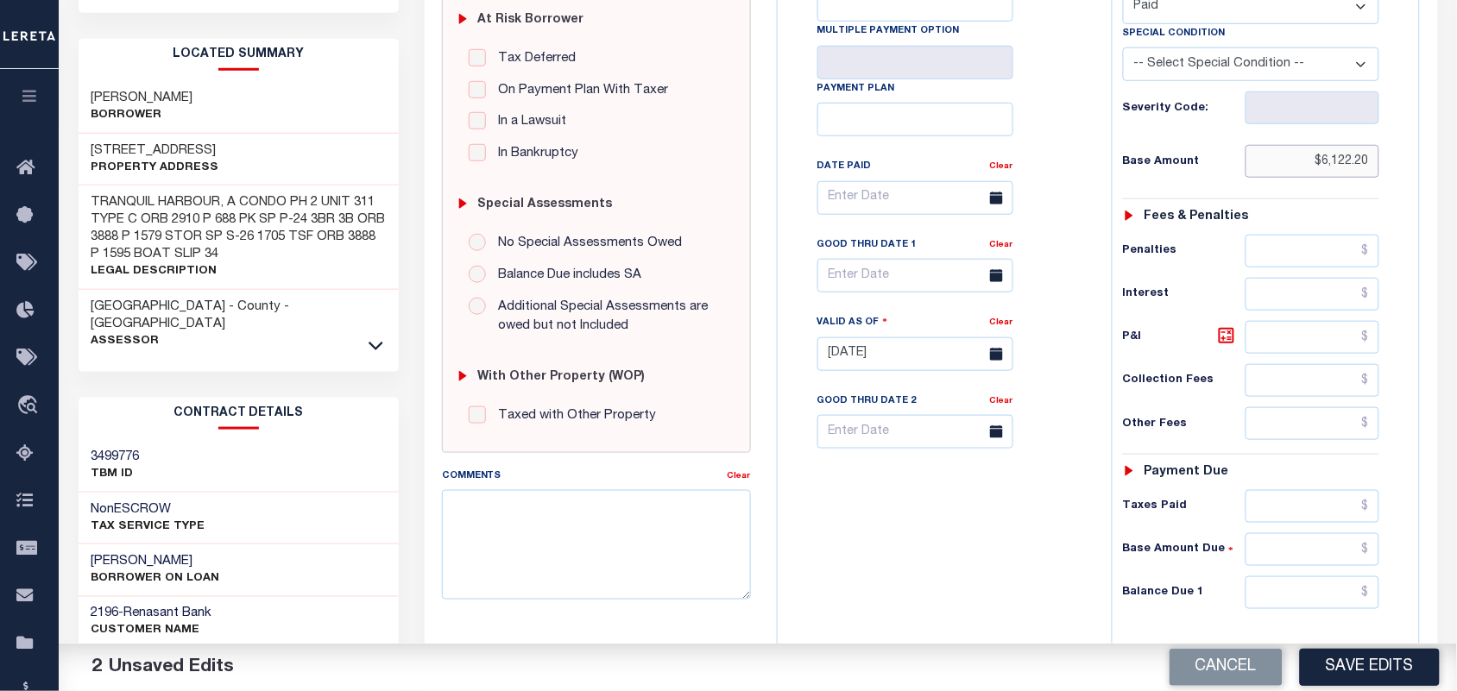
scroll to position [432, 0]
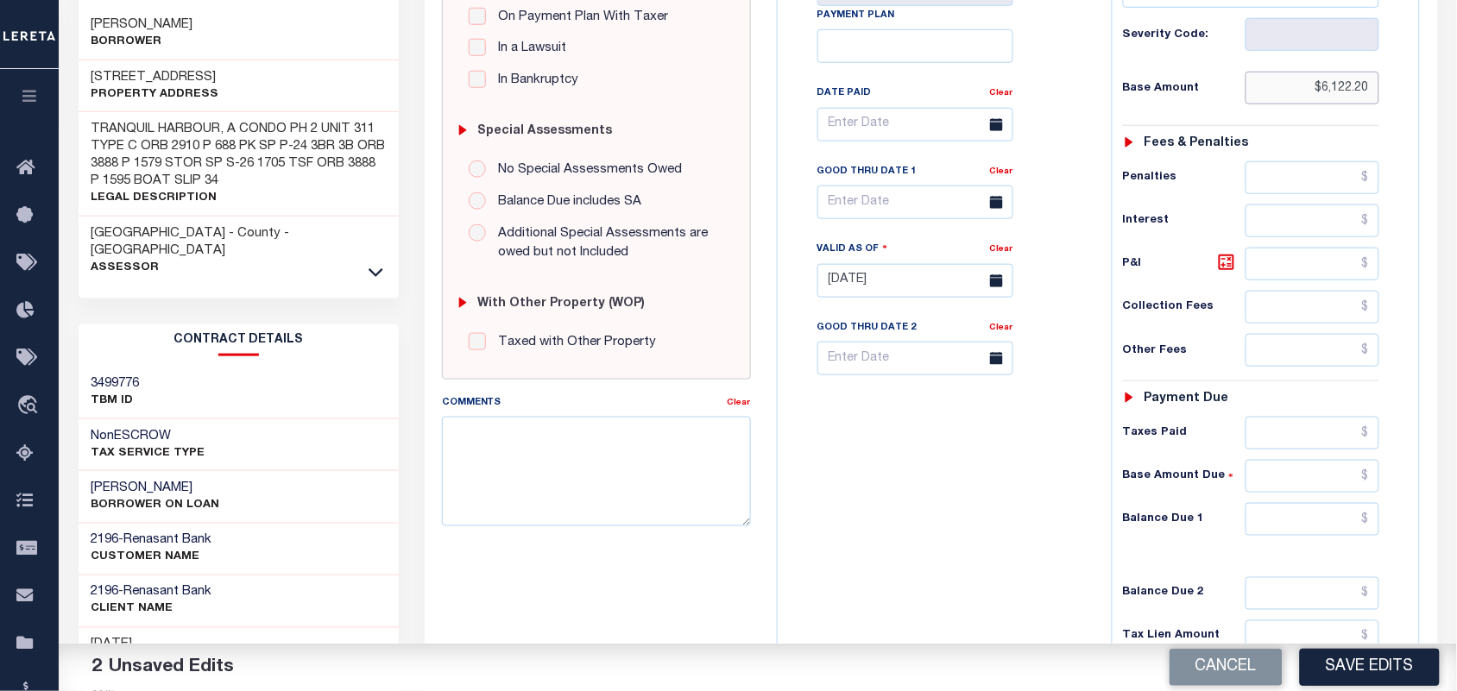
type input "$6,122.20"
click at [1306, 518] on input "text" at bounding box center [1313, 519] width 135 height 33
type input "$0.00"
click at [1079, 519] on div "Tax Bill No Multiple Payment Option Payment Plan Clear" at bounding box center [940, 272] width 317 height 762
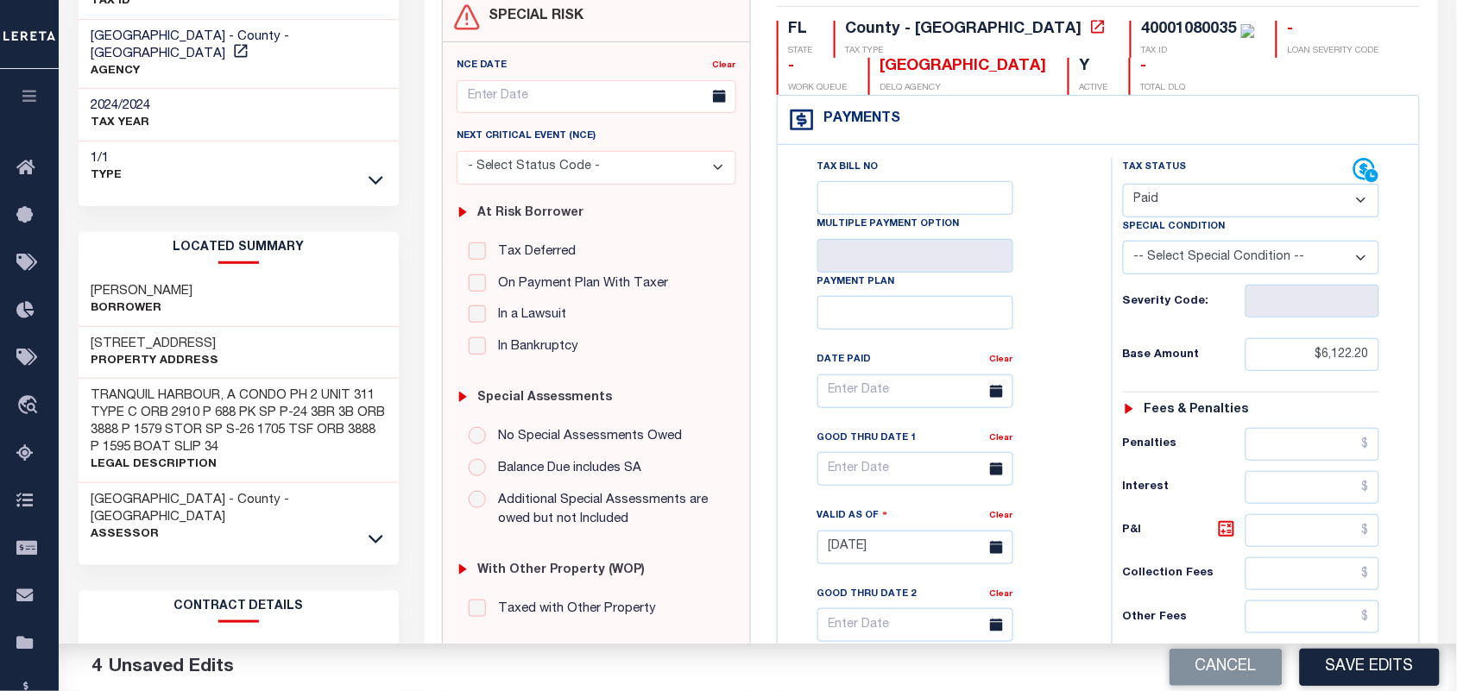
scroll to position [0, 0]
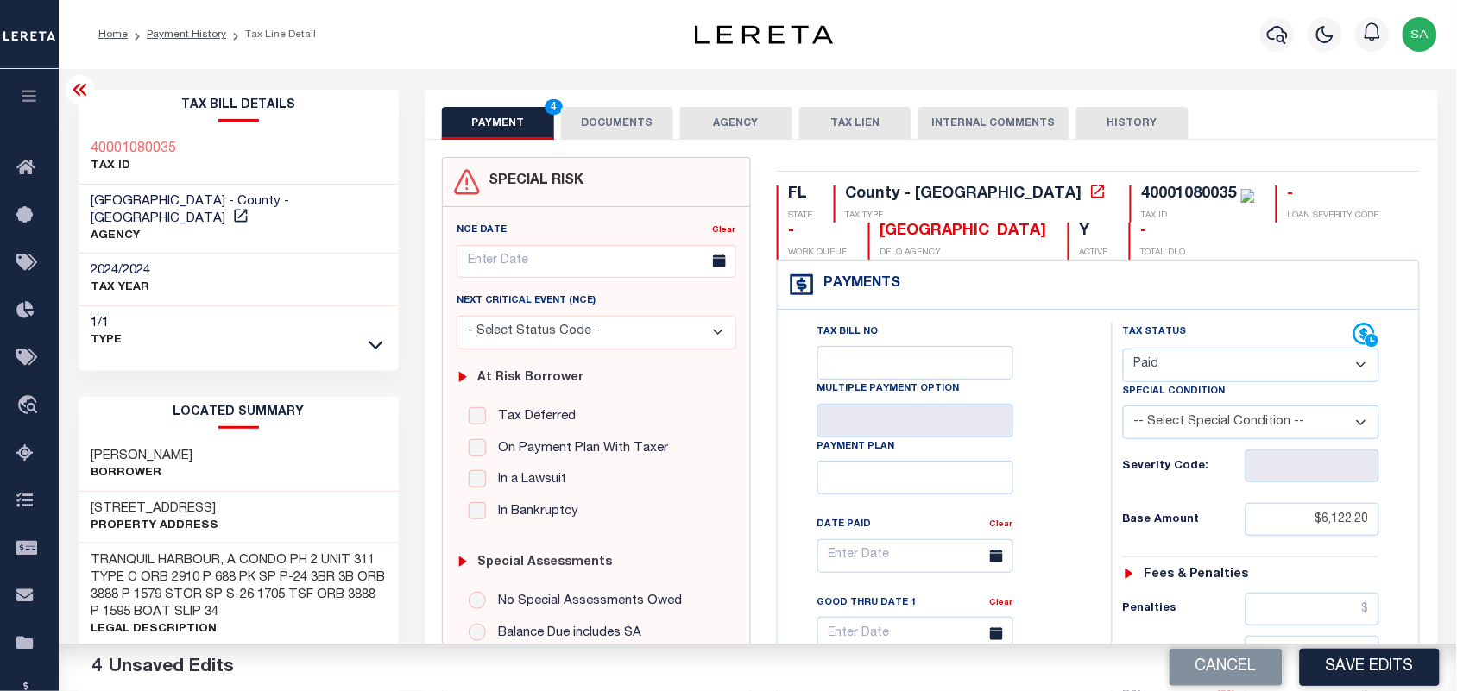
click at [609, 117] on button "DOCUMENTS" at bounding box center [617, 123] width 112 height 33
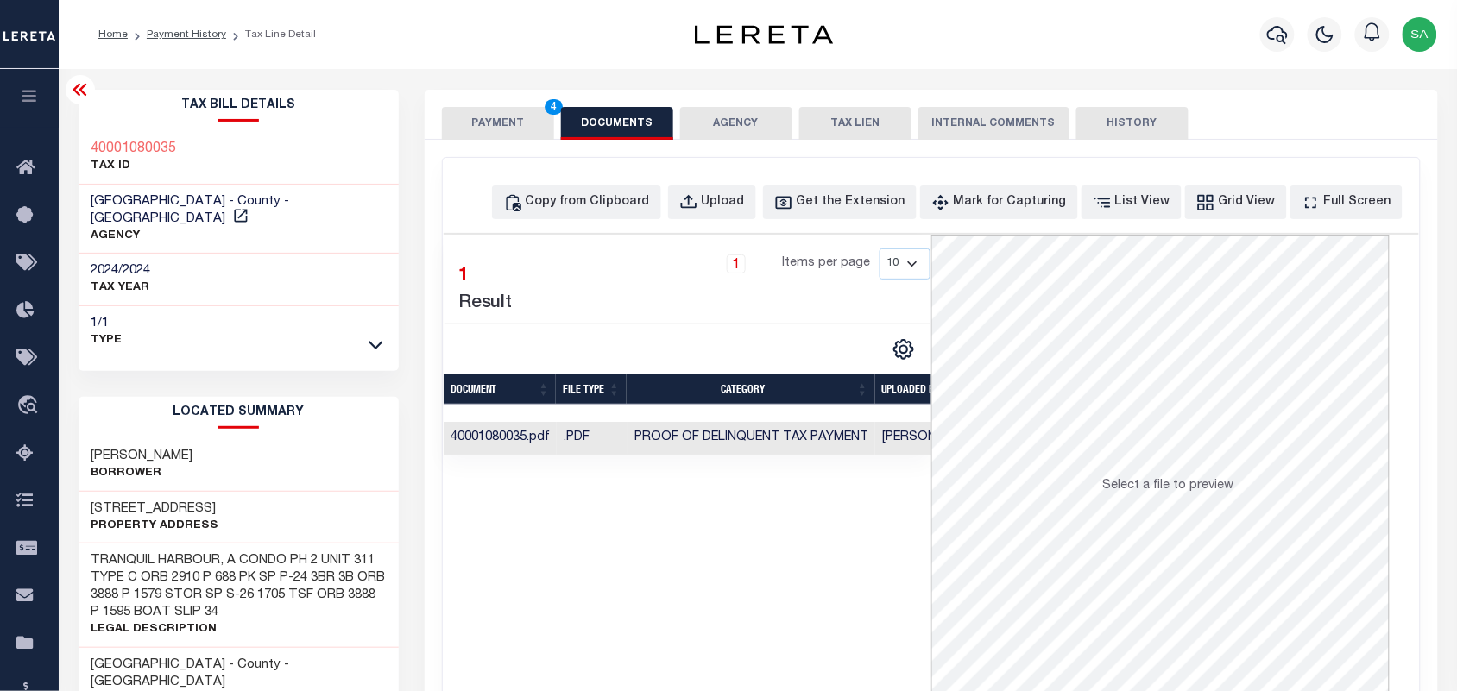
click at [514, 123] on button "PAYMENT 4" at bounding box center [498, 123] width 112 height 33
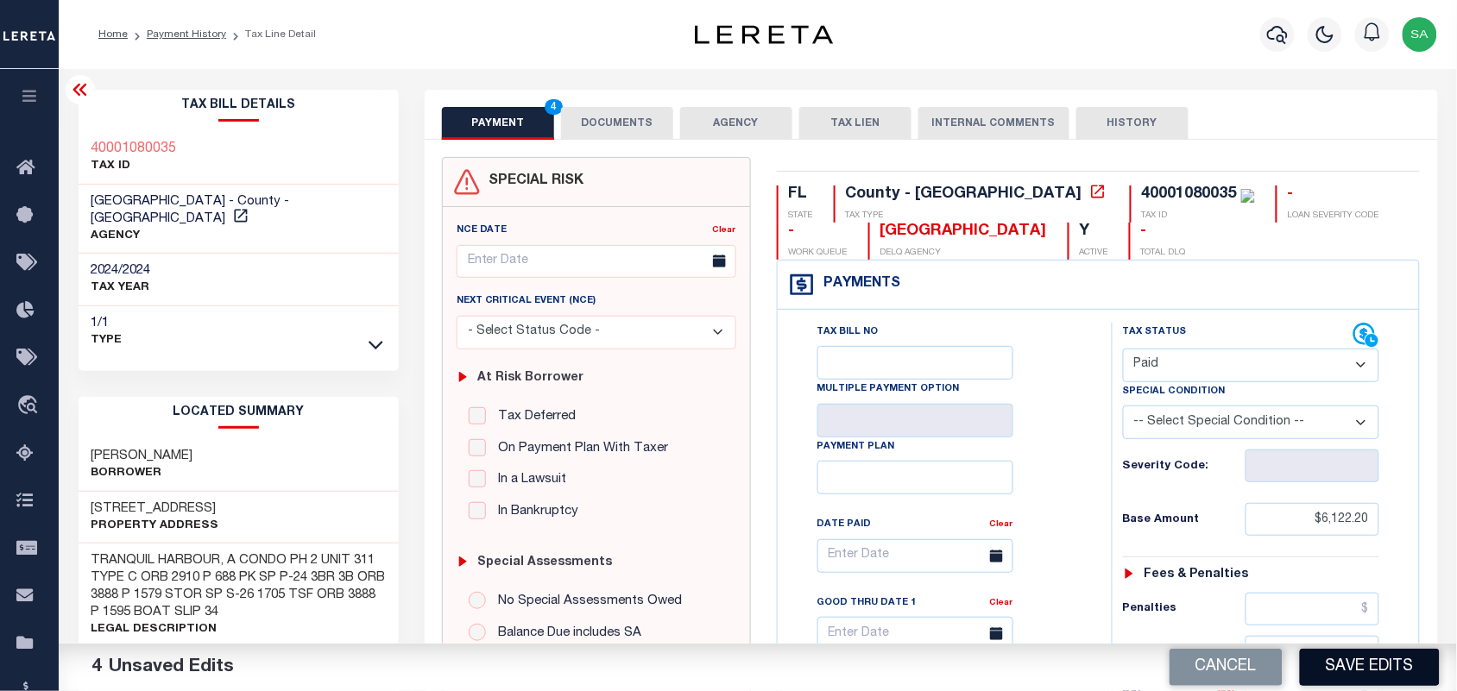
click at [1365, 663] on button "Save Edits" at bounding box center [1370, 667] width 140 height 37
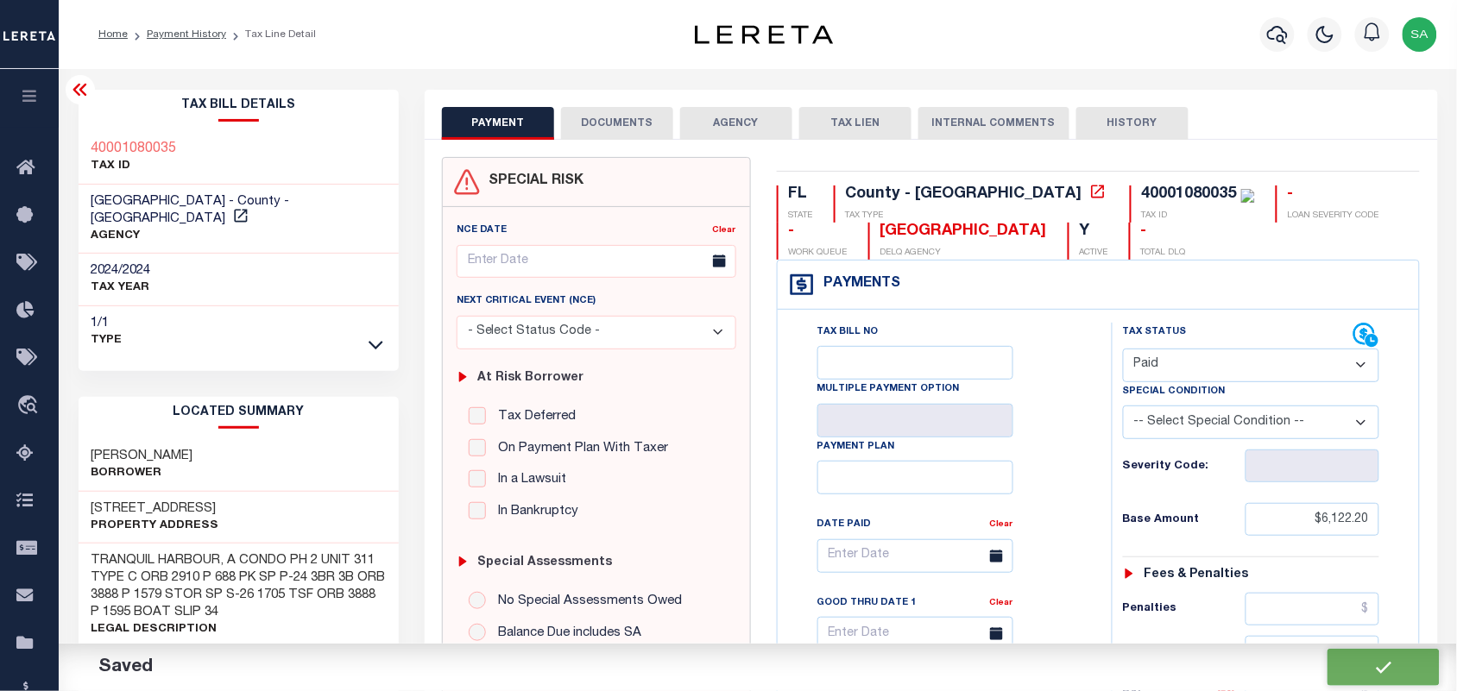
checkbox input "false"
type input "$6,122.2"
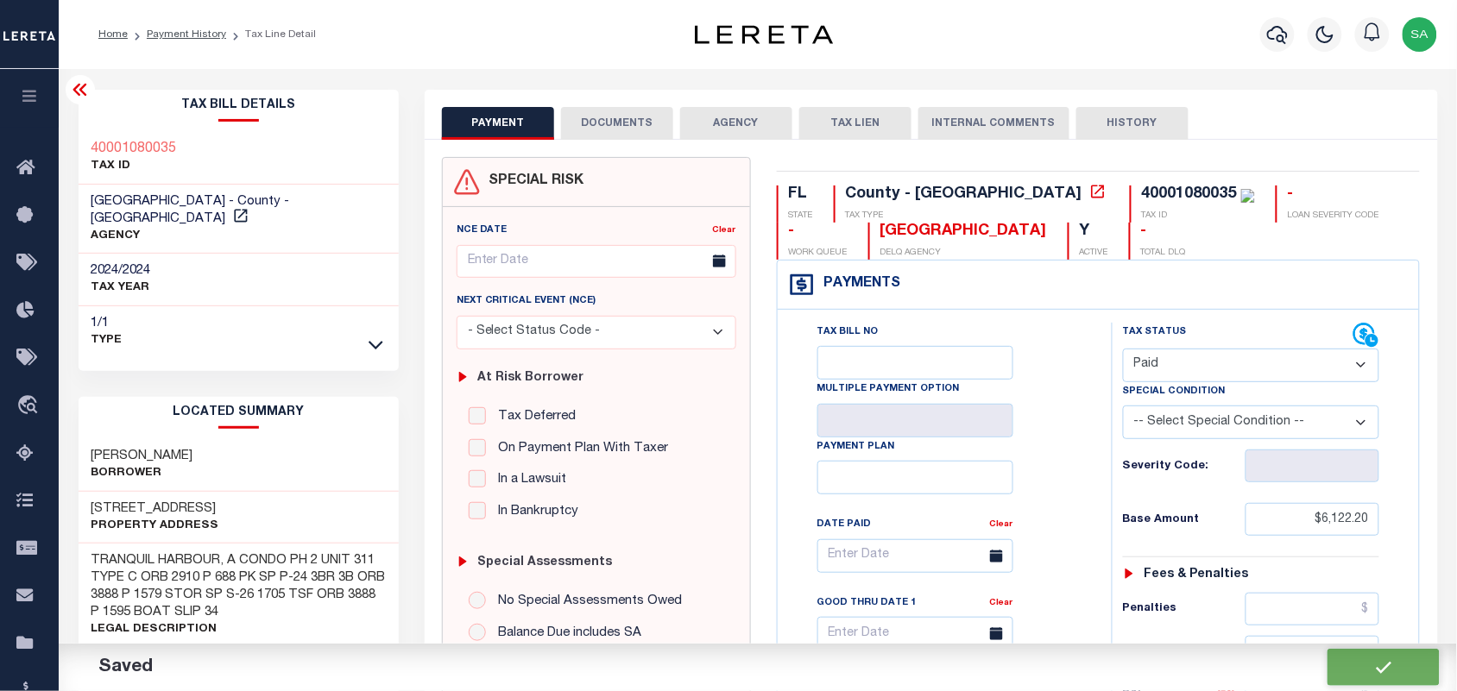
type input "$0"
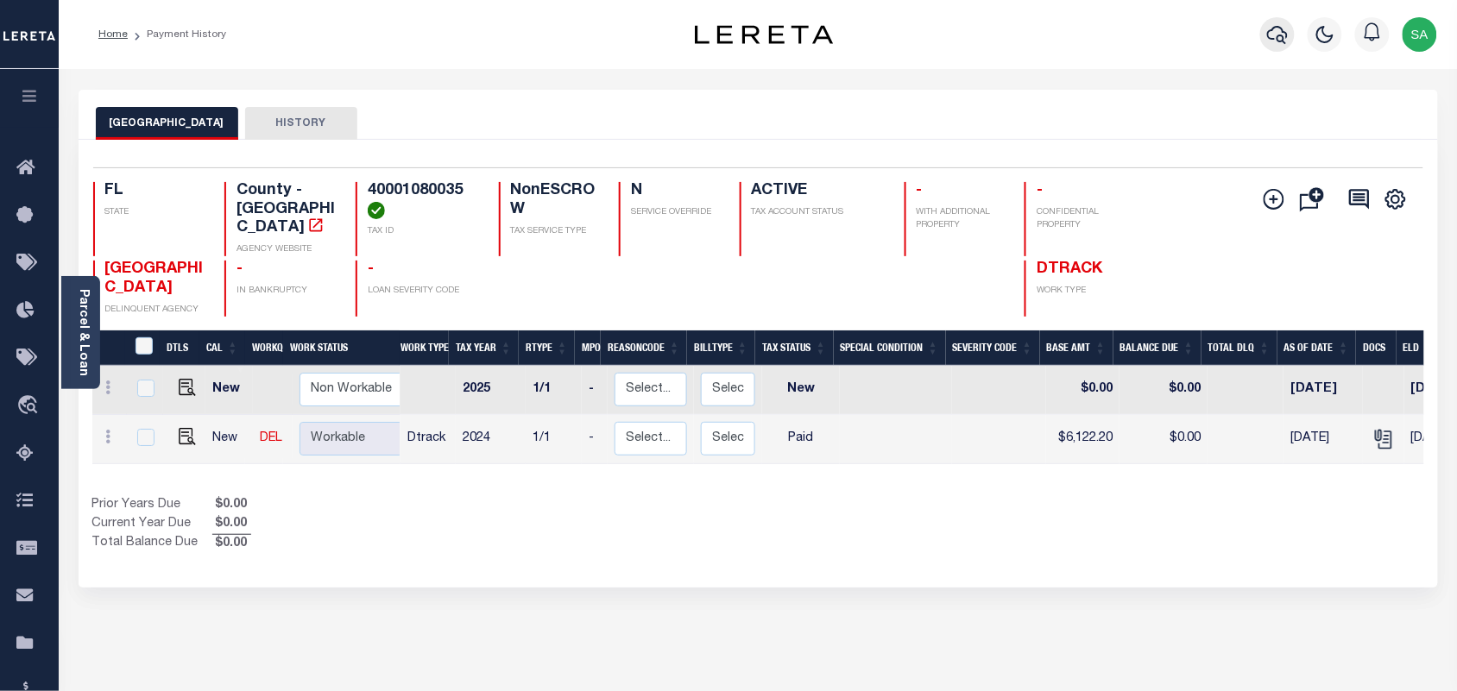
click at [1274, 37] on icon "button" at bounding box center [1277, 34] width 21 height 21
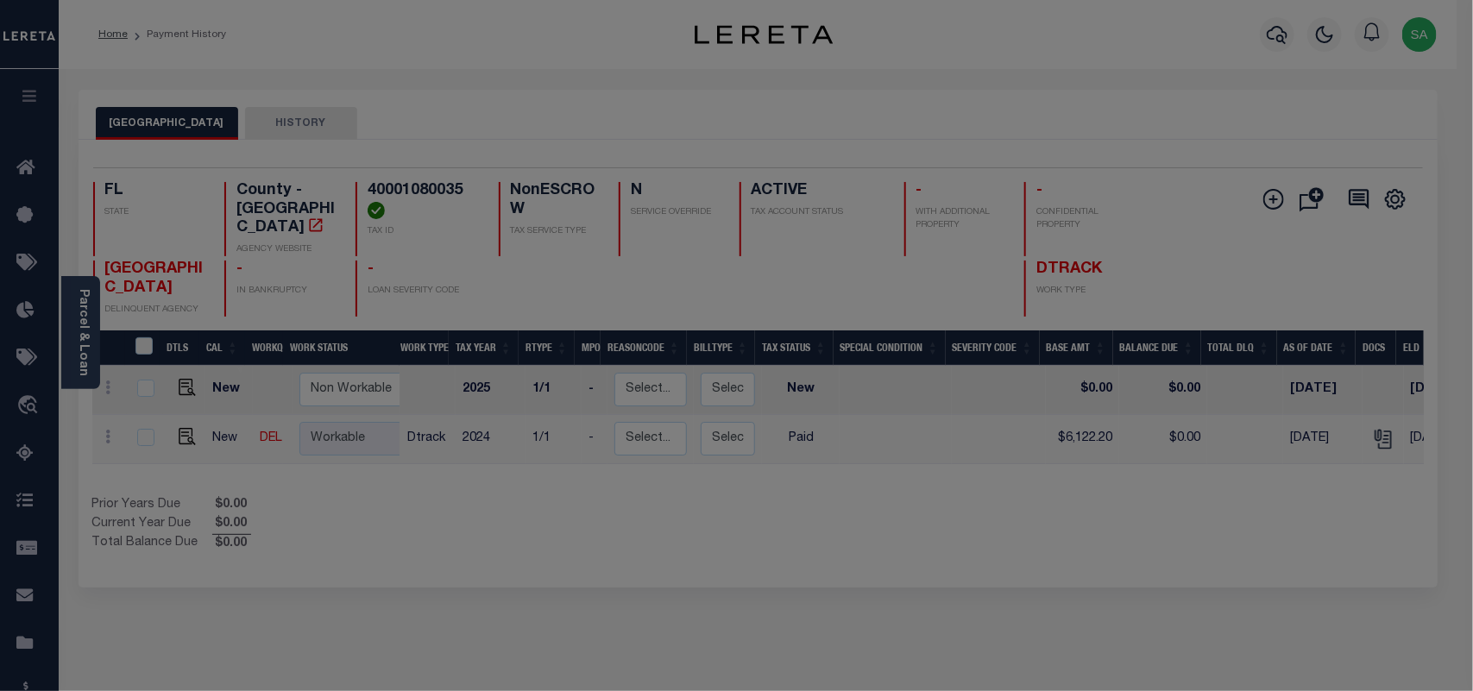
click at [0, 0] on input "text" at bounding box center [0, 0] width 0 height 0
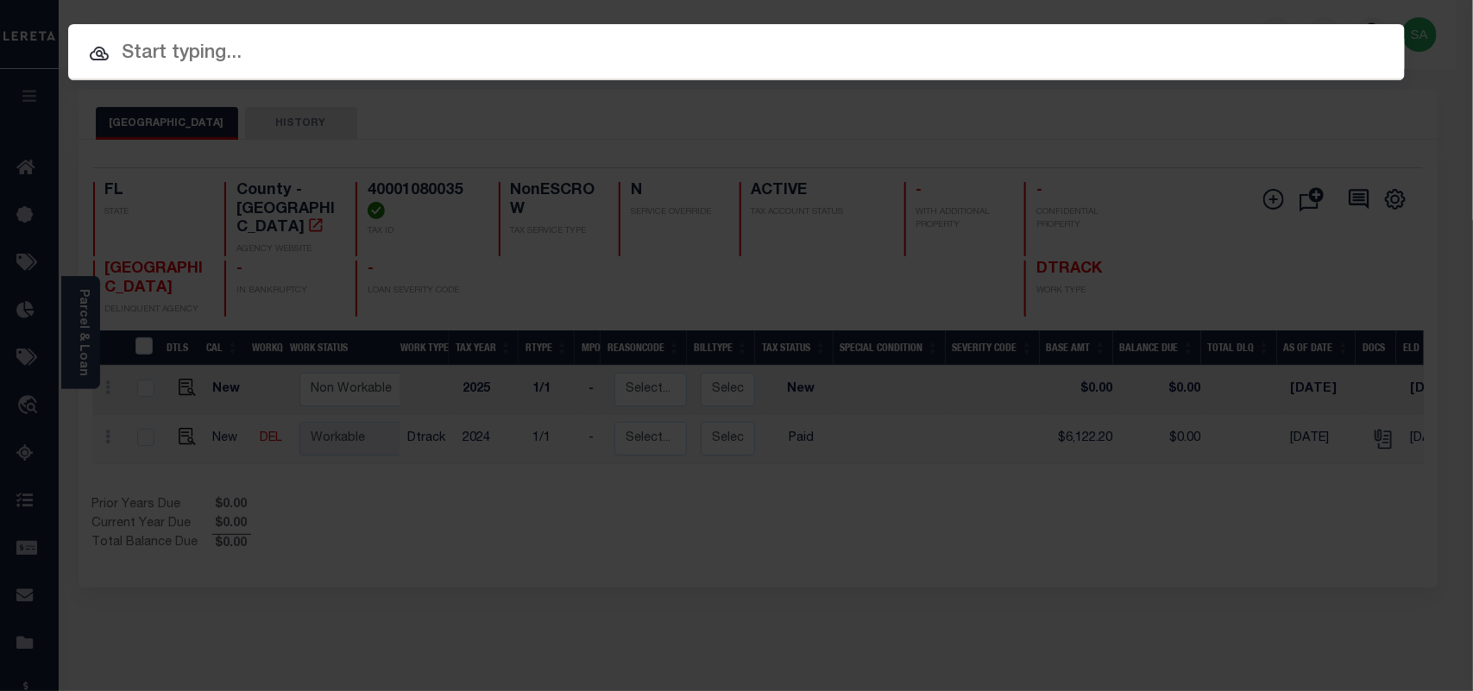
paste input "20059"
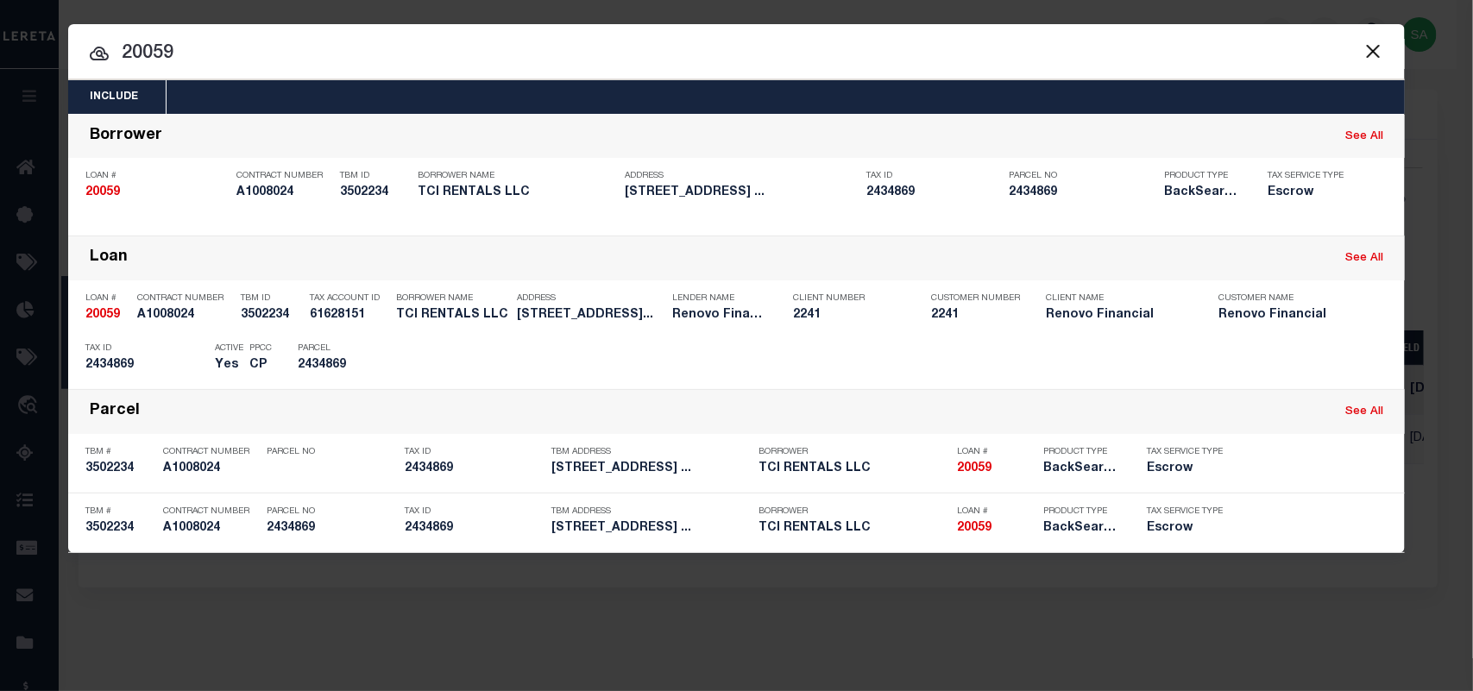
type input "20059"
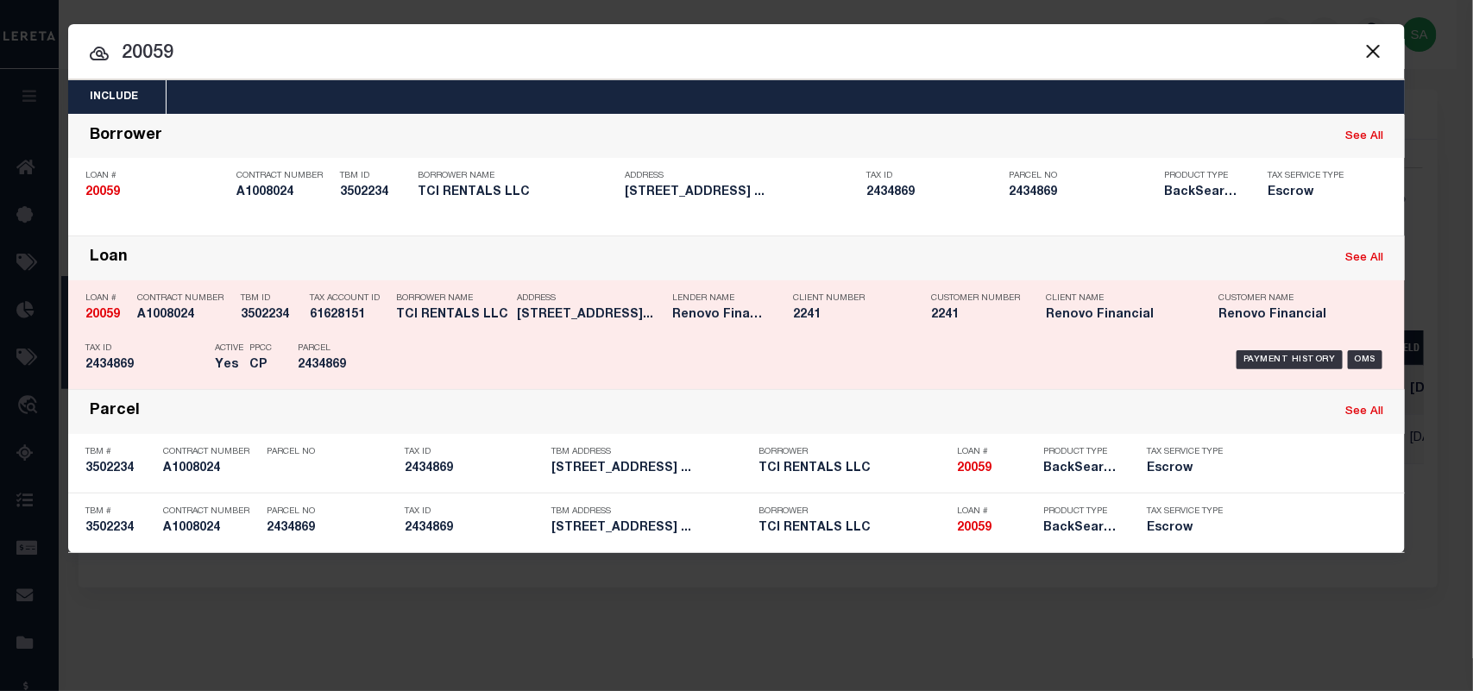
click at [359, 344] on p "Parcel" at bounding box center [337, 349] width 78 height 10
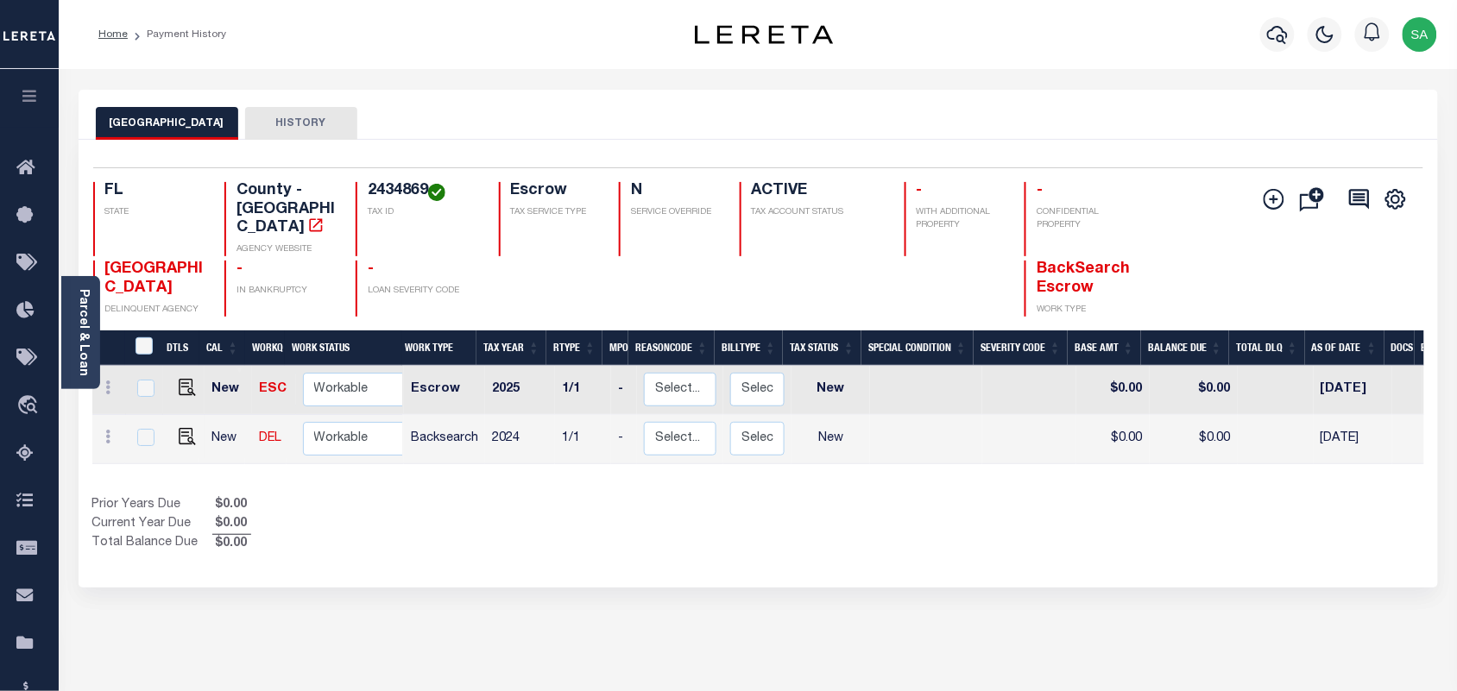
click at [372, 194] on h4 "2434869" at bounding box center [423, 191] width 110 height 19
copy h4 "2434869"
click at [182, 428] on img "" at bounding box center [187, 436] width 17 height 17
checkbox input "true"
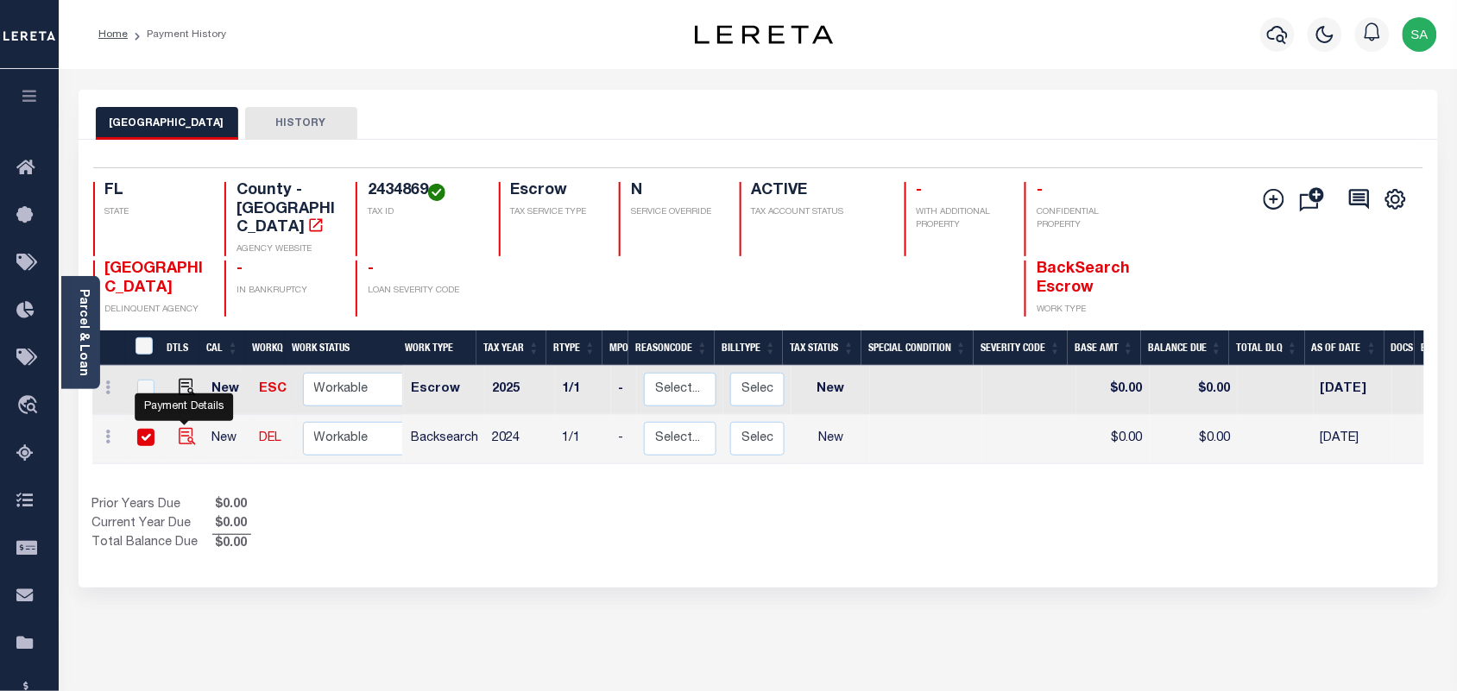
checkbox input "true"
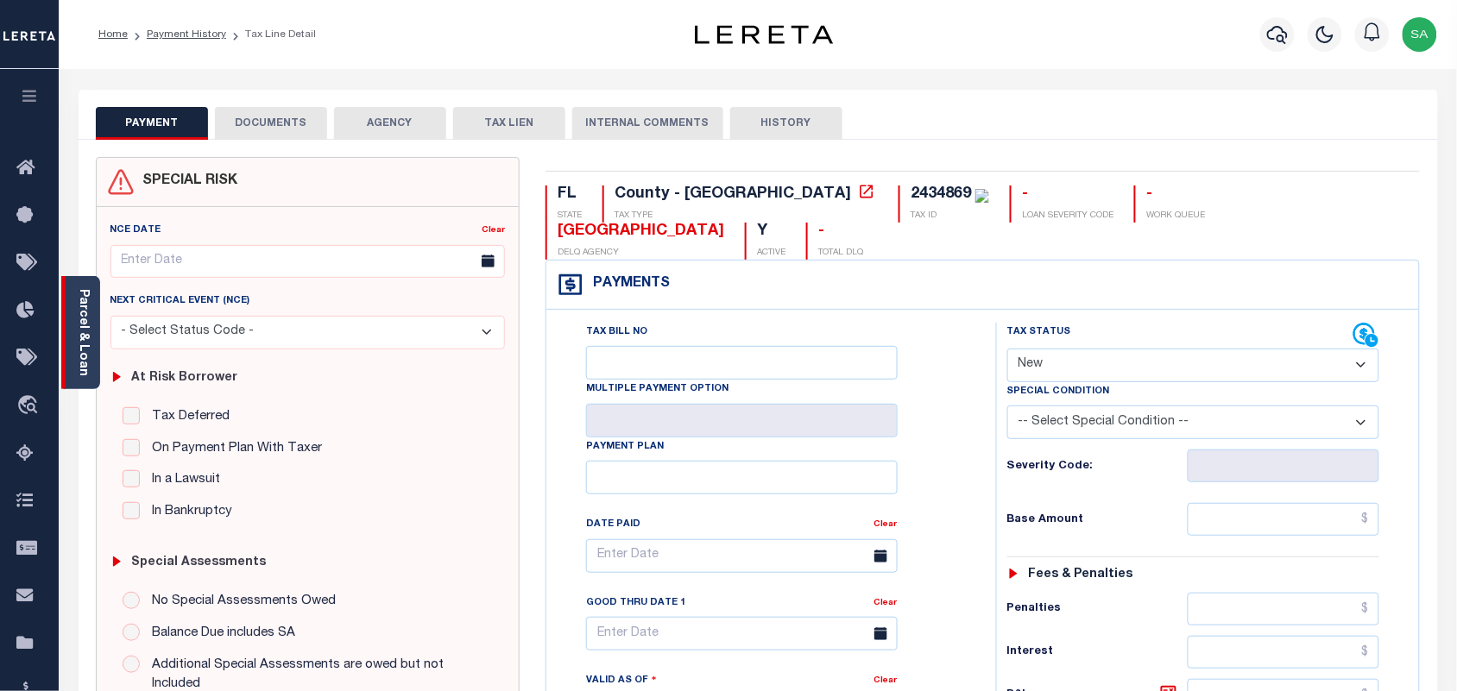
click at [79, 341] on link "Parcel & Loan" at bounding box center [83, 332] width 12 height 87
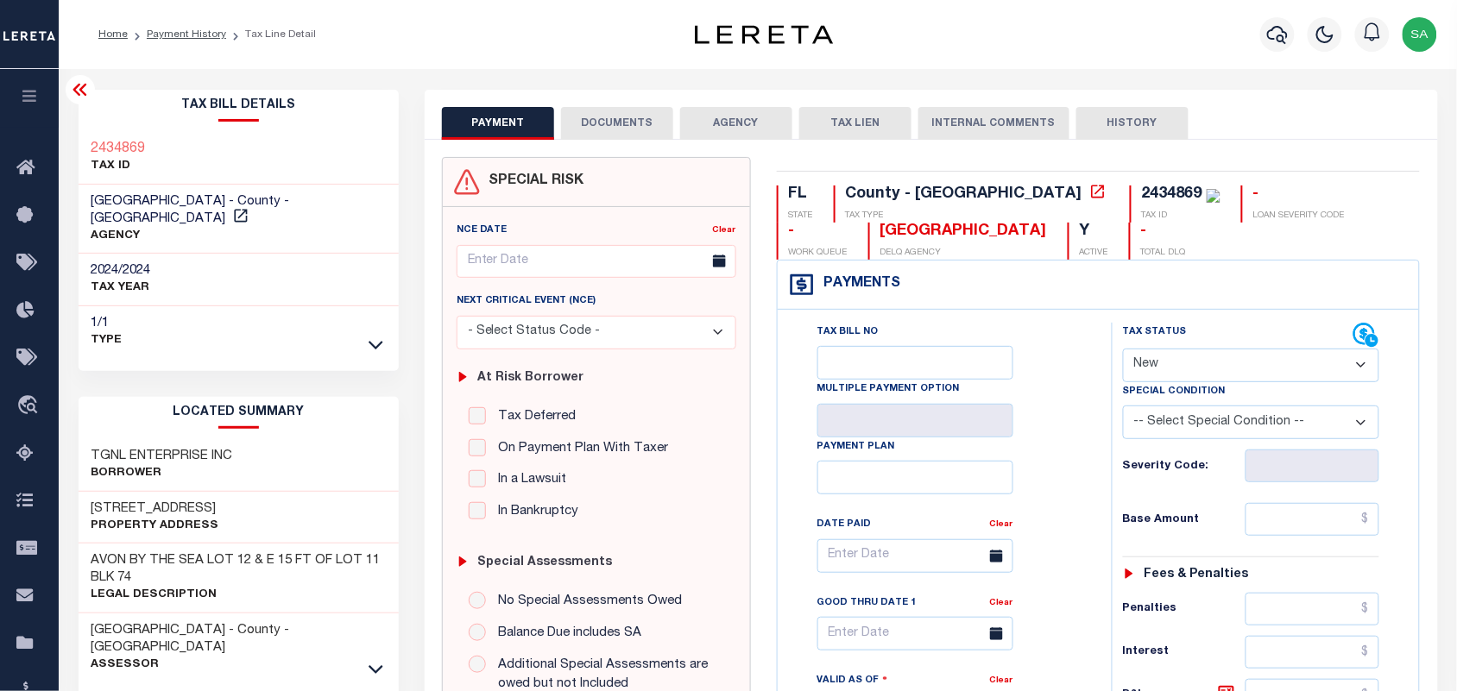
click at [1200, 346] on div "Tax Status Status" at bounding box center [1238, 336] width 231 height 26
drag, startPoint x: 1189, startPoint y: 364, endPoint x: 1189, endPoint y: 382, distance: 18.1
click at [1189, 364] on select "- Select Status Code - Open Due/Unpaid Paid Incomplete No Tax Due Internal Refu…" at bounding box center [1251, 366] width 257 height 34
select select "PYD"
click at [1123, 350] on select "- Select Status Code - Open Due/Unpaid Paid Incomplete No Tax Due Internal Refu…" at bounding box center [1251, 366] width 257 height 34
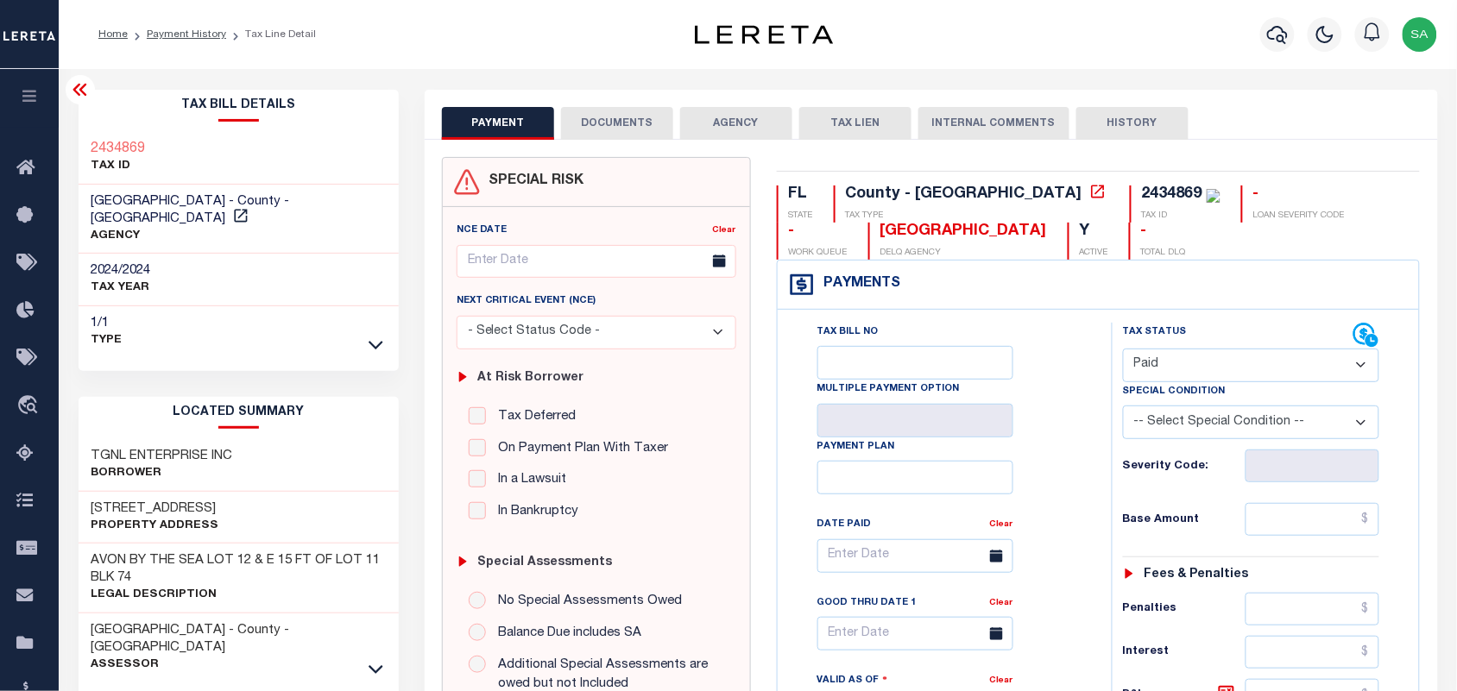
type input "[DATE]"
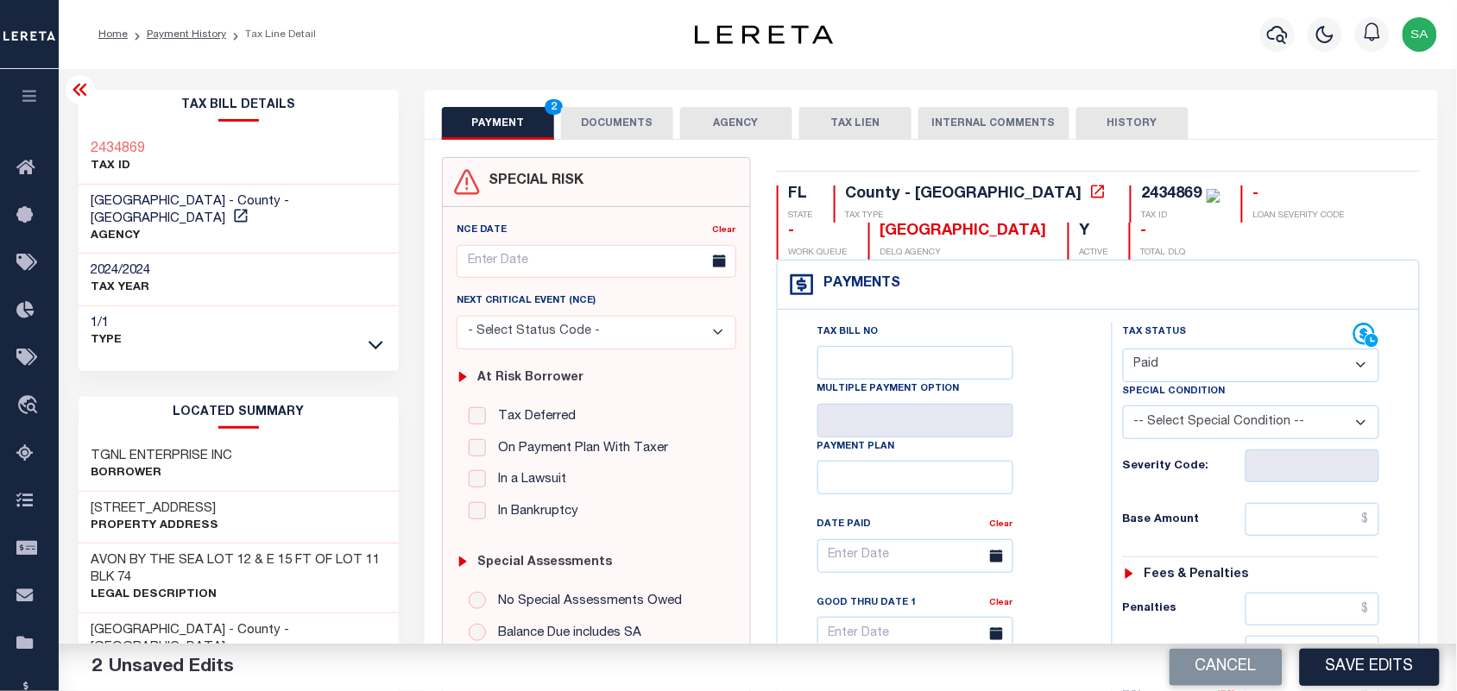
click at [1209, 351] on select "- Select Status Code - Open Due/Unpaid Paid Incomplete No Tax Due Internal Refu…" at bounding box center [1251, 366] width 257 height 34
click at [619, 127] on button "DOCUMENTS" at bounding box center [617, 123] width 112 height 33
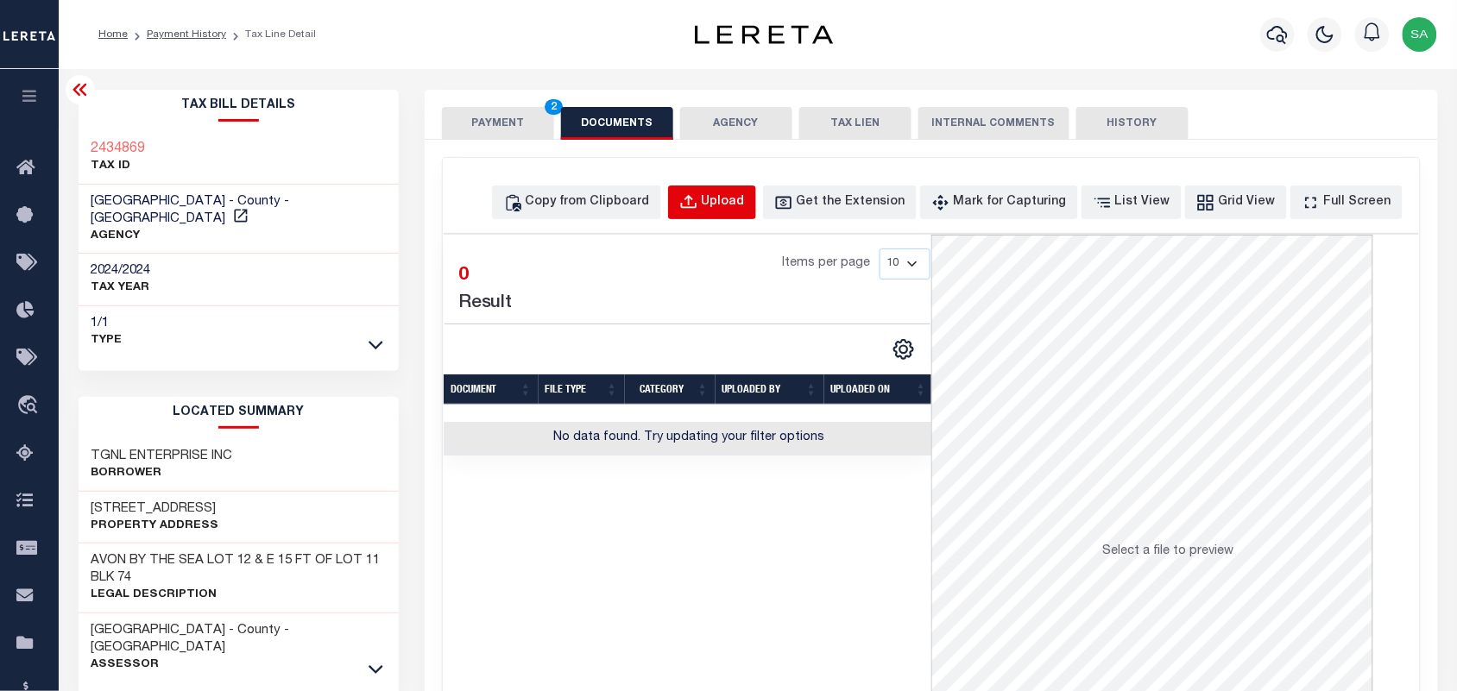
click at [706, 204] on button "Upload" at bounding box center [712, 203] width 88 height 34
select select "POP"
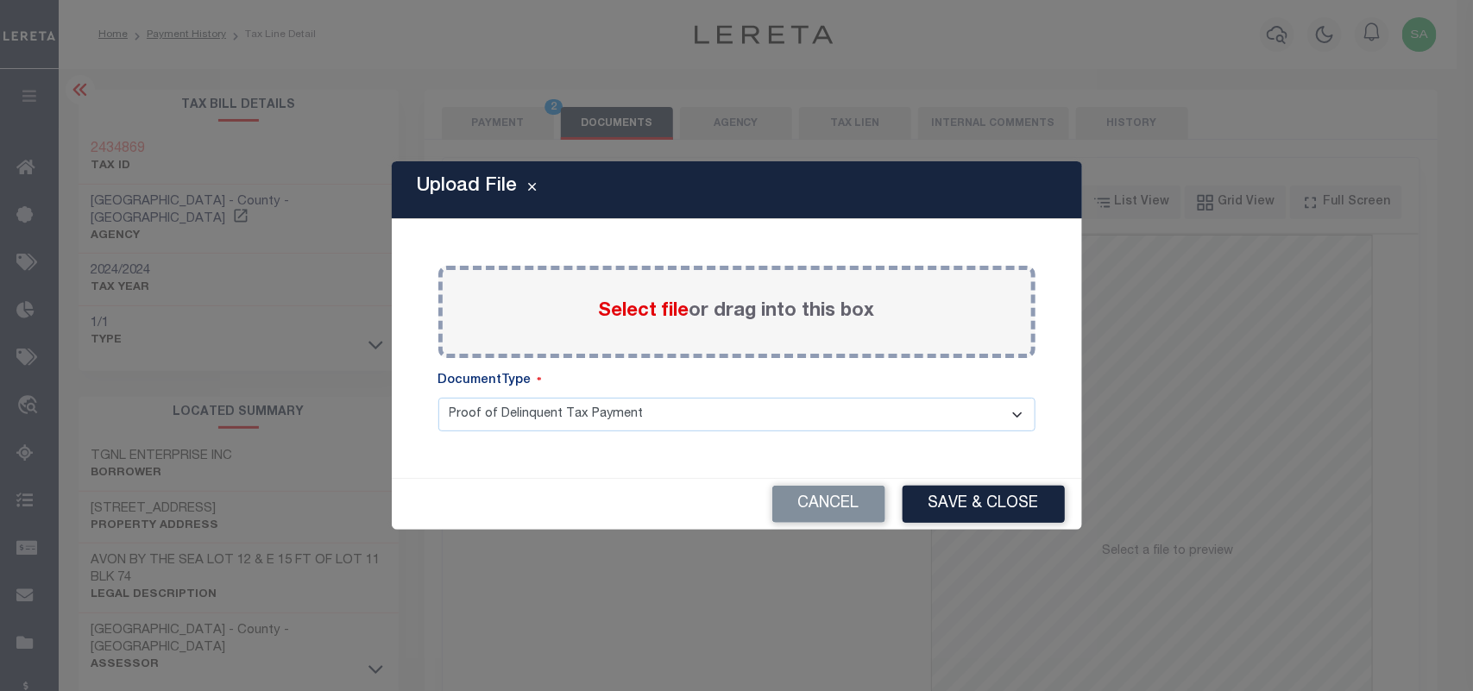
click at [652, 317] on span "Select file" at bounding box center [644, 311] width 91 height 19
click at [0, 0] on input "Select file or drag into this box" at bounding box center [0, 0] width 0 height 0
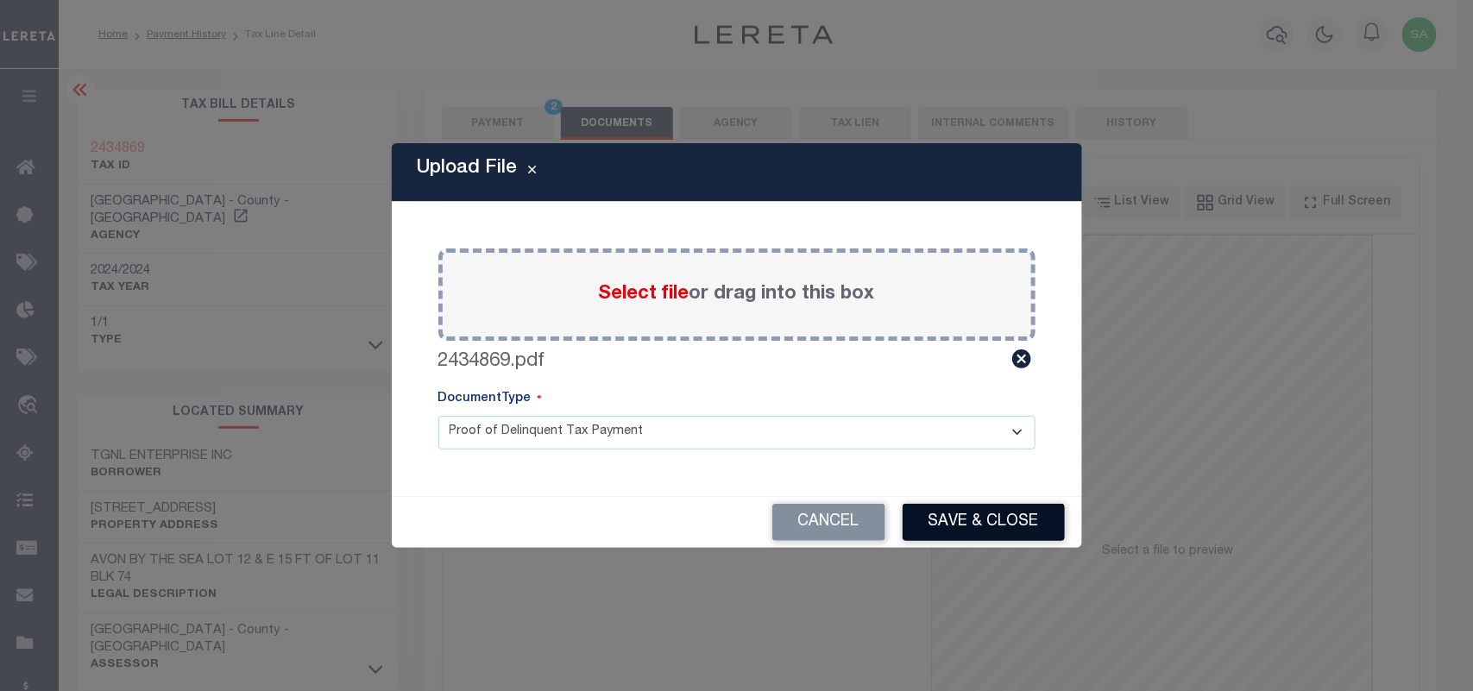
click at [980, 520] on button "Save & Close" at bounding box center [984, 522] width 162 height 37
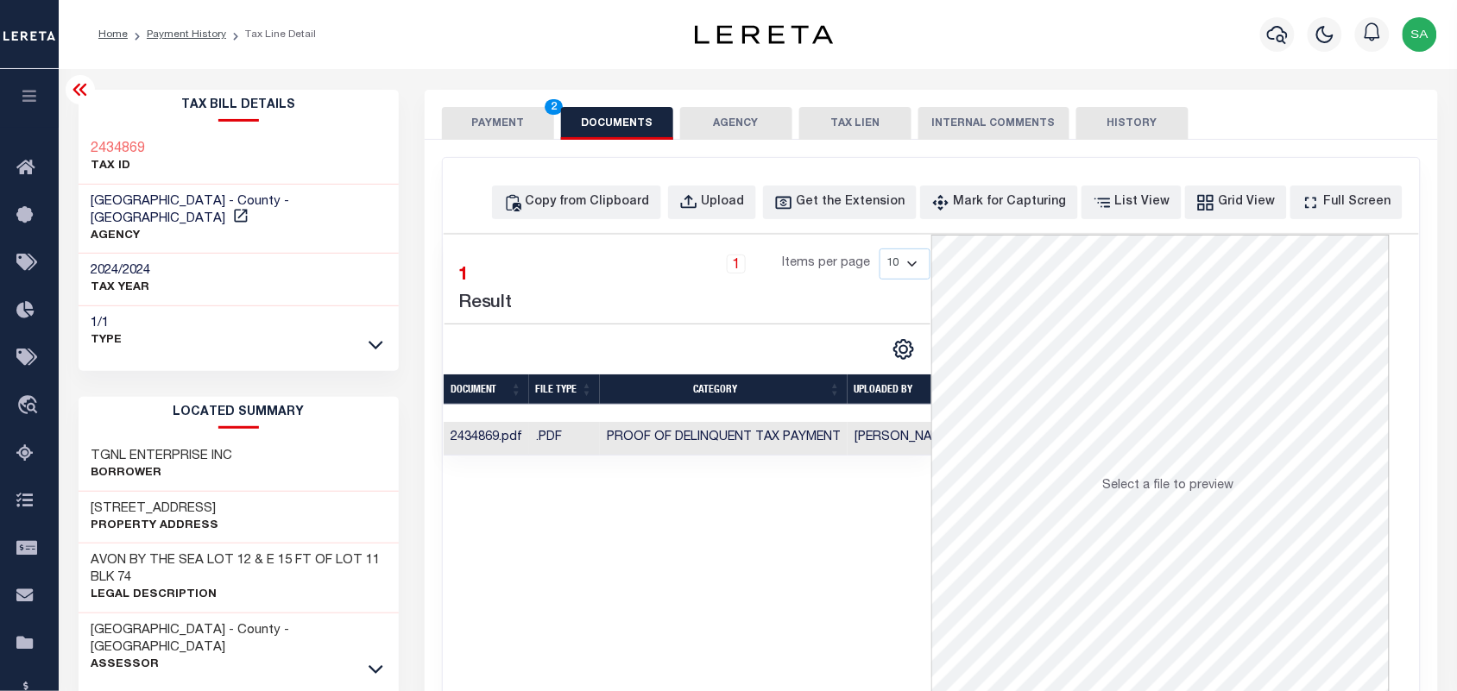
click at [496, 118] on button "PAYMENT 2" at bounding box center [498, 123] width 112 height 33
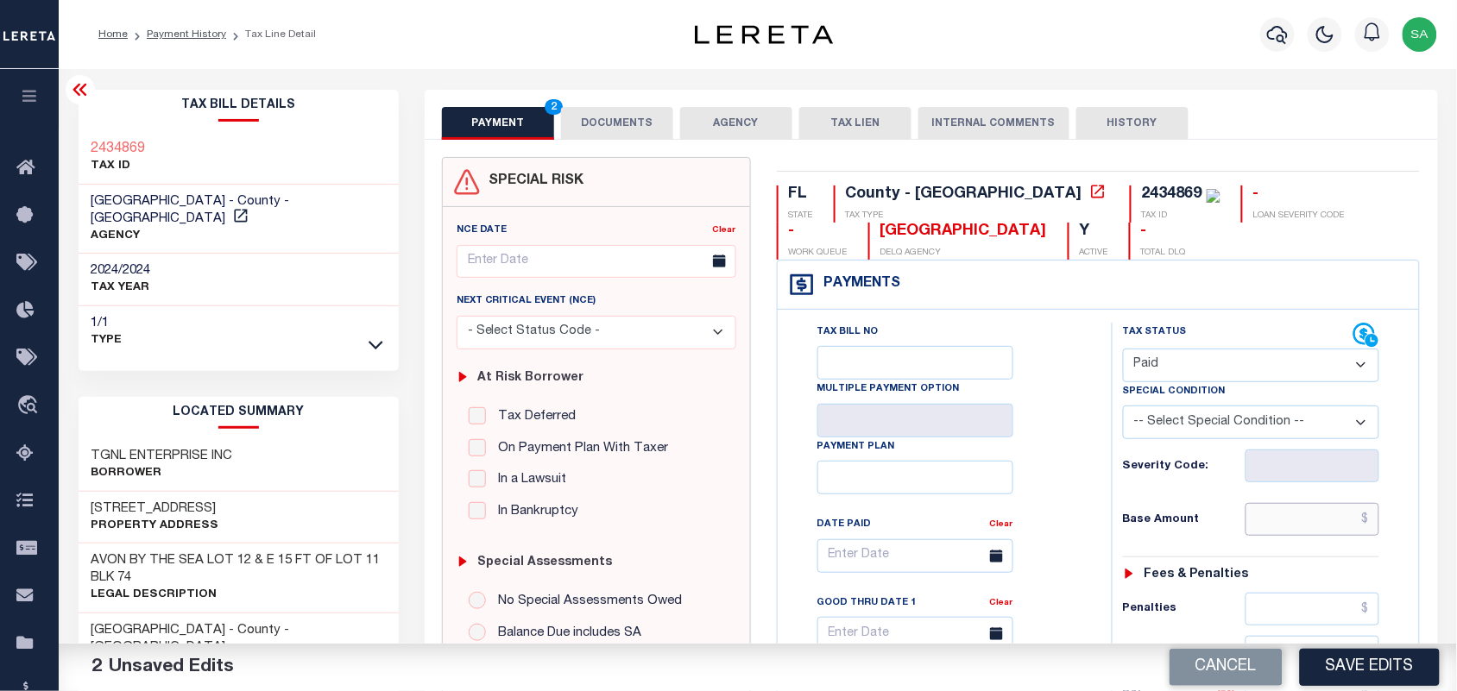
drag, startPoint x: 1295, startPoint y: 532, endPoint x: 1046, endPoint y: 494, distance: 251.5
click at [1295, 532] on input "text" at bounding box center [1313, 519] width 135 height 33
paste input "5,982.02"
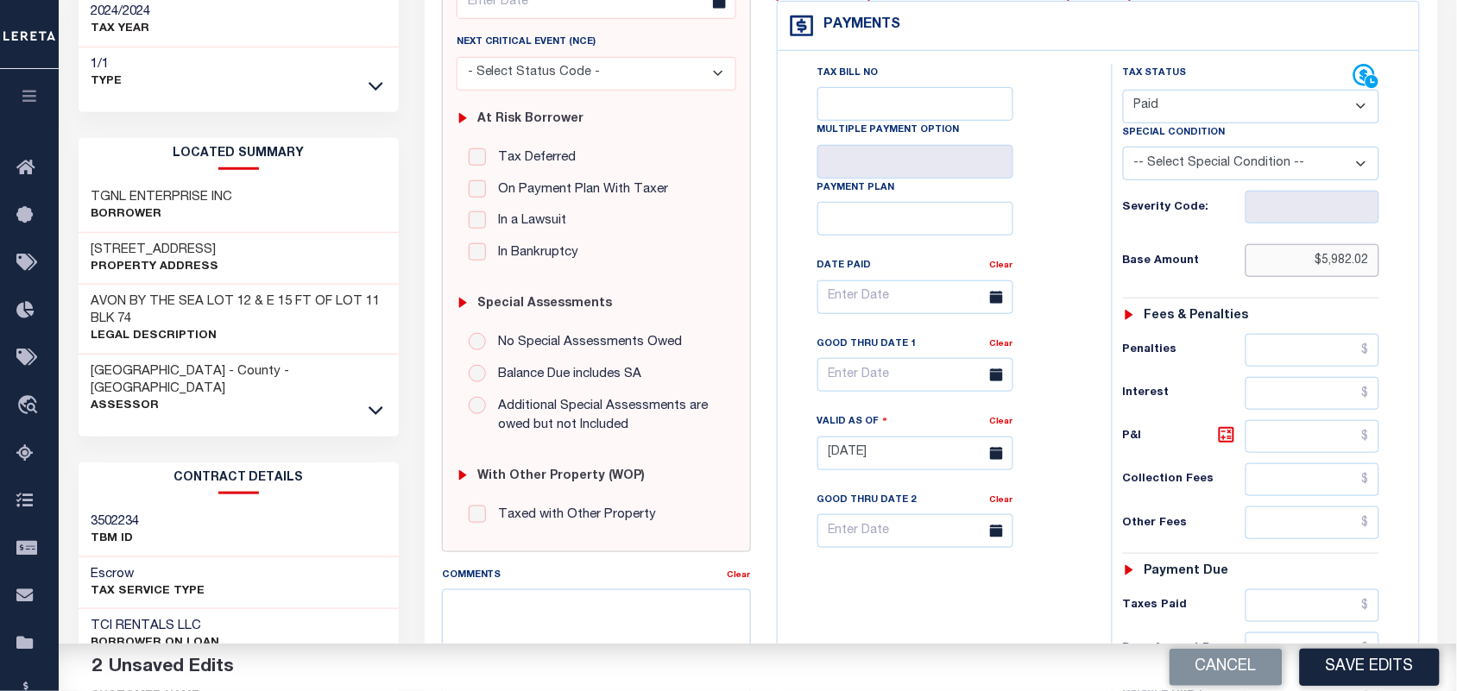
scroll to position [539, 0]
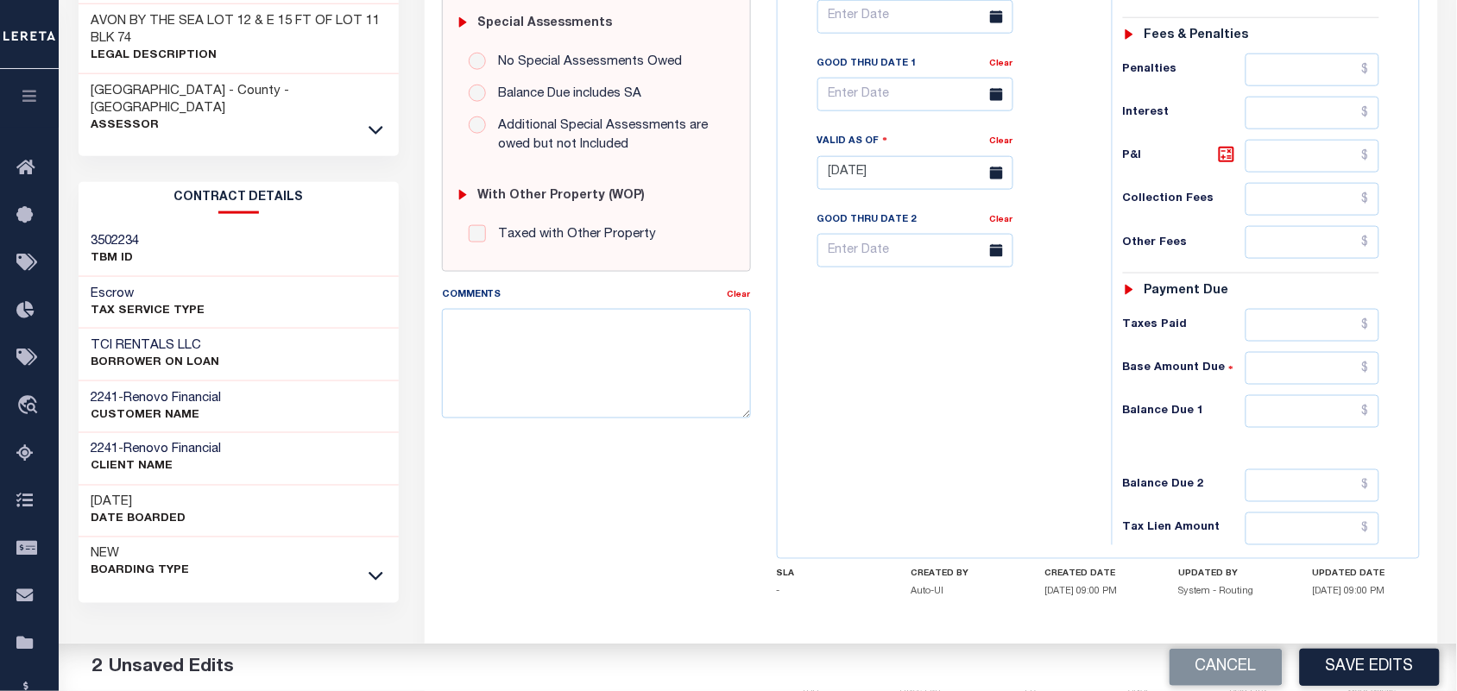
type input "$5,982.02"
click at [1295, 416] on input "text" at bounding box center [1313, 411] width 135 height 33
type input "$0.00"
click at [943, 428] on div "Tax Bill No Multiple Payment Option Payment Plan Clear" at bounding box center [940, 164] width 317 height 762
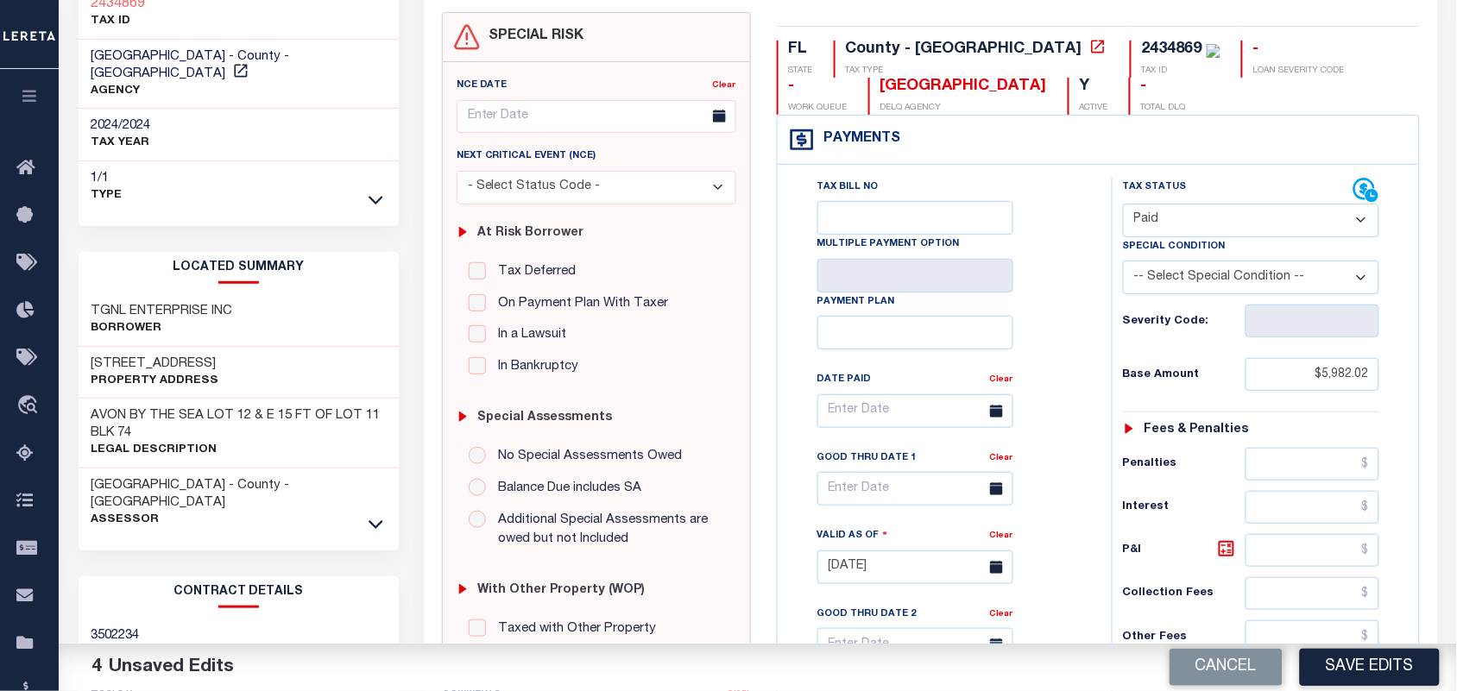
scroll to position [0, 0]
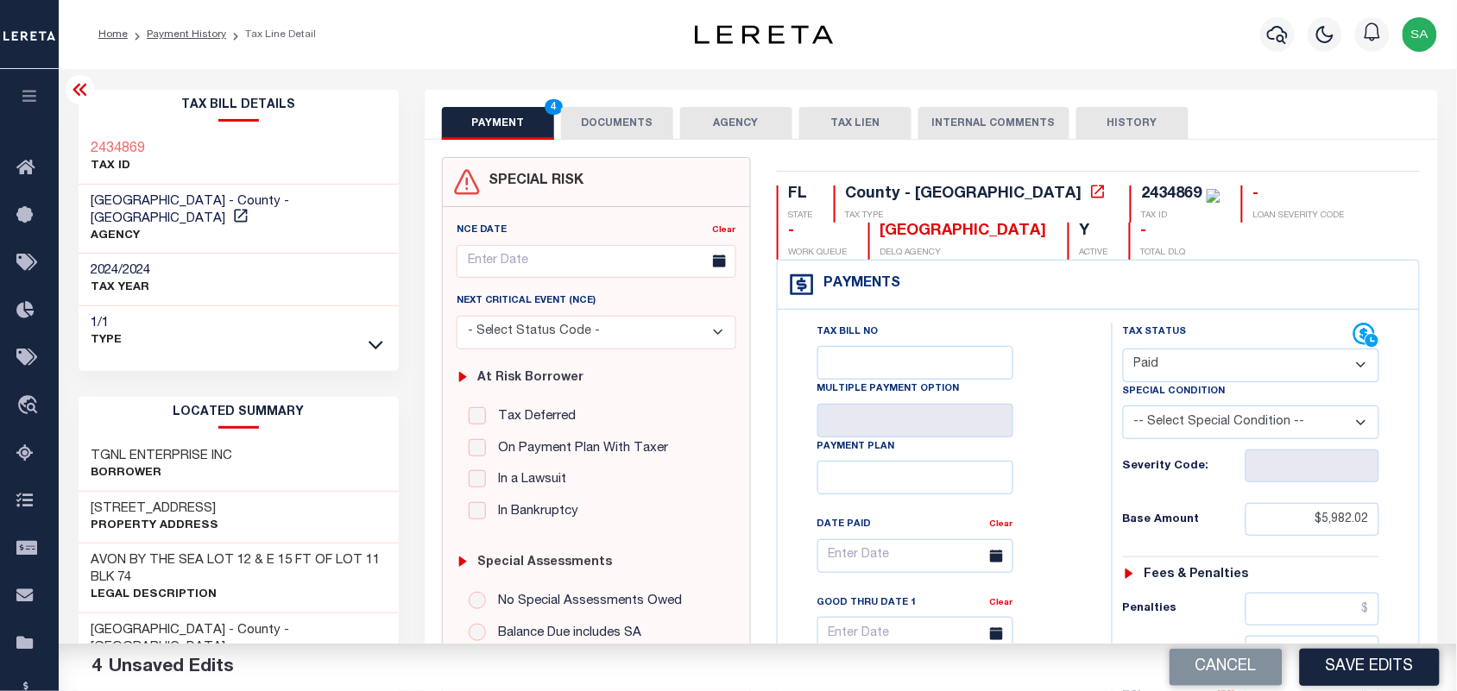
click at [609, 139] on button "DOCUMENTS" at bounding box center [617, 123] width 112 height 33
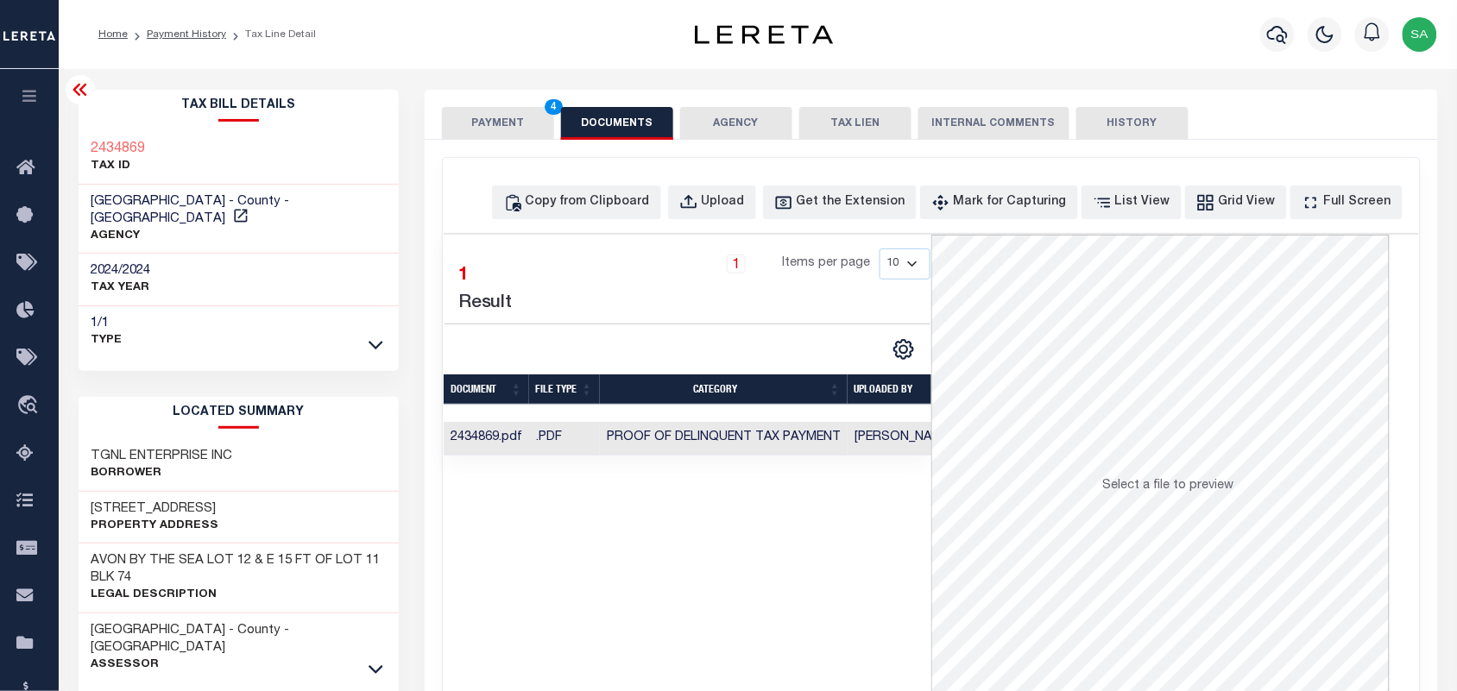
click at [522, 123] on button "PAYMENT 4" at bounding box center [498, 123] width 112 height 33
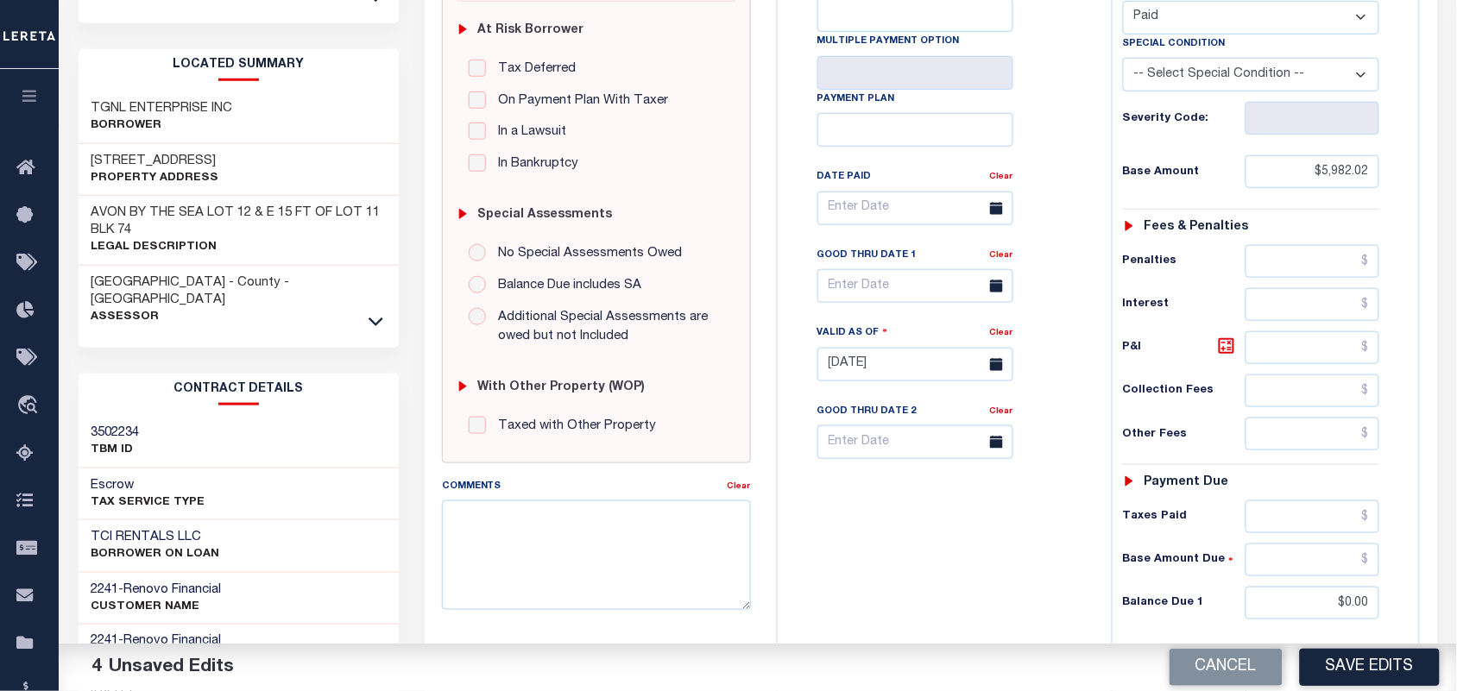
scroll to position [432, 0]
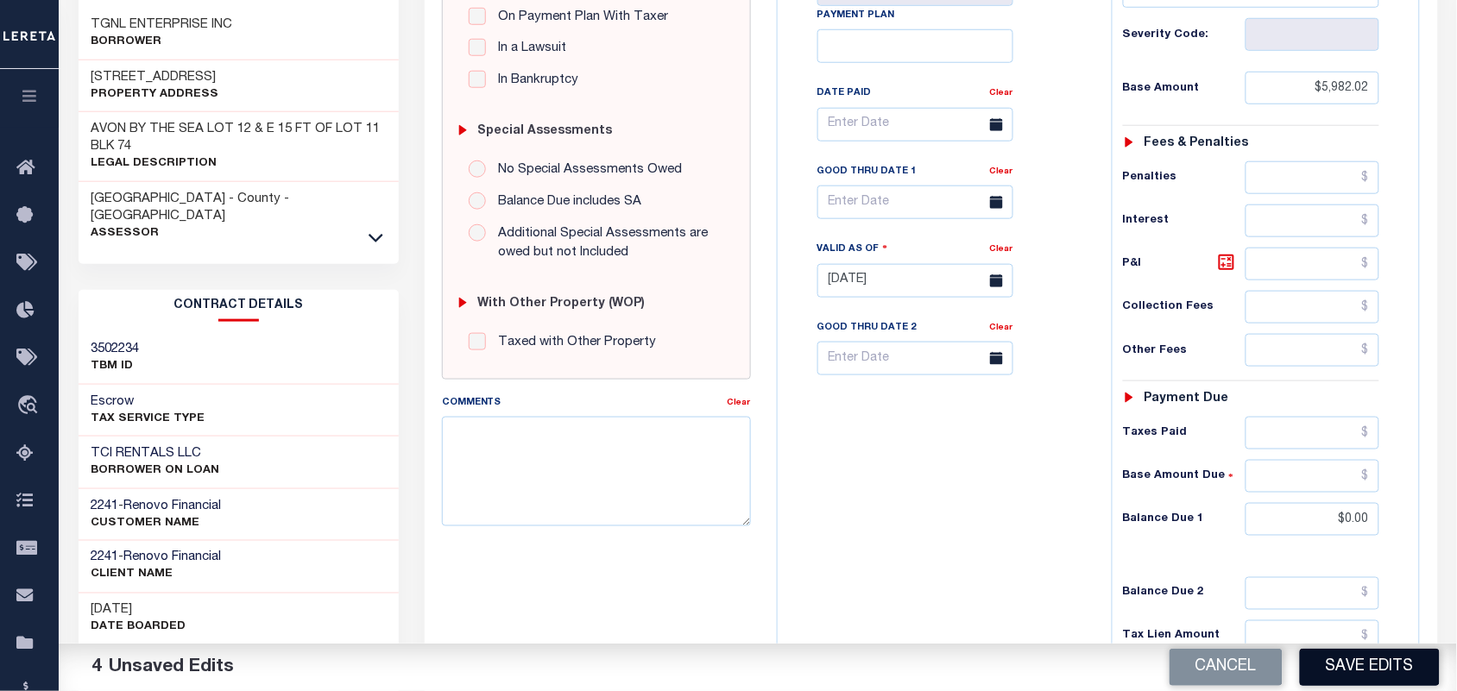
click at [1373, 682] on button "Save Edits" at bounding box center [1370, 667] width 140 height 37
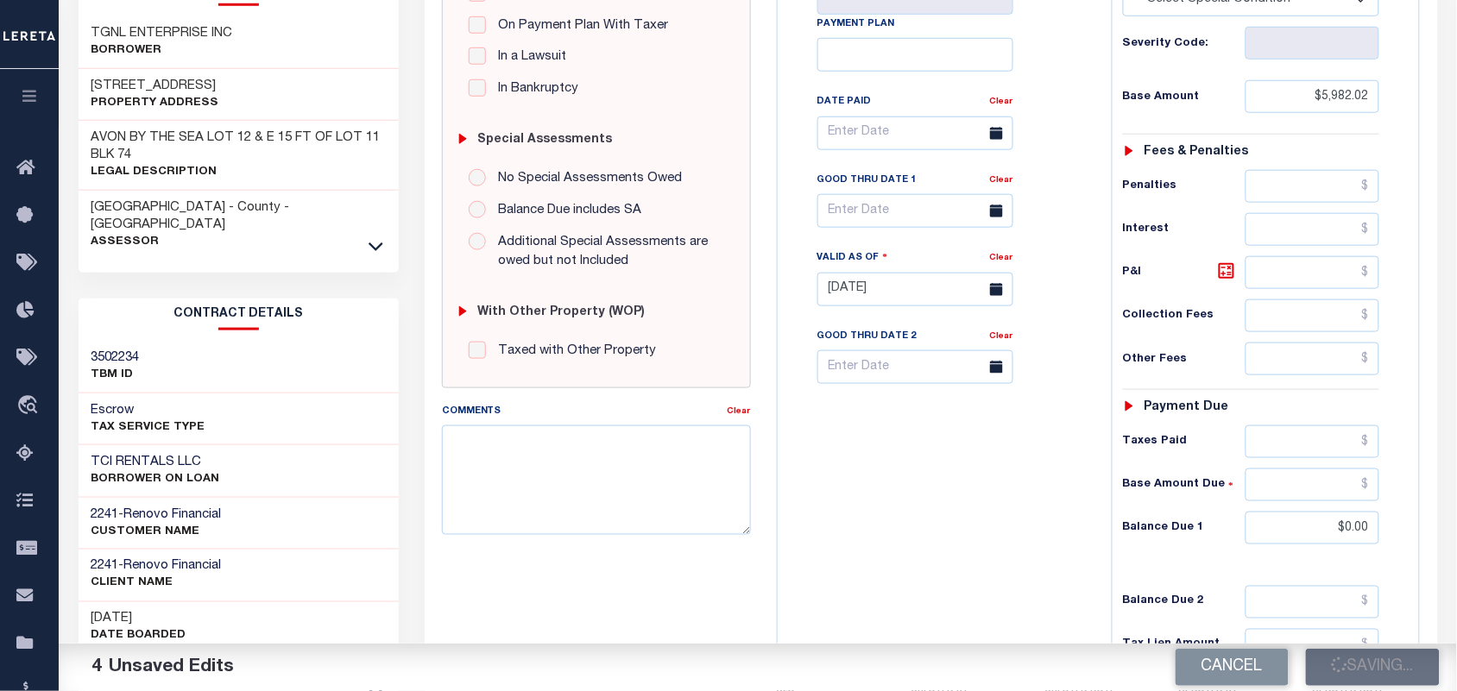
scroll to position [0, 0]
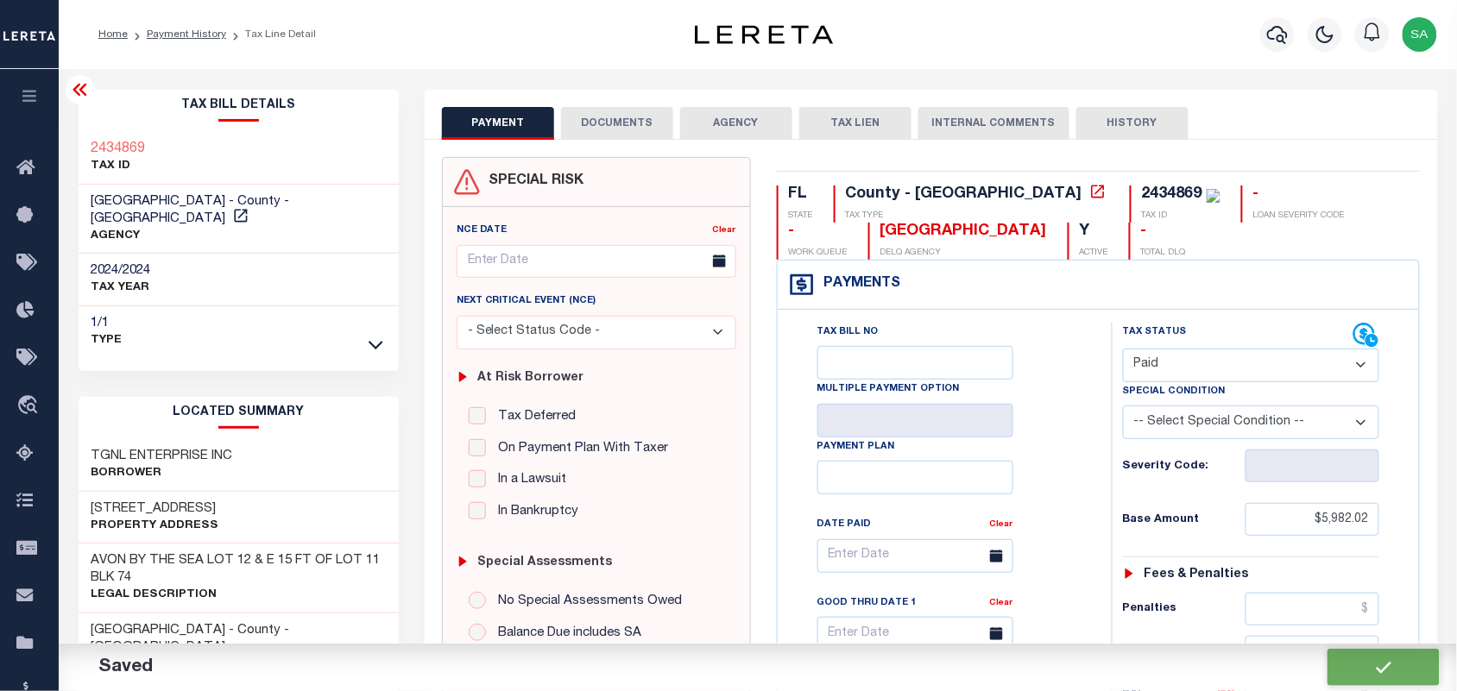
checkbox input "false"
type input "$5,982.02"
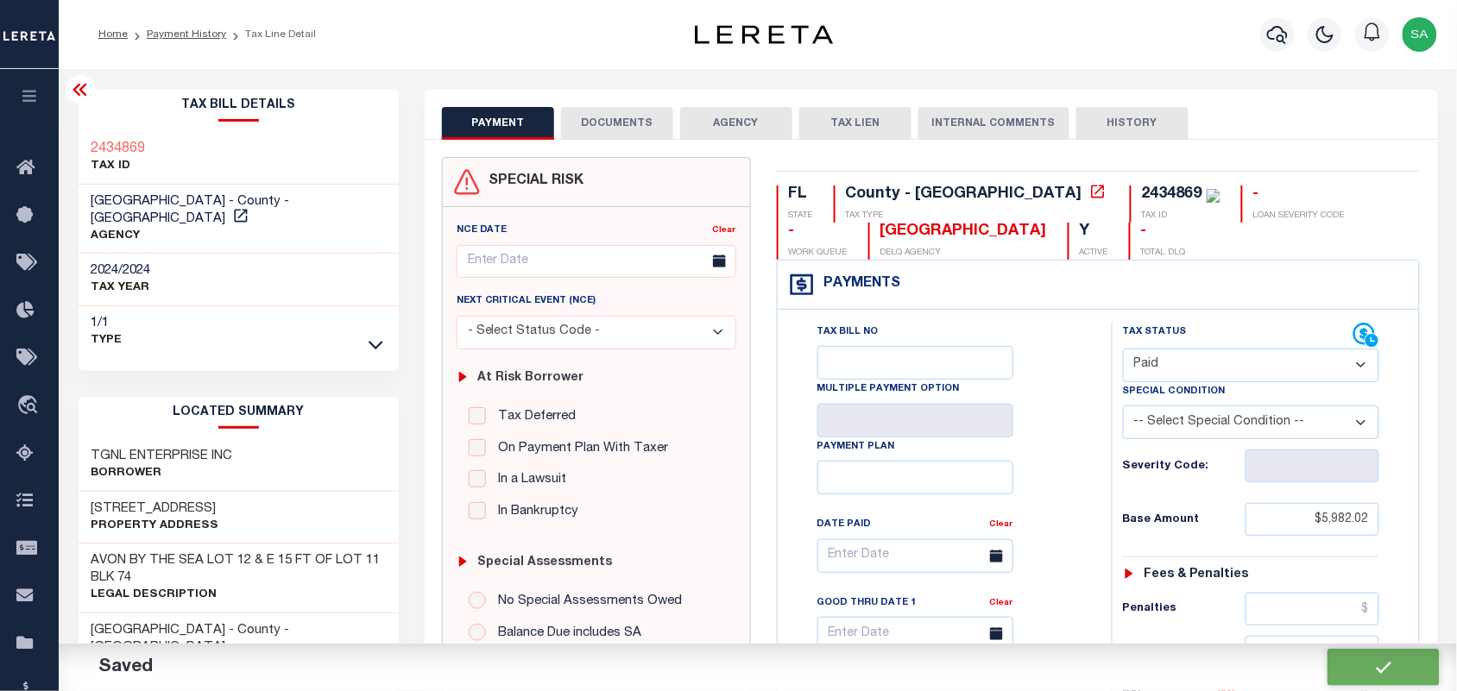
type input "$0"
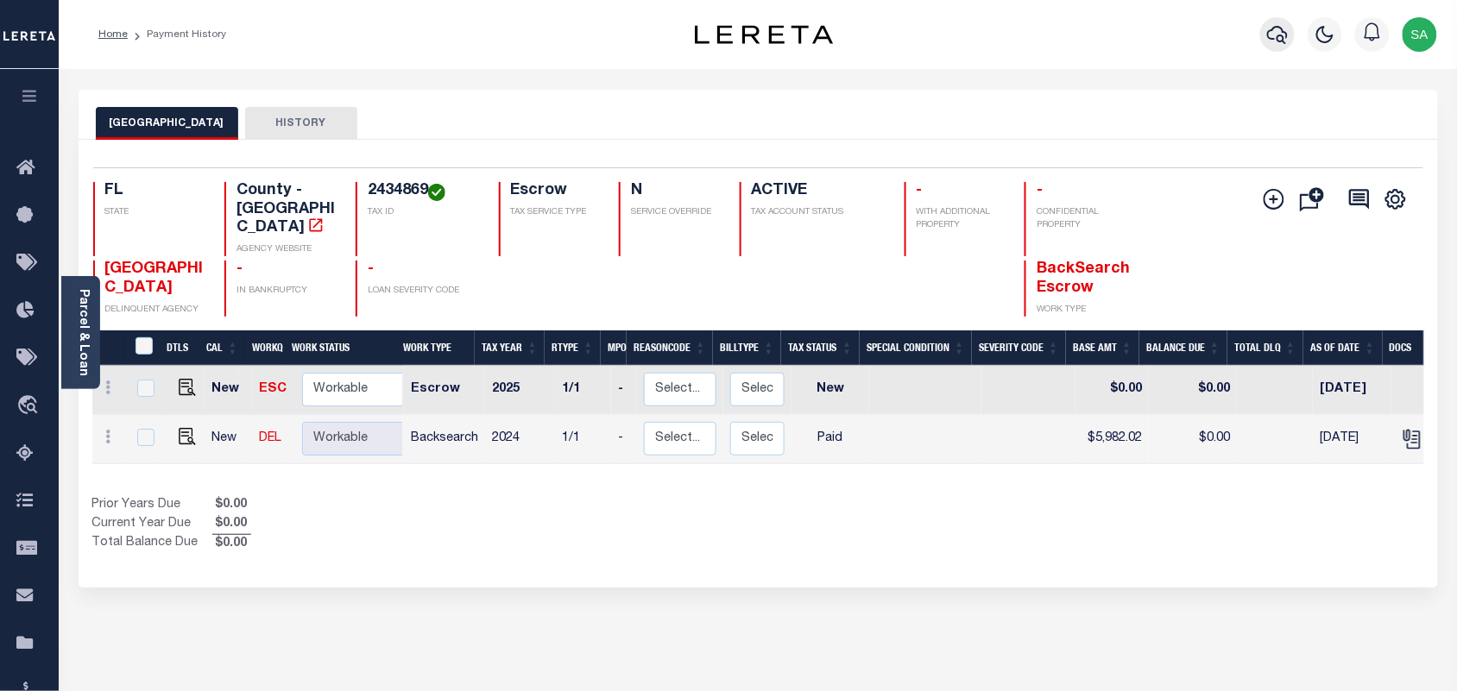
click at [1278, 39] on icon "button" at bounding box center [1277, 35] width 21 height 18
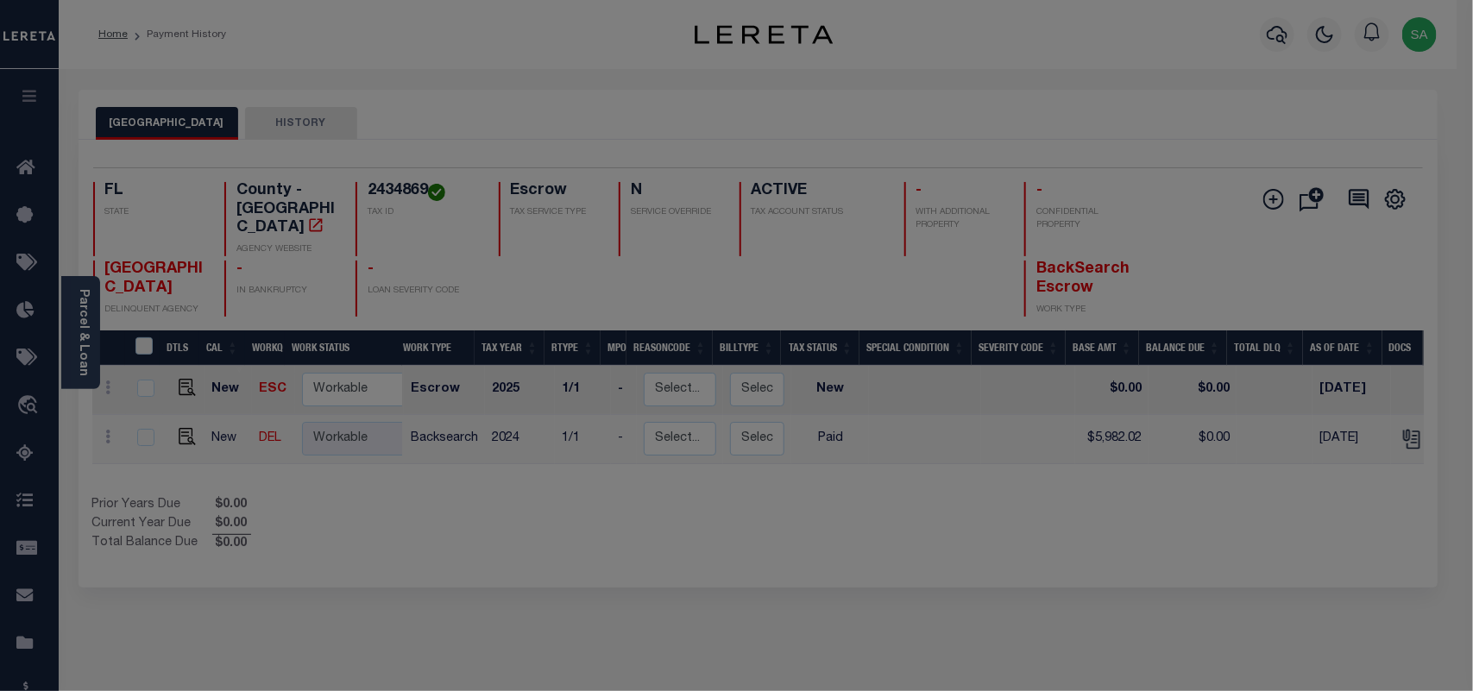
click at [0, 0] on div "Include Loans TBM Customers Borrowers Payments (Lender Non-Disb) Payments (Lend…" at bounding box center [0, 0] width 0 height 0
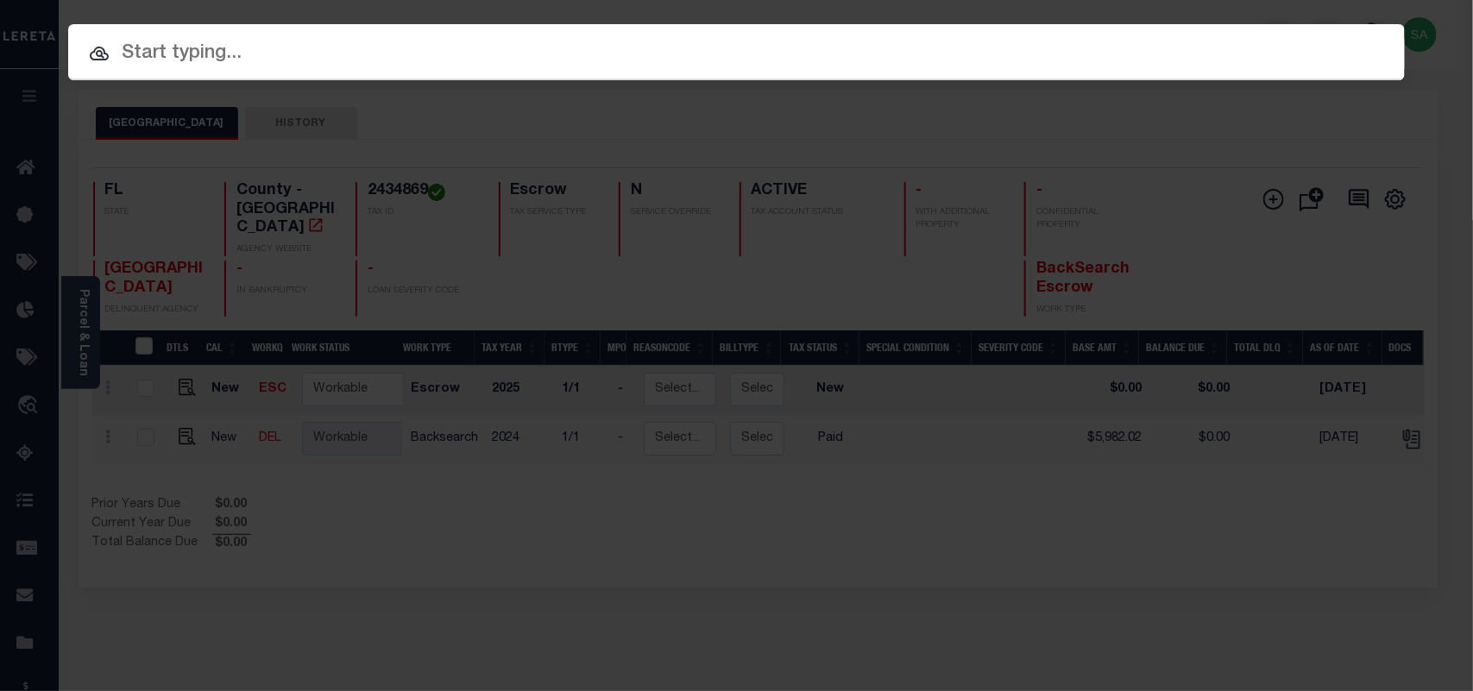
paste input "9181547"
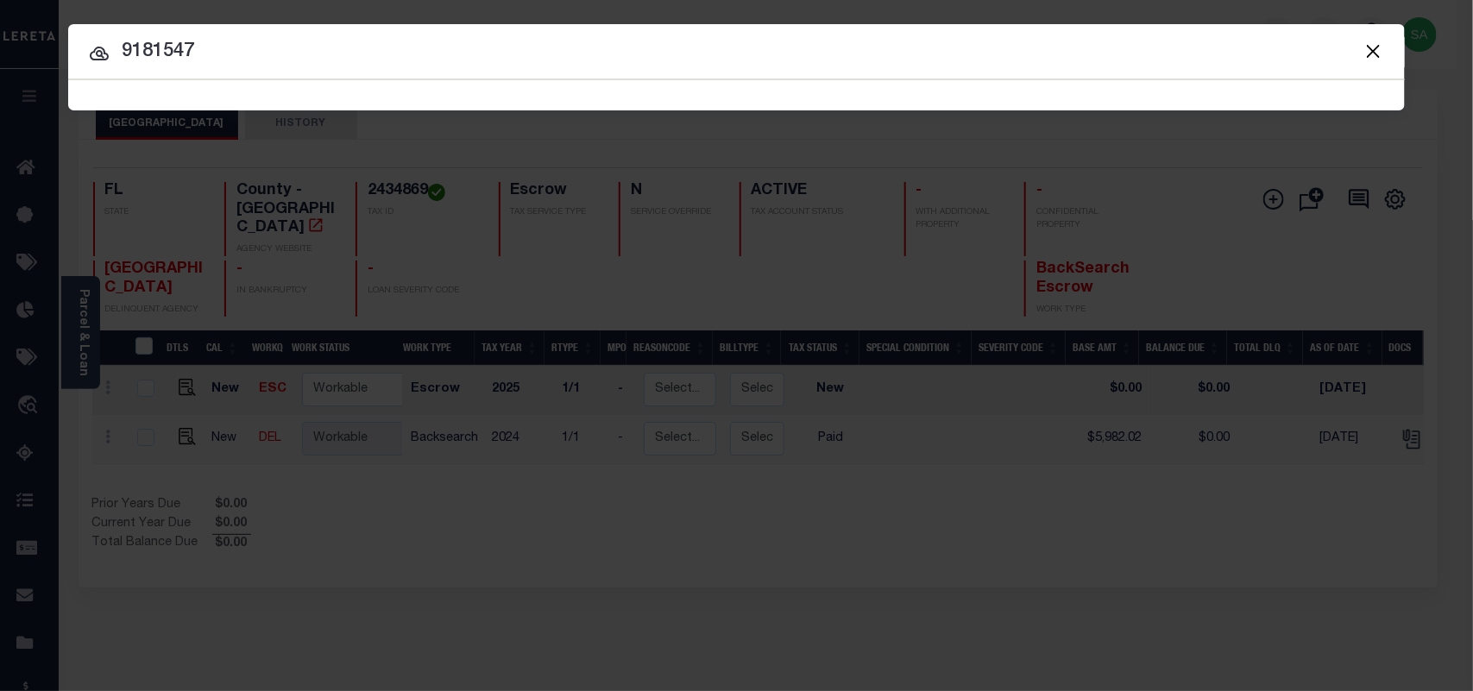
type input "9181547"
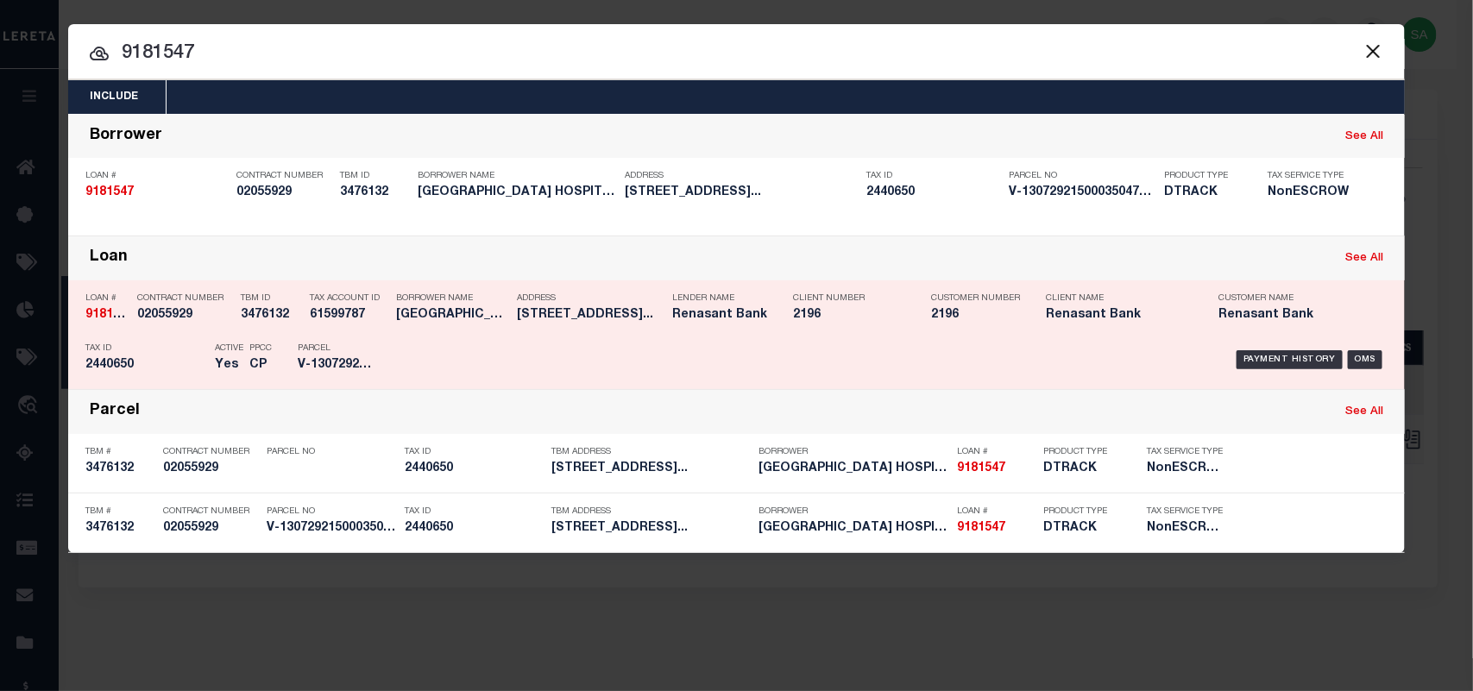
click at [395, 358] on div "Payment History OMS" at bounding box center [894, 360] width 1012 height 50
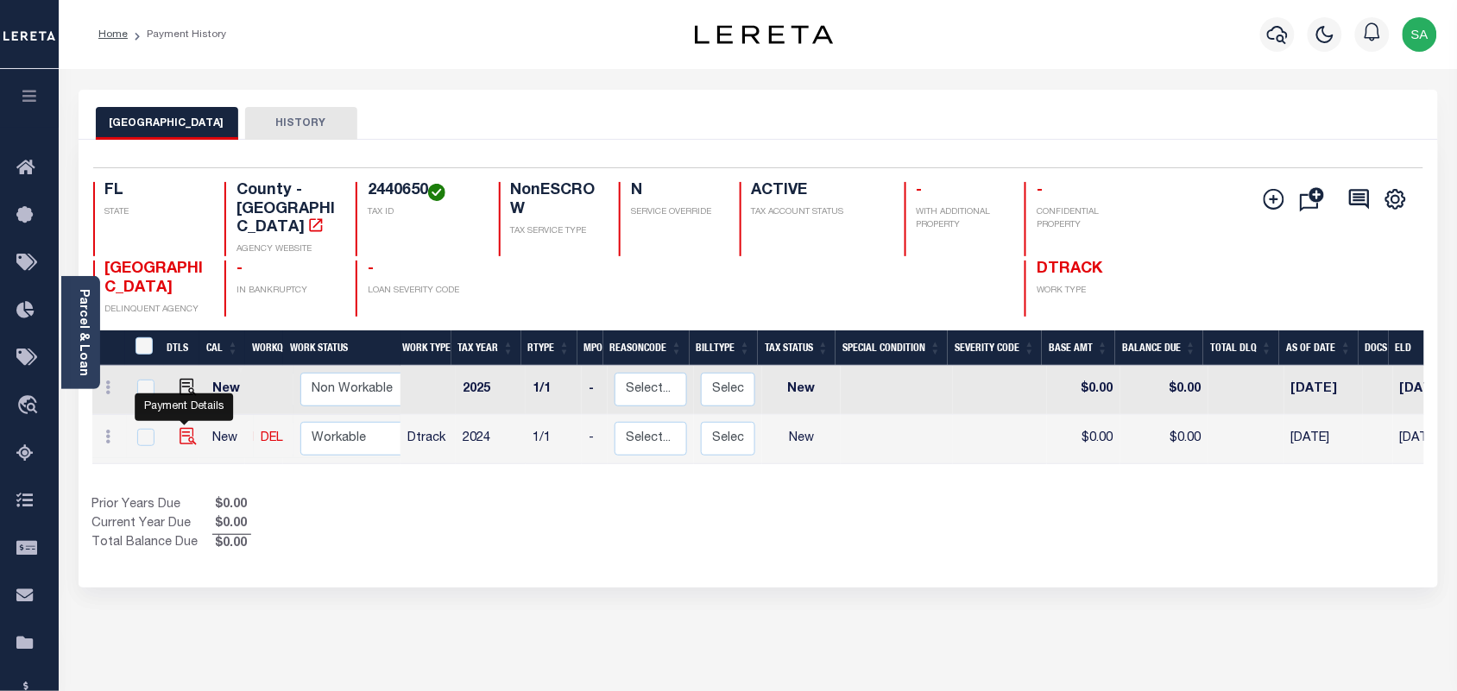
click at [186, 428] on img "" at bounding box center [188, 436] width 17 height 17
checkbox input "true"
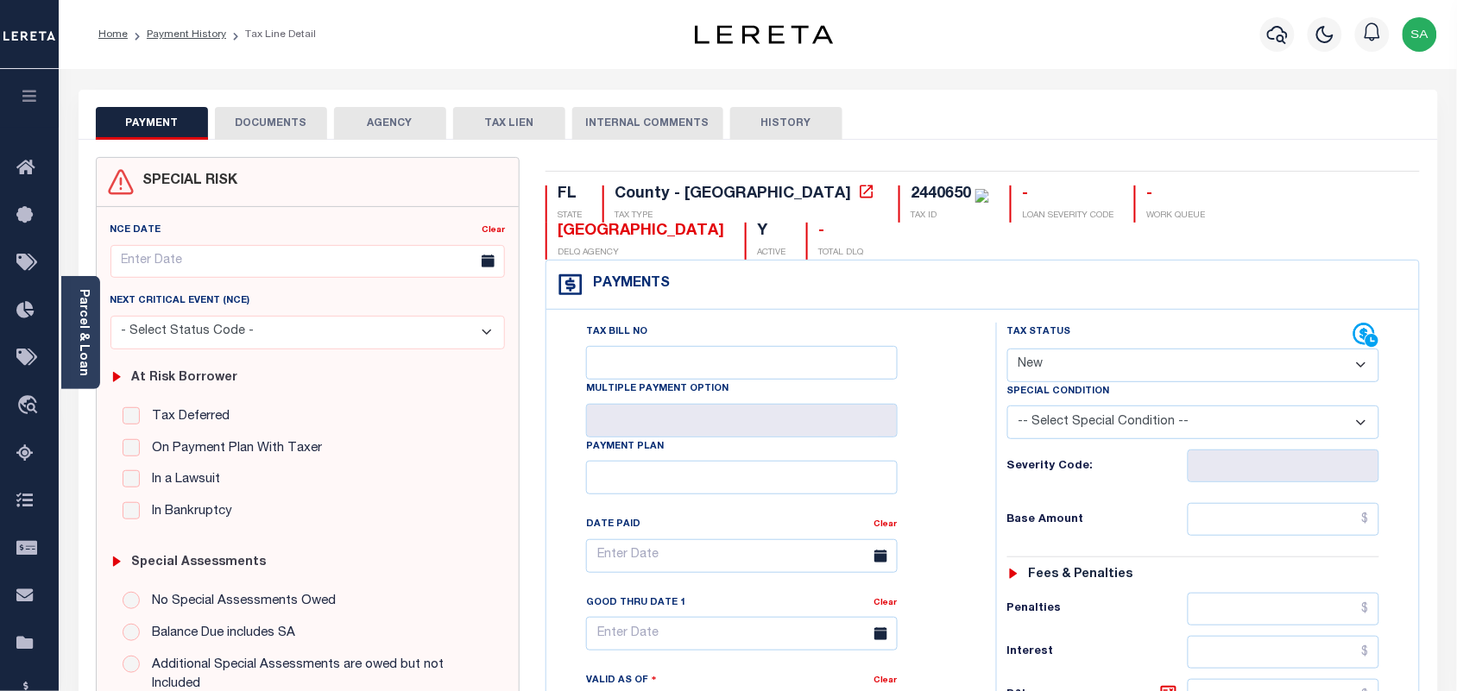
drag, startPoint x: 84, startPoint y: 318, endPoint x: 160, endPoint y: 328, distance: 76.7
click at [84, 318] on link "Parcel & Loan" at bounding box center [83, 332] width 12 height 87
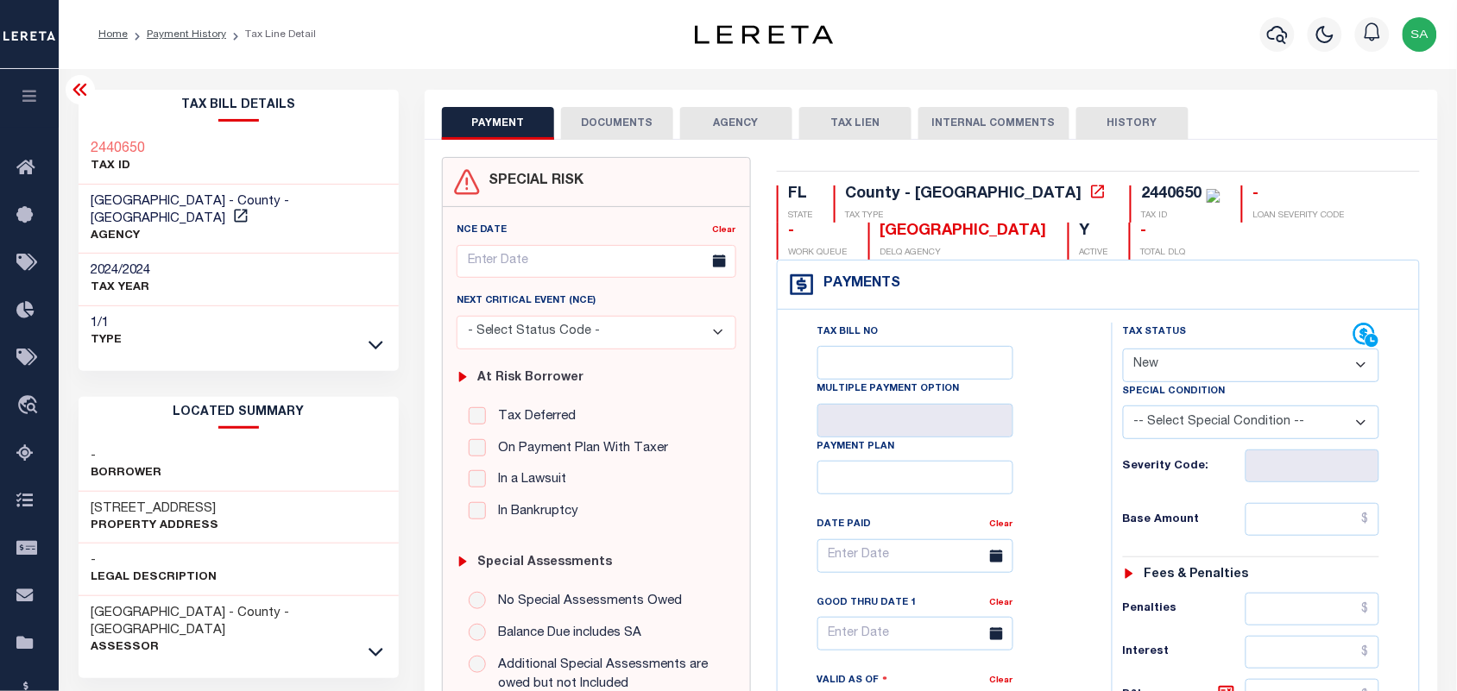
click at [1168, 356] on select "- Select Status Code - Open Due/Unpaid Paid Incomplete No Tax Due Internal Refu…" at bounding box center [1251, 366] width 257 height 34
select select "PYD"
click at [1123, 350] on select "- Select Status Code - Open Due/Unpaid Paid Incomplete No Tax Due Internal Refu…" at bounding box center [1251, 366] width 257 height 34
type input "[DATE]"
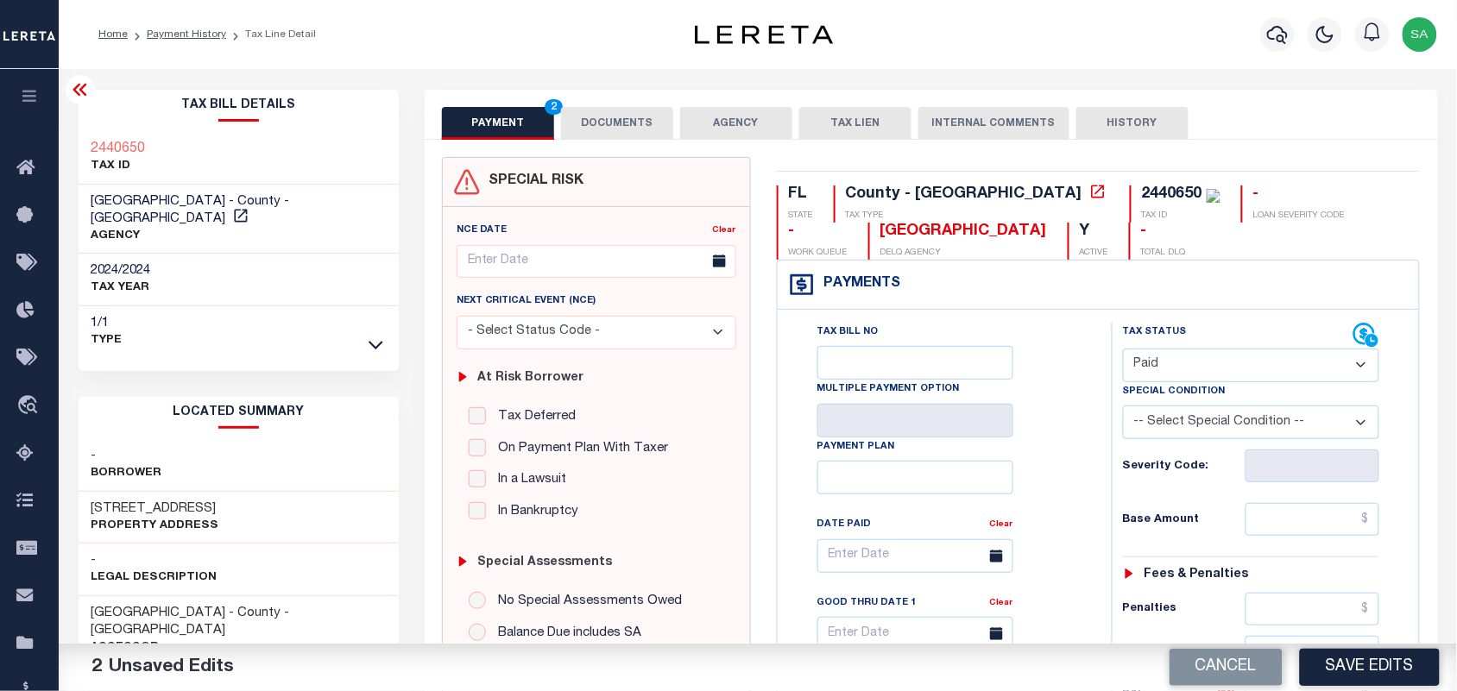
click at [621, 125] on button "DOCUMENTS" at bounding box center [617, 123] width 112 height 33
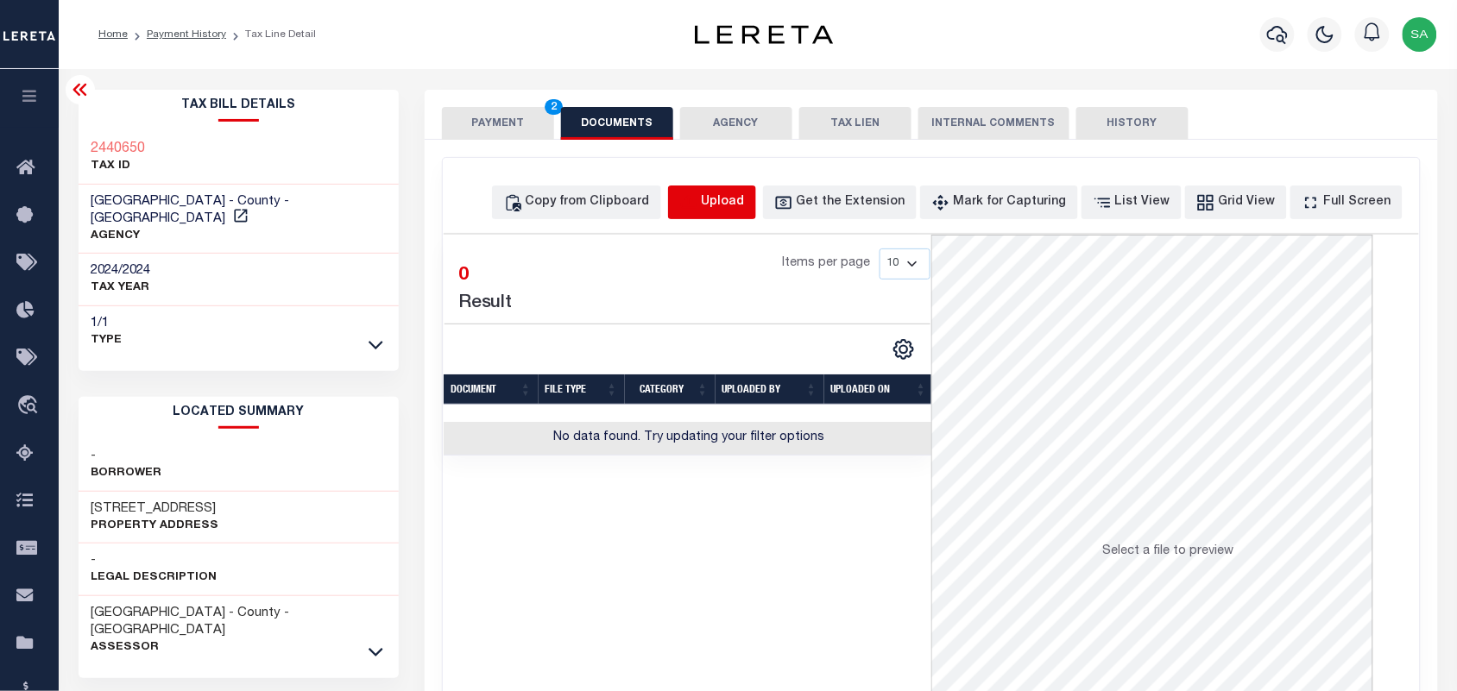
click at [698, 209] on icon "button" at bounding box center [688, 202] width 19 height 19
select select "POP"
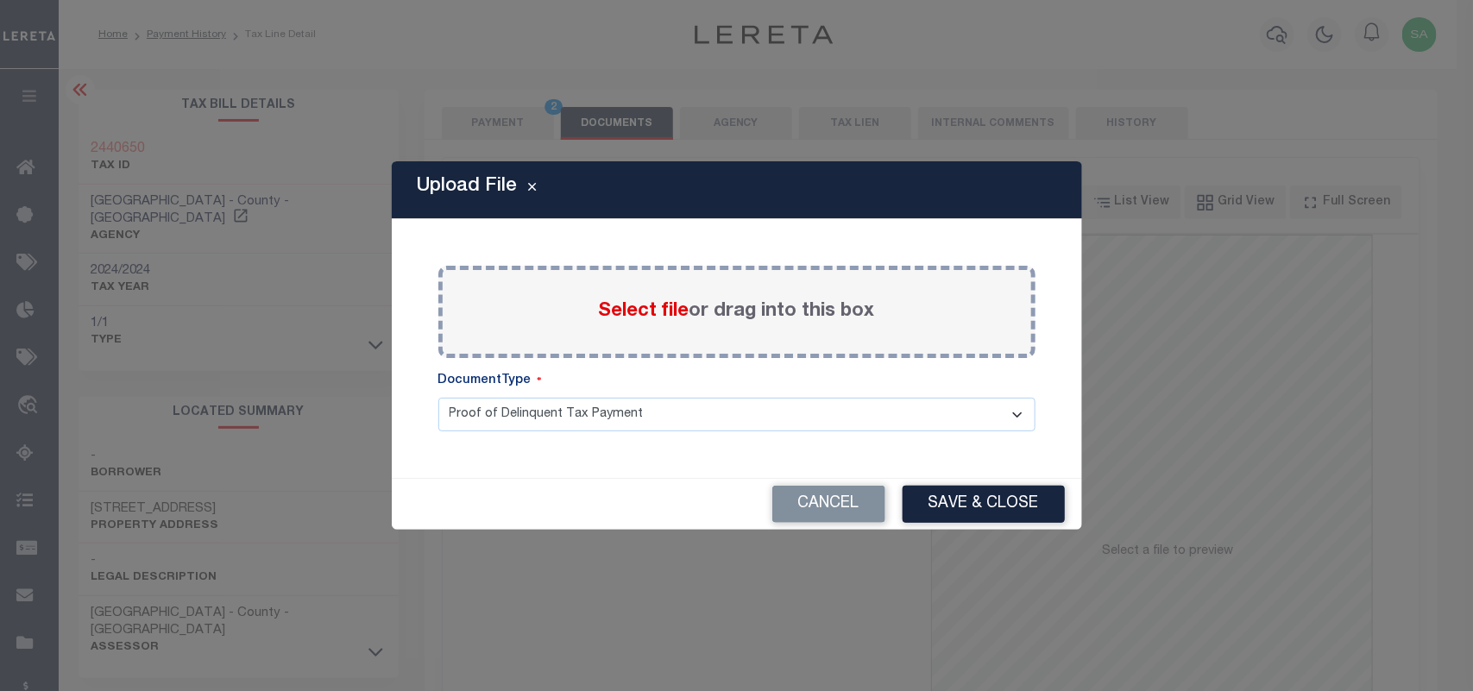
click at [662, 295] on div "Select file or drag into this box" at bounding box center [736, 312] width 597 height 92
click at [673, 312] on span "Select file" at bounding box center [644, 311] width 91 height 19
click at [0, 0] on input "Select file or drag into this box" at bounding box center [0, 0] width 0 height 0
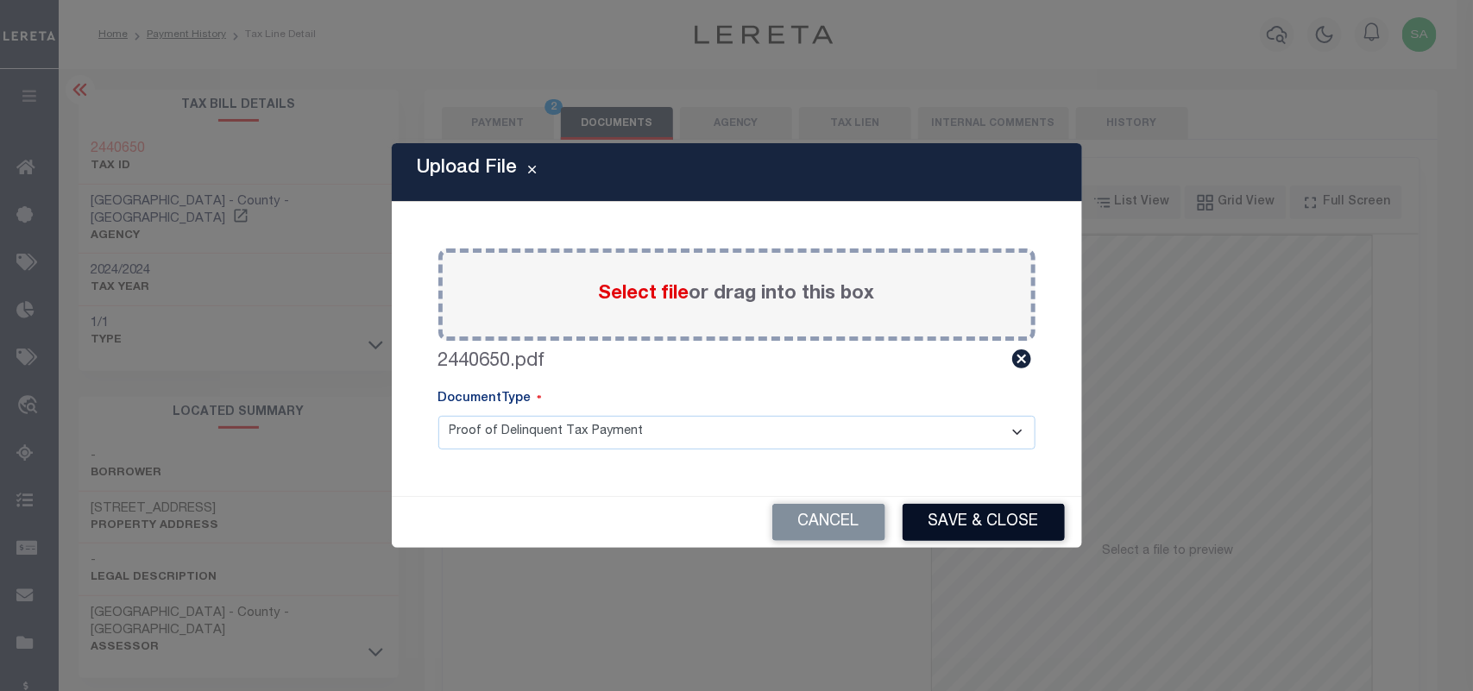
click at [933, 515] on button "Save & Close" at bounding box center [984, 522] width 162 height 37
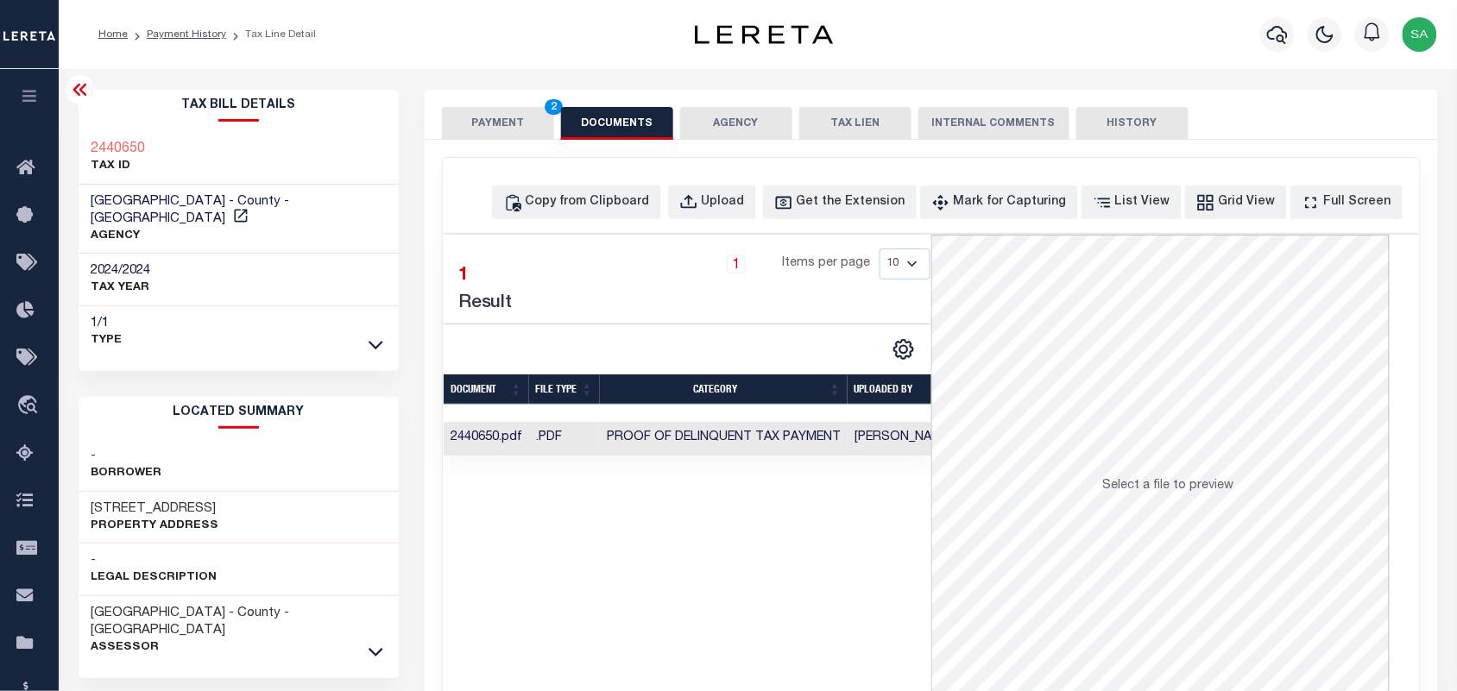
click at [519, 125] on button "PAYMENT 2" at bounding box center [498, 123] width 112 height 33
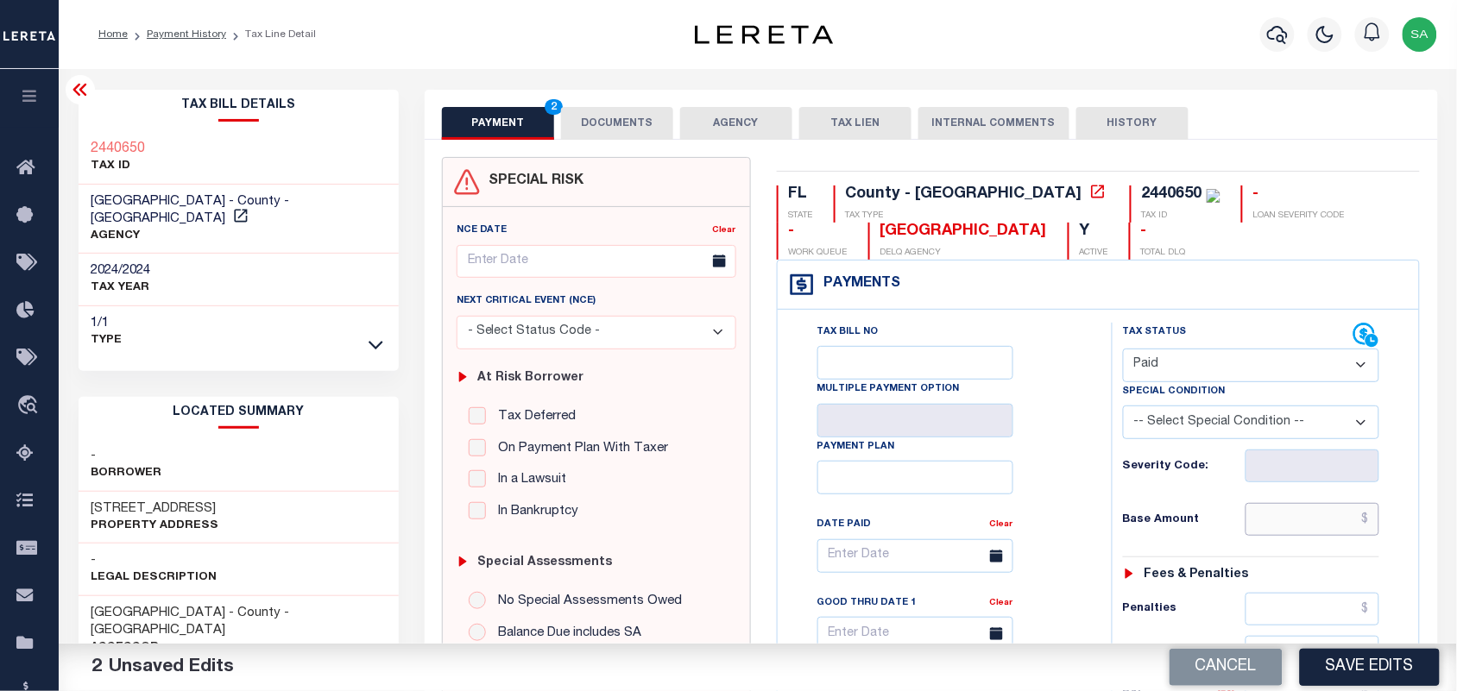
click at [1310, 520] on input "text" at bounding box center [1313, 519] width 135 height 33
paste input "219,933.22"
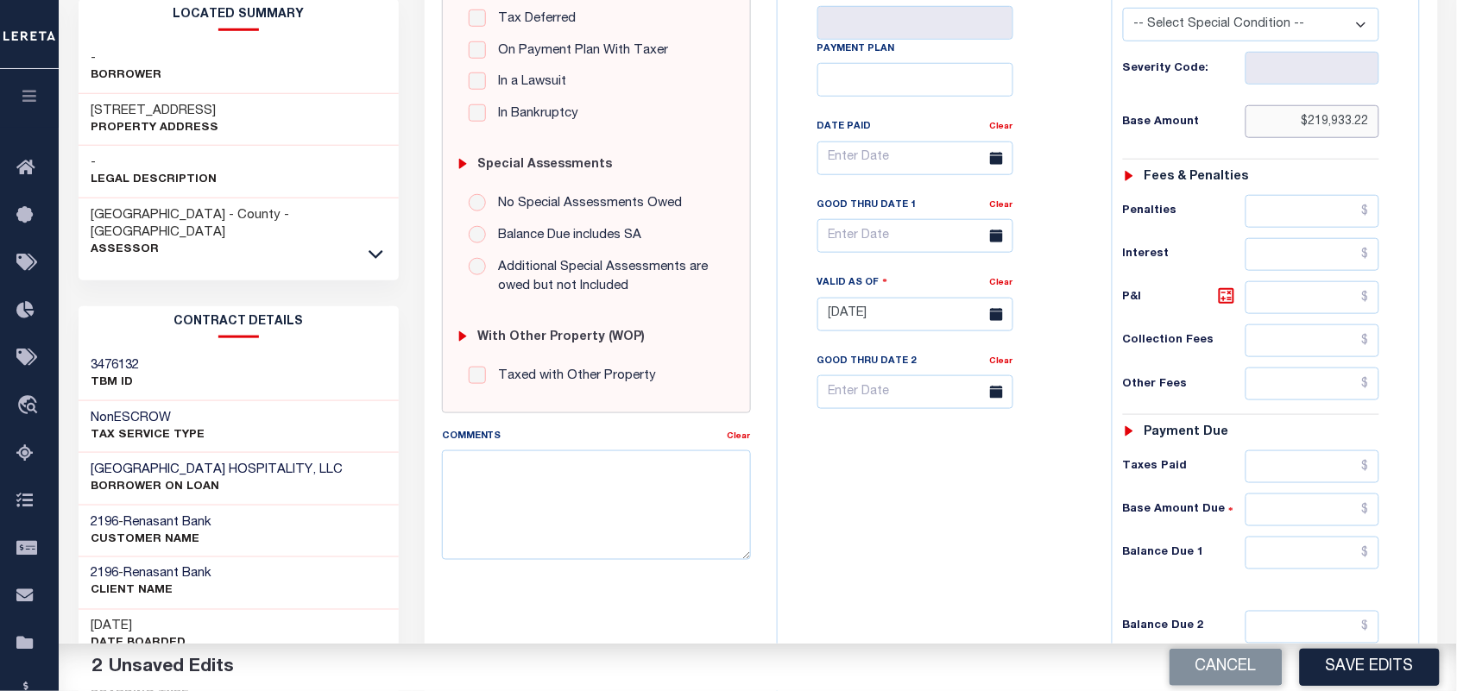
scroll to position [539, 0]
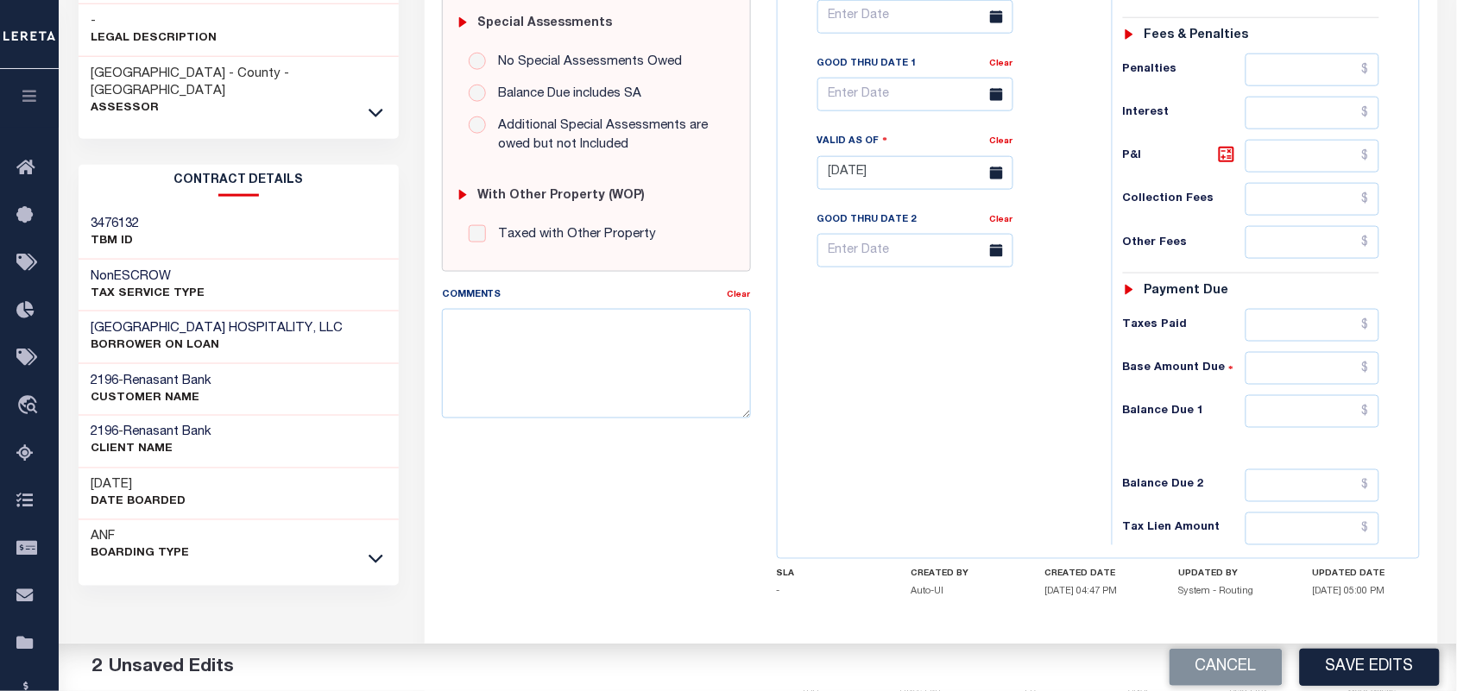
type input "$219,933.22"
click at [1304, 419] on input "text" at bounding box center [1313, 411] width 135 height 33
type input "$0.00"
click at [1056, 417] on div "Tax Bill No Multiple Payment Option Payment Plan Clear" at bounding box center [940, 164] width 317 height 762
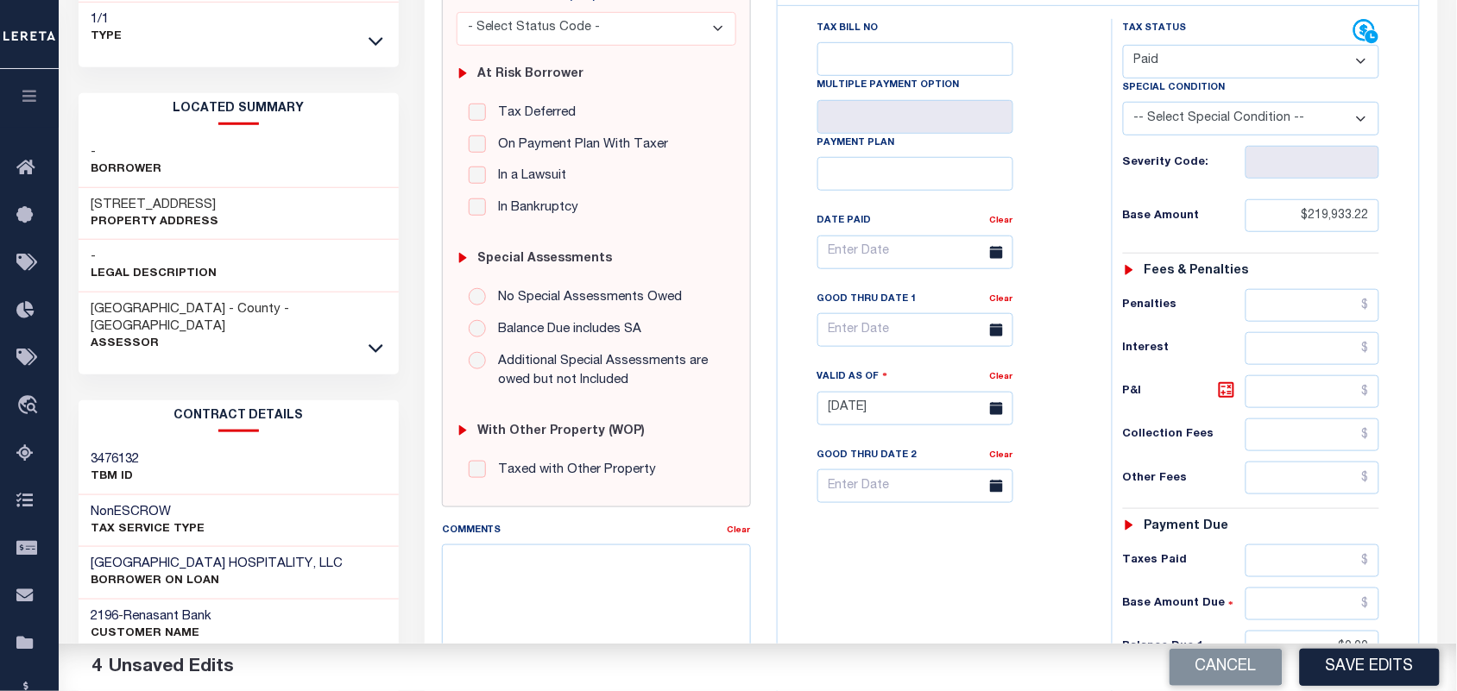
scroll to position [216, 0]
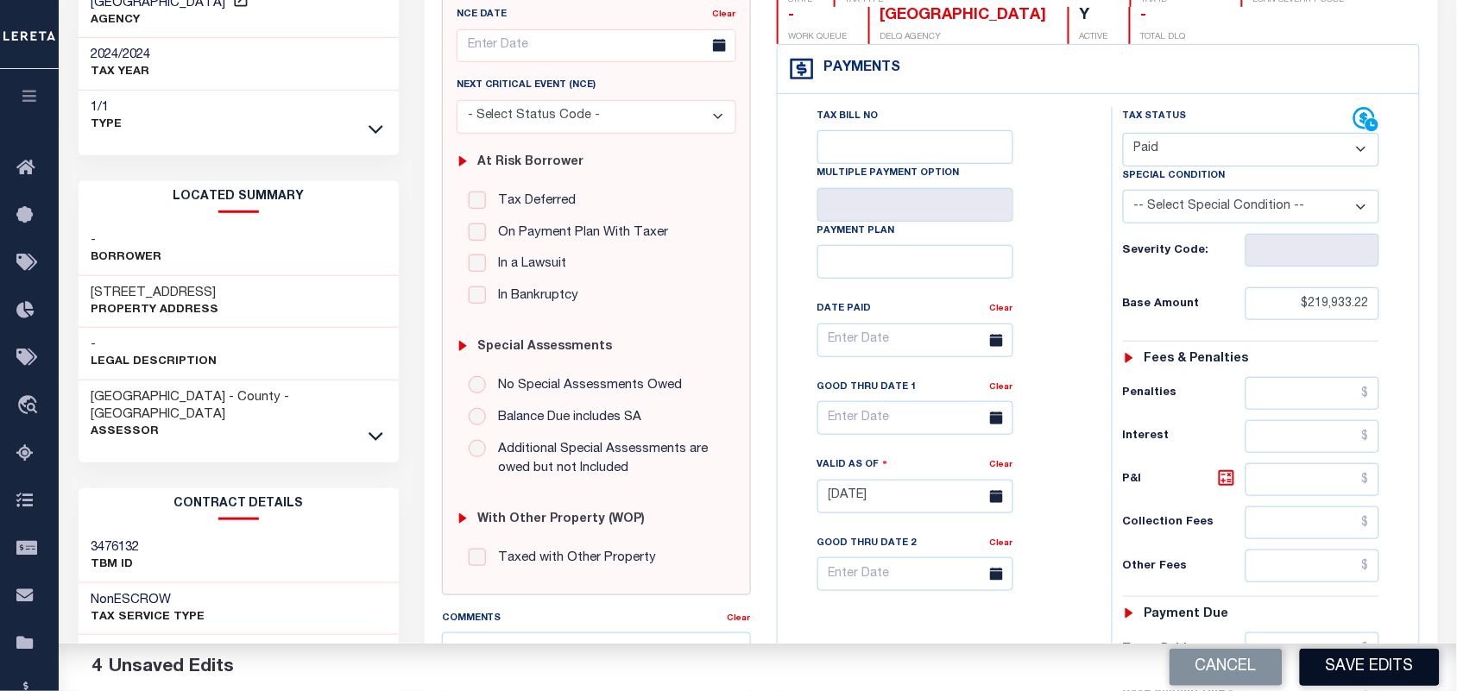
click at [1349, 661] on button "Save Edits" at bounding box center [1370, 667] width 140 height 37
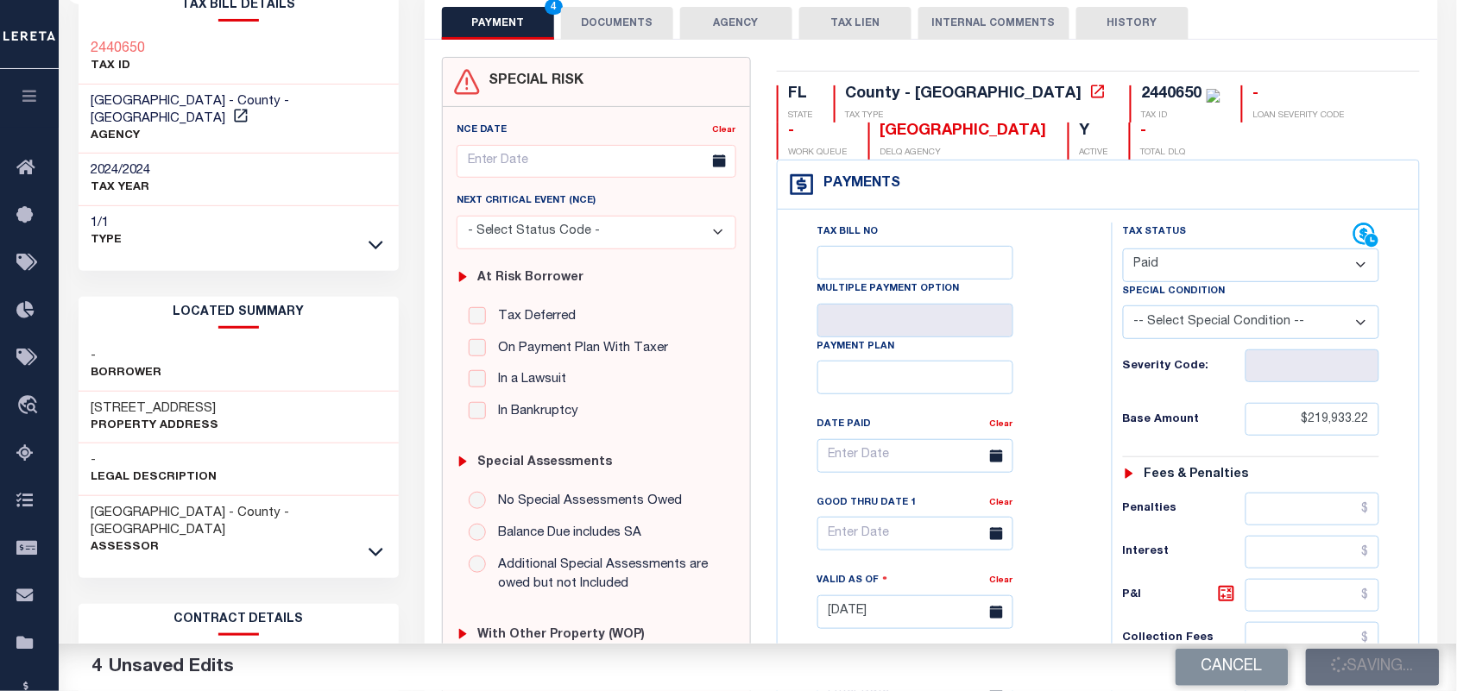
scroll to position [0, 0]
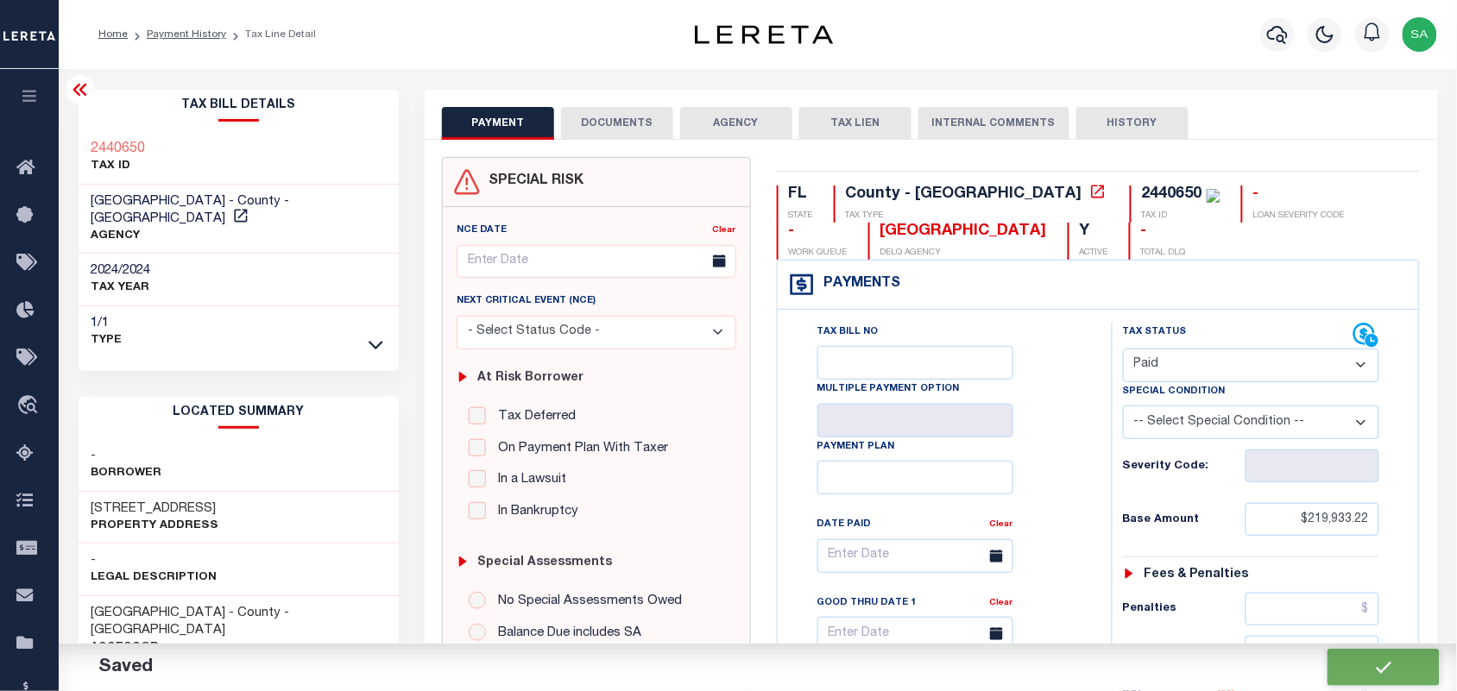
click at [633, 134] on button "DOCUMENTS" at bounding box center [617, 123] width 112 height 33
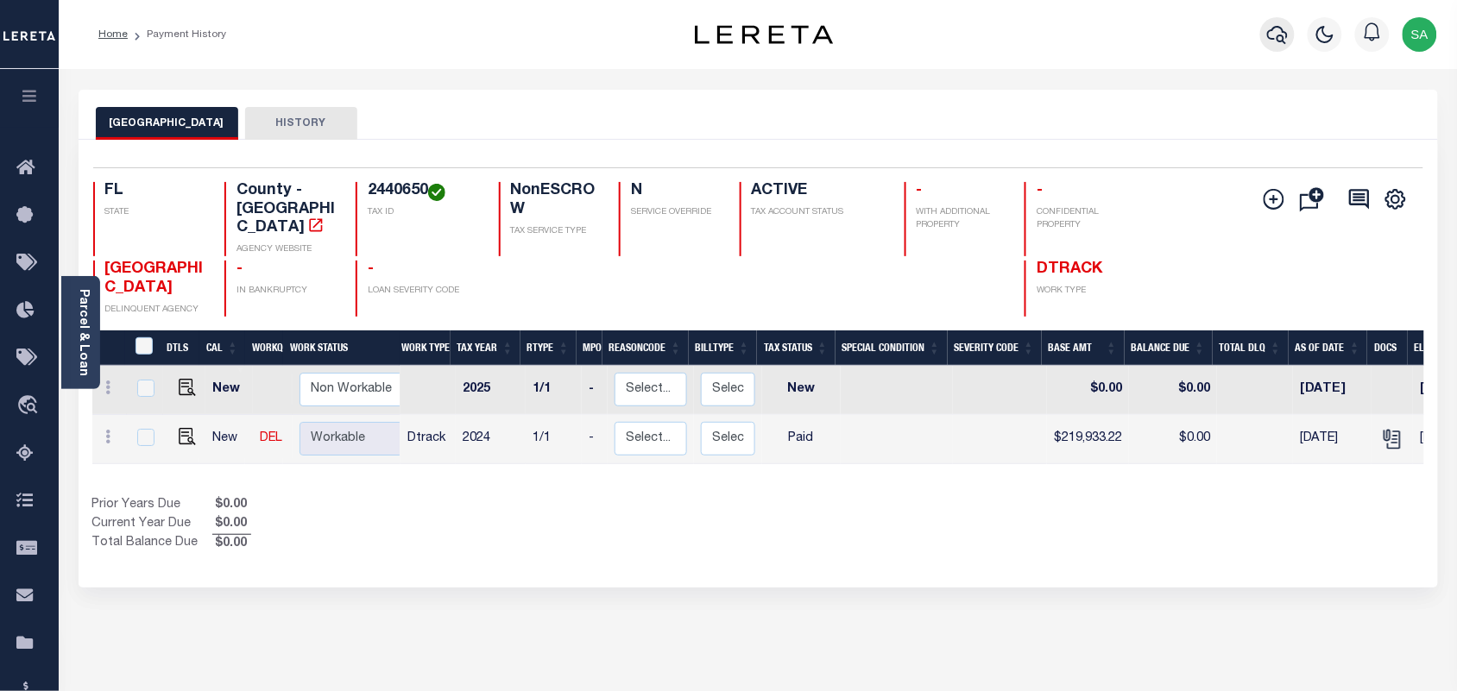
click at [1270, 45] on icon "button" at bounding box center [1277, 34] width 21 height 21
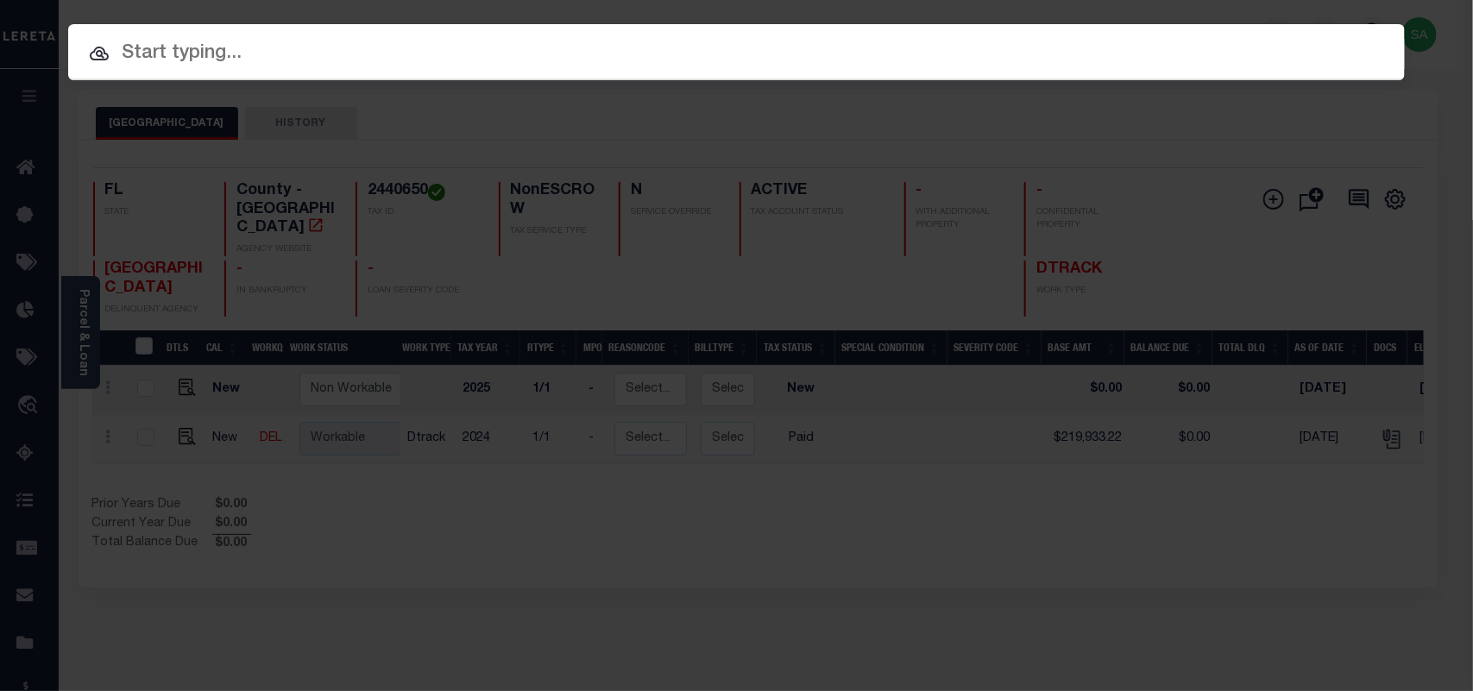
click at [1224, 47] on div "Include Loans TBM Customers Borrowers Payments (Lender Non-Disb) Payments (Lend…" at bounding box center [736, 345] width 1473 height 691
paste input "19910"
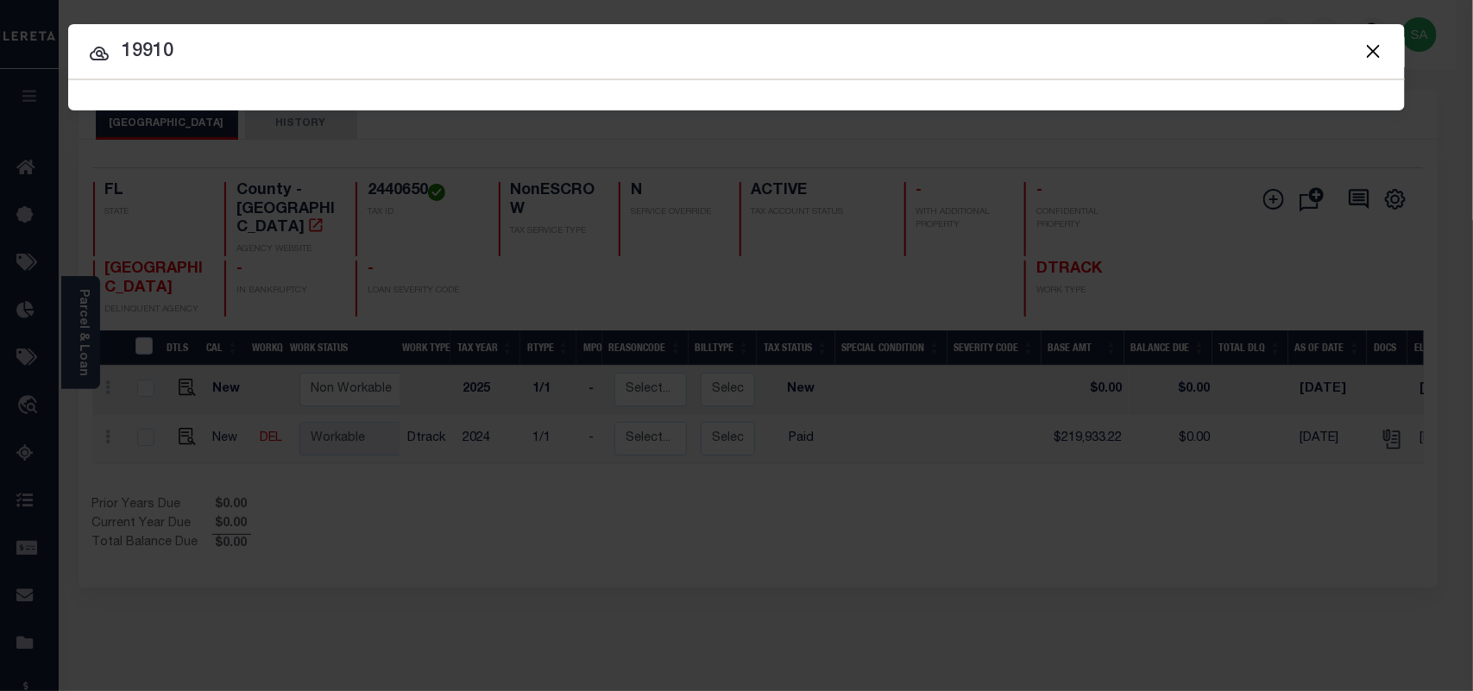
type input "19910"
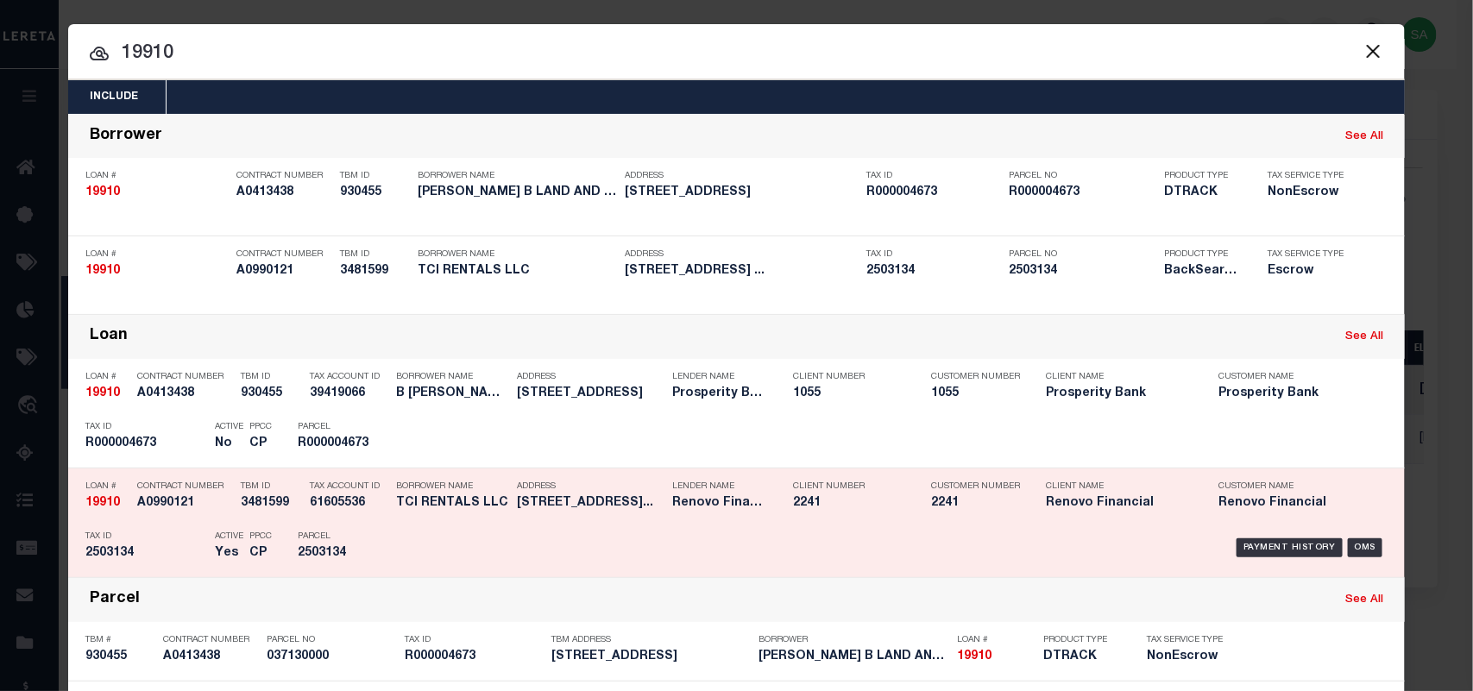
click at [341, 537] on p "Parcel" at bounding box center [337, 537] width 78 height 10
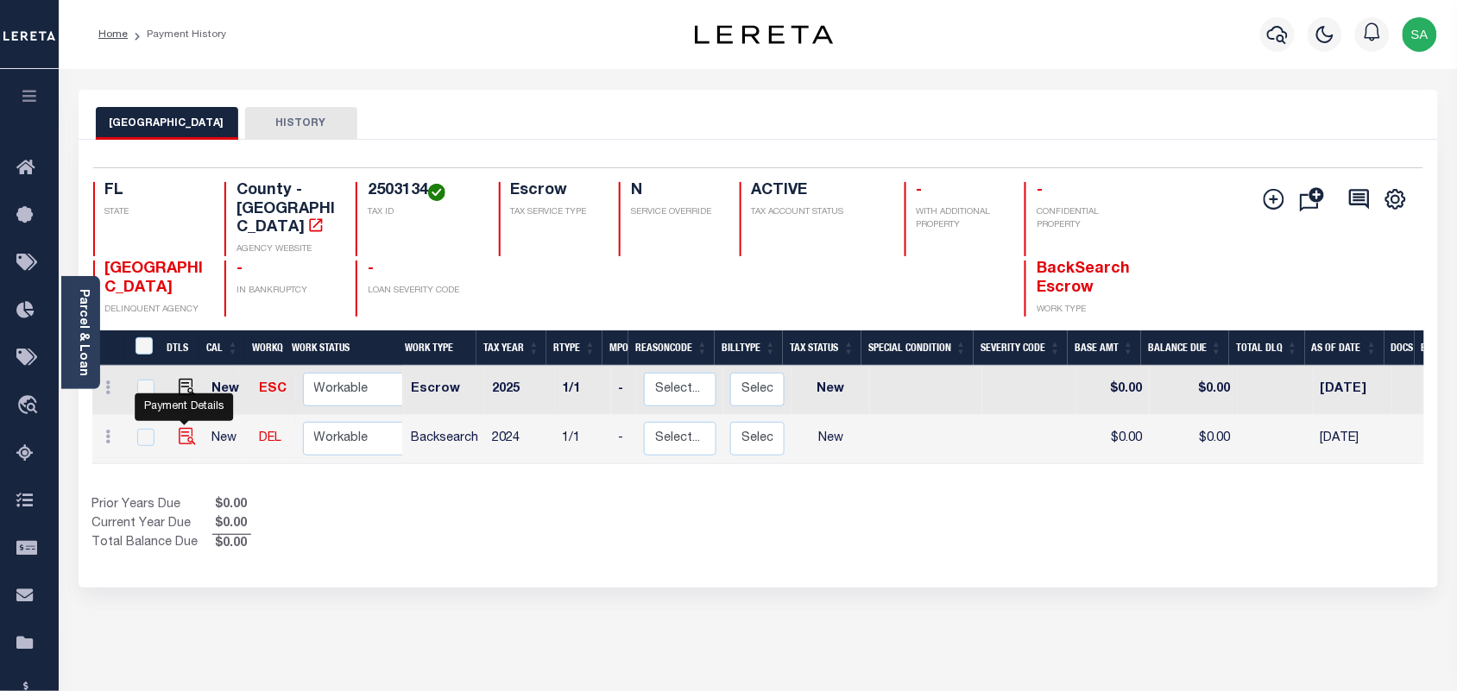
click at [179, 428] on img "" at bounding box center [187, 436] width 17 height 17
checkbox input "true"
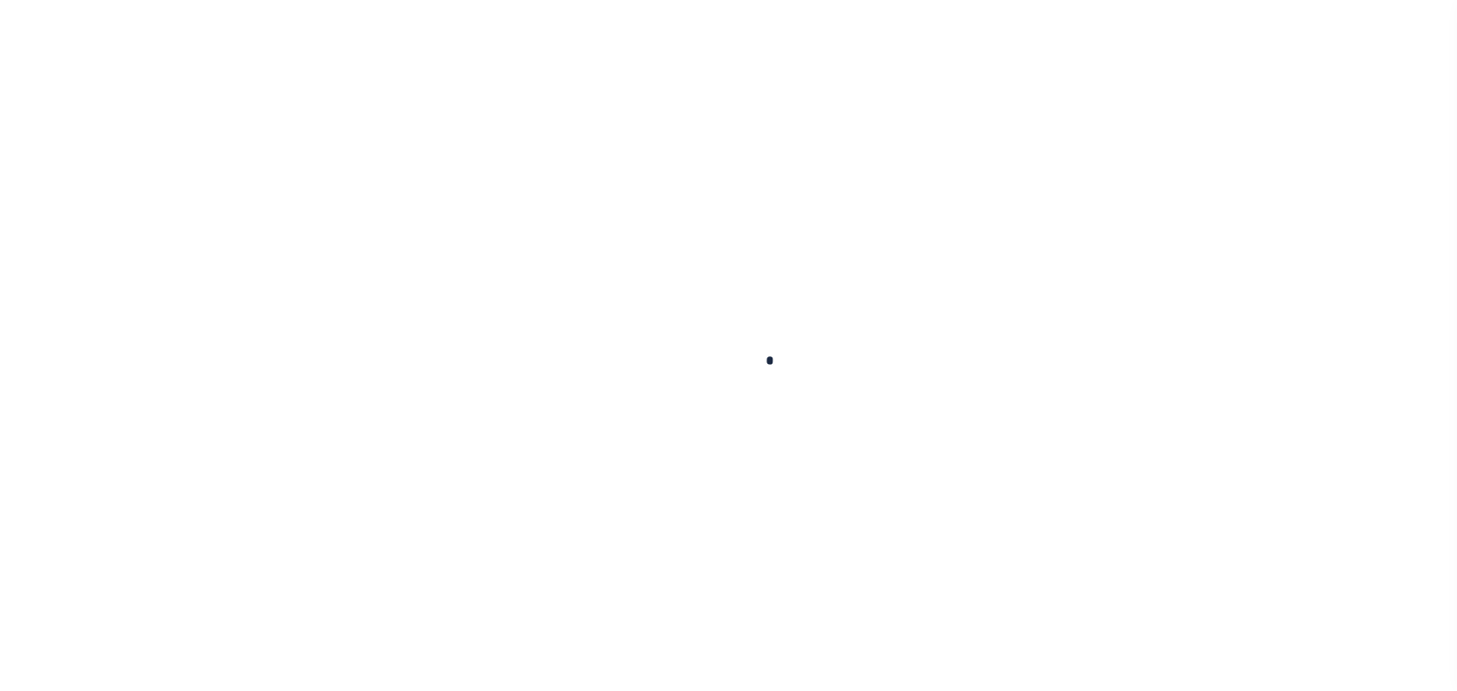
checkbox input "false"
type input "[DATE]"
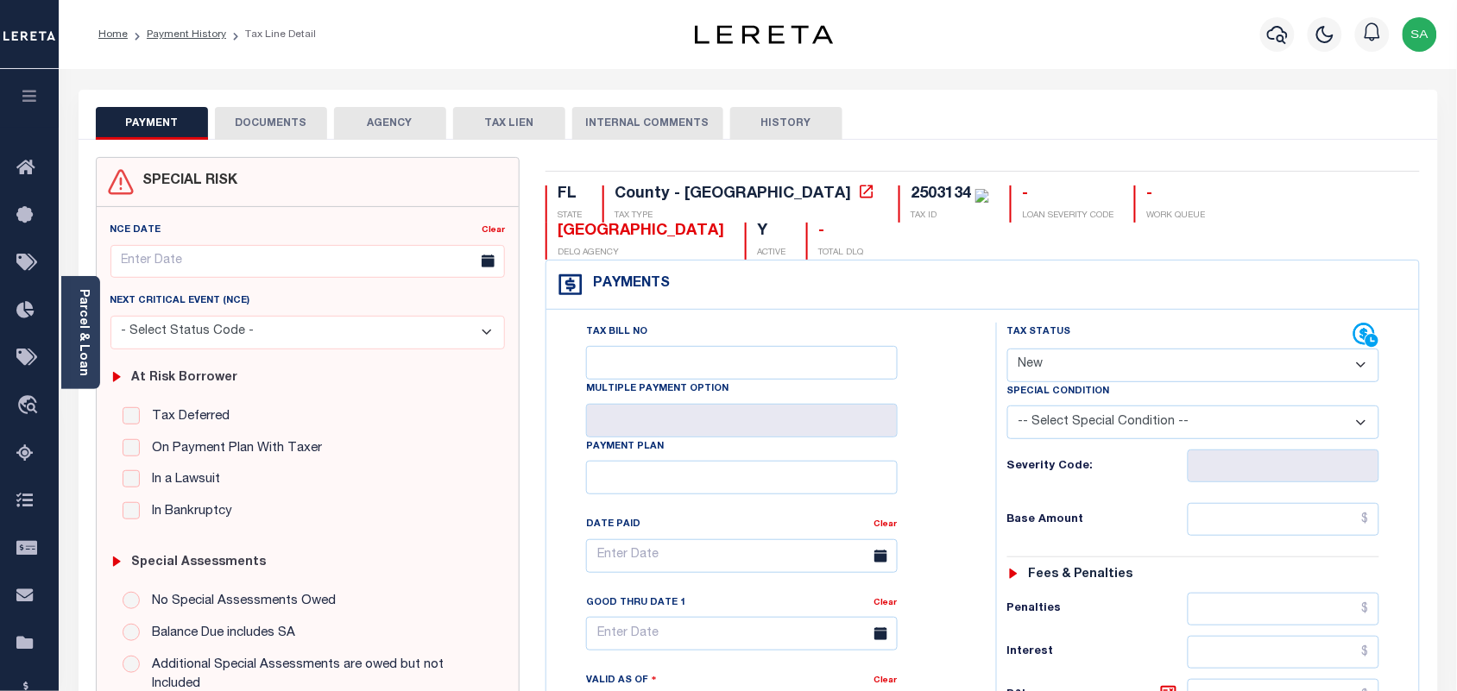
click at [77, 363] on link "Parcel & Loan" at bounding box center [83, 332] width 12 height 87
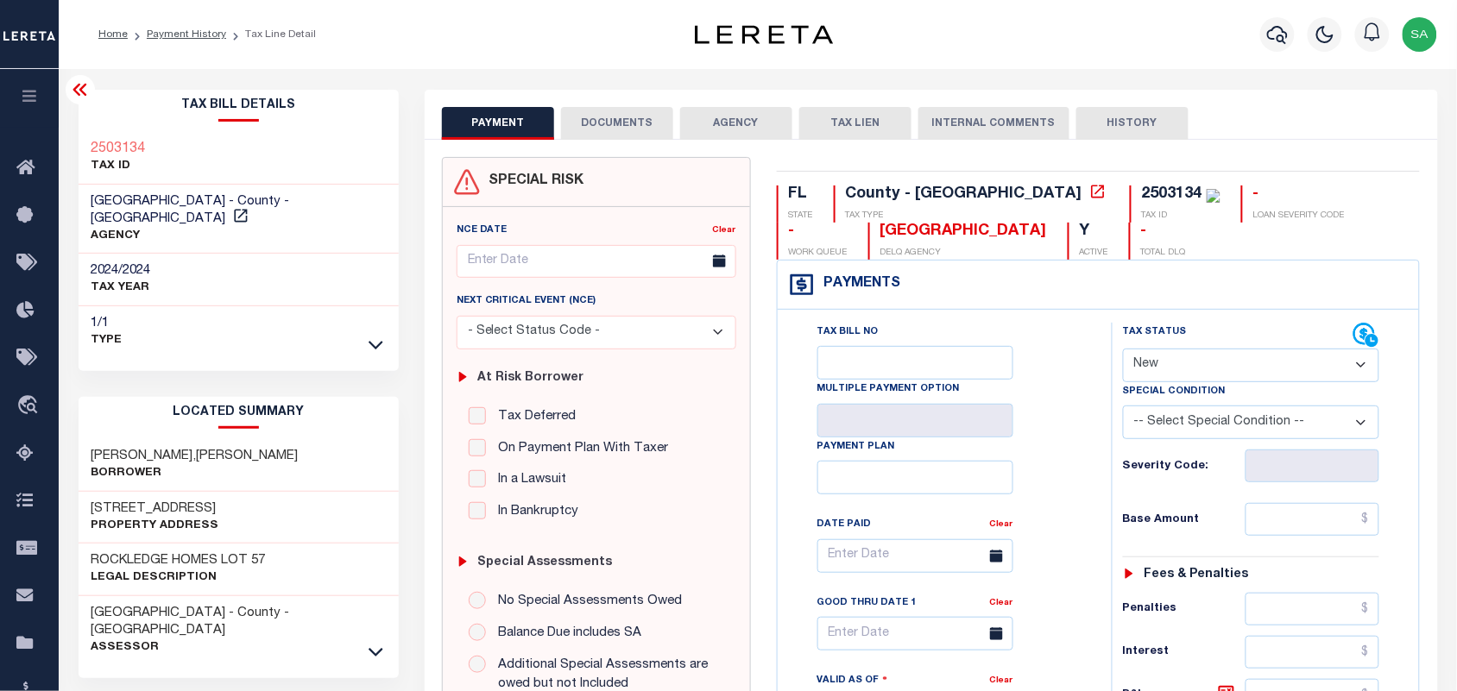
click at [1219, 374] on select "- Select Status Code - Open Due/Unpaid Paid Incomplete No Tax Due Internal Refu…" at bounding box center [1251, 366] width 257 height 34
select select "DUE"
click at [1123, 350] on select "- Select Status Code - Open Due/Unpaid Paid Incomplete No Tax Due Internal Refu…" at bounding box center [1251, 366] width 257 height 34
type input "[DATE]"
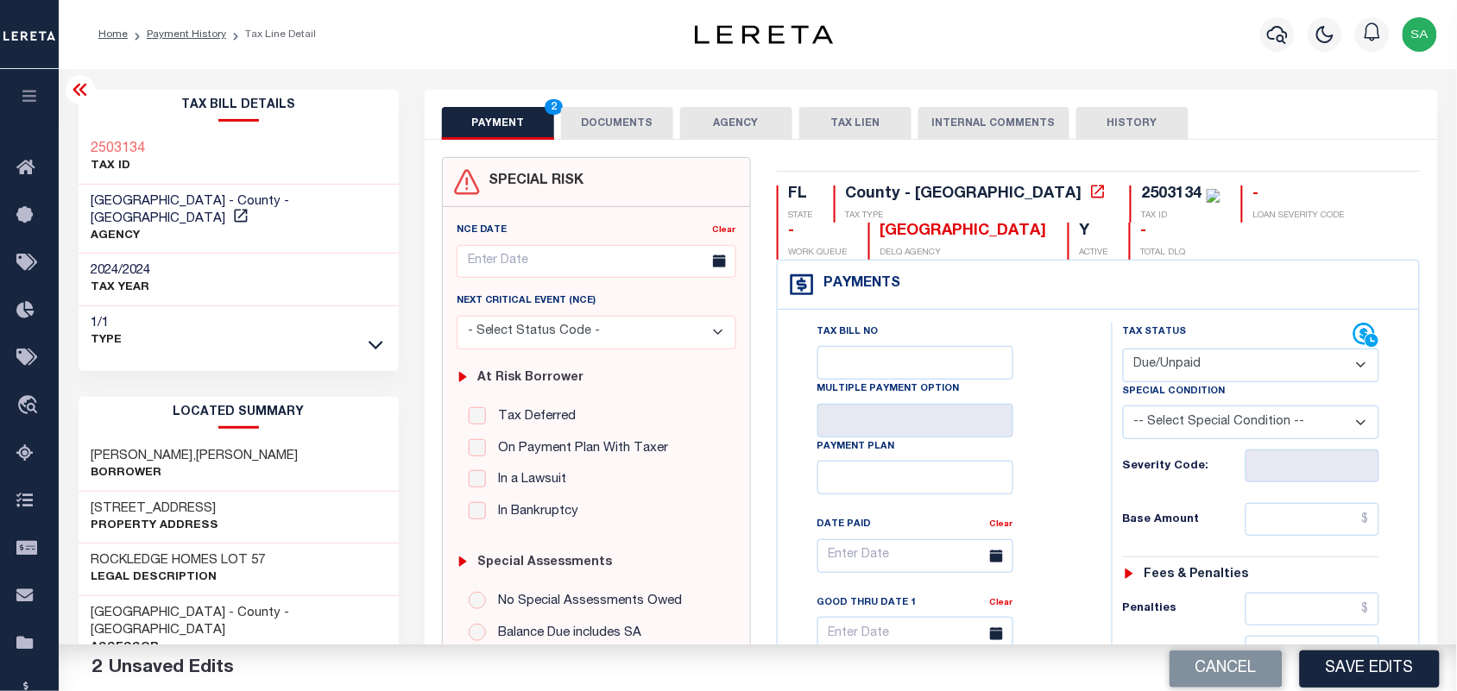
click at [1172, 343] on div "Tax Status Status" at bounding box center [1238, 336] width 231 height 26
click at [1165, 374] on select "- Select Status Code - Open Due/Unpaid Paid Incomplete No Tax Due Internal Refu…" at bounding box center [1251, 366] width 257 height 34
select select "PYD"
click at [1123, 350] on select "- Select Status Code - Open Due/Unpaid Paid Incomplete No Tax Due Internal Refu…" at bounding box center [1251, 366] width 257 height 34
click at [609, 139] on button "DOCUMENTS" at bounding box center [617, 123] width 112 height 33
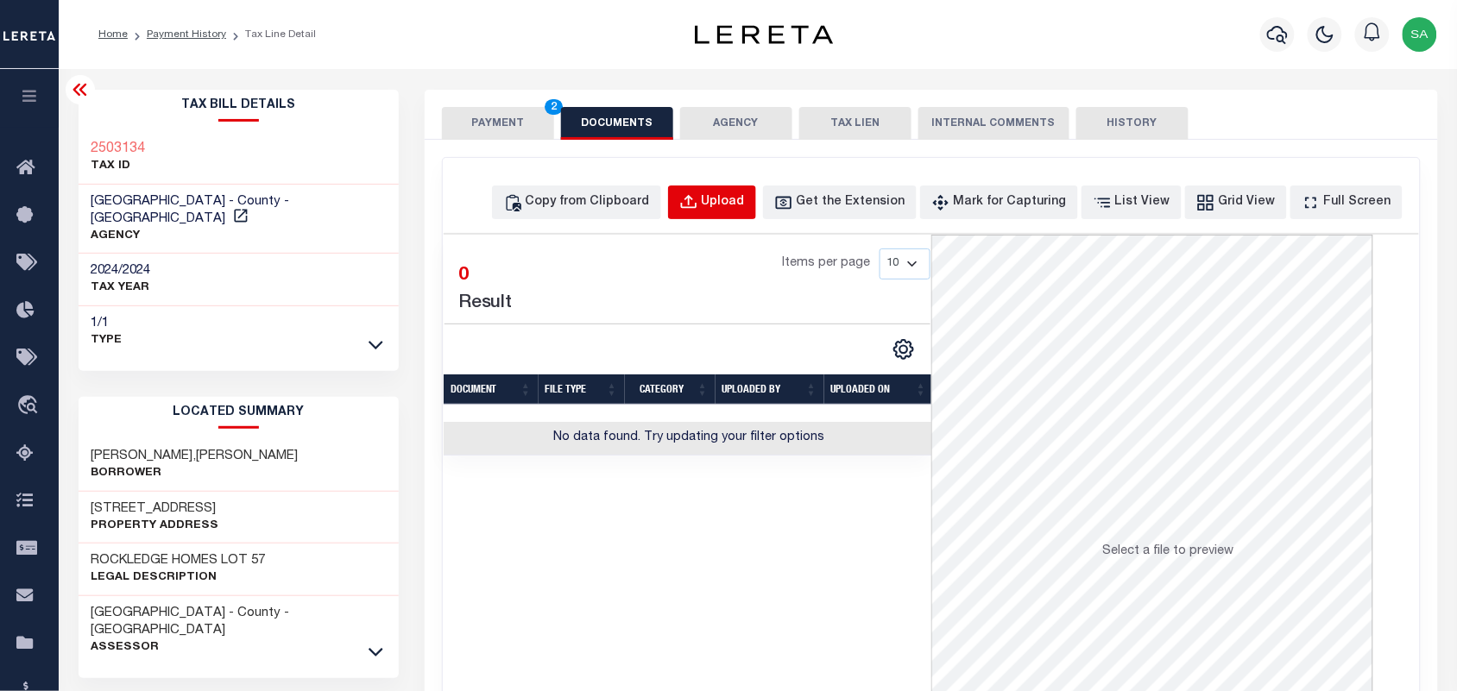
click at [743, 200] on div "Upload" at bounding box center [723, 202] width 43 height 19
select select "POP"
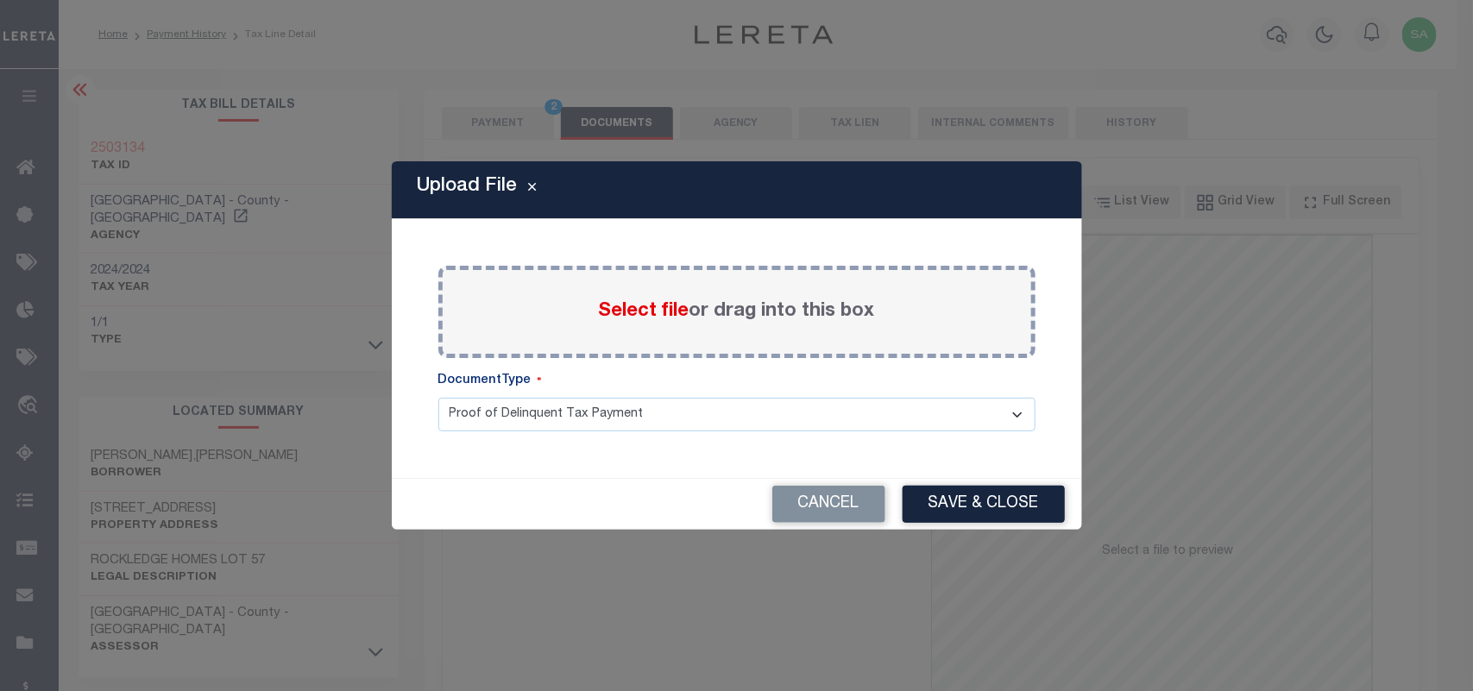
click at [665, 306] on span "Select file" at bounding box center [644, 311] width 91 height 19
click at [0, 0] on input "Select file or drag into this box" at bounding box center [0, 0] width 0 height 0
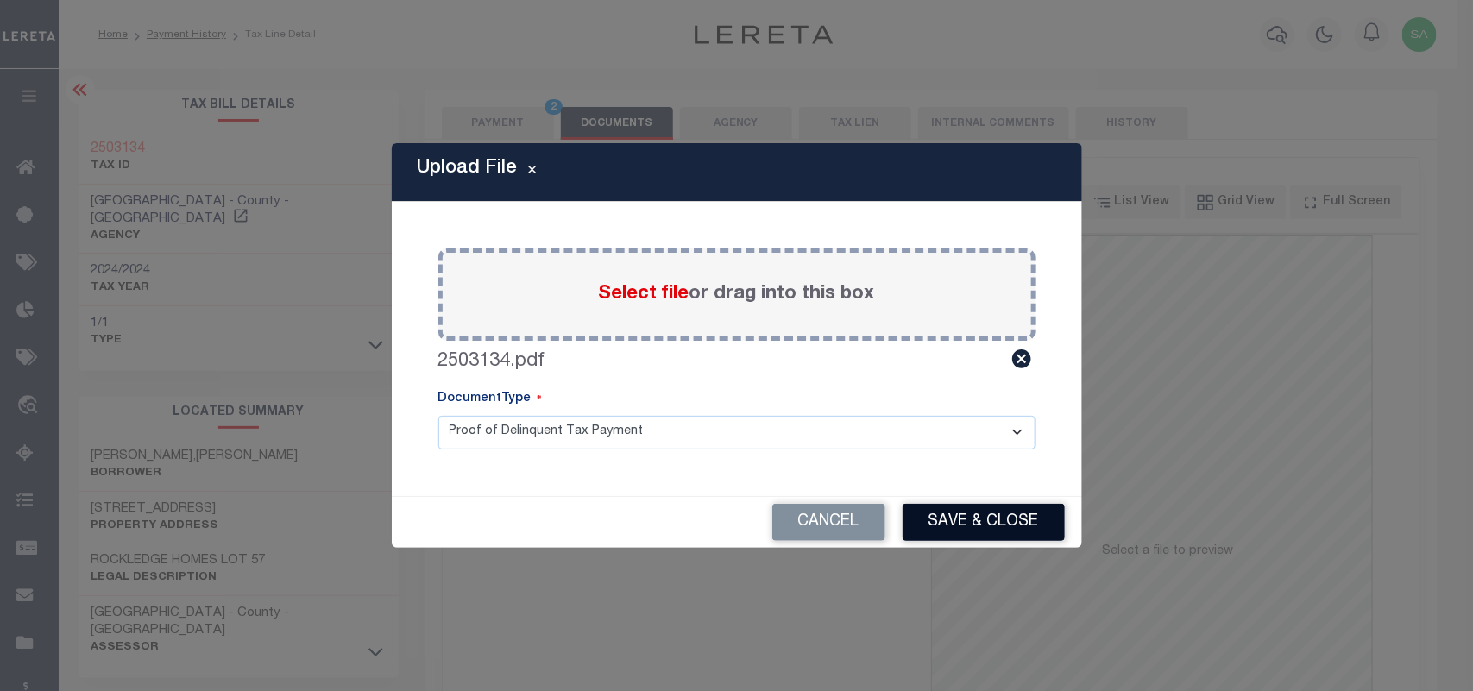
click at [943, 507] on button "Save & Close" at bounding box center [984, 522] width 162 height 37
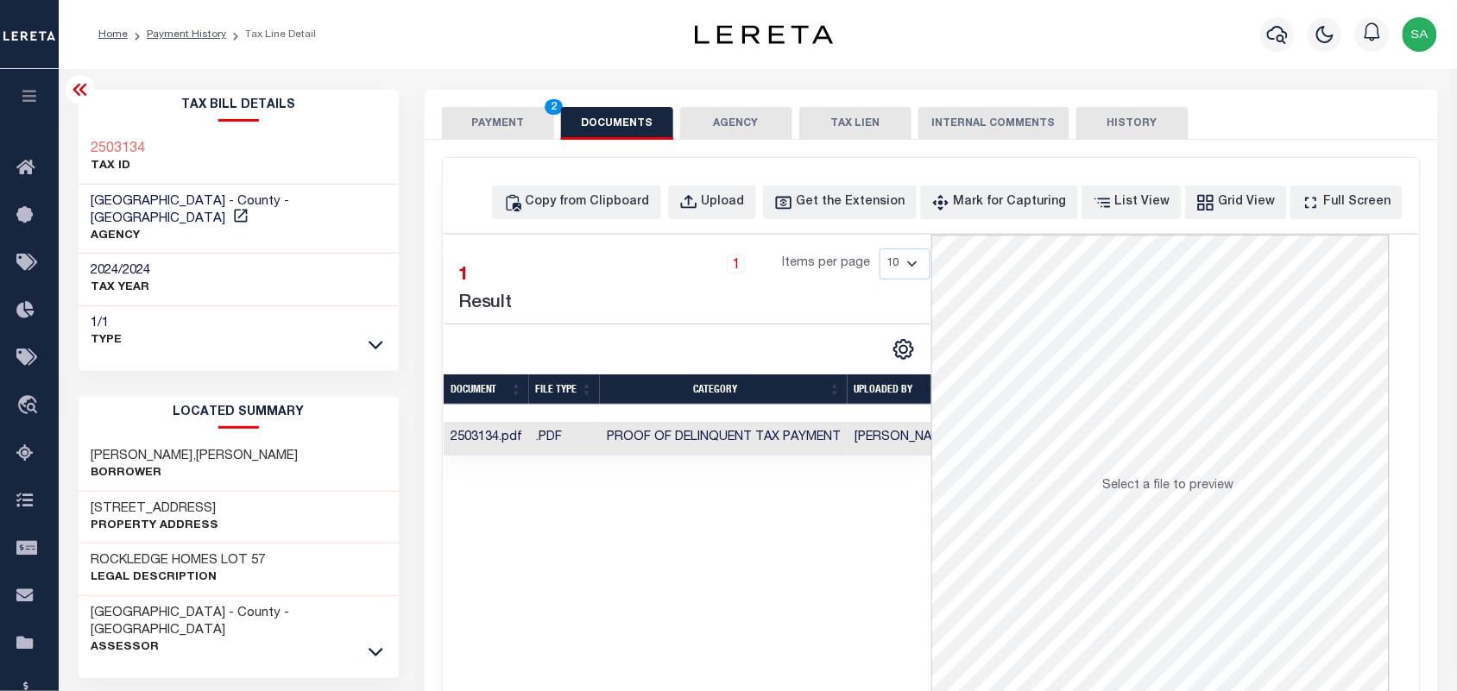
click at [512, 123] on button "PAYMENT 2" at bounding box center [498, 123] width 112 height 33
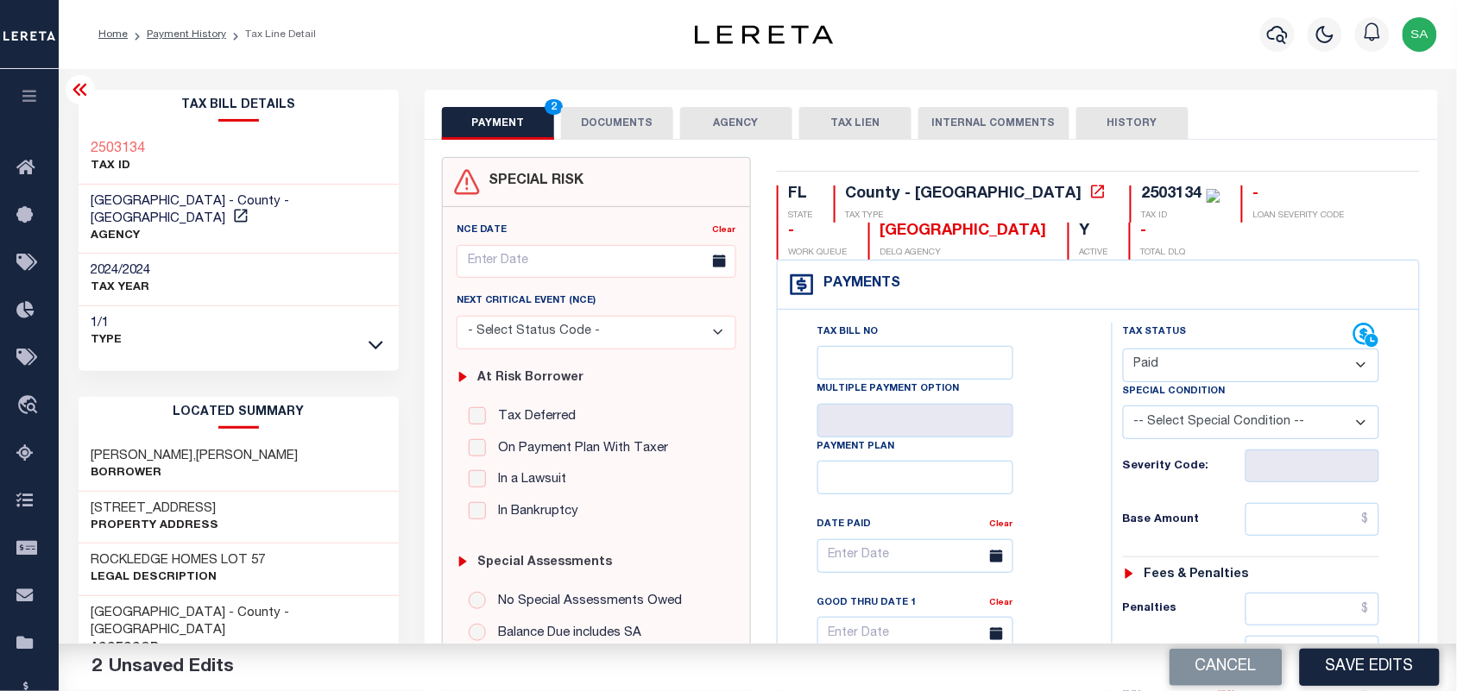
click at [1303, 546] on div "Tax Status Status - Select Status Code -" at bounding box center [1257, 704] width 291 height 762
click at [1303, 532] on input "text" at bounding box center [1313, 519] width 135 height 33
paste input "400.69"
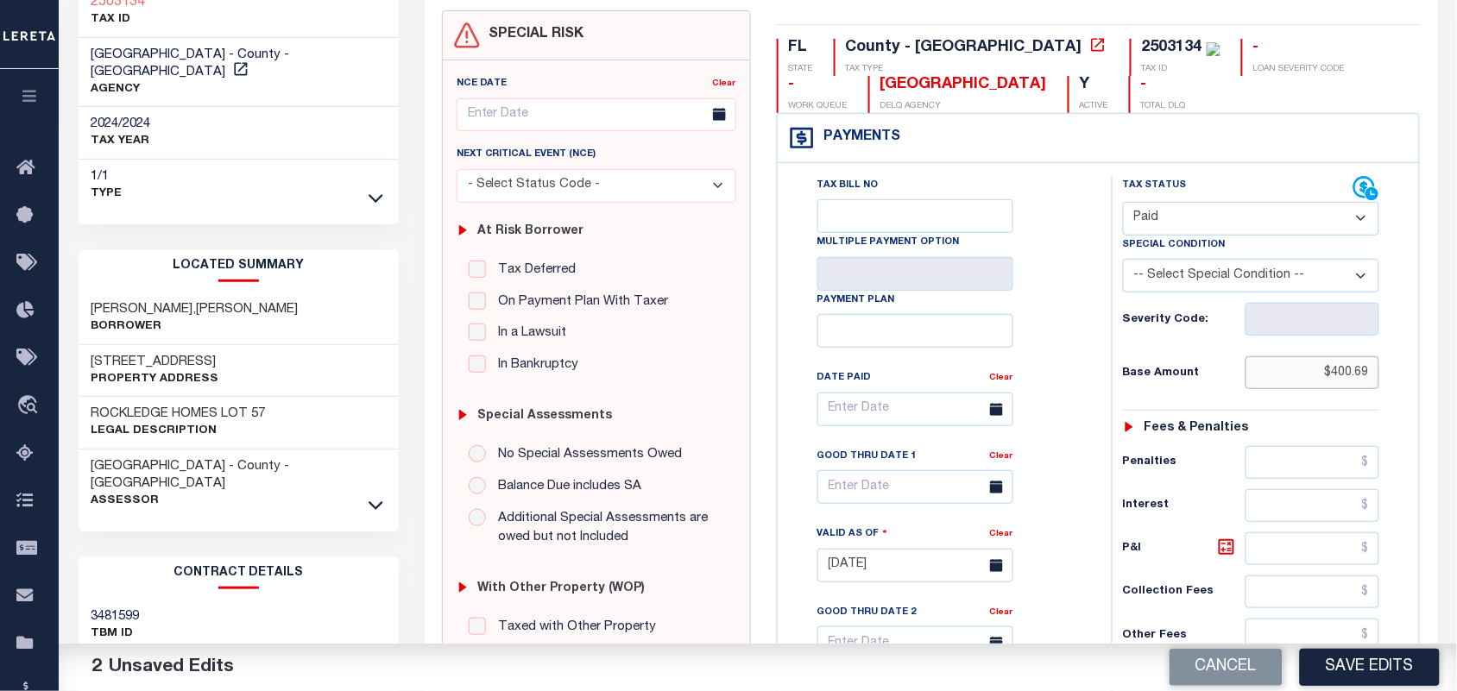
scroll to position [539, 0]
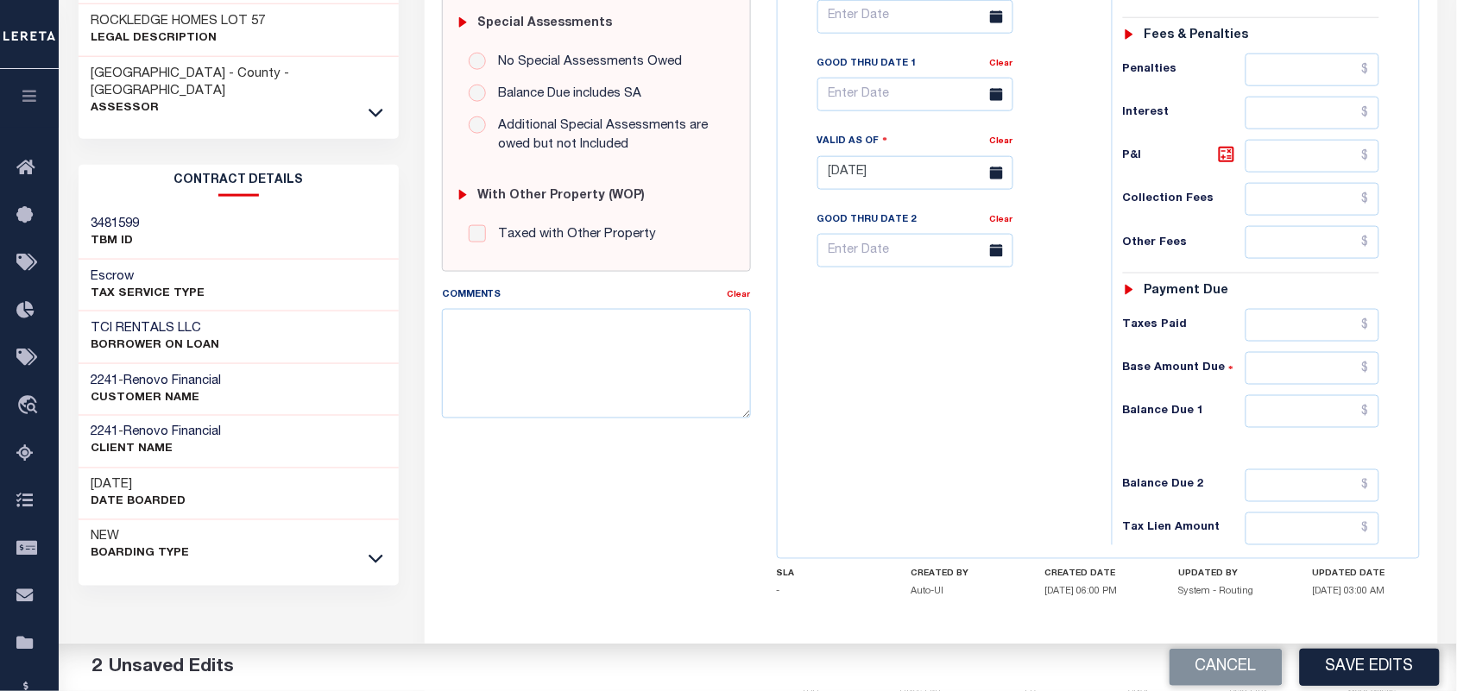
type input "$400.69"
click at [1282, 419] on input "text" at bounding box center [1313, 411] width 135 height 33
type input "$0.00"
click at [878, 455] on div "Tax Bill No Multiple Payment Option Payment Plan Clear" at bounding box center [940, 164] width 317 height 762
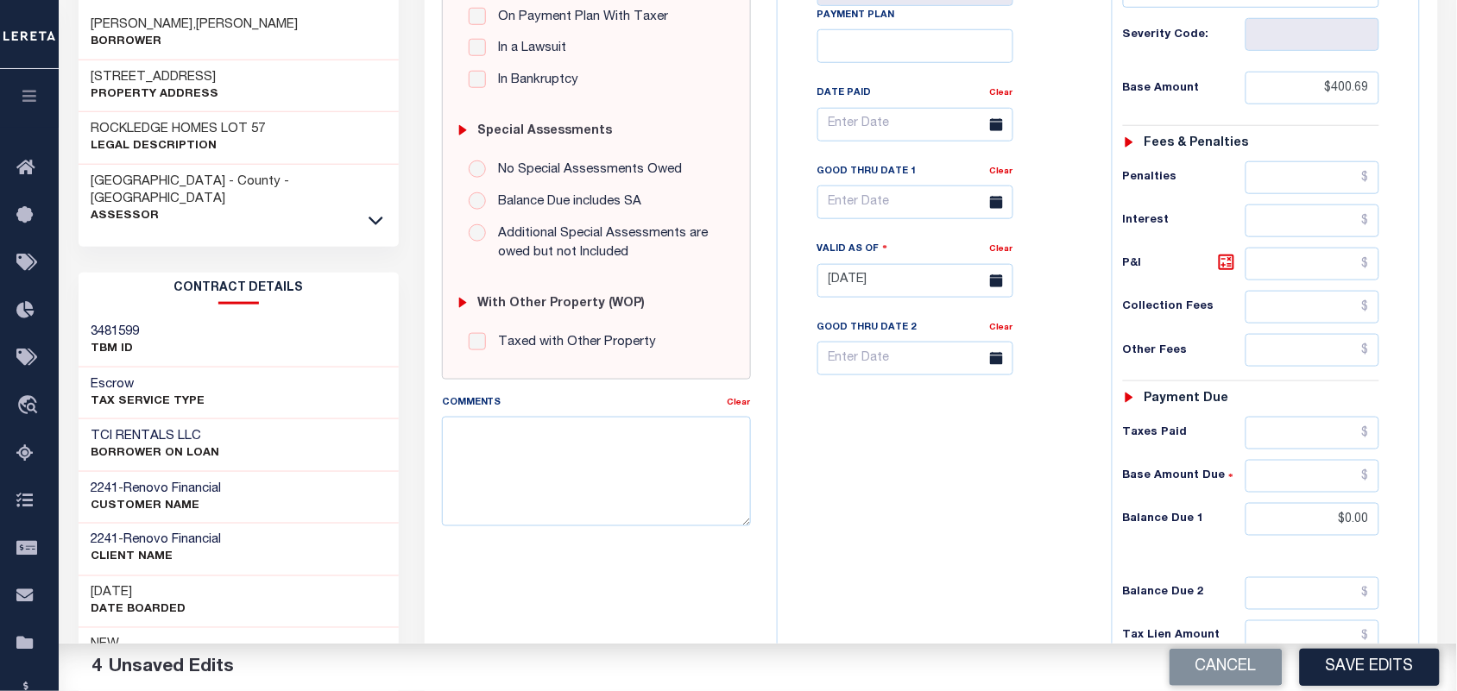
scroll to position [0, 0]
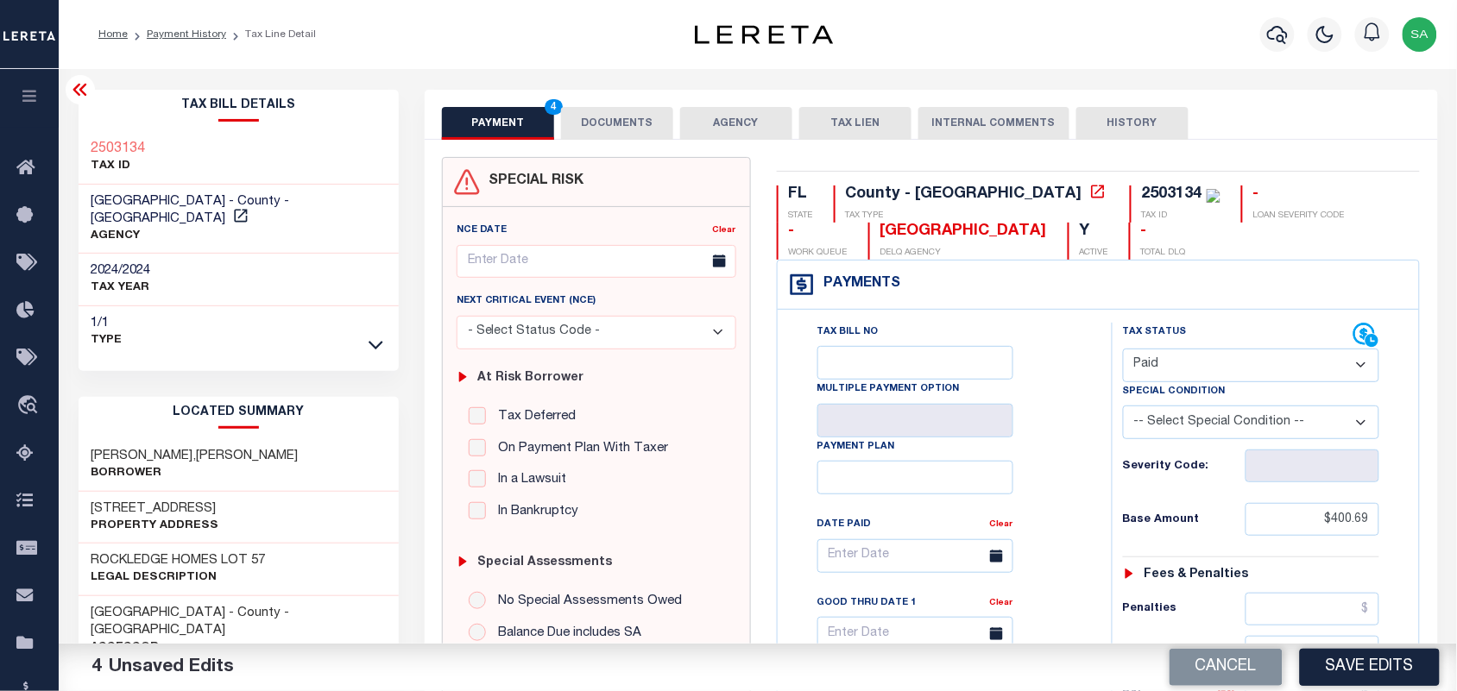
click at [620, 114] on button "DOCUMENTS" at bounding box center [617, 123] width 112 height 33
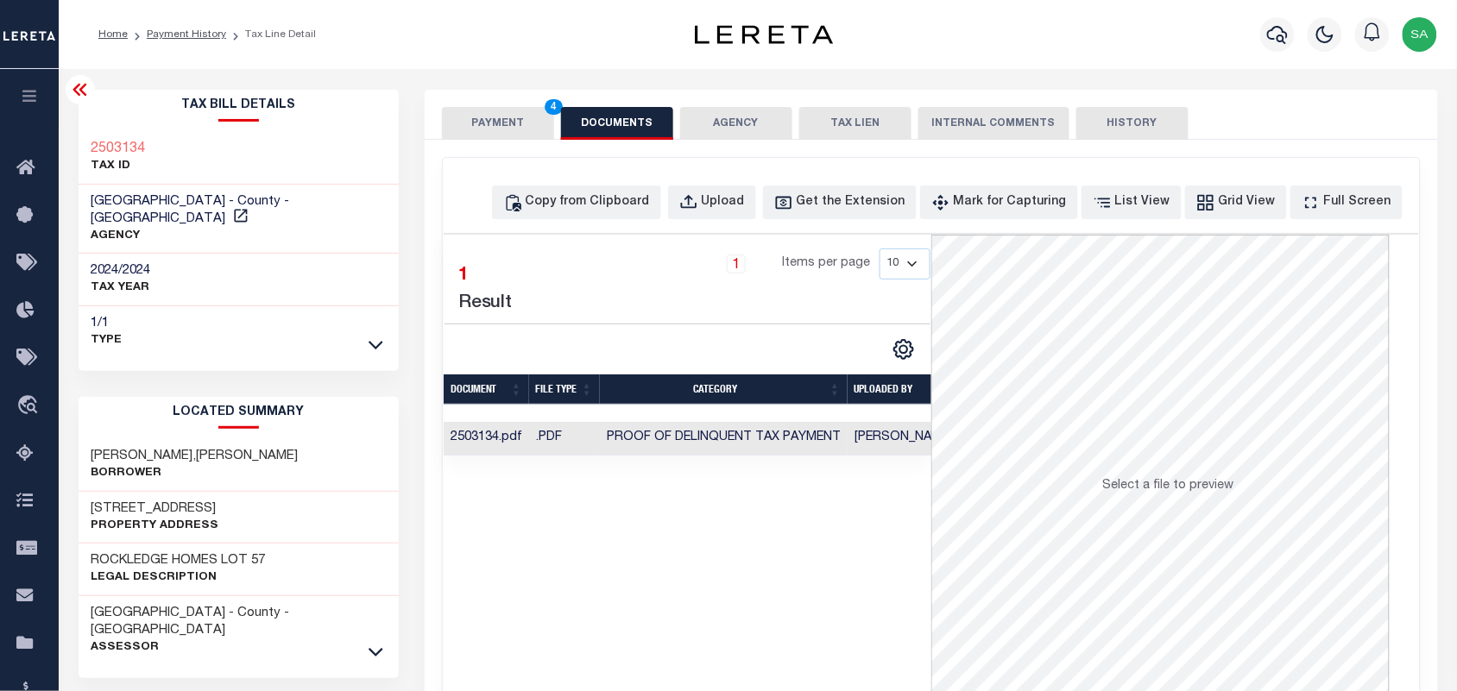
click at [869, 429] on td "Sanaulla Shariff" at bounding box center [903, 439] width 111 height 34
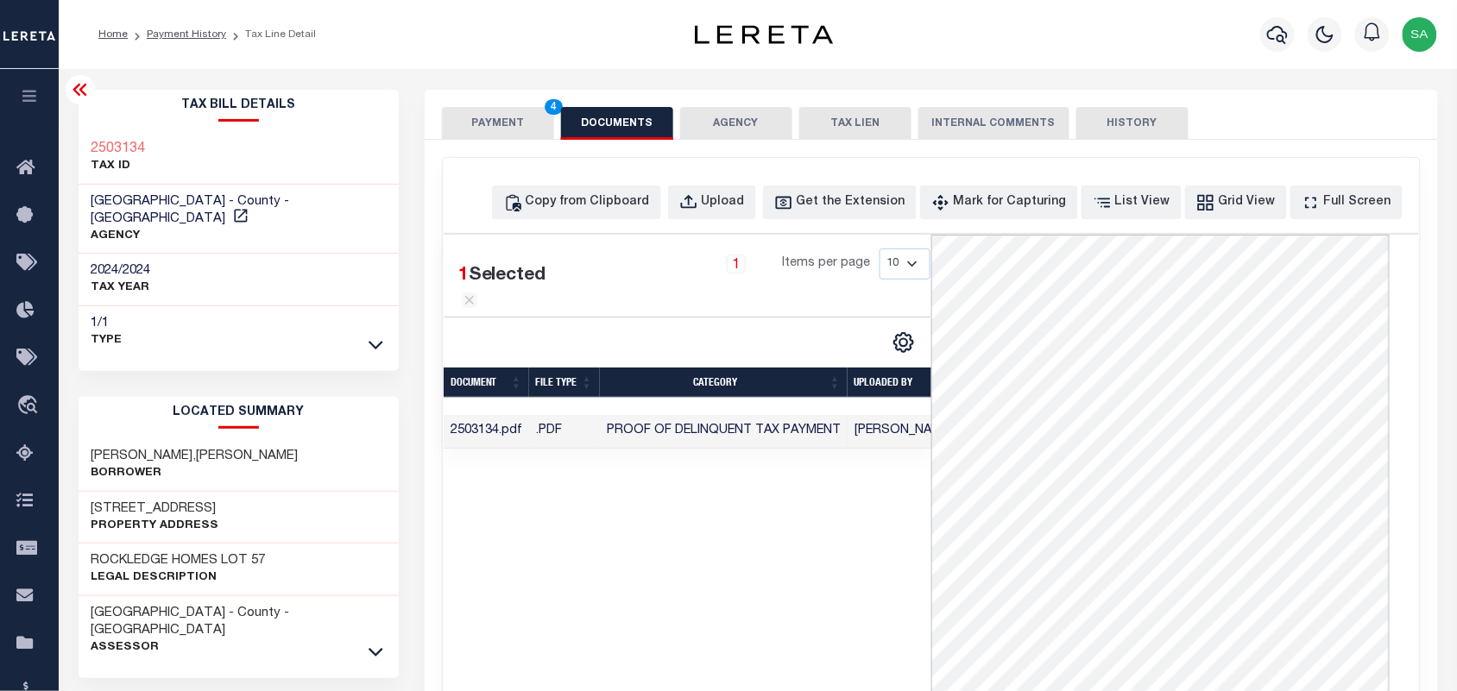
click at [508, 117] on button "PAYMENT 4" at bounding box center [498, 123] width 112 height 33
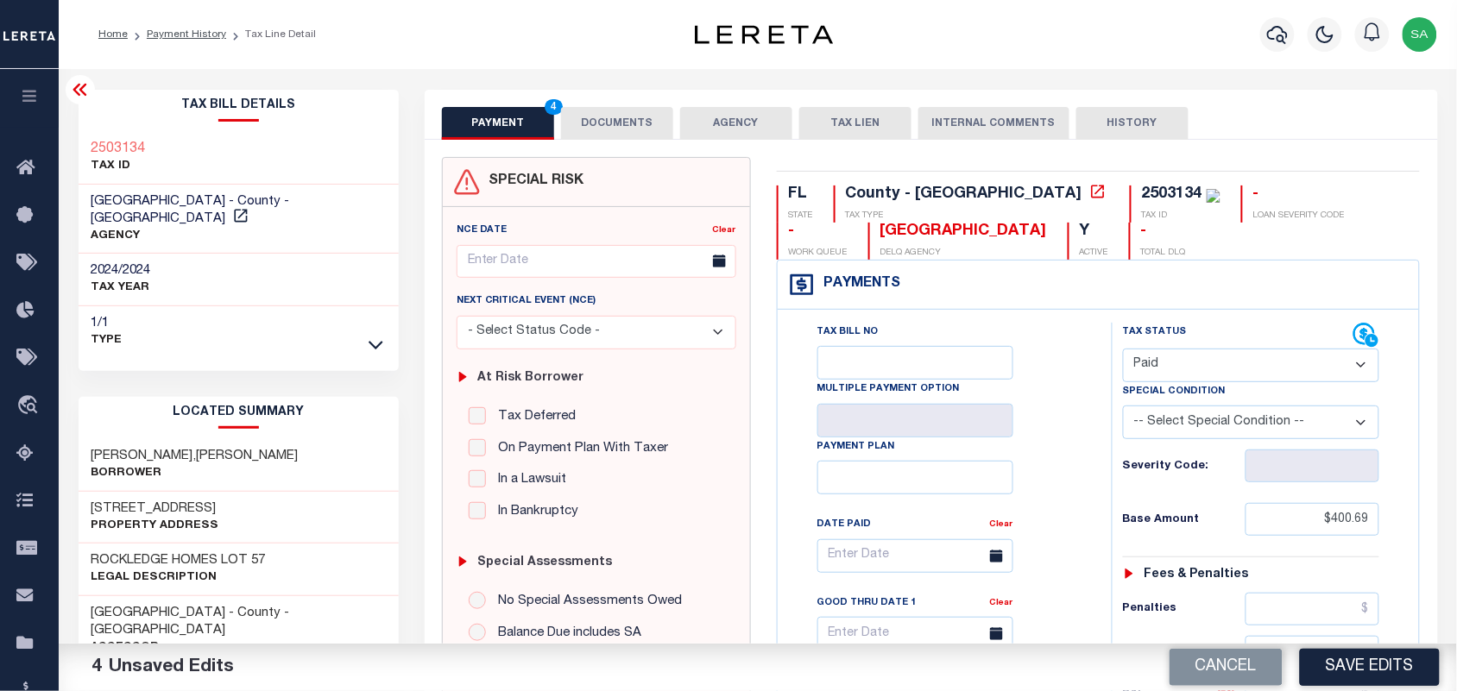
click at [601, 129] on button "DOCUMENTS" at bounding box center [617, 123] width 112 height 33
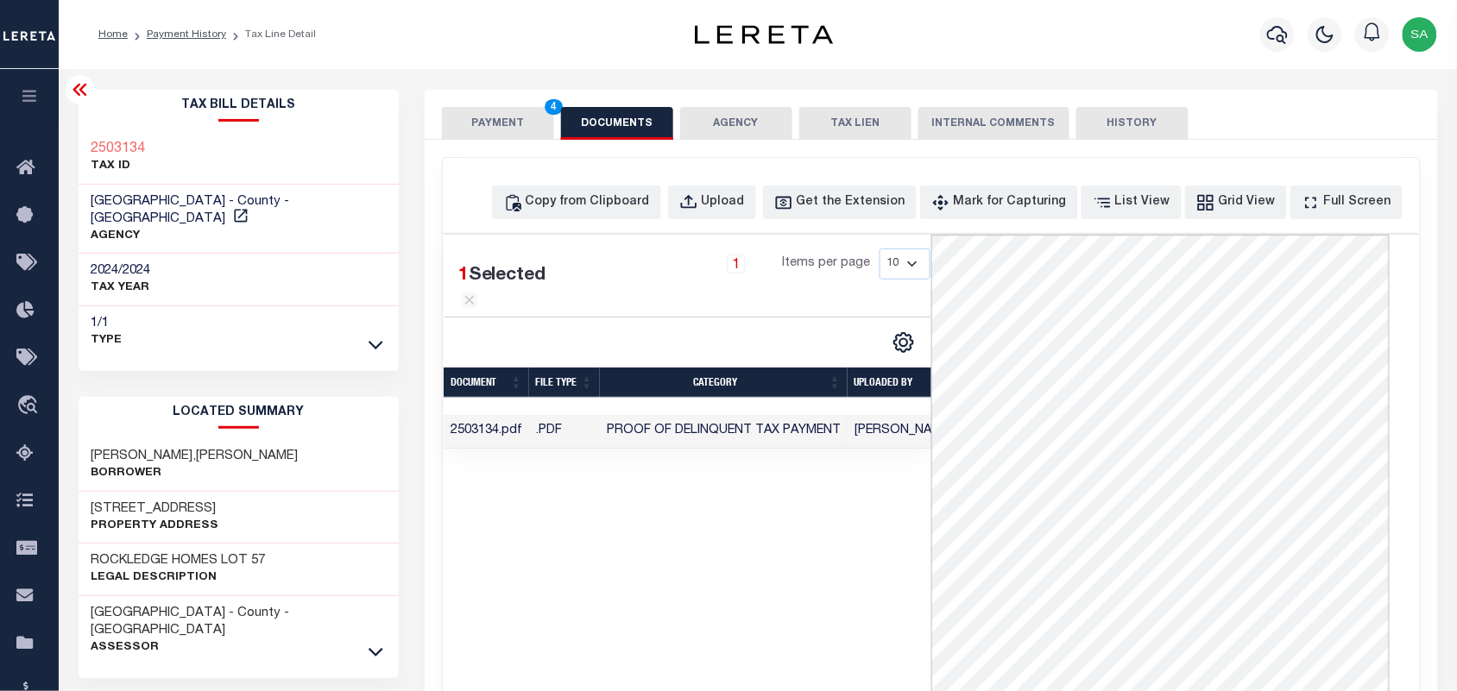
click at [485, 129] on button "PAYMENT 4" at bounding box center [498, 123] width 112 height 33
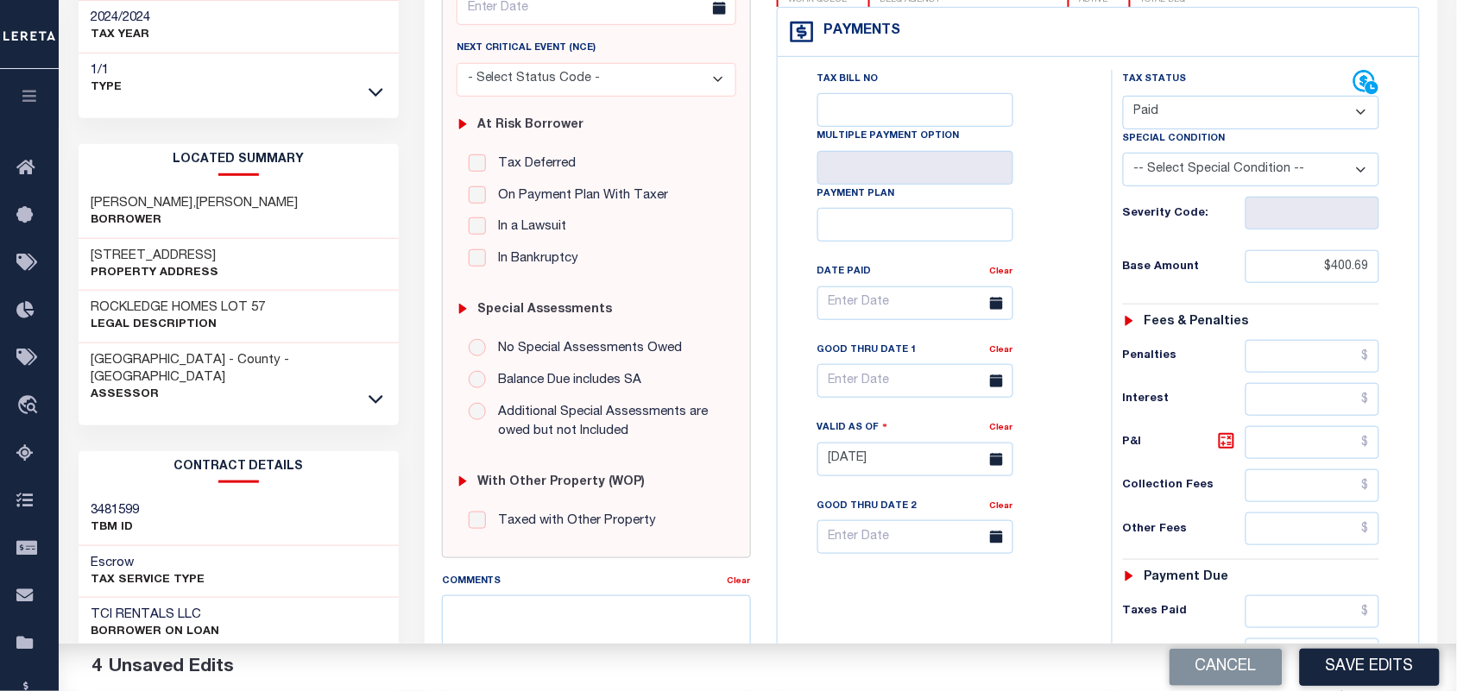
scroll to position [432, 0]
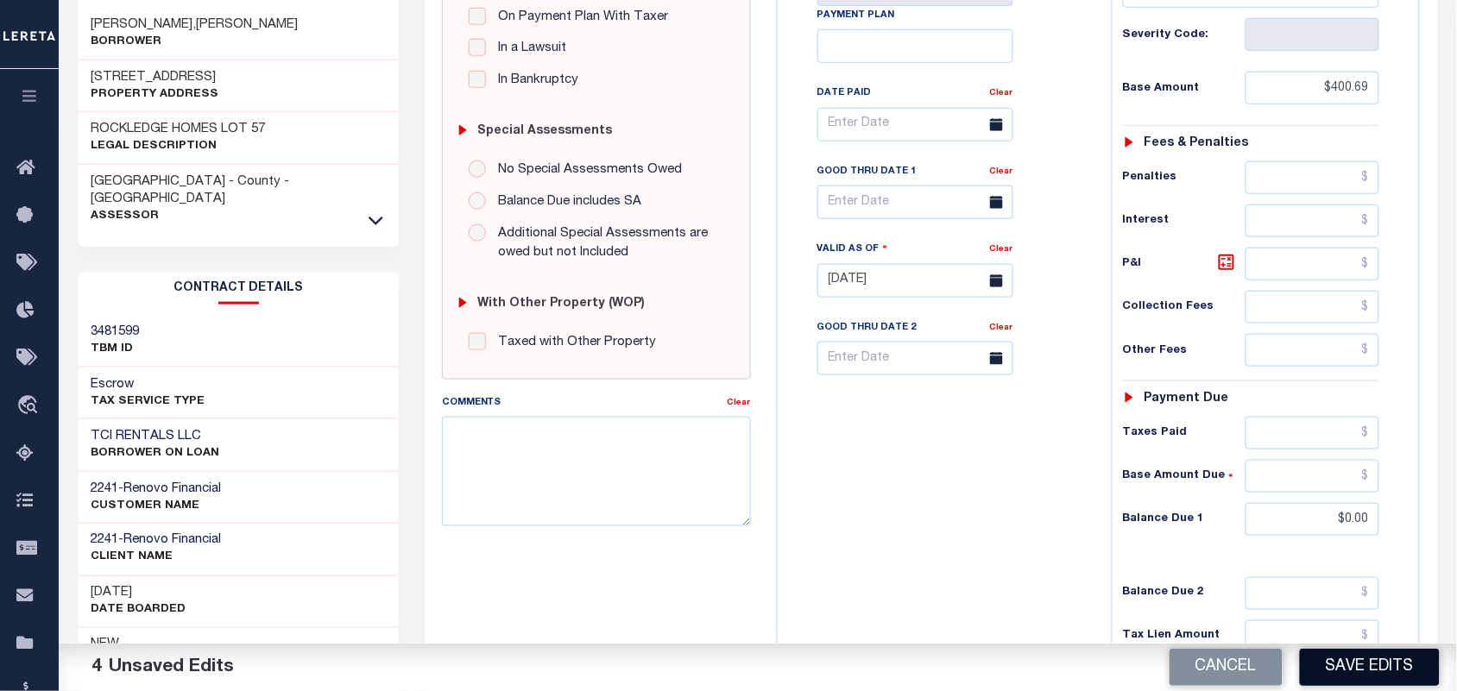
click at [1372, 665] on button "Save Edits" at bounding box center [1370, 667] width 140 height 37
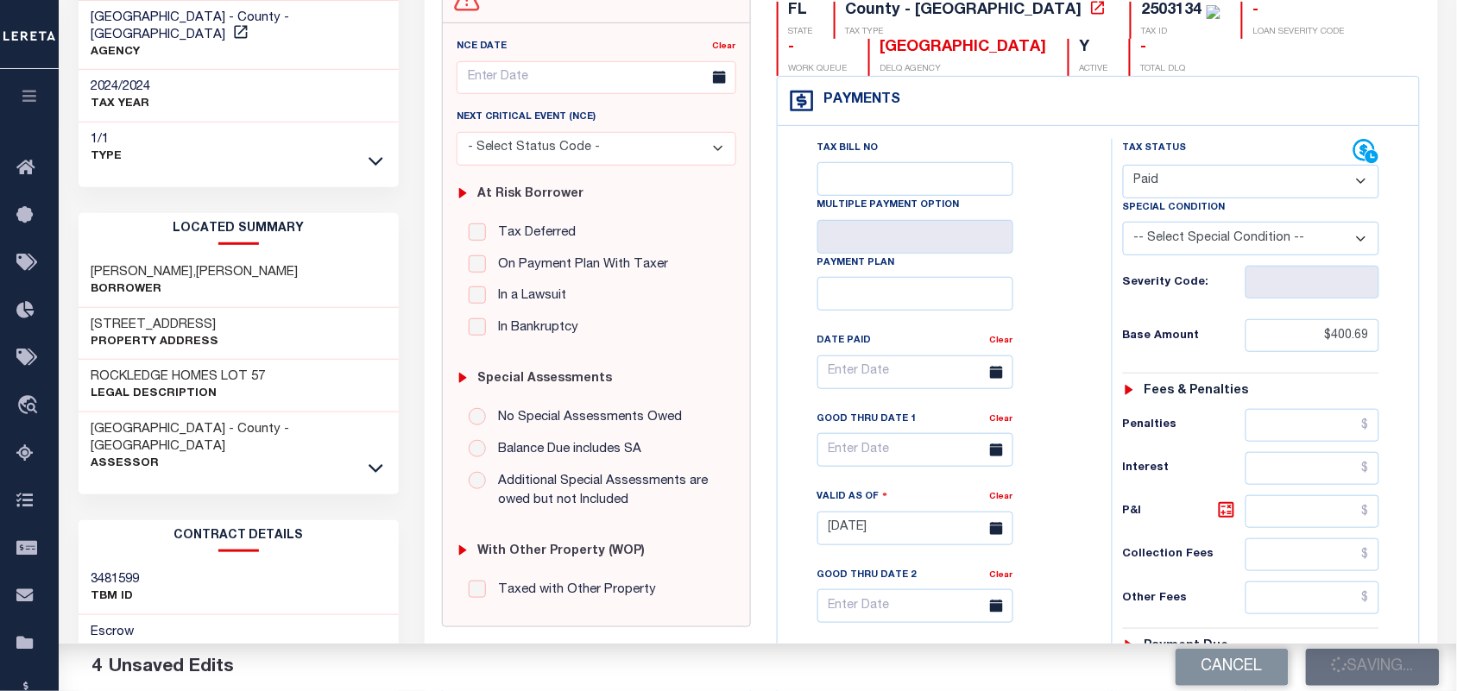
scroll to position [0, 0]
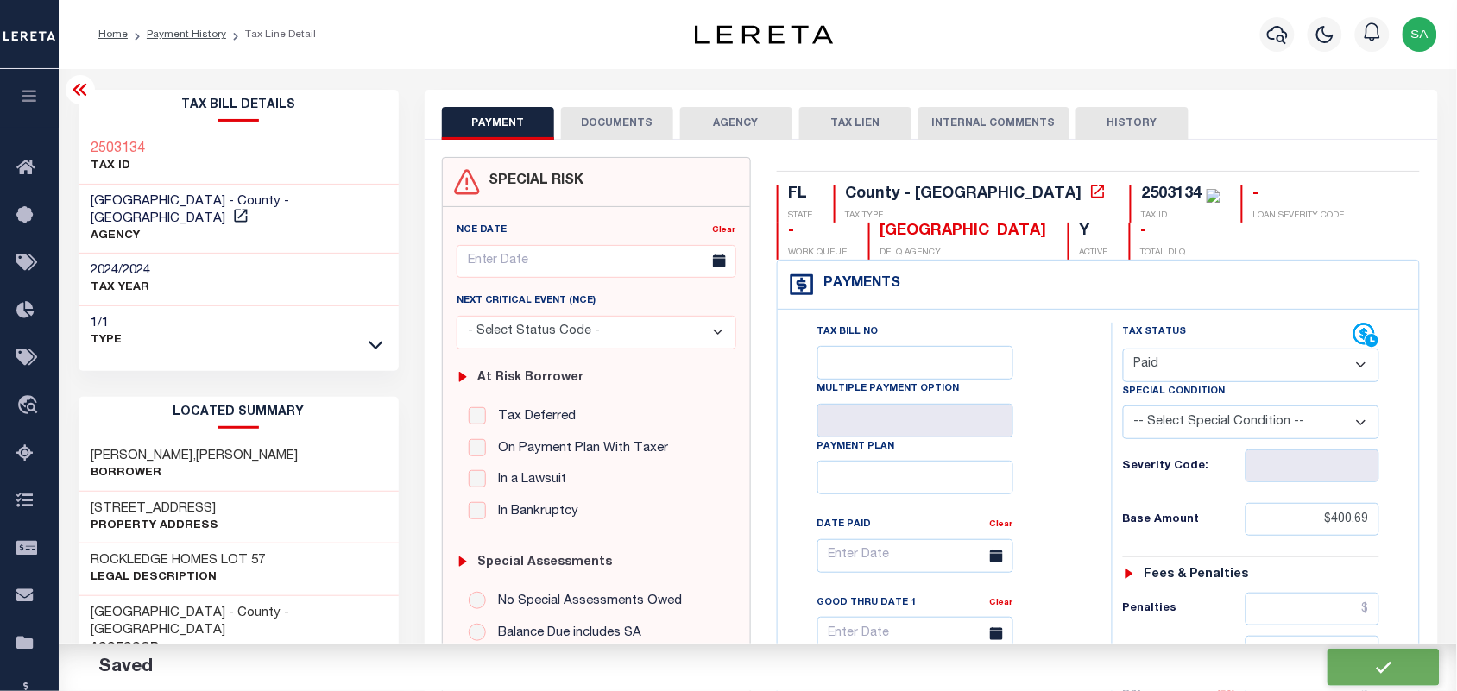
checkbox input "false"
type input "$400.69"
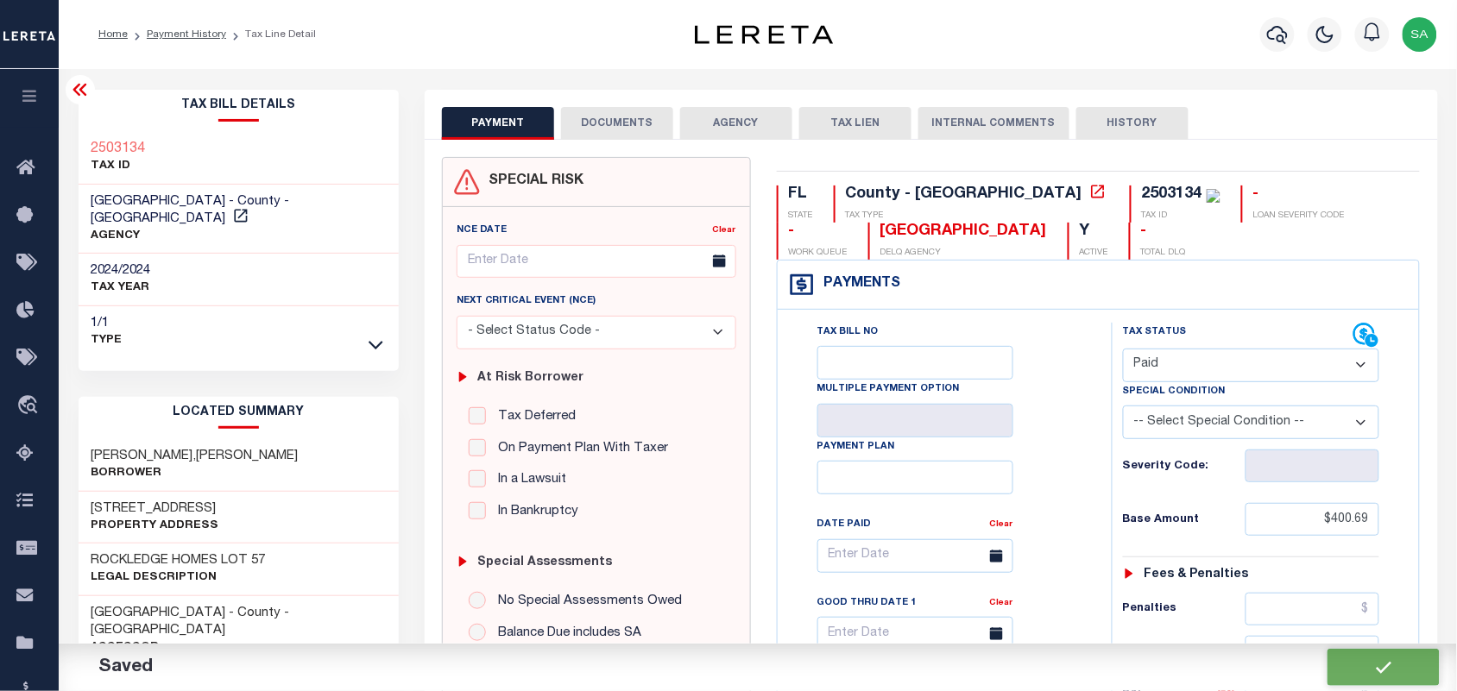
type input "$0"
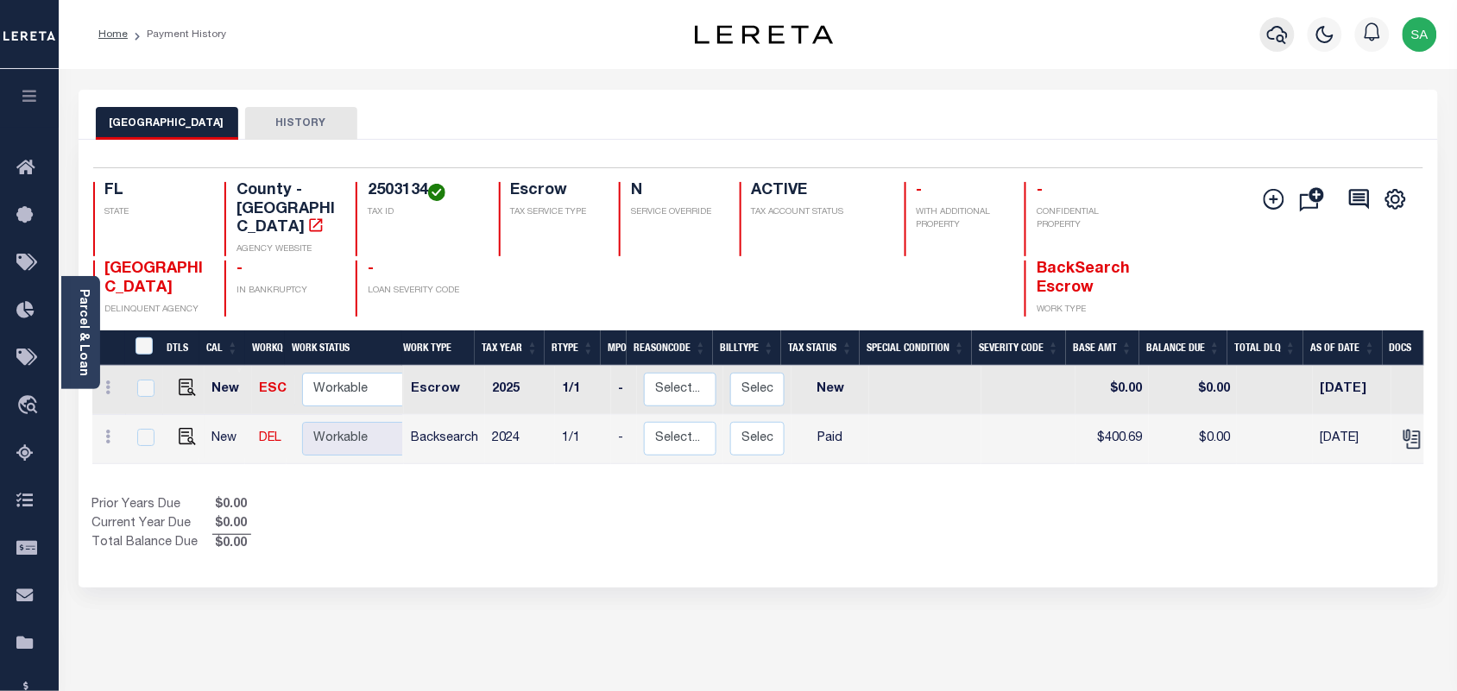
click at [1277, 35] on icon "button" at bounding box center [1277, 34] width 21 height 21
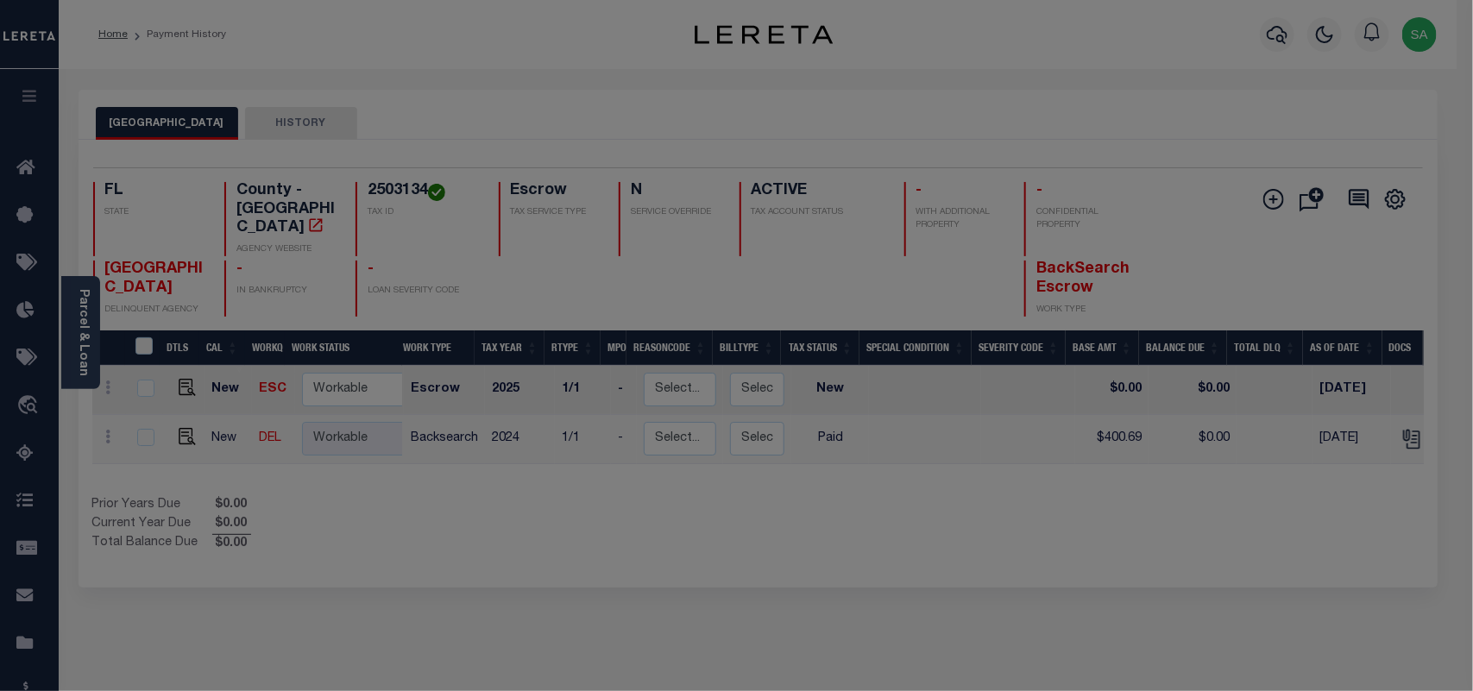
click at [0, 0] on div "Include Loans TBM Customers Borrowers Payments (Lender Non-Disb) Payments (Lend…" at bounding box center [0, 0] width 0 height 0
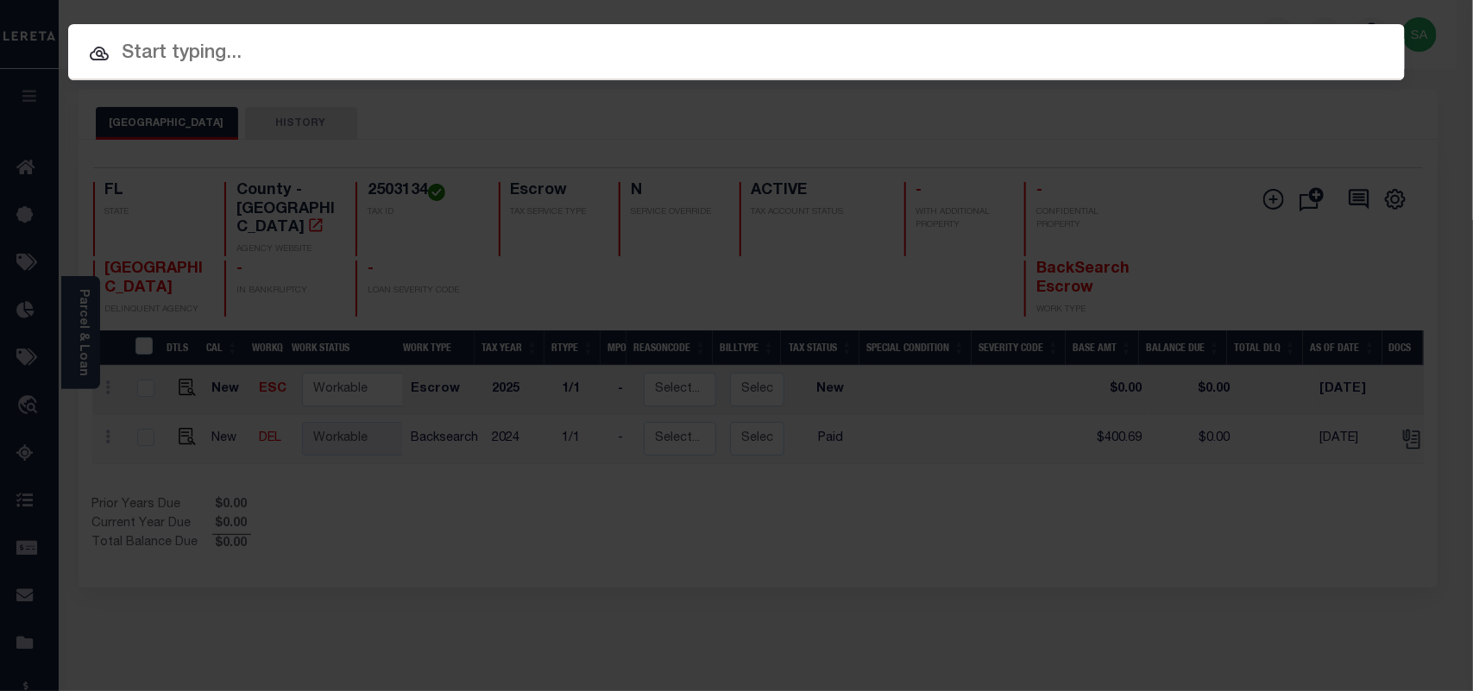
paste input "4280000190"
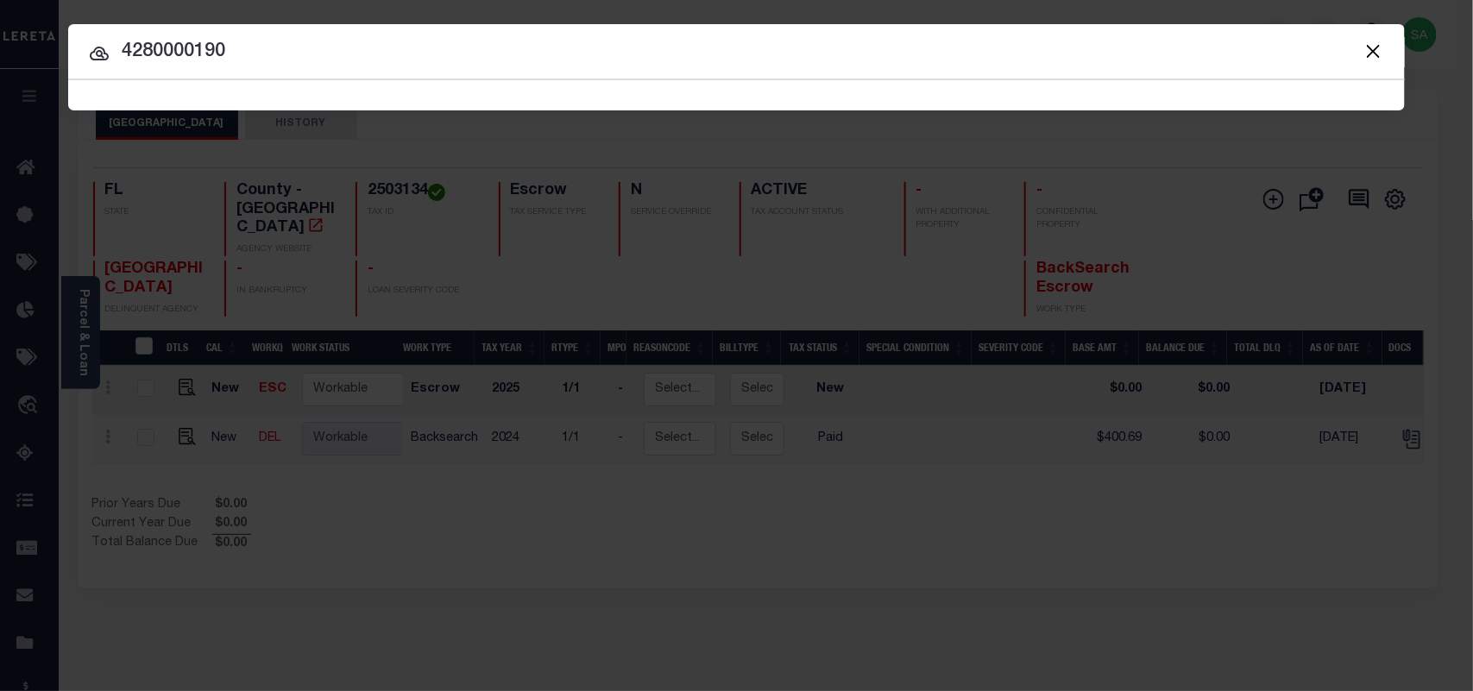
type input "4280000190"
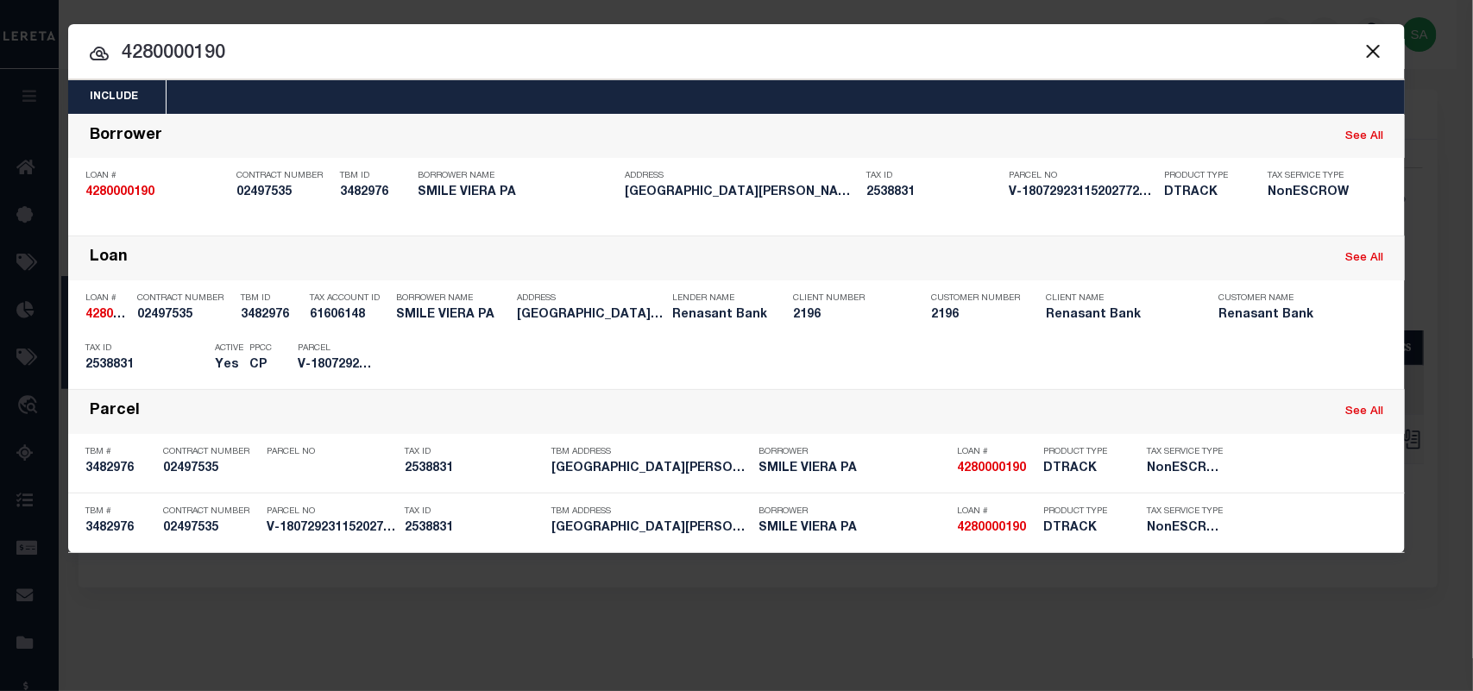
click at [1370, 58] on button "Close" at bounding box center [1373, 51] width 22 height 22
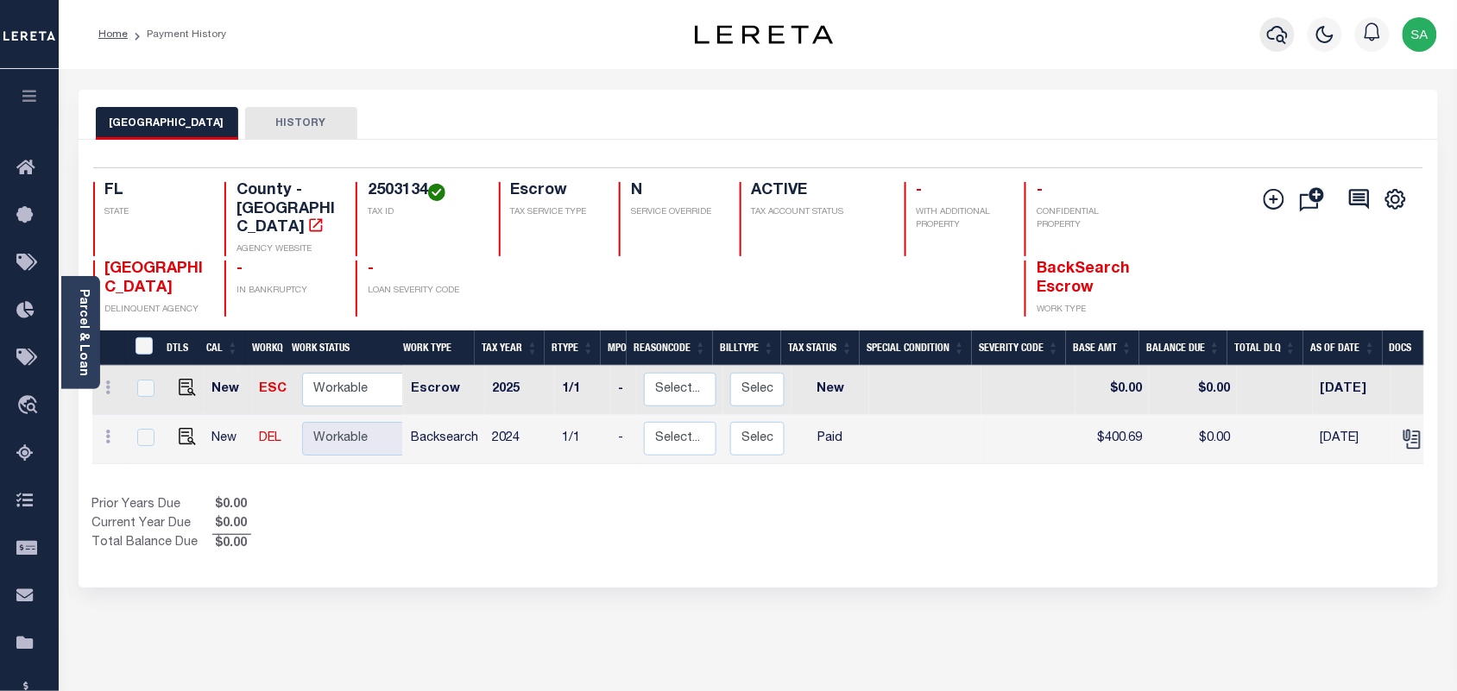
click at [1274, 37] on icon "button" at bounding box center [1277, 34] width 21 height 21
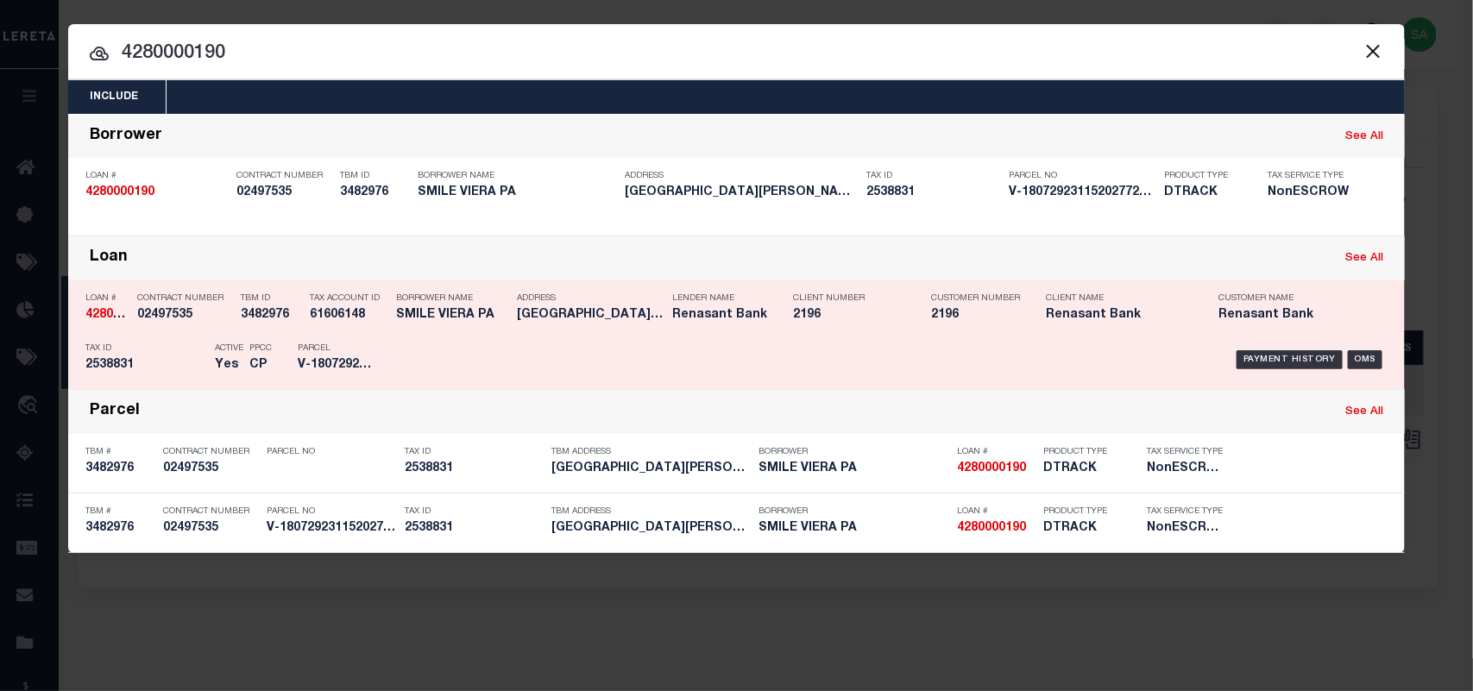
click at [345, 344] on p "Parcel" at bounding box center [337, 349] width 78 height 10
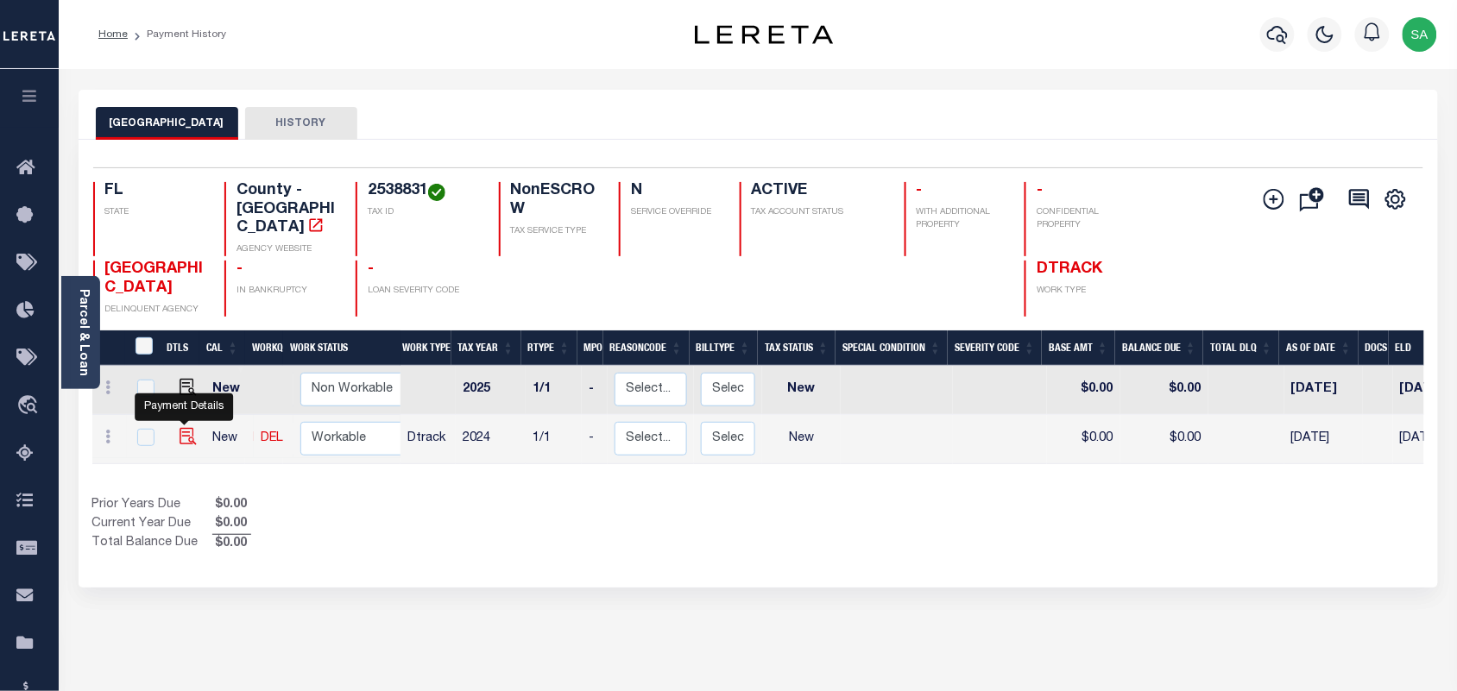
click at [184, 428] on img "" at bounding box center [188, 436] width 17 height 17
checkbox input "true"
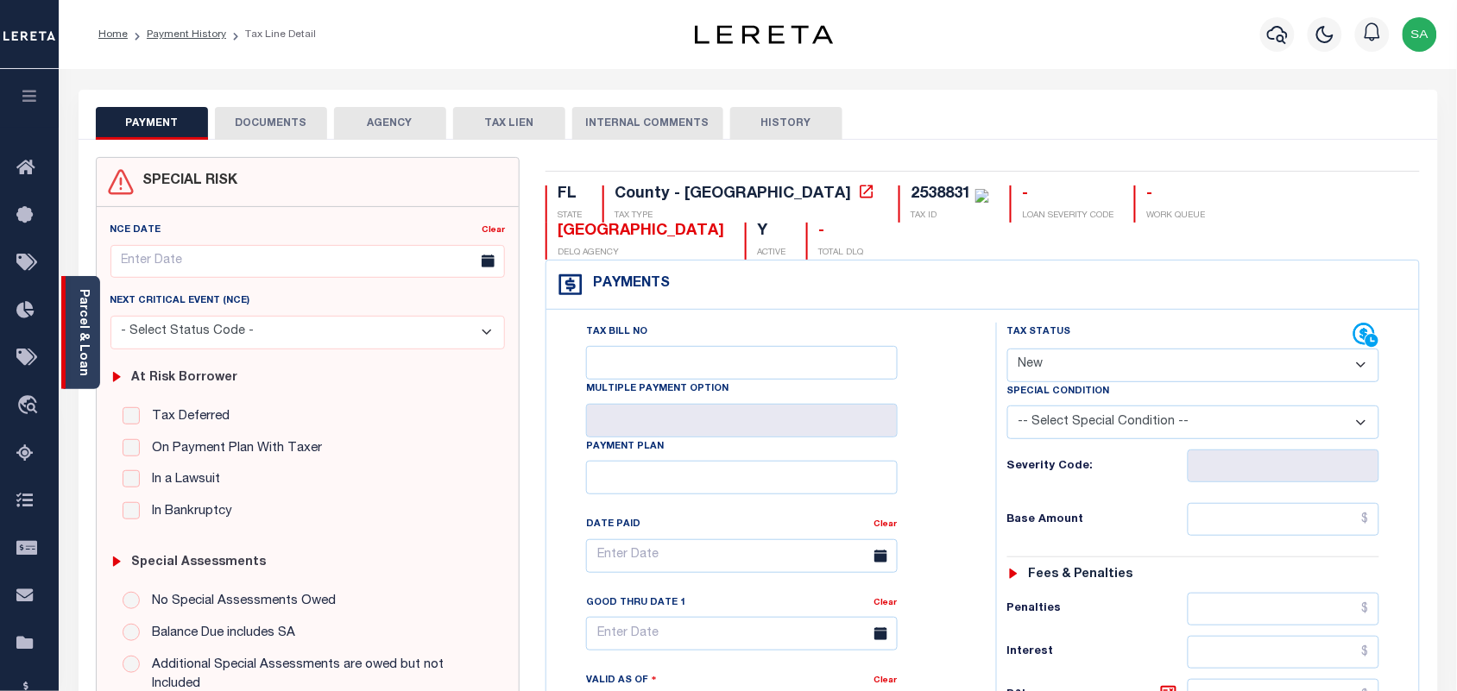
click at [83, 354] on link "Parcel & Loan" at bounding box center [83, 332] width 12 height 87
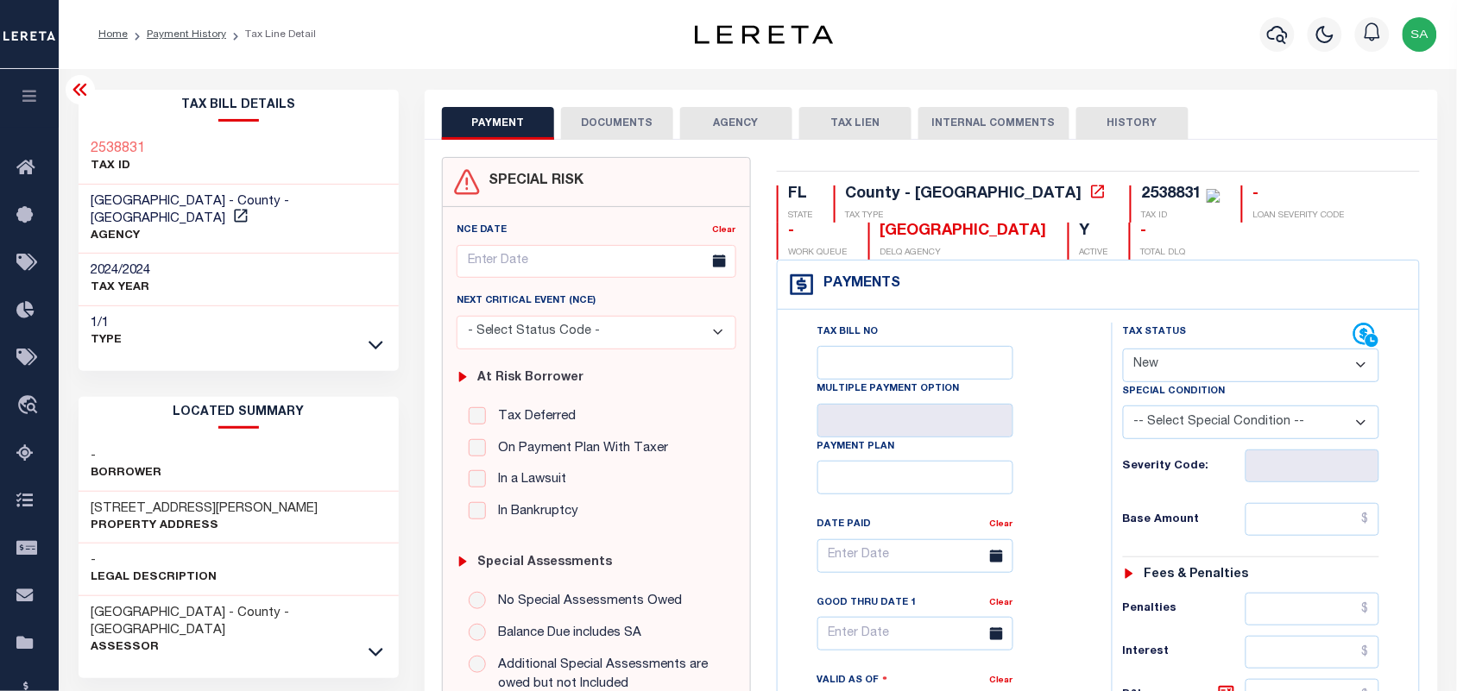
drag, startPoint x: 1170, startPoint y: 360, endPoint x: 1168, endPoint y: 375, distance: 15.6
click at [1170, 360] on select "- Select Status Code - Open Due/Unpaid Paid Incomplete No Tax Due Internal Refu…" at bounding box center [1251, 366] width 257 height 34
select select "PYD"
click at [1123, 350] on select "- Select Status Code - Open Due/Unpaid Paid Incomplete No Tax Due Internal Refu…" at bounding box center [1251, 366] width 257 height 34
type input "[DATE]"
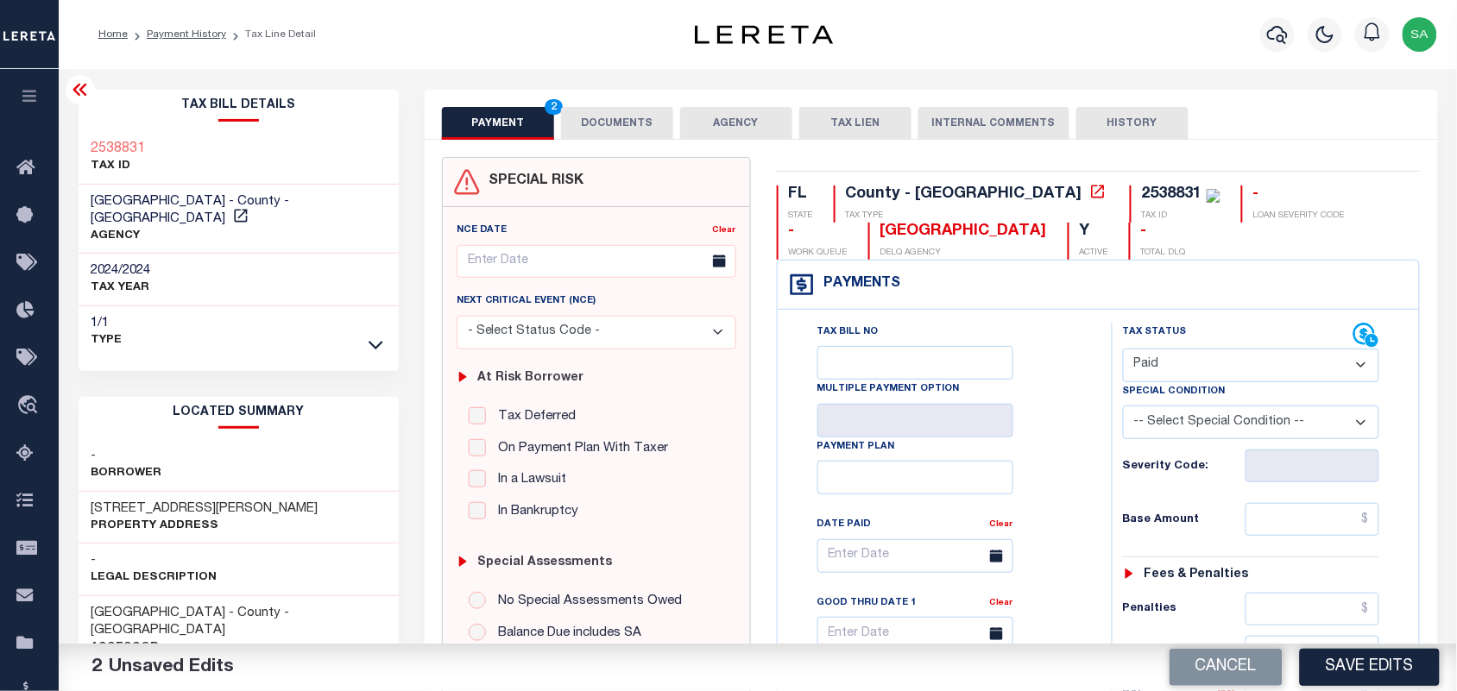
click at [591, 117] on button "DOCUMENTS" at bounding box center [617, 123] width 112 height 33
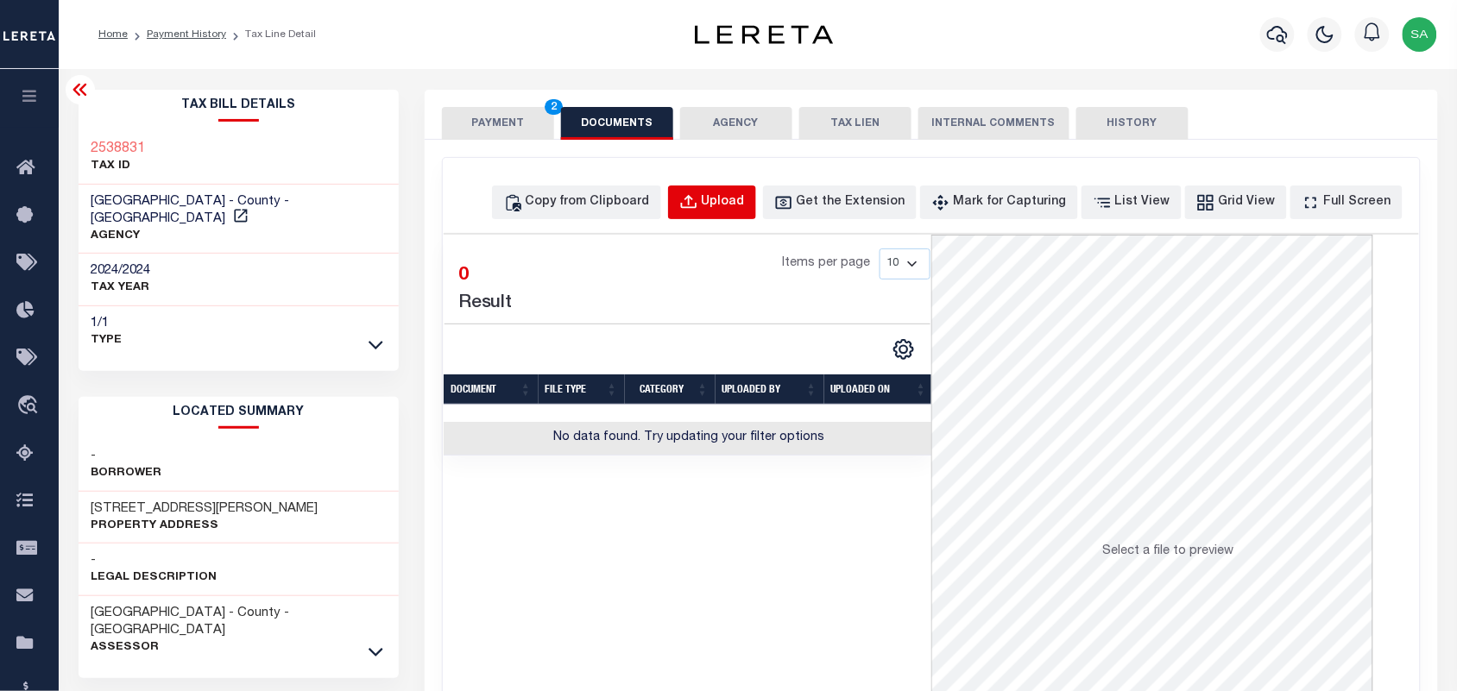
click at [701, 187] on button "Upload" at bounding box center [712, 203] width 88 height 34
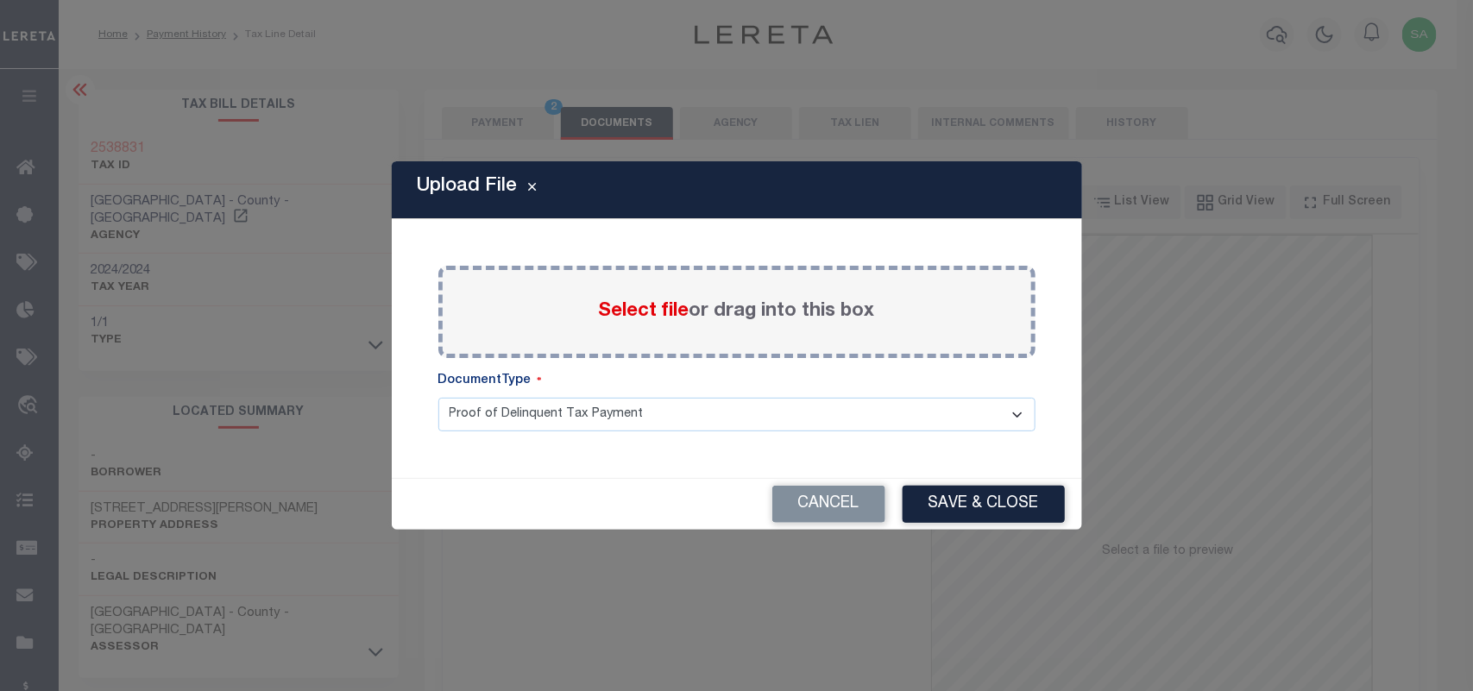
click at [650, 305] on span "Select file" at bounding box center [644, 311] width 91 height 19
click at [0, 0] on input "Select file or drag into this box" at bounding box center [0, 0] width 0 height 0
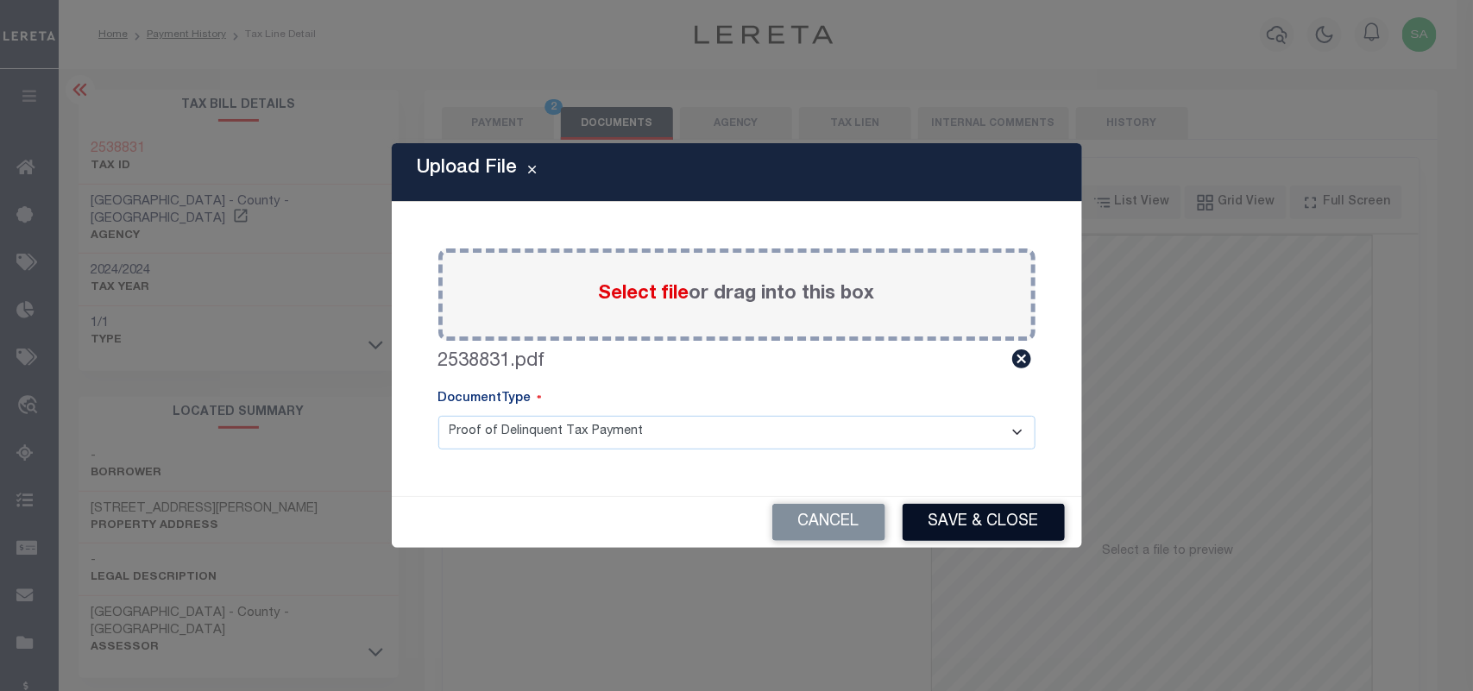
click at [997, 518] on button "Save & Close" at bounding box center [984, 522] width 162 height 37
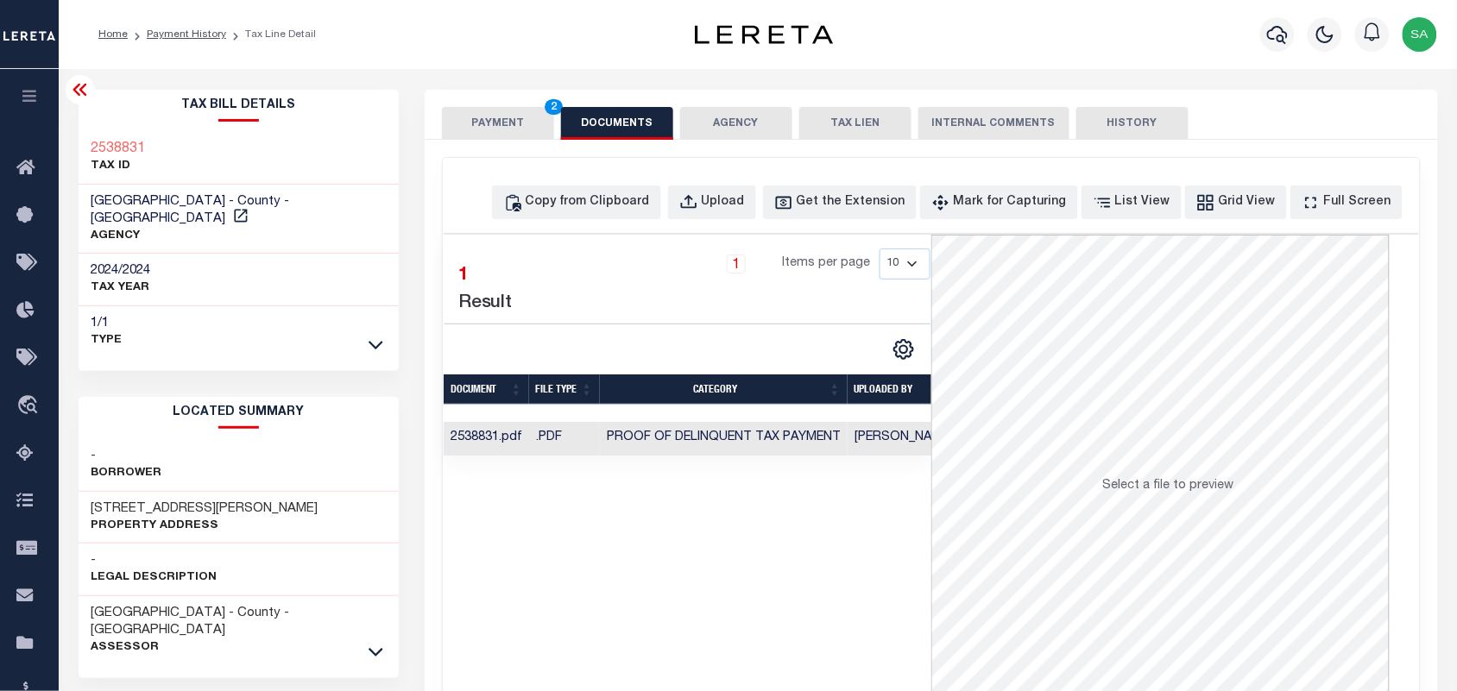
click at [494, 123] on button "PAYMENT 2" at bounding box center [498, 123] width 112 height 33
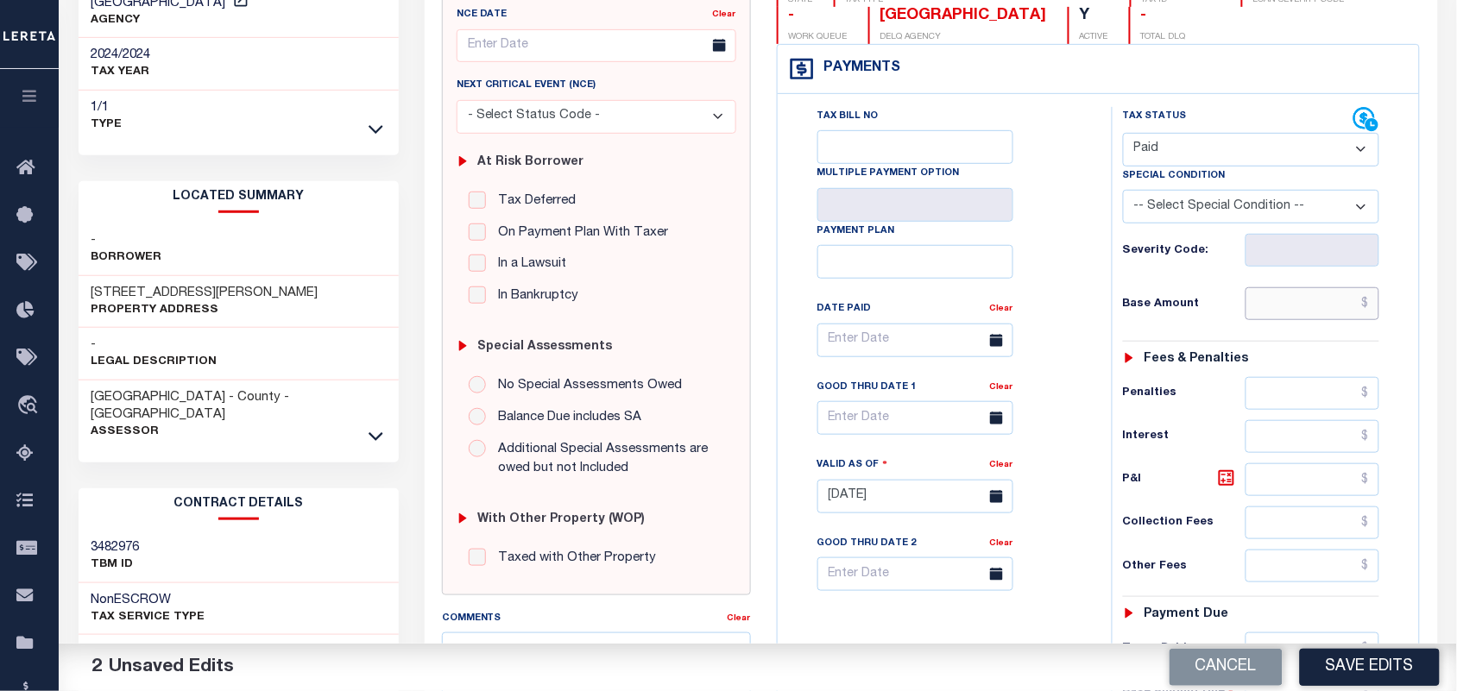
click at [1309, 303] on input "text" at bounding box center [1313, 303] width 135 height 33
paste input "51,875.80"
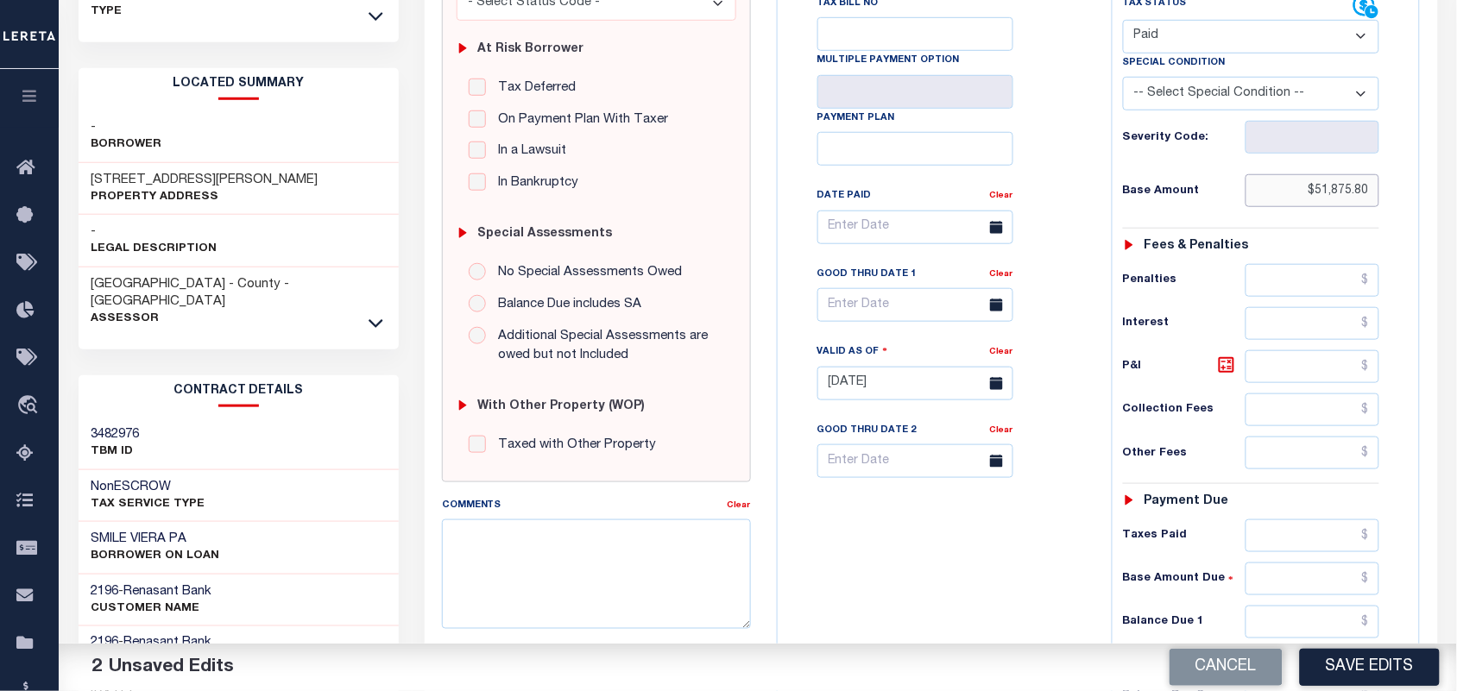
scroll to position [619, 0]
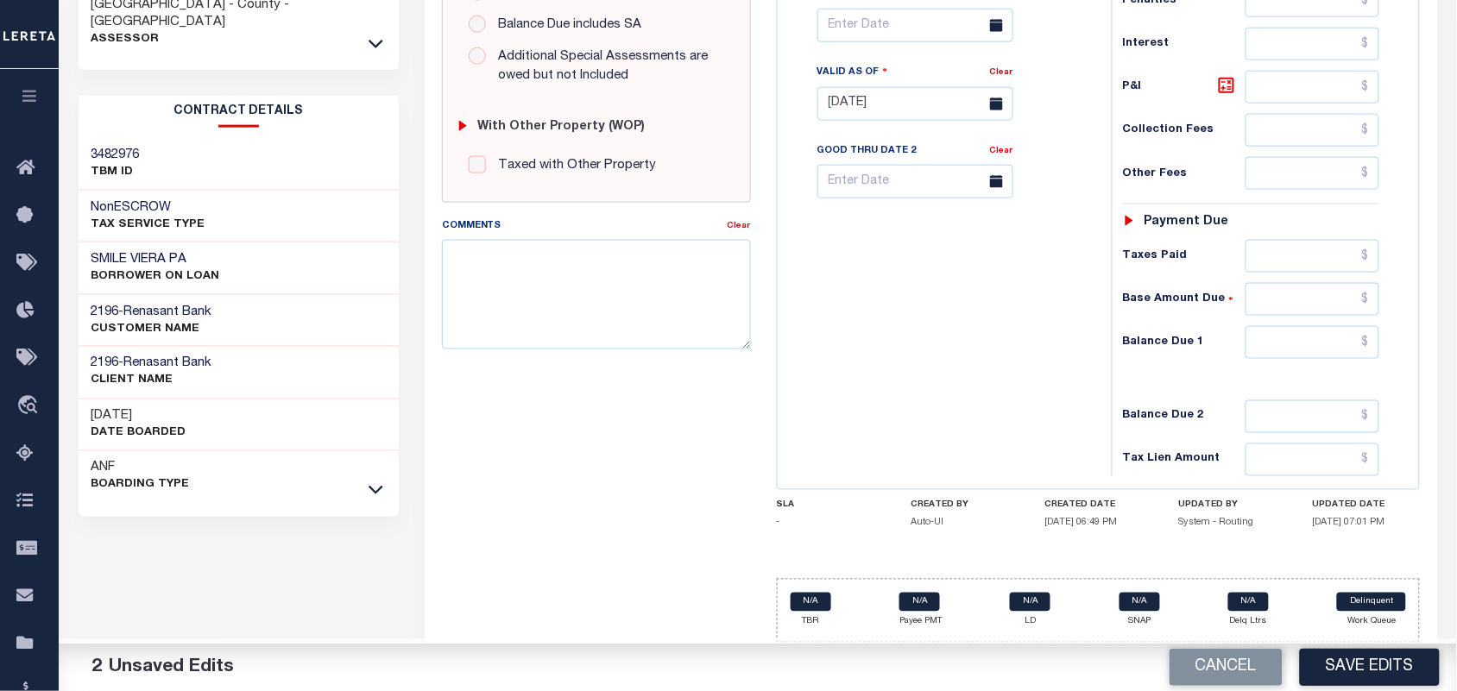
type input "$51,875.80"
drag, startPoint x: 1300, startPoint y: 350, endPoint x: 1234, endPoint y: 342, distance: 66.1
click at [1300, 350] on input "text" at bounding box center [1313, 342] width 135 height 33
type input "$0.00"
click at [990, 334] on div "Tax Bill No Multiple Payment Option Payment Plan Clear" at bounding box center [940, 95] width 317 height 762
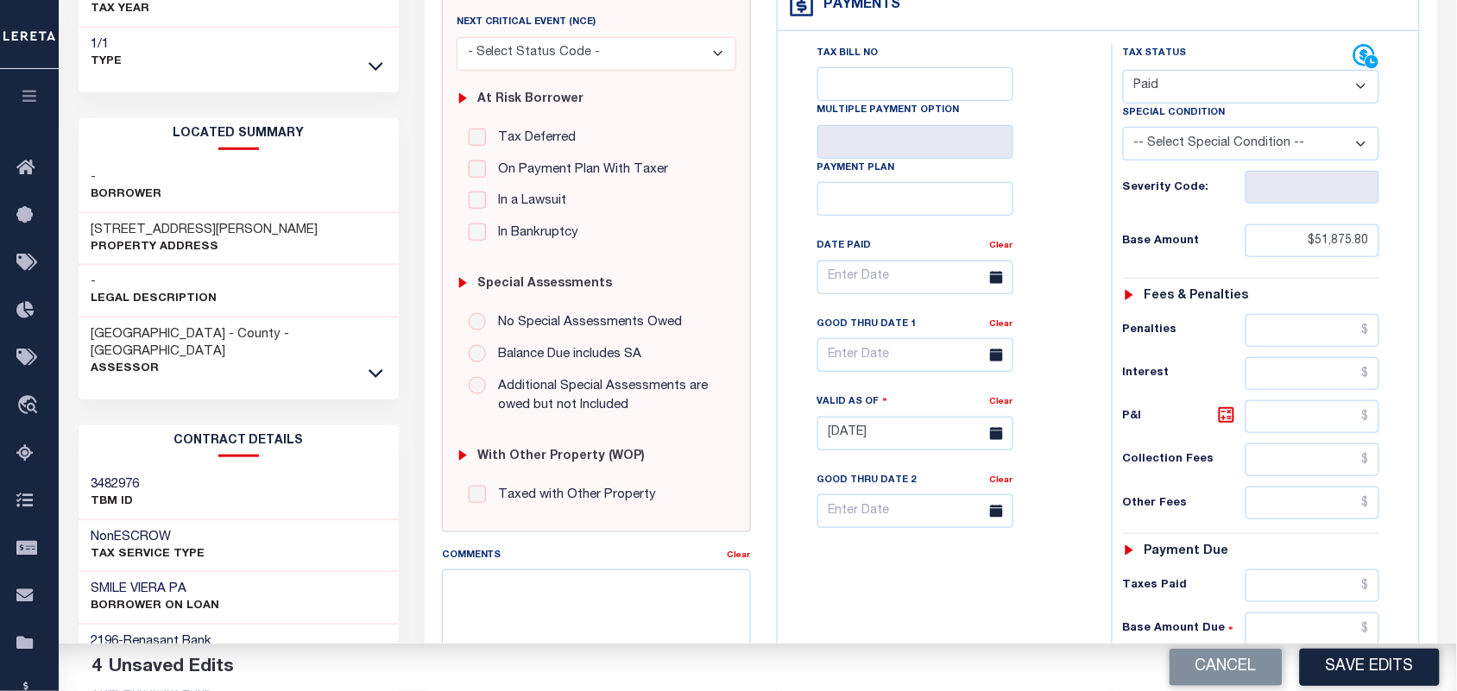
scroll to position [0, 0]
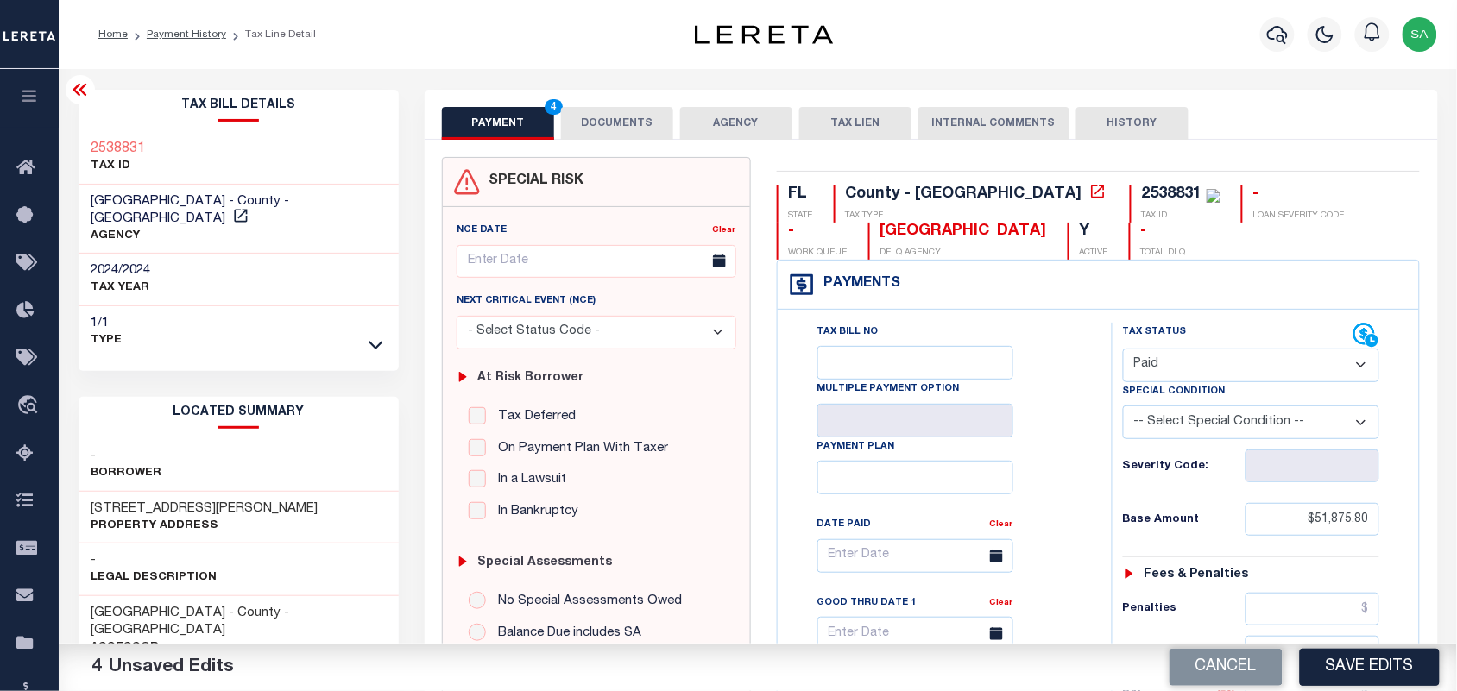
click at [630, 107] on button "DOCUMENTS" at bounding box center [617, 123] width 112 height 33
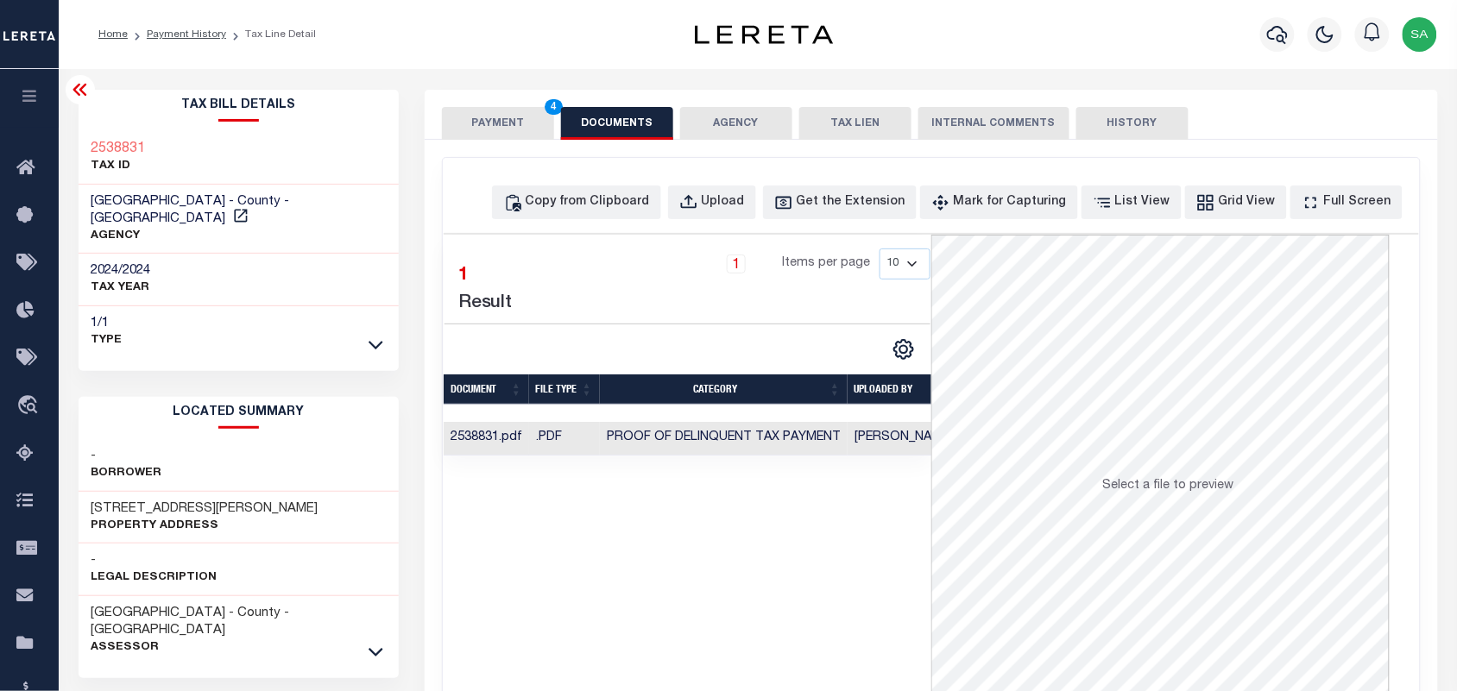
click at [507, 123] on button "PAYMENT 4" at bounding box center [498, 123] width 112 height 33
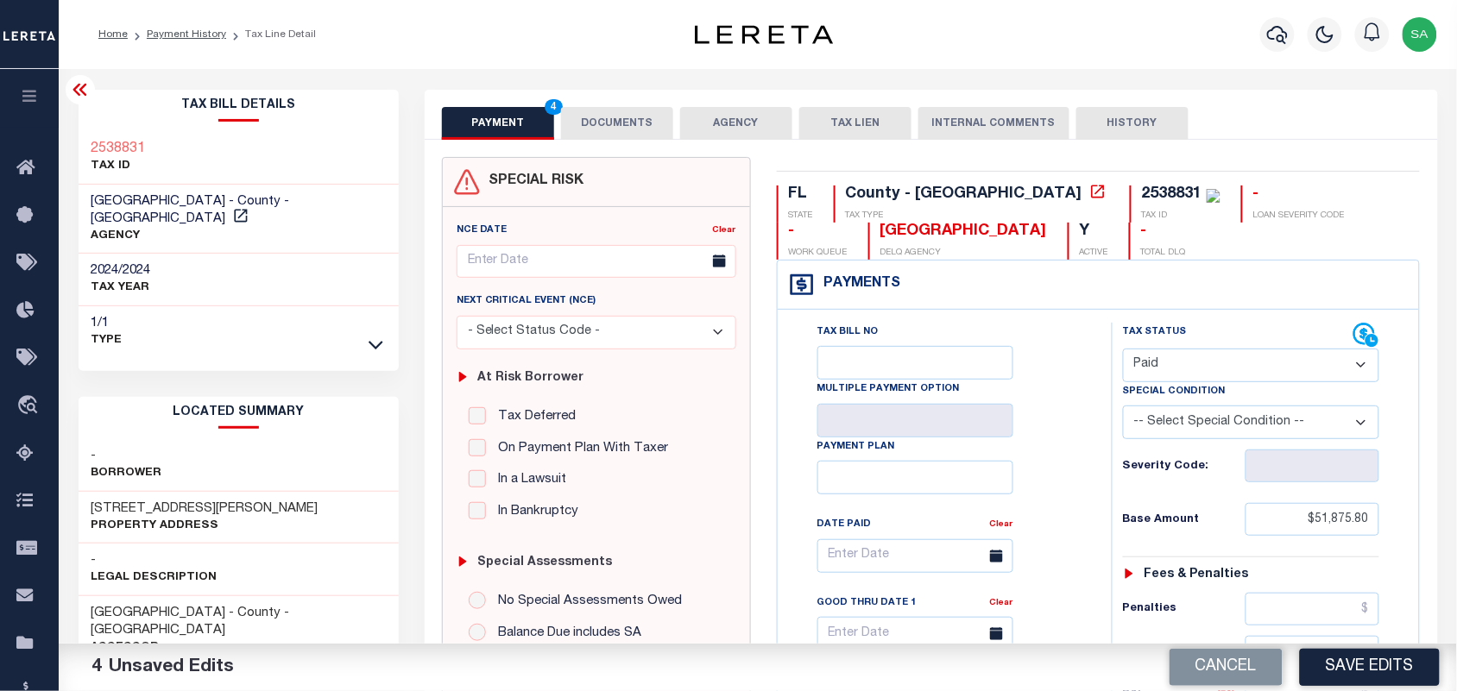
click at [636, 136] on button "DOCUMENTS" at bounding box center [617, 123] width 112 height 33
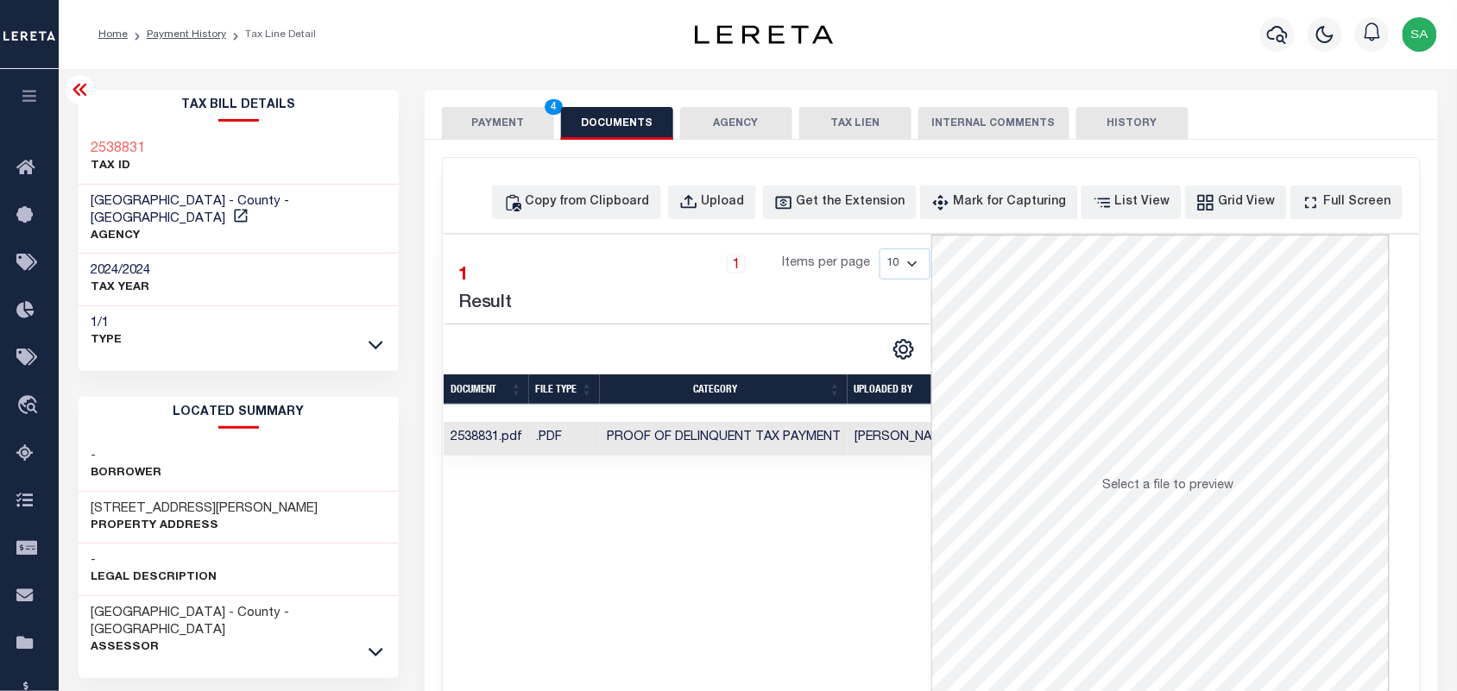
click at [512, 132] on button "PAYMENT 4" at bounding box center [498, 123] width 112 height 33
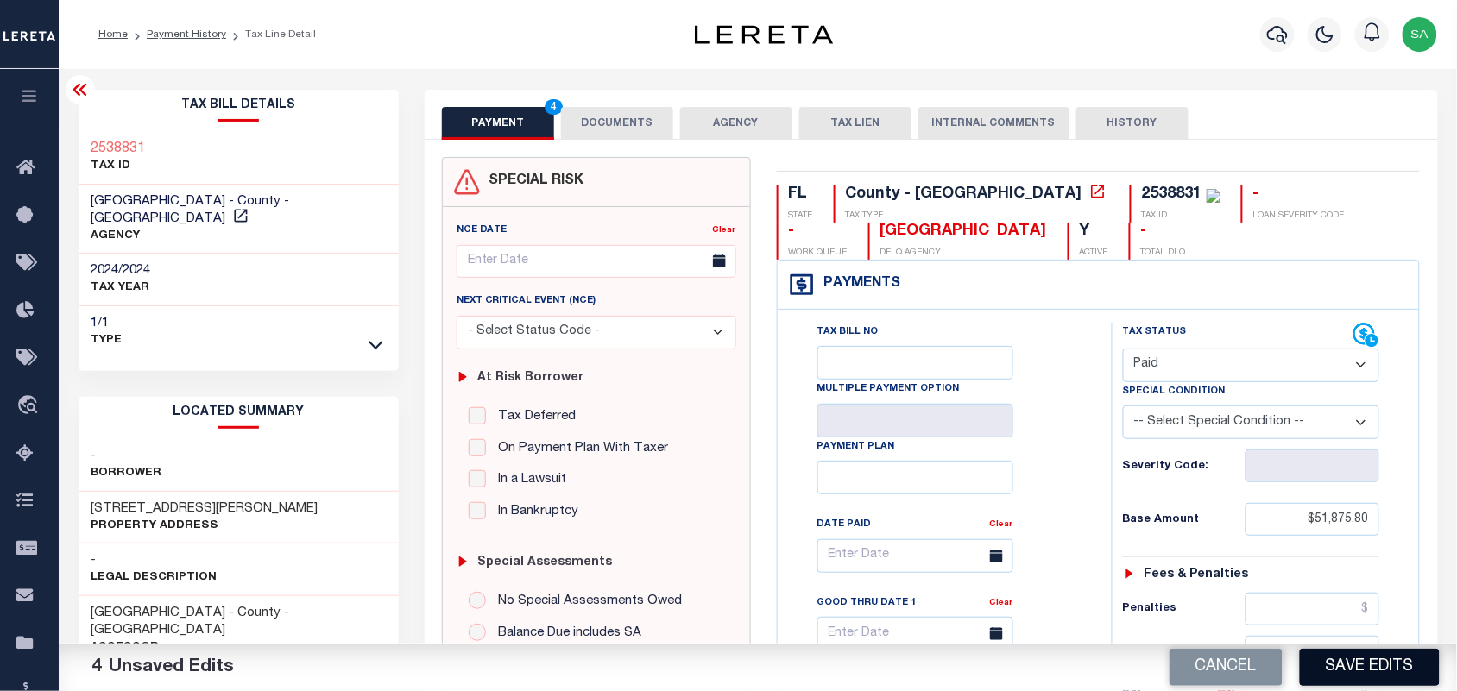
click at [1370, 661] on button "Save Edits" at bounding box center [1370, 667] width 140 height 37
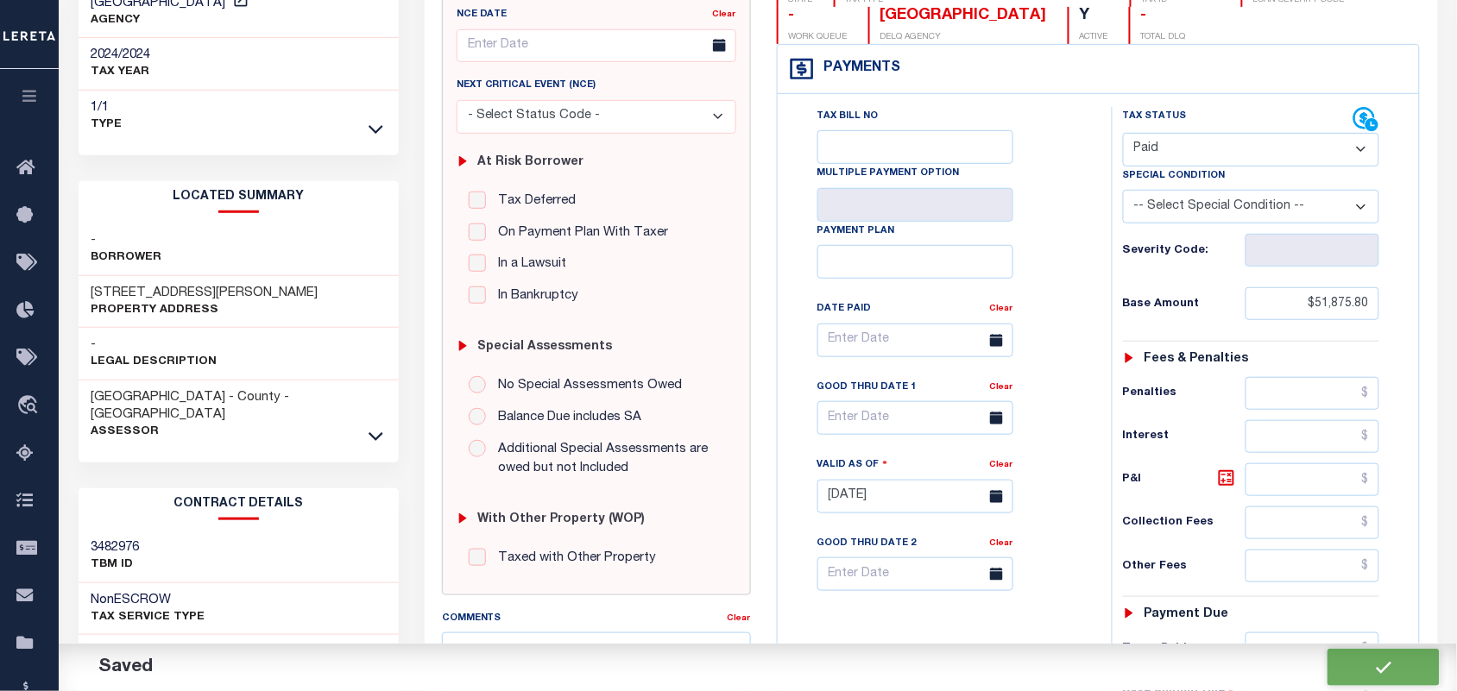
checkbox input "false"
type input "$51,875.8"
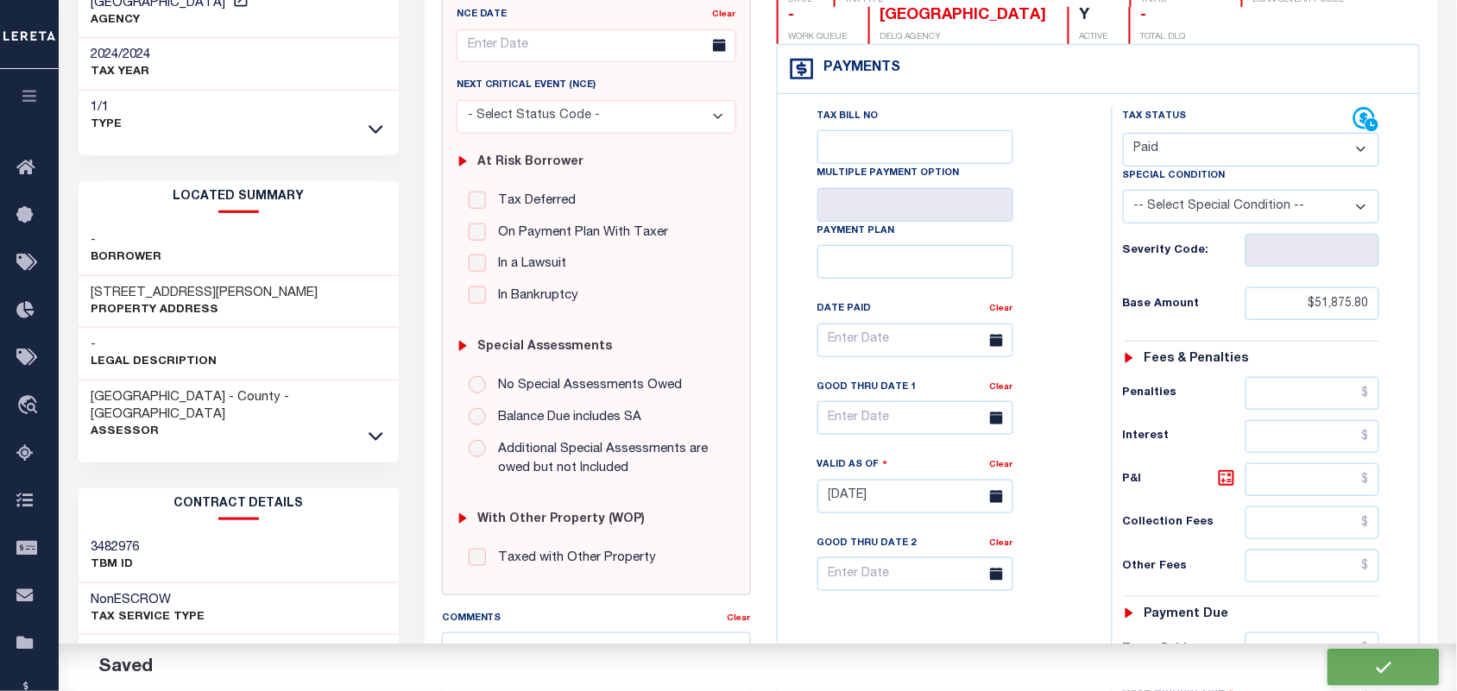
type input "$0"
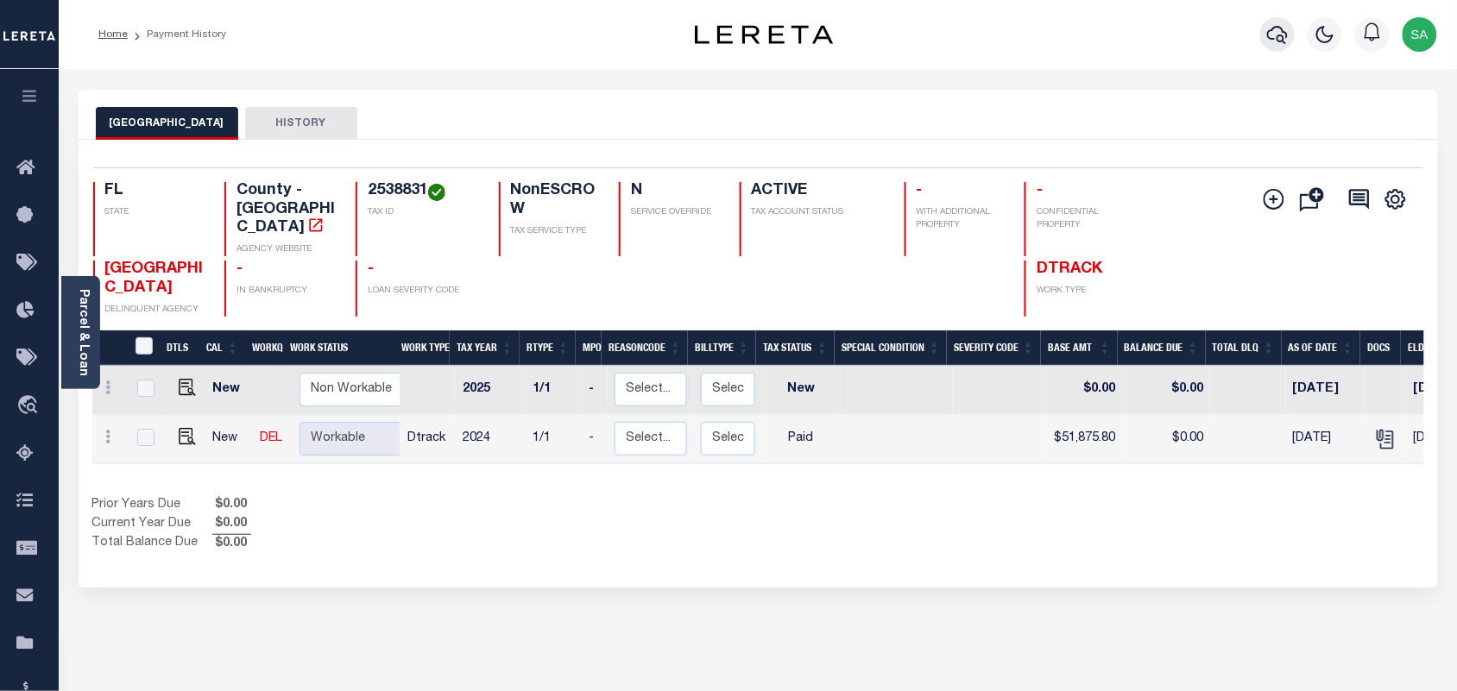
click at [1277, 41] on icon "button" at bounding box center [1277, 34] width 21 height 21
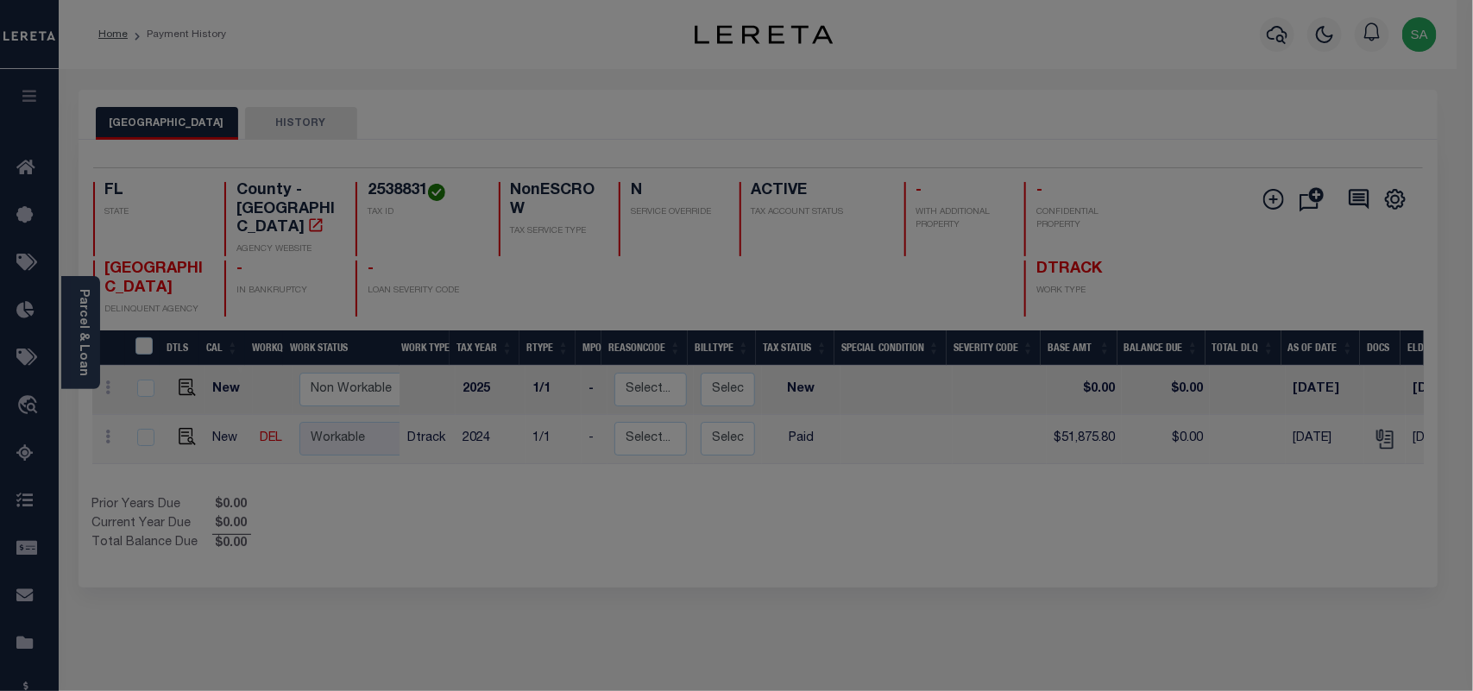
click at [0, 0] on div "Include Loans TBM Customers Borrowers Payments (Lender Non-Disb) Payments (Lend…" at bounding box center [0, 0] width 0 height 0
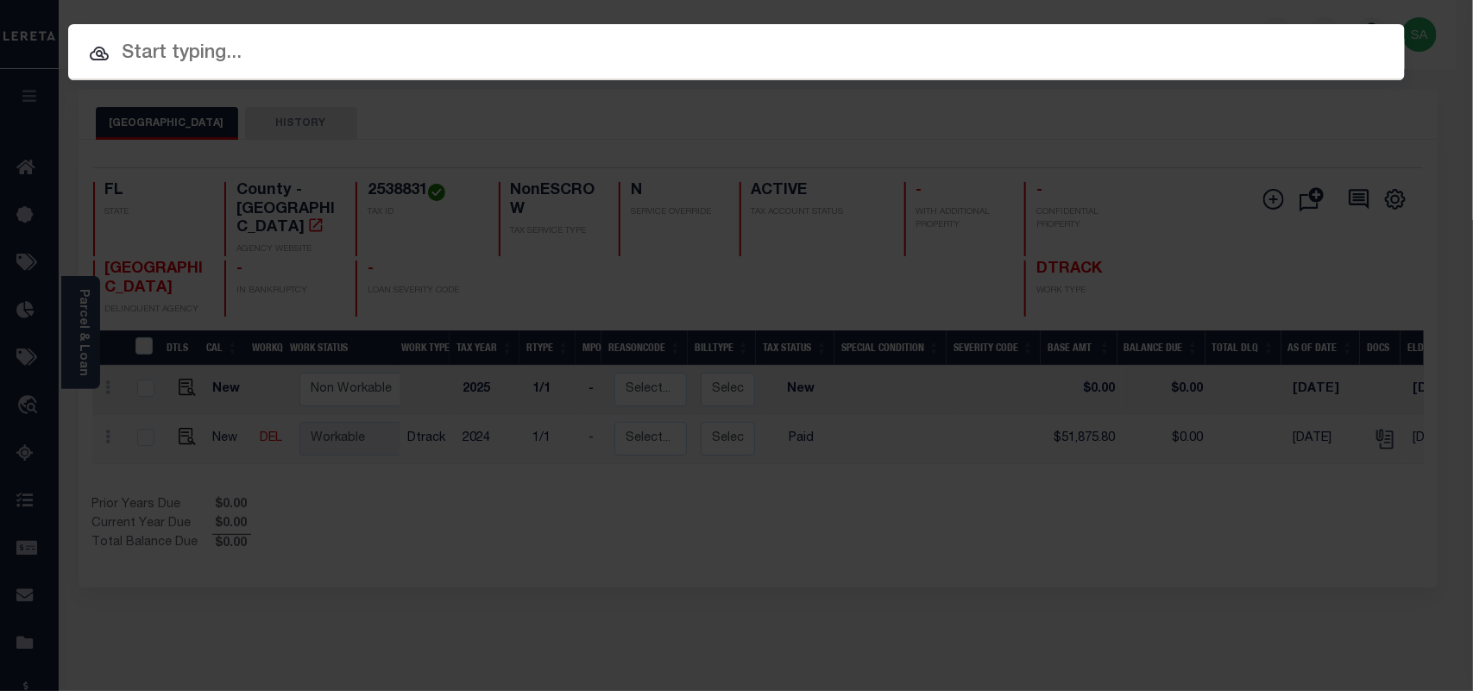
paste input "20358"
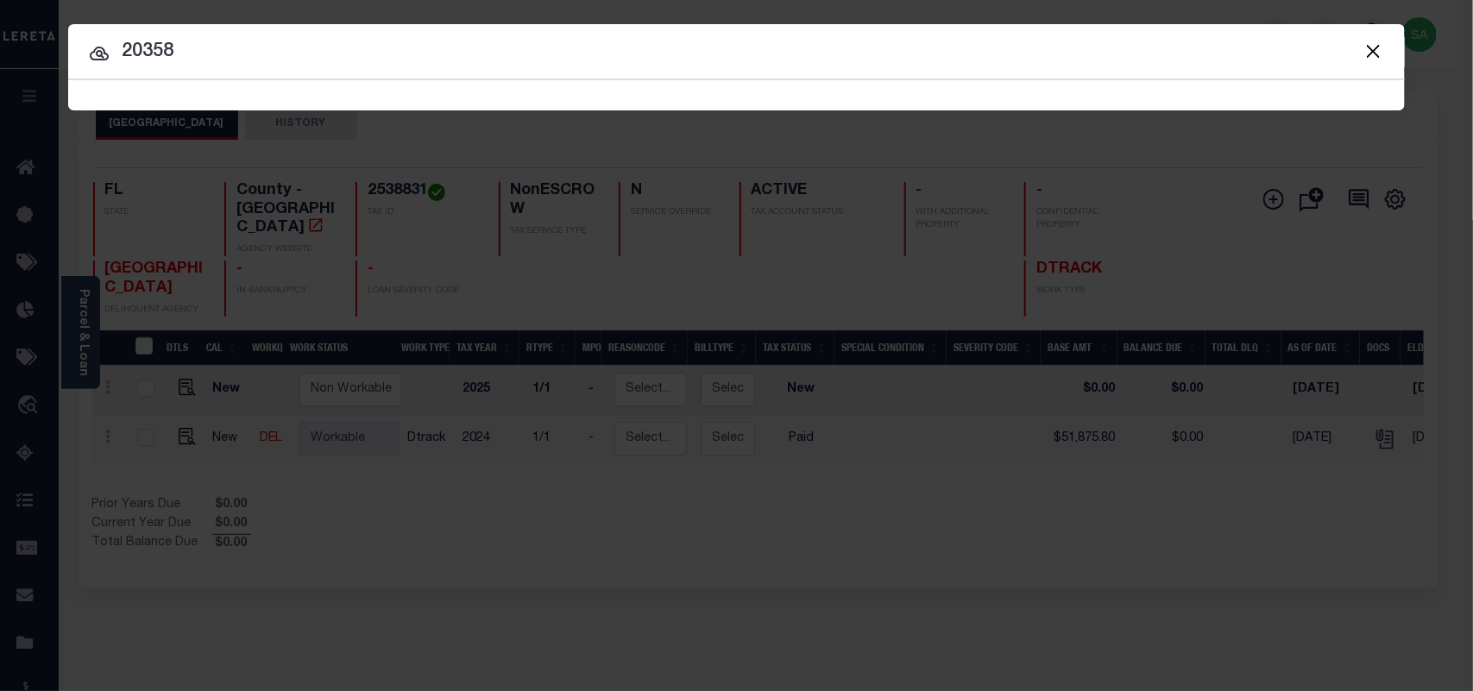
type input "20358"
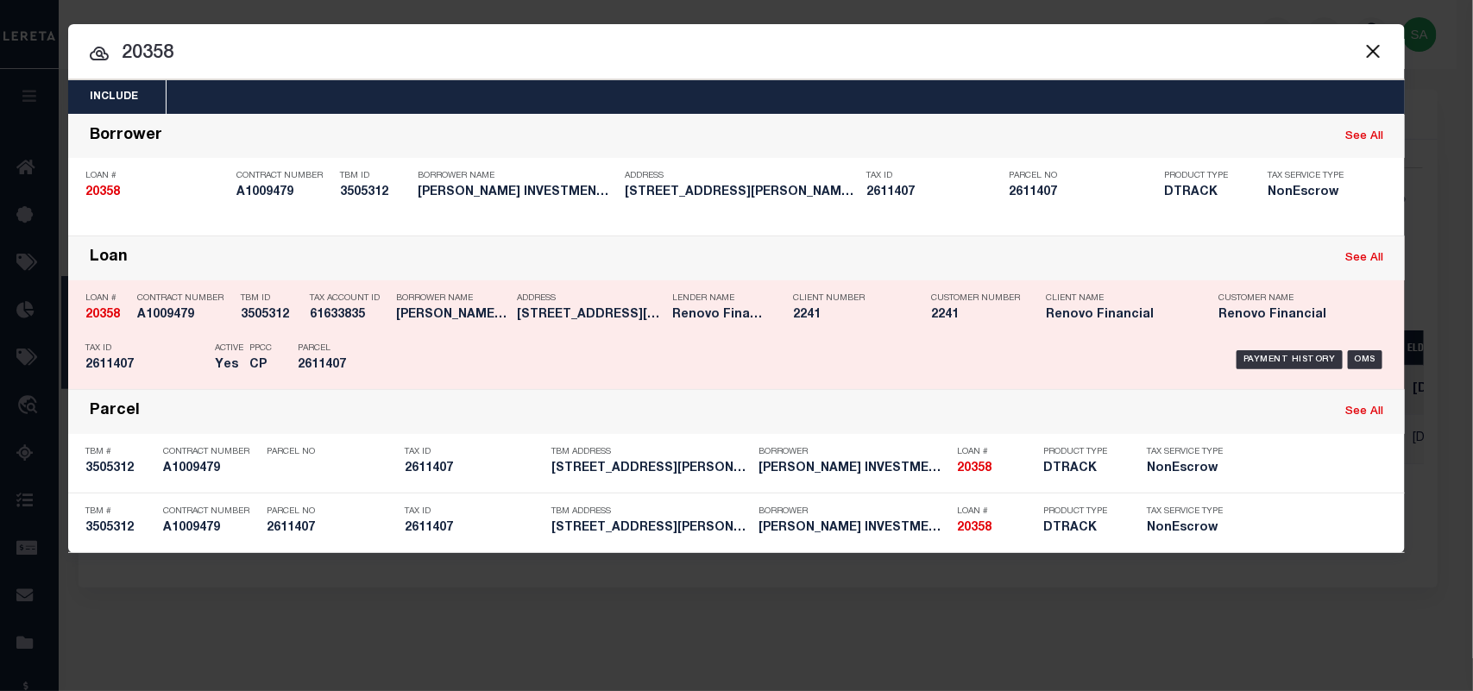
click at [387, 332] on div "Borrower Name [PERSON_NAME] INVESTMENTS, LLC" at bounding box center [443, 310] width 121 height 50
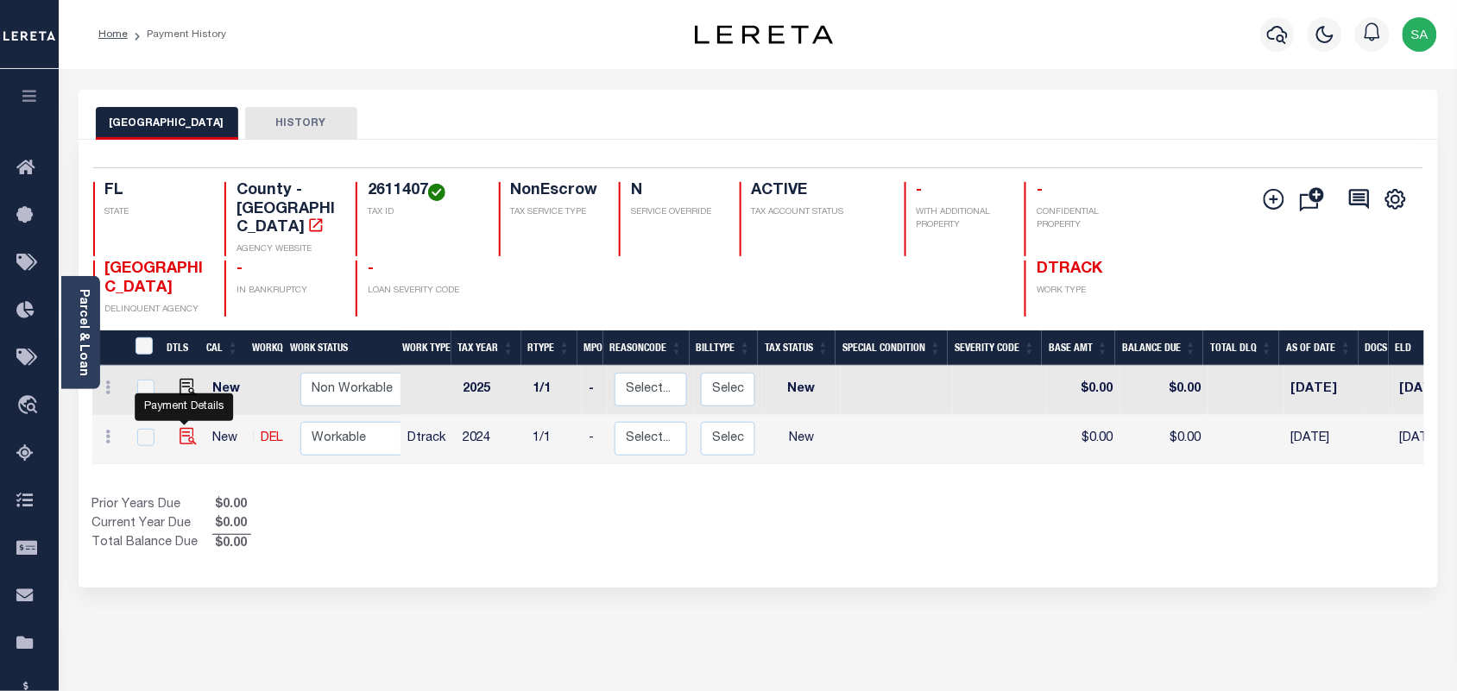
click at [190, 428] on img "" at bounding box center [188, 436] width 17 height 17
checkbox input "true"
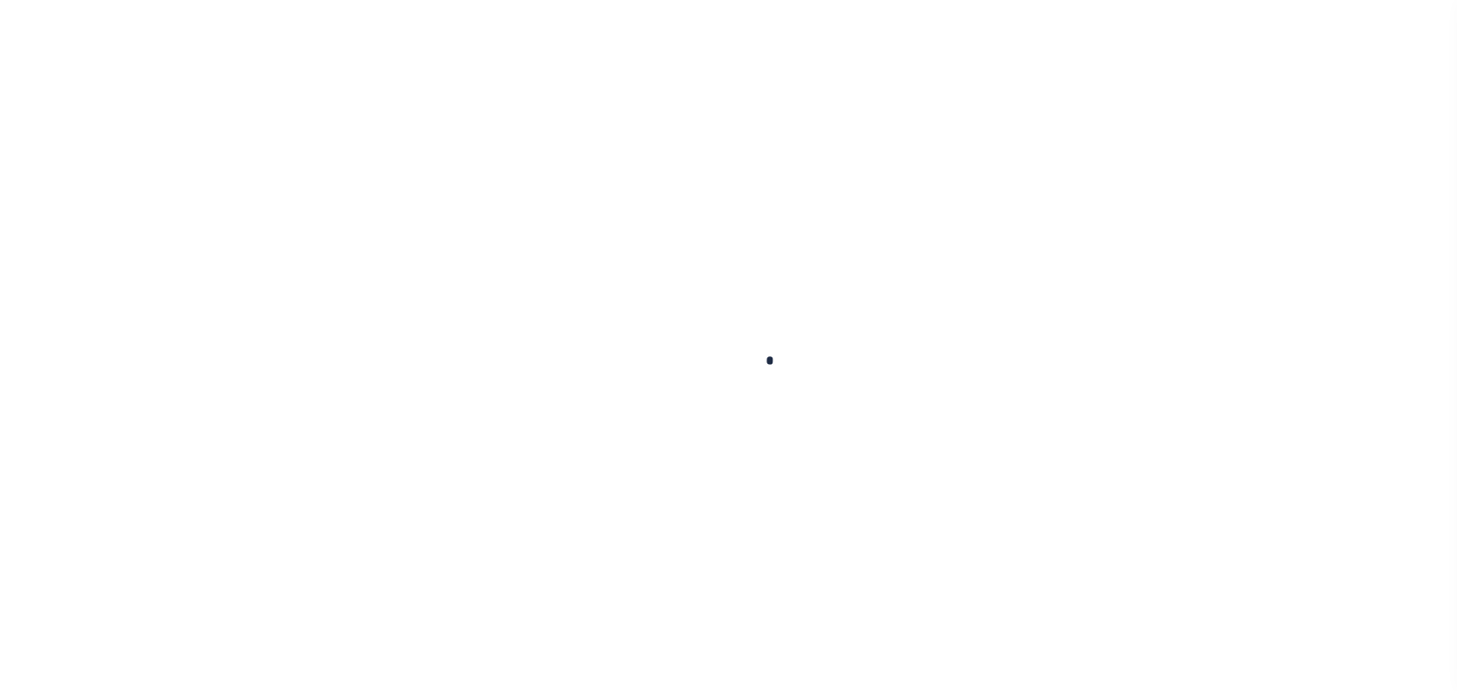
checkbox input "false"
type input "08/17/2025"
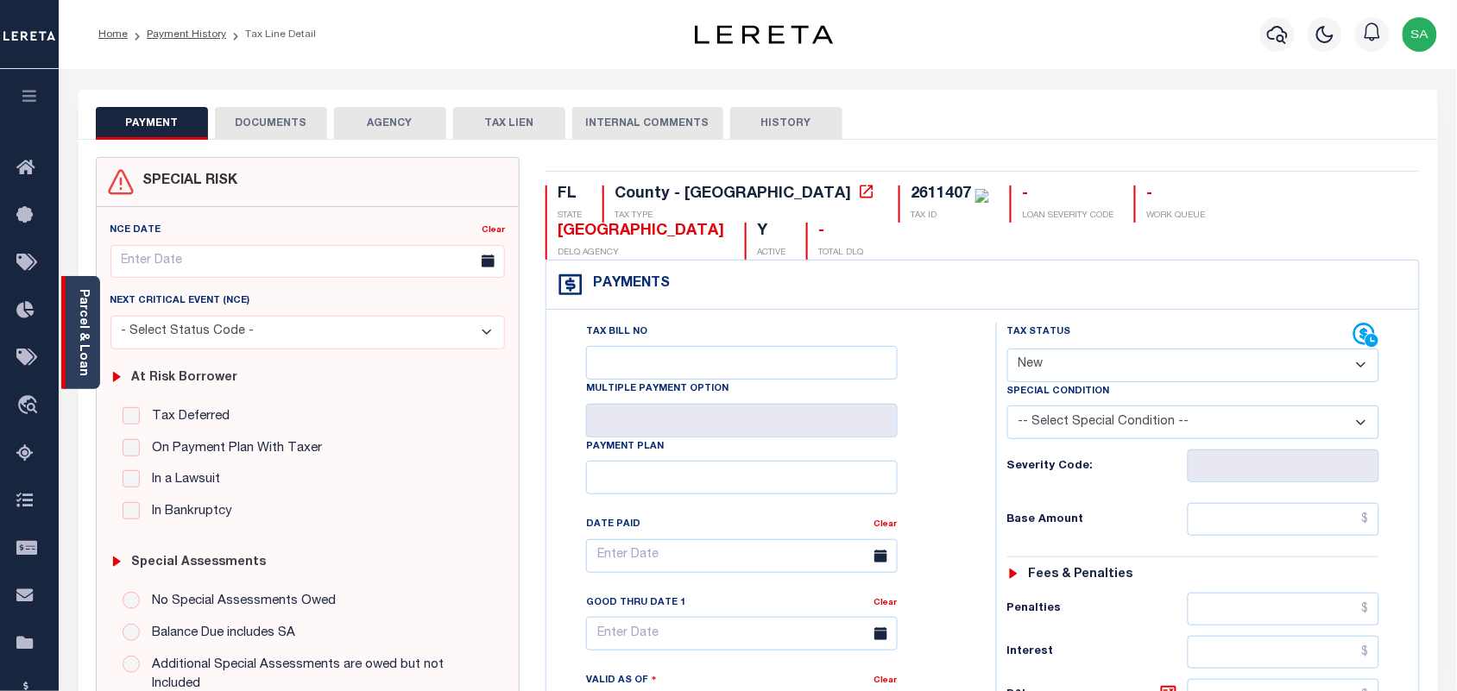
click at [89, 329] on link "Parcel & Loan" at bounding box center [83, 332] width 12 height 87
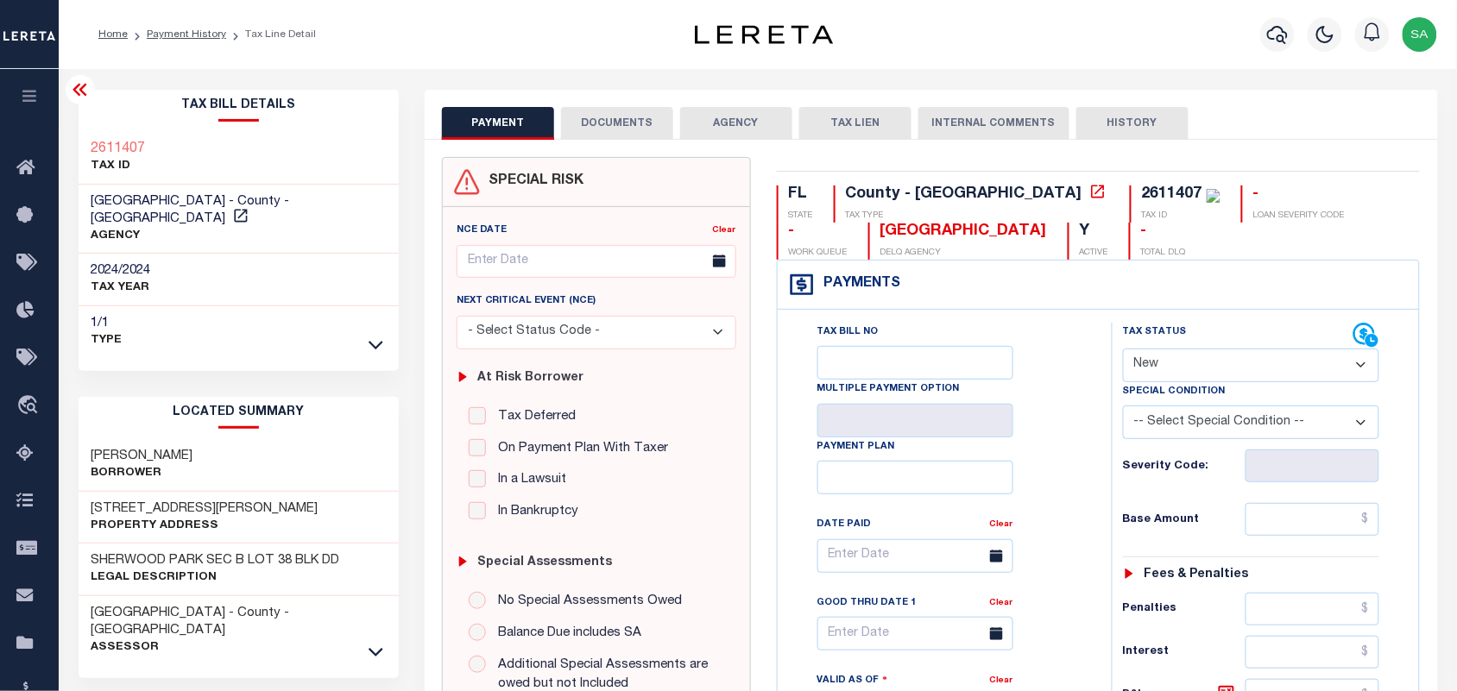
click select "- Select Status Code - Open Due/Unpaid Paid Incomplete No Tax Due Internal Refu…"
select select "PYD"
click select "- Select Status Code - Open Due/Unpaid Paid Incomplete No Tax Due Internal Refu…"
type input "[DATE]"
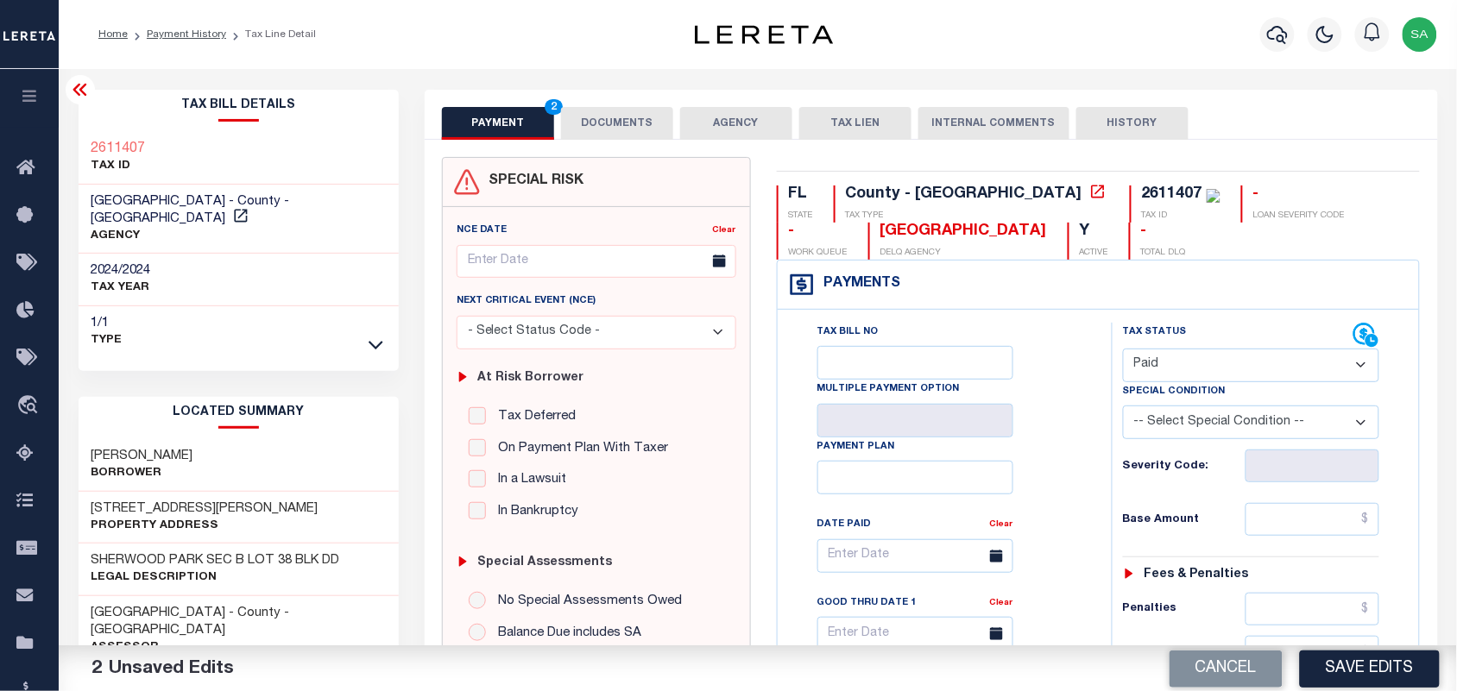
click button "DOCUMENTS"
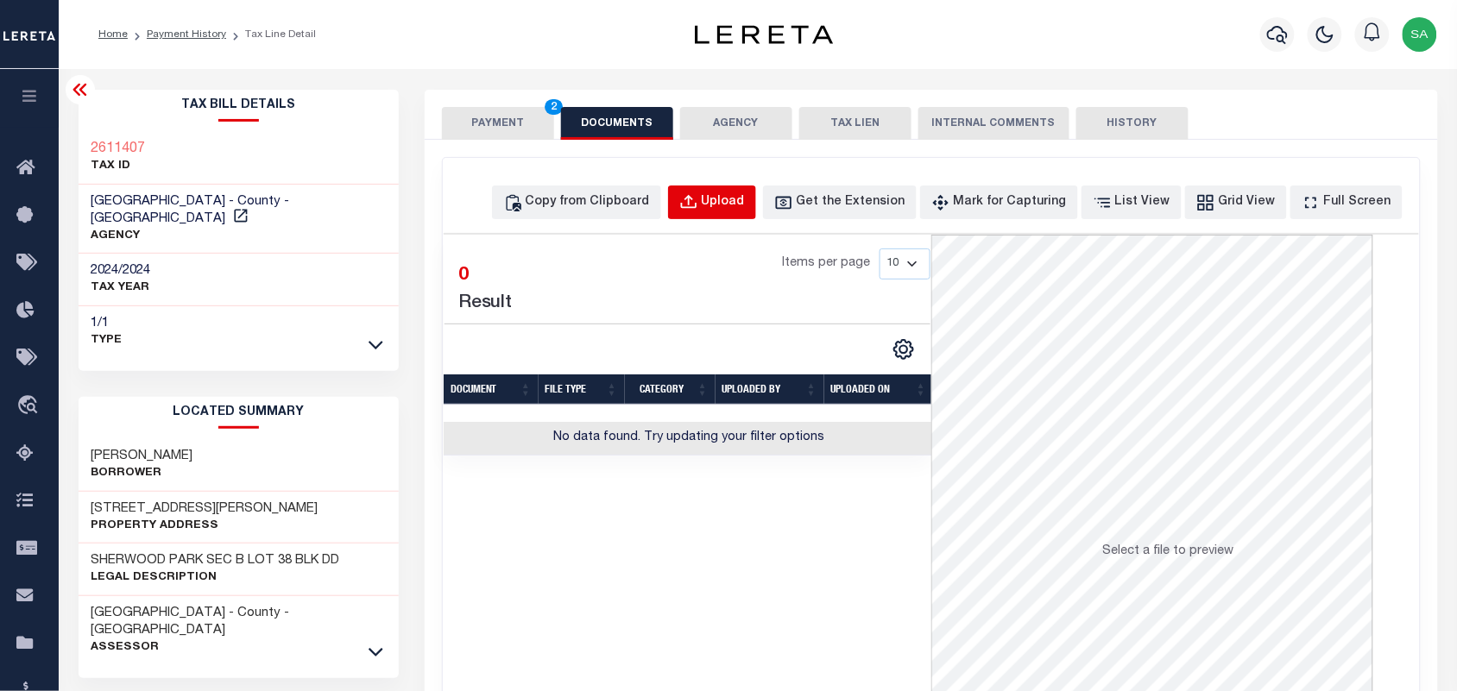
click div "Upload"
select select "POP"
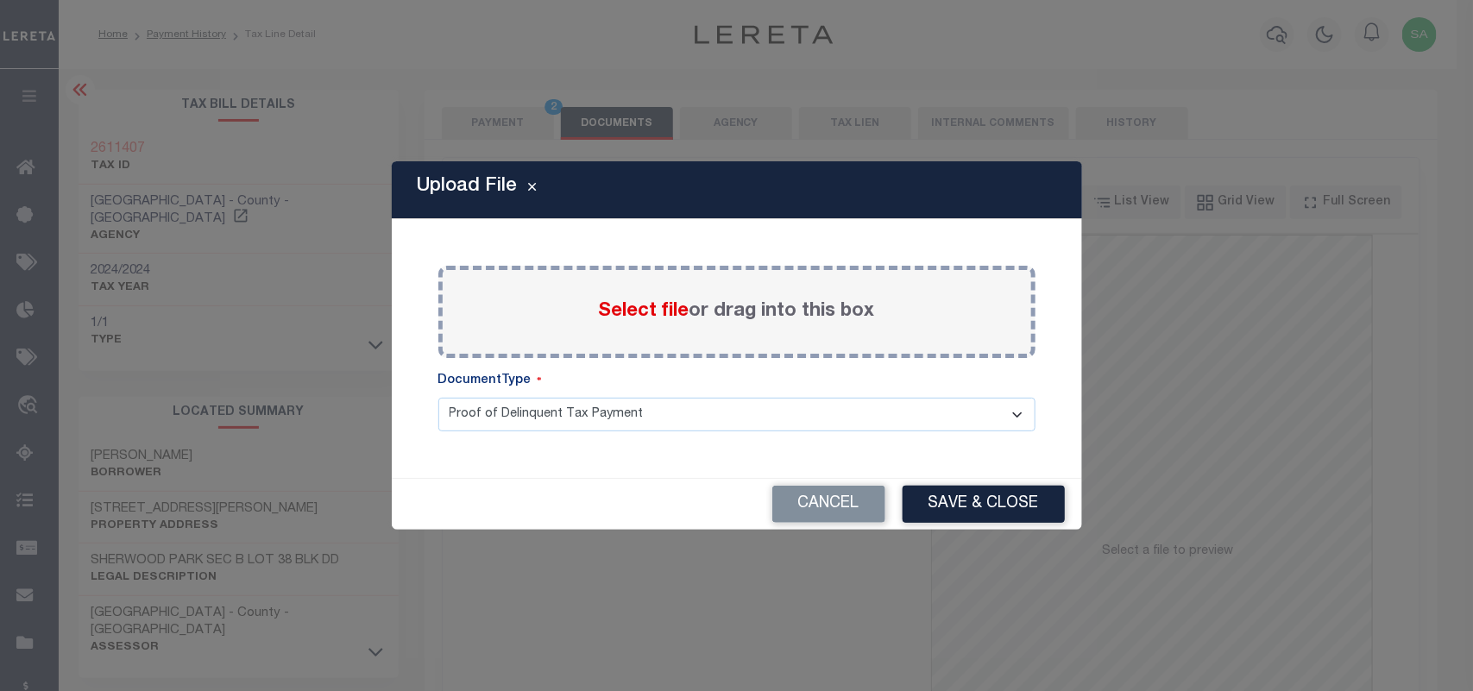
click label "Select file or drag into this box"
click input "Select file or drag into this box"
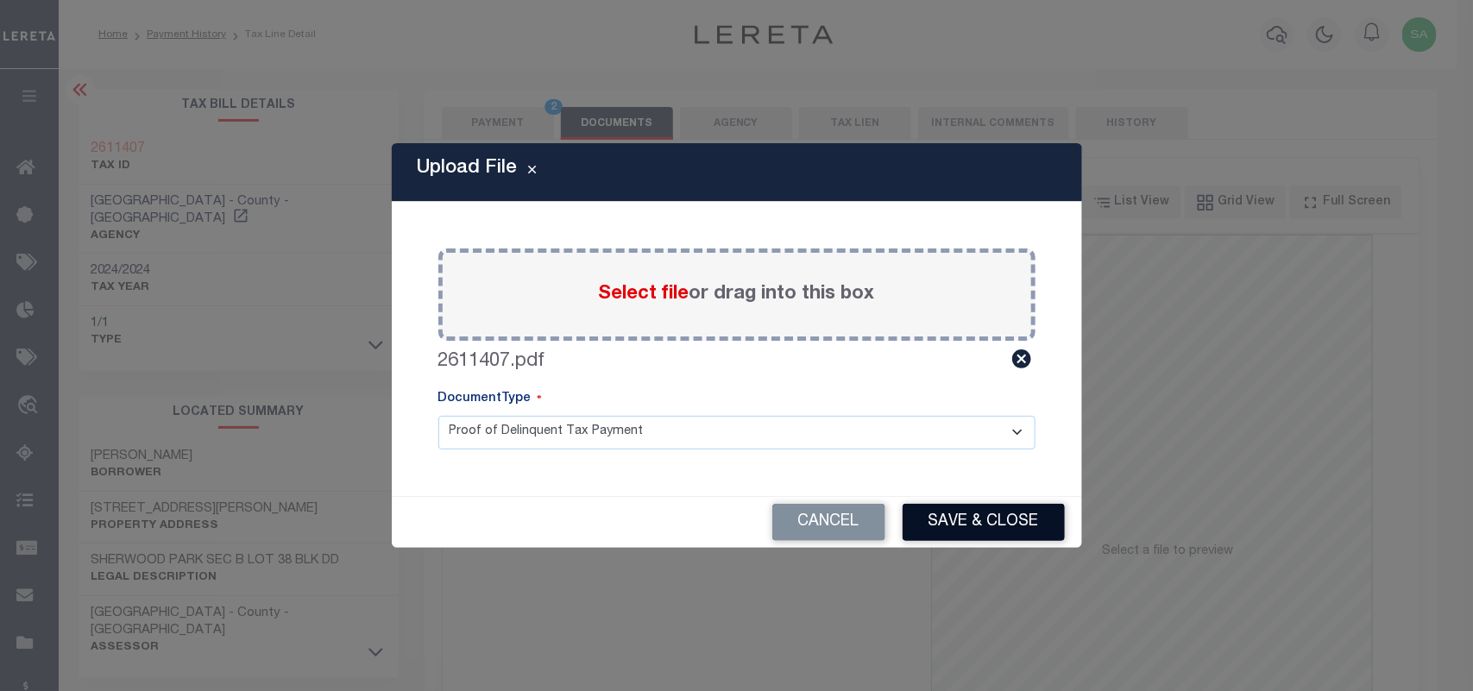
click button "Save & Close"
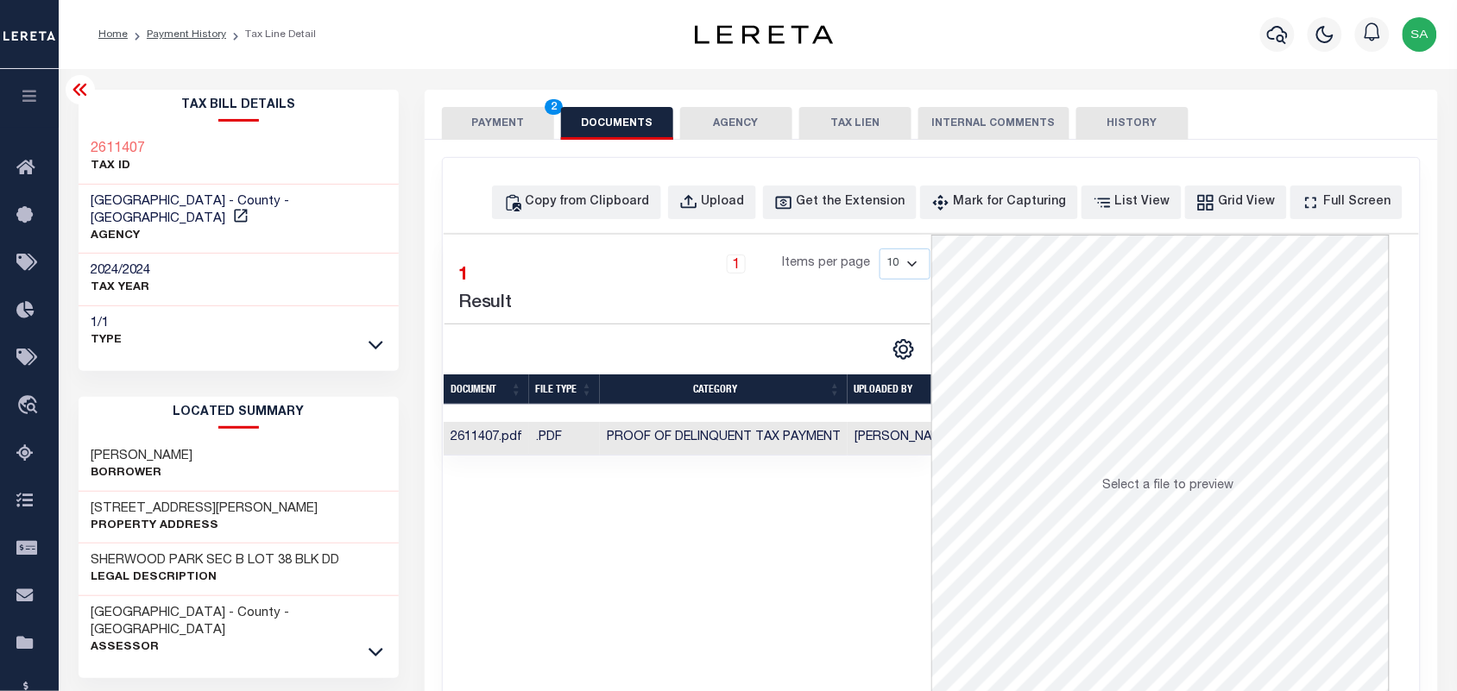
click button "PAYMENT 2"
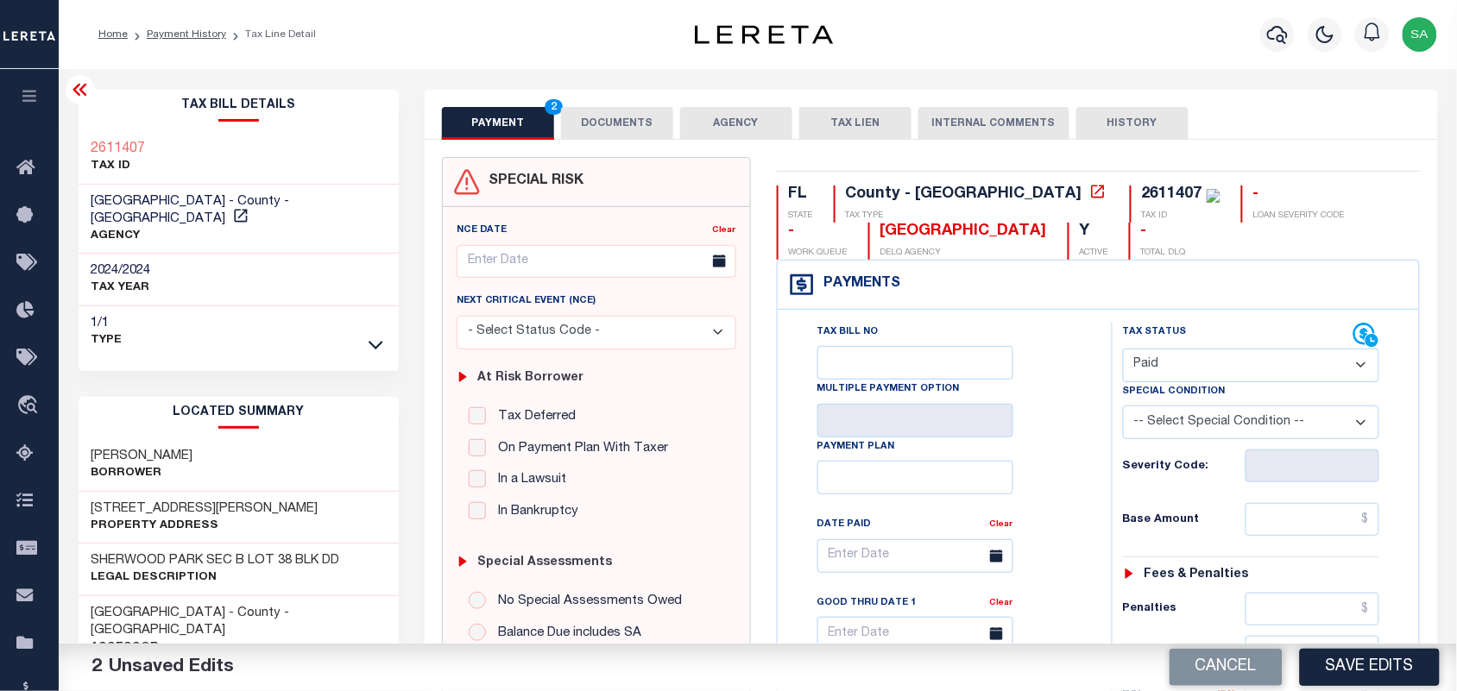
drag, startPoint x: 1378, startPoint y: 546, endPoint x: 1362, endPoint y: 540, distance: 17.5
click div "Tax Status Status - Select Status Code -"
click input "text"
paste input "3,074.74"
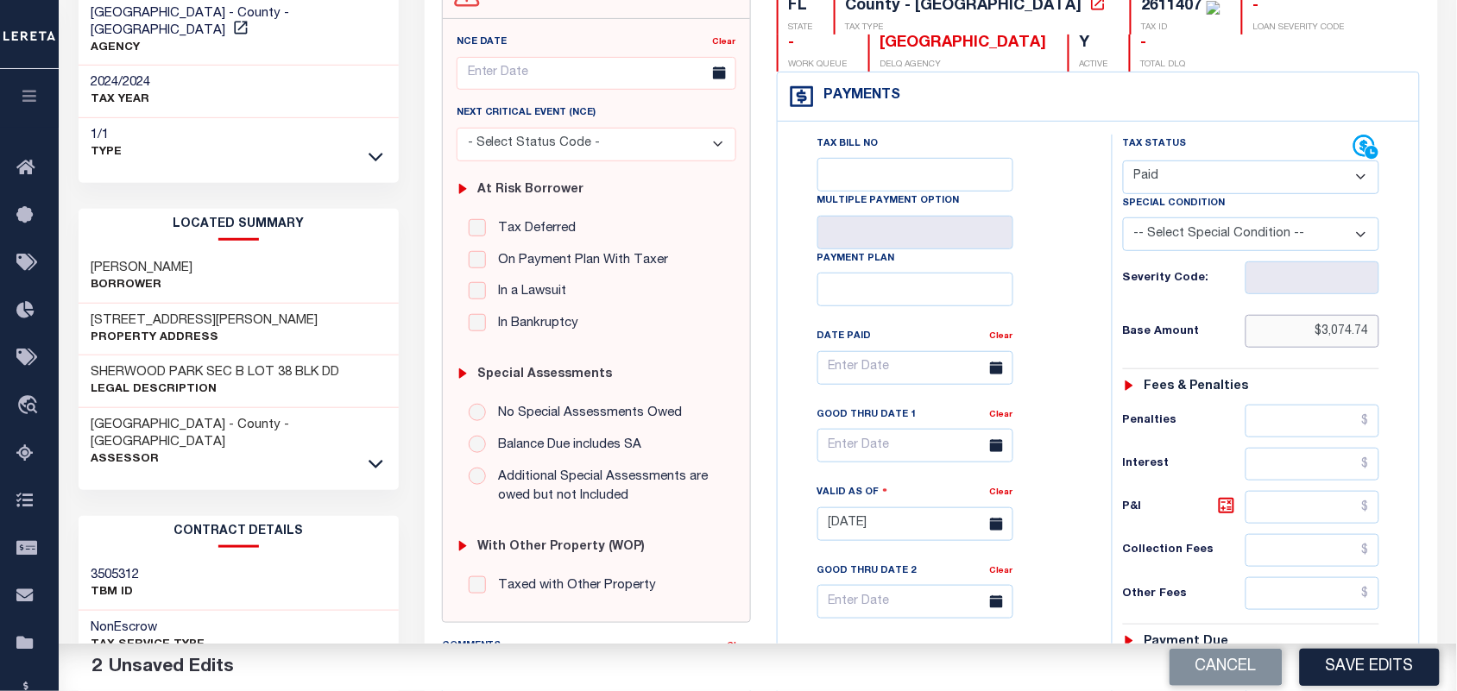
scroll to position [432, 0]
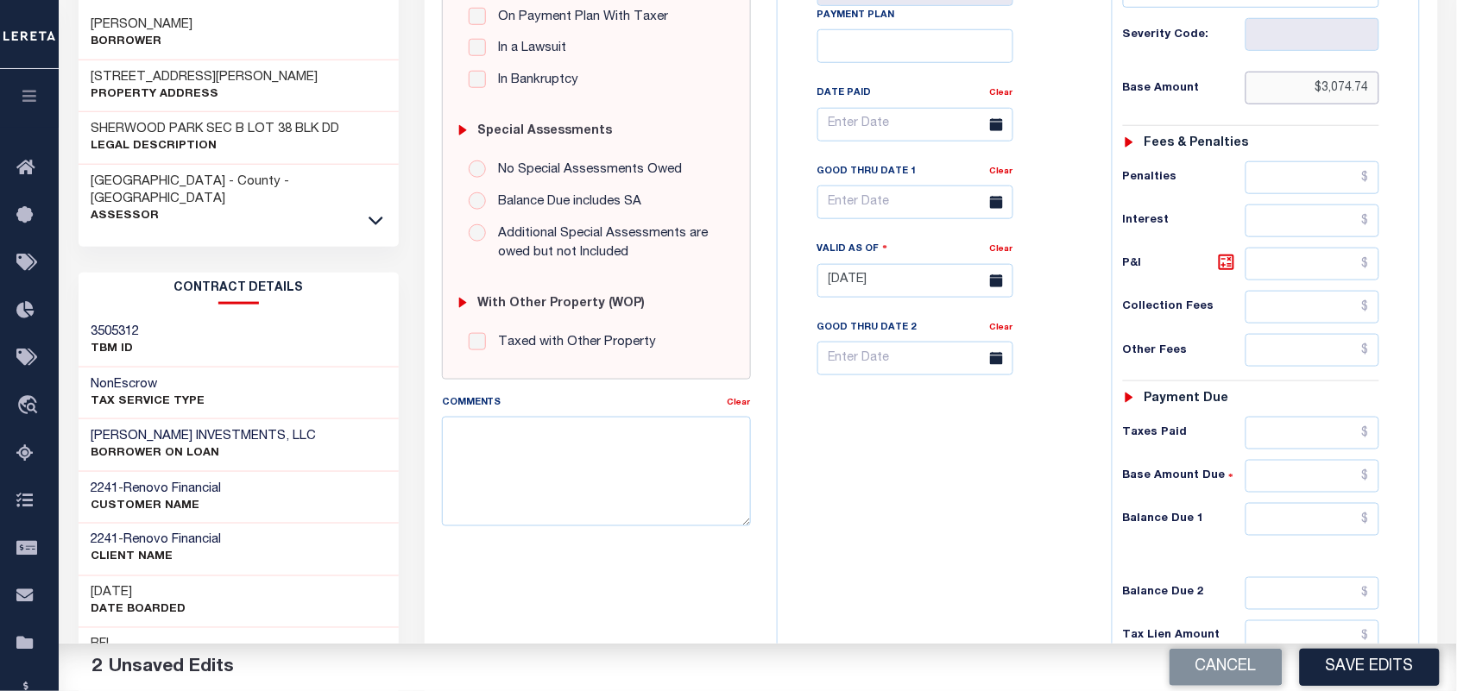
type input "$3,074.74"
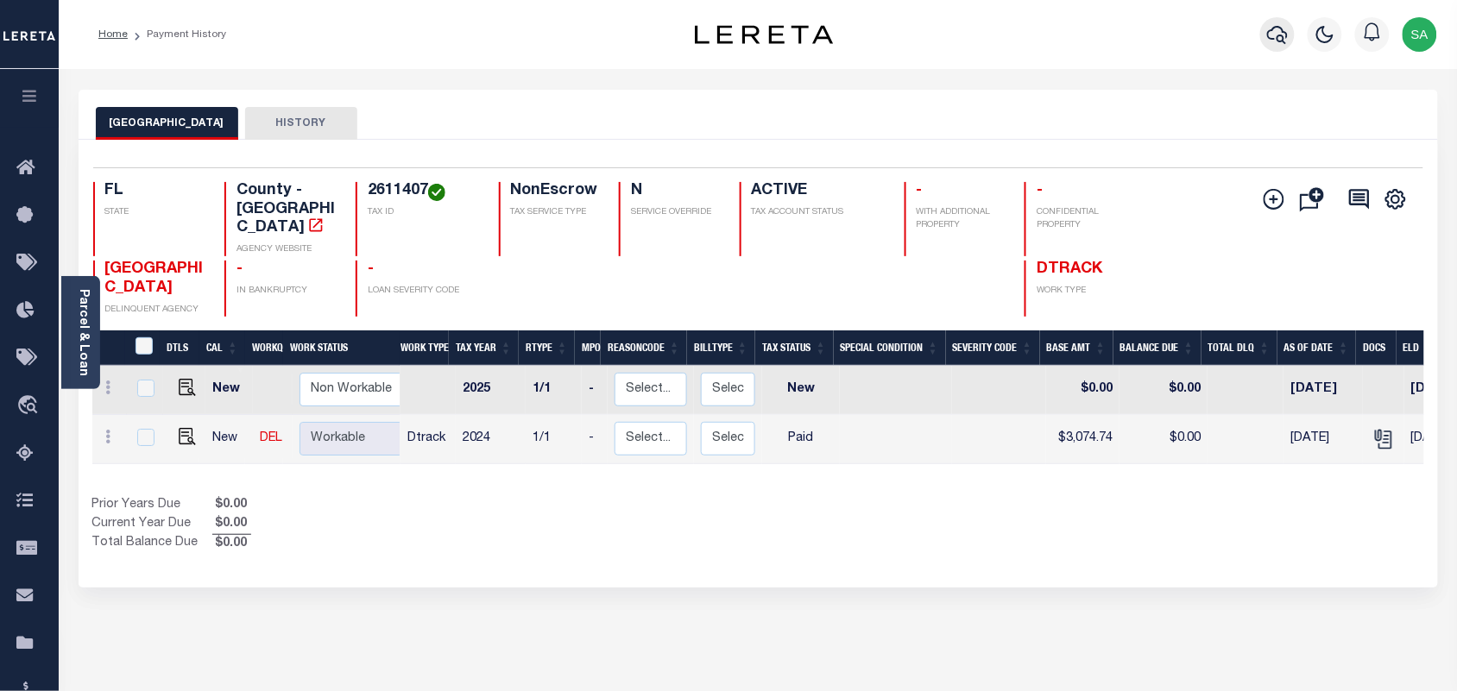
click at [1277, 33] on icon "button" at bounding box center [1277, 34] width 21 height 21
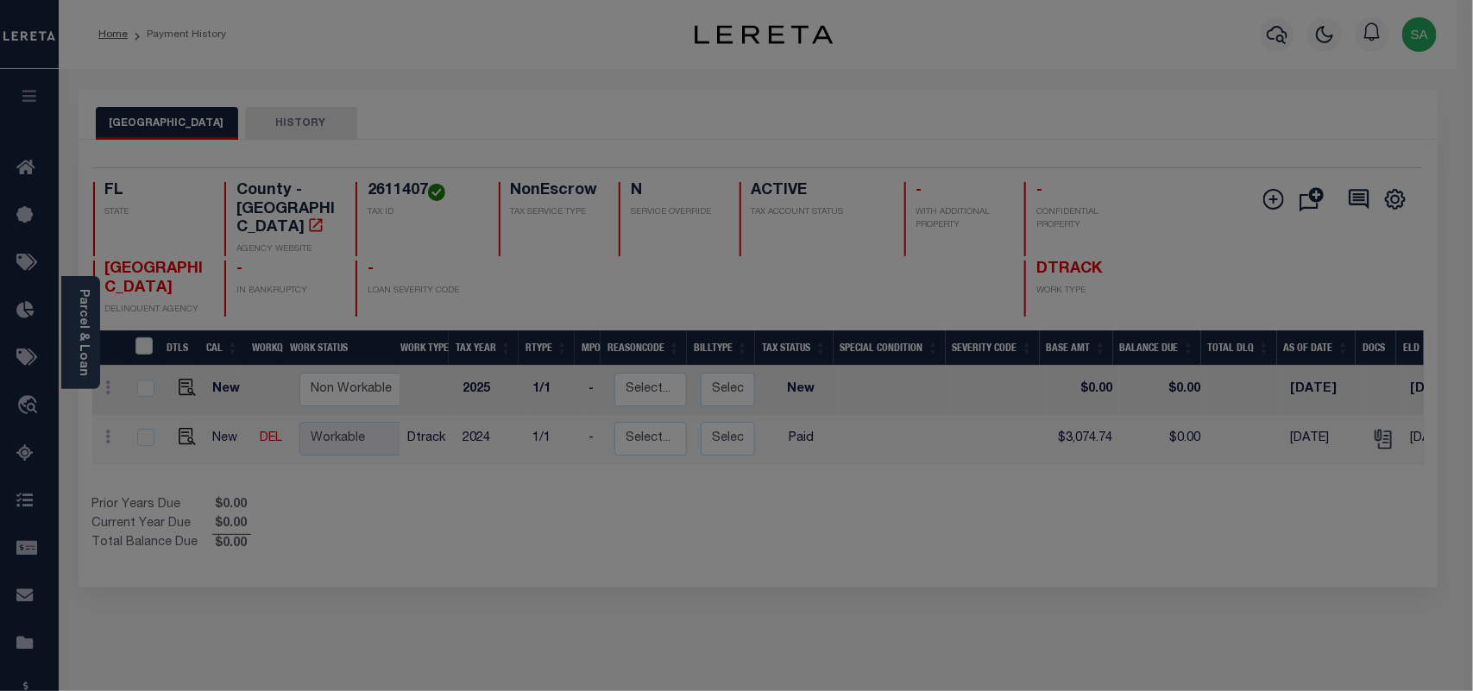
click at [0, 0] on div "Include Loans TBM Customers Borrowers Payments (Lender Non-Disb) Payments (Lend…" at bounding box center [0, 0] width 0 height 0
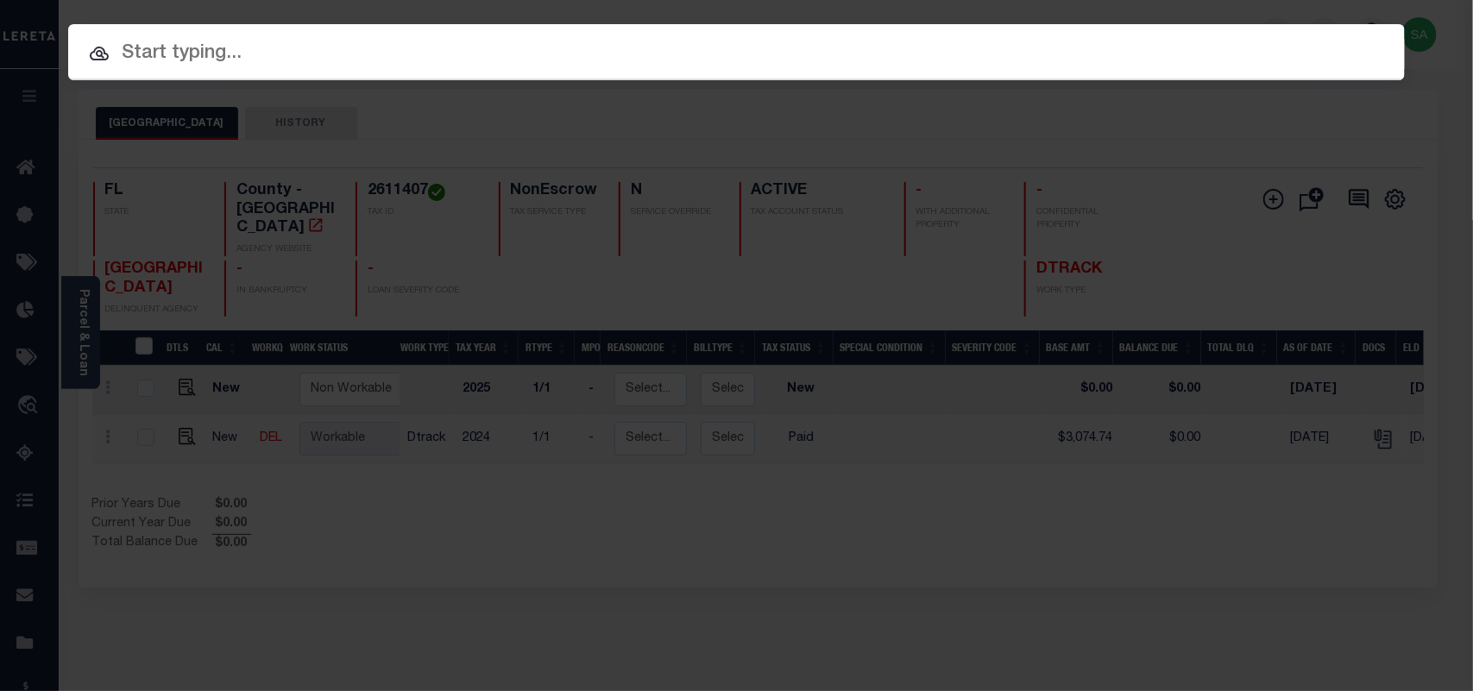
paste input "1110001215"
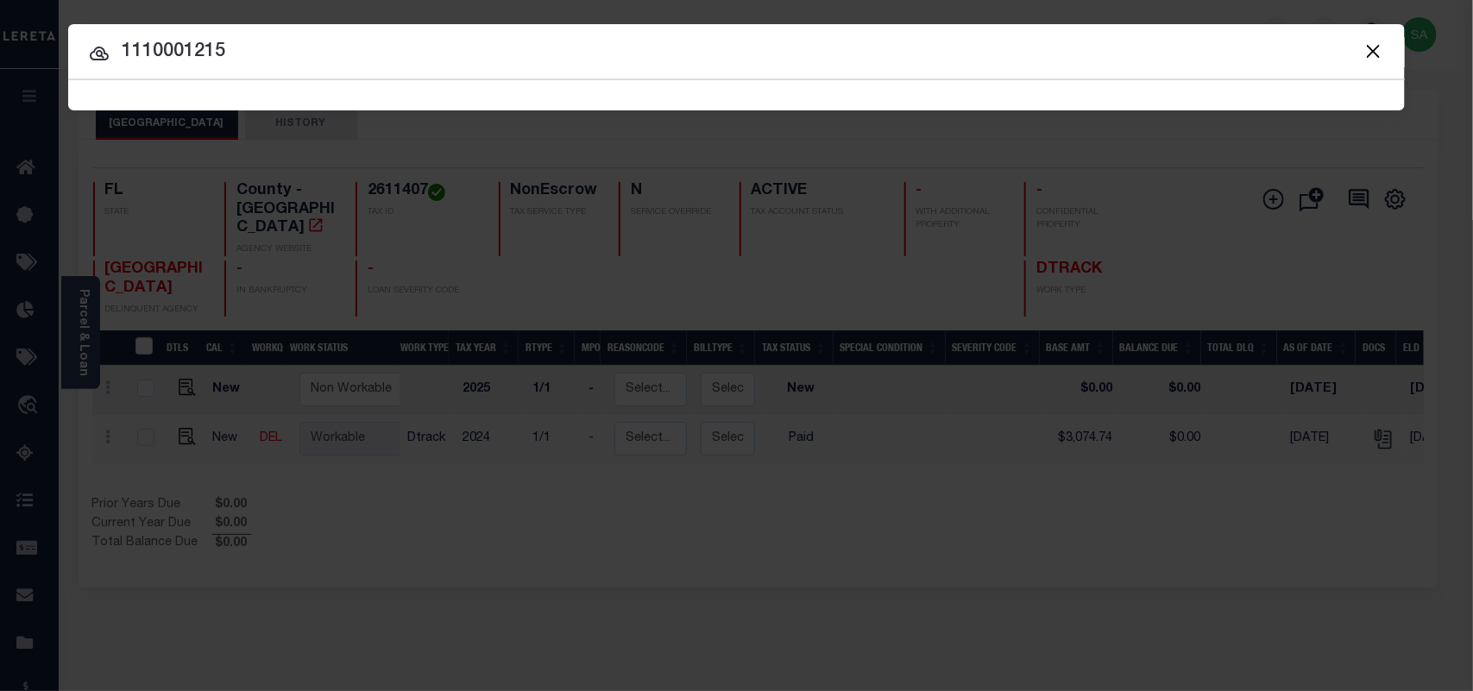
type input "1110001215"
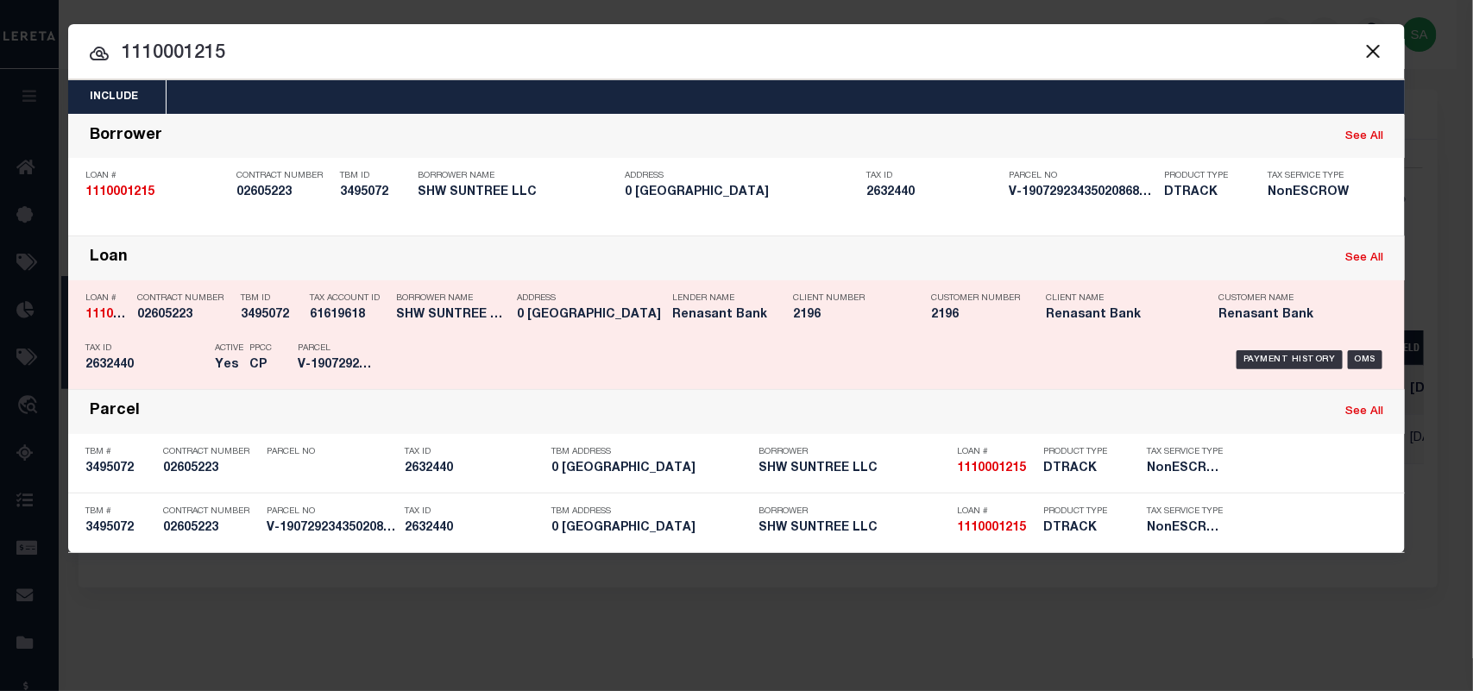
click at [390, 338] on div "Payment History OMS" at bounding box center [894, 360] width 1012 height 50
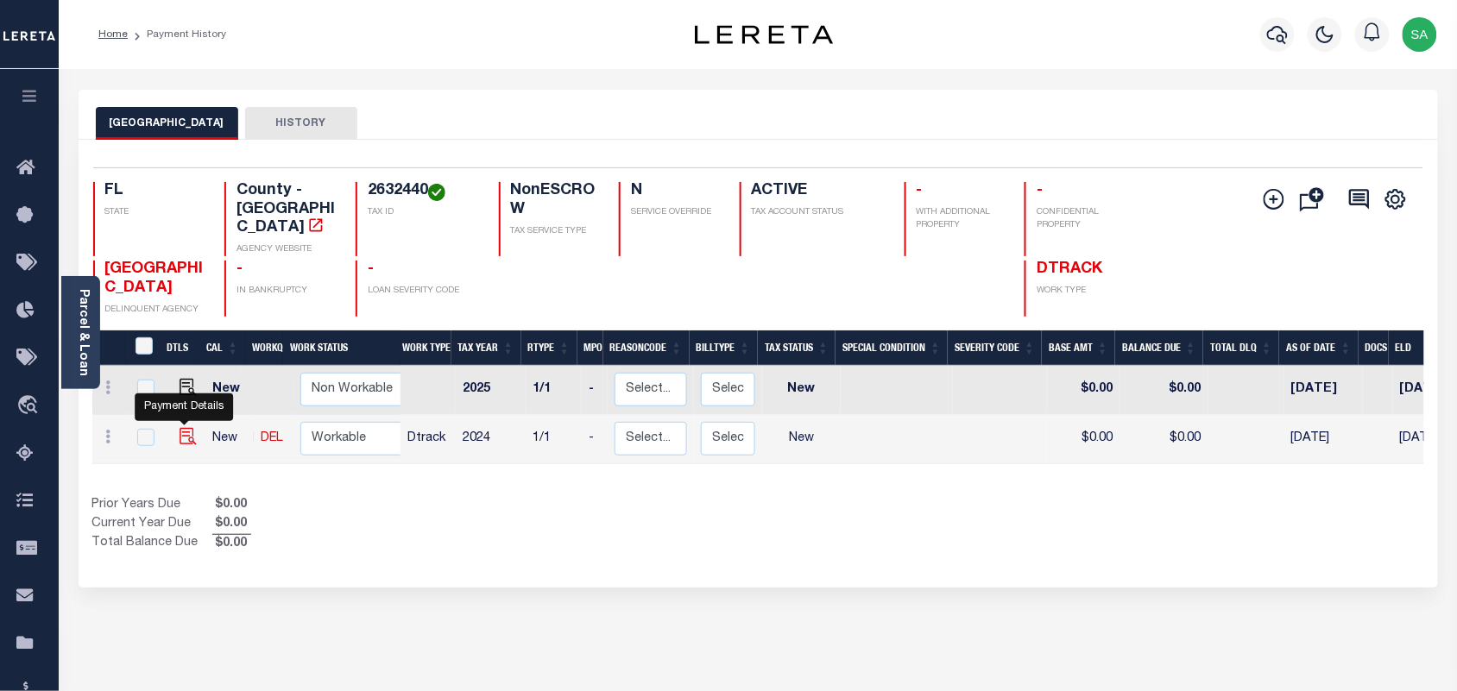
click at [188, 428] on img "" at bounding box center [188, 436] width 17 height 17
checkbox input "true"
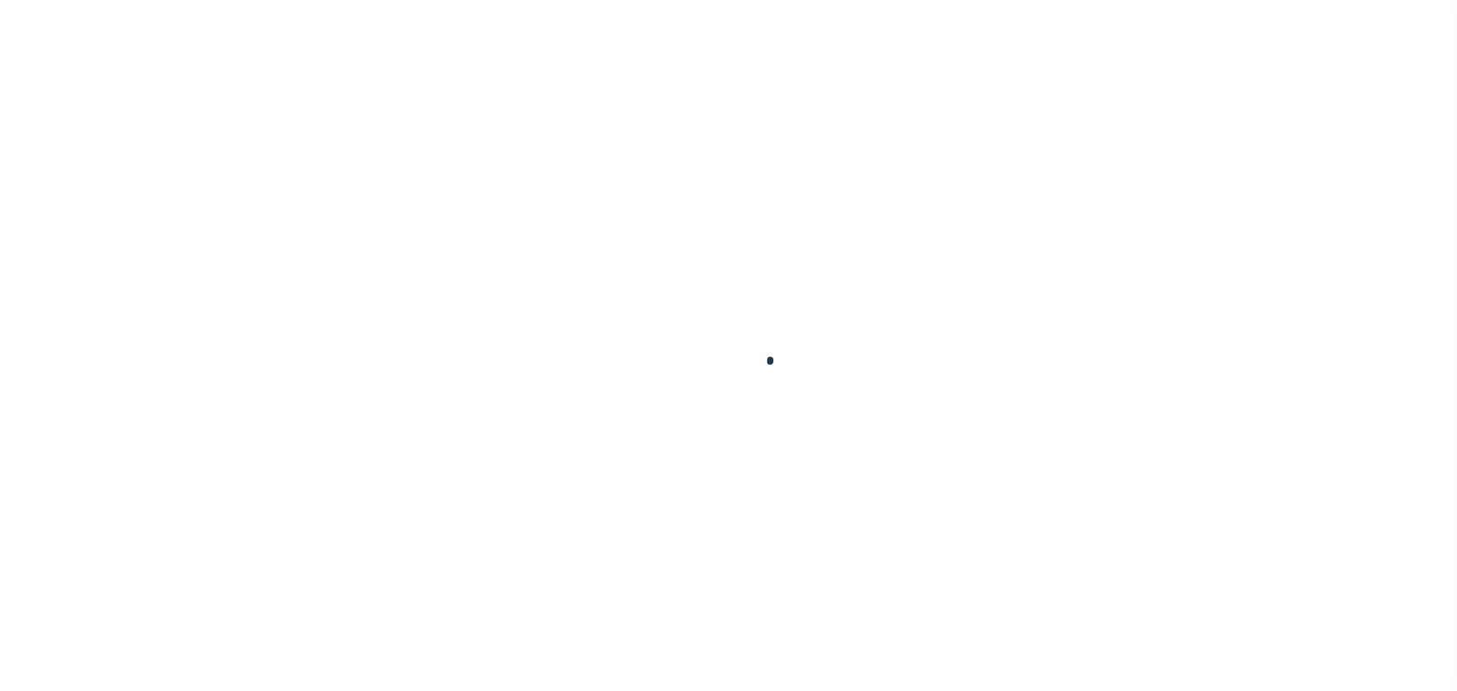
checkbox input "false"
type input "[DATE]"
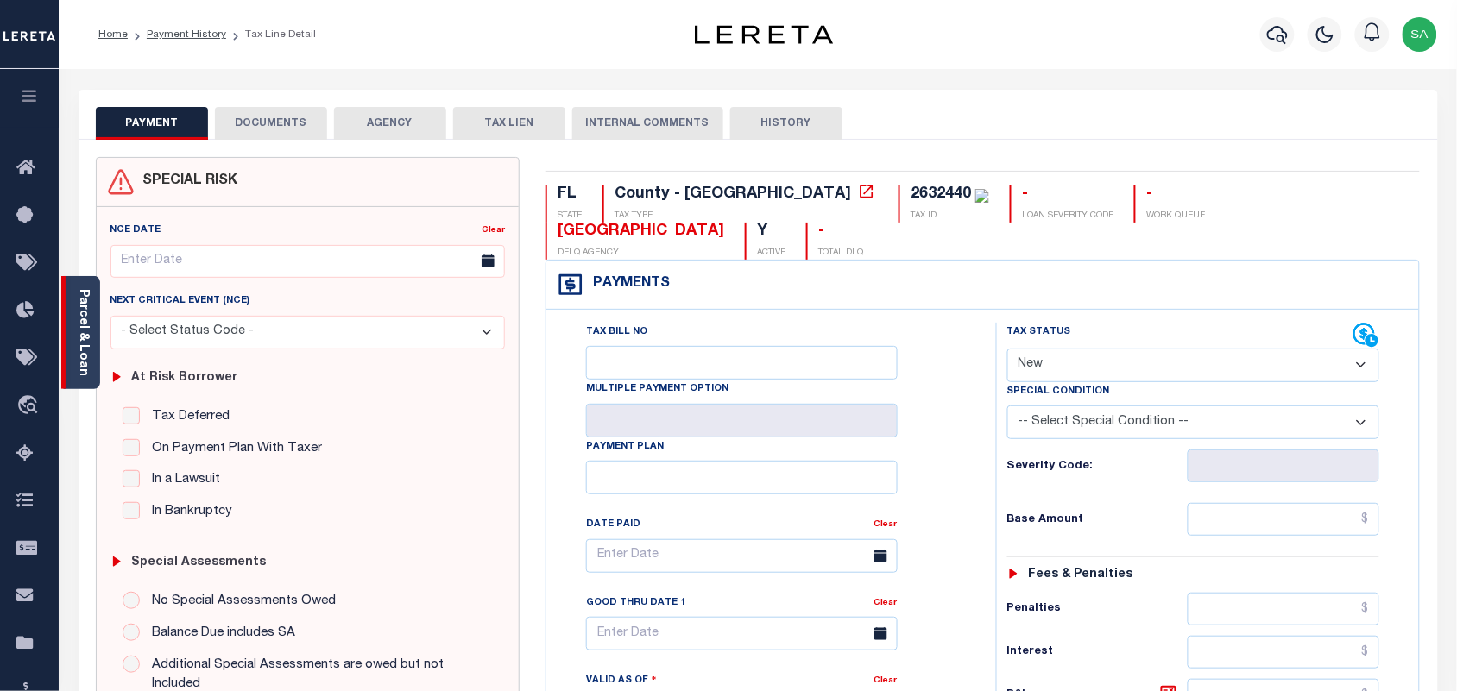
click at [95, 354] on div "Parcel & Loan" at bounding box center [80, 332] width 39 height 113
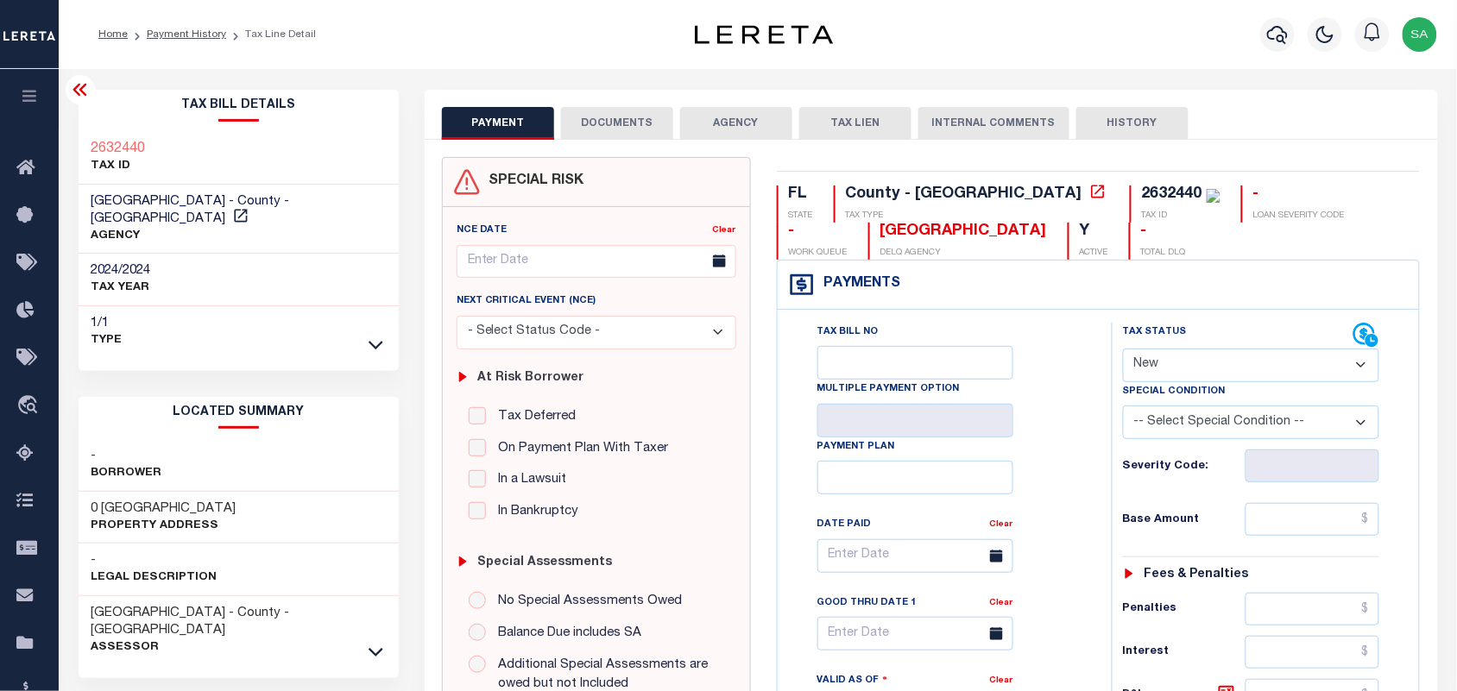
click at [1178, 371] on select "- Select Status Code - Open Due/Unpaid Paid Incomplete No Tax Due Internal Refu…" at bounding box center [1251, 366] width 257 height 34
select select "PYD"
click at [1123, 350] on select "- Select Status Code - Open Due/Unpaid Paid Incomplete No Tax Due Internal Refu…" at bounding box center [1251, 366] width 257 height 34
type input "[DATE]"
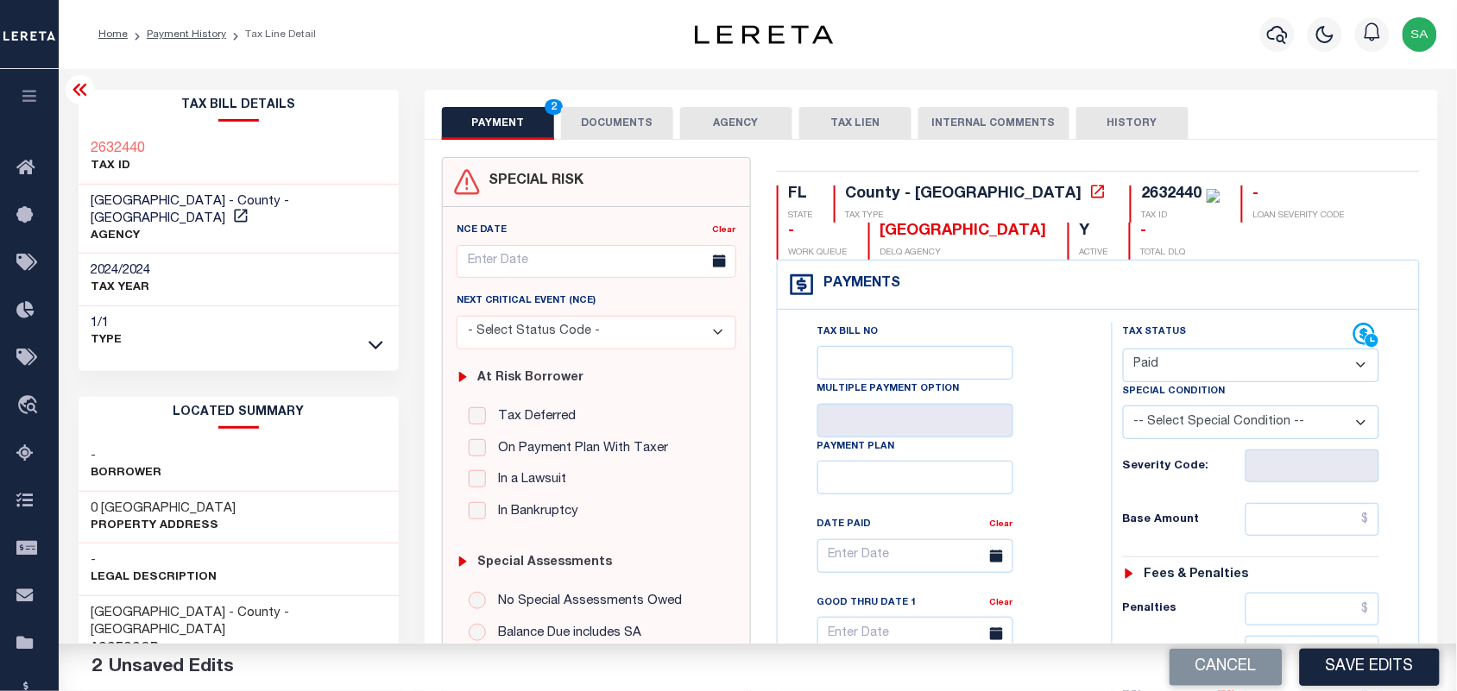
click at [619, 129] on button "DOCUMENTS" at bounding box center [617, 123] width 112 height 33
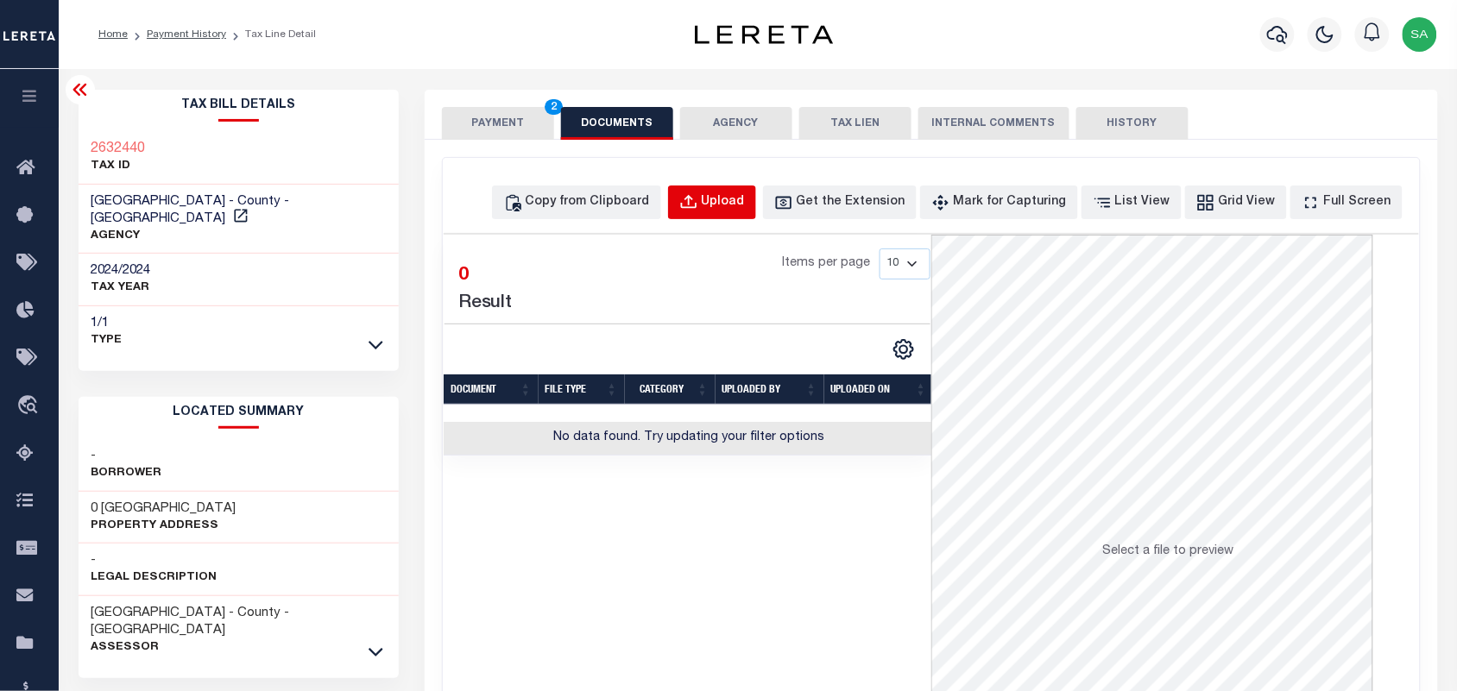
click at [735, 194] on div "Upload" at bounding box center [723, 202] width 43 height 19
select select "POP"
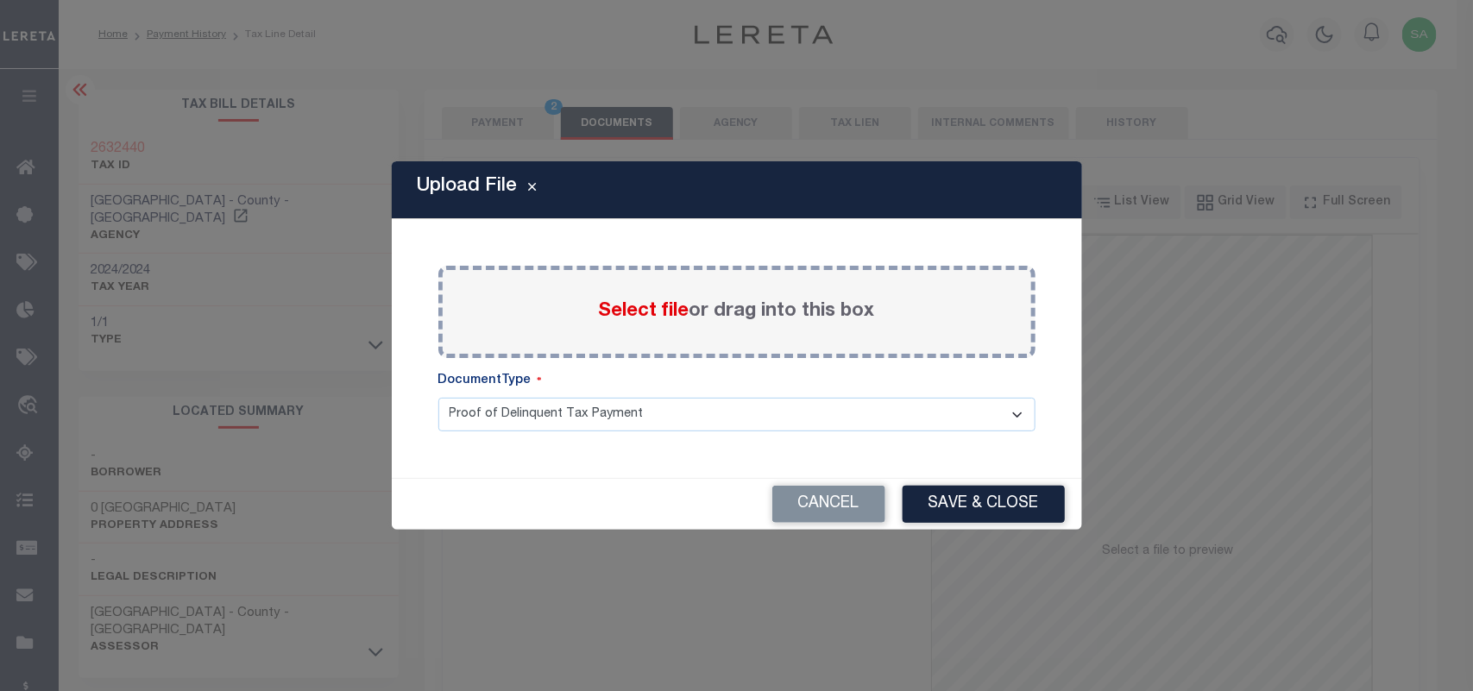
click at [659, 304] on span "Select file" at bounding box center [644, 311] width 91 height 19
click at [0, 0] on input "Select file or drag into this box" at bounding box center [0, 0] width 0 height 0
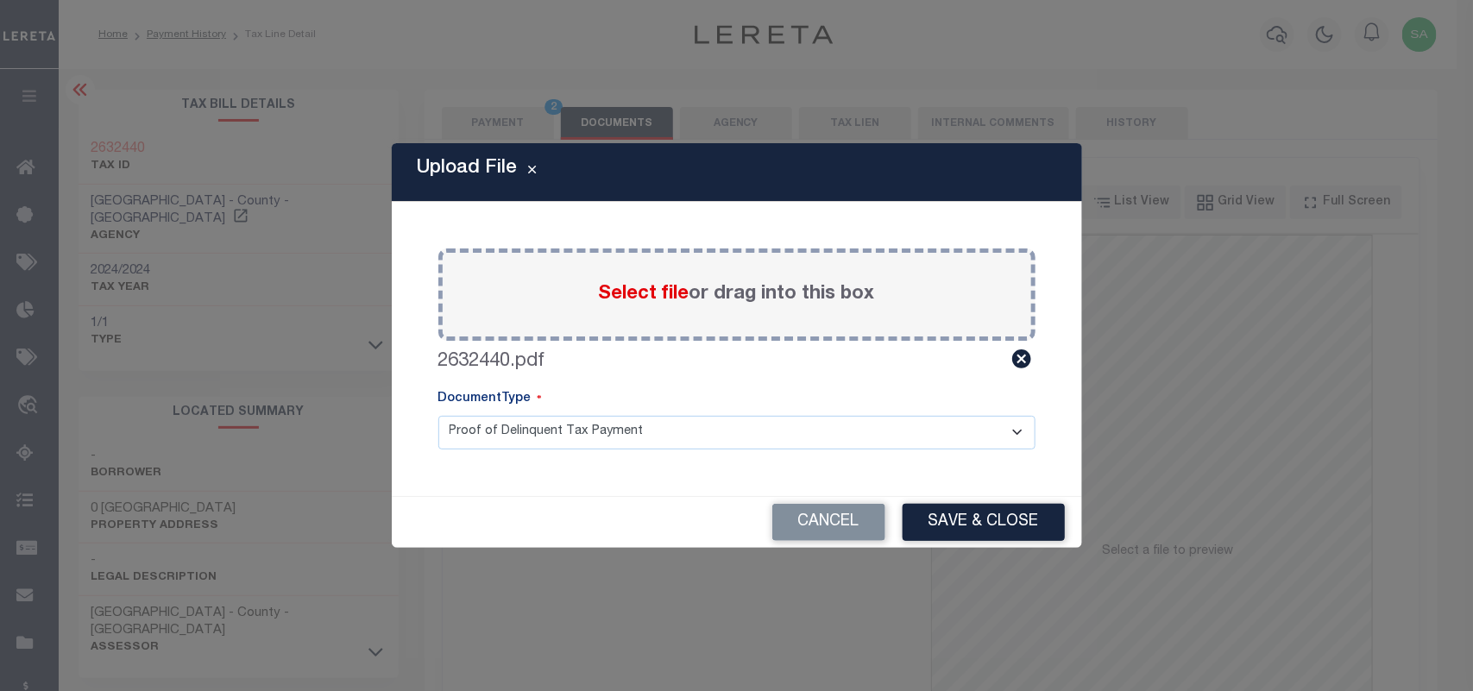
click at [930, 494] on div "Upload File Paste copied image or file into this box Select file or drag into t…" at bounding box center [737, 345] width 691 height 404
click at [952, 523] on button "Save & Close" at bounding box center [984, 522] width 162 height 37
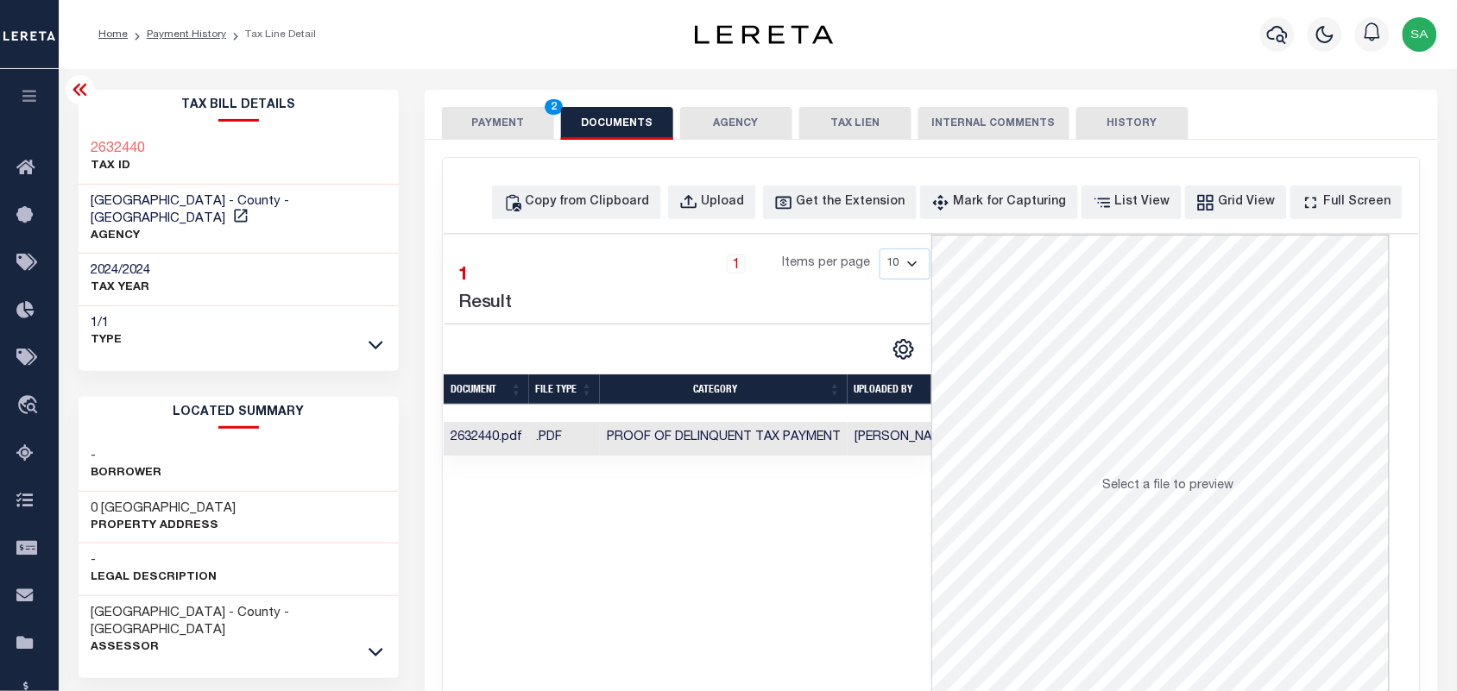
click at [509, 126] on button "PAYMENT 2" at bounding box center [498, 123] width 112 height 33
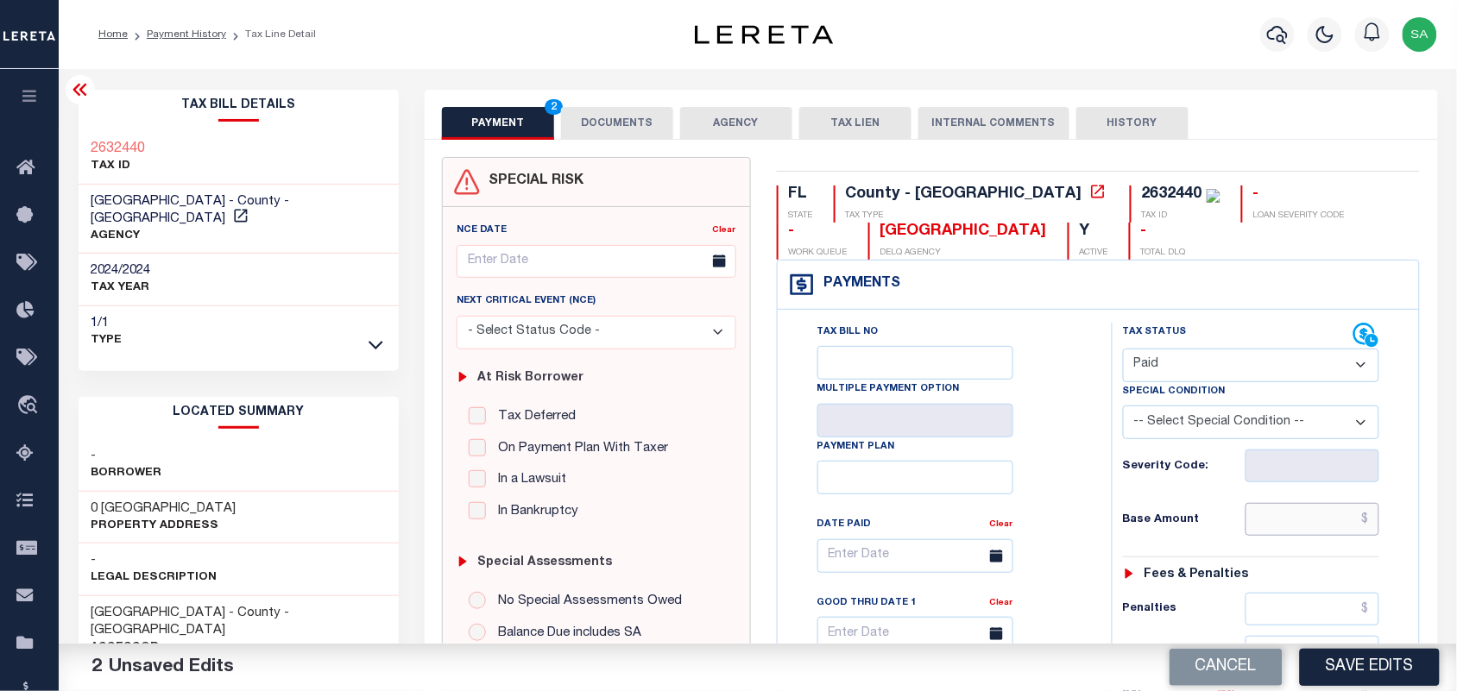
drag, startPoint x: 1301, startPoint y: 520, endPoint x: 1193, endPoint y: 509, distance: 108.4
click at [1301, 520] on input "text" at bounding box center [1313, 519] width 135 height 33
paste input "15,449.58"
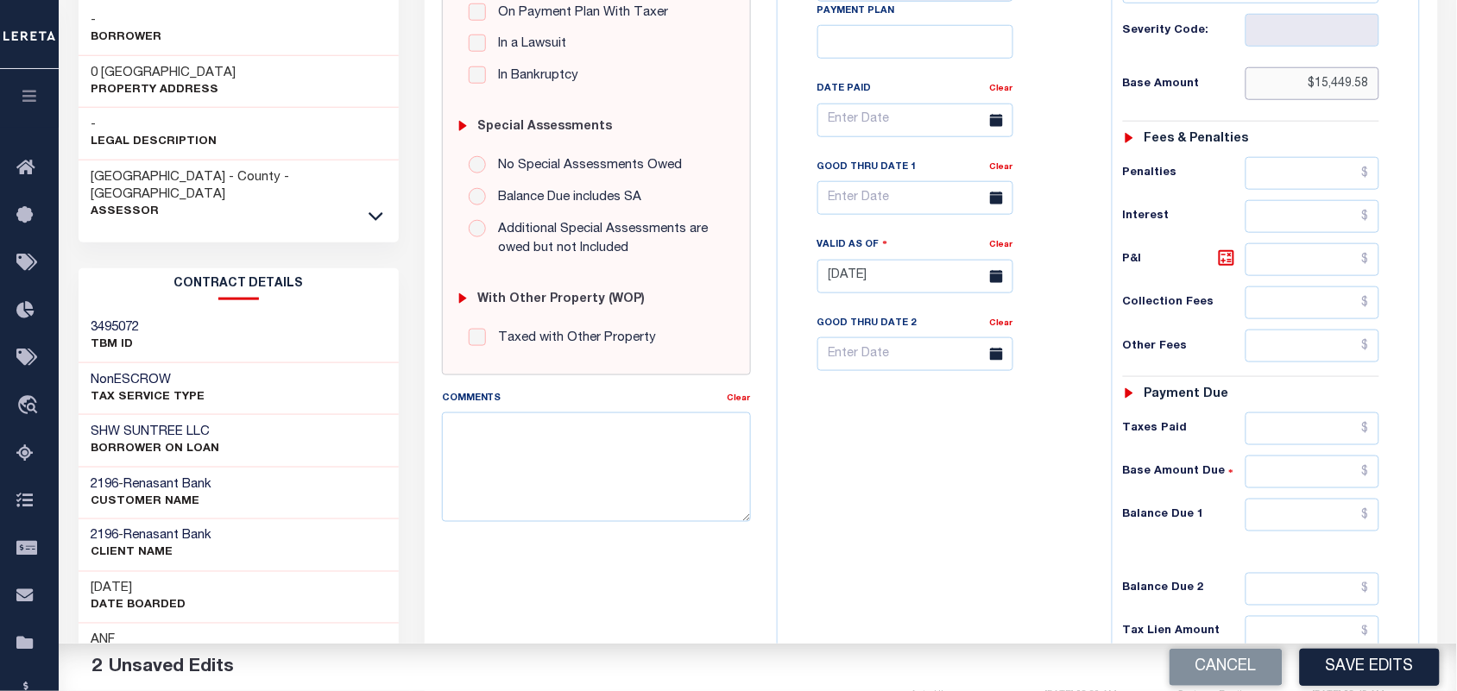
scroll to position [539, 0]
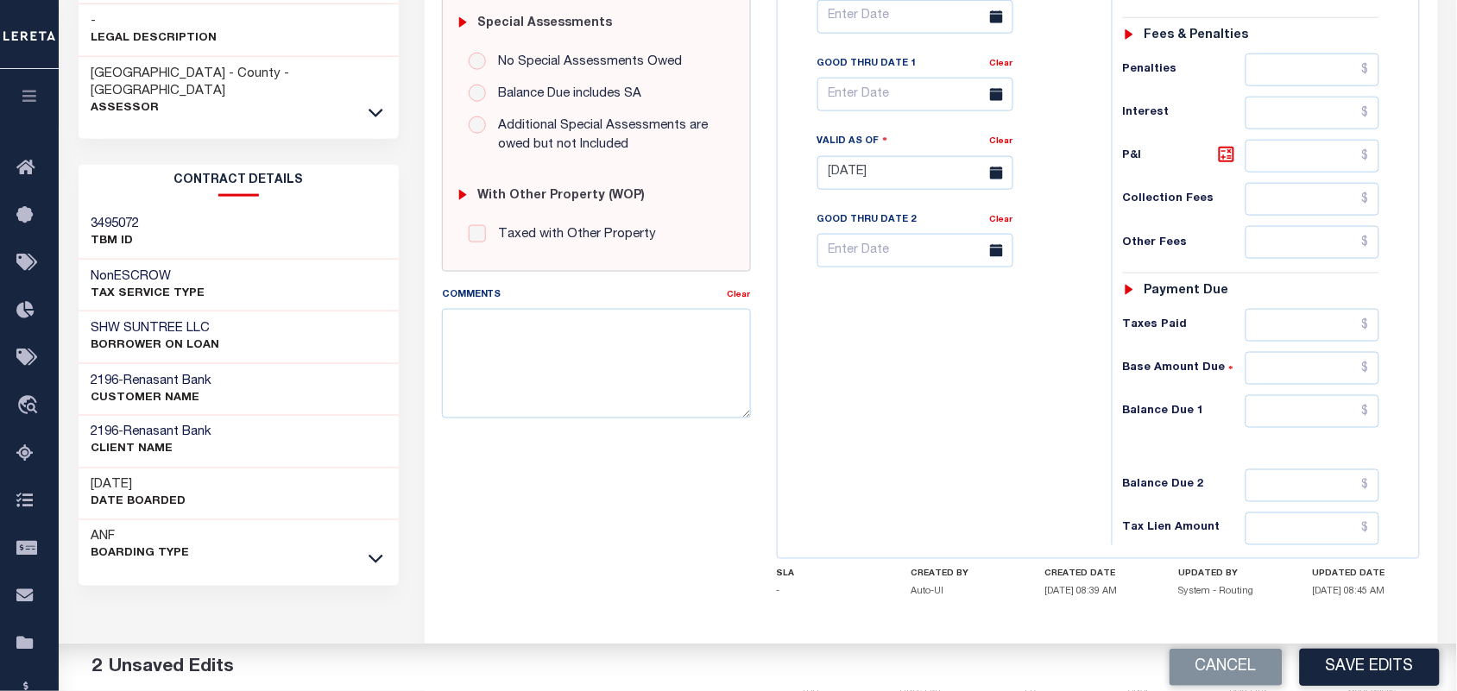
type input "$15,449.58"
click at [1322, 428] on input "text" at bounding box center [1313, 411] width 135 height 33
type input "$0.00"
click at [863, 420] on div "Tax Bill No Multiple Payment Option Payment Plan Clear" at bounding box center [940, 164] width 317 height 762
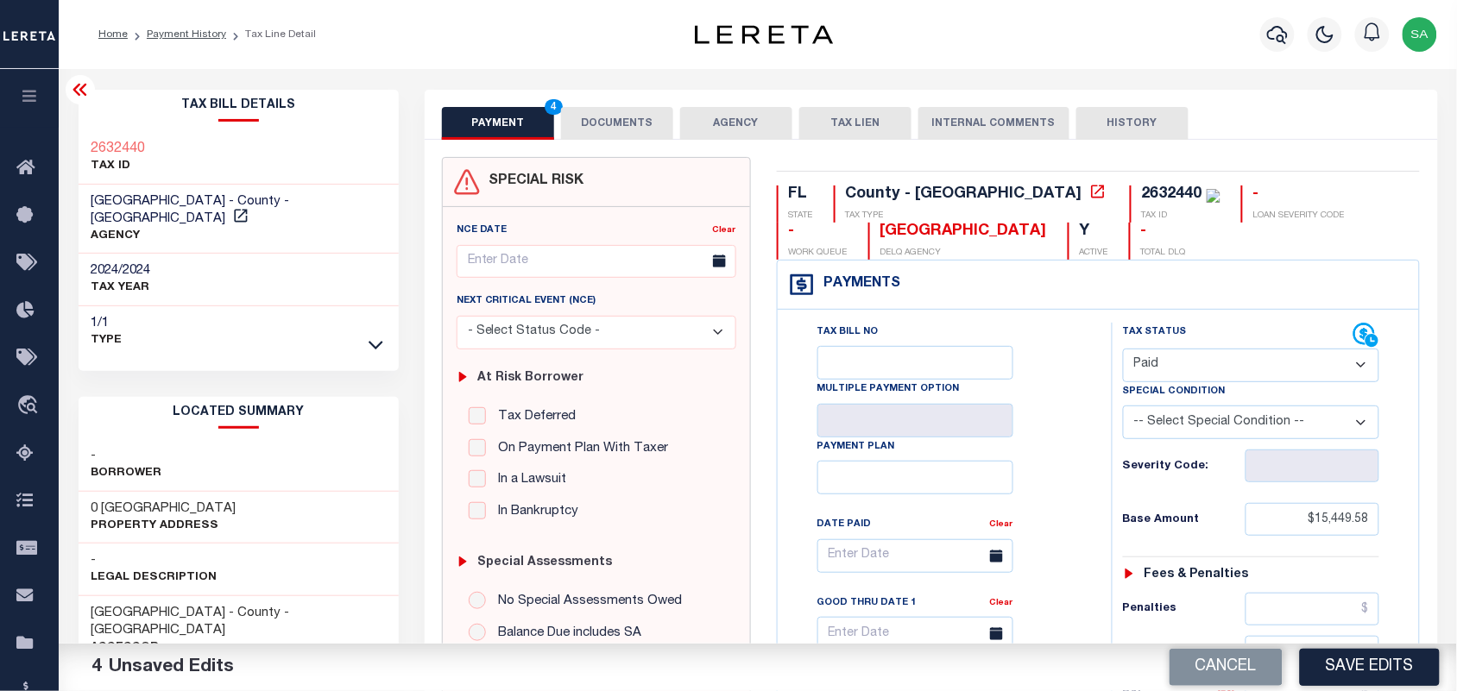
click at [622, 126] on button "DOCUMENTS" at bounding box center [617, 123] width 112 height 33
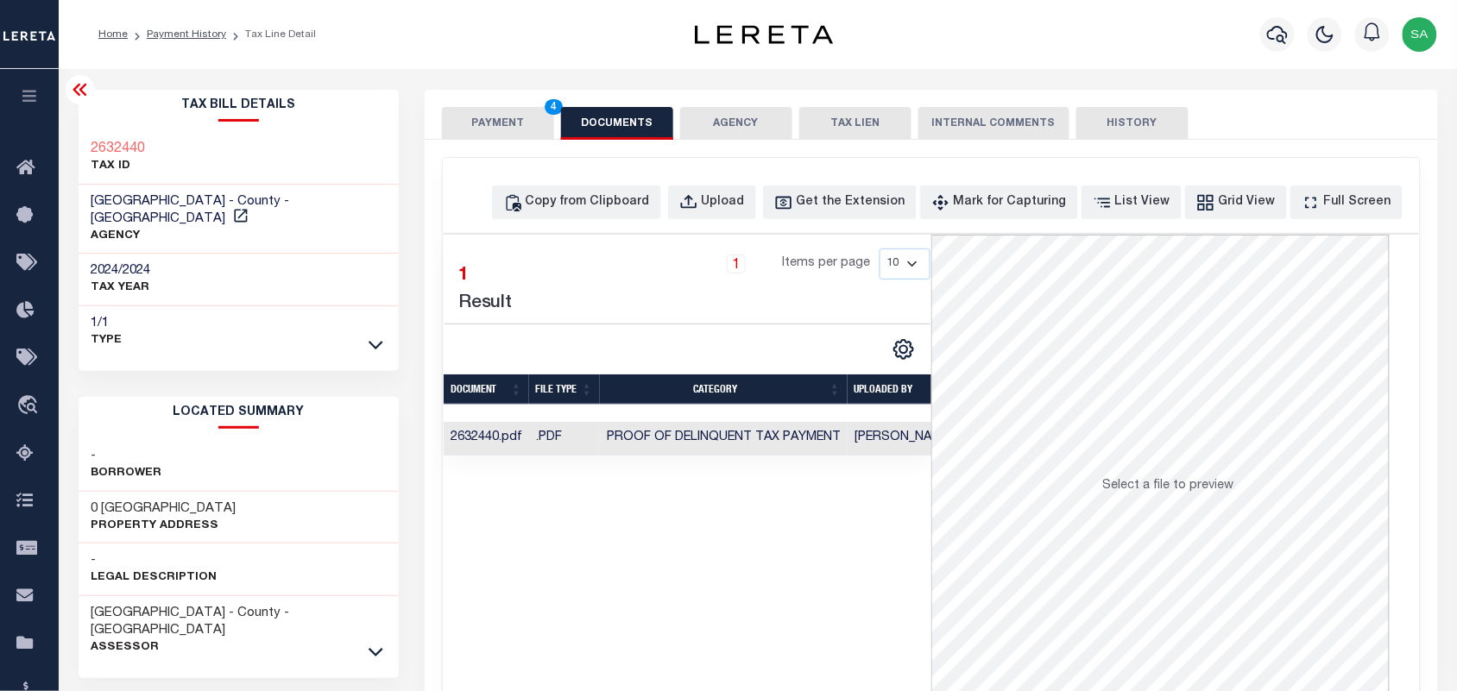
click at [494, 126] on button "PAYMENT 4" at bounding box center [498, 123] width 112 height 33
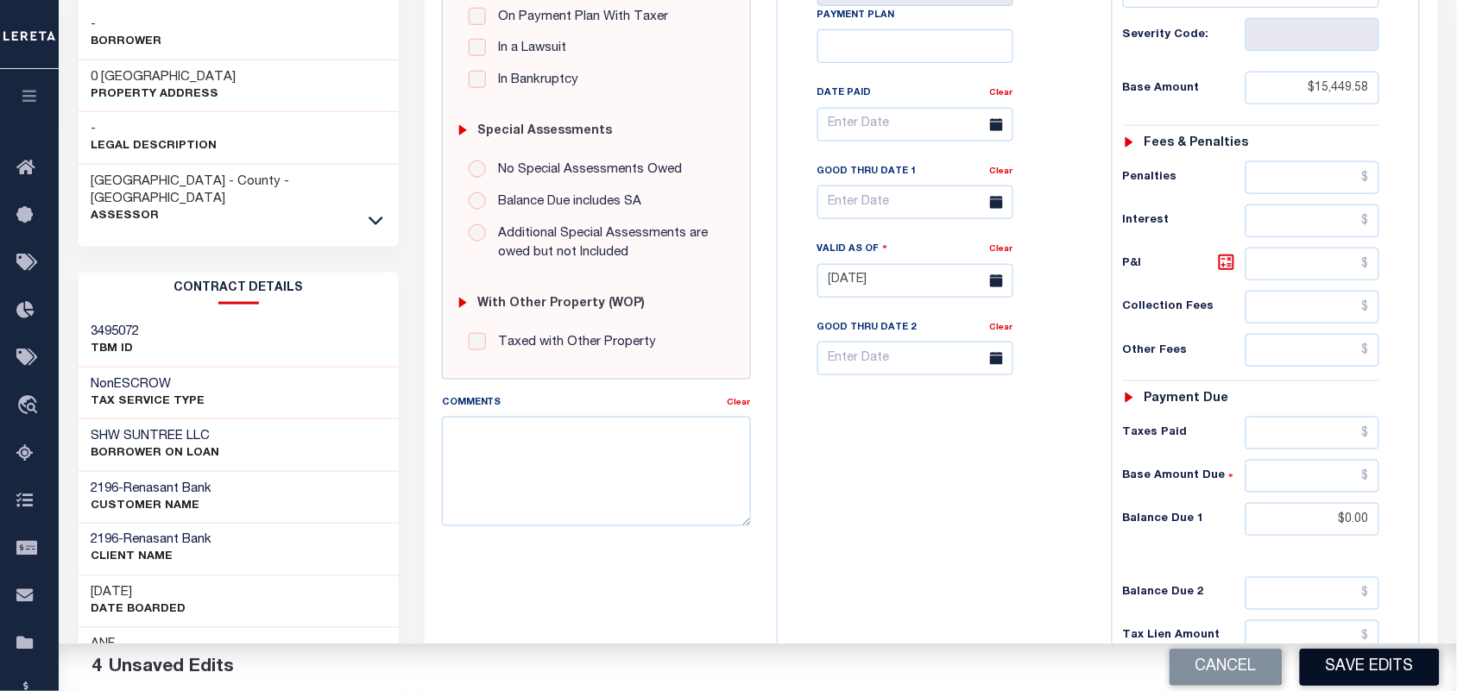
click at [1378, 667] on button "Save Edits" at bounding box center [1370, 667] width 140 height 37
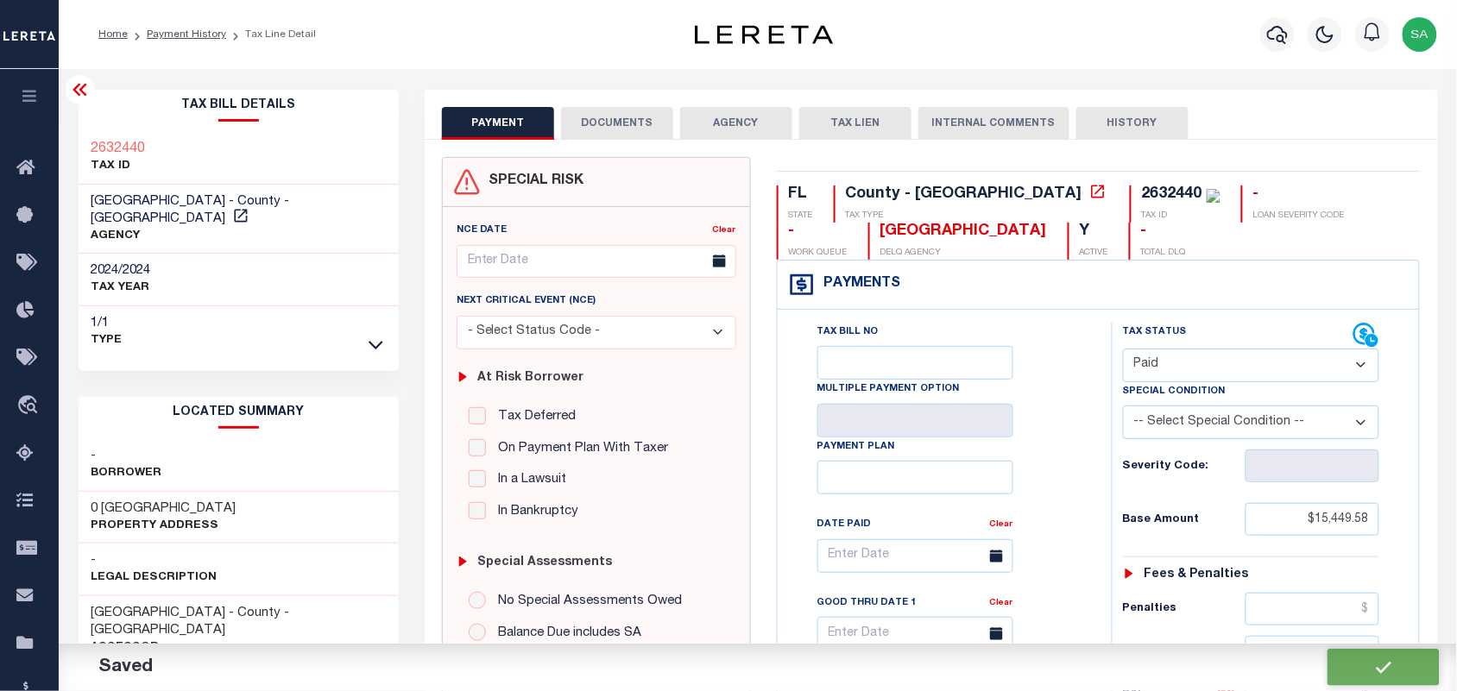
checkbox input "false"
type input "$15,449.58"
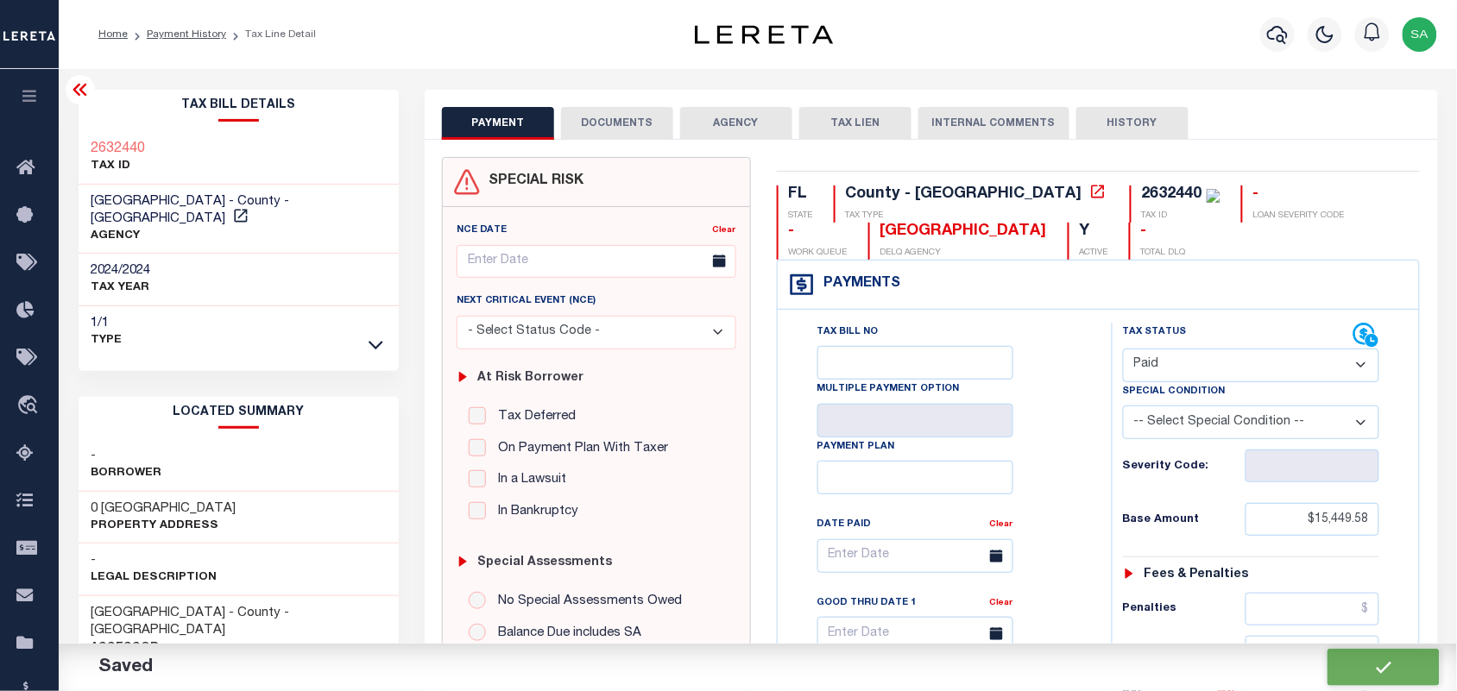
type input "$0"
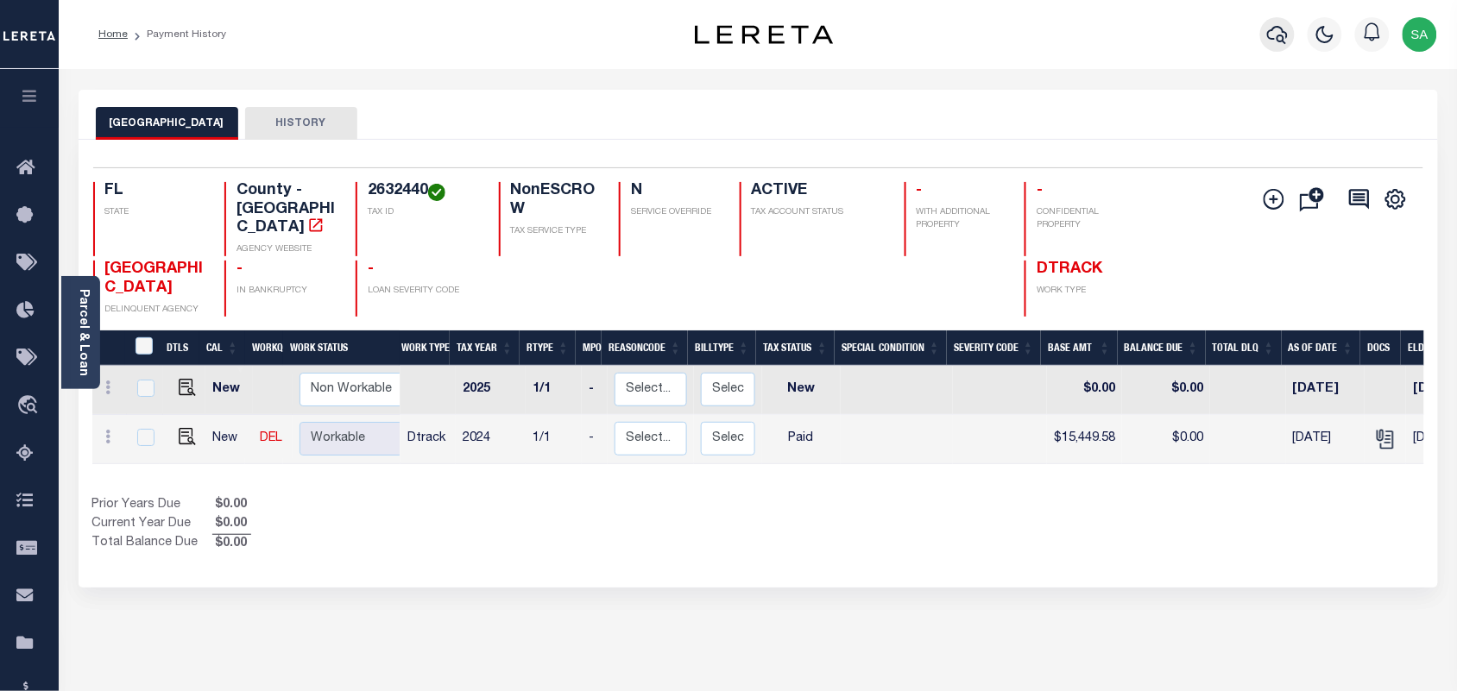
click at [1283, 33] on icon "button" at bounding box center [1277, 34] width 21 height 21
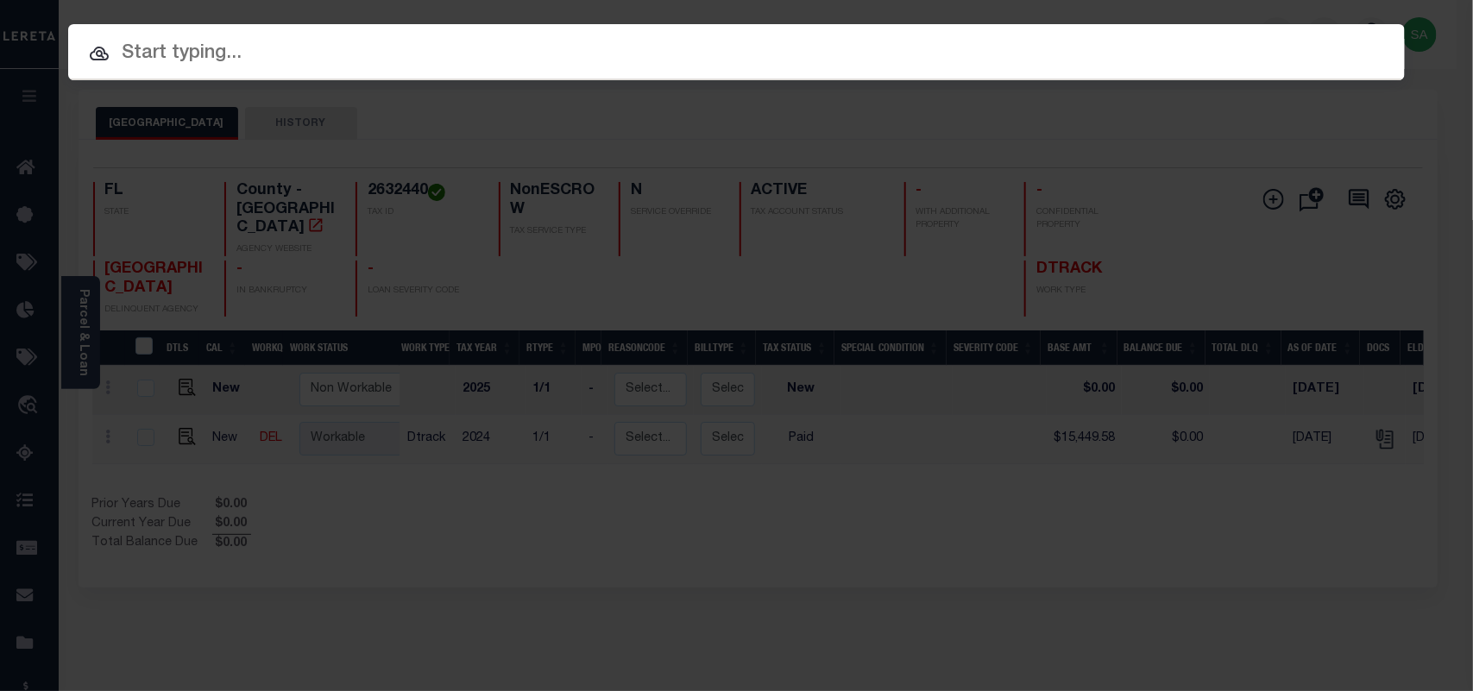
click at [1155, 41] on input "text" at bounding box center [736, 54] width 1337 height 30
paste input "4280000034"
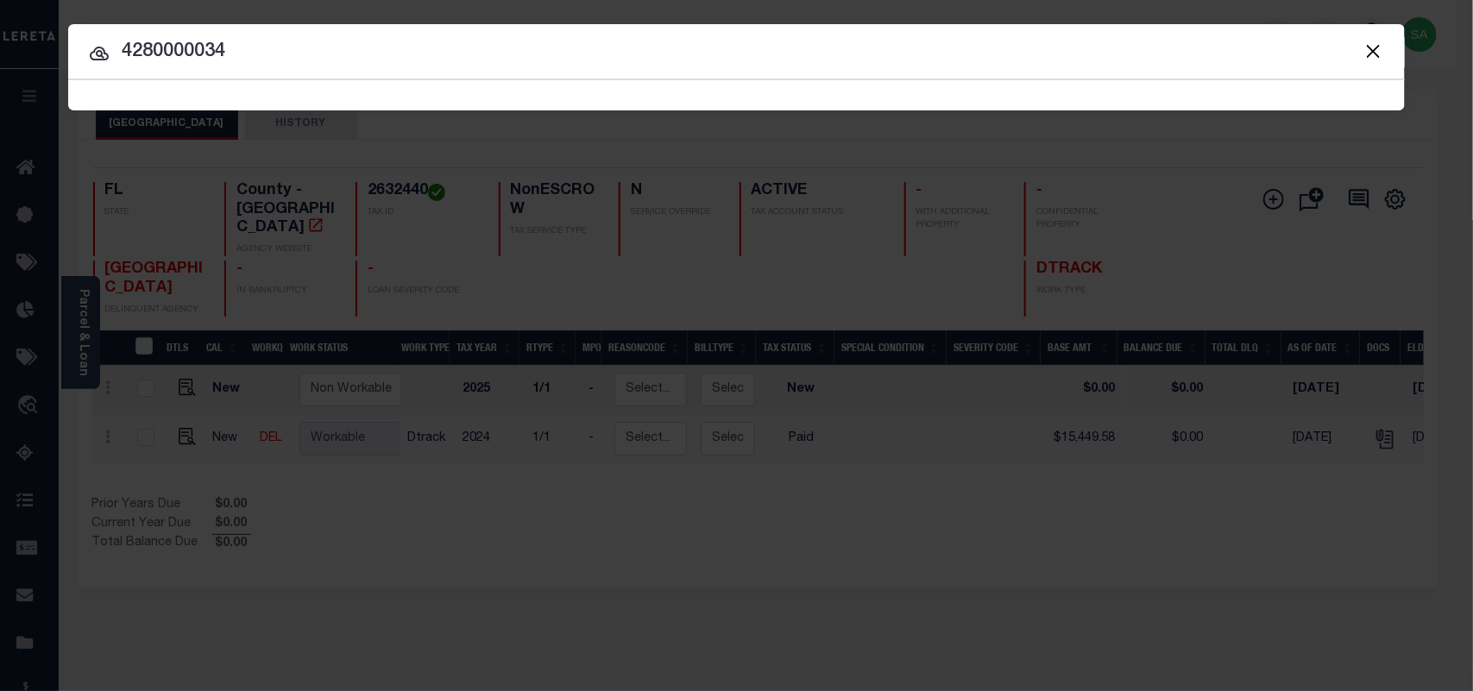
type input "4280000034"
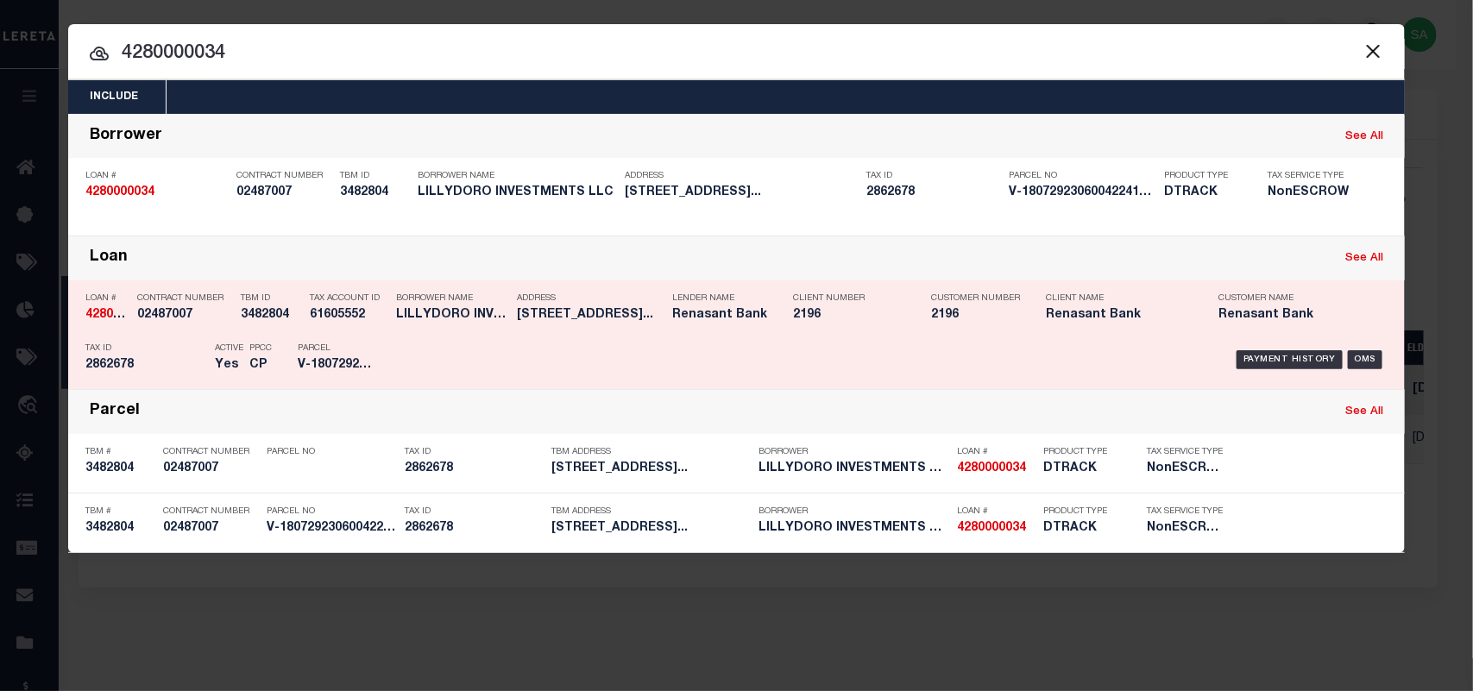
click at [434, 355] on div "Payment History OMS" at bounding box center [894, 360] width 987 height 50
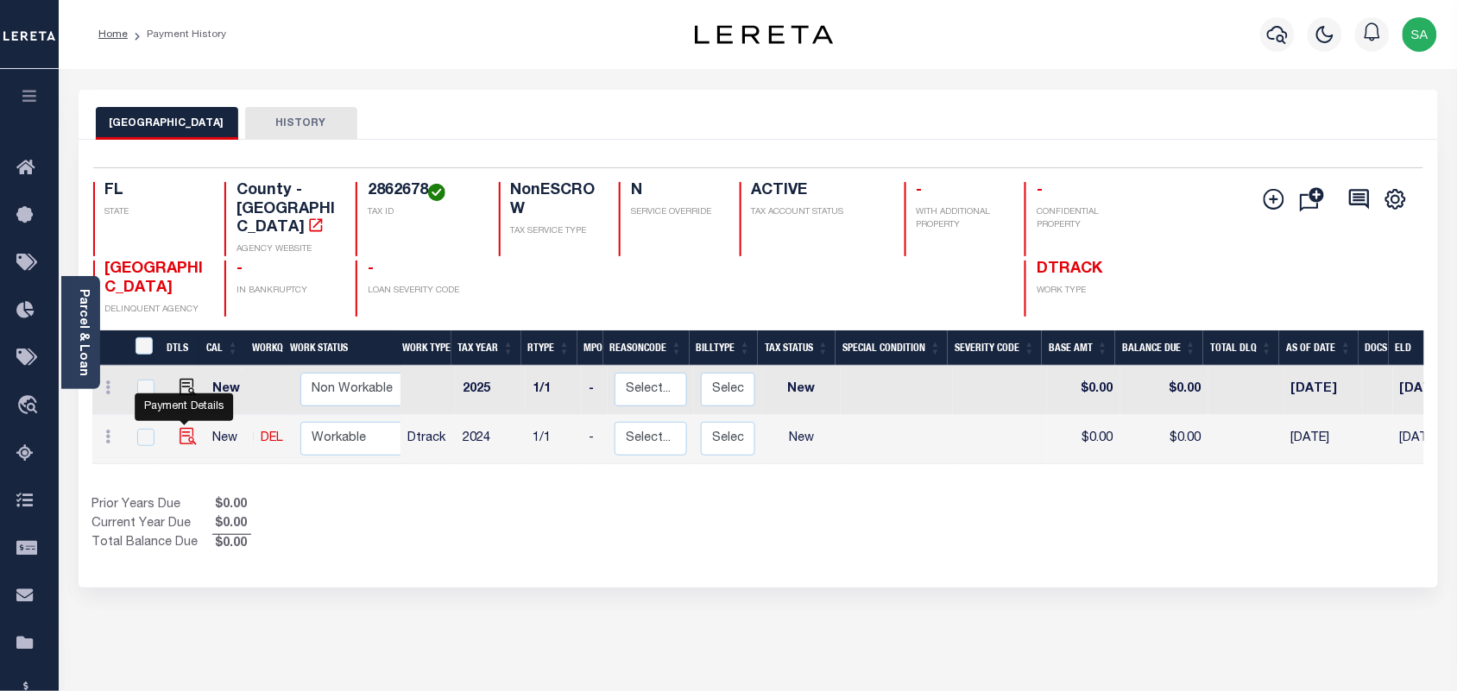
click at [186, 428] on img "" at bounding box center [188, 436] width 17 height 17
checkbox input "true"
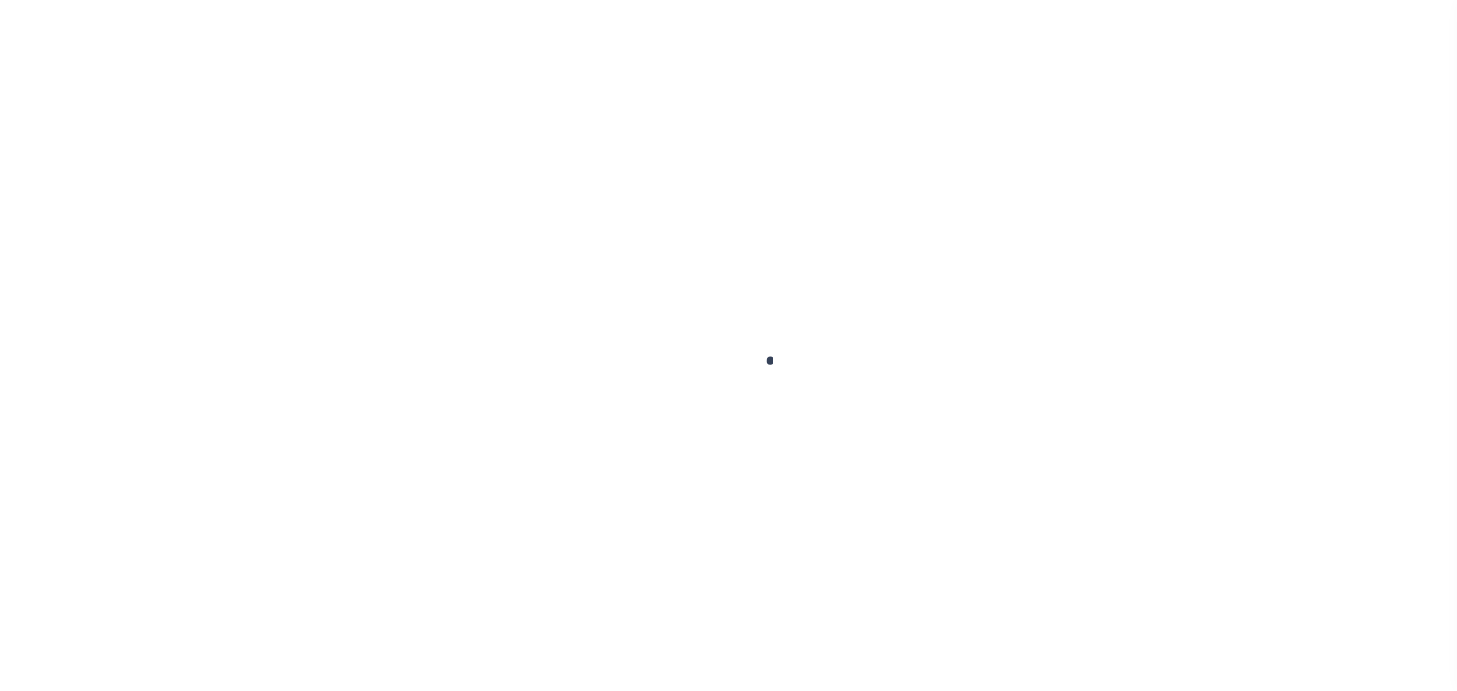
checkbox input "false"
type input "[DATE]"
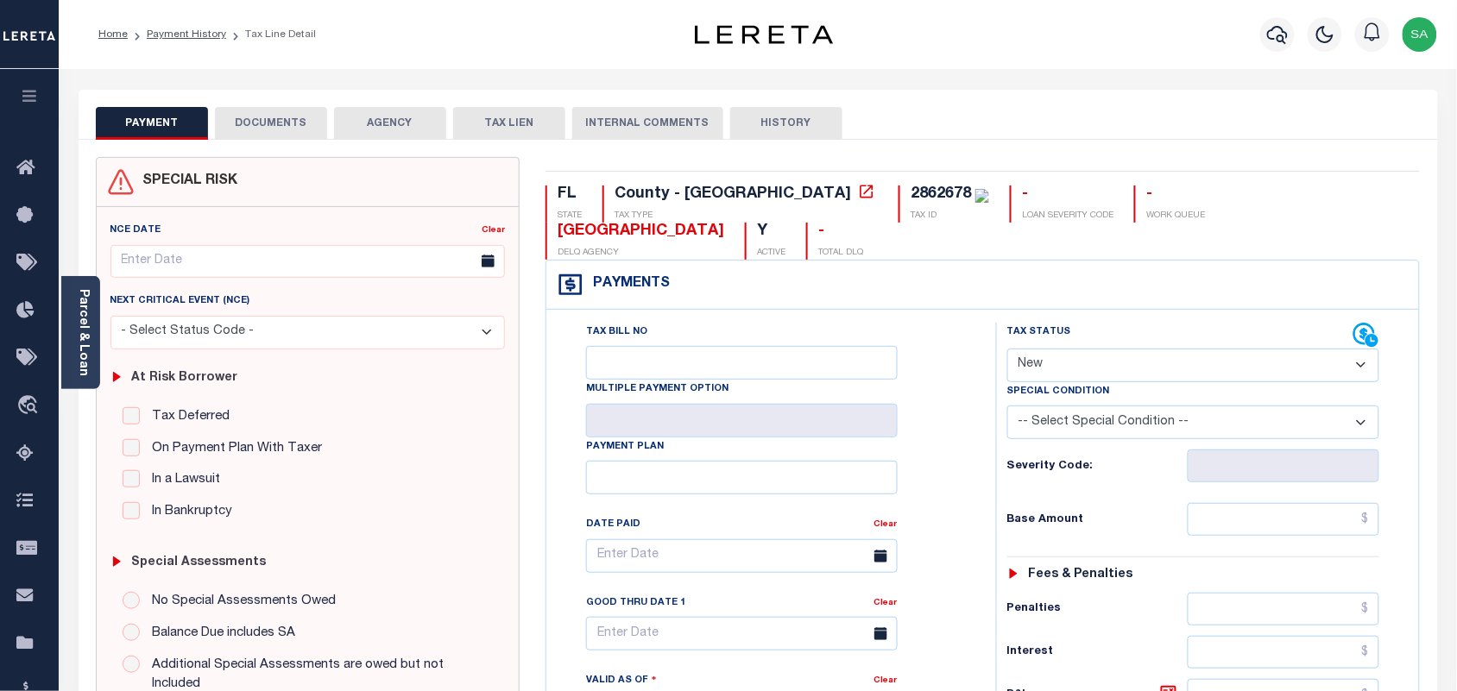
click at [1075, 349] on select "- Select Status Code - Open Due/Unpaid Paid Incomplete No Tax Due Internal Refu…" at bounding box center [1193, 366] width 373 height 34
select select "PYD"
click at [1007, 349] on select "- Select Status Code - Open Due/Unpaid Paid Incomplete No Tax Due Internal Refu…" at bounding box center [1193, 366] width 373 height 34
type input "[DATE]"
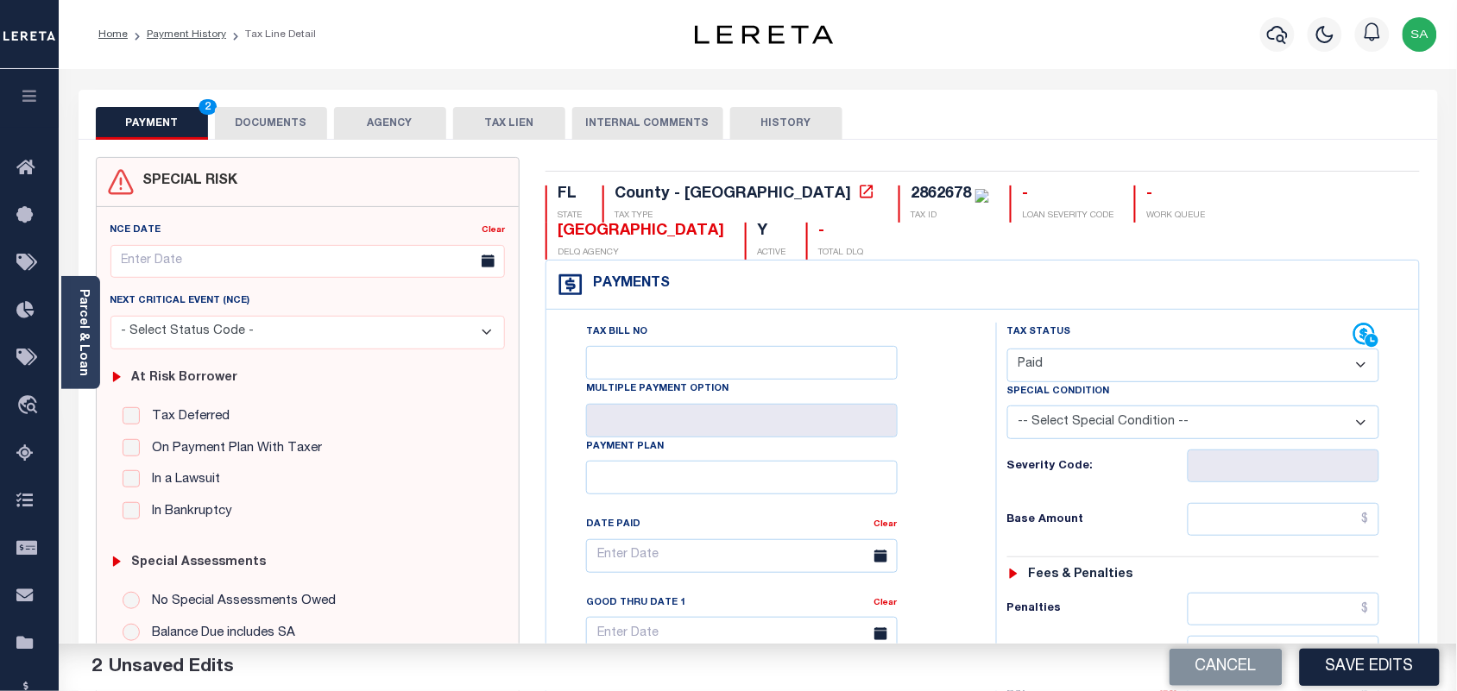
click at [296, 122] on button "DOCUMENTS" at bounding box center [271, 123] width 112 height 33
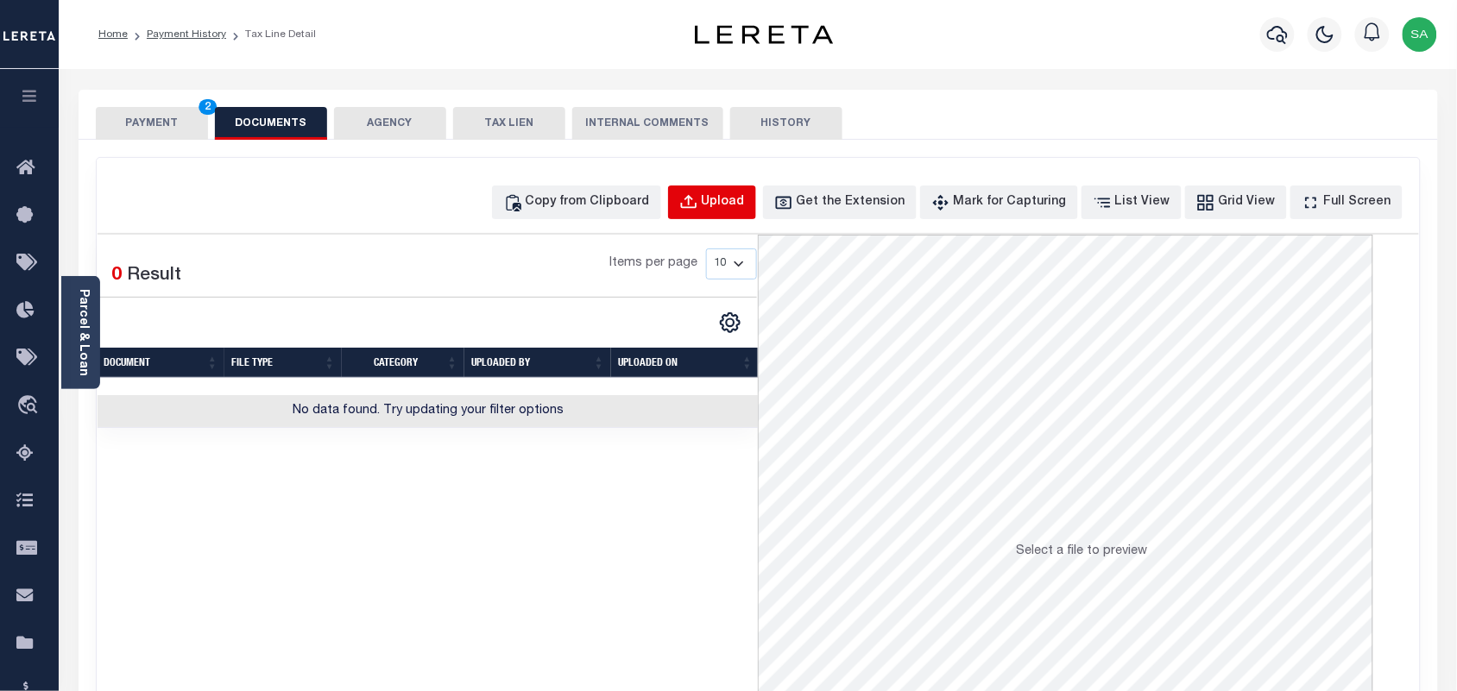
click at [736, 203] on div "Upload" at bounding box center [723, 202] width 43 height 19
select select "POP"
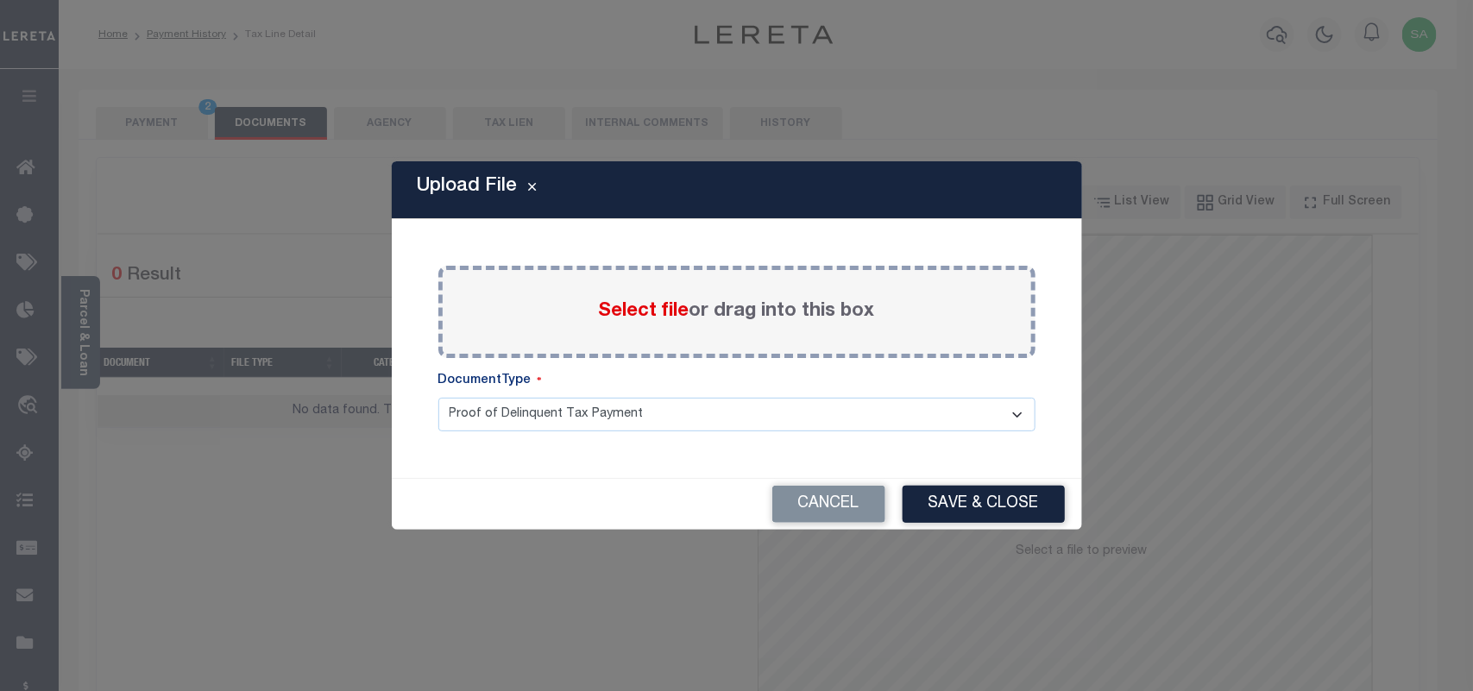
click at [620, 324] on label "Select file or drag into this box" at bounding box center [737, 312] width 276 height 28
click at [0, 0] on input "Select file or drag into this box" at bounding box center [0, 0] width 0 height 0
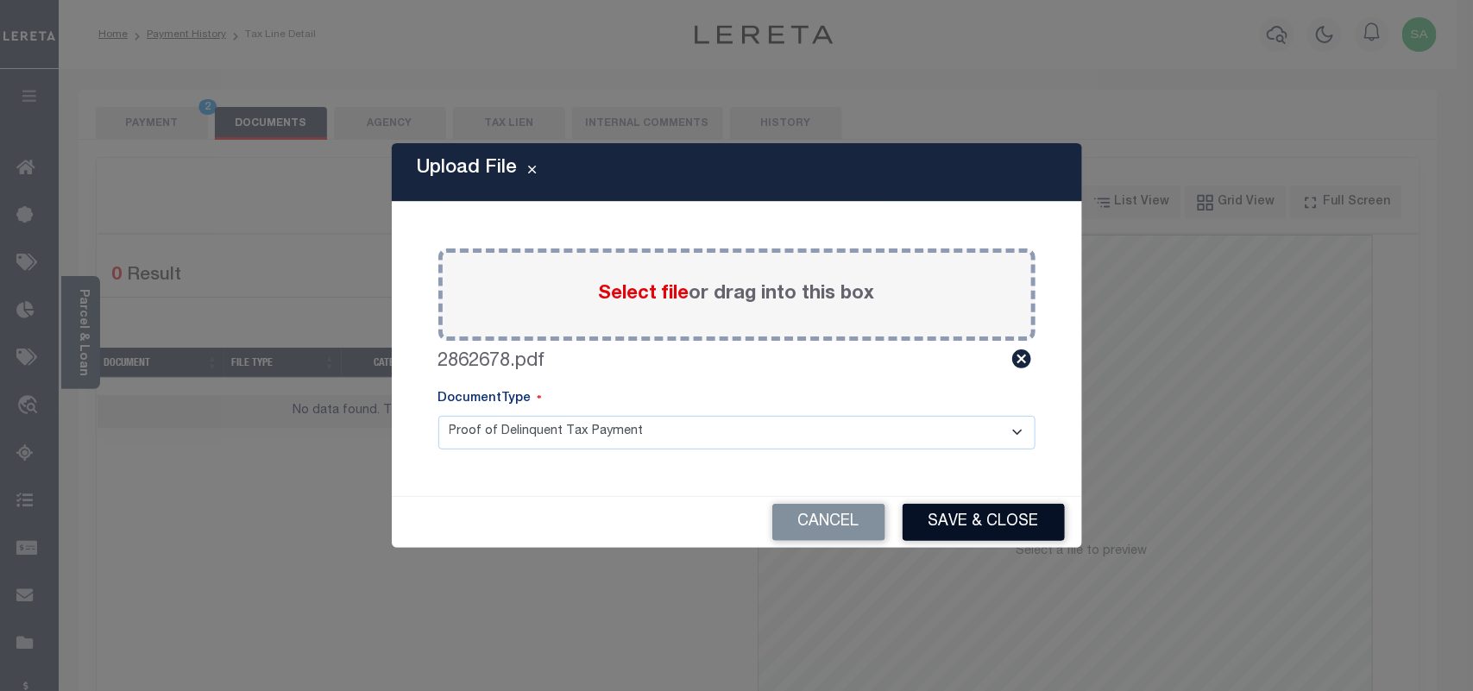
click at [948, 523] on button "Save & Close" at bounding box center [984, 522] width 162 height 37
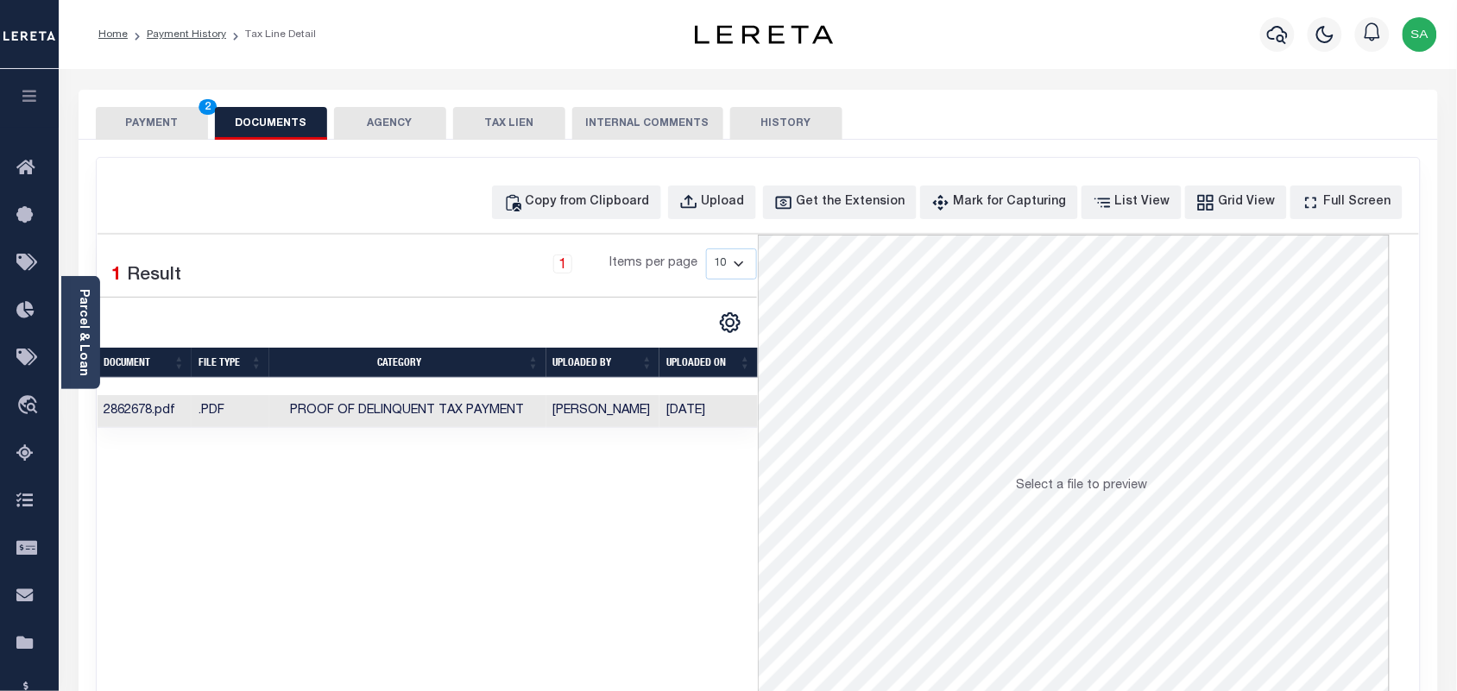
drag, startPoint x: 174, startPoint y: 118, endPoint x: 331, endPoint y: 220, distance: 186.5
click at [174, 122] on button "PAYMENT 2" at bounding box center [152, 123] width 112 height 33
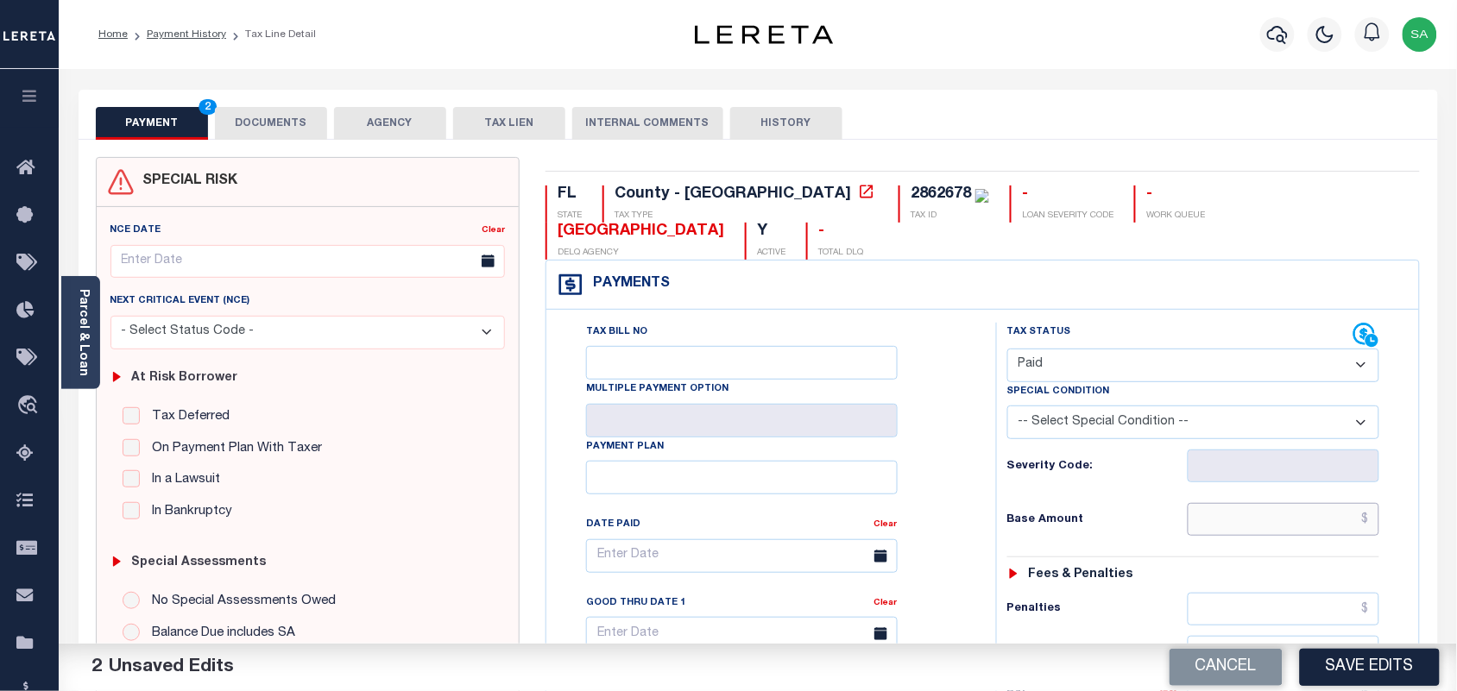
click at [1253, 503] on input "text" at bounding box center [1284, 519] width 192 height 33
paste input "58,998.50"
type input "$58,998.50"
click at [87, 322] on link "Parcel & Loan" at bounding box center [83, 332] width 12 height 87
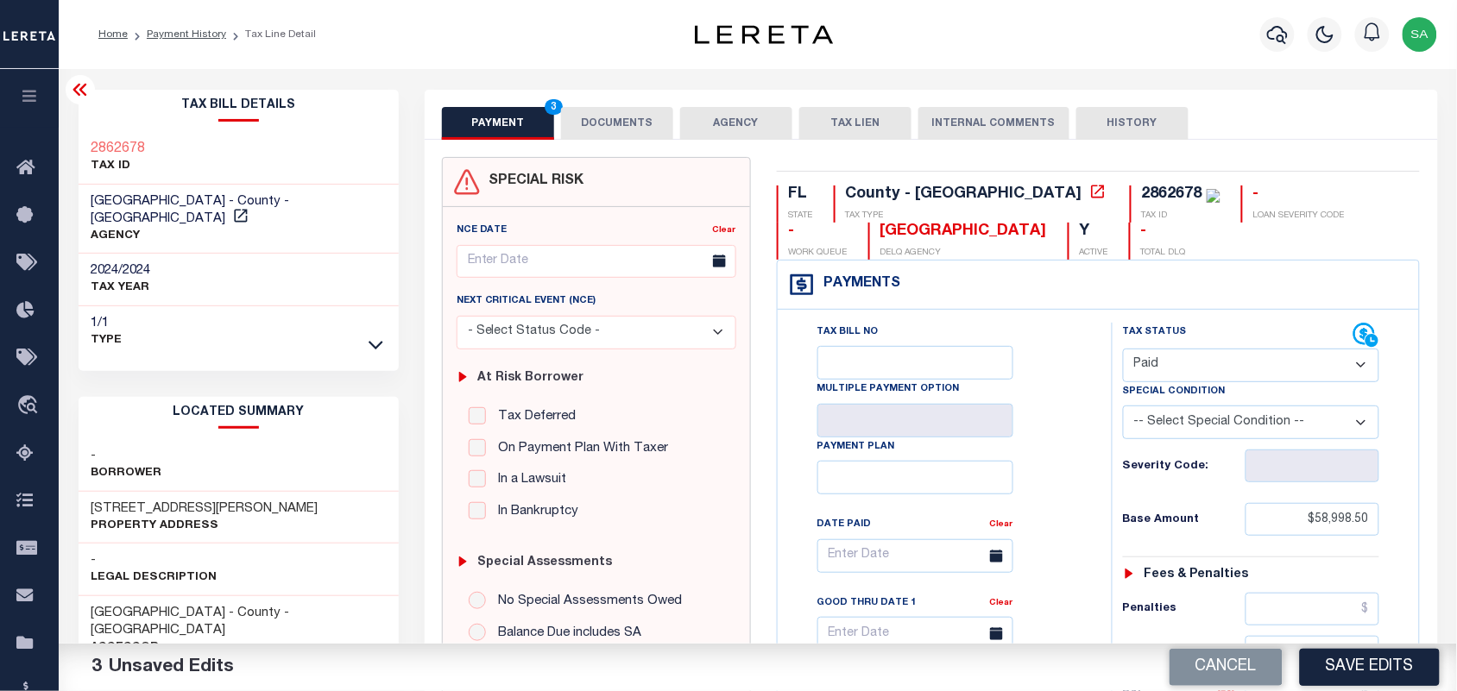
scroll to position [539, 0]
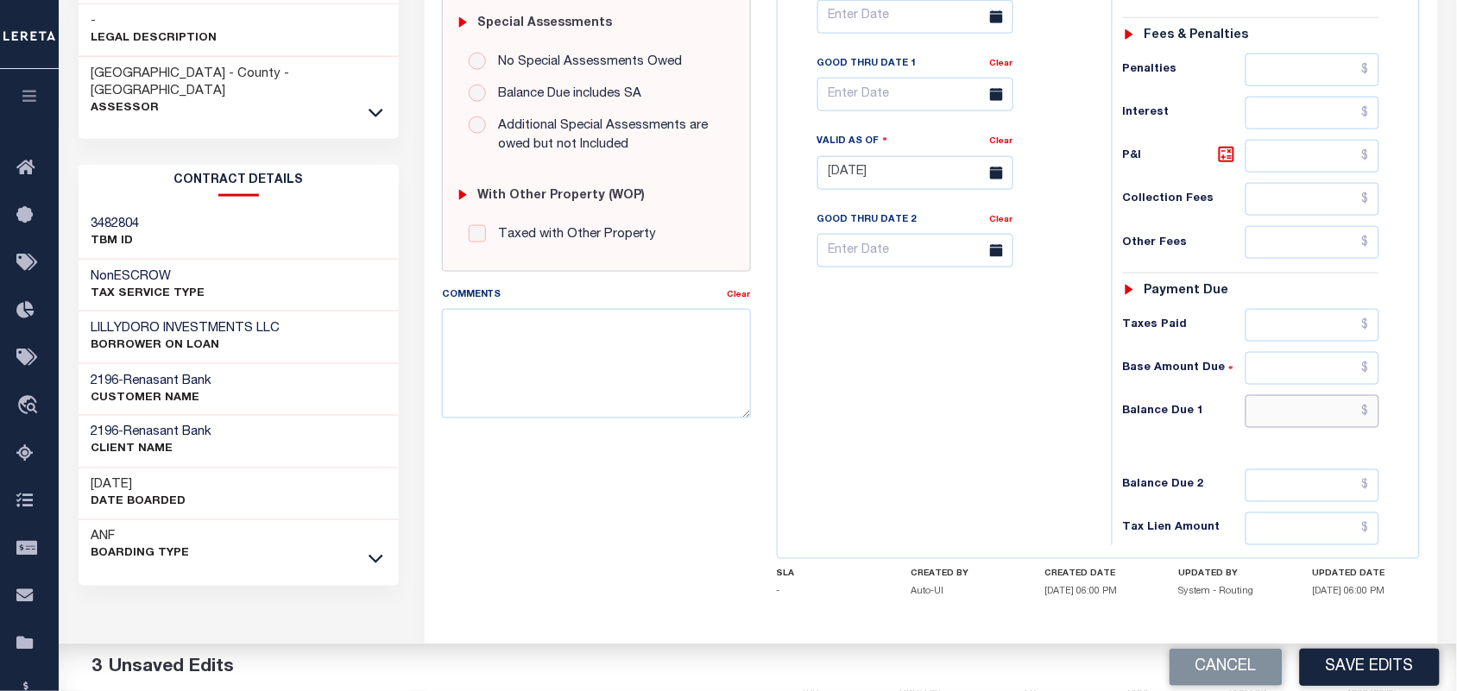
click at [1305, 425] on input "text" at bounding box center [1313, 411] width 135 height 33
type input "$0.00"
click at [1027, 426] on div "Tax Bill No Multiple Payment Option Payment Plan Clear" at bounding box center [940, 164] width 317 height 762
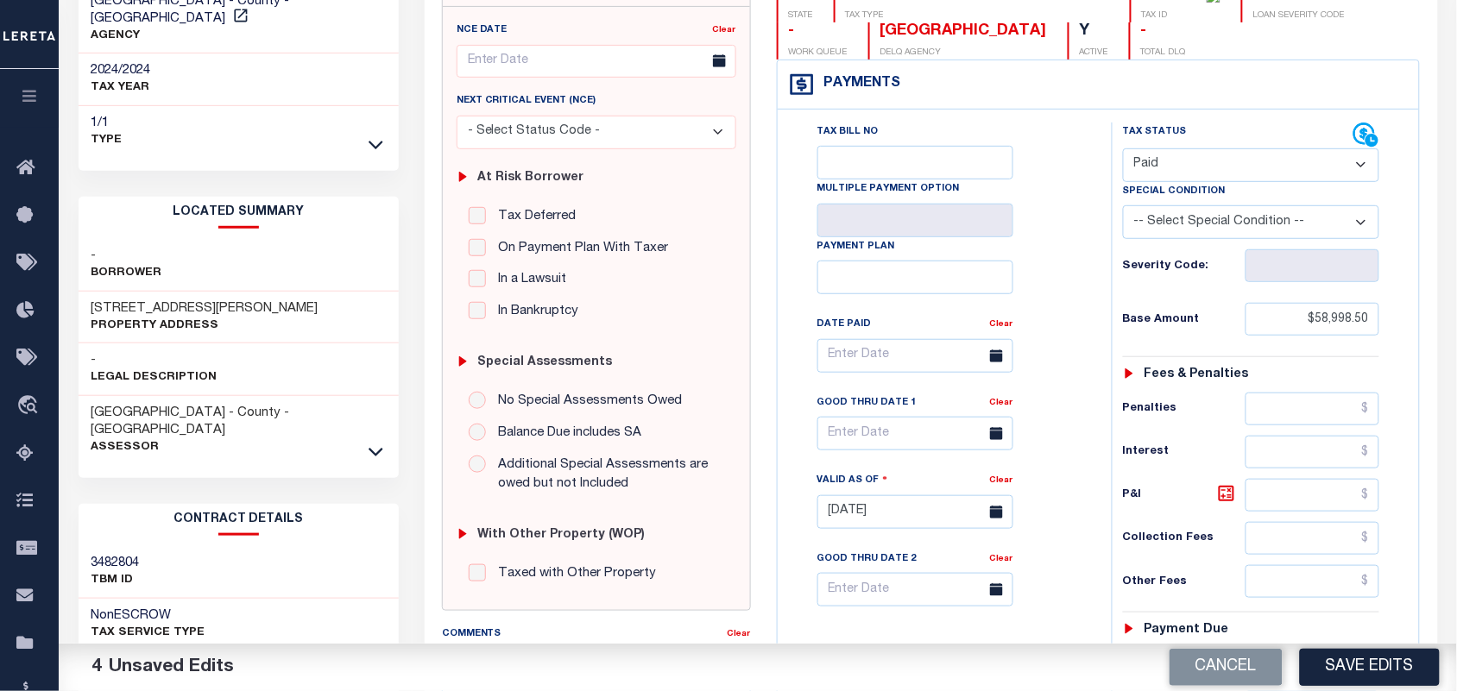
scroll to position [0, 0]
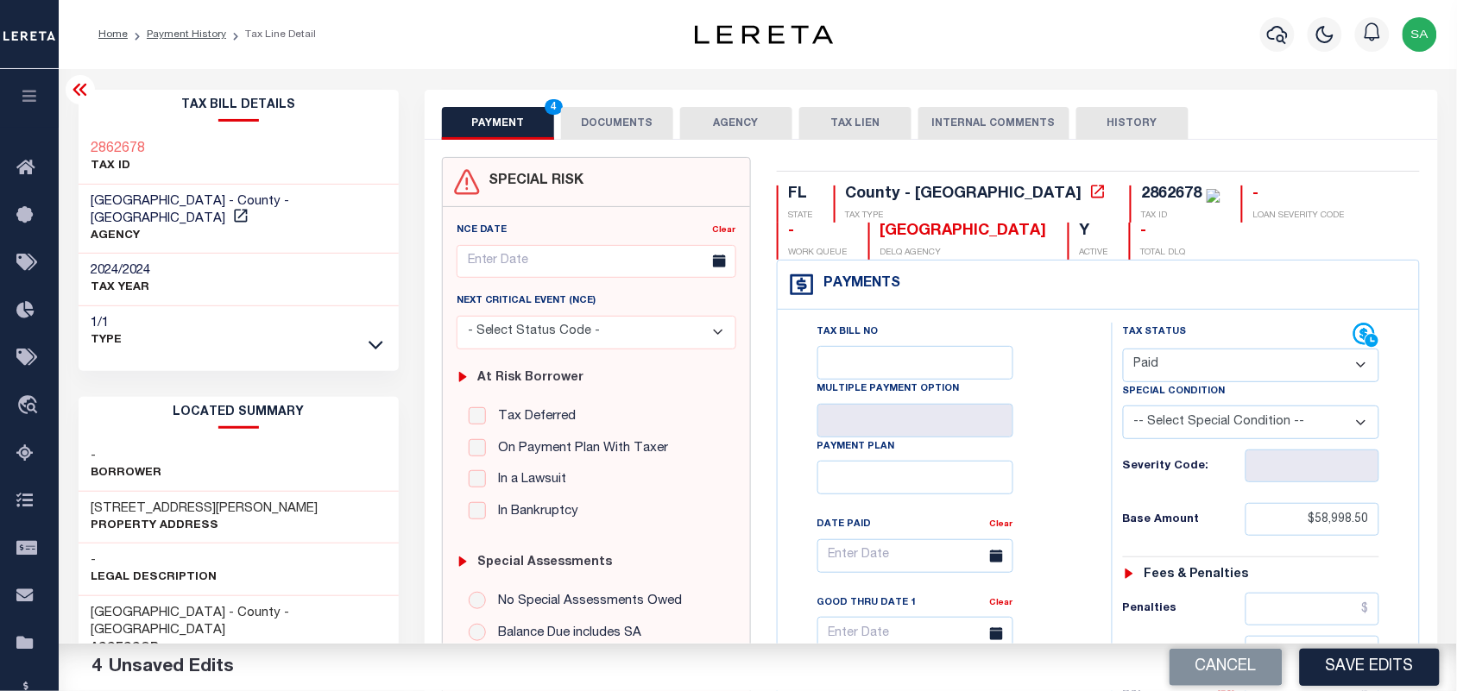
click at [634, 128] on button "DOCUMENTS" at bounding box center [617, 123] width 112 height 33
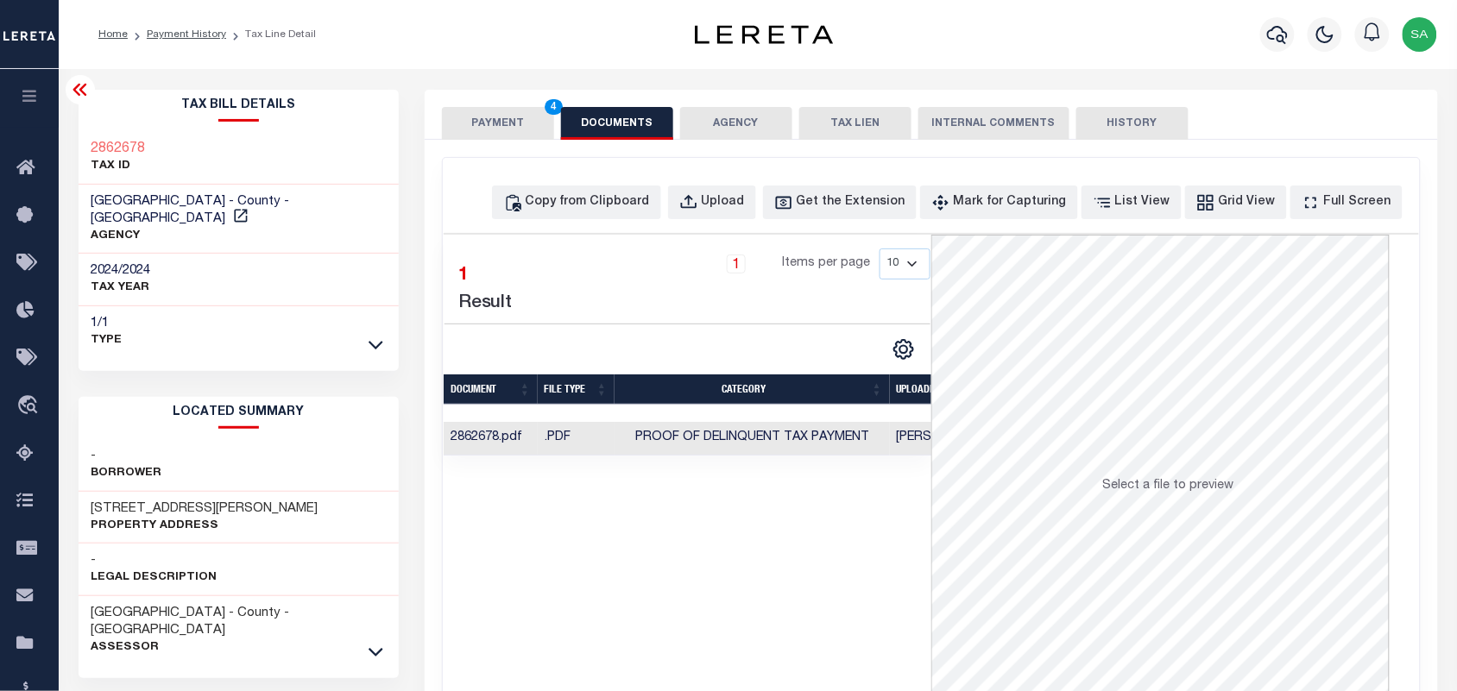
click at [514, 127] on button "PAYMENT 4" at bounding box center [498, 123] width 112 height 33
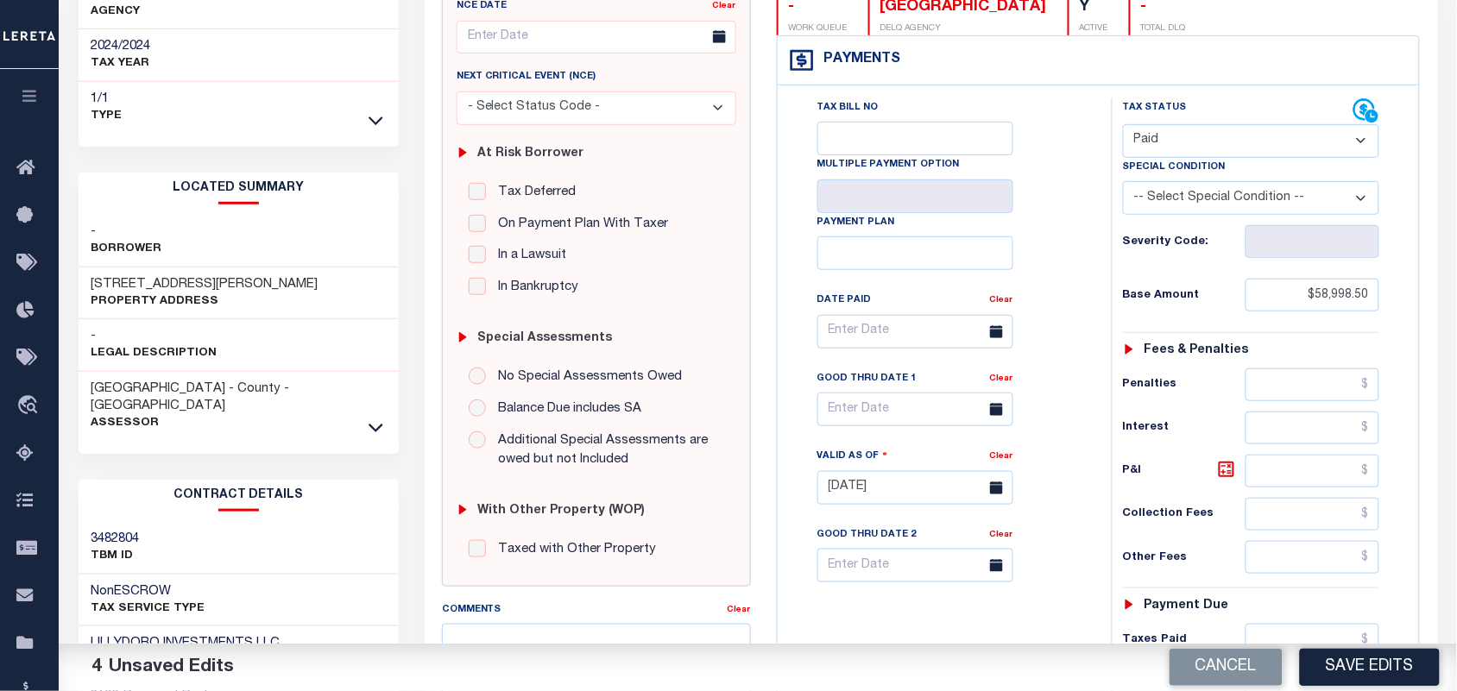
scroll to position [432, 0]
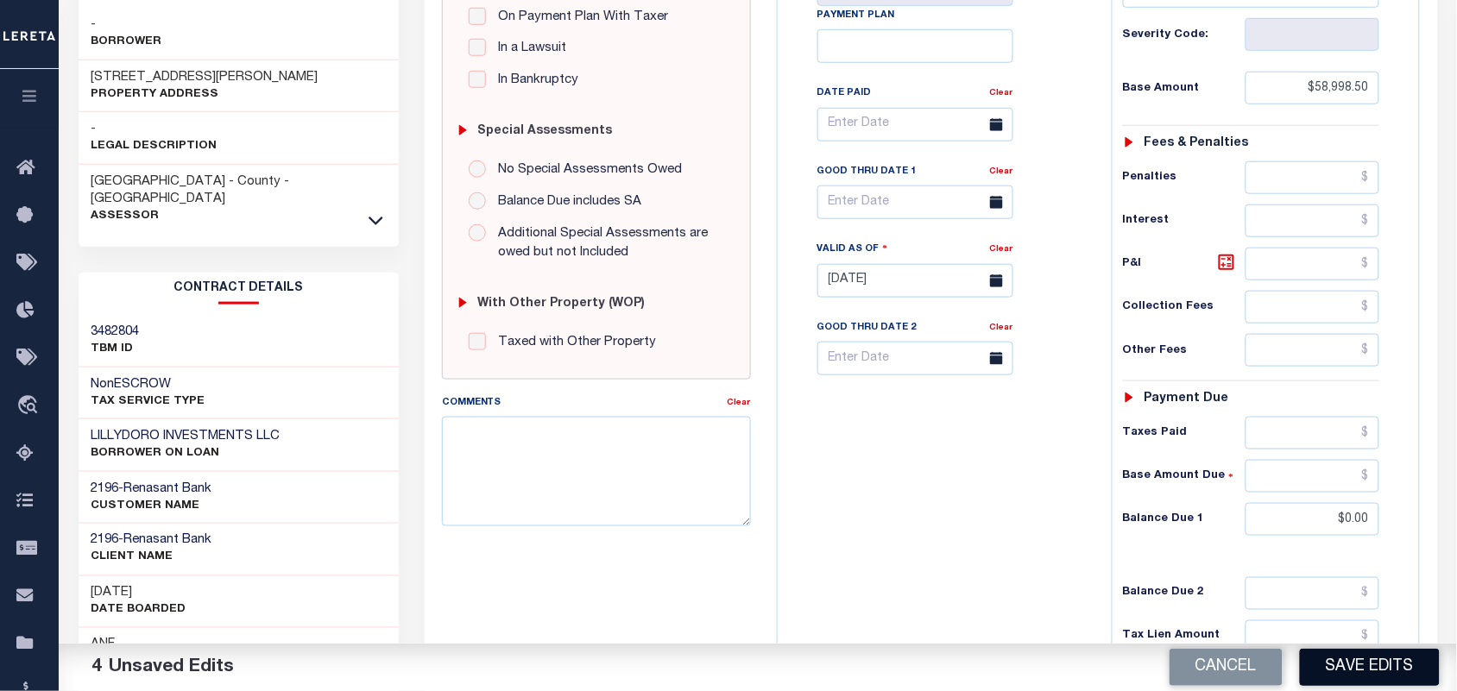
click at [1347, 669] on button "Save Edits" at bounding box center [1370, 667] width 140 height 37
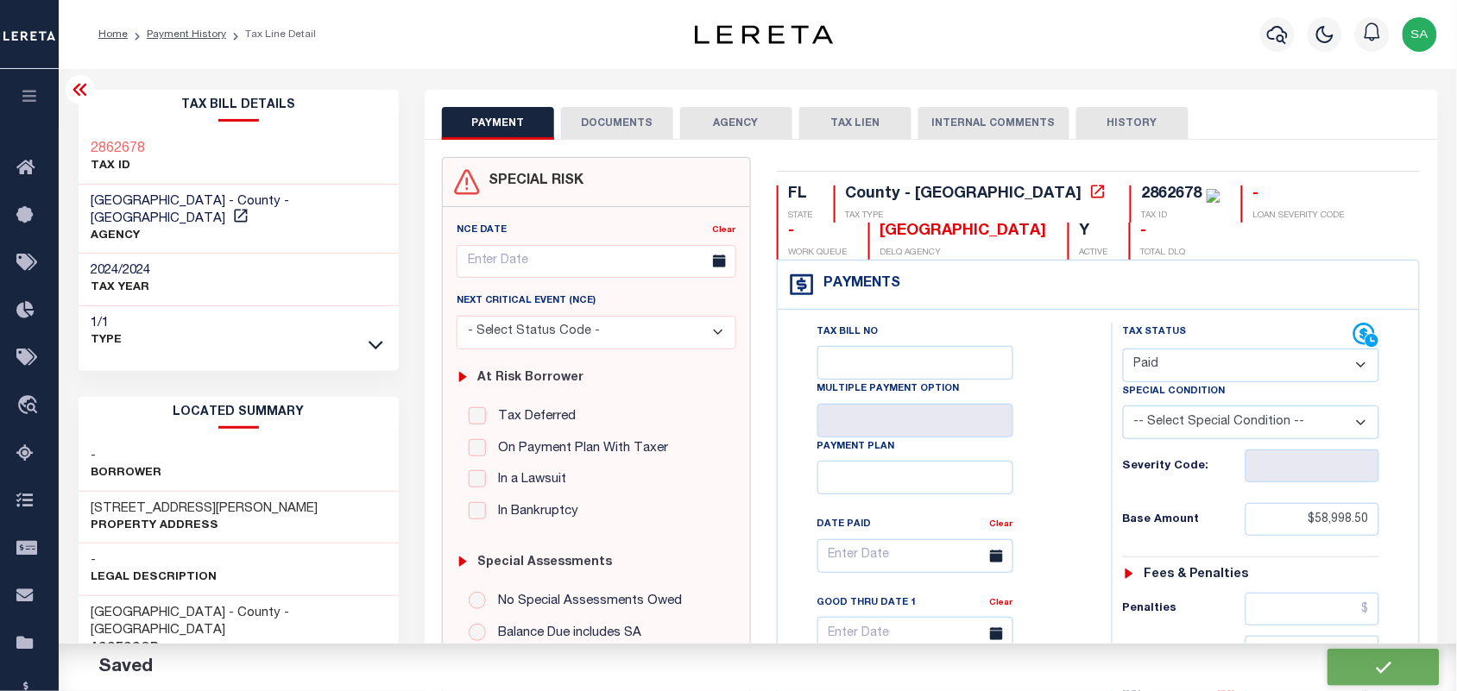
checkbox input "false"
type input "$58,998.5"
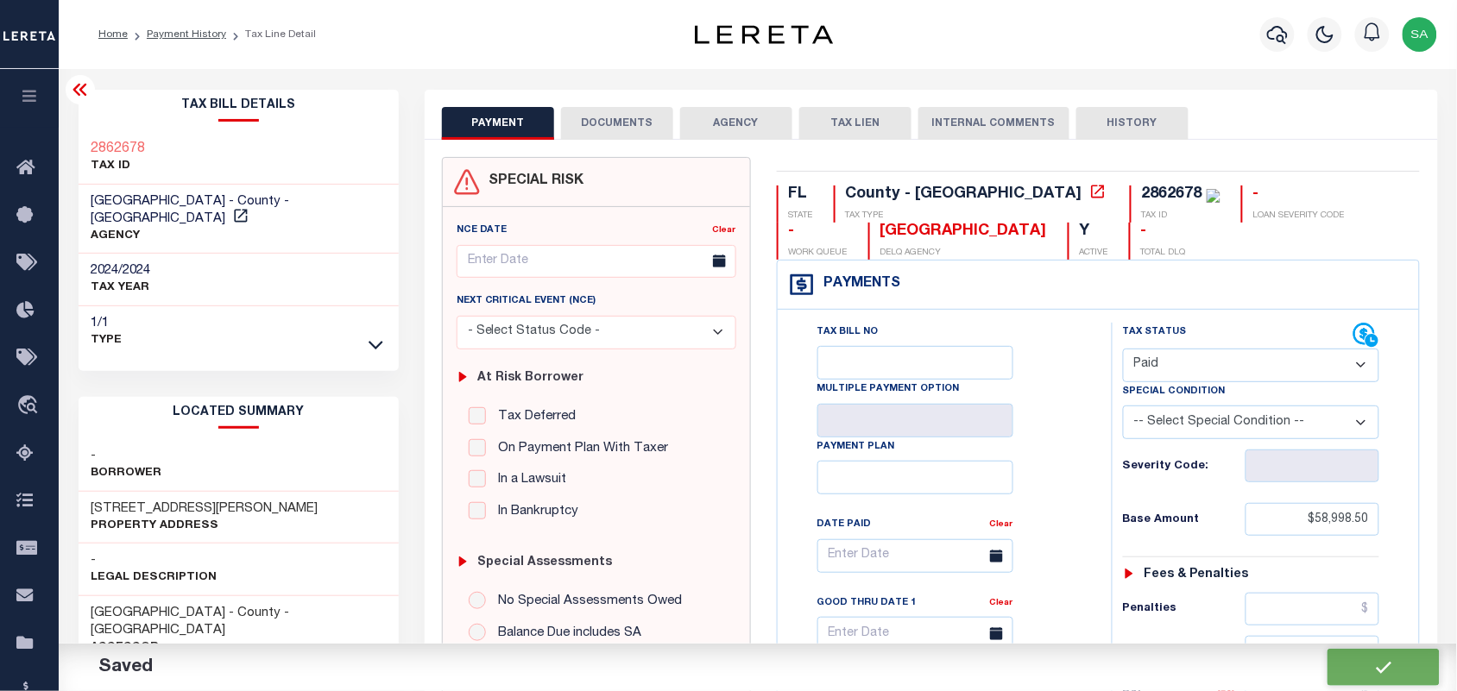
type input "$0"
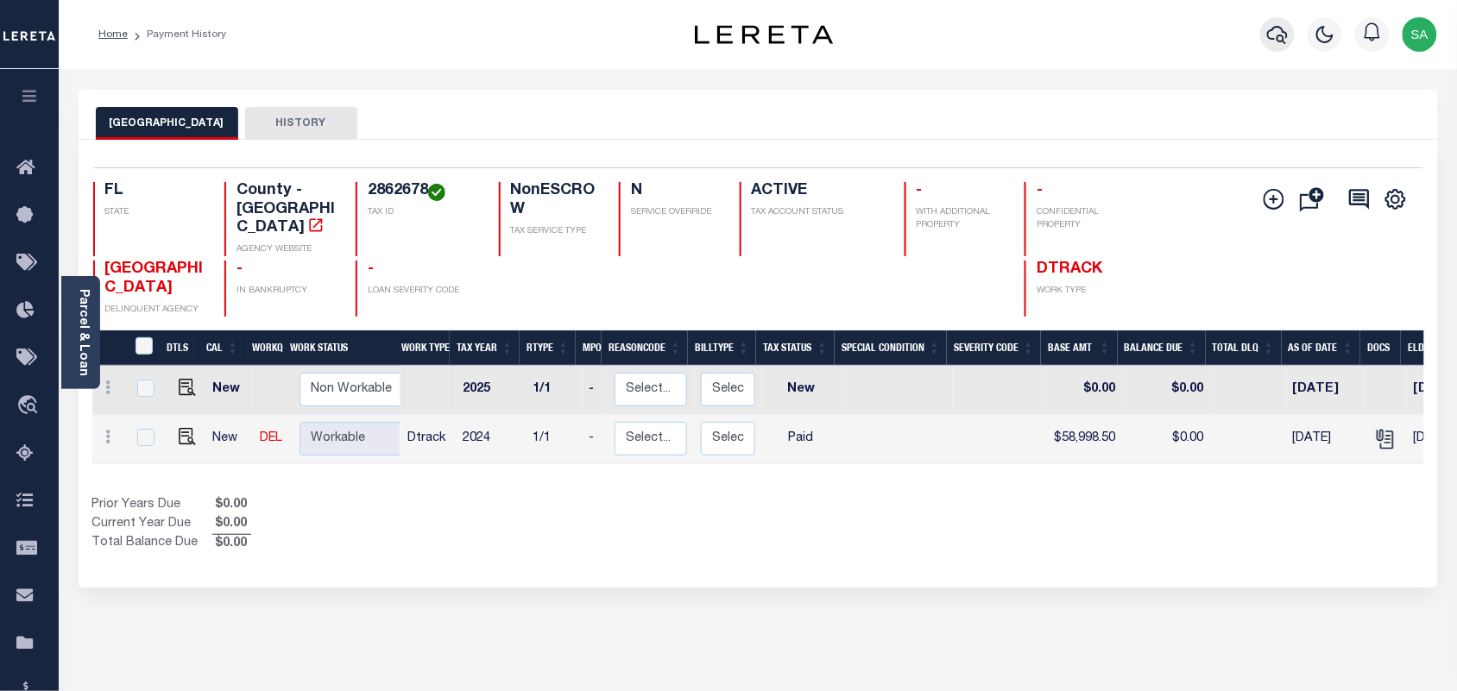
click at [1269, 40] on icon "button" at bounding box center [1277, 34] width 21 height 21
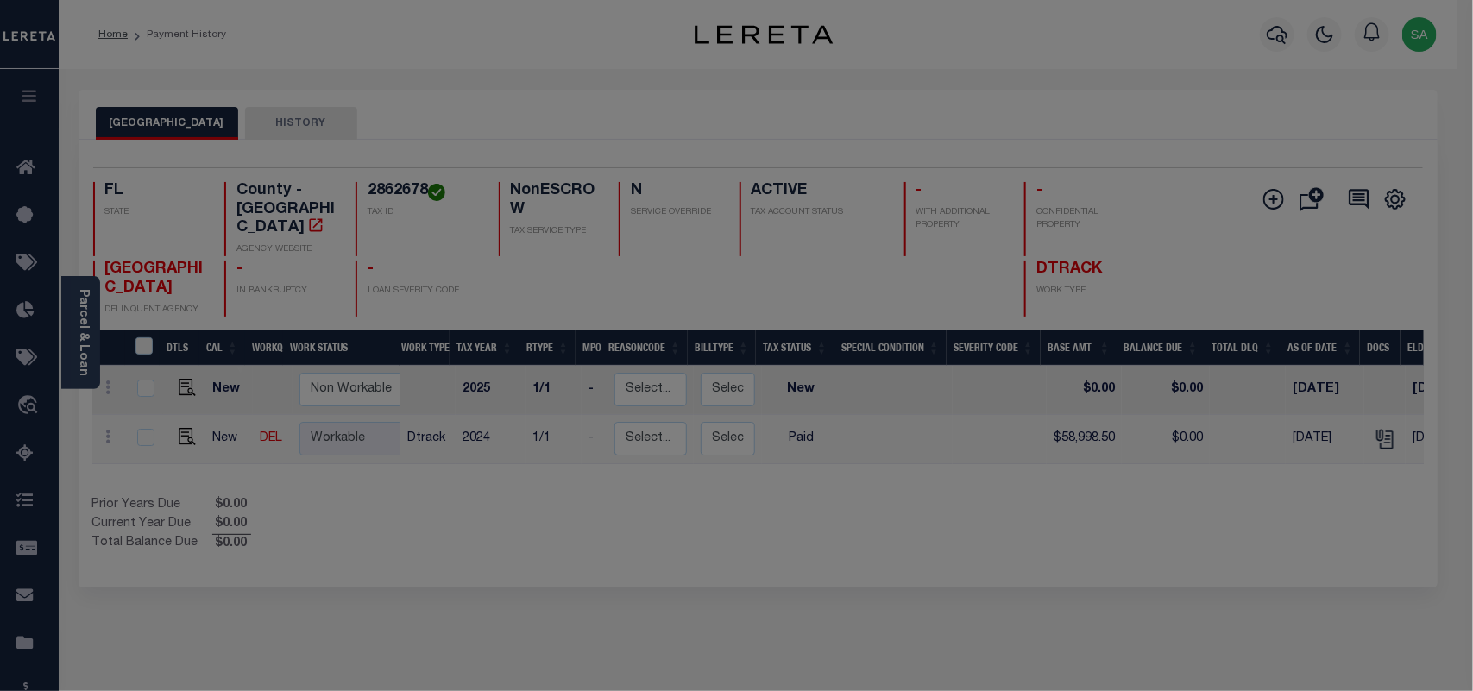
click at [0, 0] on div "Include Loans TBM Customers Borrowers Payments (Lender Non-Disb) Payments (Lend…" at bounding box center [0, 0] width 0 height 0
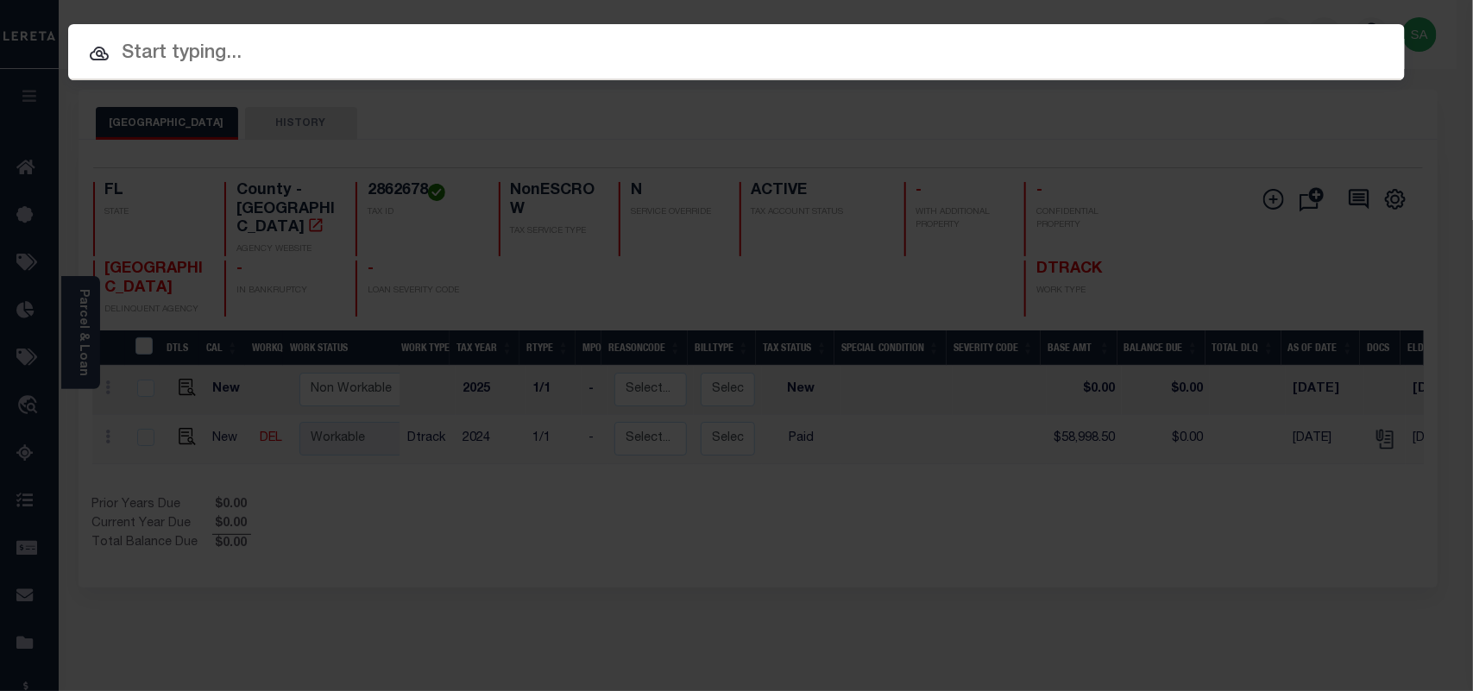
click at [1051, 50] on input "text" at bounding box center [736, 54] width 1337 height 30
paste input "19961"
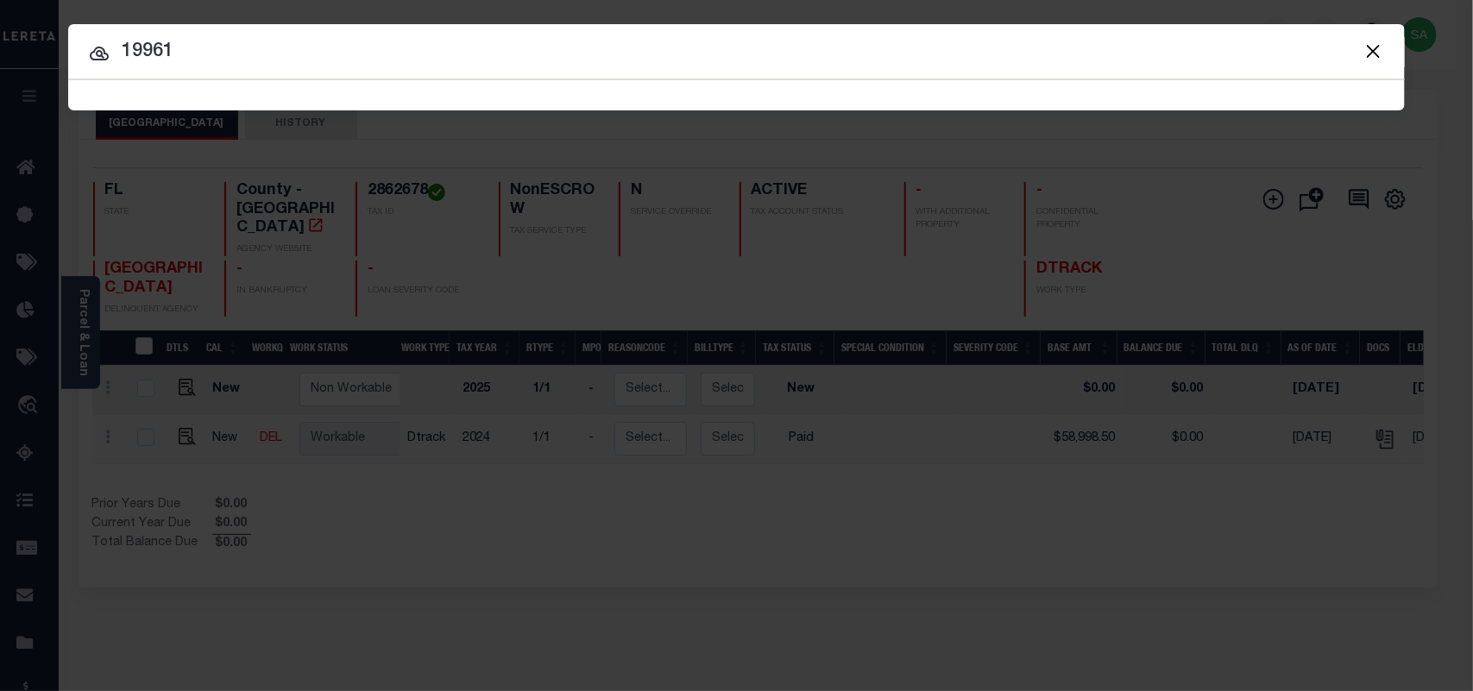
type input "19961"
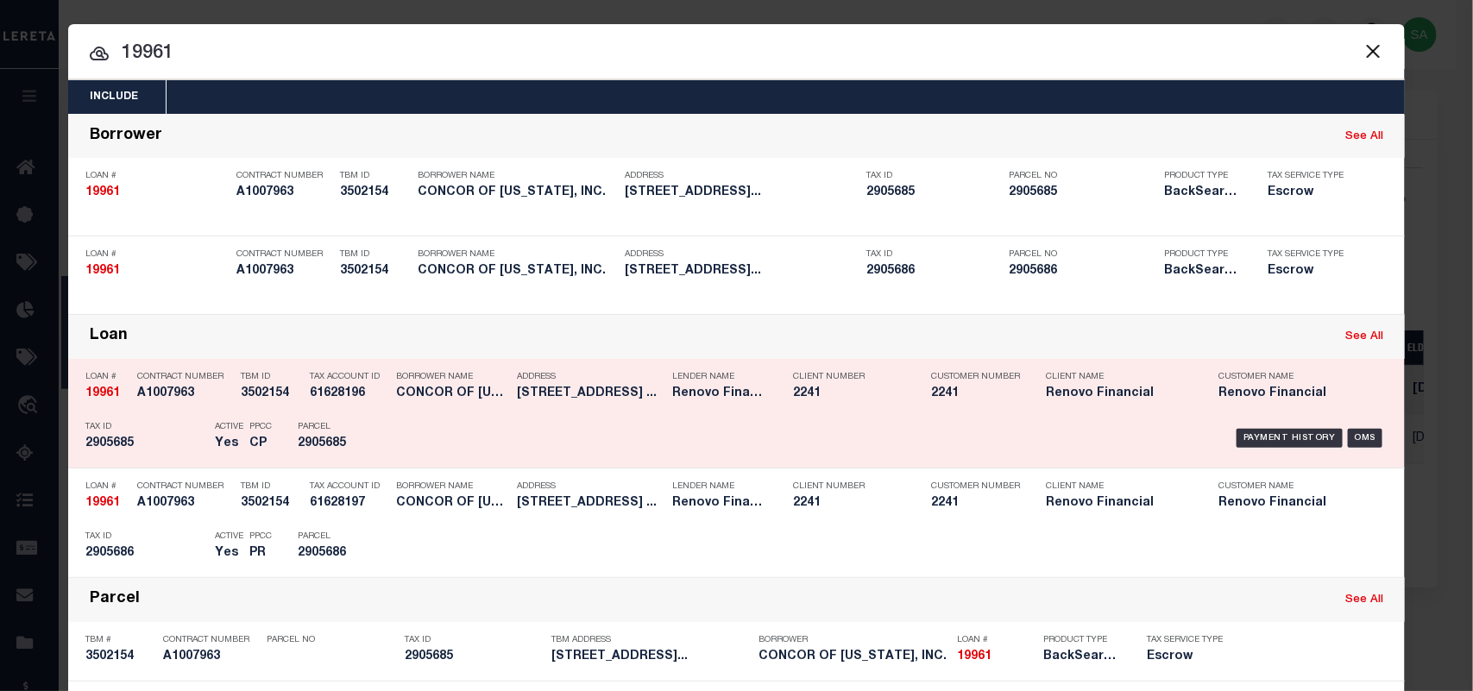
click at [320, 430] on p "Parcel" at bounding box center [337, 427] width 78 height 10
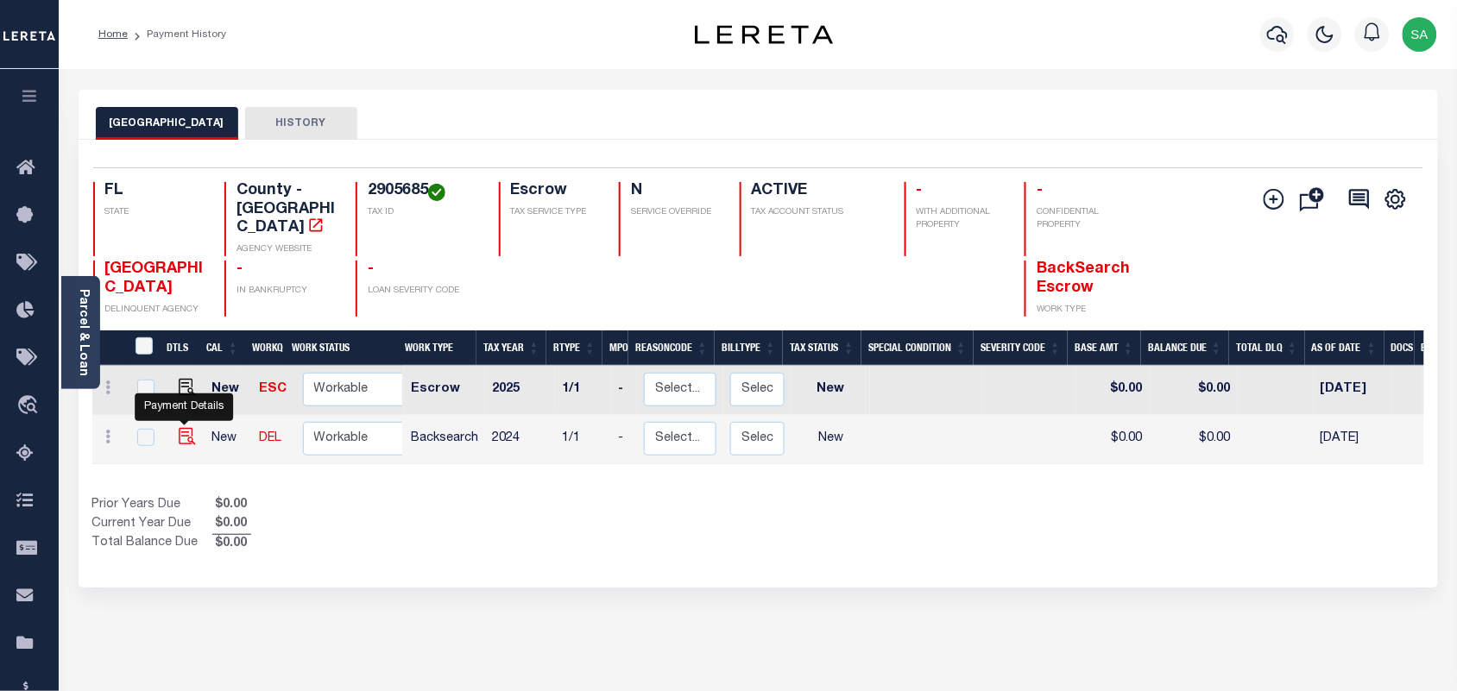
click at [179, 428] on img "" at bounding box center [187, 436] width 17 height 17
checkbox input "true"
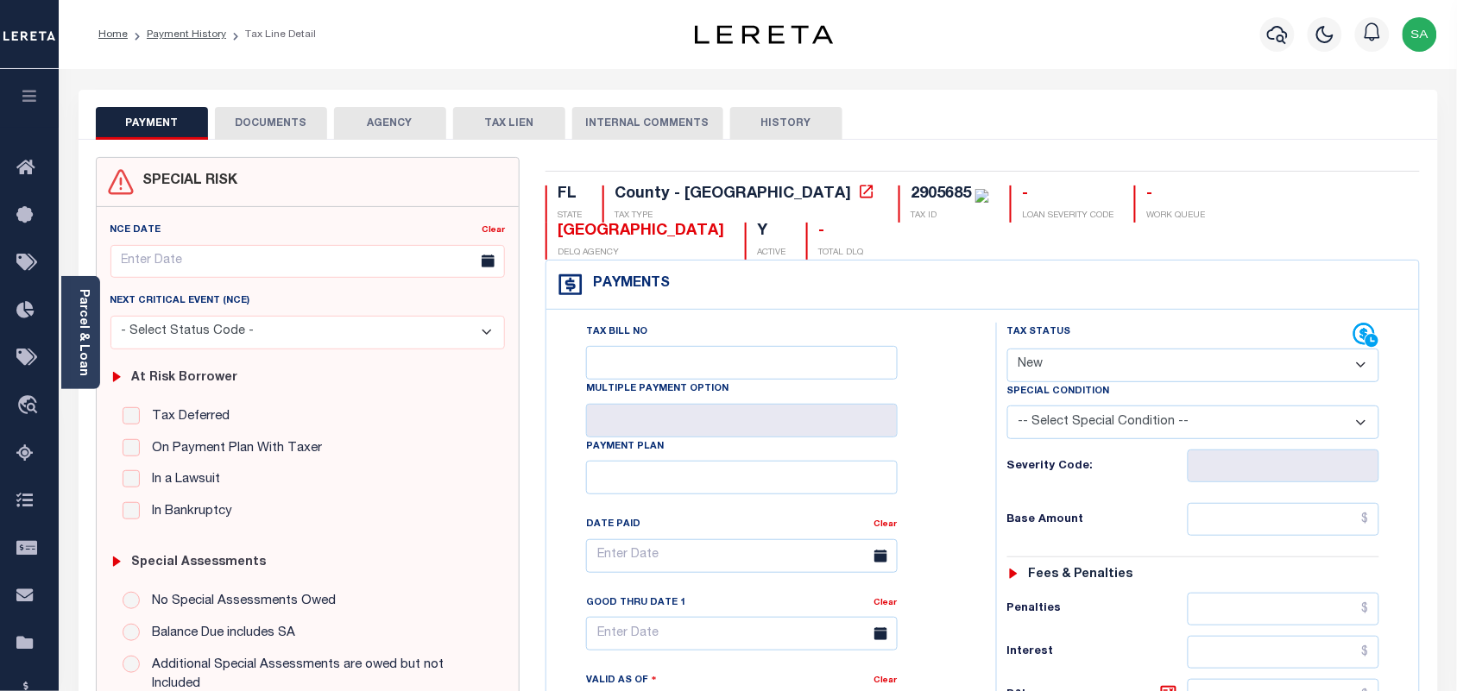
drag, startPoint x: 74, startPoint y: 360, endPoint x: 130, endPoint y: 355, distance: 56.3
click at [74, 360] on div "Parcel & Loan" at bounding box center [80, 332] width 39 height 113
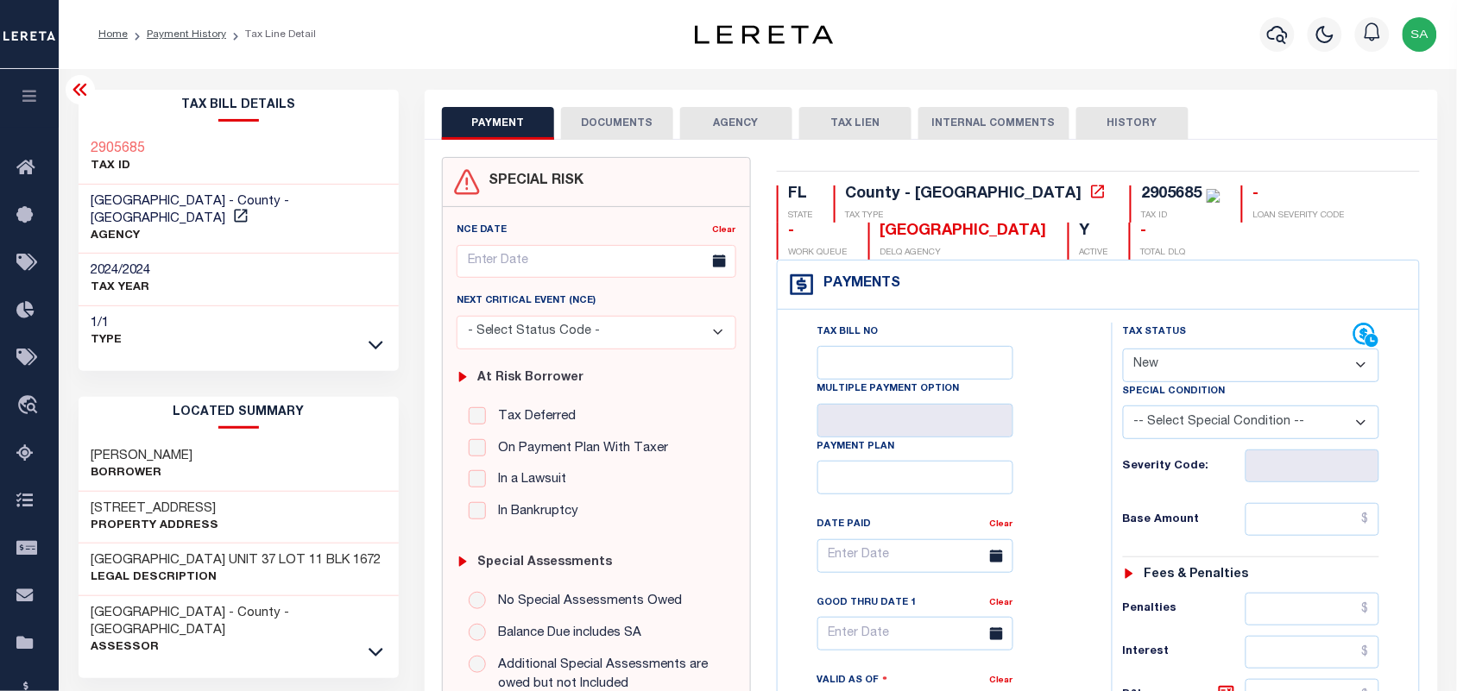
click at [1176, 376] on select "- Select Status Code - Open Due/Unpaid Paid Incomplete No Tax Due Internal Refu…" at bounding box center [1251, 366] width 257 height 34
select select "PYD"
click at [1123, 350] on select "- Select Status Code - Open Due/Unpaid Paid Incomplete No Tax Due Internal Refu…" at bounding box center [1251, 366] width 257 height 34
type input "09/02/2025"
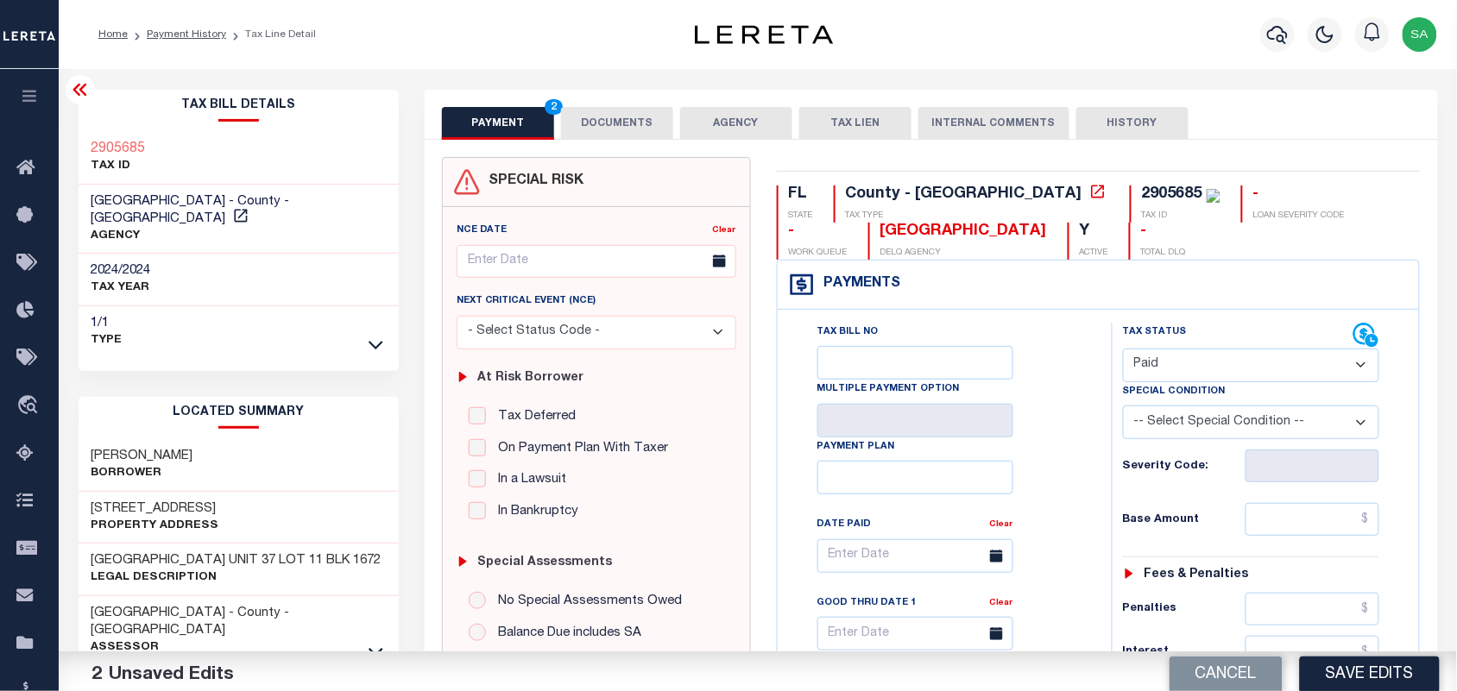
click at [628, 112] on button "DOCUMENTS" at bounding box center [617, 123] width 112 height 33
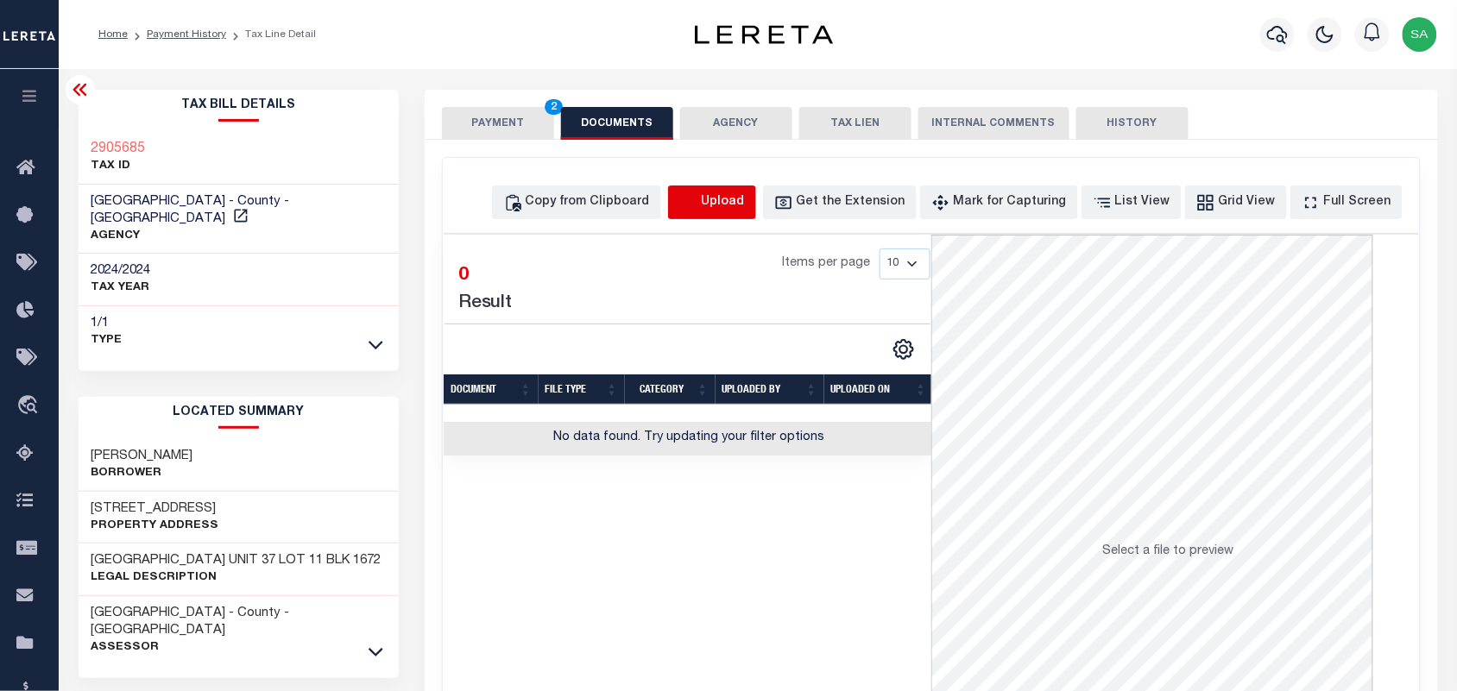
click at [698, 200] on icon "button" at bounding box center [688, 202] width 19 height 19
select select "POP"
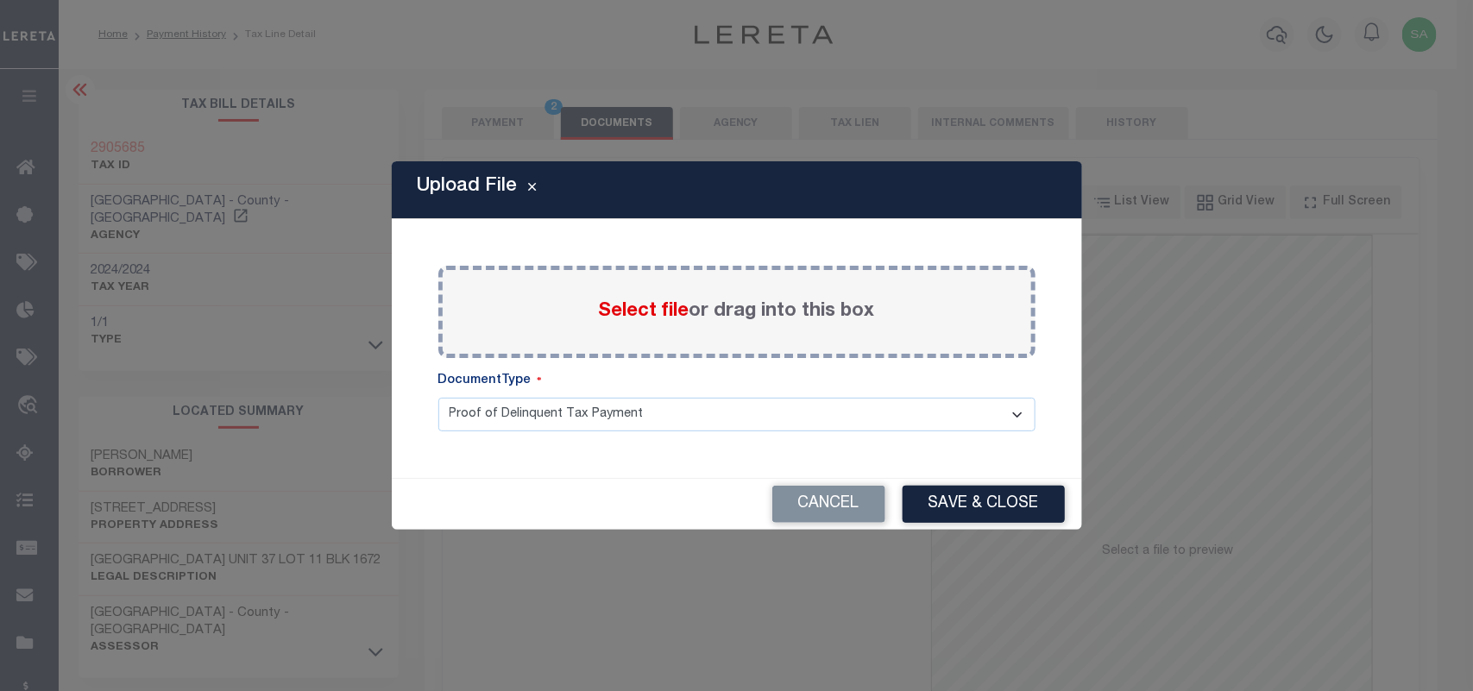
click at [644, 291] on div "Select file or drag into this box" at bounding box center [736, 312] width 597 height 92
click at [622, 308] on span "Select file" at bounding box center [644, 311] width 91 height 19
click at [0, 0] on input "Select file or drag into this box" at bounding box center [0, 0] width 0 height 0
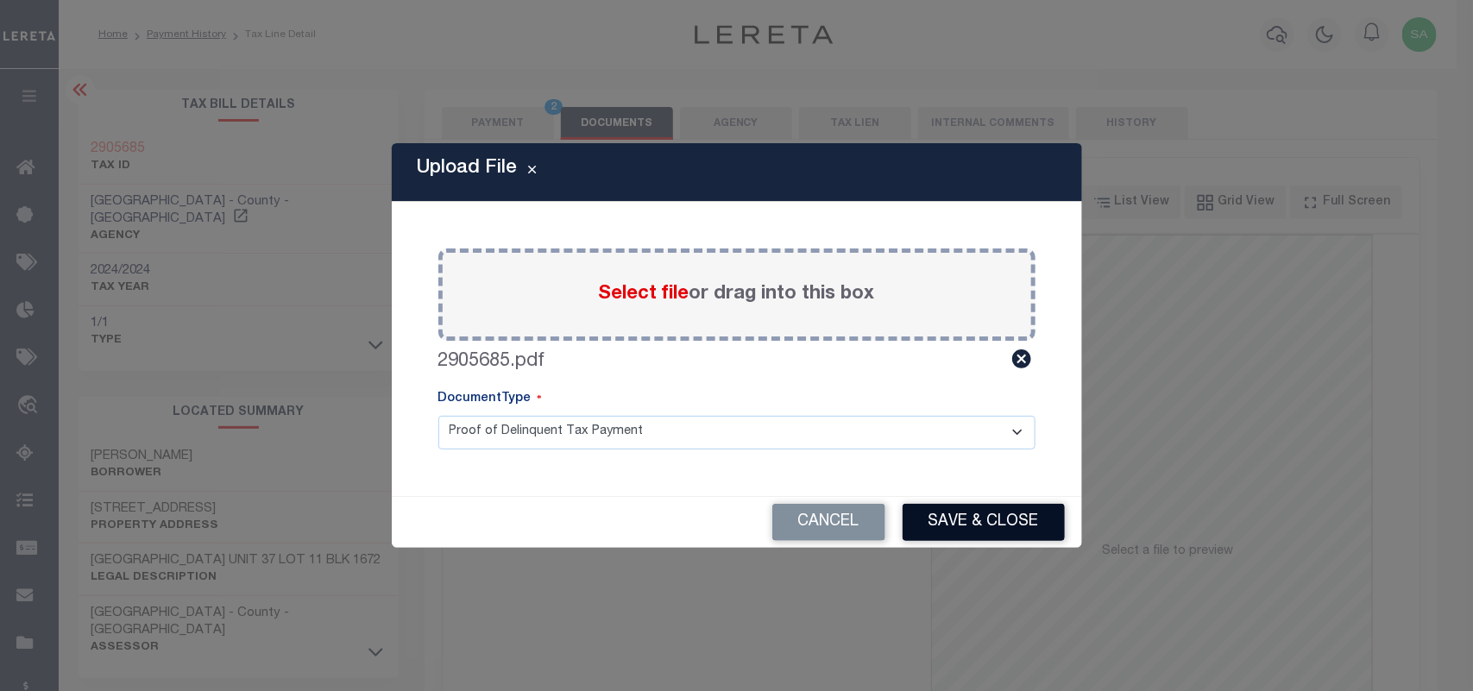
click at [962, 518] on button "Save & Close" at bounding box center [984, 522] width 162 height 37
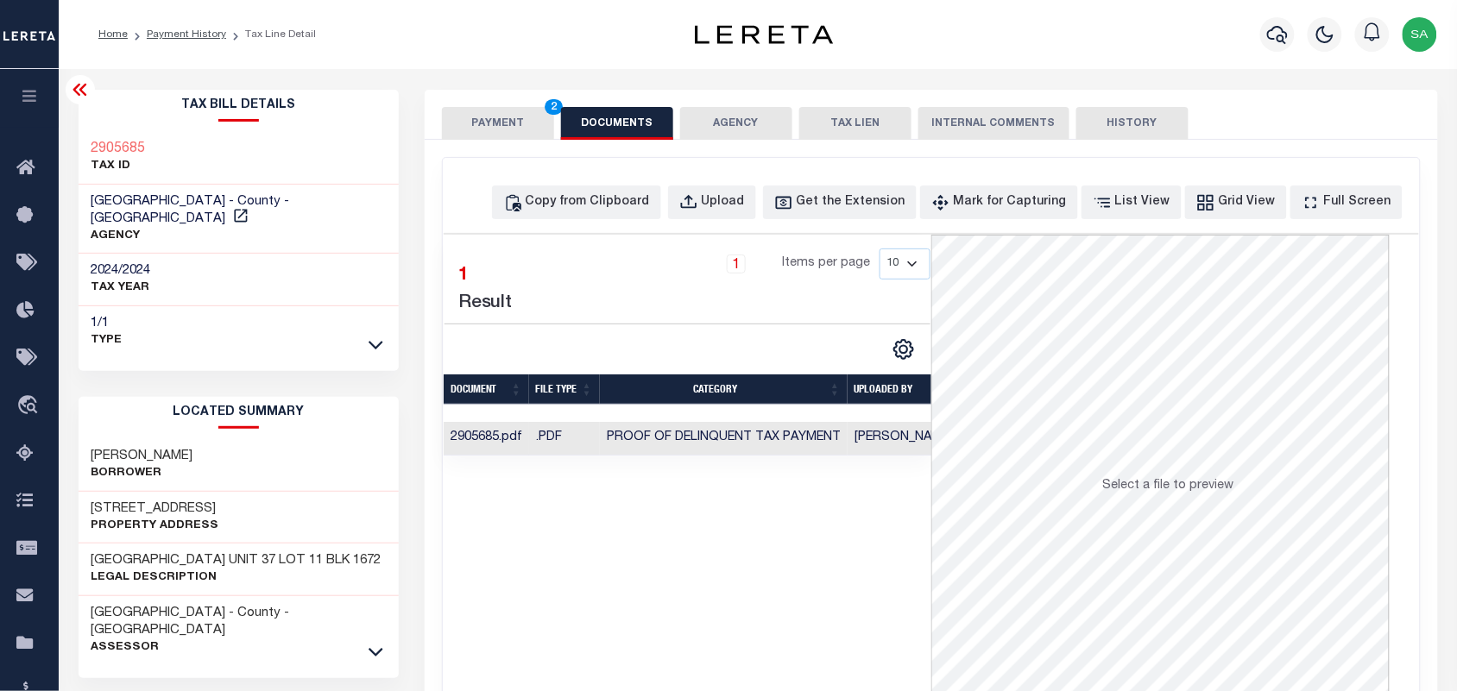
drag, startPoint x: 519, startPoint y: 130, endPoint x: 523, endPoint y: 138, distance: 8.9
click at [519, 130] on button "PAYMENT 2" at bounding box center [498, 123] width 112 height 33
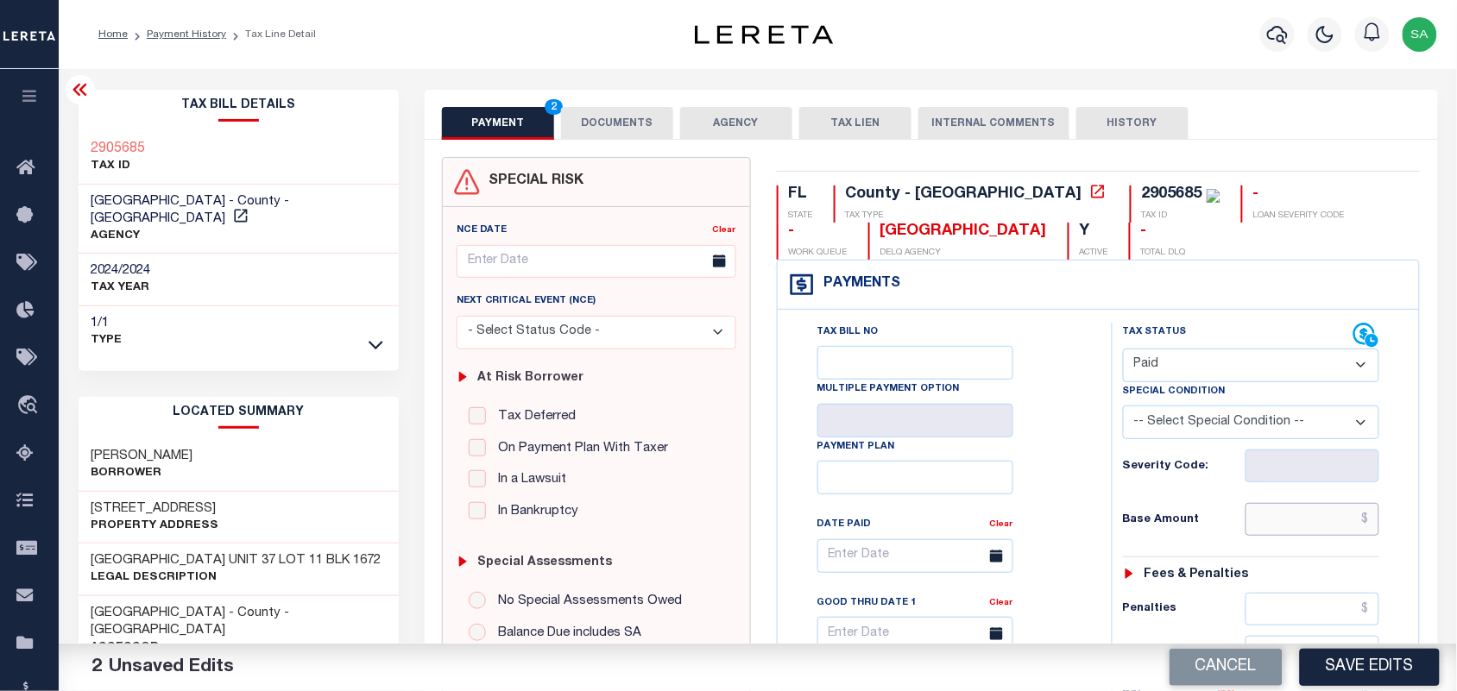
drag, startPoint x: 1303, startPoint y: 527, endPoint x: 1152, endPoint y: 498, distance: 153.9
click at [1303, 527] on input "text" at bounding box center [1313, 519] width 135 height 33
paste input "273.29"
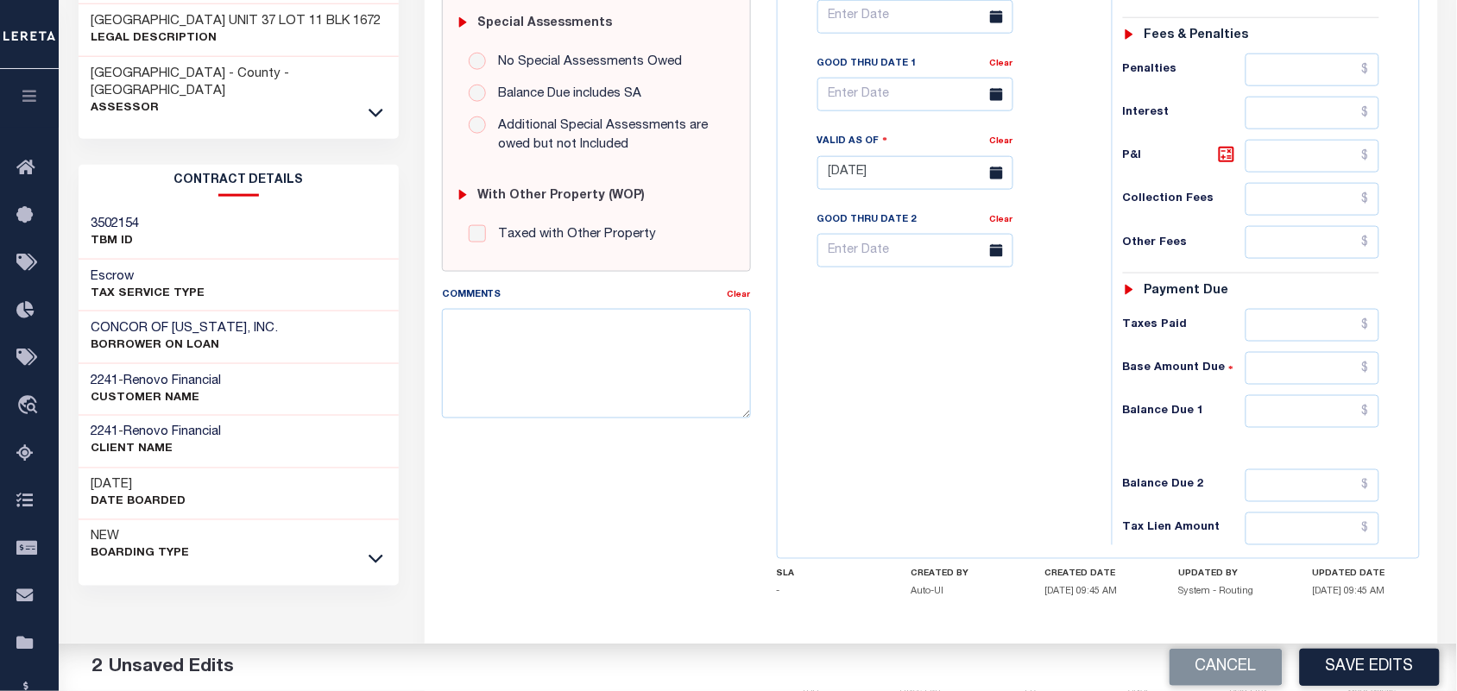
type input "$273.29"
click at [1291, 407] on input "text" at bounding box center [1313, 411] width 135 height 33
type input "$0.00"
drag, startPoint x: 1046, startPoint y: 413, endPoint x: 1012, endPoint y: 388, distance: 42.1
click at [1045, 413] on div "Tax Bill No Multiple Payment Option Payment Plan Clear" at bounding box center [940, 164] width 317 height 762
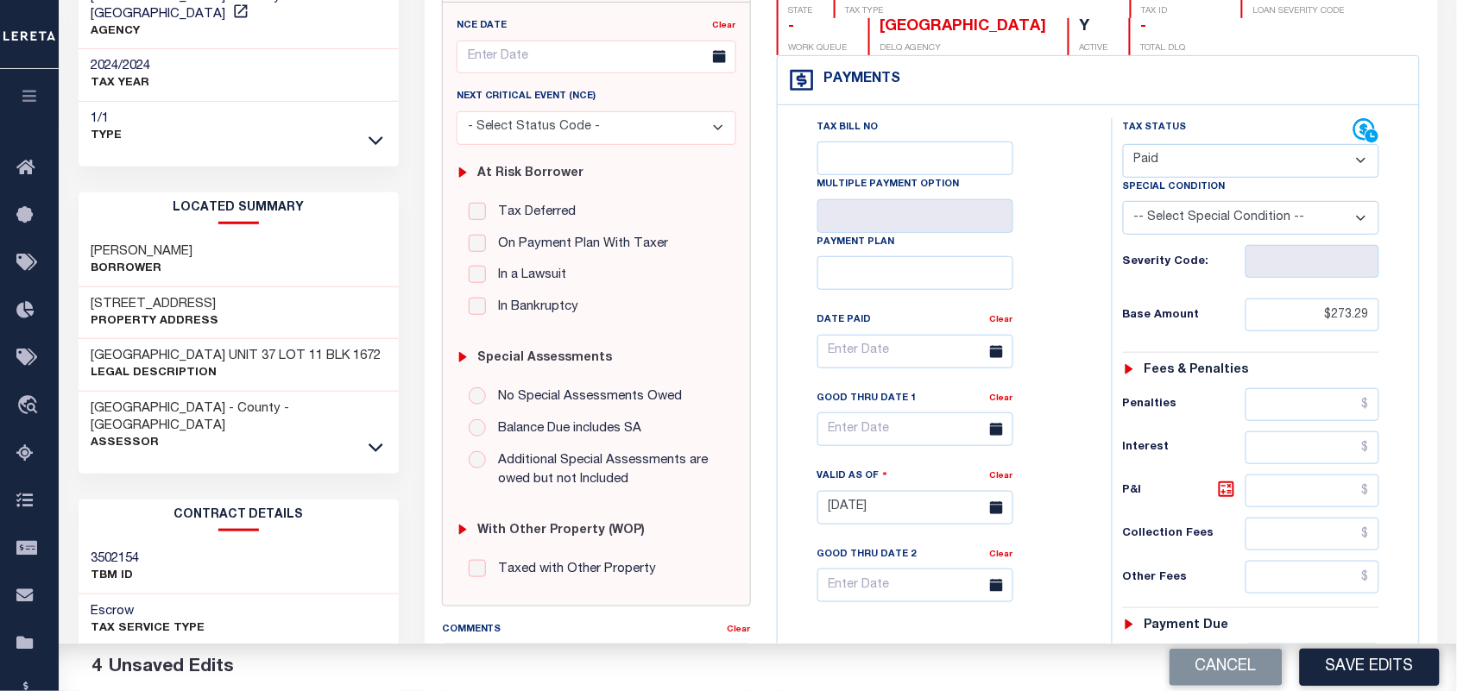
scroll to position [0, 0]
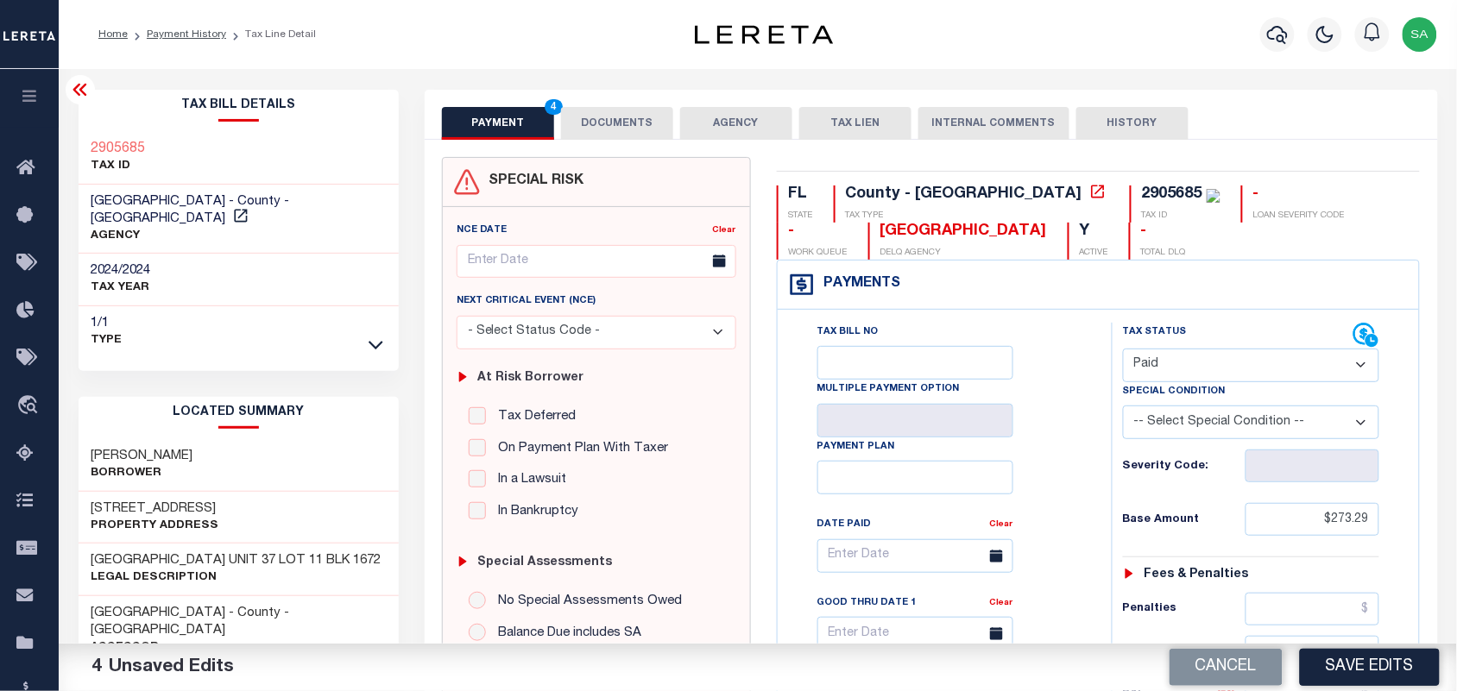
click at [636, 136] on button "DOCUMENTS" at bounding box center [617, 123] width 112 height 33
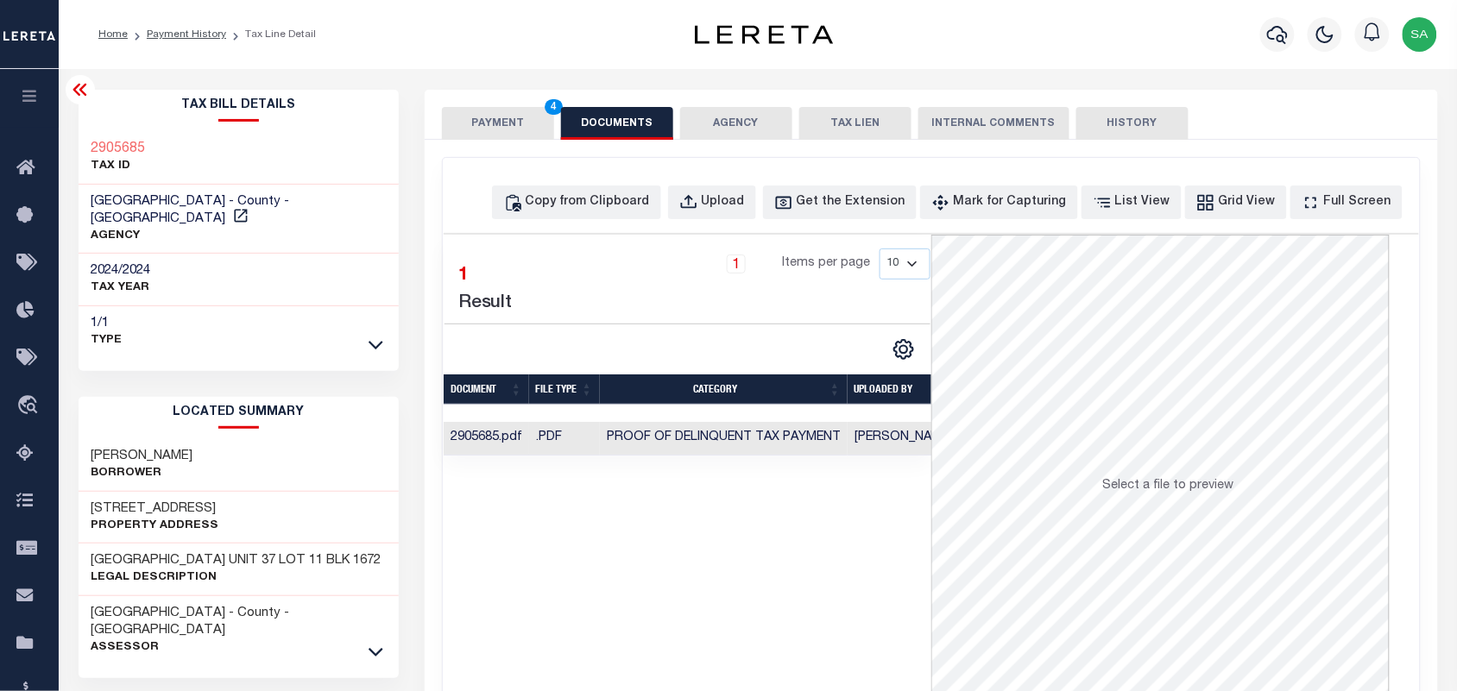
click at [518, 138] on button "PAYMENT 4" at bounding box center [498, 123] width 112 height 33
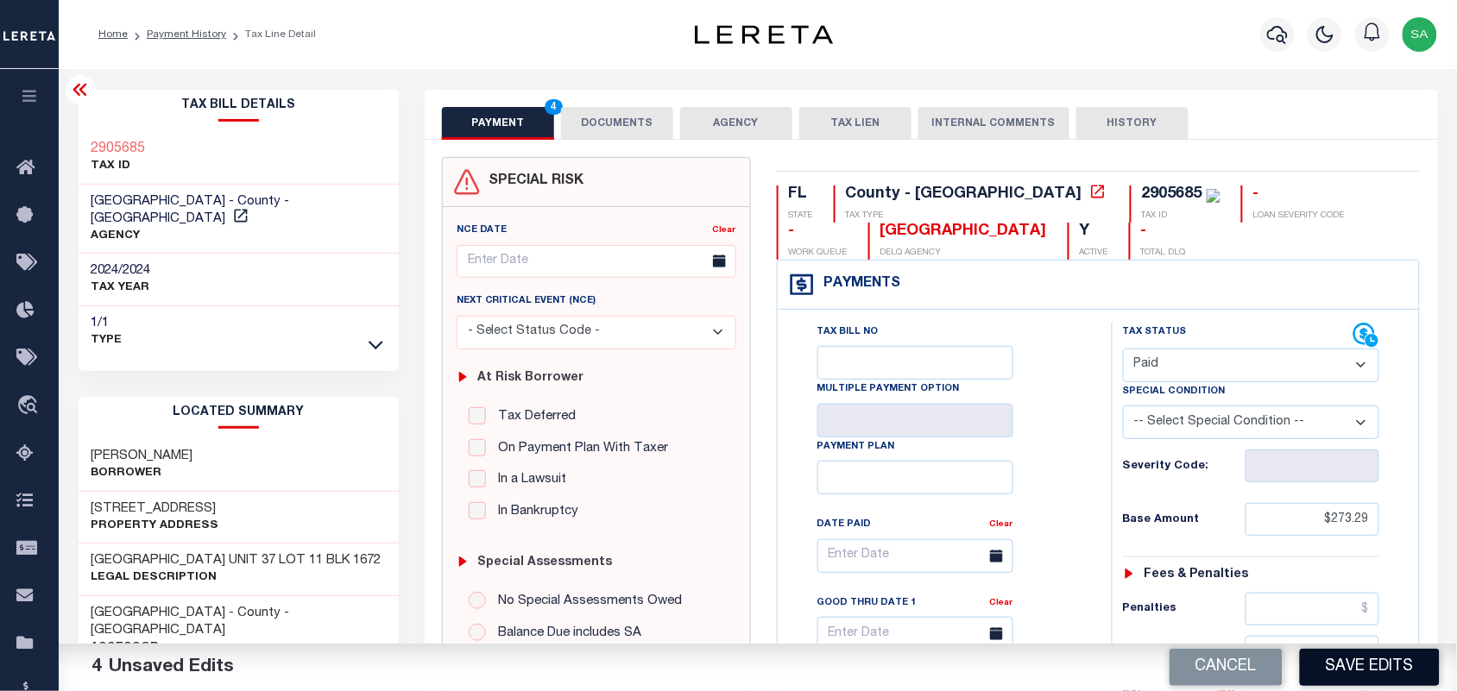
click at [1331, 661] on button "Save Edits" at bounding box center [1370, 667] width 140 height 37
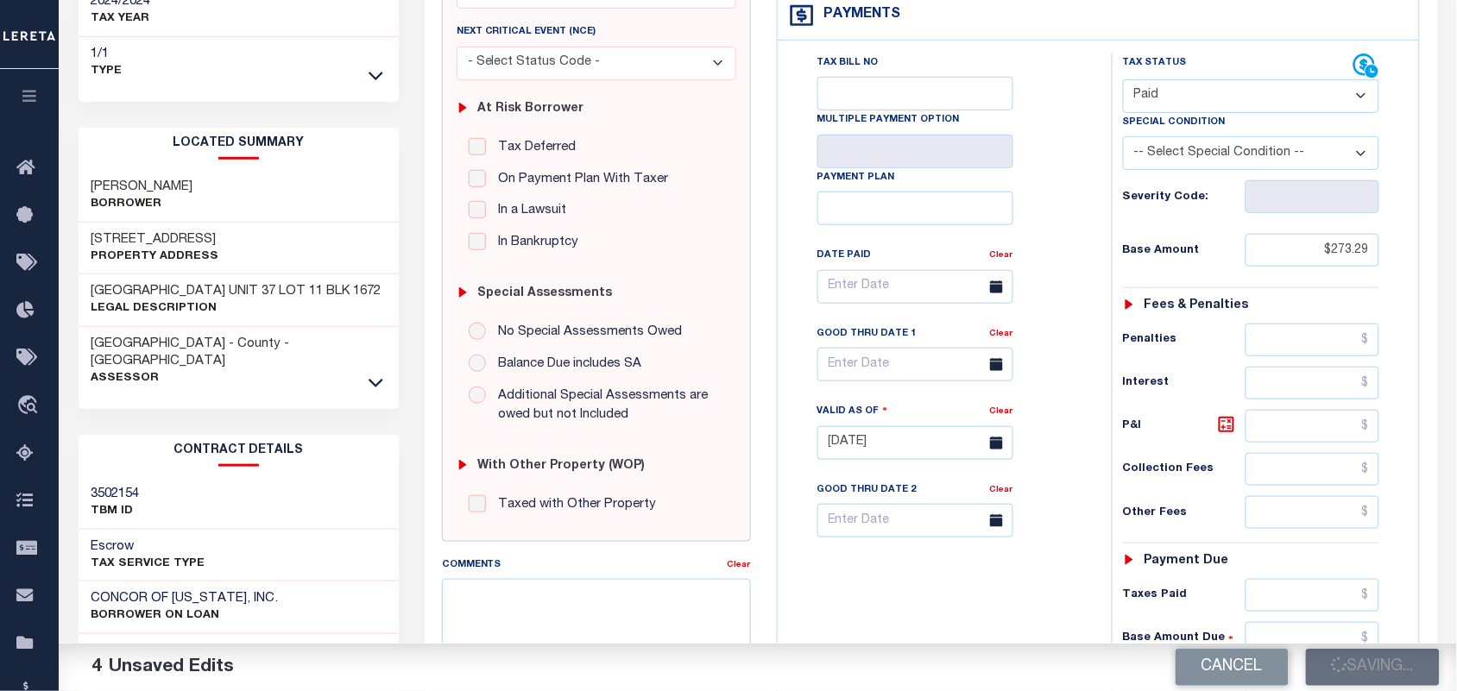
scroll to position [432, 0]
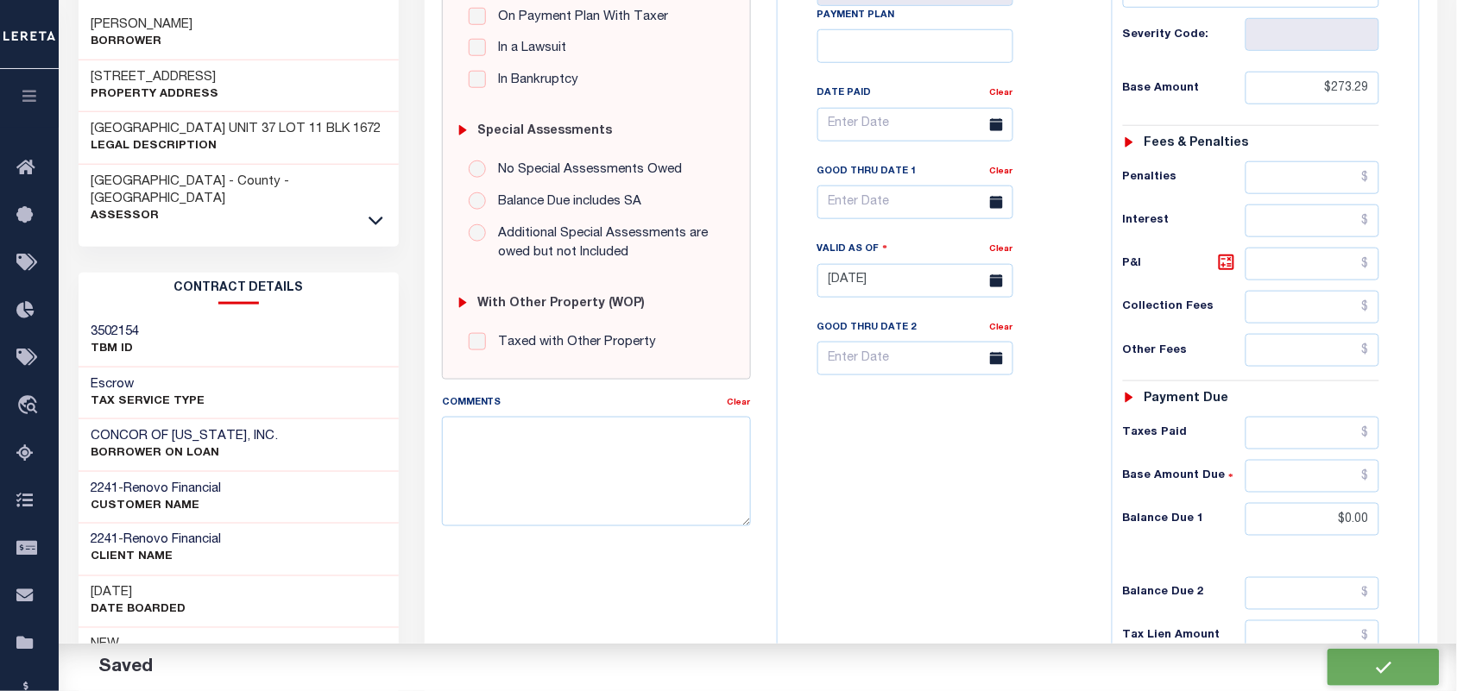
checkbox input "false"
type input "$273.29"
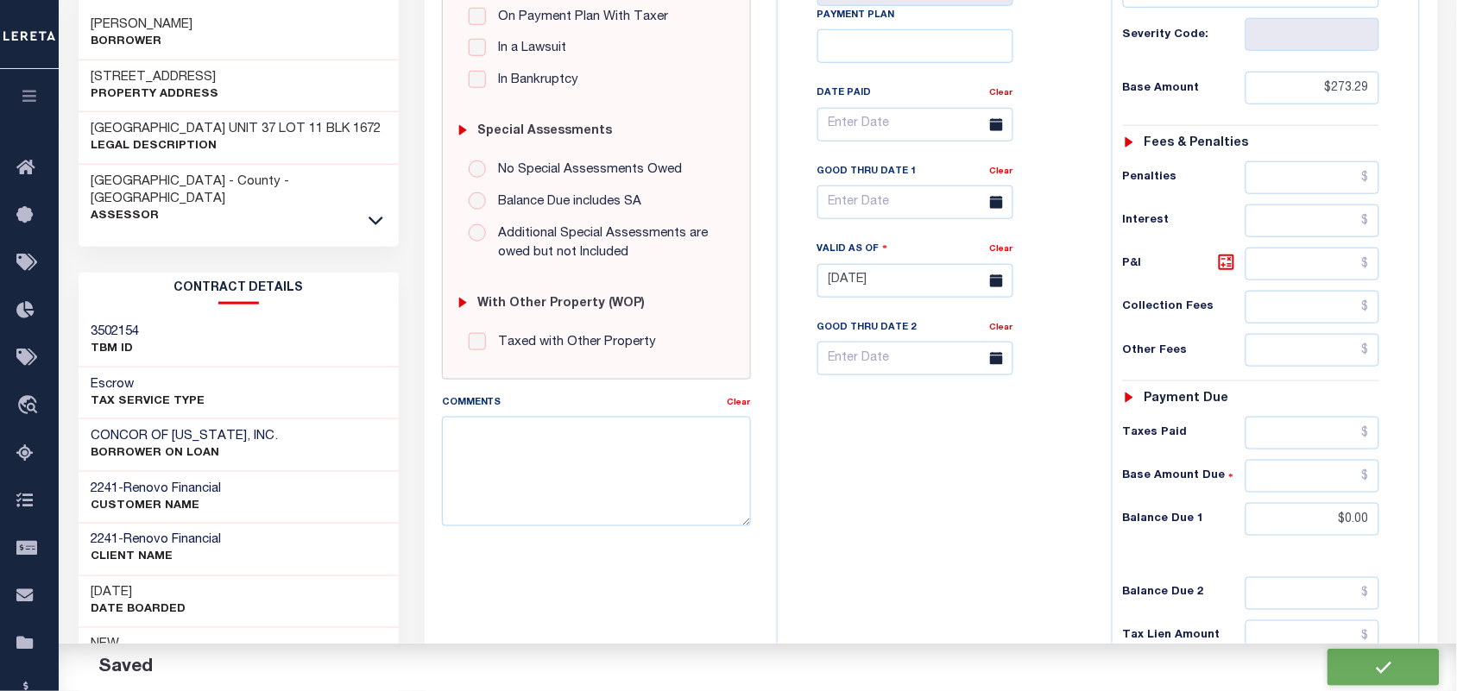
type input "$0"
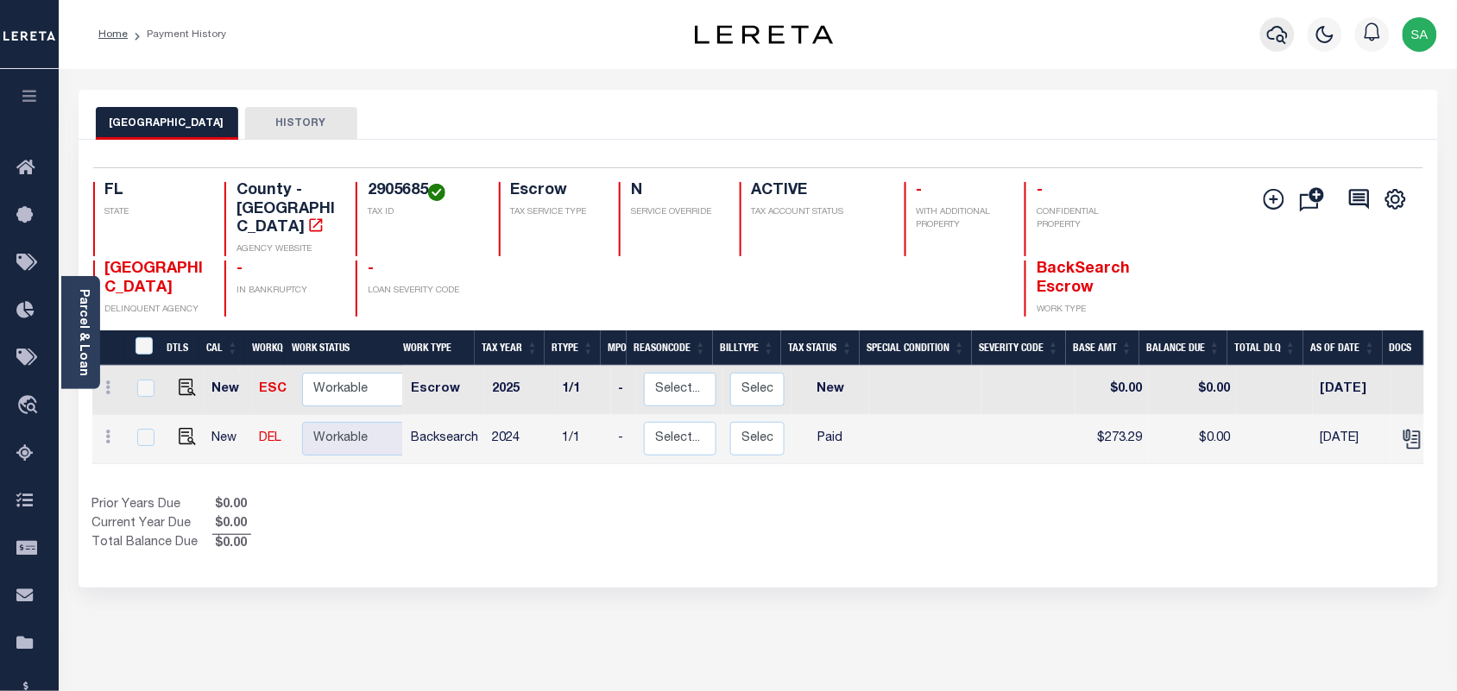
click at [1267, 43] on icon "button" at bounding box center [1277, 34] width 21 height 21
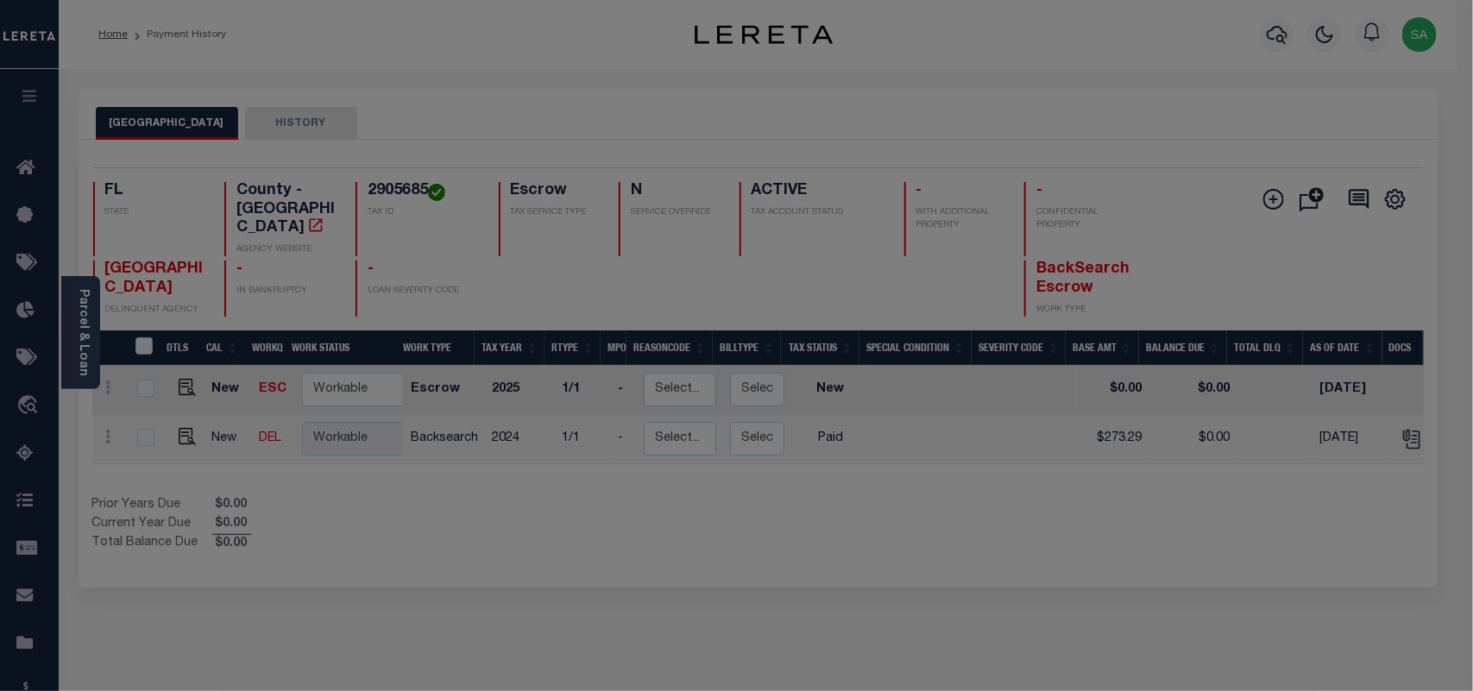
click at [0, 0] on div "Include Loans TBM Customers Borrowers Payments (Lender Non-Disb) Payments (Lend…" at bounding box center [0, 0] width 0 height 0
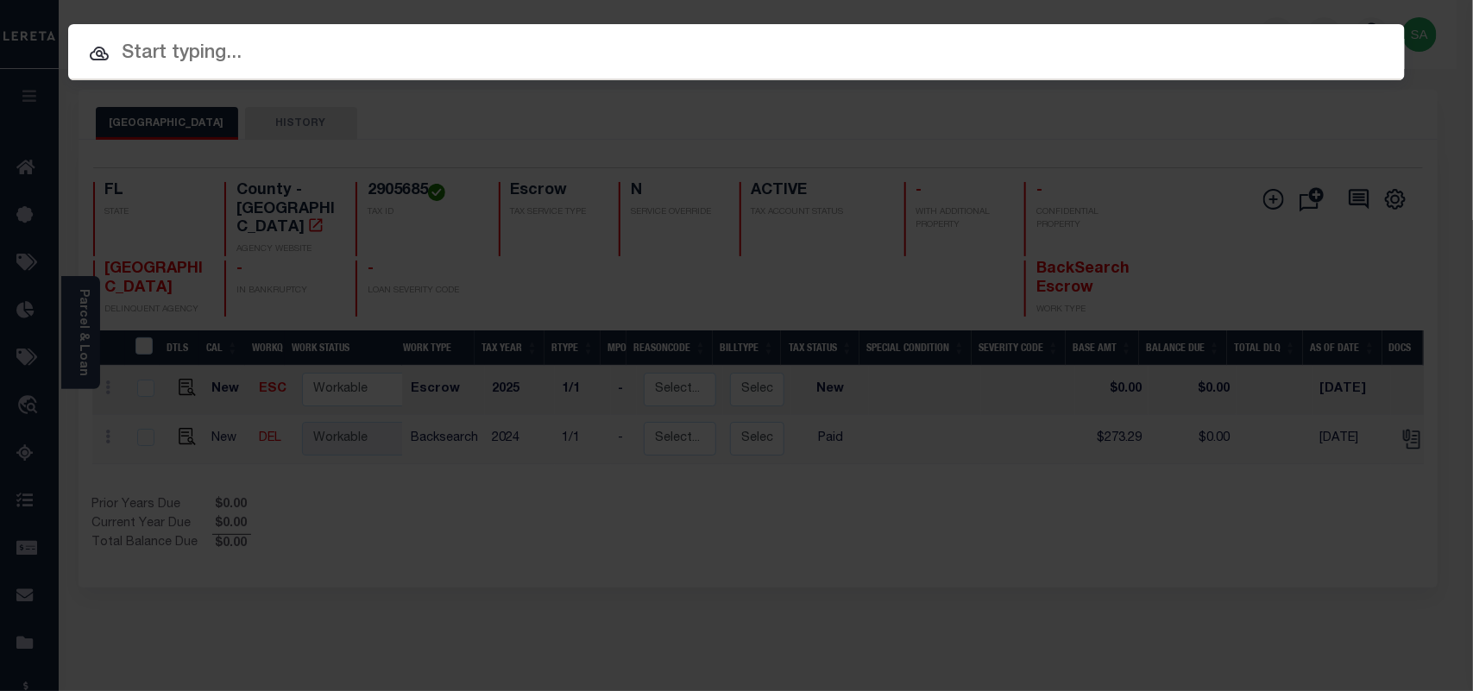
click at [1099, 60] on input "text" at bounding box center [736, 54] width 1337 height 30
paste input "5010017172"
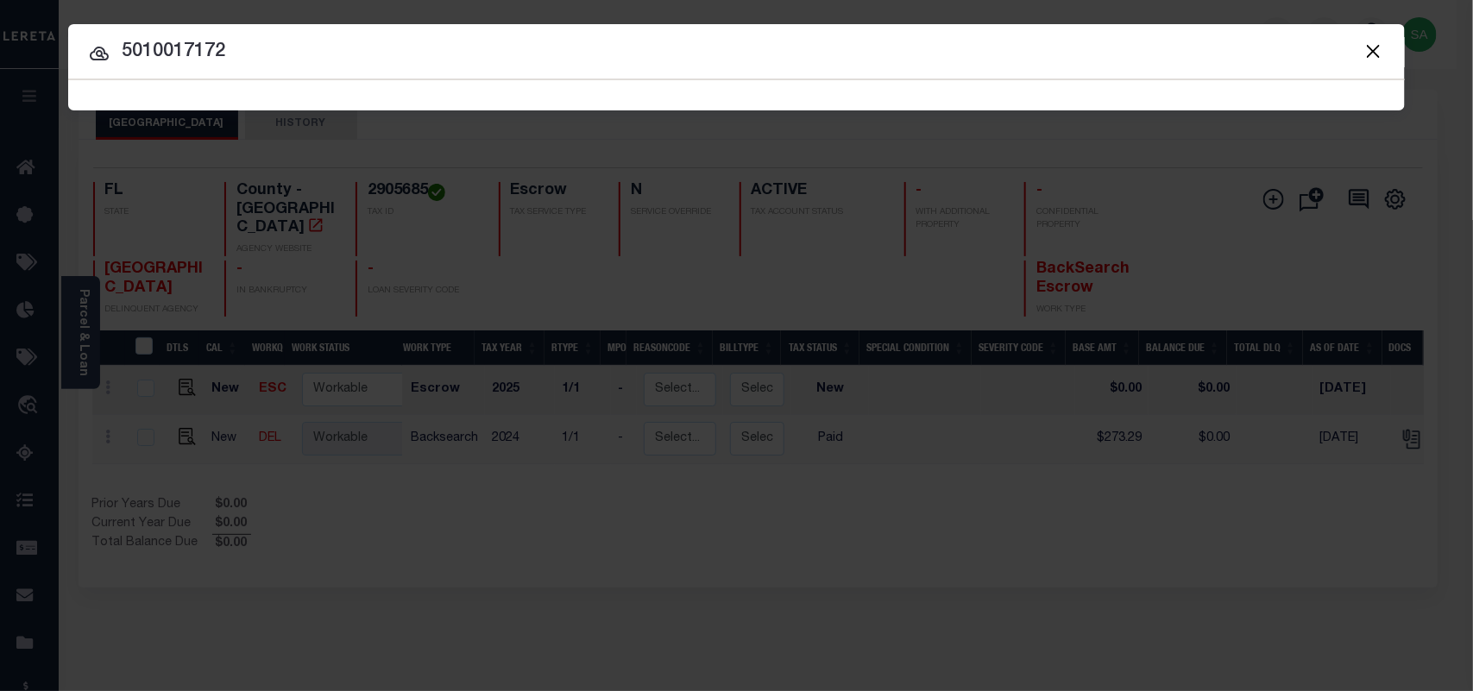
type input "5010017172"
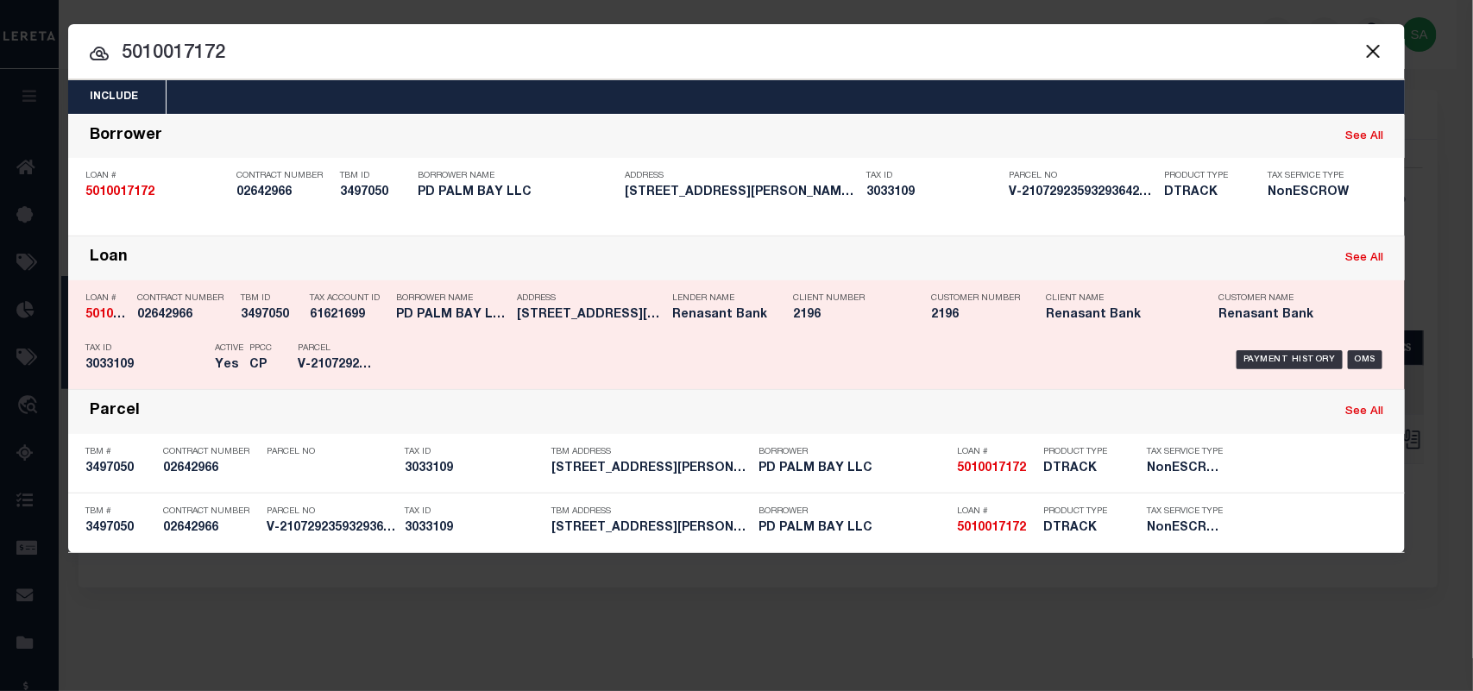
click at [394, 330] on div "Borrower Name PD PALM BAY LLC" at bounding box center [443, 310] width 121 height 50
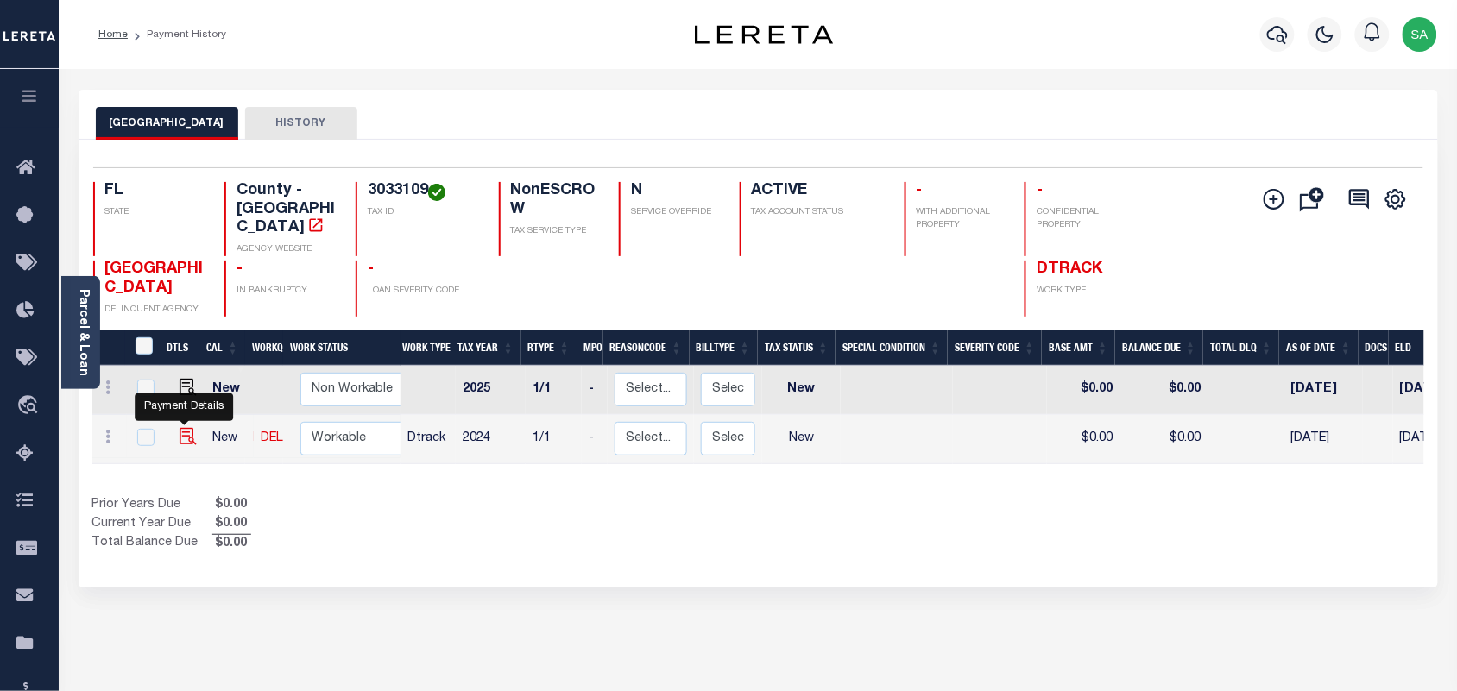
click at [183, 428] on img "" at bounding box center [188, 436] width 17 height 17
checkbox input "true"
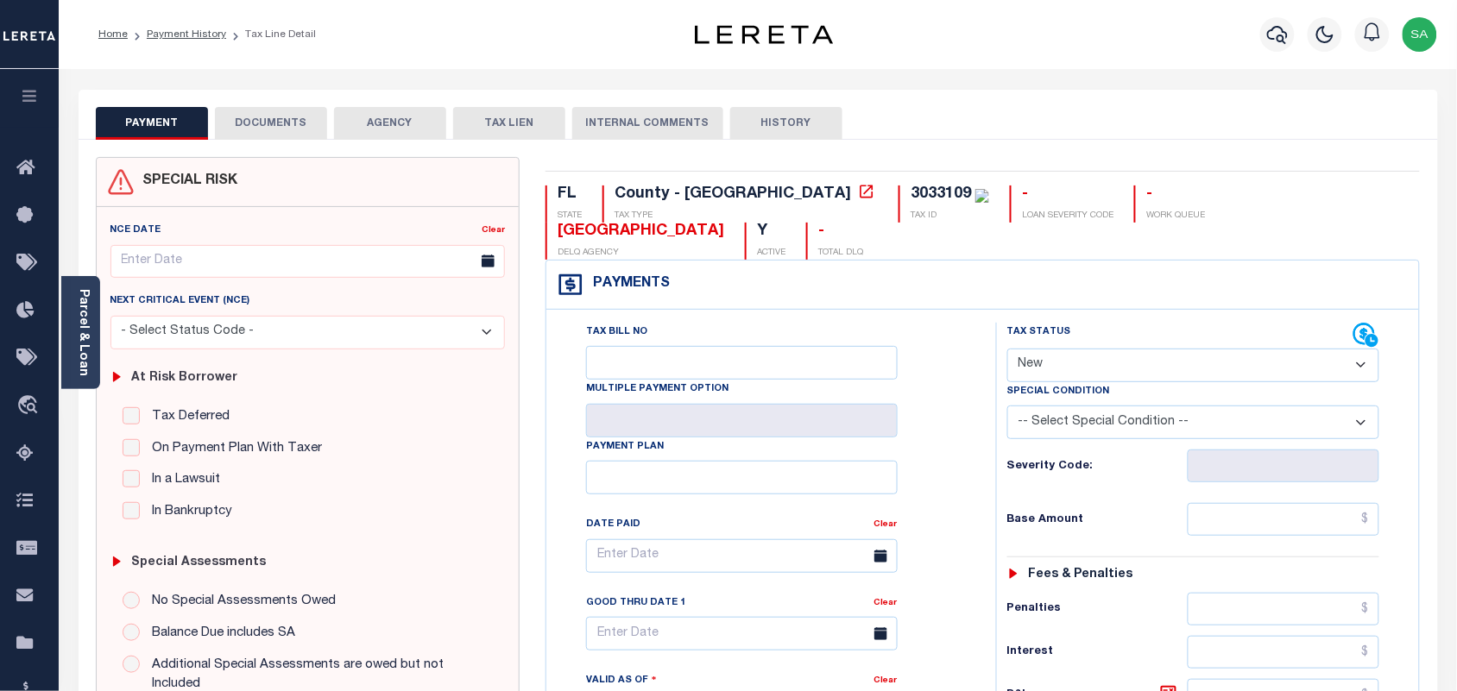
click at [83, 346] on link "Parcel & Loan" at bounding box center [83, 332] width 12 height 87
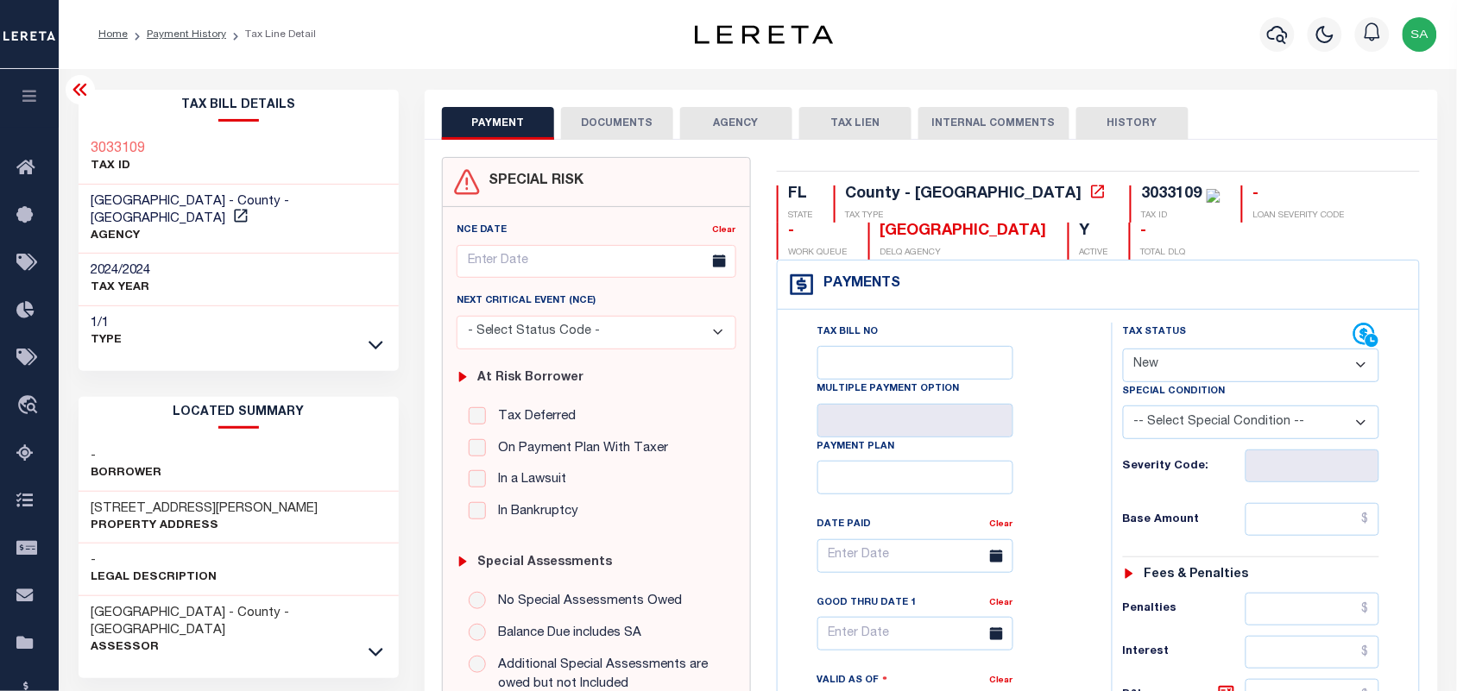
click at [1192, 369] on select "- Select Status Code - Open Due/Unpaid Paid Incomplete No Tax Due Internal Refu…" at bounding box center [1251, 366] width 257 height 34
select select "PYD"
click at [1123, 350] on select "- Select Status Code - Open Due/Unpaid Paid Incomplete No Tax Due Internal Refu…" at bounding box center [1251, 366] width 257 height 34
type input "[DATE]"
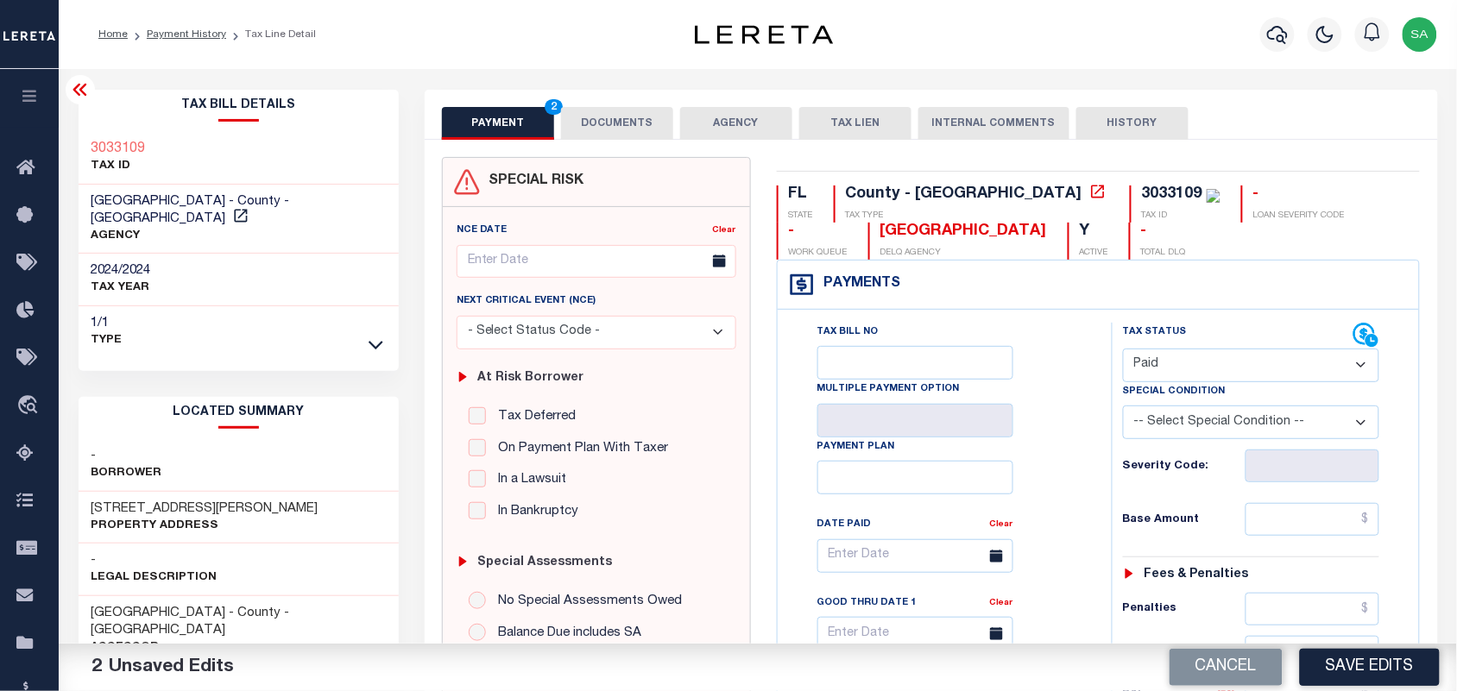
click at [619, 132] on button "DOCUMENTS" at bounding box center [617, 123] width 112 height 33
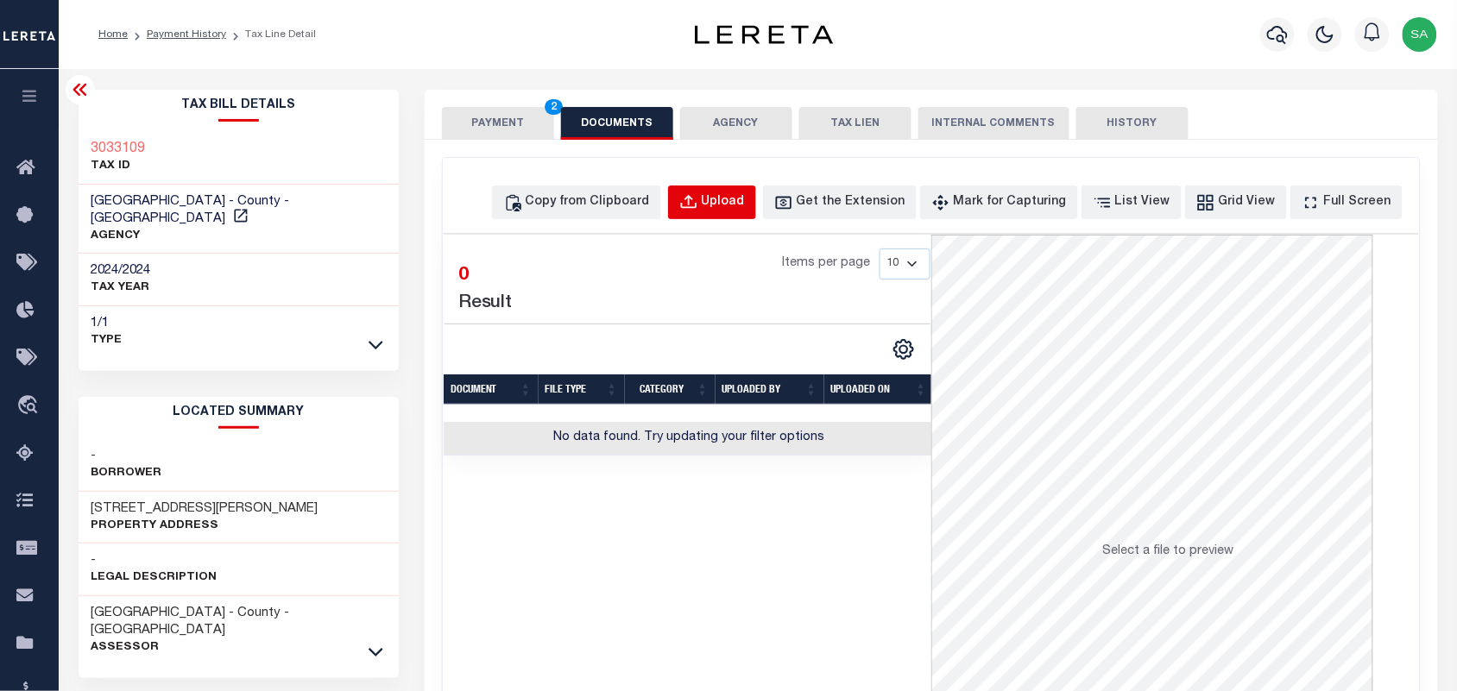
click at [735, 192] on button "Upload" at bounding box center [712, 203] width 88 height 34
select select "POP"
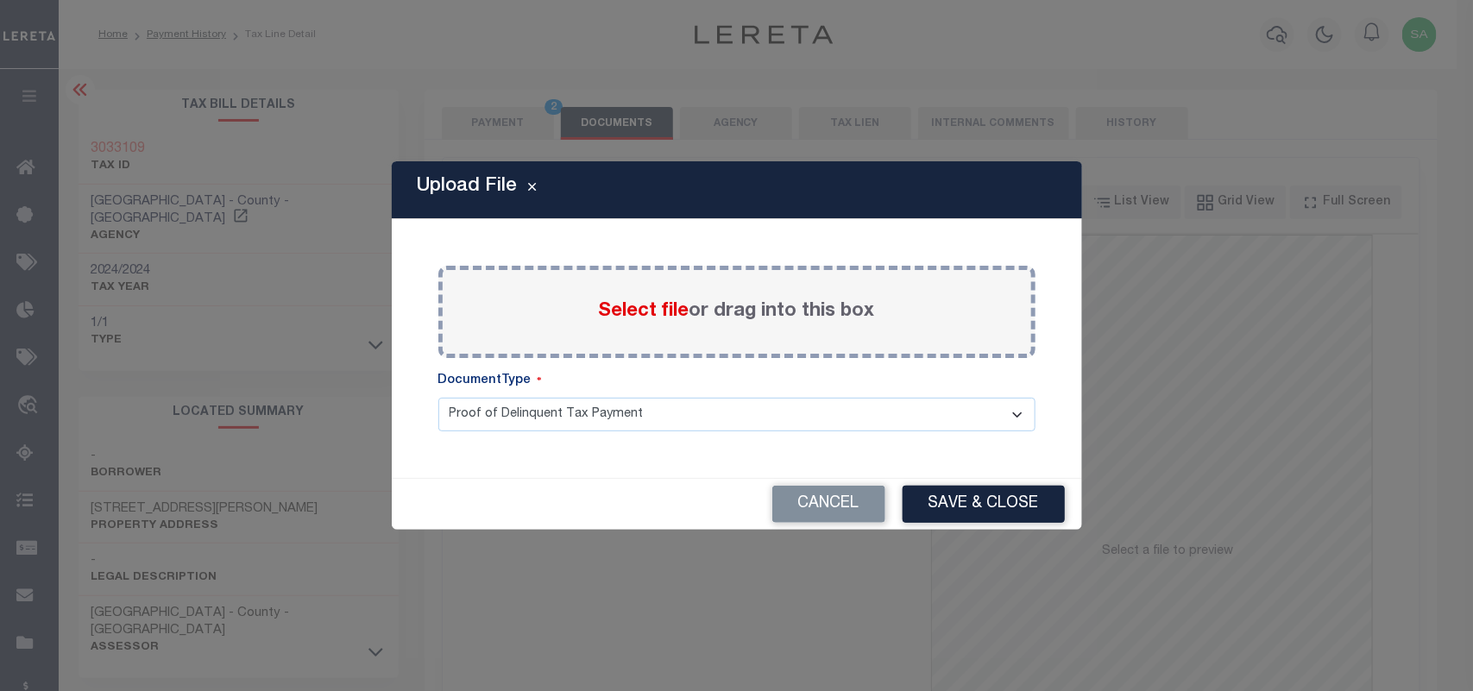
click at [634, 319] on span "Select file" at bounding box center [644, 311] width 91 height 19
click at [0, 0] on input "Select file or drag into this box" at bounding box center [0, 0] width 0 height 0
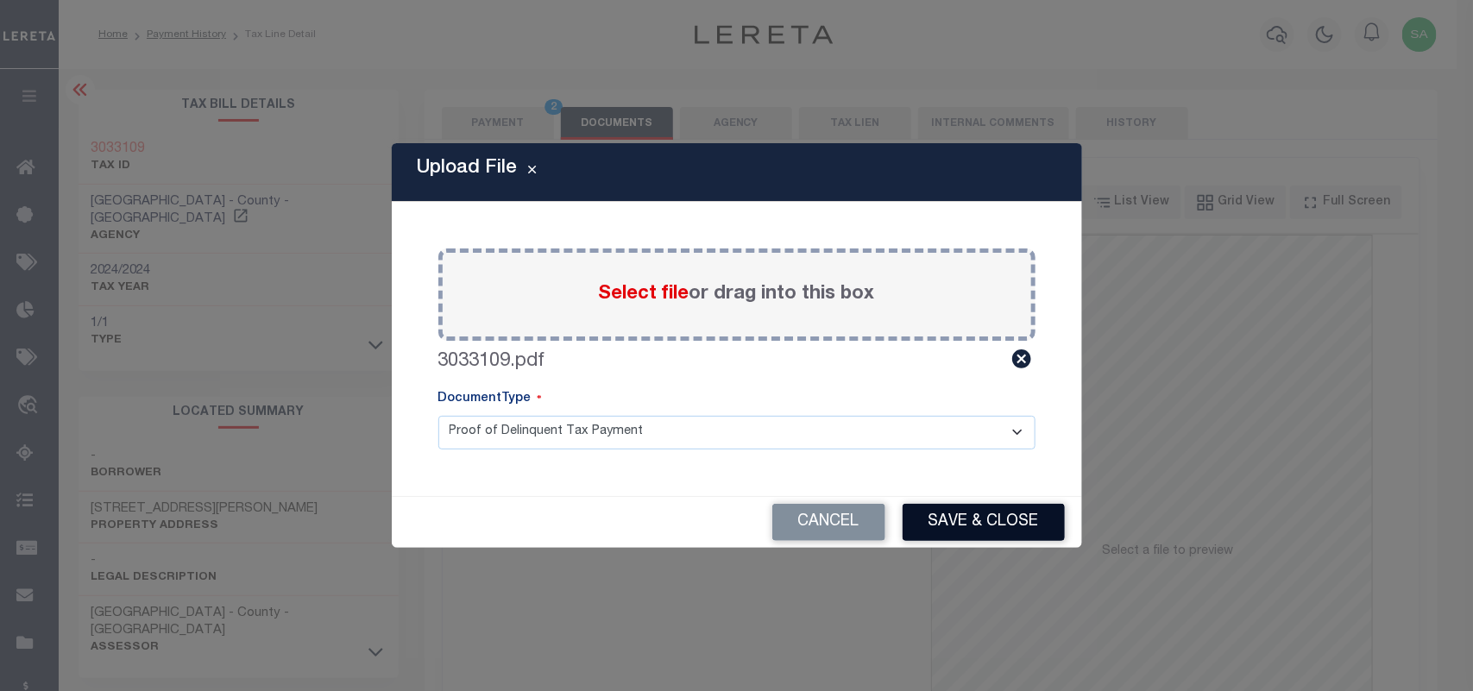
click at [990, 516] on button "Save & Close" at bounding box center [984, 522] width 162 height 37
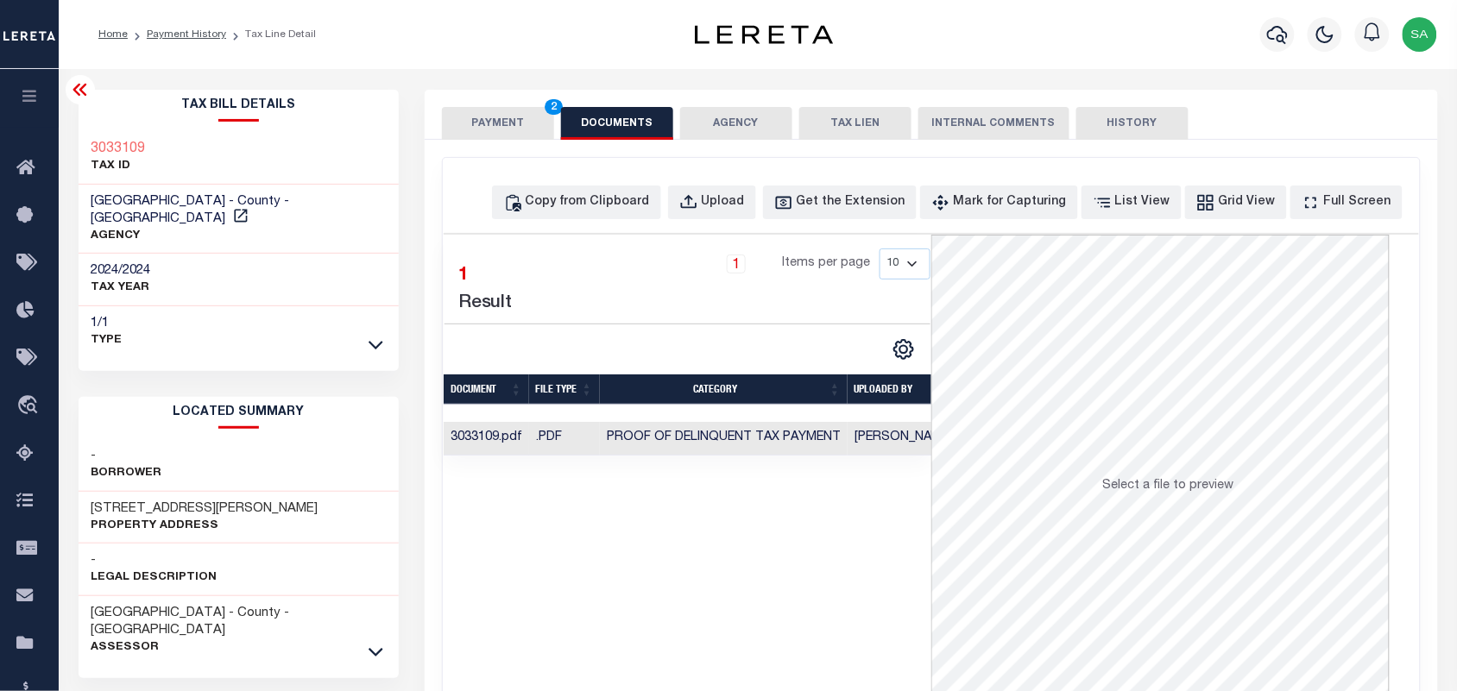
click at [460, 122] on button "PAYMENT 2" at bounding box center [498, 123] width 112 height 33
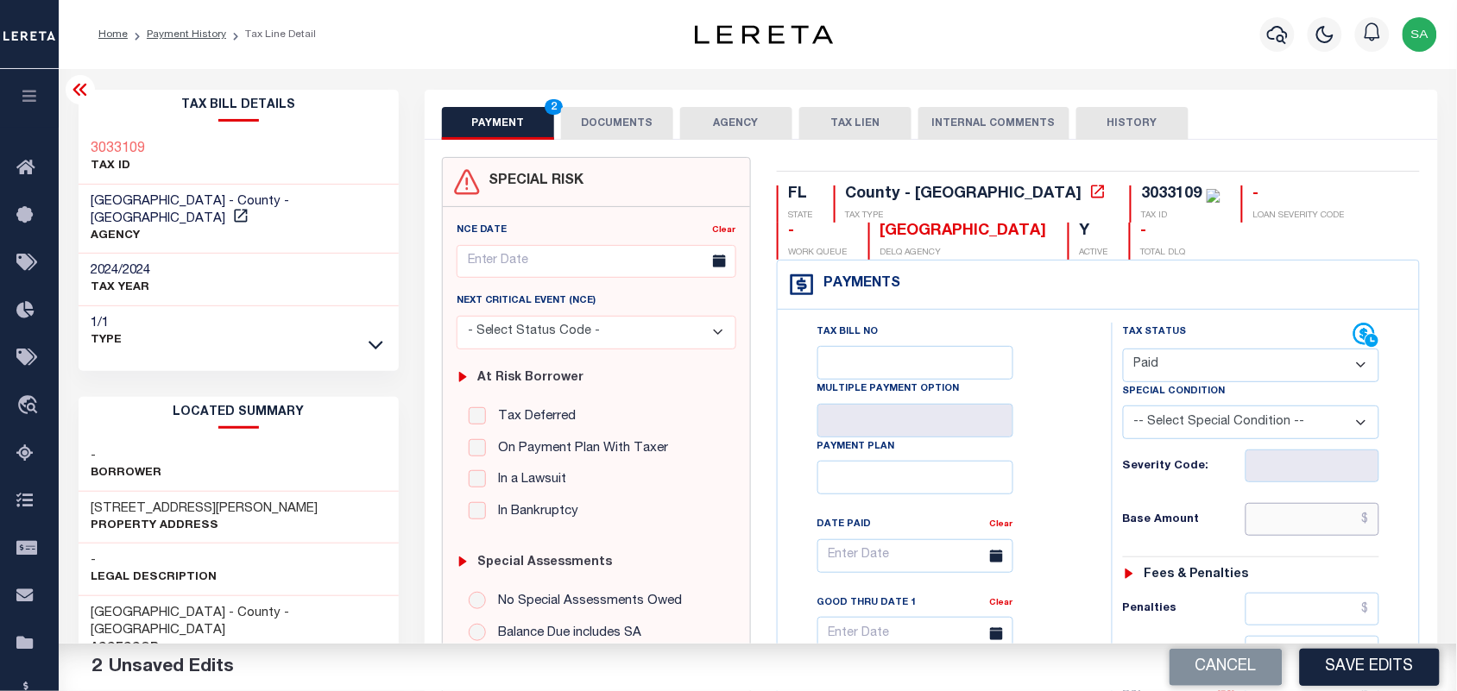
drag, startPoint x: 1292, startPoint y: 509, endPoint x: 1098, endPoint y: 515, distance: 194.3
click at [1292, 509] on input "text" at bounding box center [1313, 519] width 135 height 33
paste input "36.07"
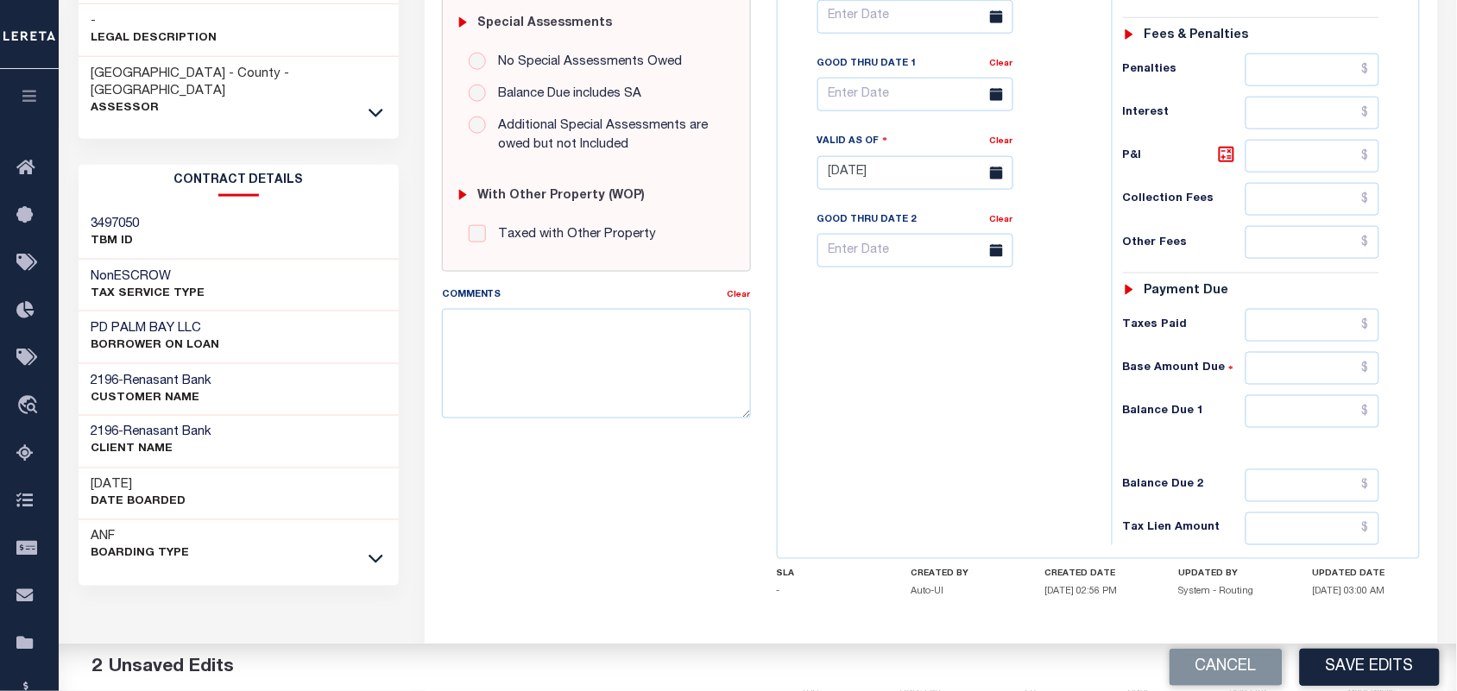
type input "$36.07"
click at [1293, 423] on input "text" at bounding box center [1313, 411] width 135 height 33
type input "$0.00"
click at [848, 425] on div "Tax Bill No Multiple Payment Option Payment Plan Clear" at bounding box center [940, 164] width 317 height 762
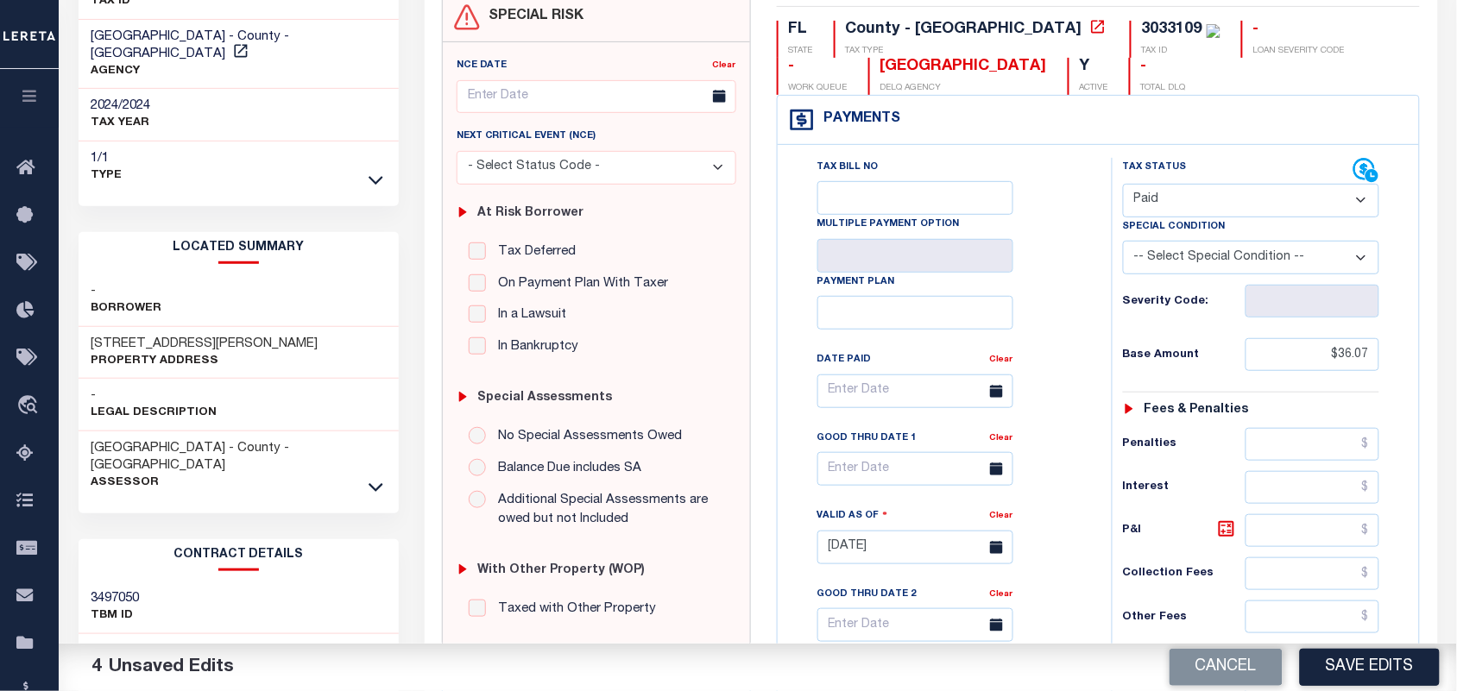
scroll to position [0, 0]
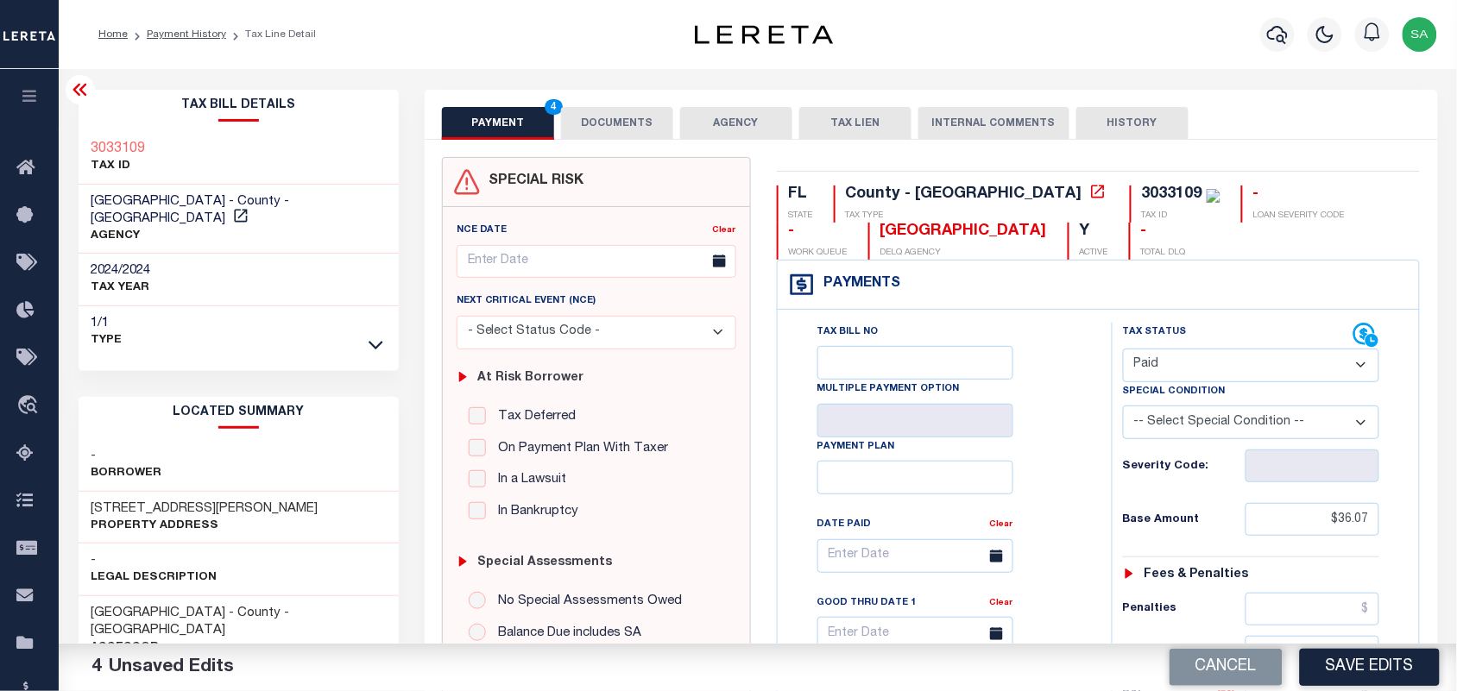
click at [604, 131] on button "DOCUMENTS" at bounding box center [617, 123] width 112 height 33
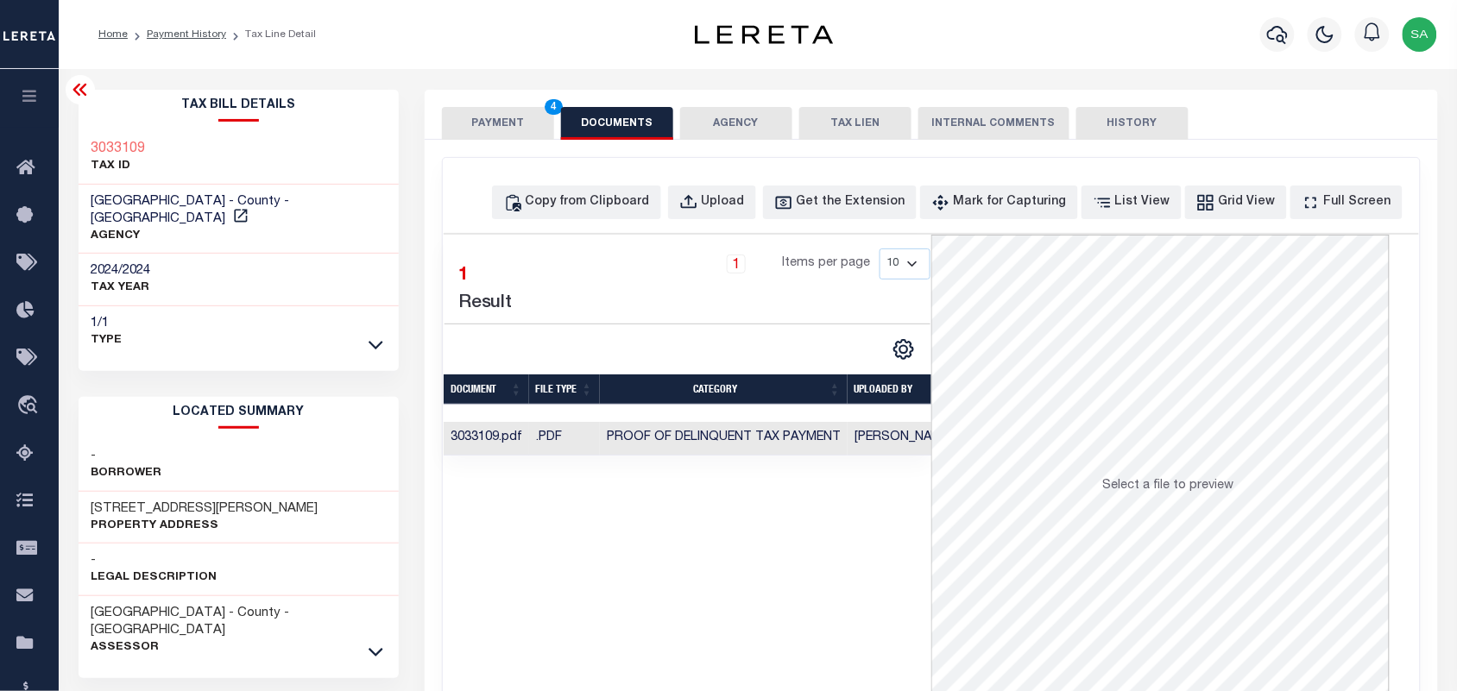
click at [506, 123] on button "PAYMENT 4" at bounding box center [498, 123] width 112 height 33
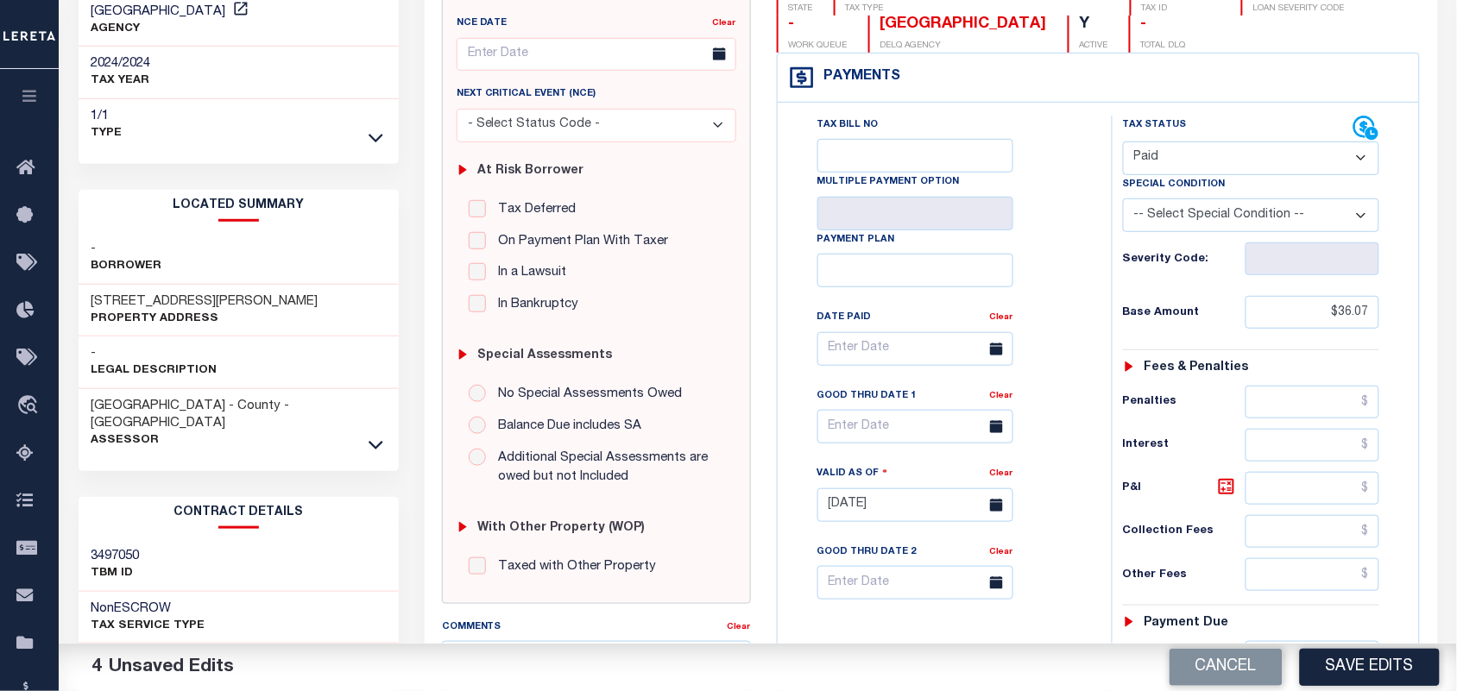
scroll to position [216, 0]
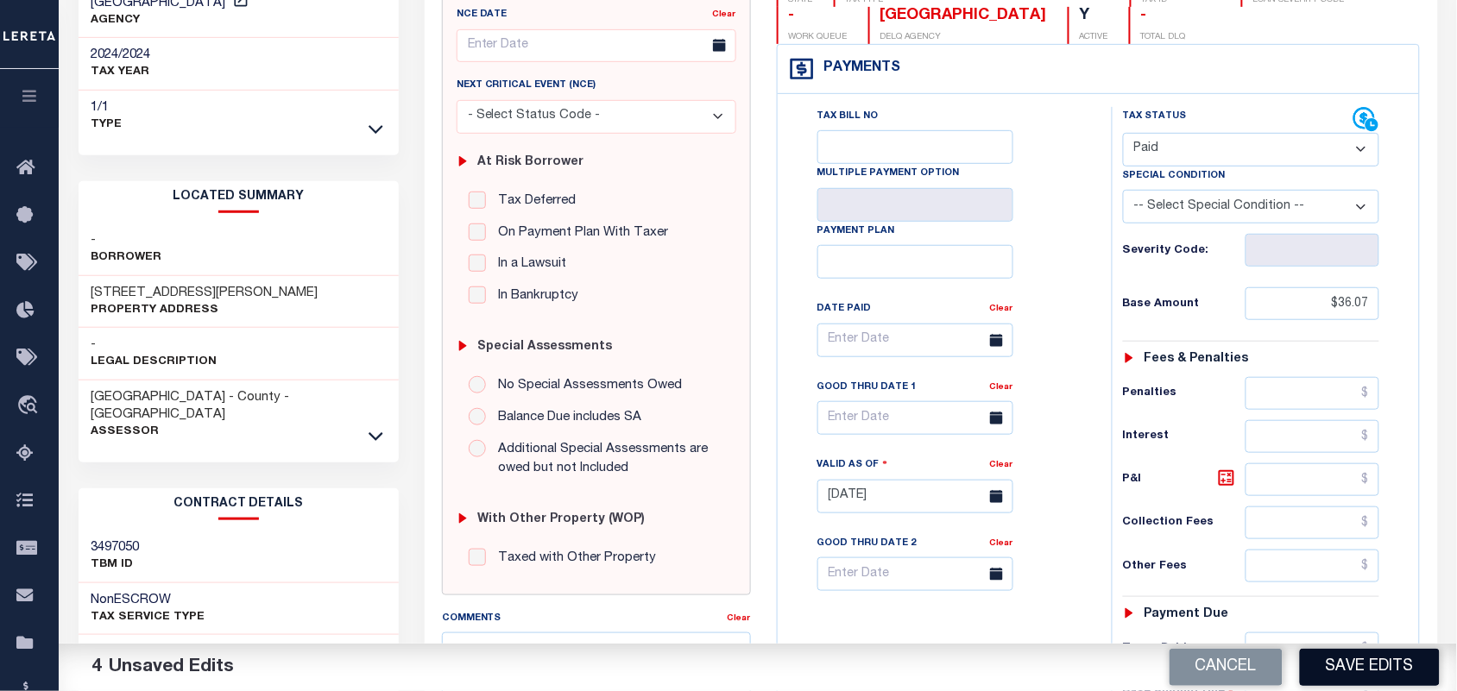
click at [1340, 671] on button "Save Edits" at bounding box center [1370, 667] width 140 height 37
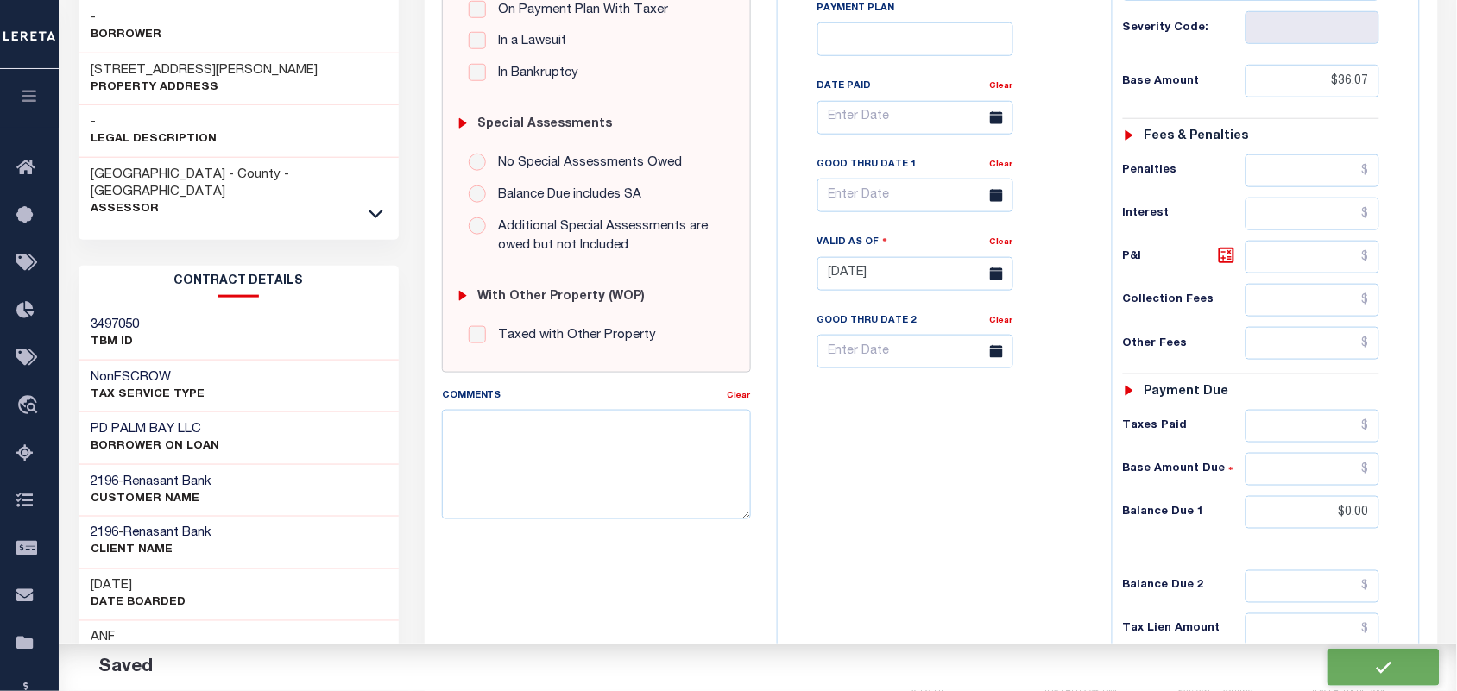
scroll to position [22, 0]
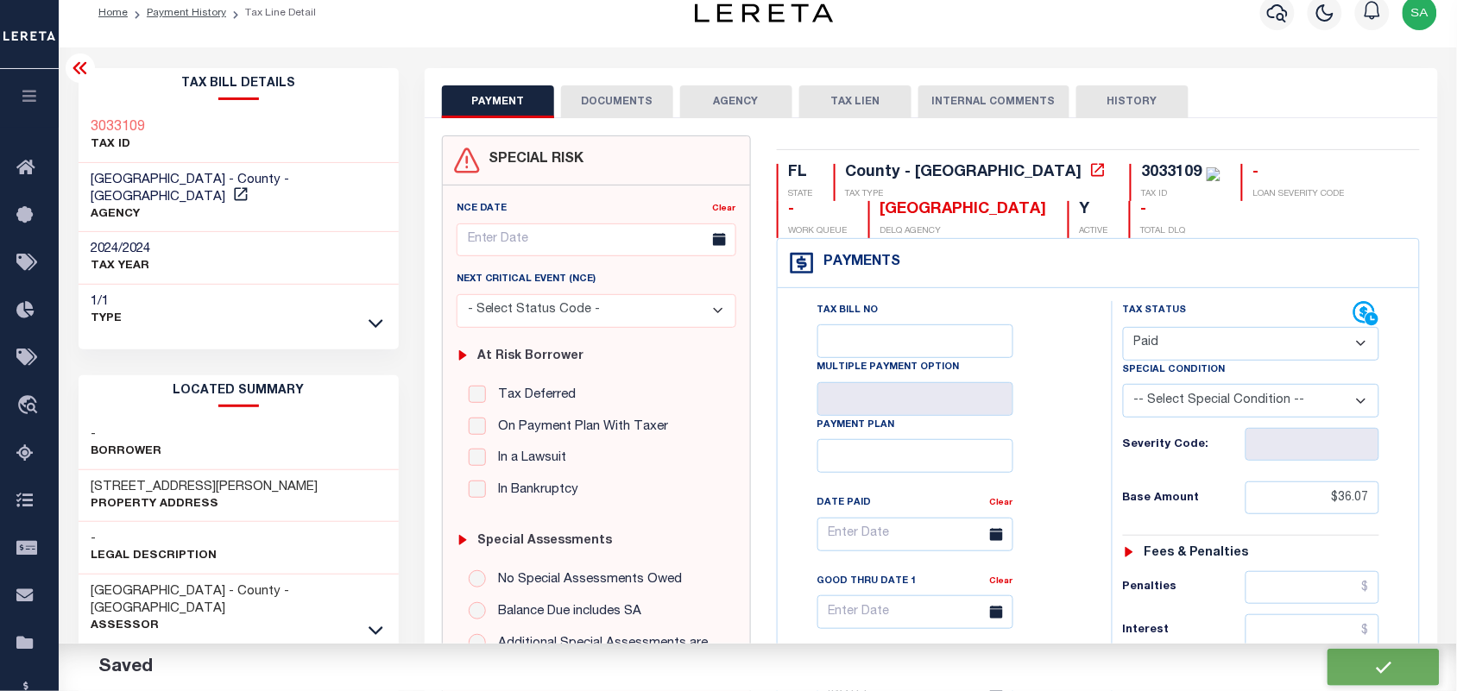
checkbox input "false"
type input "$36.07"
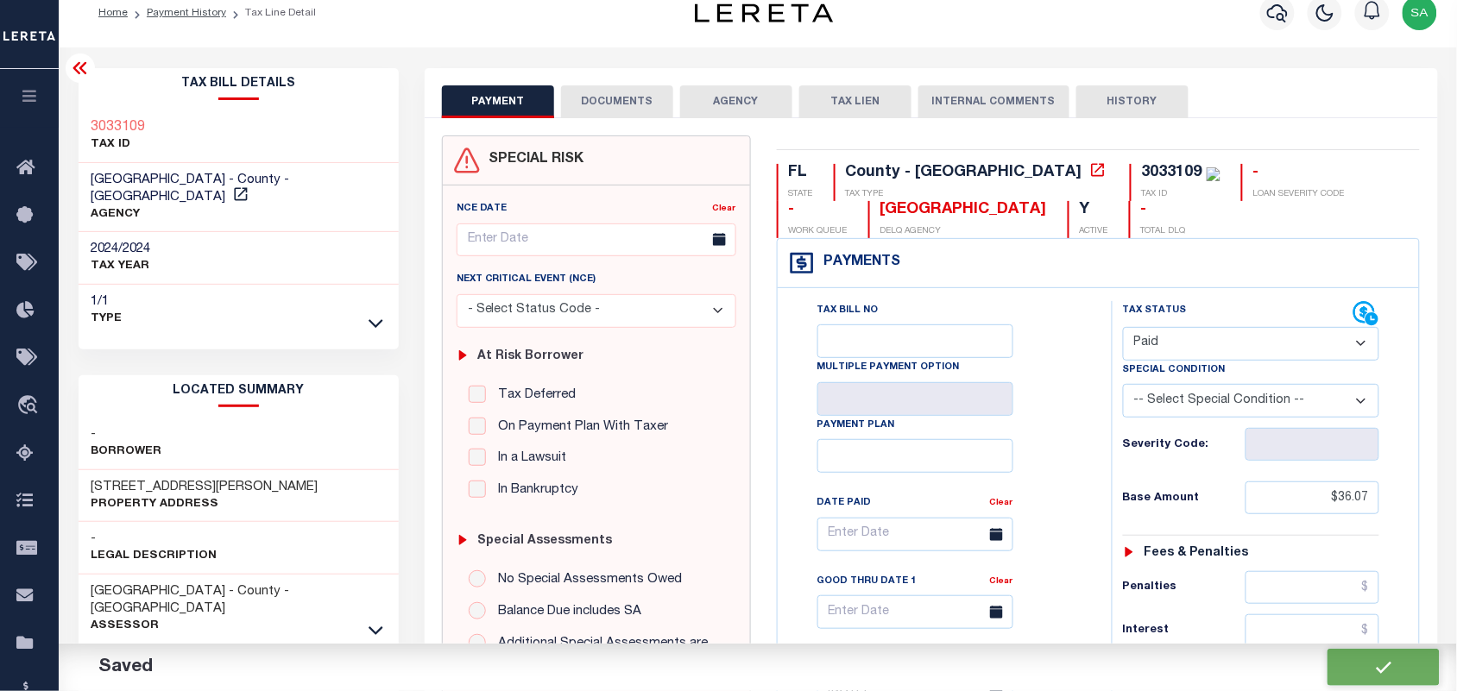
type input "$0"
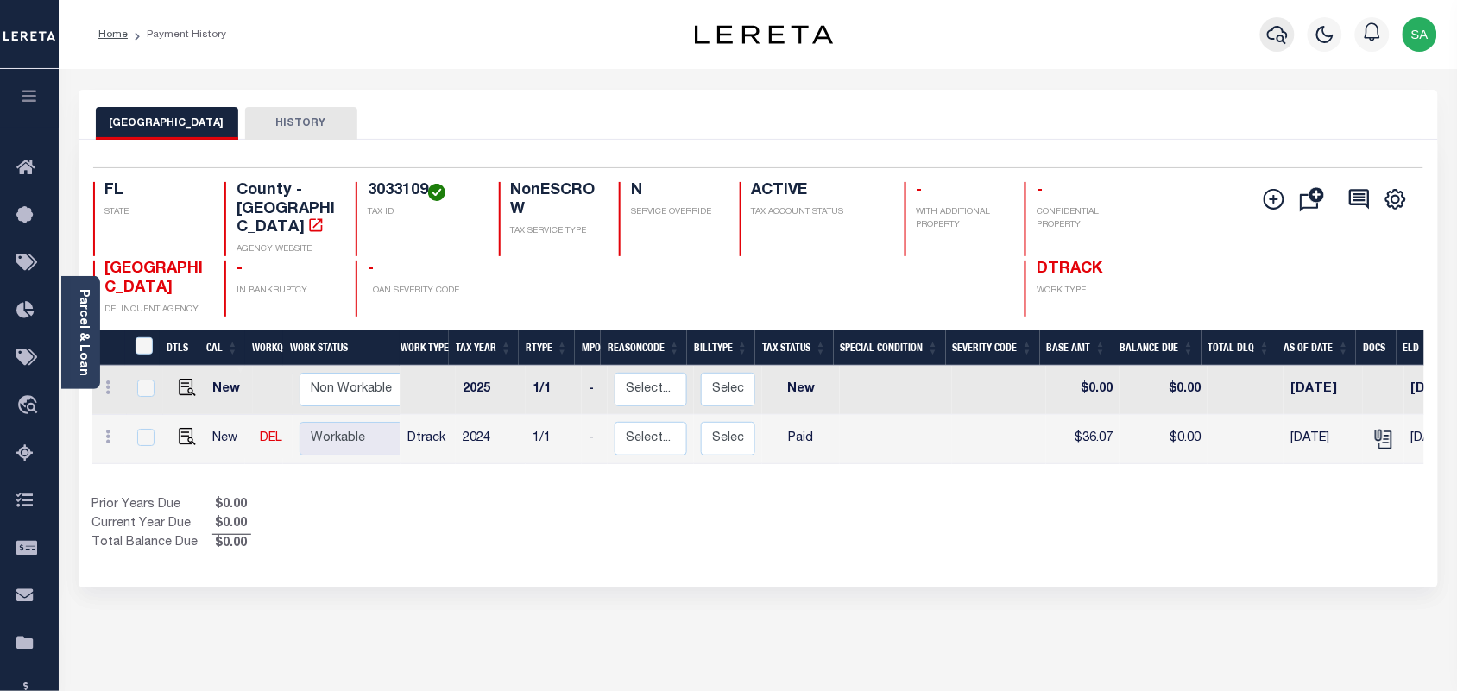
click at [1270, 36] on icon "button" at bounding box center [1277, 35] width 21 height 18
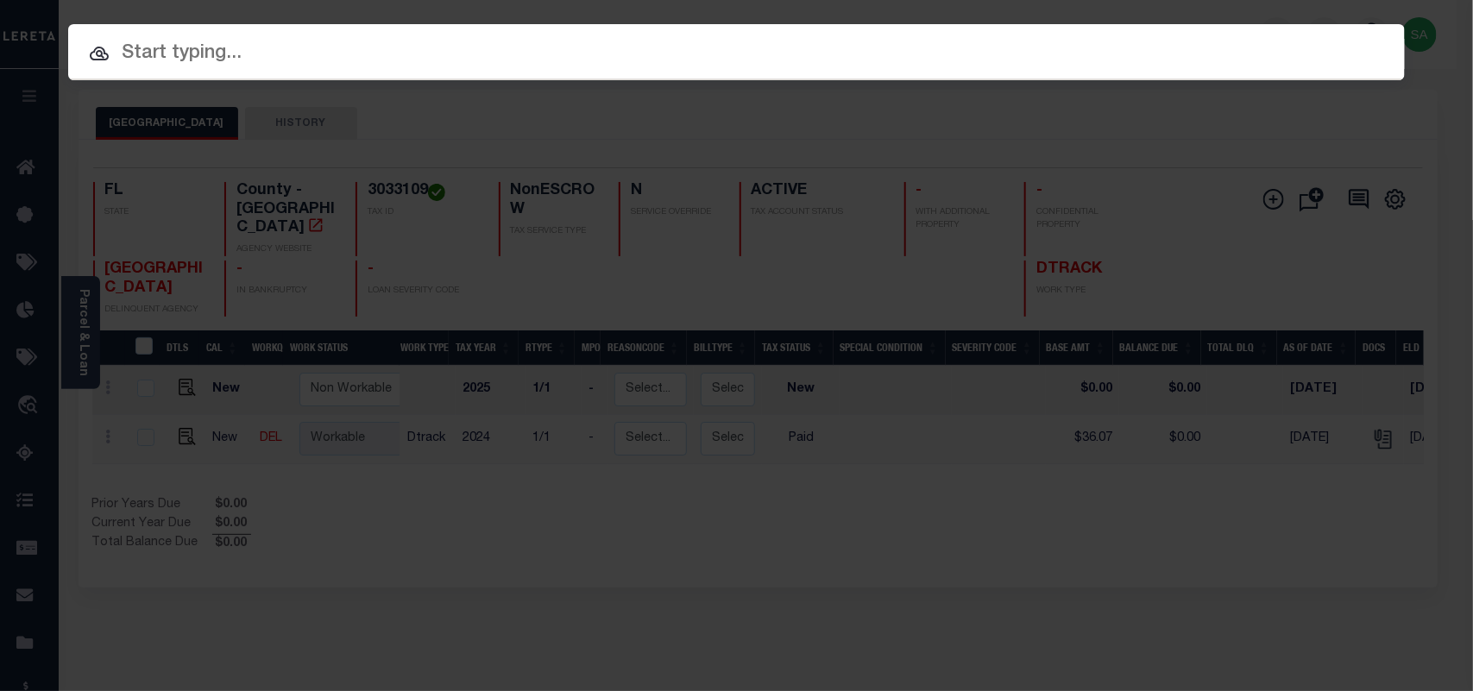
click at [1162, 39] on div "Include Loans TBM Customers Borrowers Payments (Lender Non-Disb) Payments (Lend…" at bounding box center [736, 52] width 1337 height 56
click at [839, 32] on div at bounding box center [736, 51] width 1337 height 55
click at [824, 52] on input "text" at bounding box center [736, 54] width 1337 height 30
paste input "90000738"
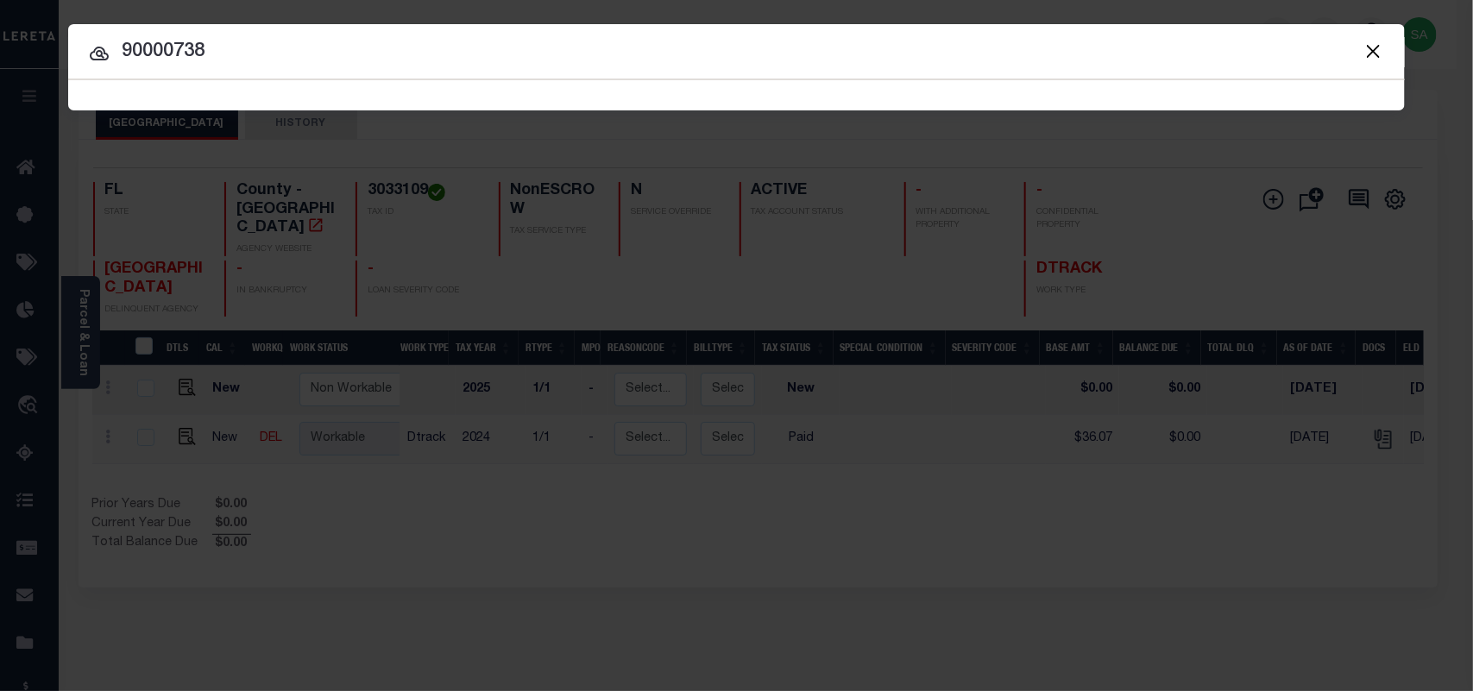
type input "90000738"
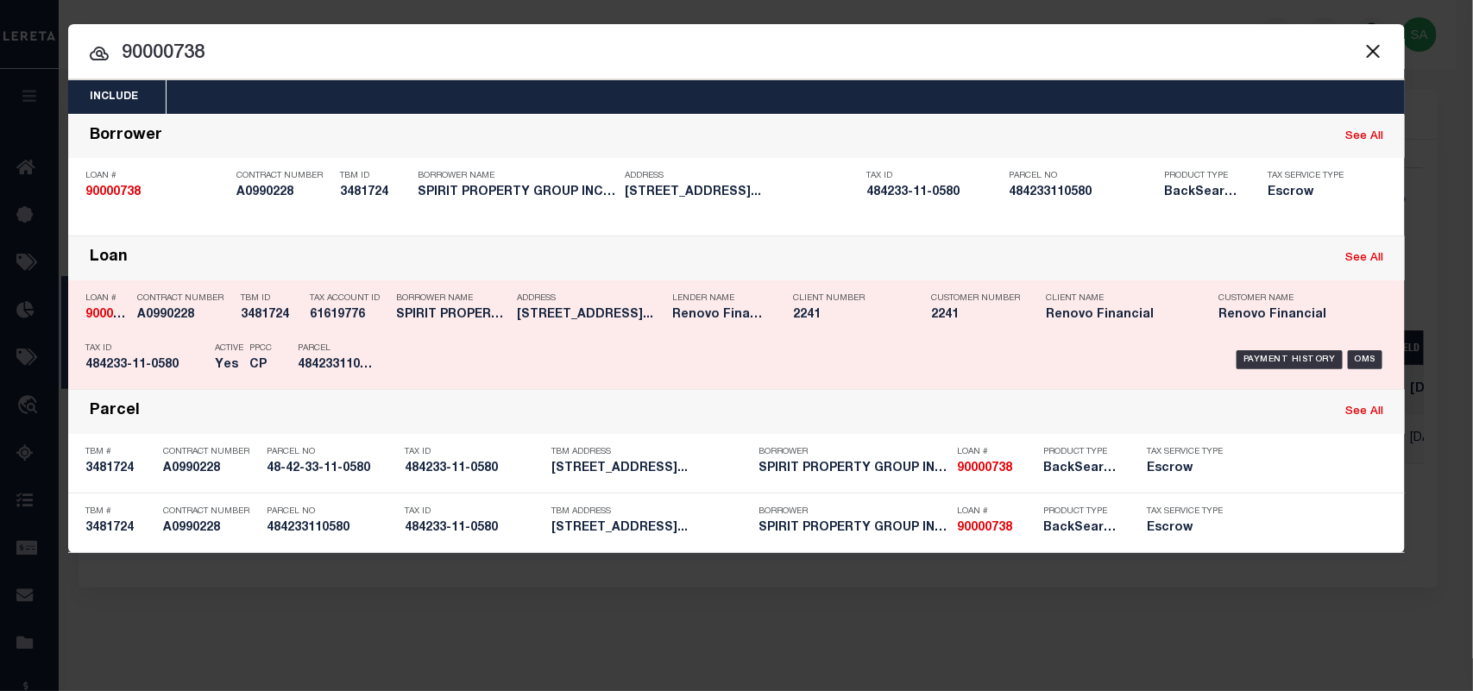
click at [453, 352] on div "Payment History OMS" at bounding box center [894, 360] width 987 height 50
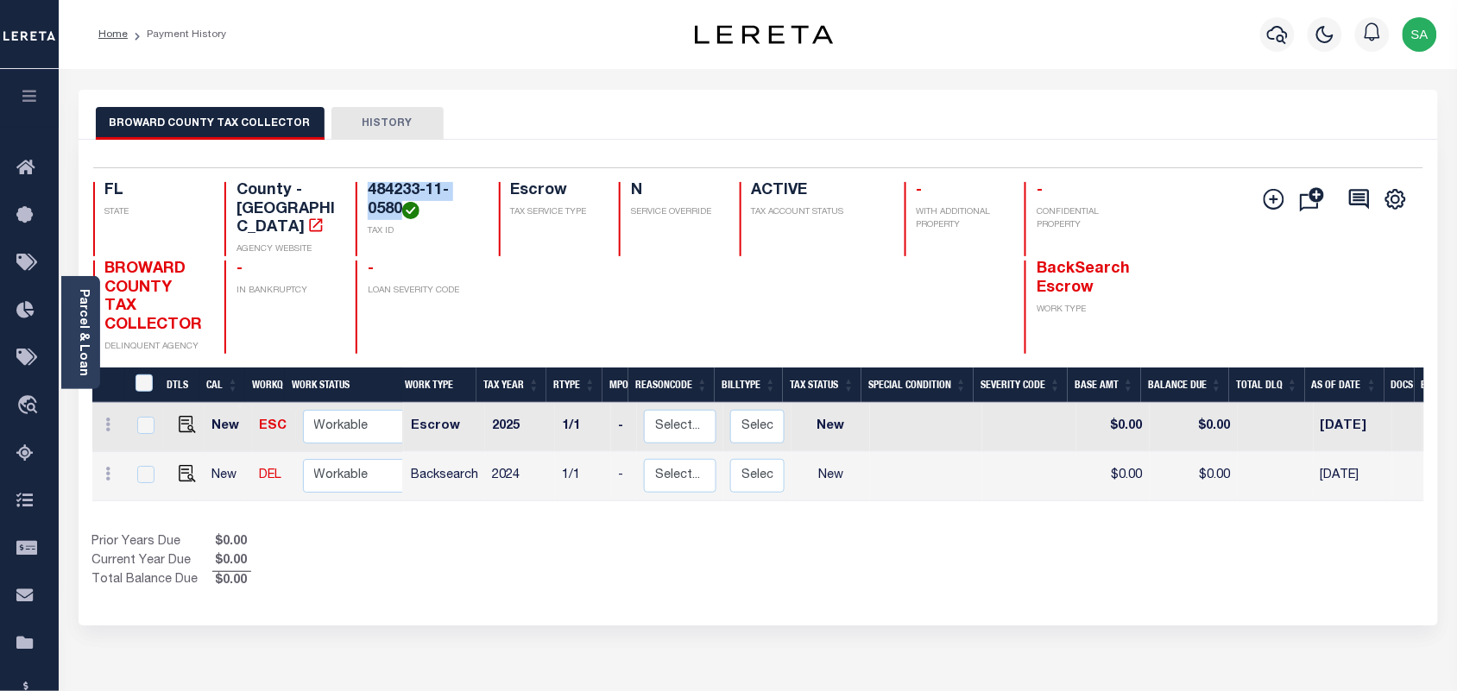
drag, startPoint x: 402, startPoint y: 207, endPoint x: 369, endPoint y: 199, distance: 34.8
click at [369, 199] on h4 "484233-11-0580" at bounding box center [423, 200] width 110 height 37
copy h4 "484233-11-0580"
click at [187, 465] on img "" at bounding box center [187, 473] width 17 height 17
checkbox input "true"
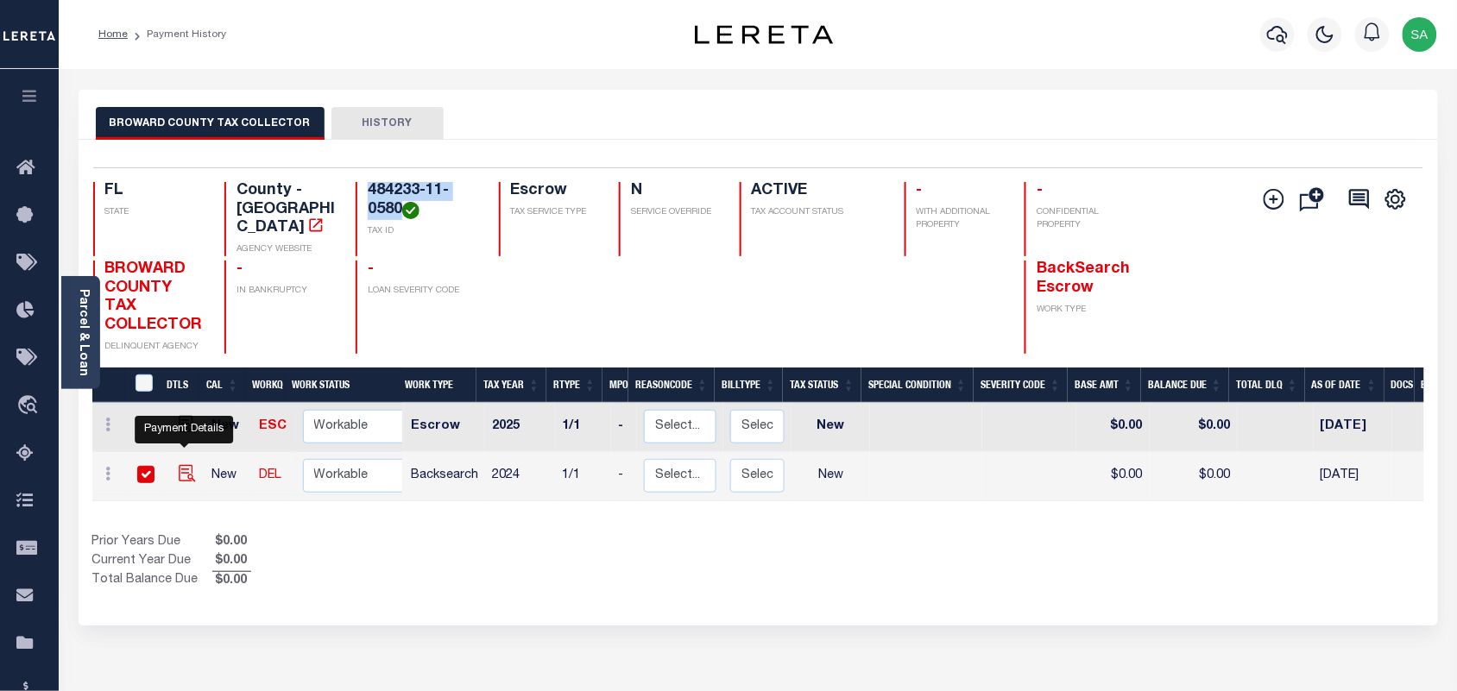
checkbox input "true"
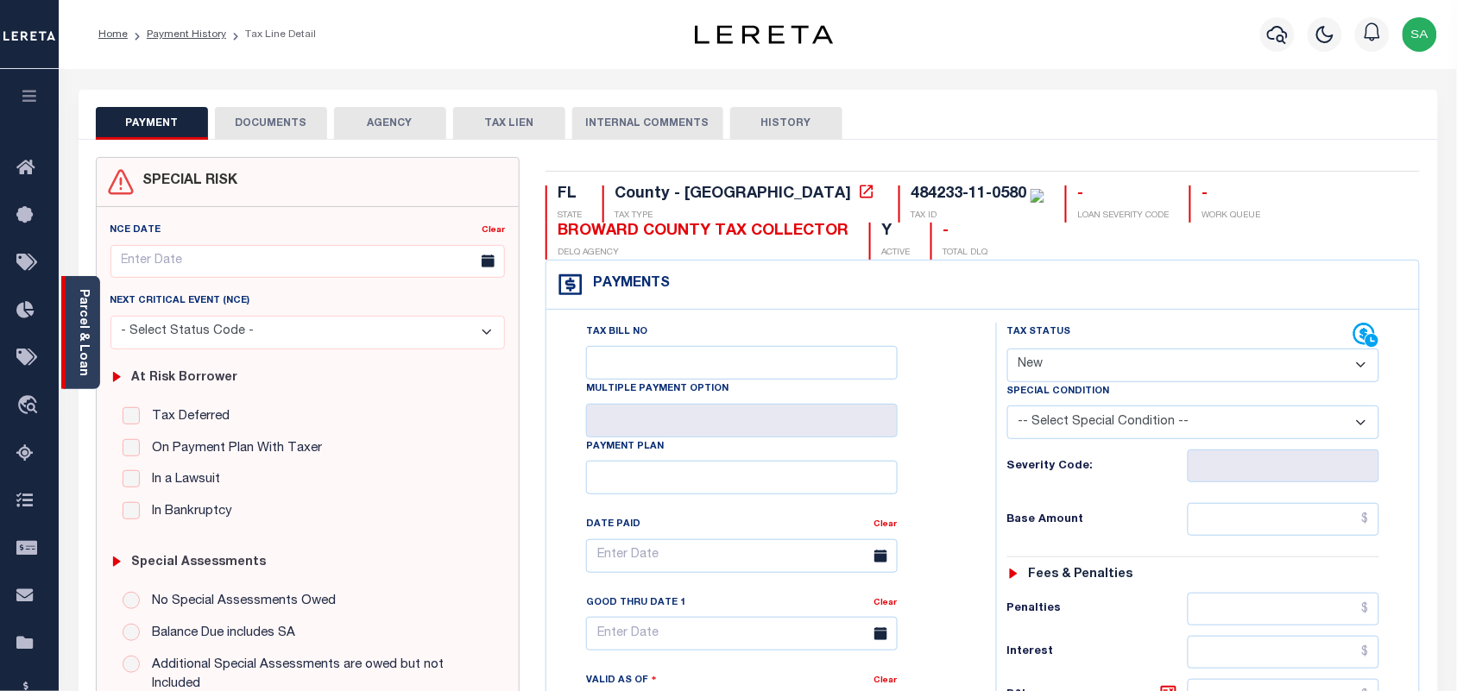
click at [86, 348] on link "Parcel & Loan" at bounding box center [83, 332] width 12 height 87
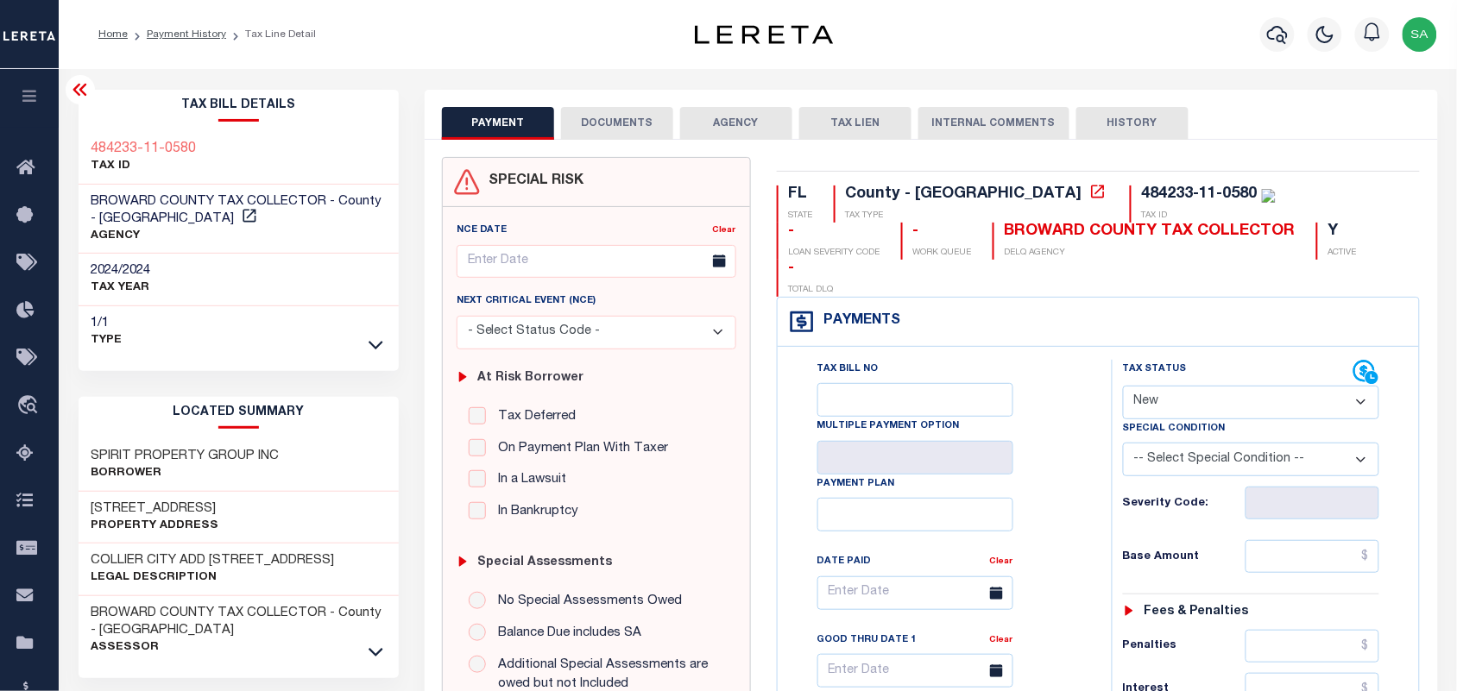
click at [1195, 386] on select "- Select Status Code - Open Due/Unpaid Paid Incomplete No Tax Due Internal Refu…" at bounding box center [1251, 403] width 257 height 34
select select "PYD"
click at [1123, 386] on select "- Select Status Code - Open Due/Unpaid Paid Incomplete No Tax Due Internal Refu…" at bounding box center [1251, 403] width 257 height 34
type input "[DATE]"
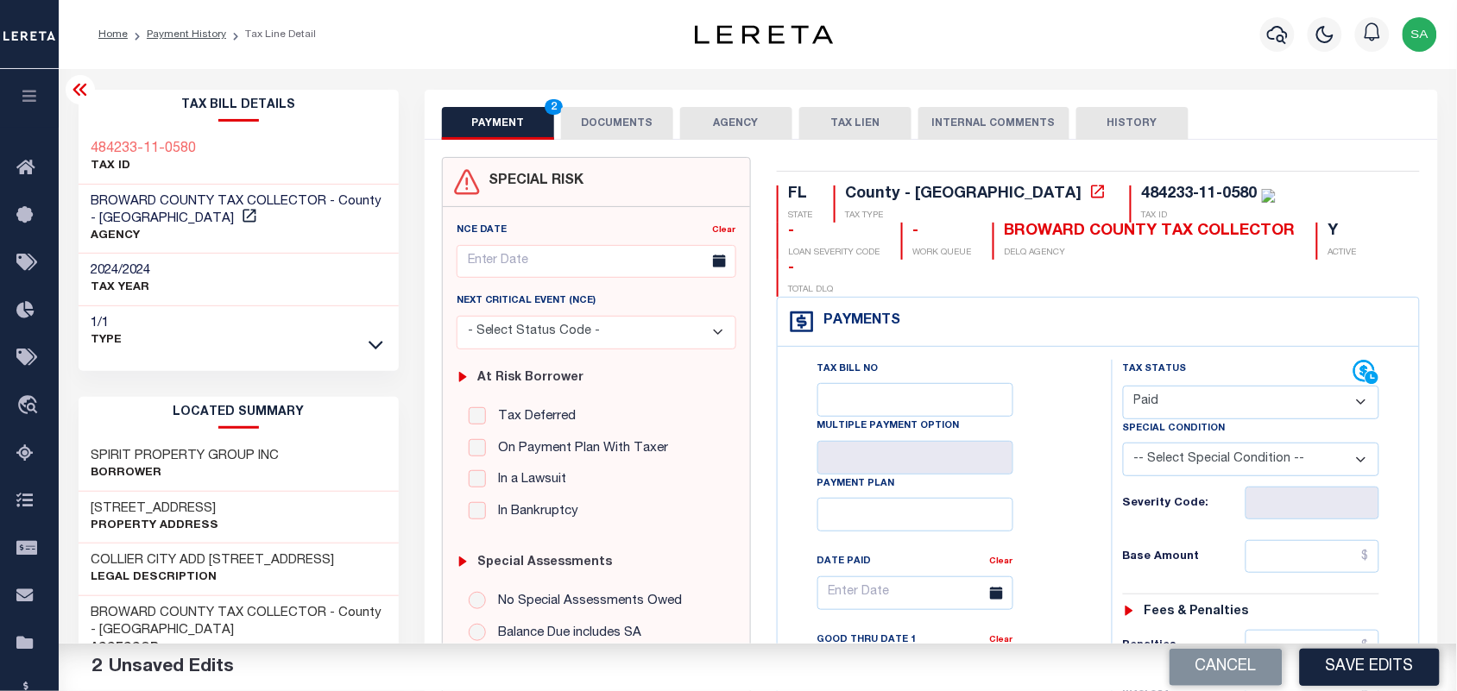
click at [615, 112] on button "DOCUMENTS" at bounding box center [617, 123] width 112 height 33
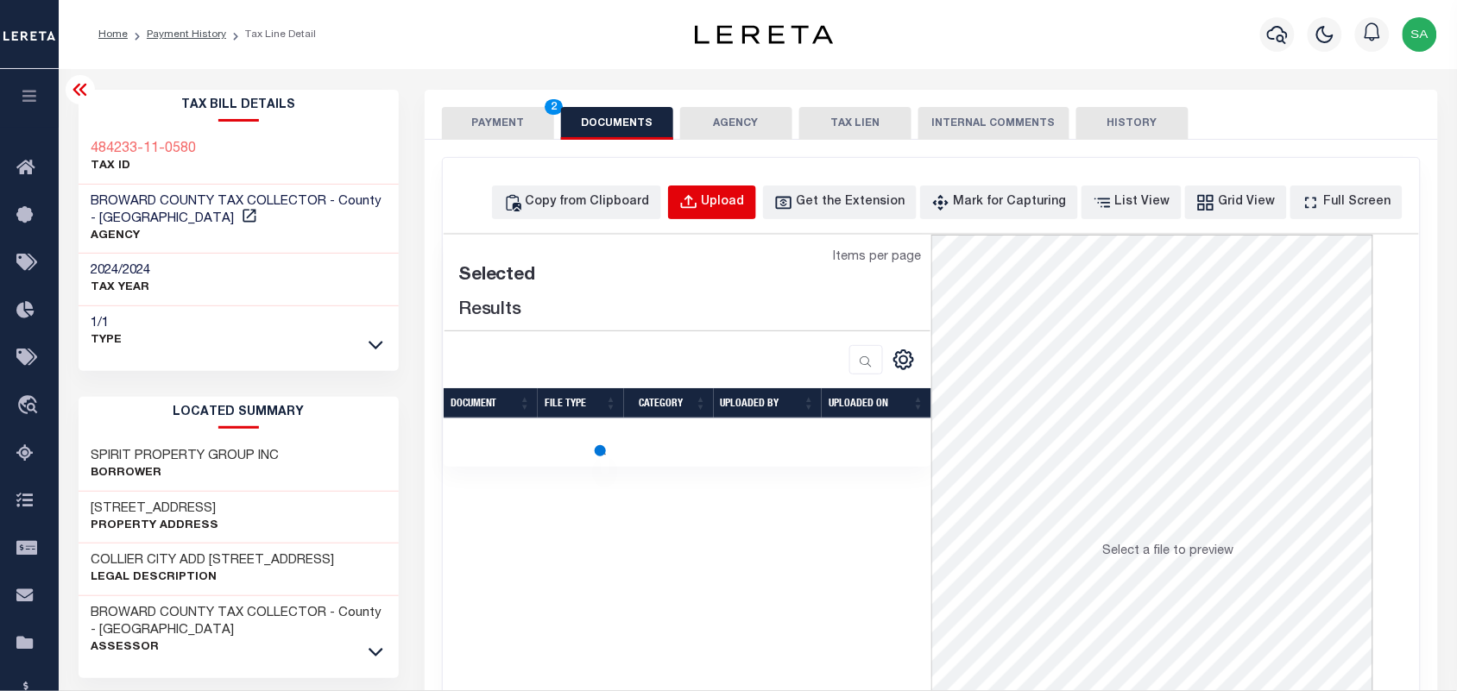
click at [734, 186] on button "Upload" at bounding box center [712, 203] width 88 height 34
select select "POP"
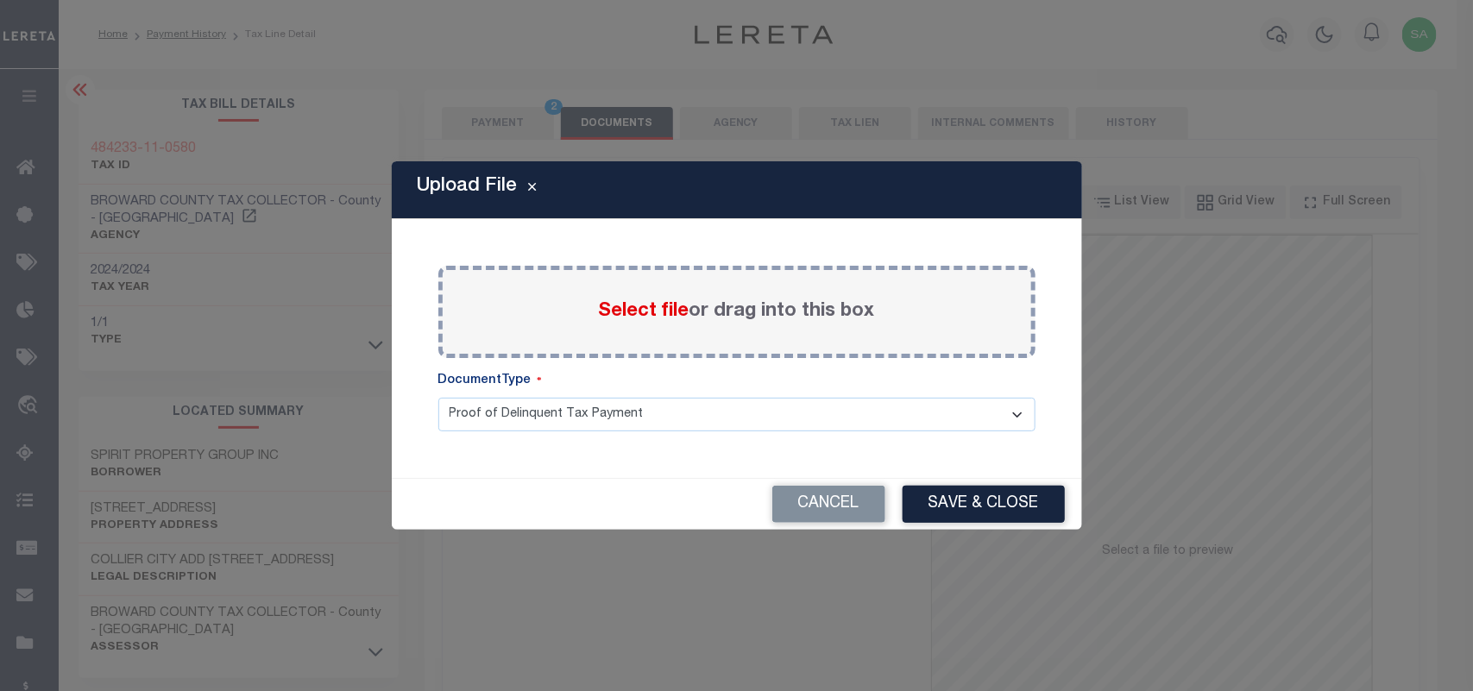
click at [666, 312] on span "Select file" at bounding box center [644, 311] width 91 height 19
click at [0, 0] on input "Select file or drag into this box" at bounding box center [0, 0] width 0 height 0
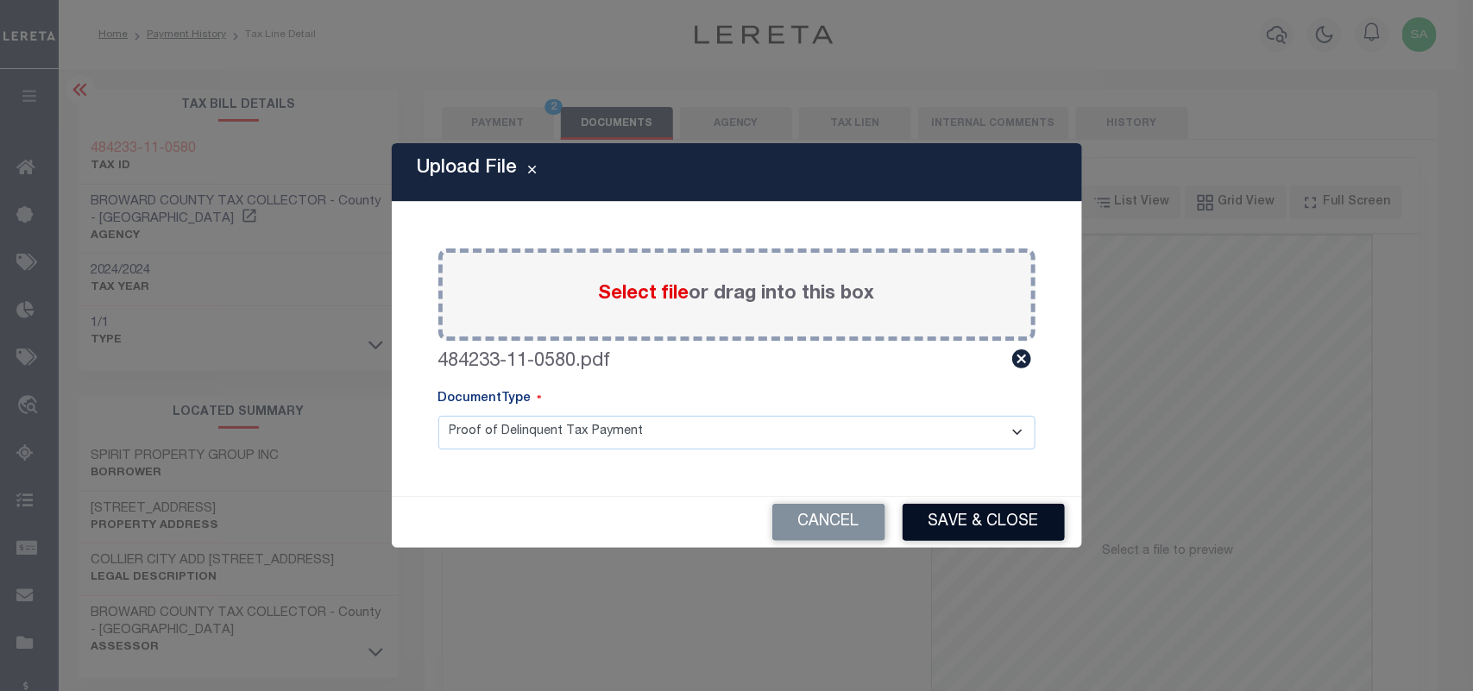
click at [937, 522] on button "Save & Close" at bounding box center [984, 522] width 162 height 37
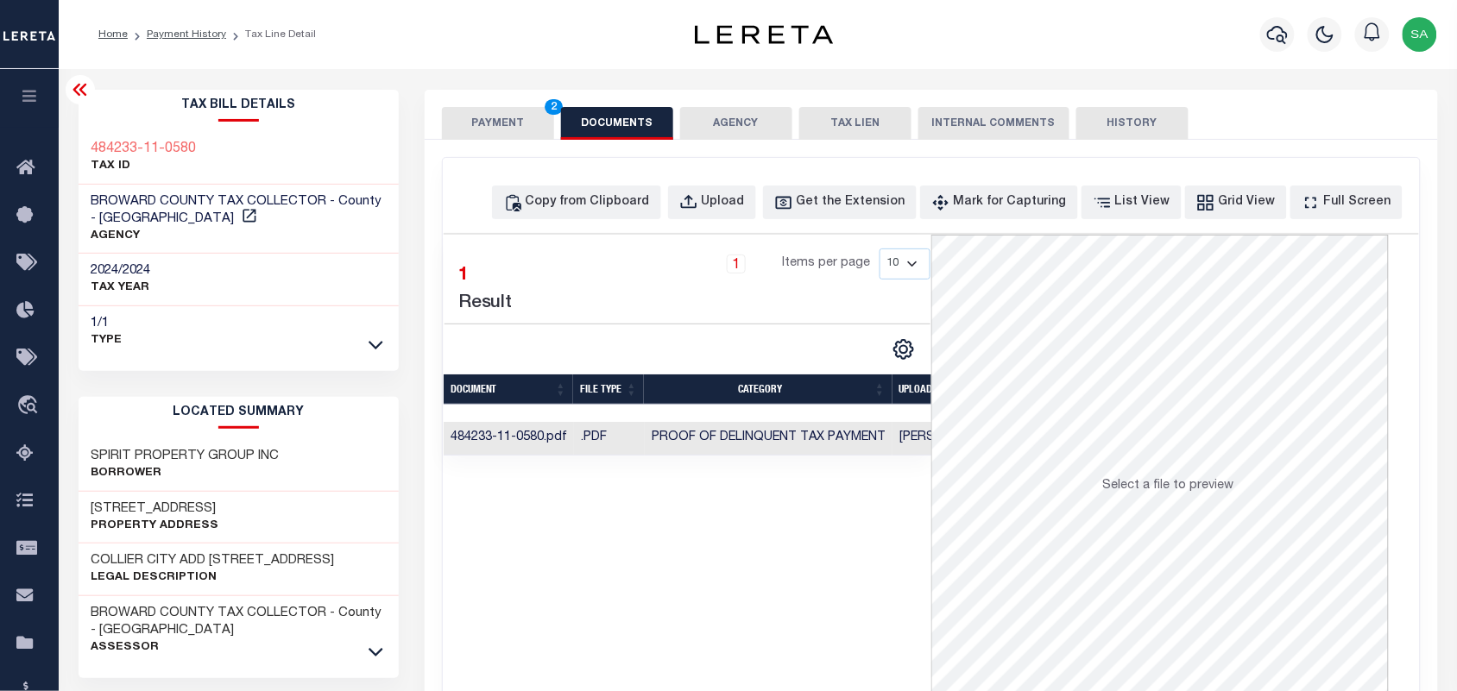
click at [506, 113] on button "PAYMENT 2" at bounding box center [498, 123] width 112 height 33
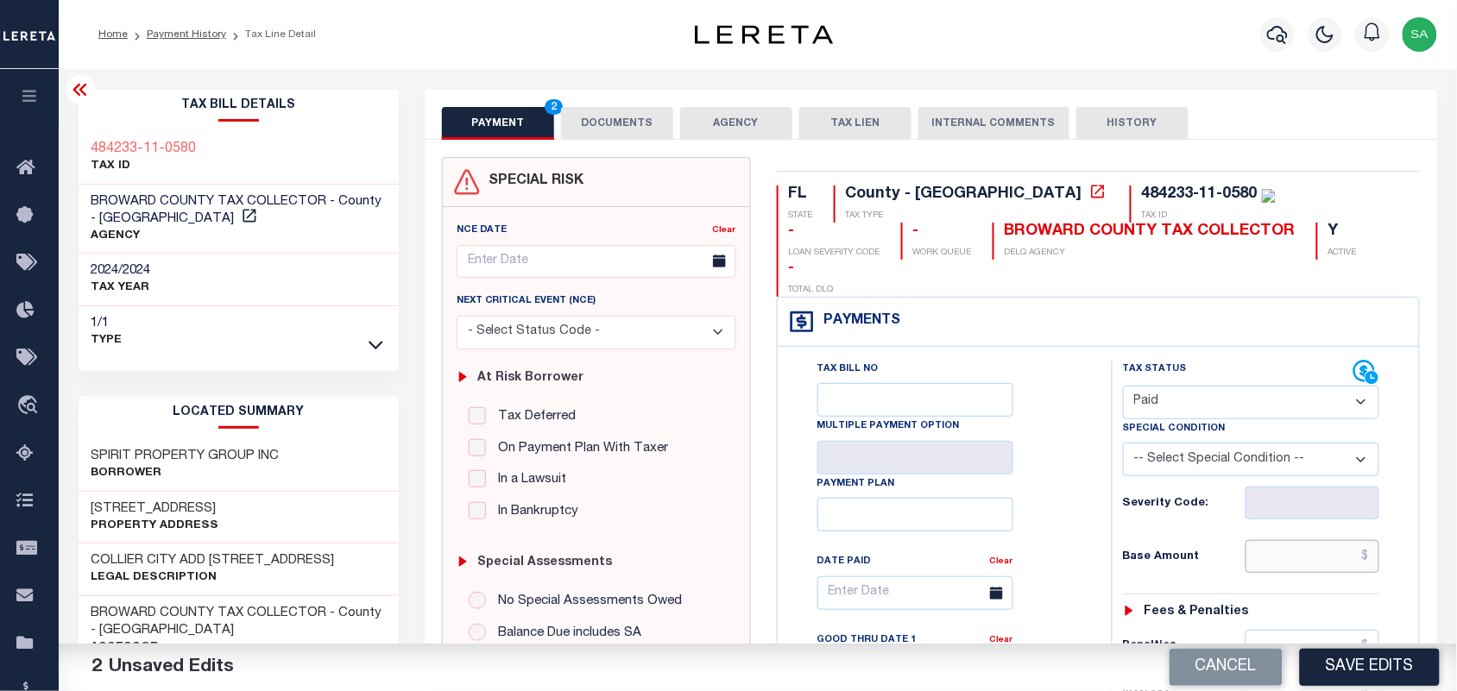
drag, startPoint x: 1296, startPoint y: 516, endPoint x: 1265, endPoint y: 518, distance: 30.3
click at [1296, 540] on input "text" at bounding box center [1313, 556] width 135 height 33
paste input "4,190.55"
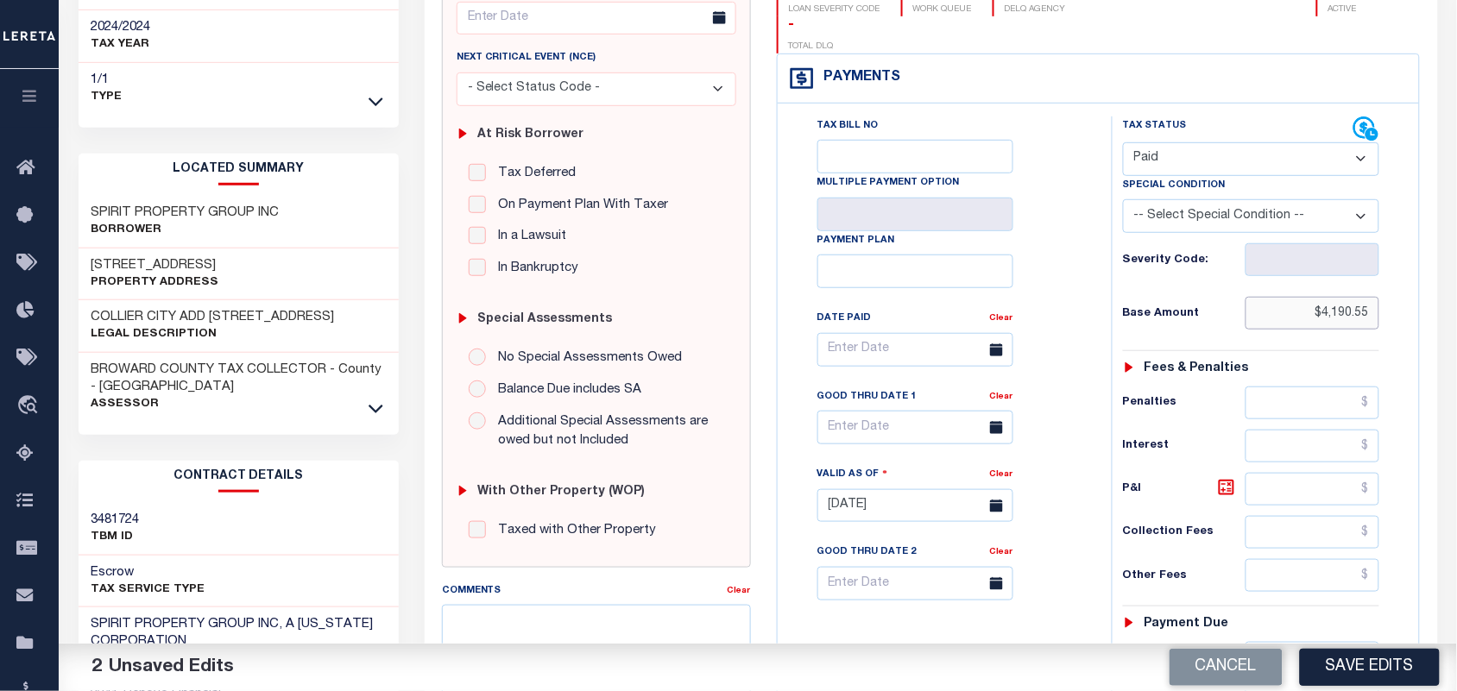
scroll to position [539, 0]
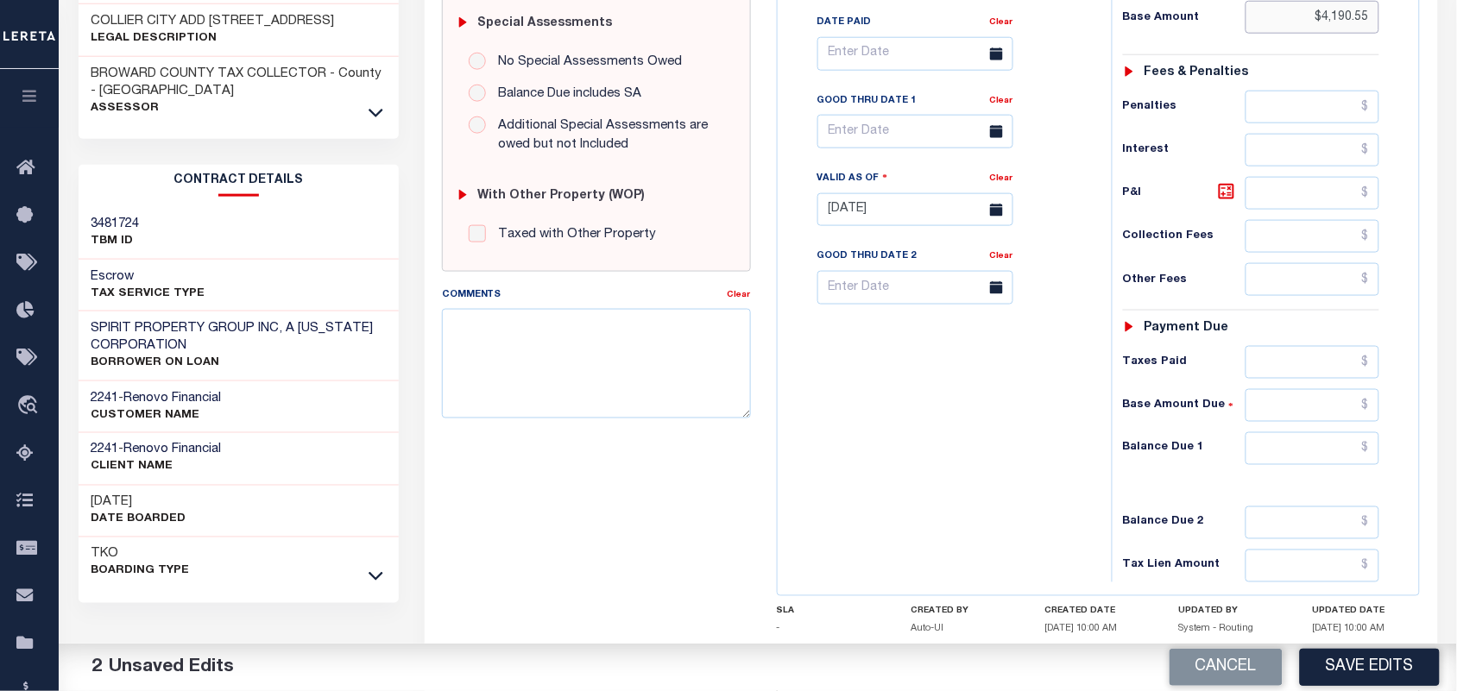
type input "$4,190.55"
click at [1318, 453] on div "Tax Status Status - Select Status Code -" at bounding box center [1257, 201] width 291 height 762
click at [1318, 433] on input "text" at bounding box center [1313, 448] width 135 height 33
type input "$0.00"
click at [997, 425] on div "Tax Bill No Multiple Payment Option Payment Plan Clear" at bounding box center [940, 201] width 317 height 762
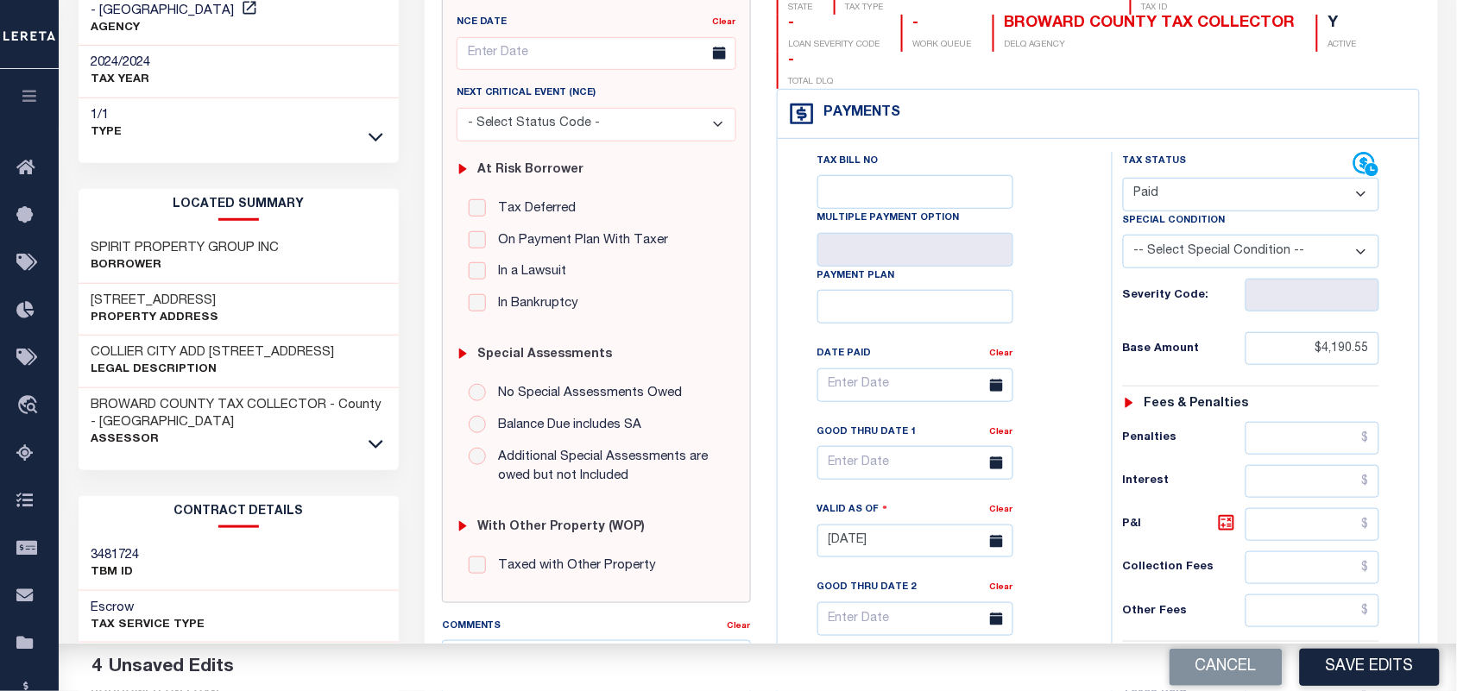
scroll to position [0, 0]
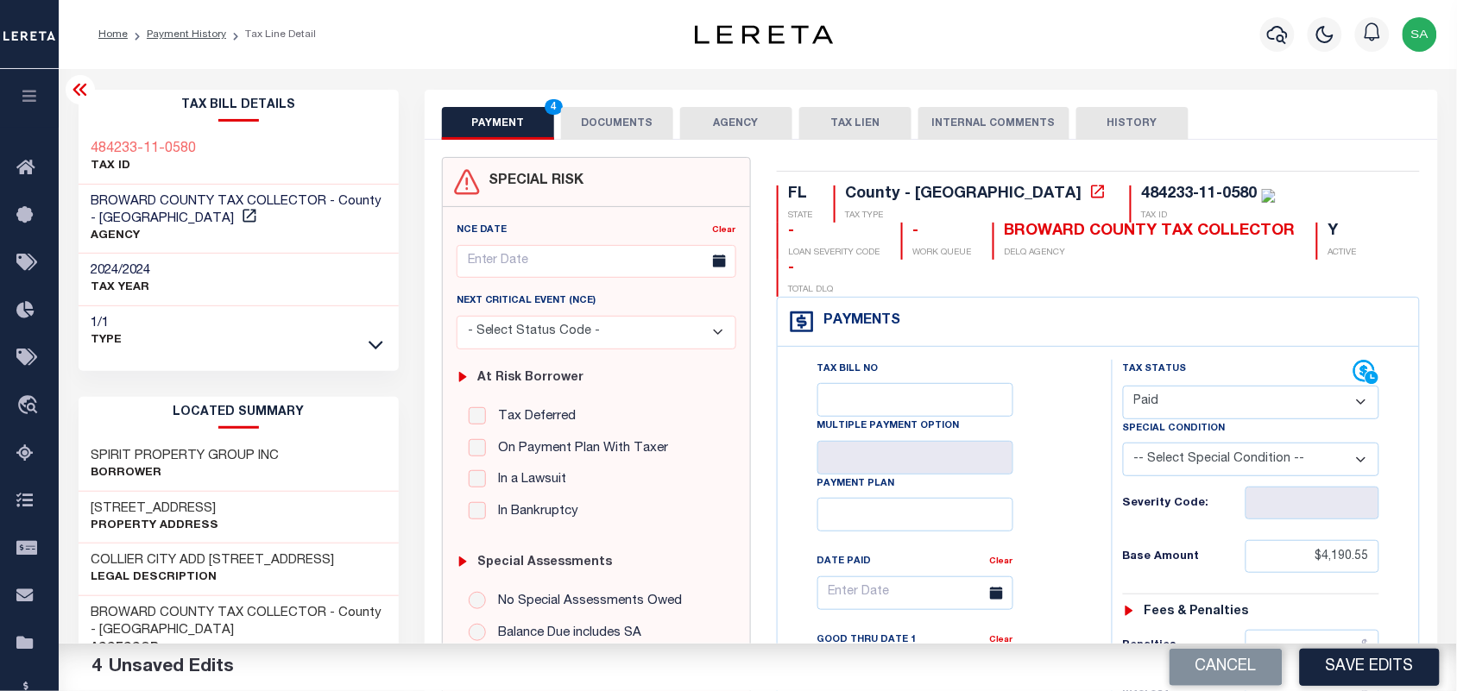
click at [633, 128] on button "DOCUMENTS" at bounding box center [617, 123] width 112 height 33
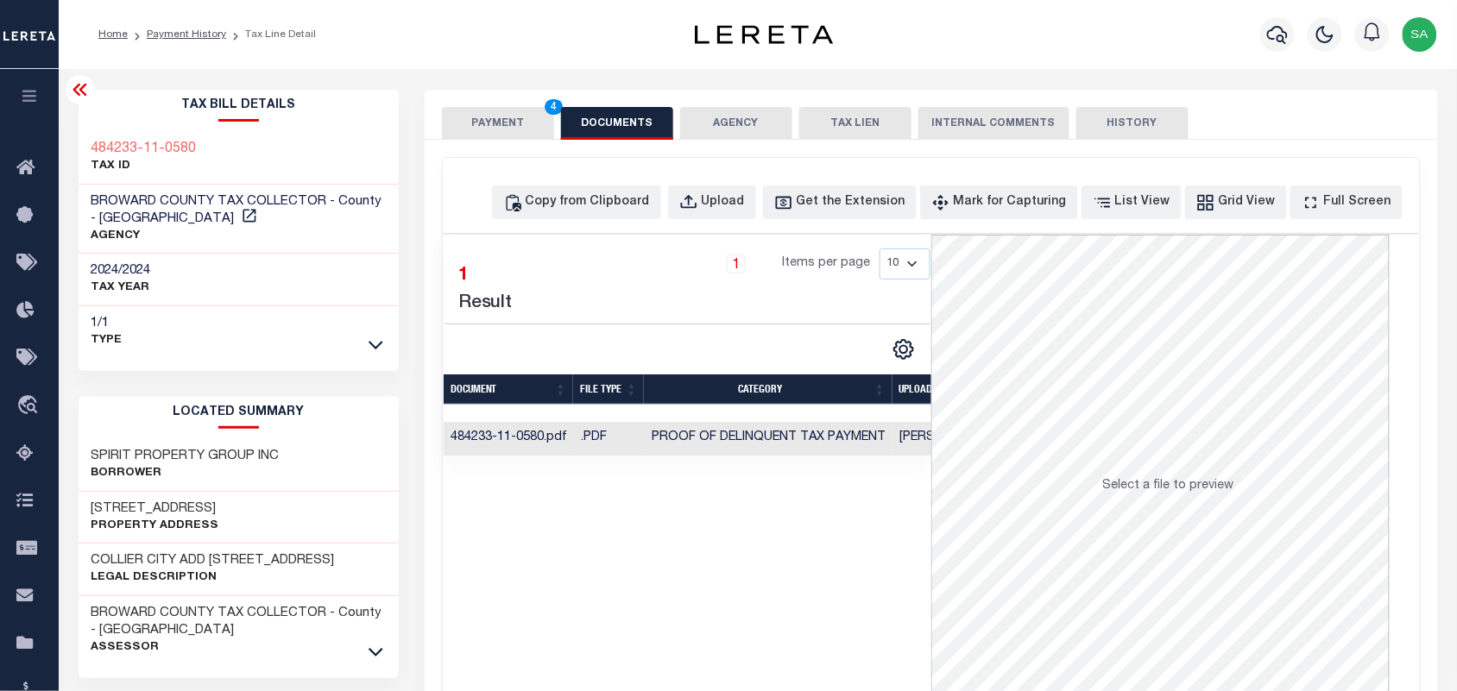
click at [494, 112] on button "PAYMENT 4" at bounding box center [498, 123] width 112 height 33
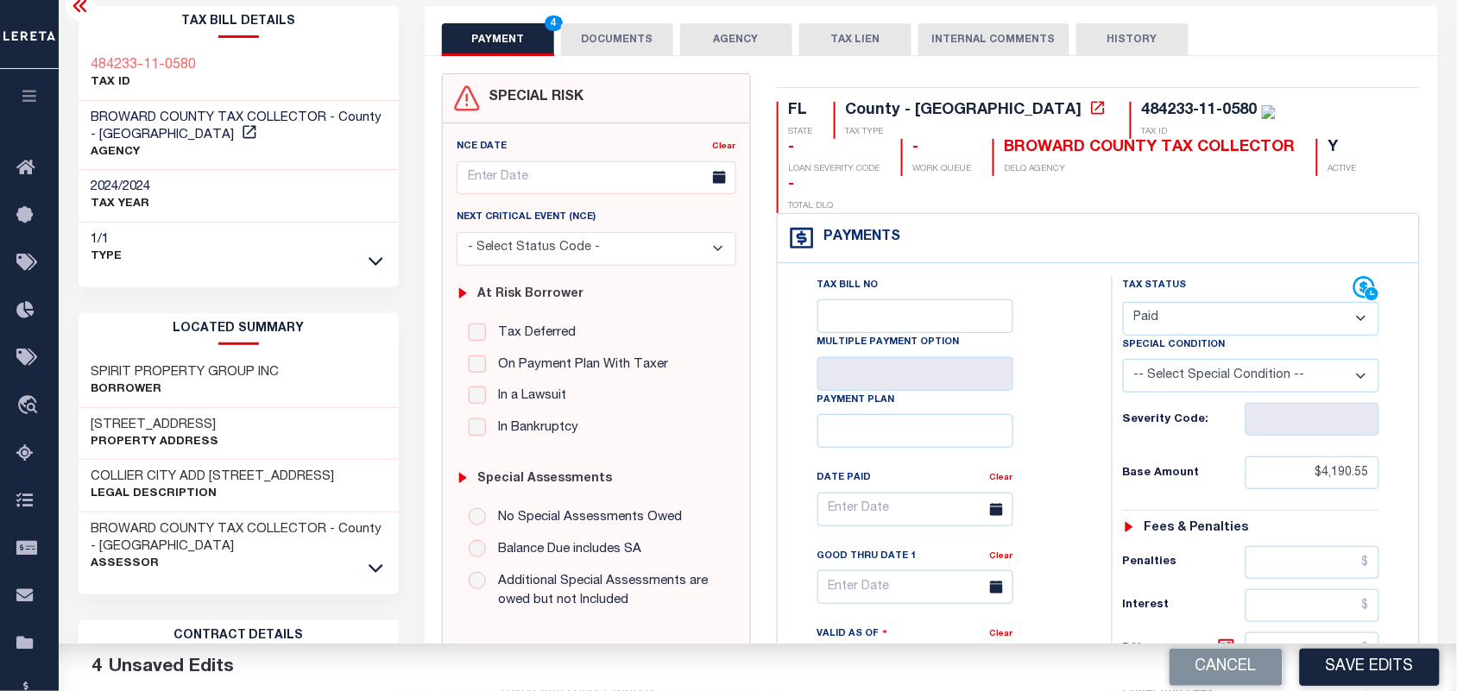
scroll to position [216, 0]
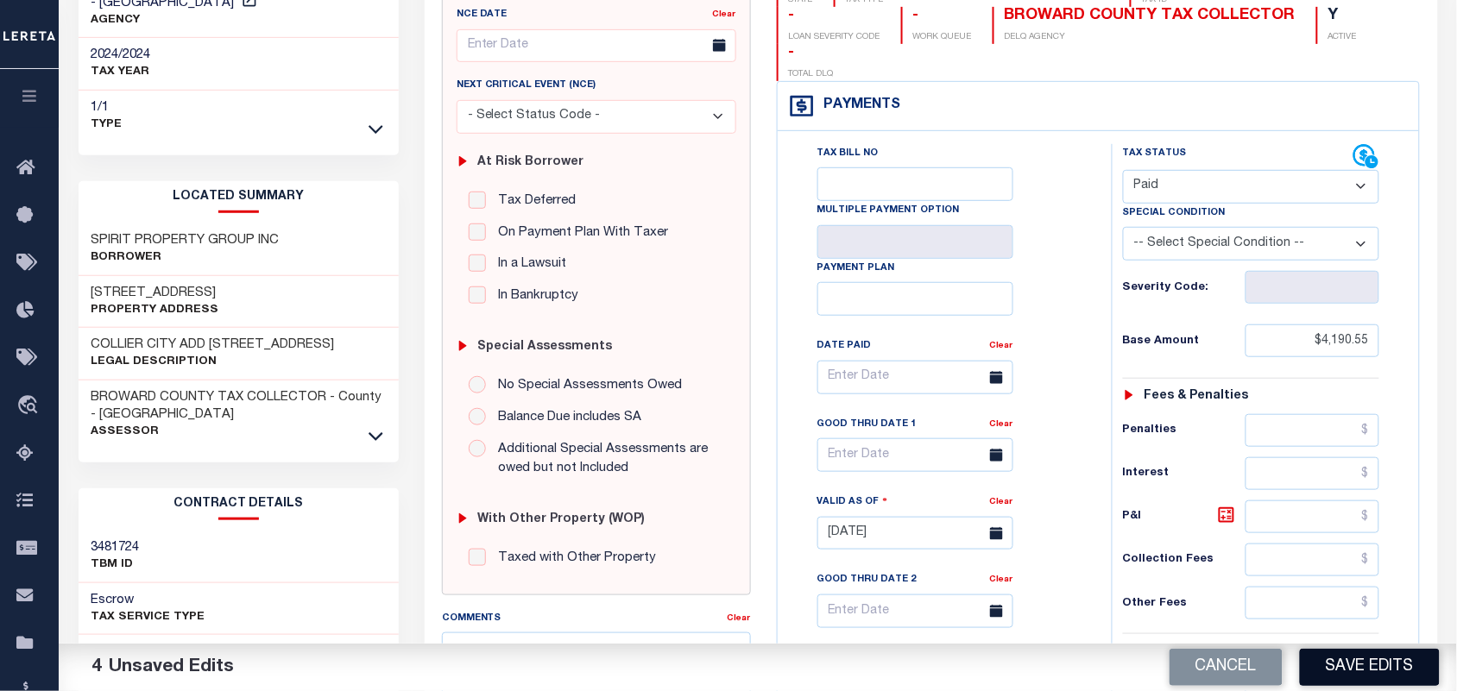
click at [1366, 663] on button "Save Edits" at bounding box center [1370, 667] width 140 height 37
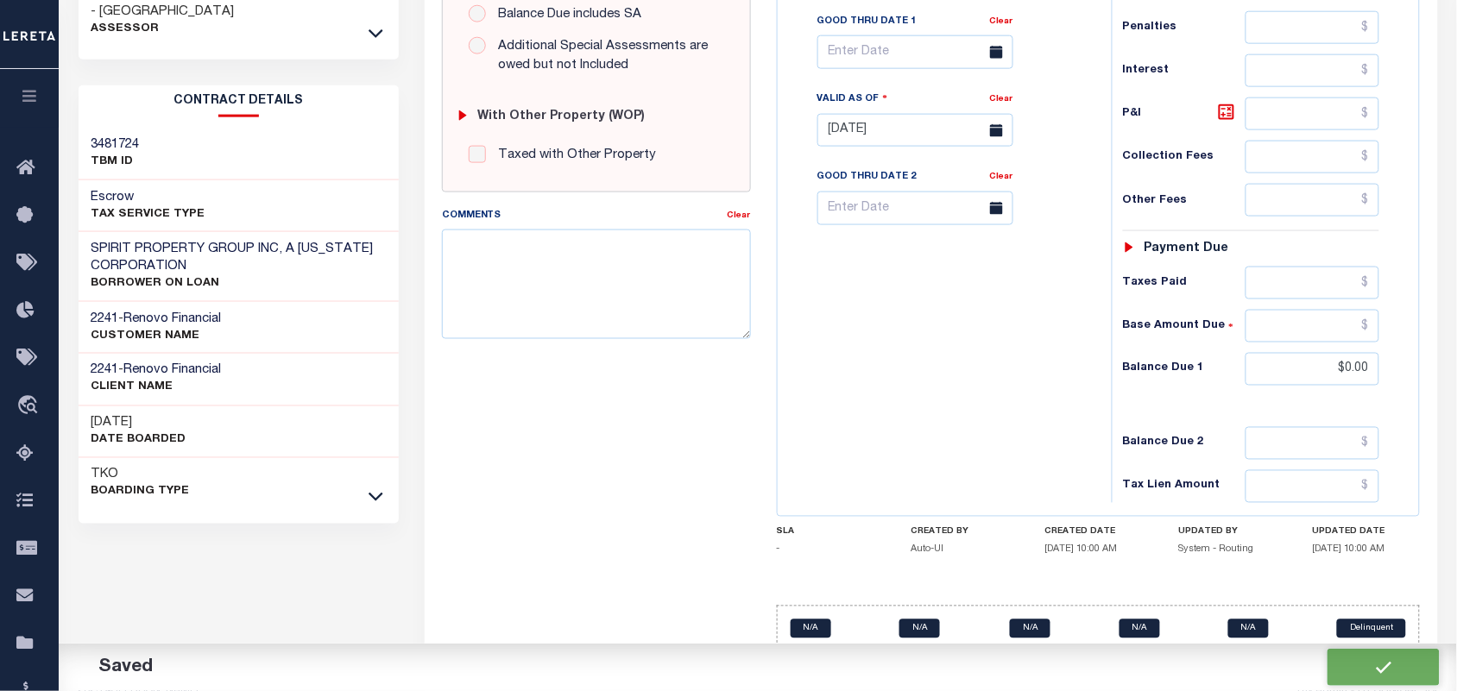
scroll to position [79, 0]
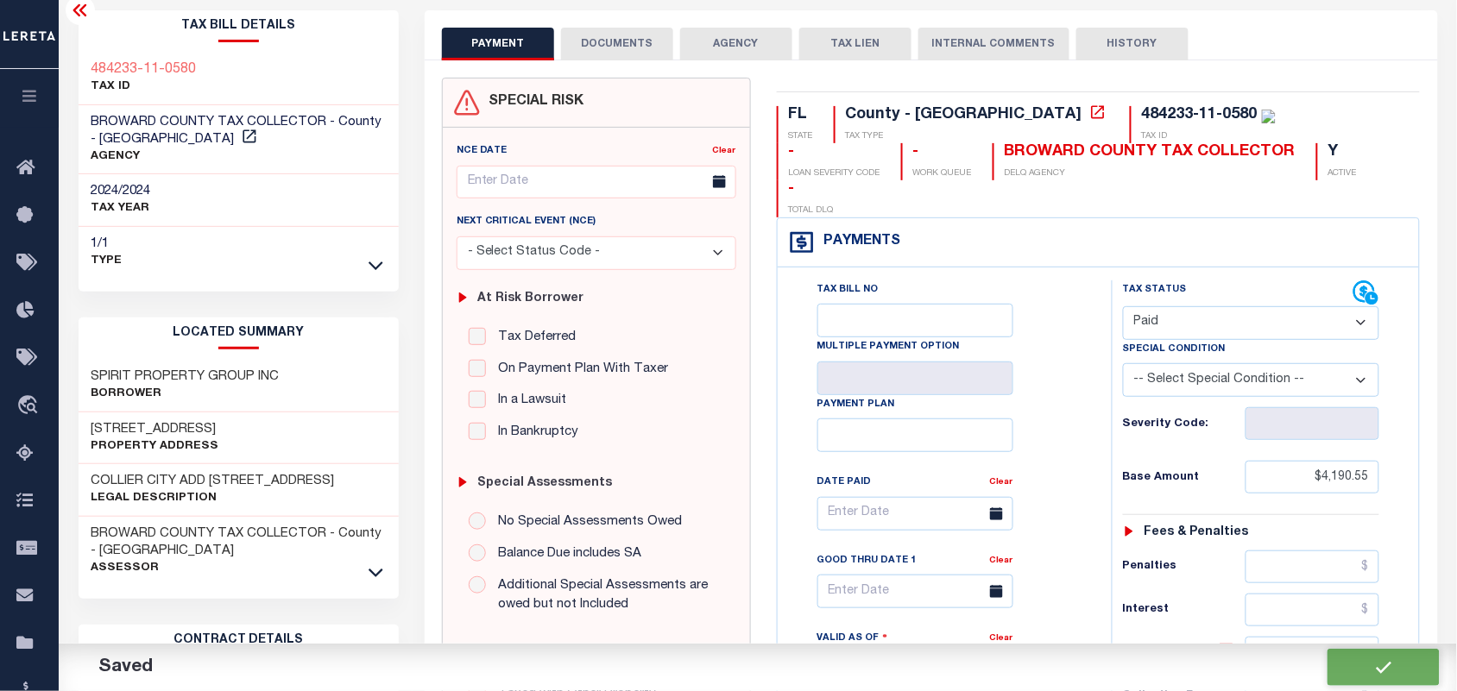
checkbox input "false"
type input "$4,190.55"
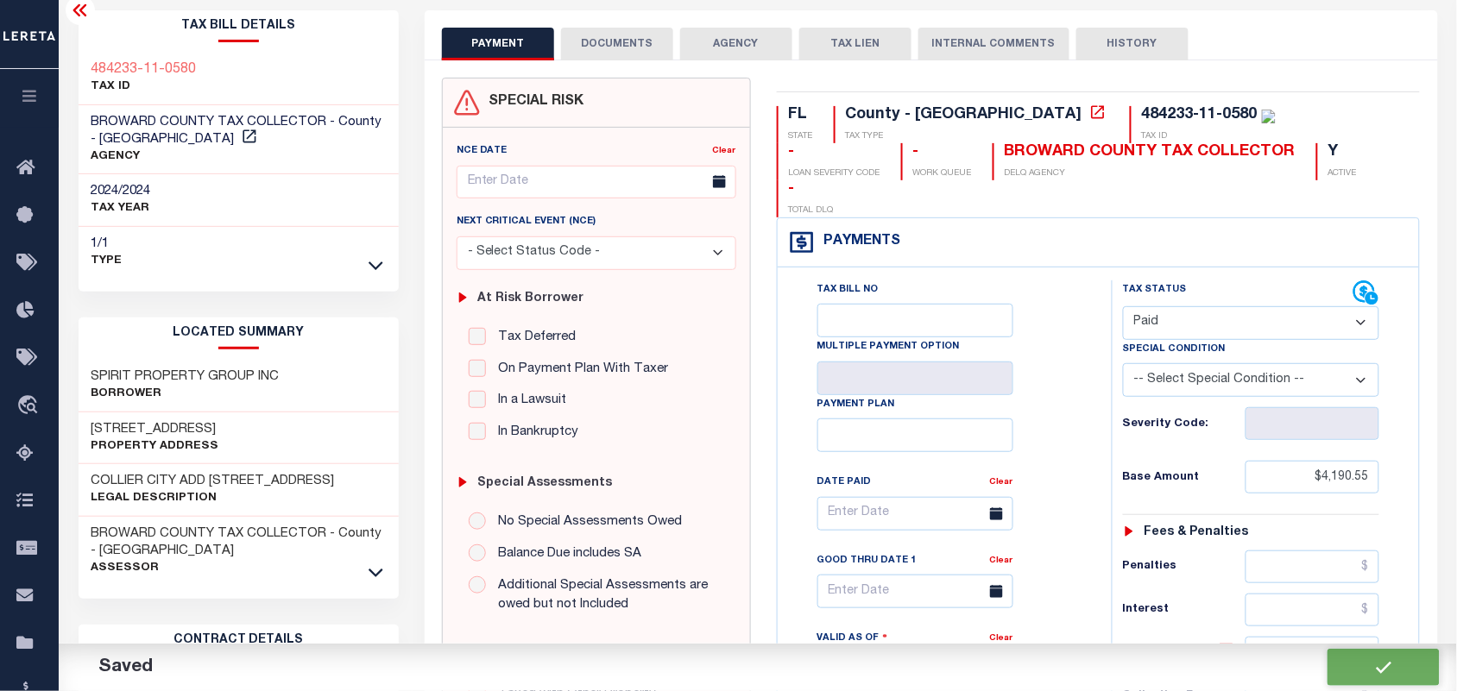
type input "$0"
